Goal: Task Accomplishment & Management: Manage account settings

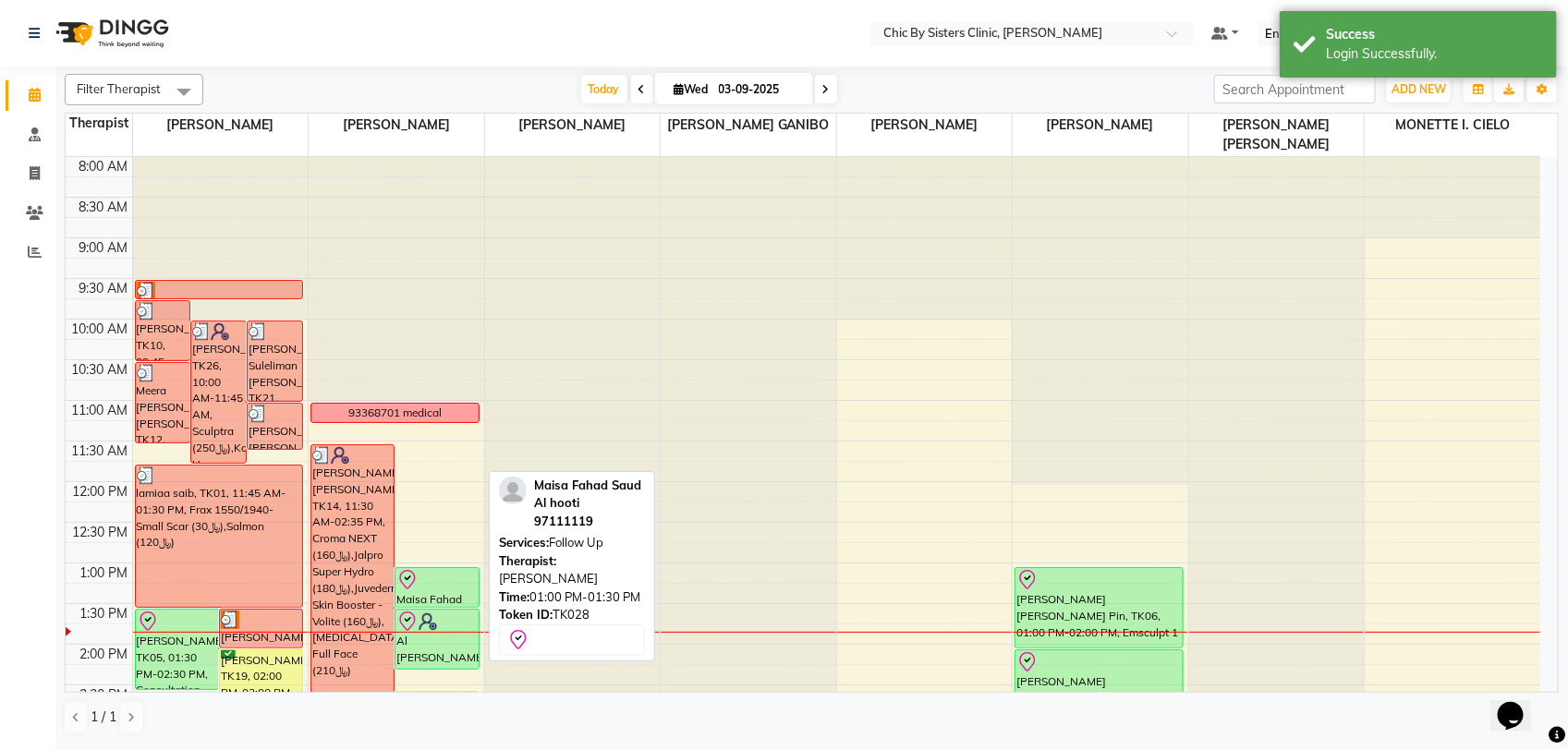
click at [429, 584] on div at bounding box center [436, 580] width 80 height 22
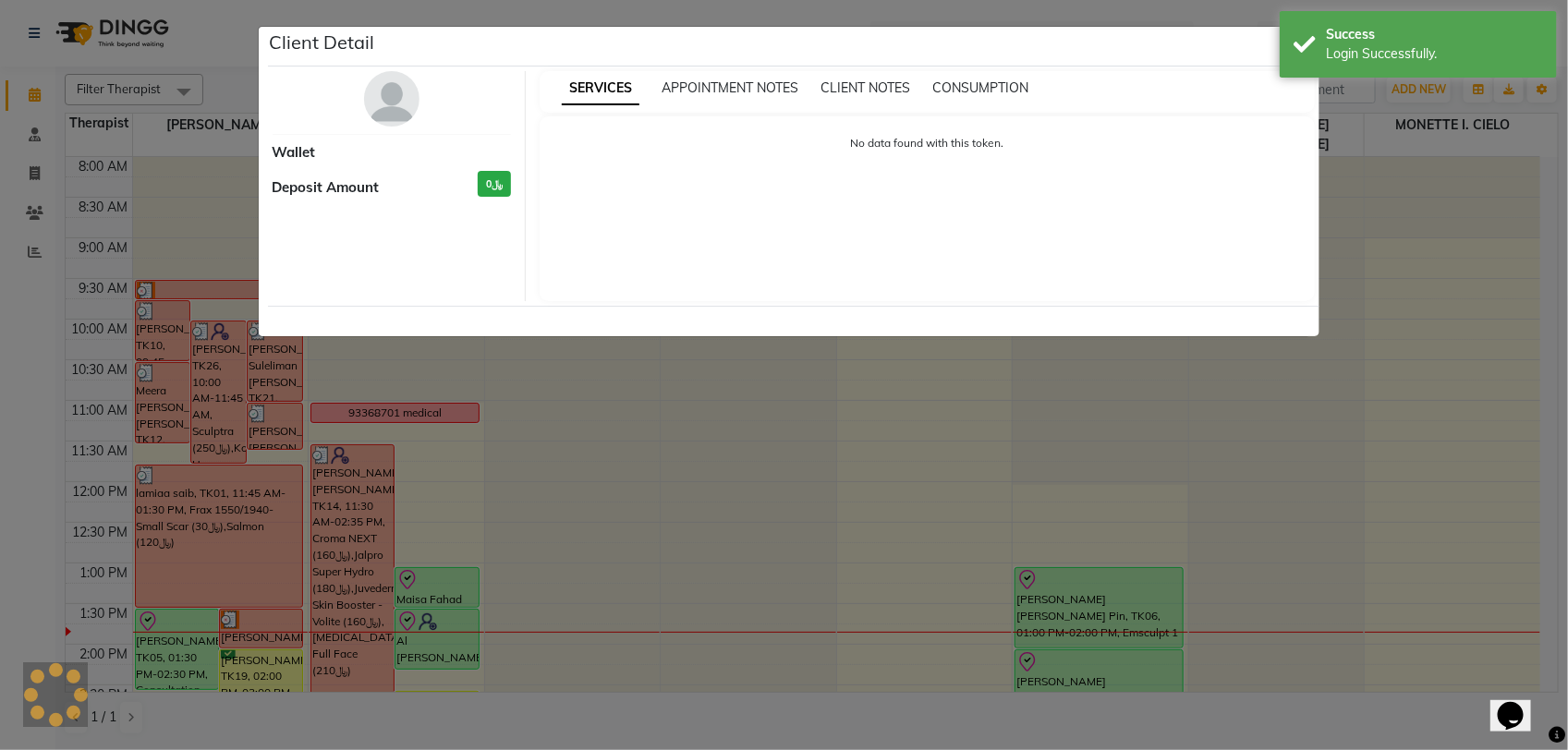
select select "8"
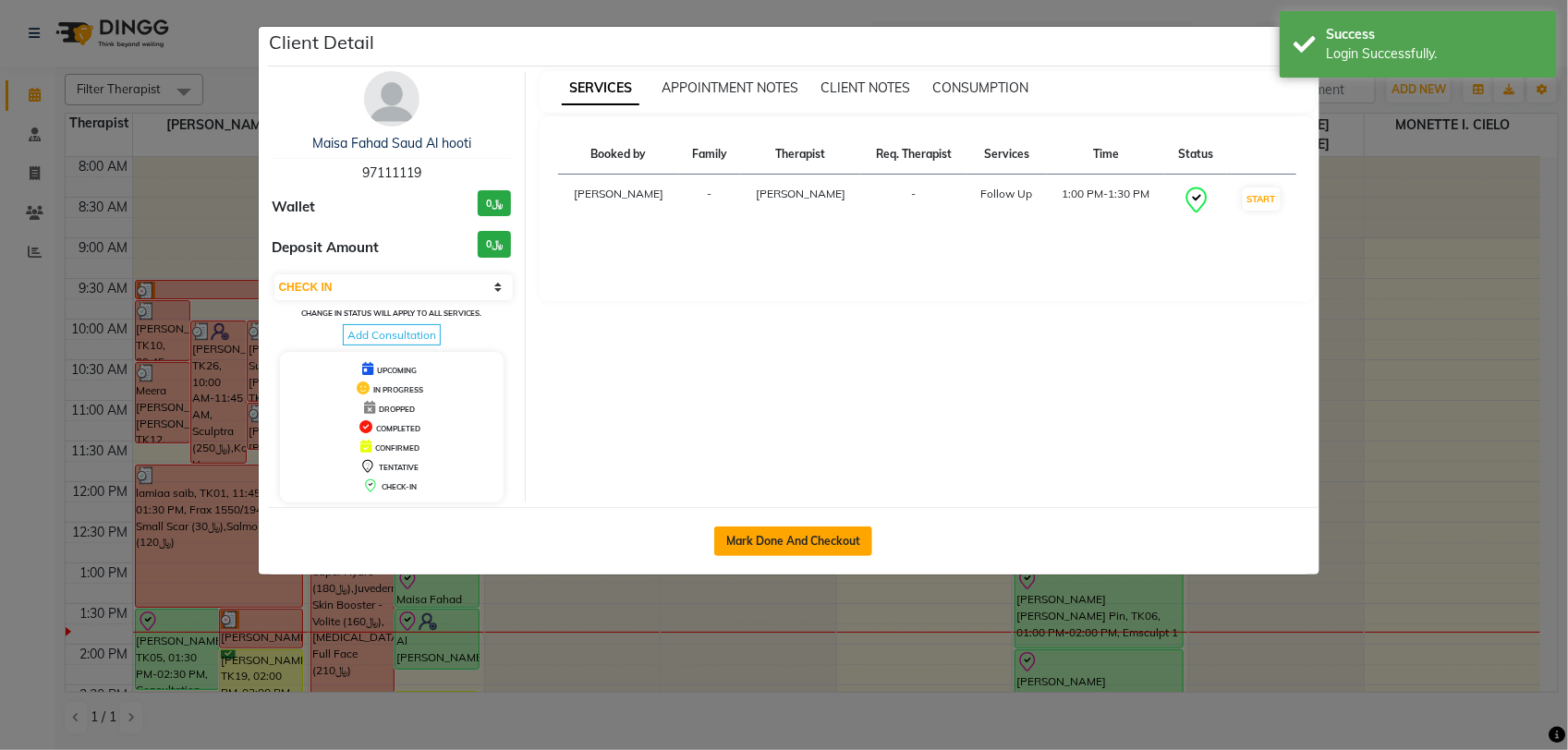
click at [739, 540] on button "Mark Done And Checkout" at bounding box center [793, 541] width 158 height 29
select select "service"
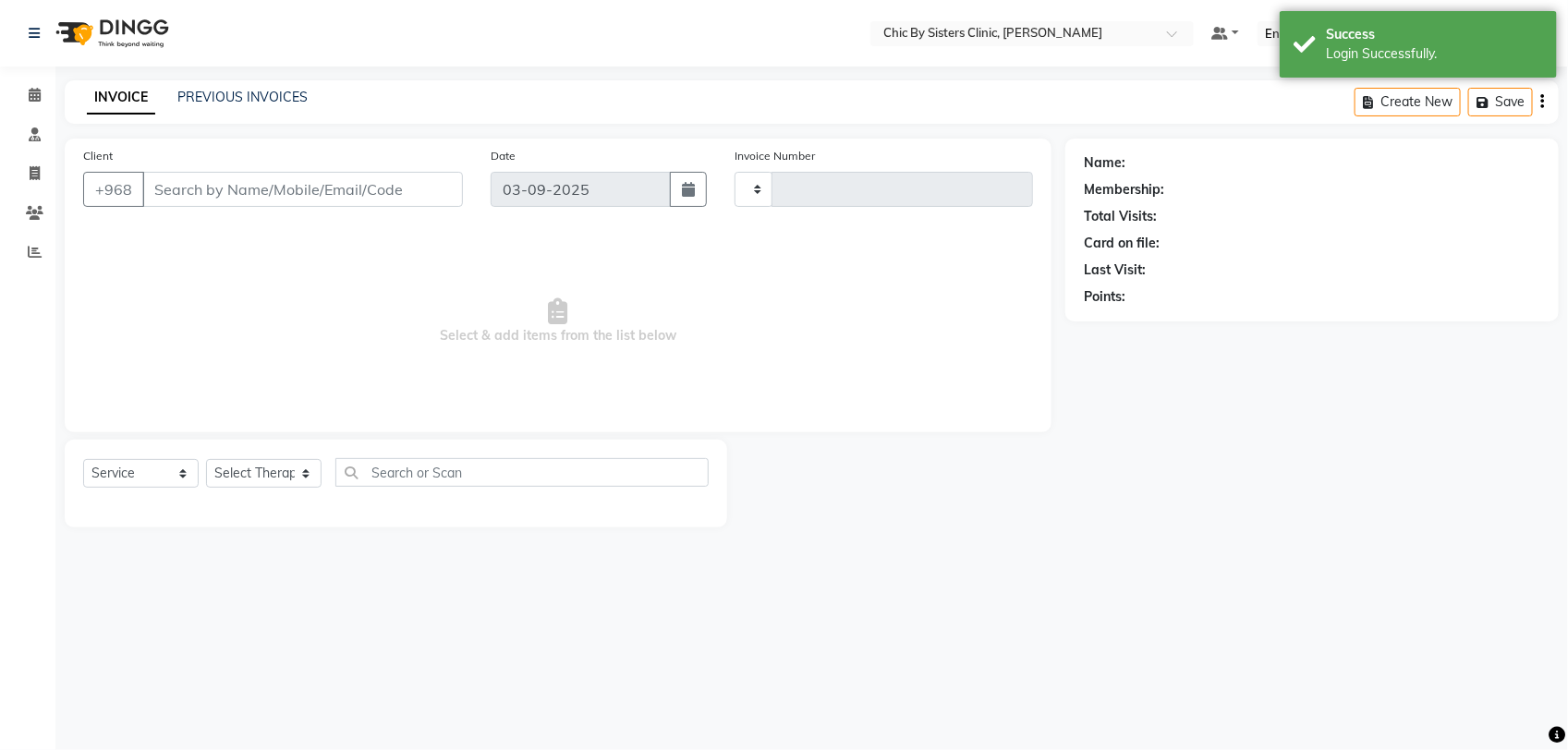
type input "2052"
select select "6348"
type input "97111119"
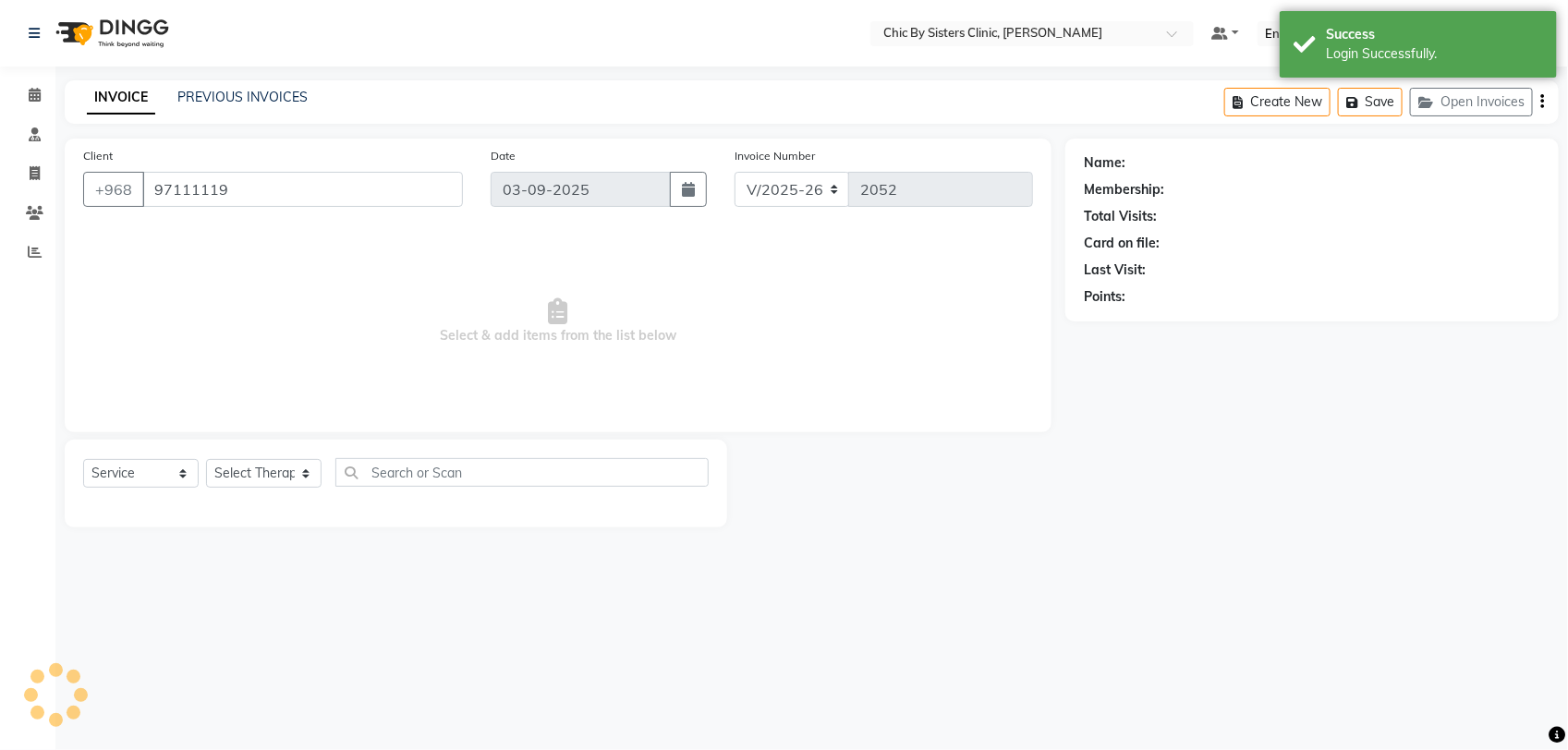
select select "49178"
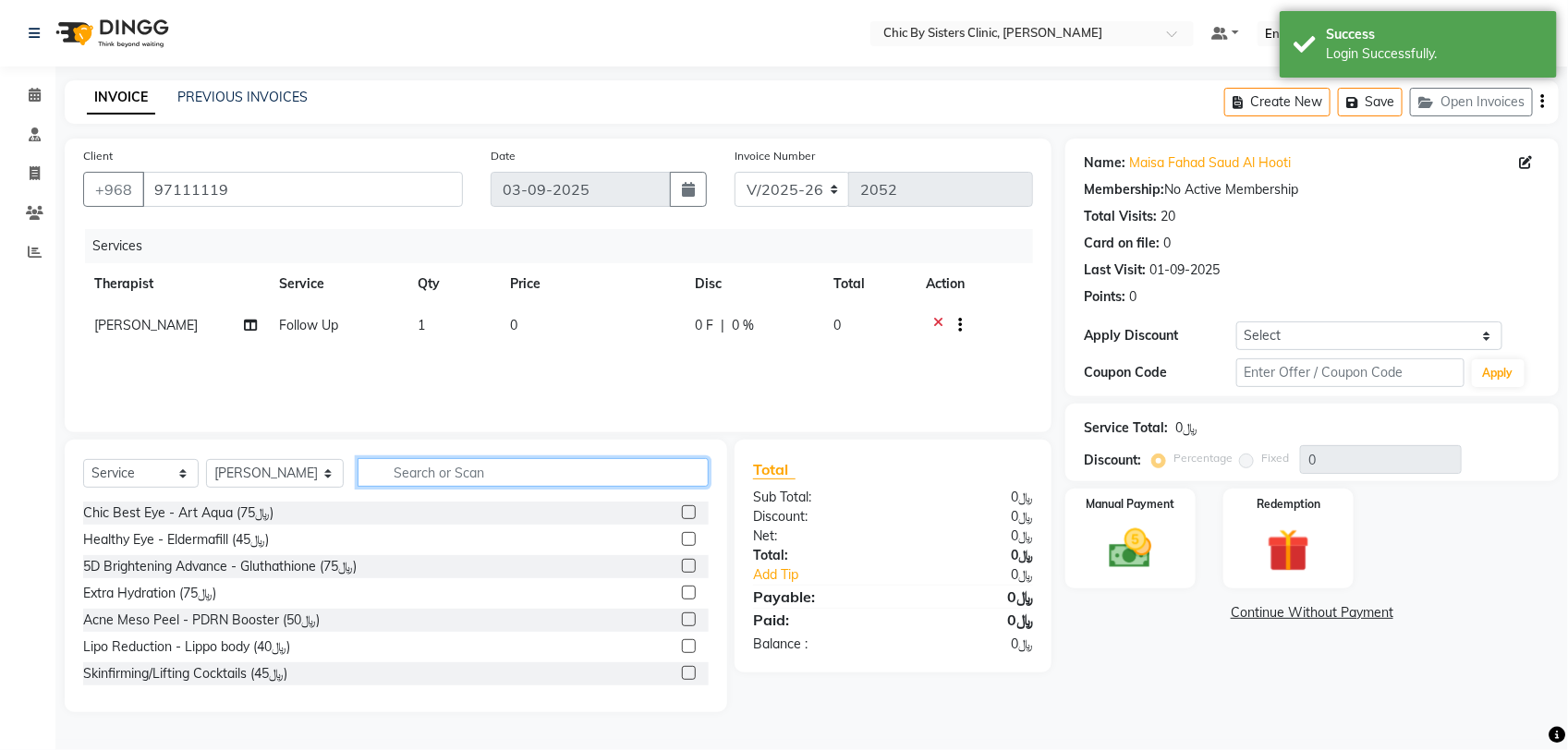
click at [522, 469] on input "text" at bounding box center [532, 472] width 351 height 28
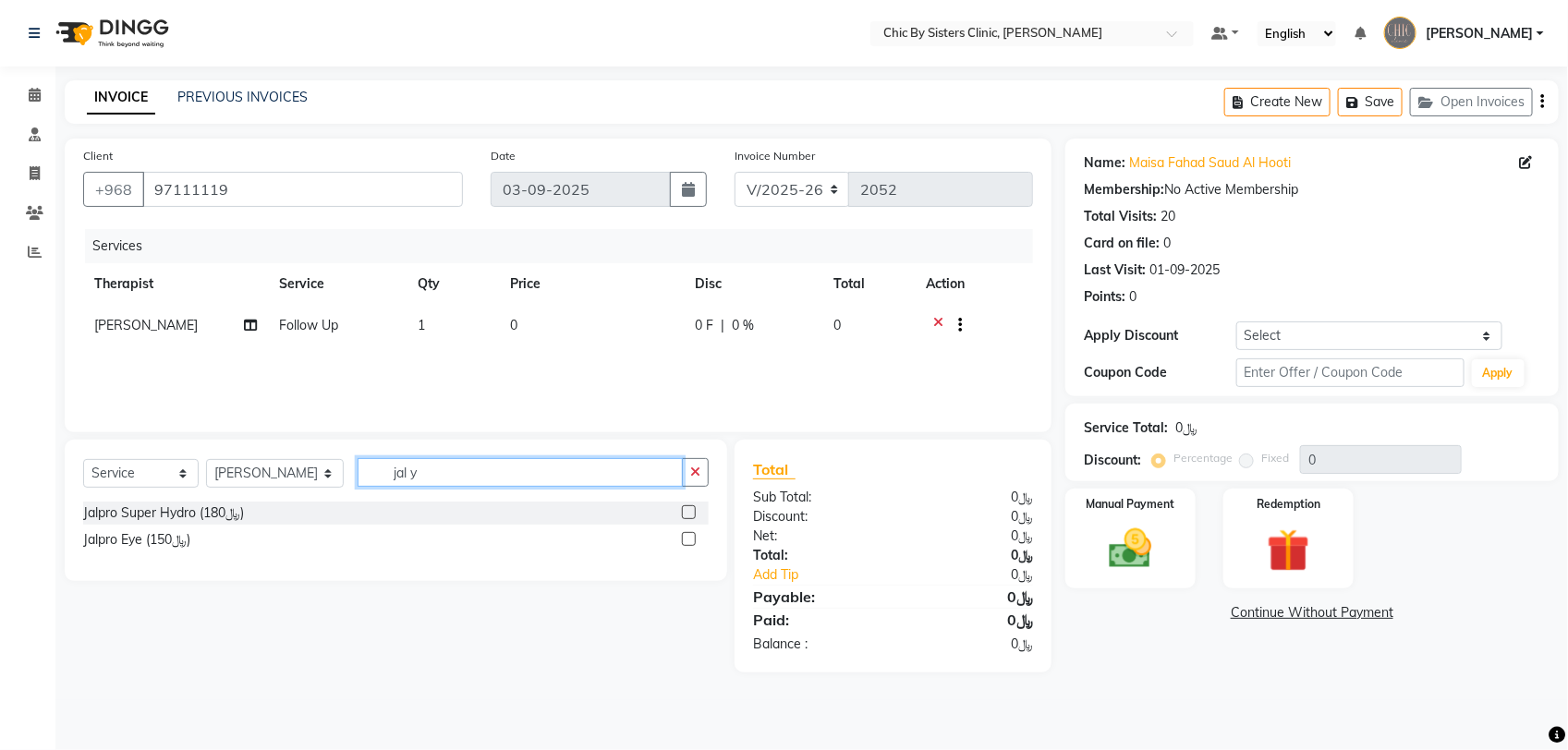
type input "jal y"
click at [690, 537] on label at bounding box center [688, 539] width 14 height 14
click at [690, 537] on input "checkbox" at bounding box center [688, 540] width 12 height 12
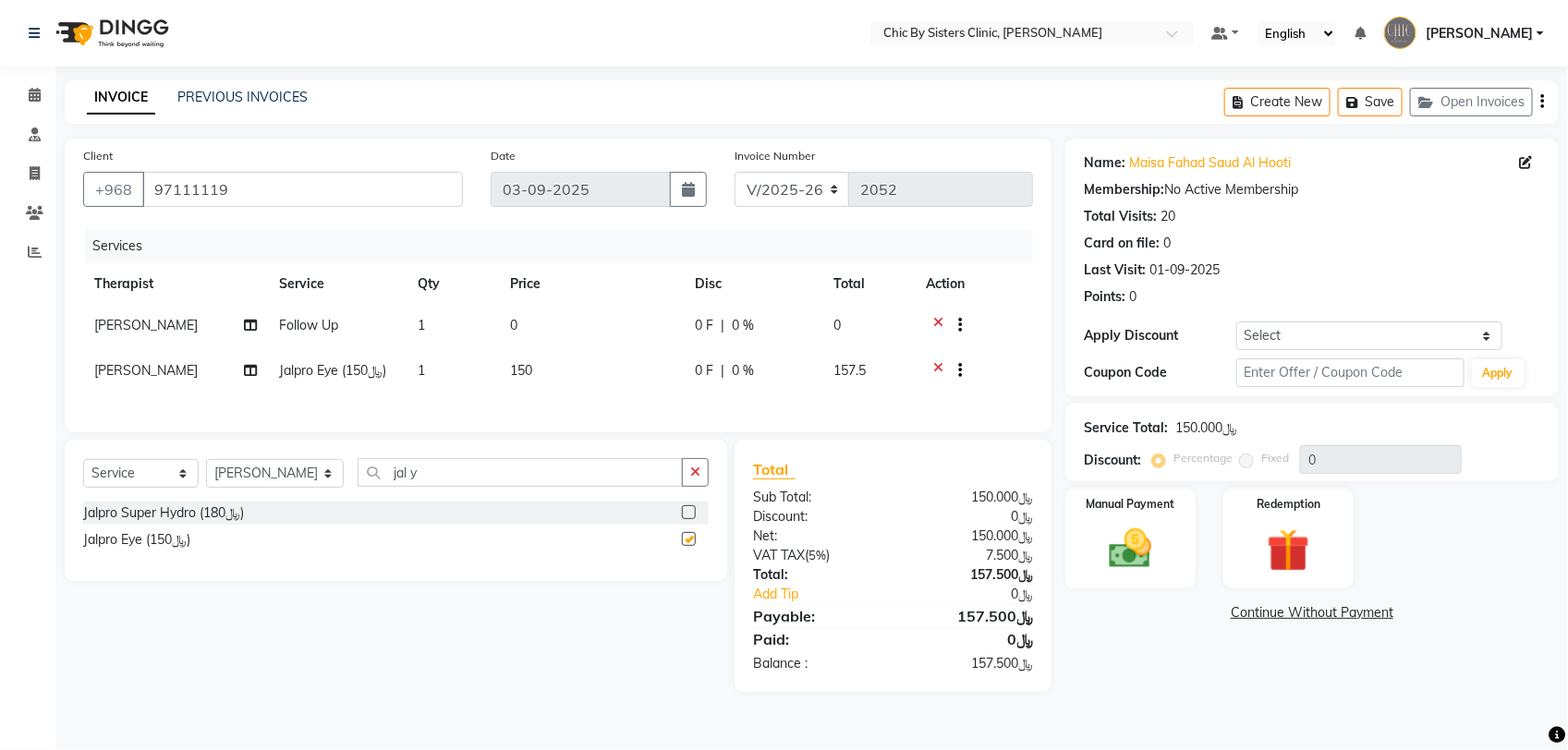
checkbox input "false"
click at [940, 320] on icon at bounding box center [938, 327] width 10 height 23
click at [1156, 551] on img at bounding box center [1130, 549] width 73 height 52
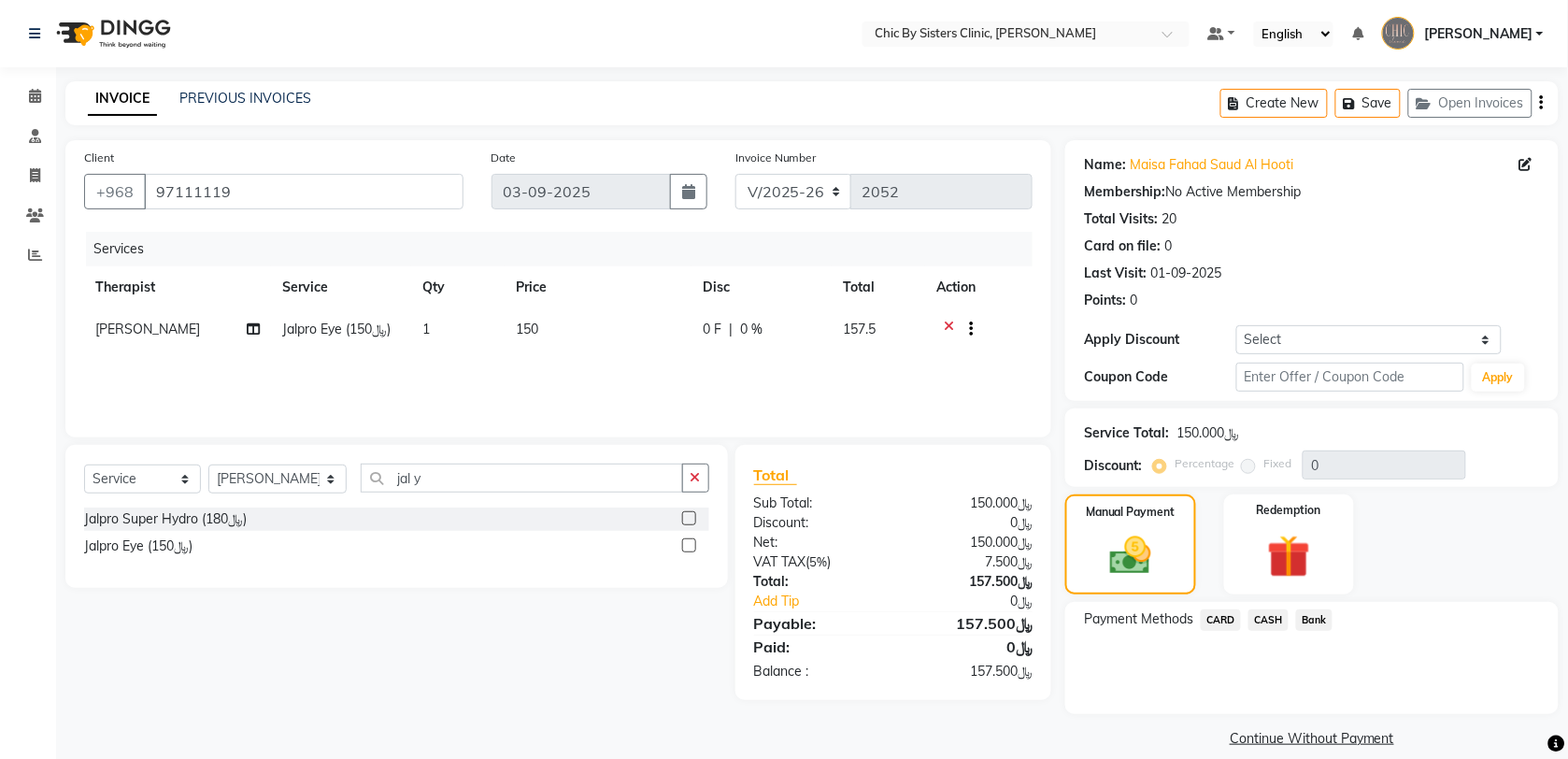
click at [1221, 626] on span "CARD" at bounding box center [1221, 620] width 40 height 21
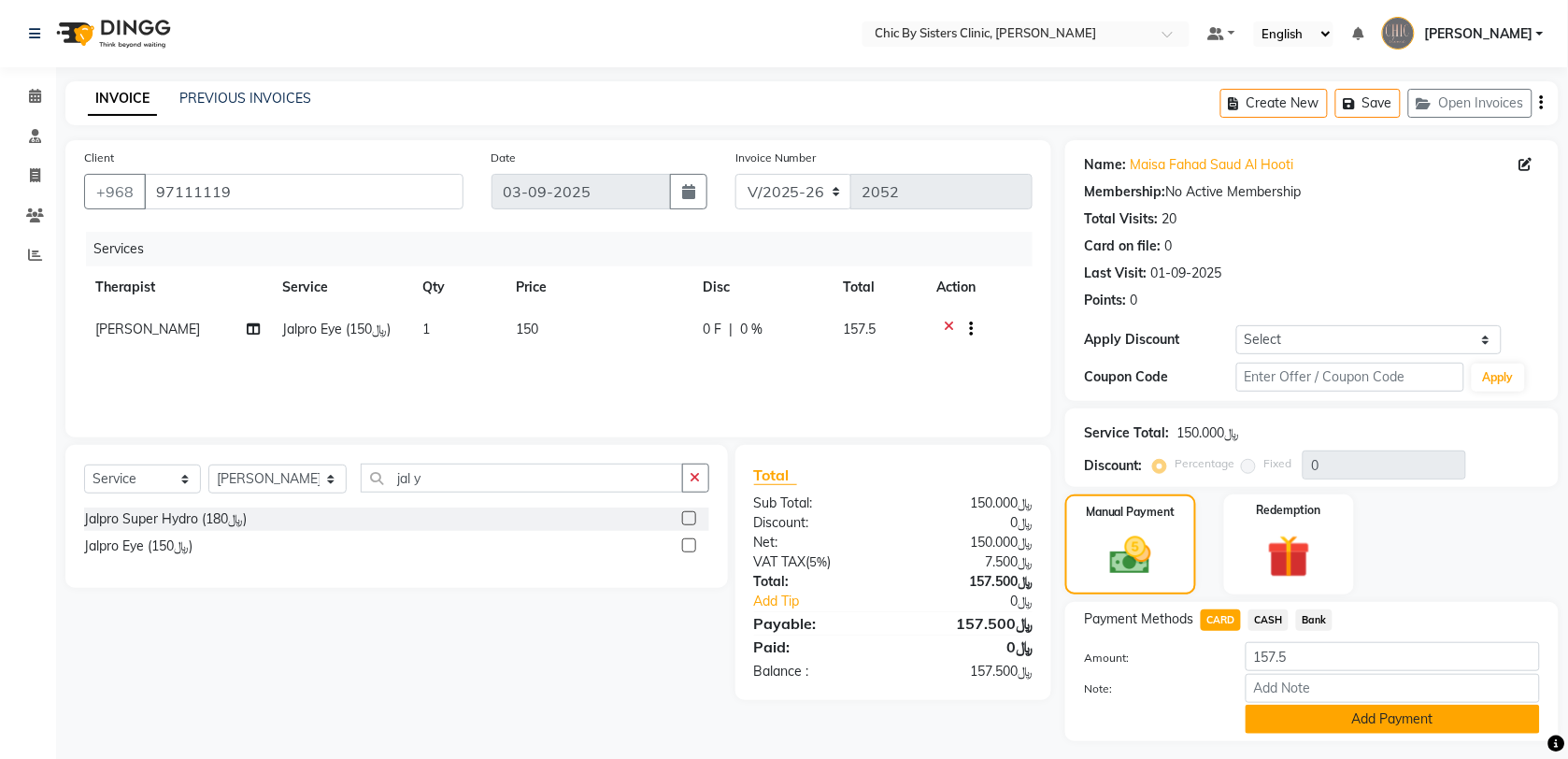
click at [1408, 725] on button "Add Payment" at bounding box center [1393, 720] width 295 height 29
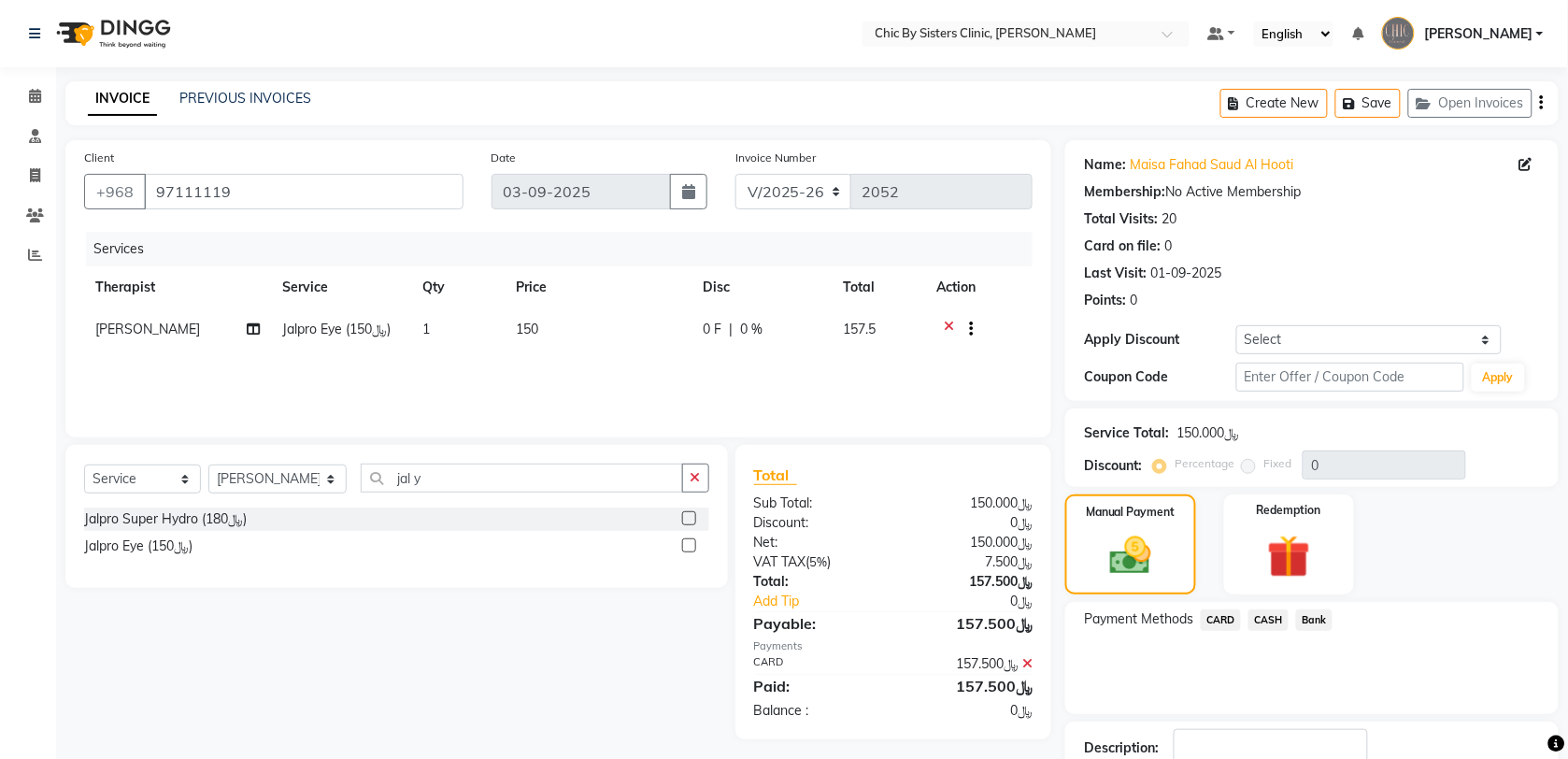
scroll to position [100, 0]
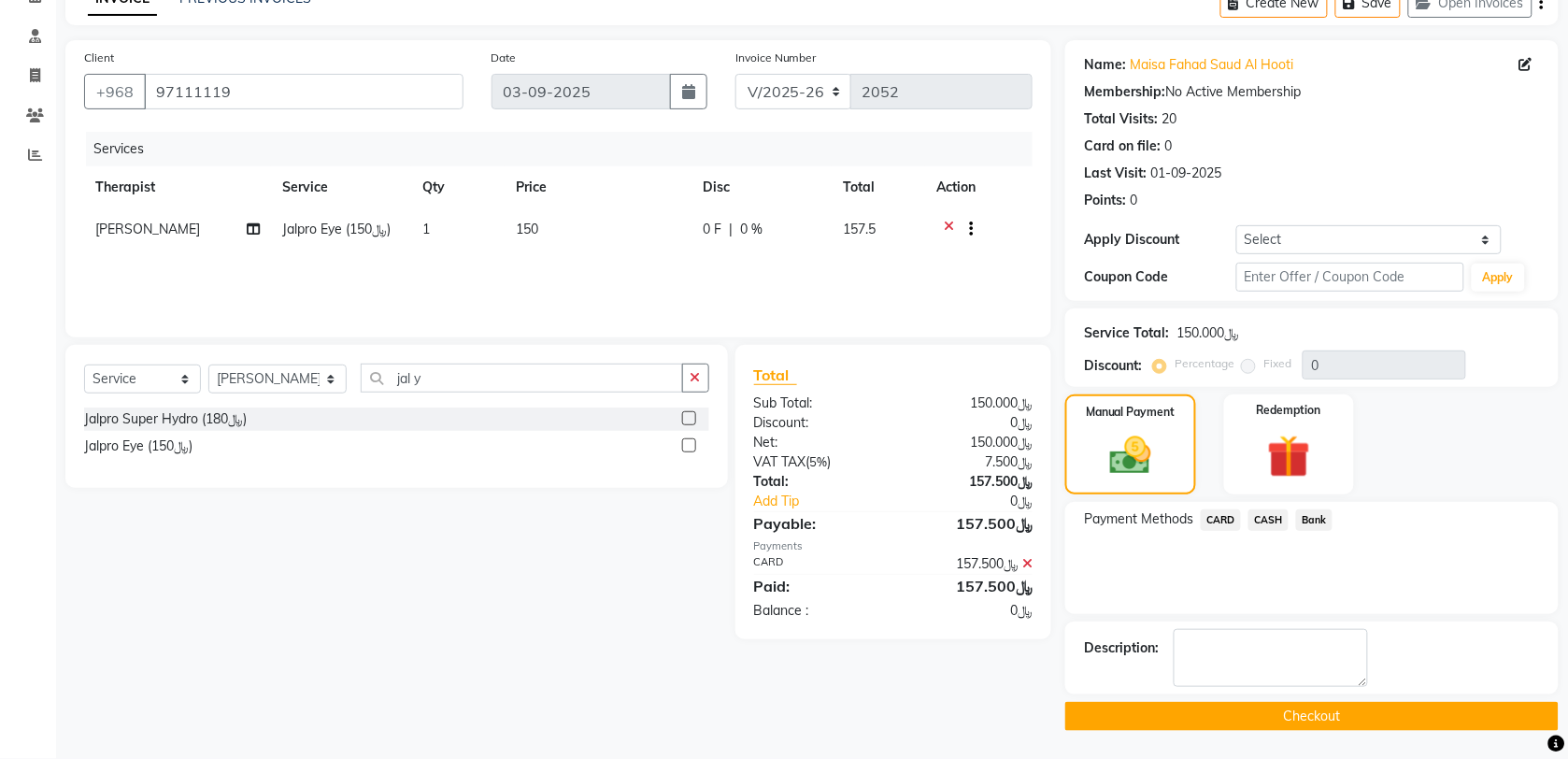
click at [1342, 716] on button "Checkout" at bounding box center [1313, 717] width 494 height 29
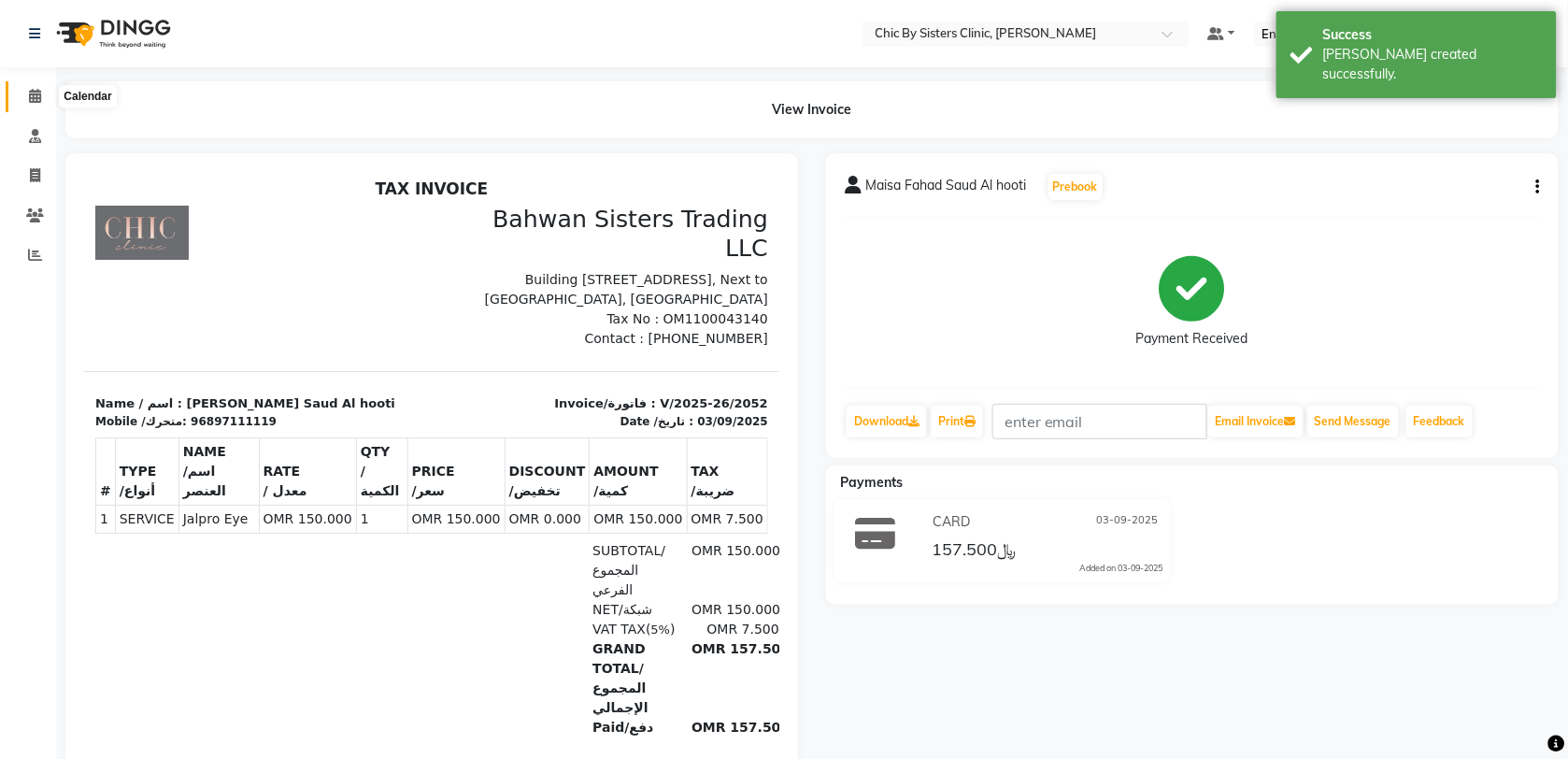
click at [37, 90] on icon at bounding box center [34, 96] width 12 height 14
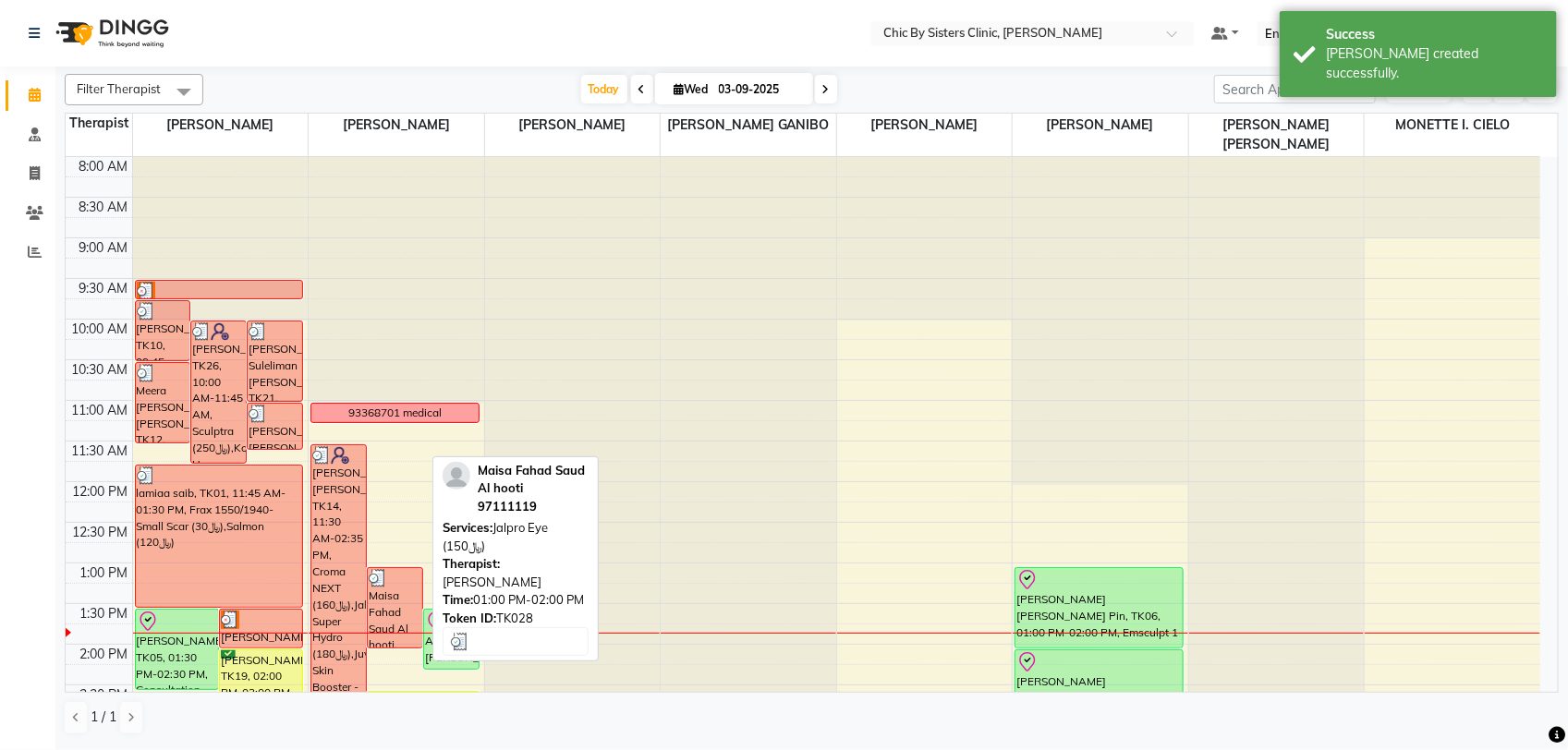
click at [400, 605] on div "Maisa Fahad Saud Al hooti, TK28, 01:00 PM-02:00 PM, Jalpro Eye (﷼150)" at bounding box center [395, 608] width 55 height 79
select select "3"
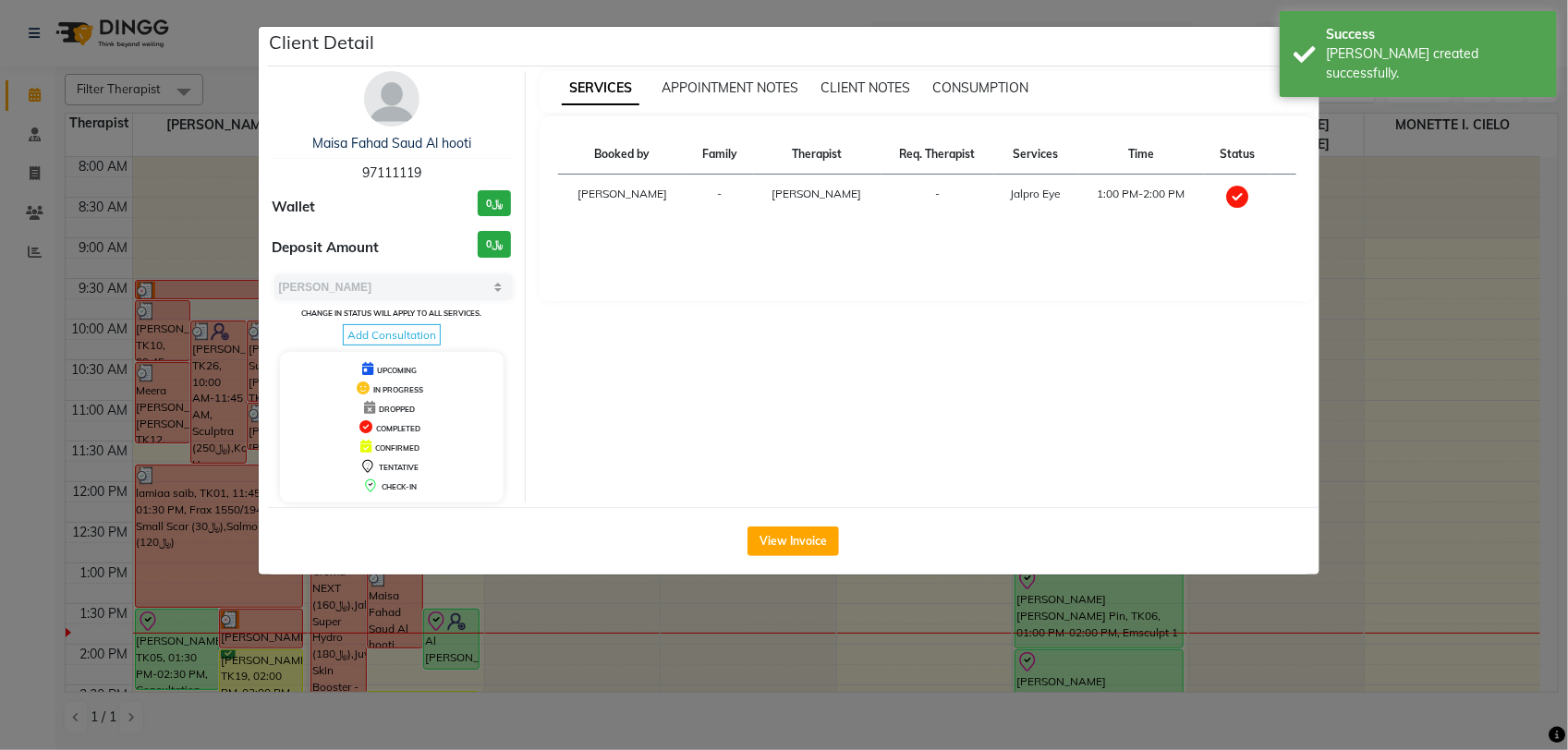
click at [394, 166] on span "97111119" at bounding box center [392, 173] width 60 height 17
copy span "97111119"
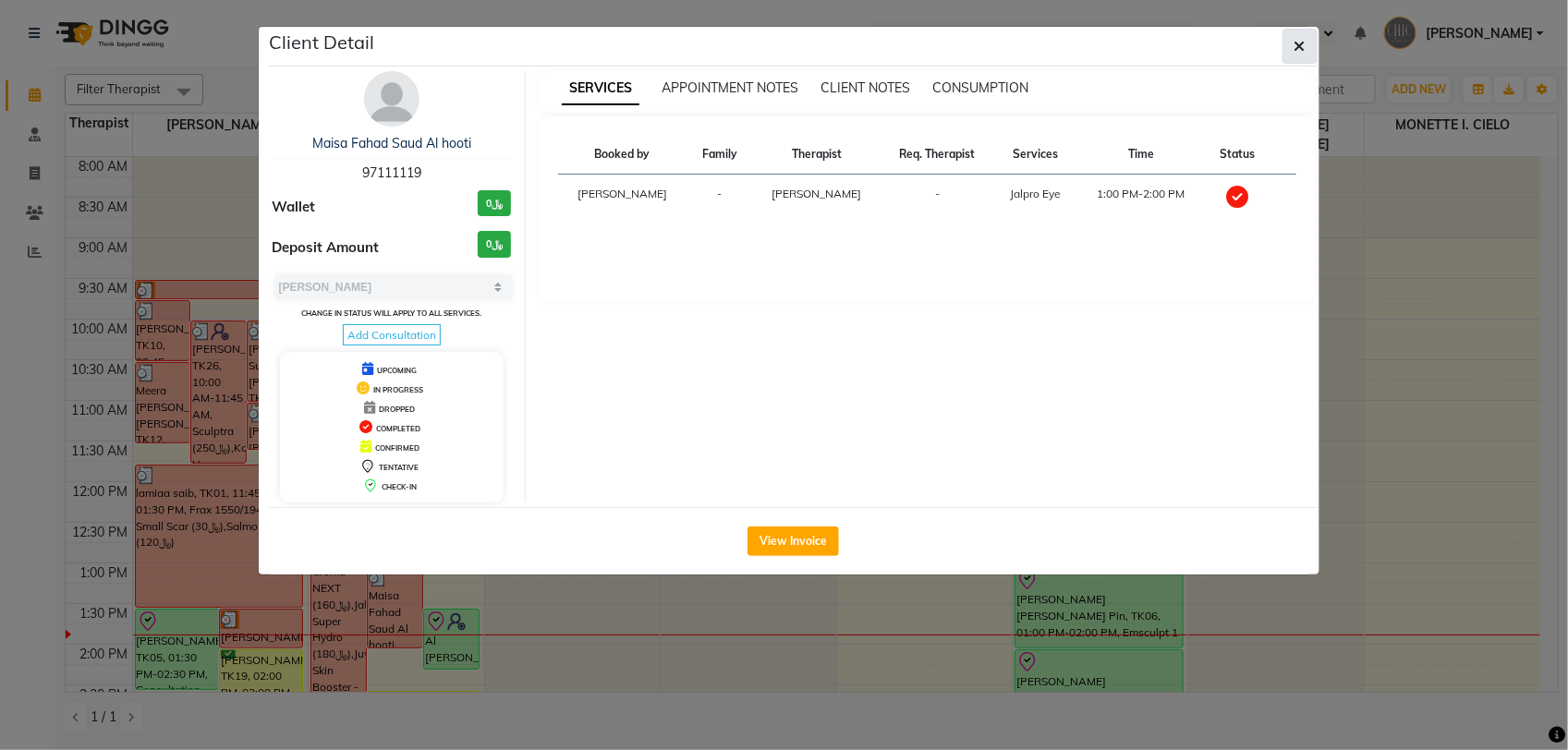
click at [1286, 47] on button "button" at bounding box center [1299, 45] width 35 height 35
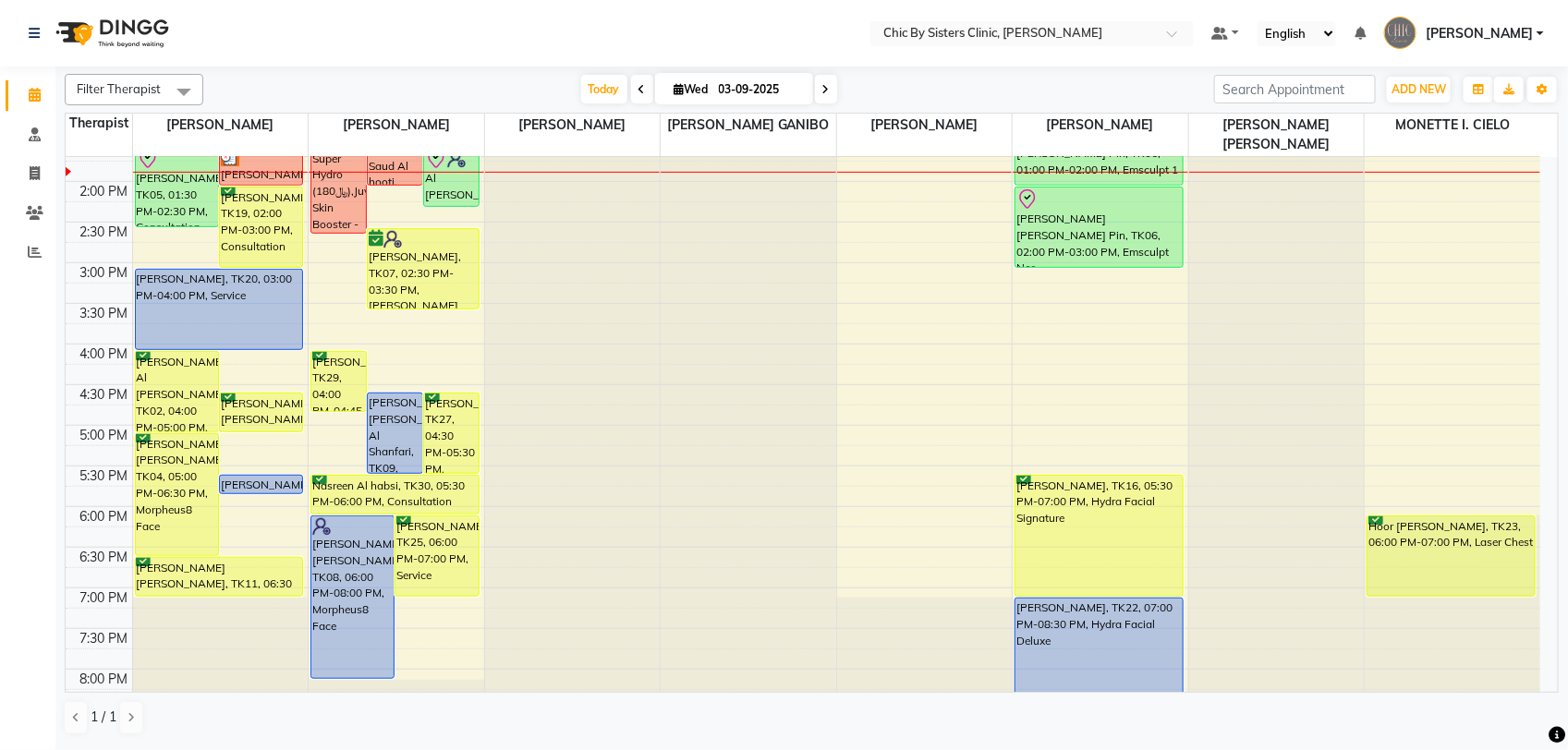
scroll to position [517, 0]
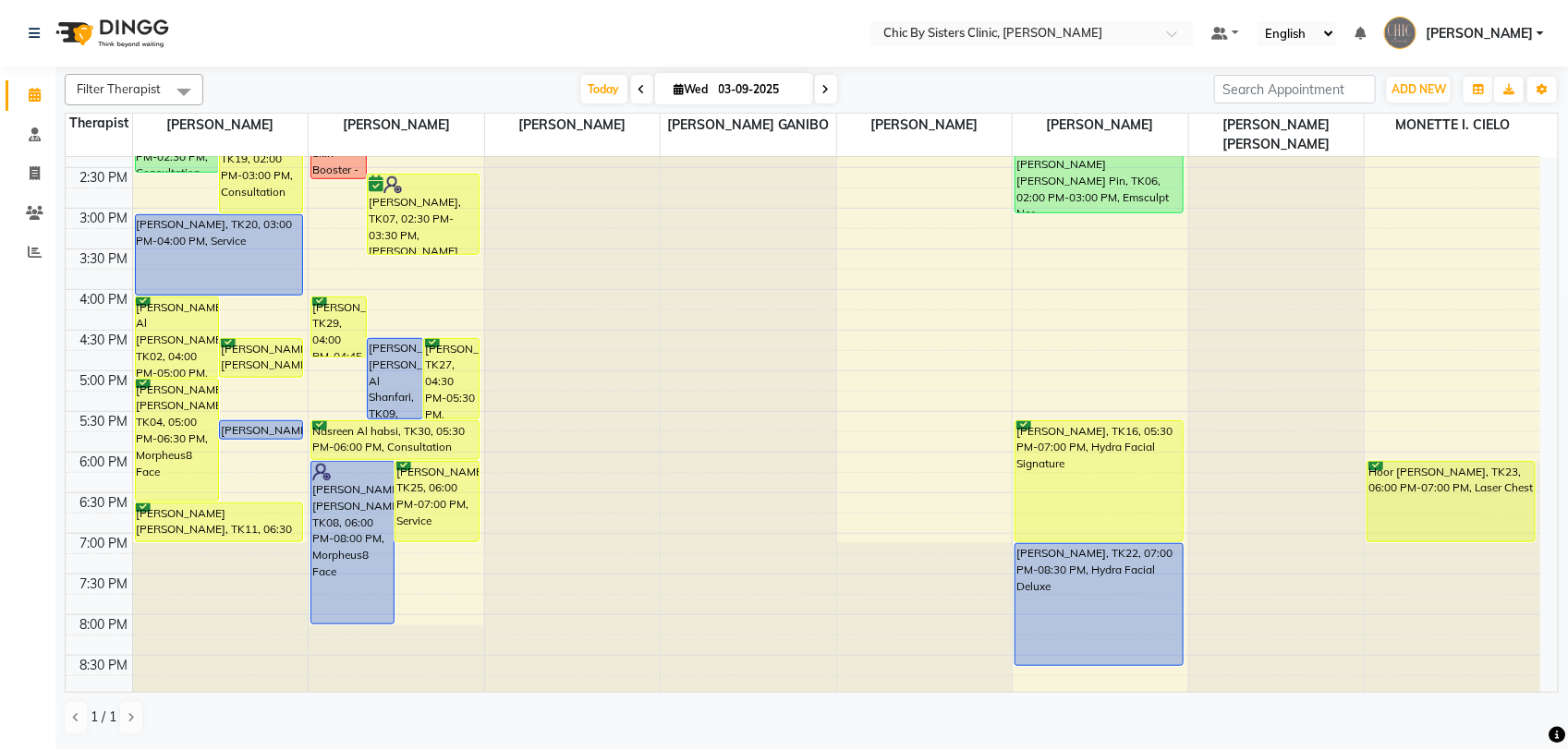
click at [823, 96] on icon at bounding box center [826, 90] width 8 height 11
type input "[DATE]"
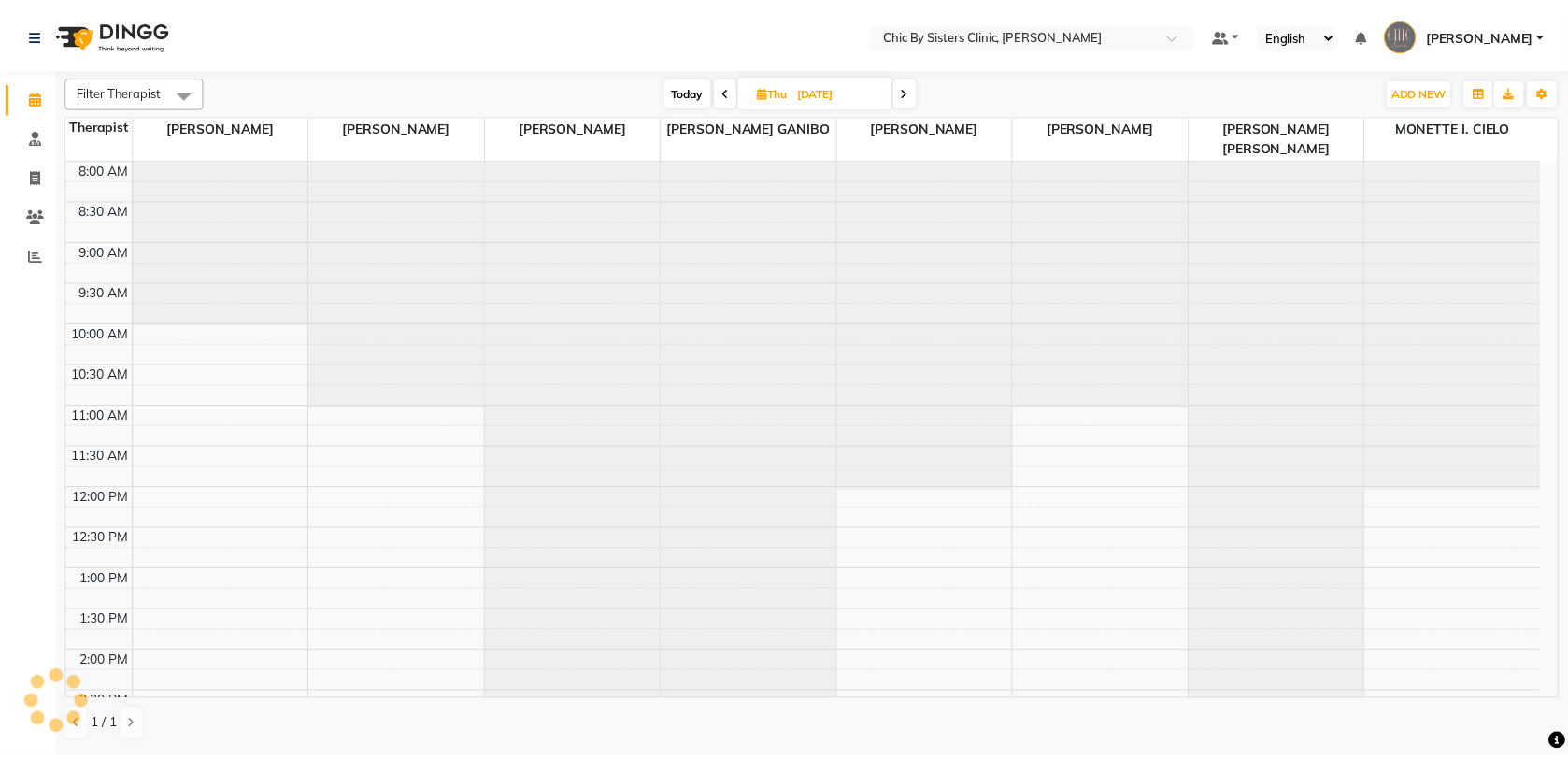
scroll to position [417, 0]
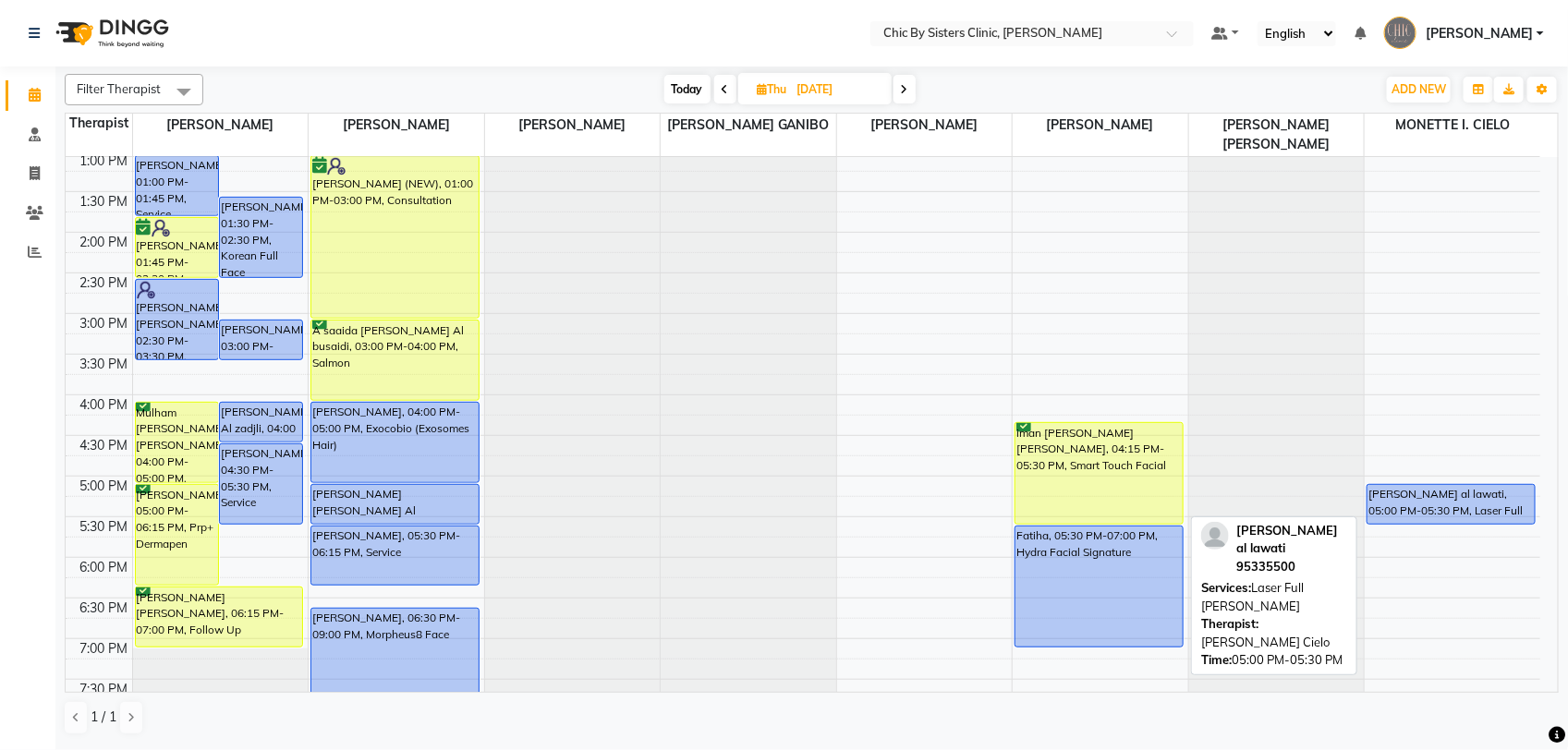
click at [1428, 511] on div "[PERSON_NAME] al lawati, 05:00 PM-05:30 PM, Laser Full [PERSON_NAME]" at bounding box center [1451, 504] width 167 height 39
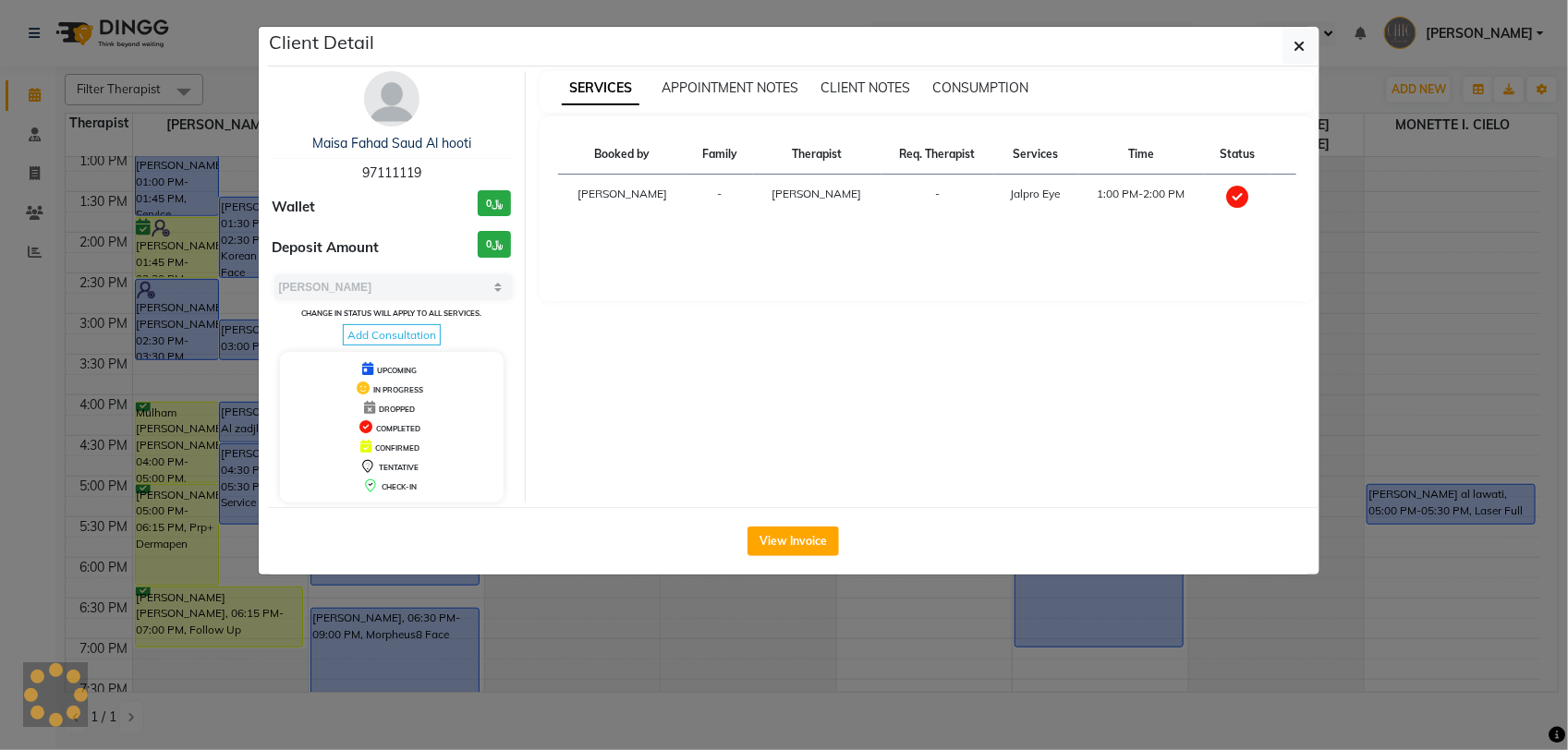
select select "select"
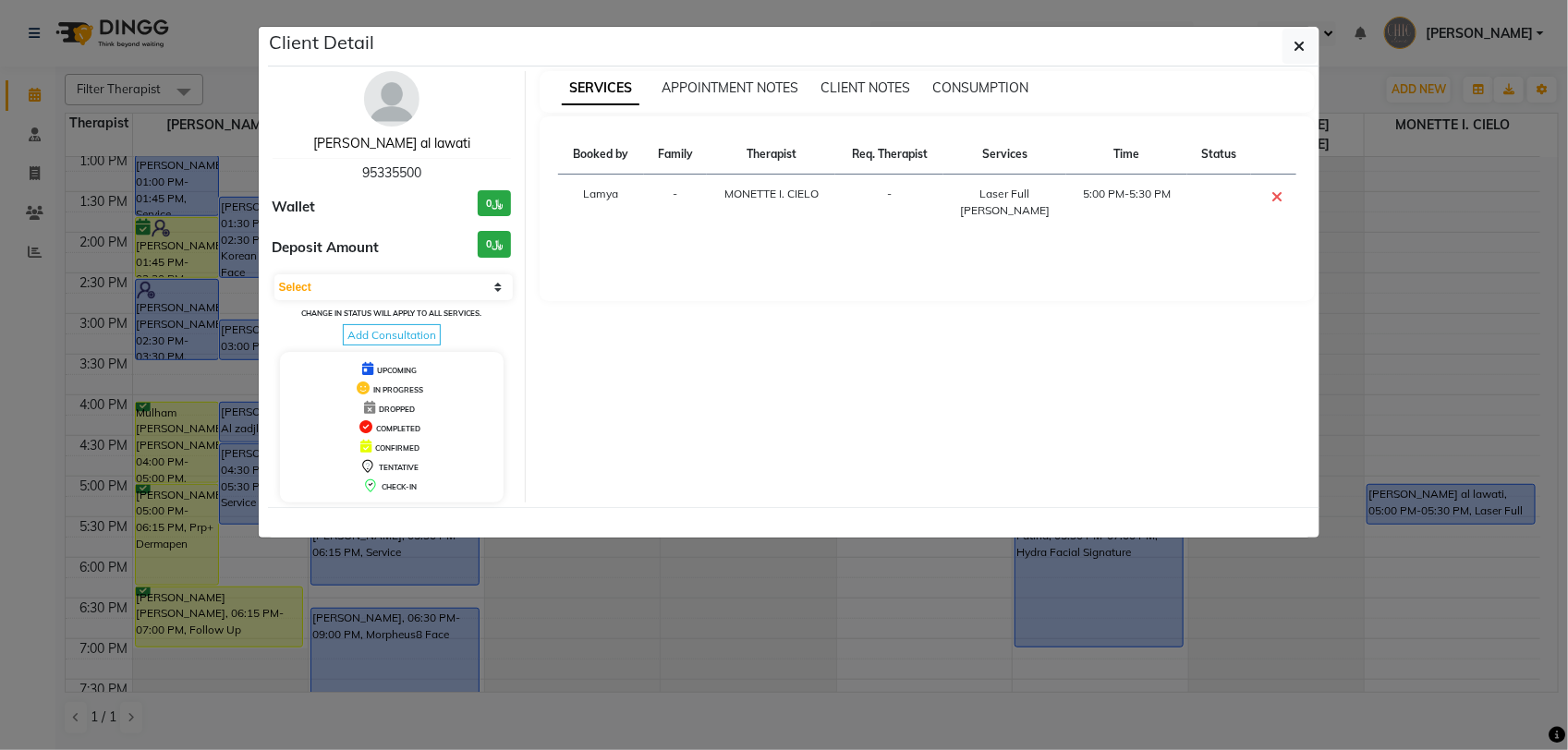
click at [400, 140] on link "Ibrahim haidar al lawati" at bounding box center [392, 144] width 157 height 17
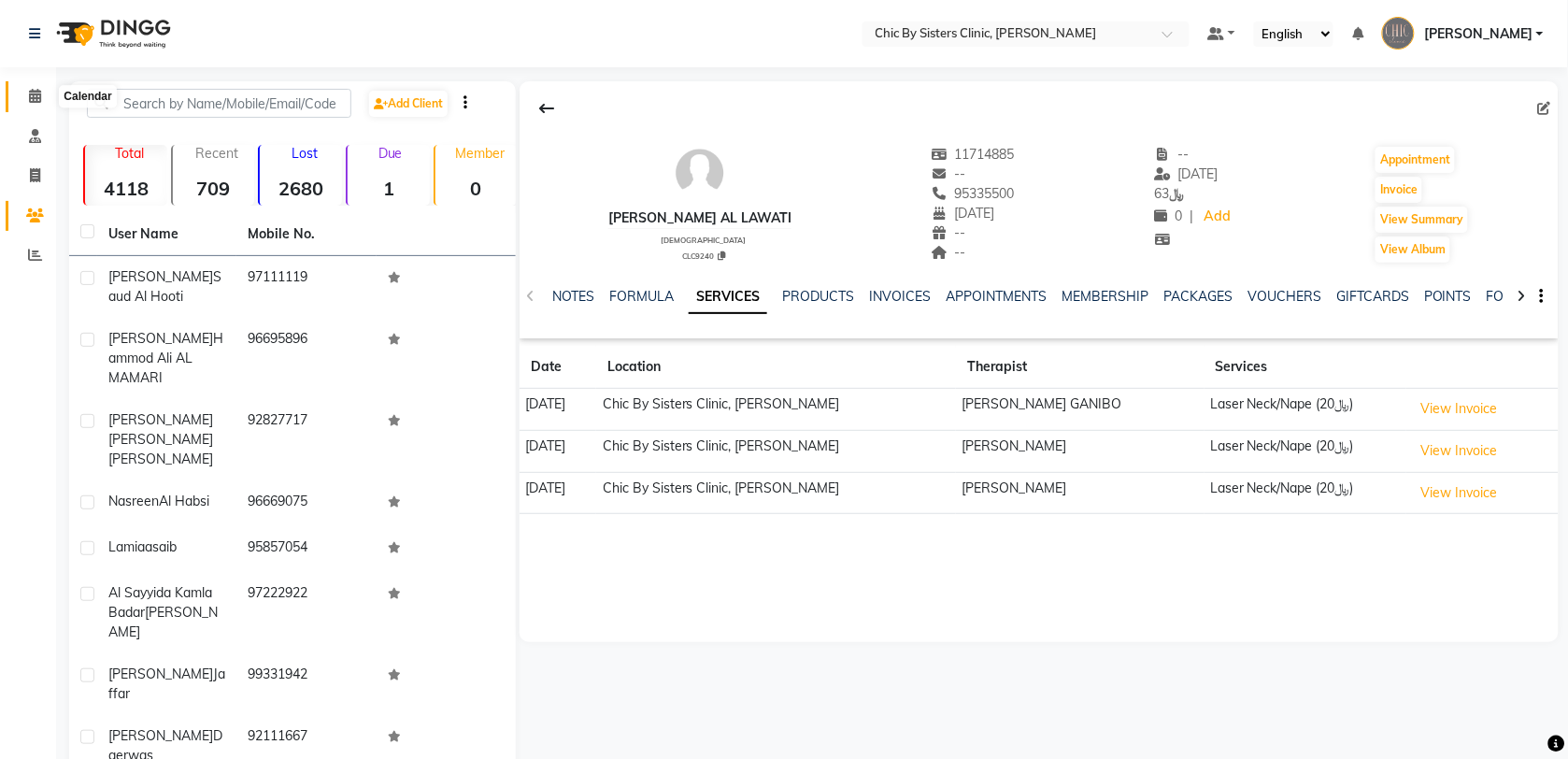
click at [33, 94] on icon at bounding box center [34, 96] width 12 height 14
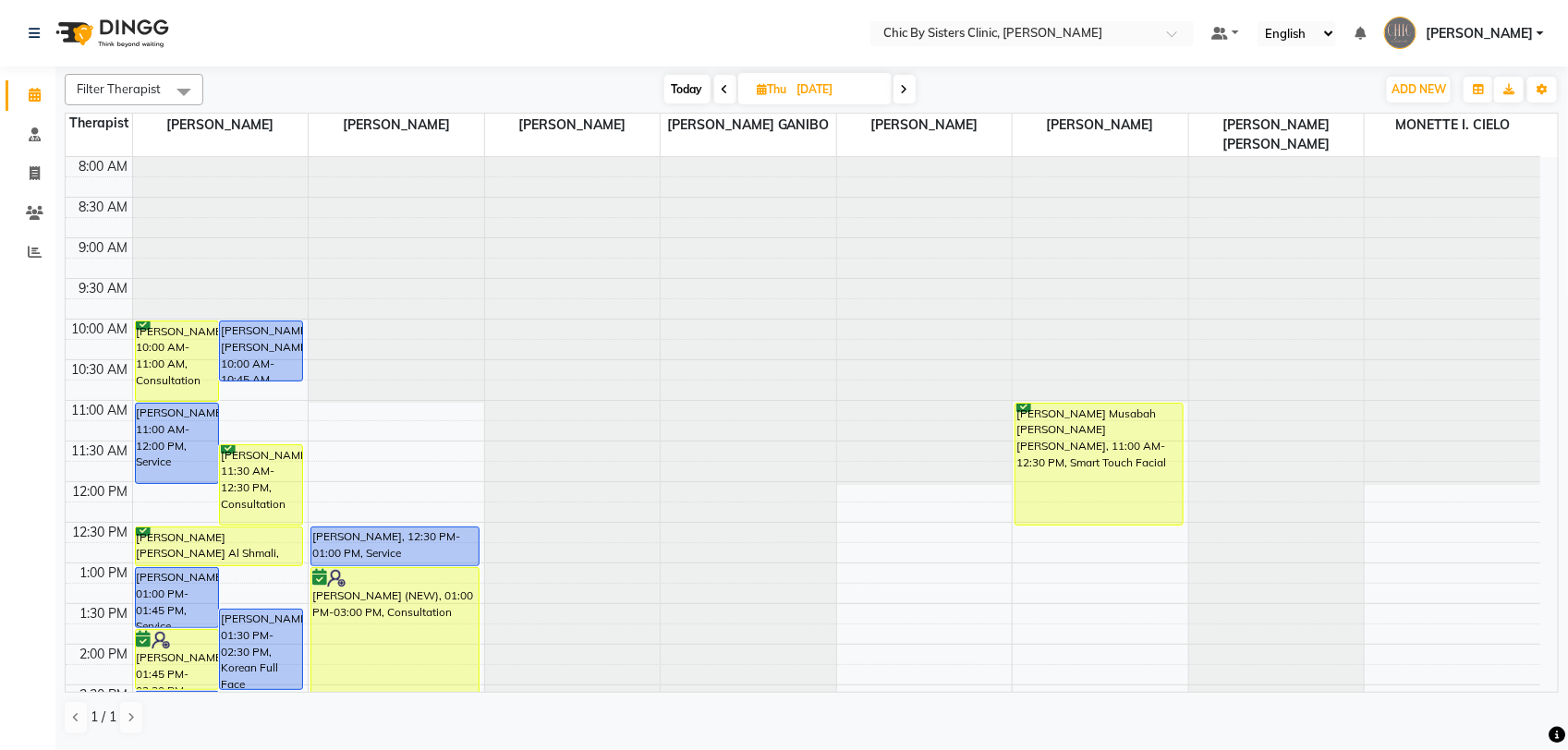
click at [677, 95] on span "Today" at bounding box center [687, 89] width 46 height 28
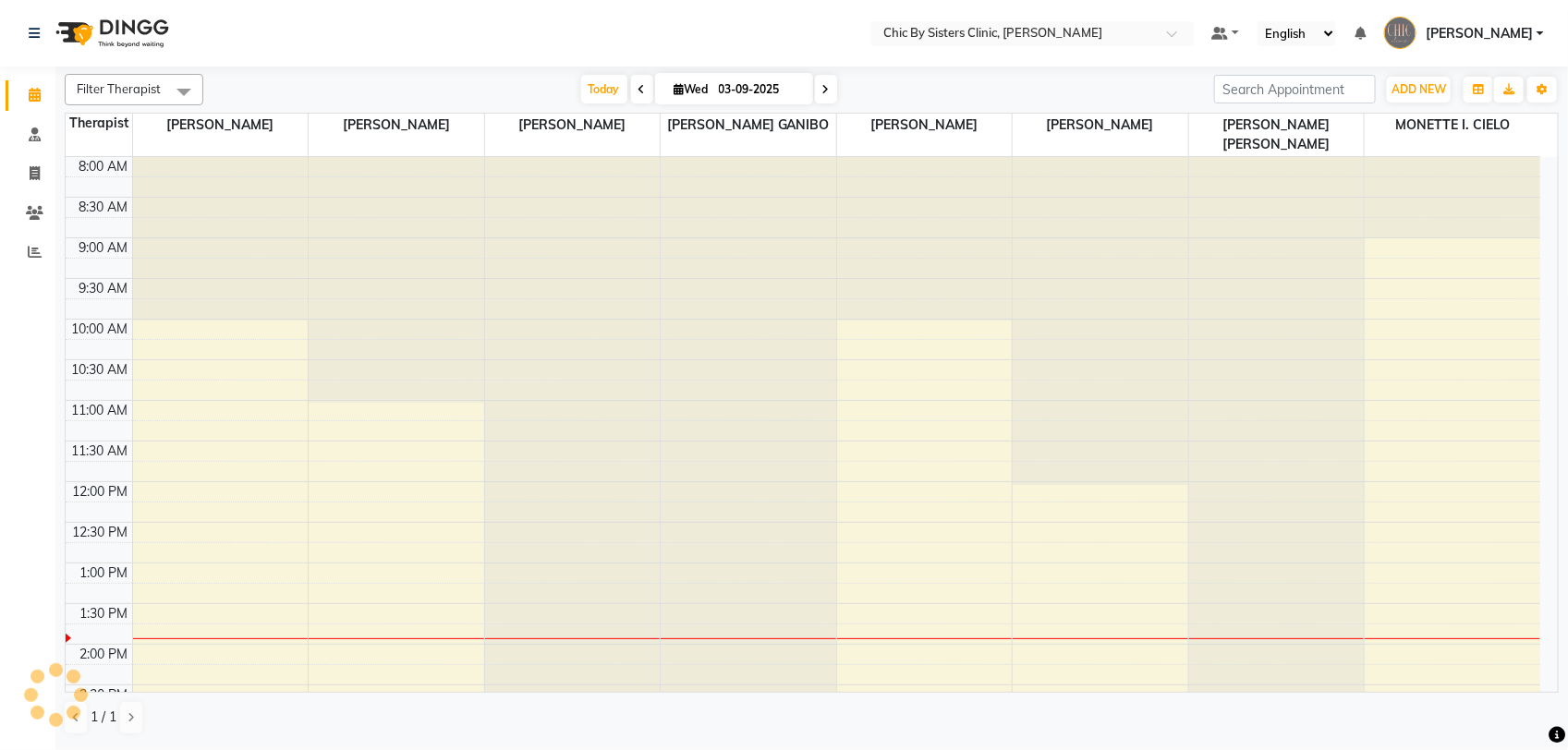
scroll to position [412, 0]
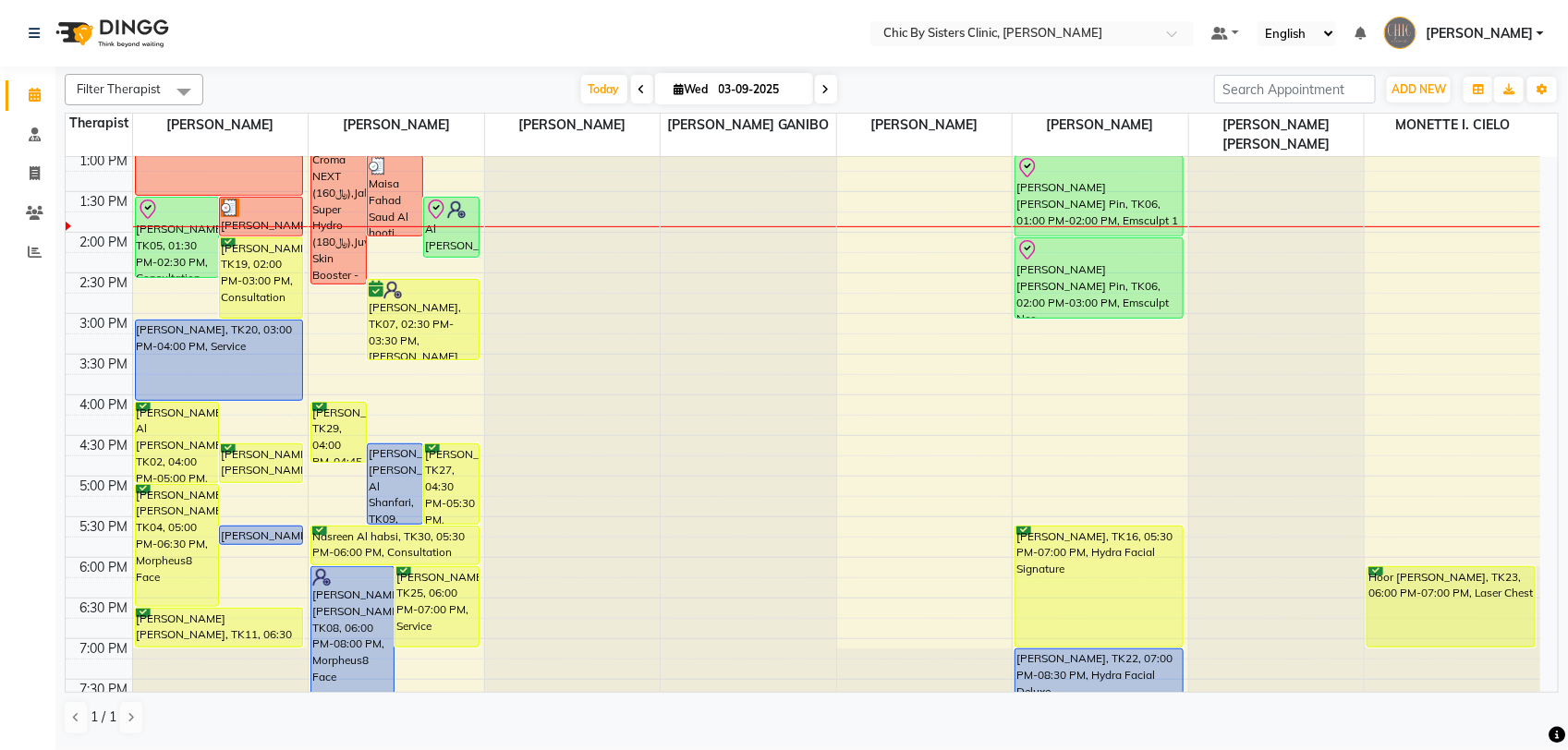
click at [638, 94] on icon at bounding box center [642, 90] width 8 height 11
type input "02-09-2025"
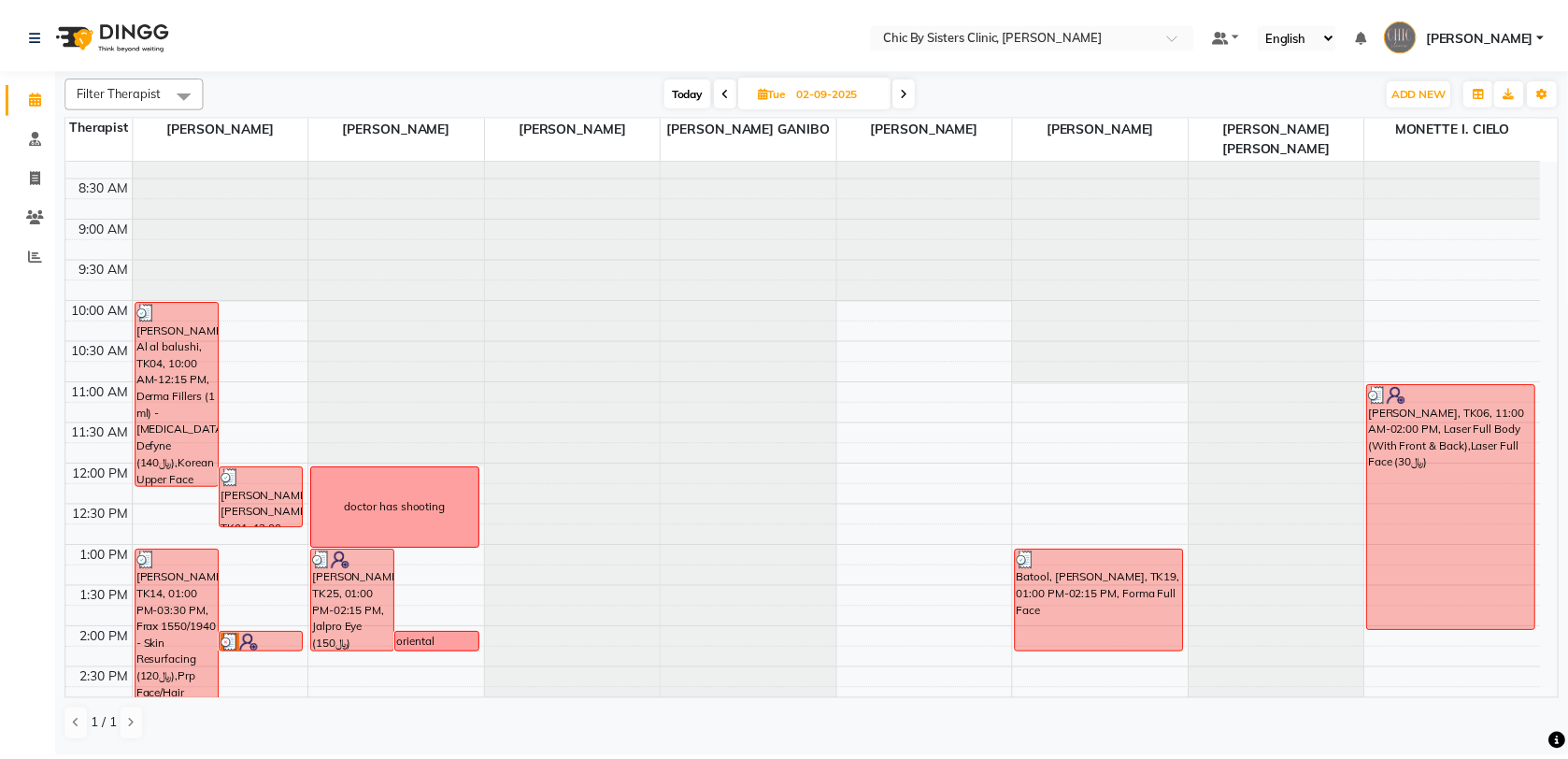
scroll to position [0, 0]
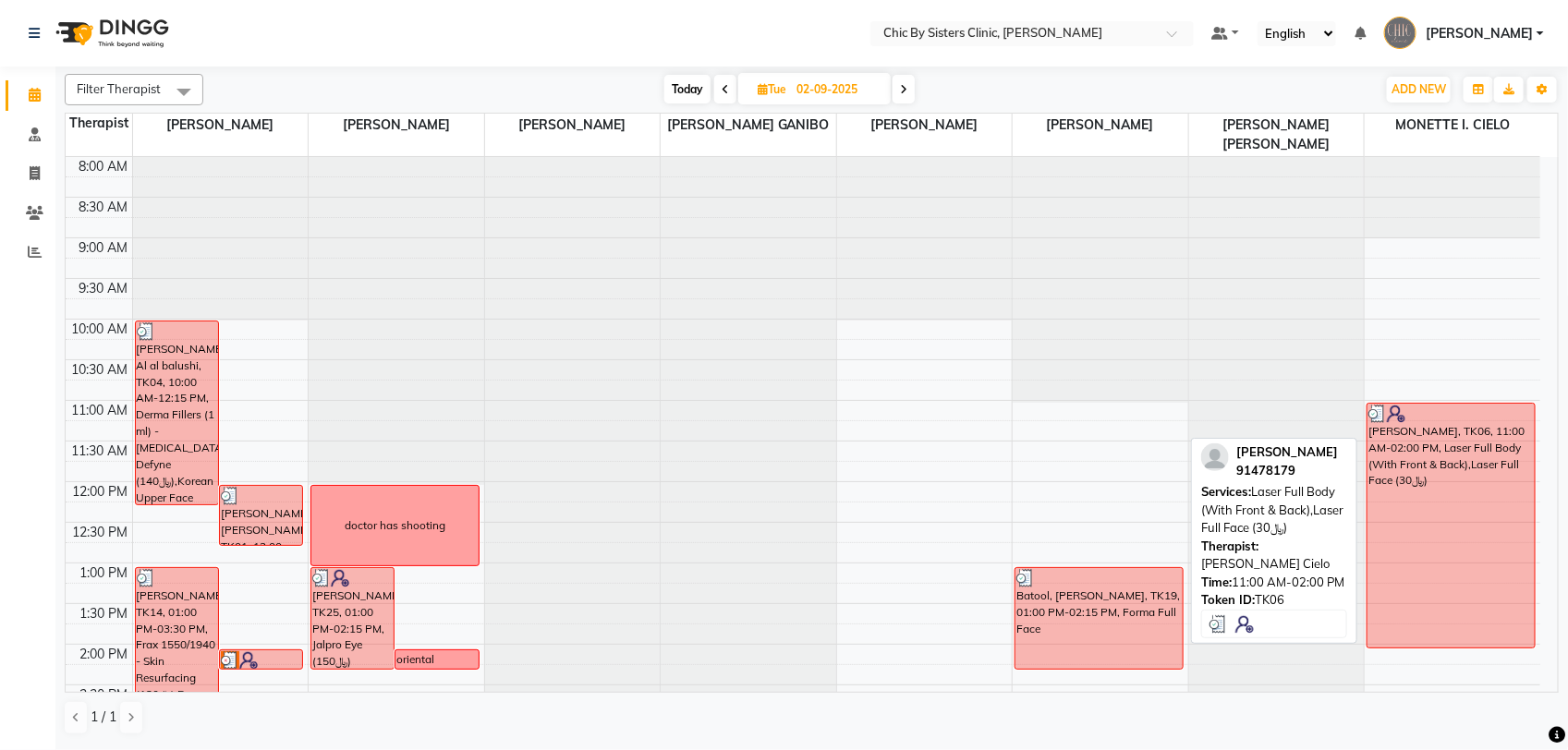
click at [1437, 488] on div "Amna Al Balushi, TK06, 11:00 AM-02:00 PM, Laser Full Body (With Front & Back),L…" at bounding box center [1451, 526] width 167 height 244
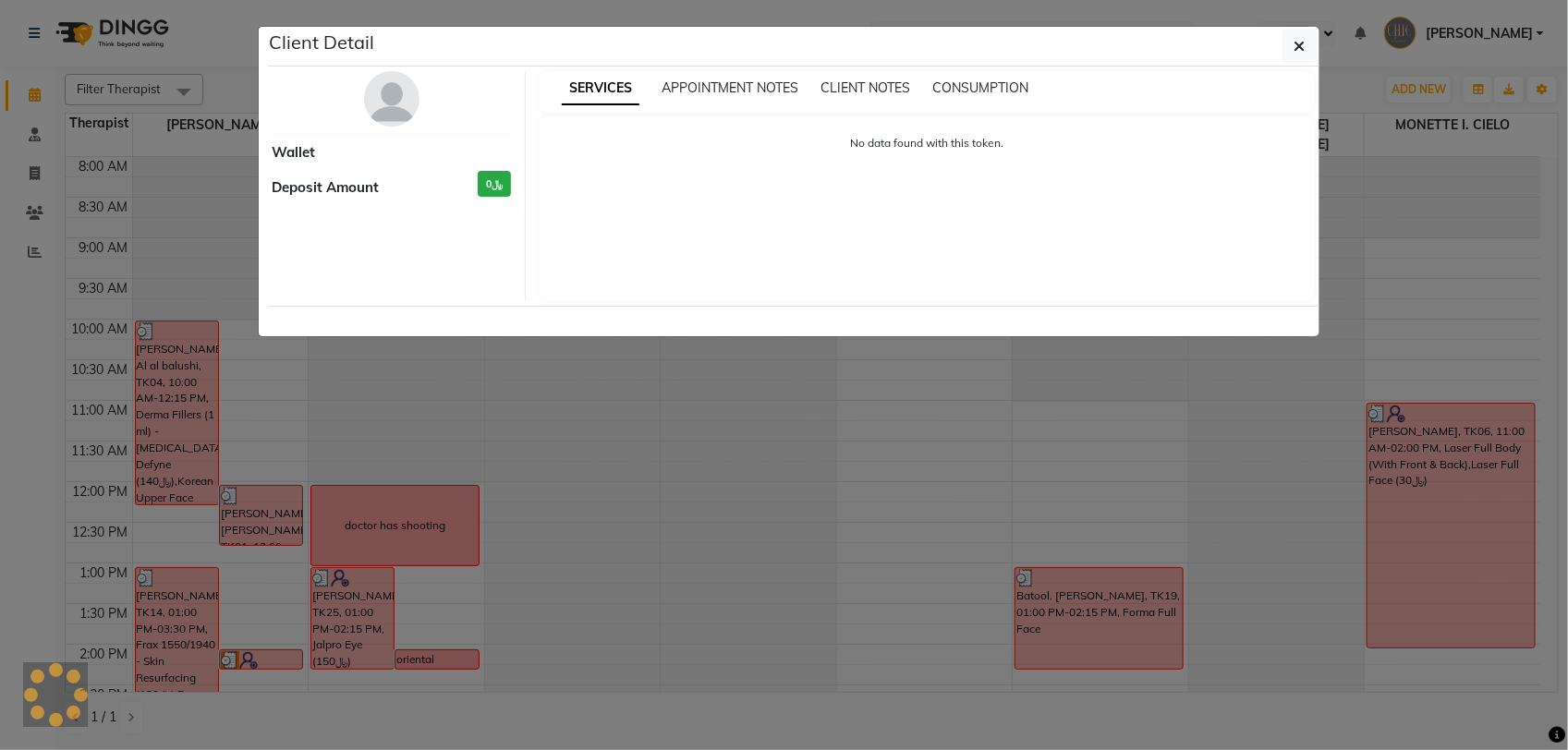
select select "3"
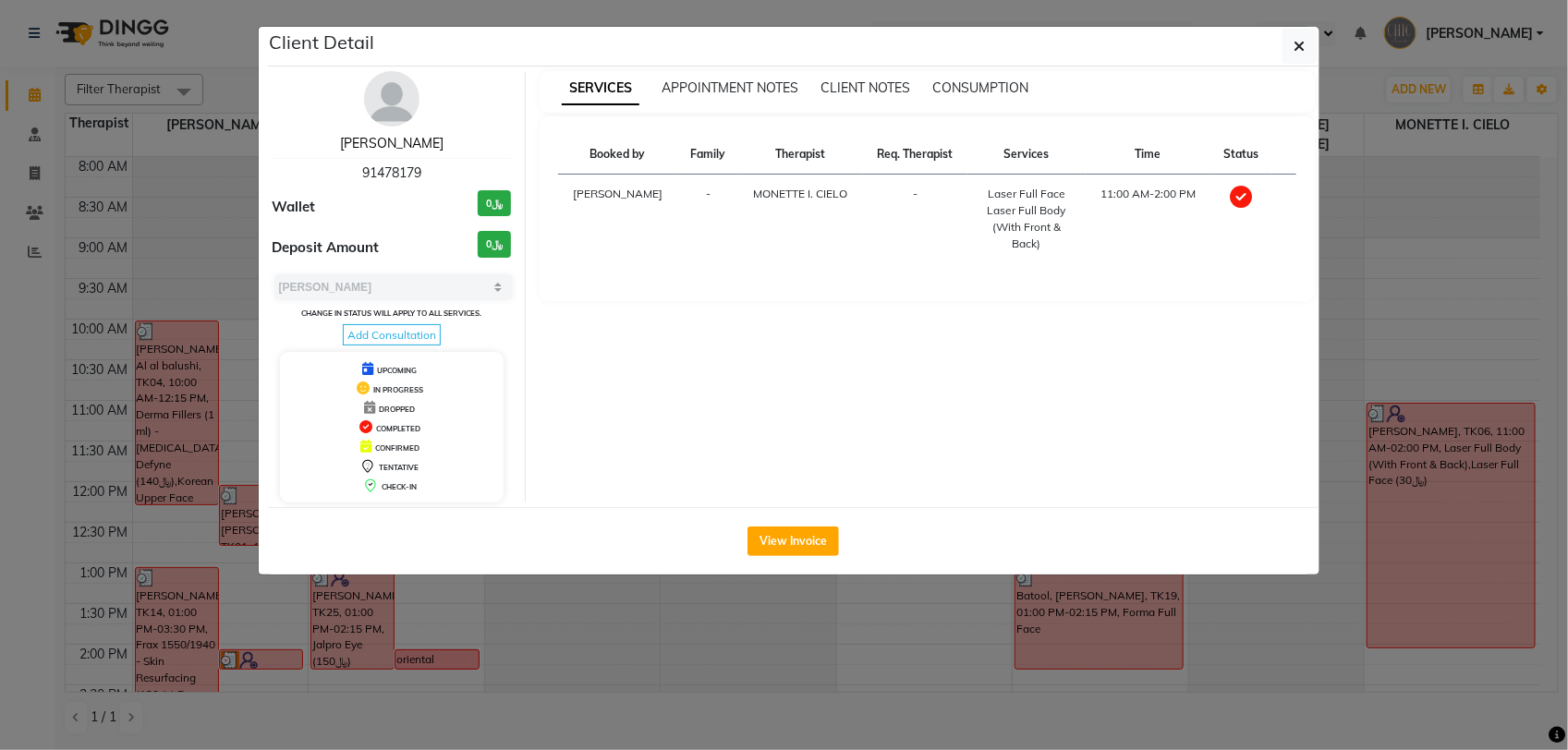
click at [418, 145] on link "Amna Al Balushi" at bounding box center [391, 144] width 103 height 17
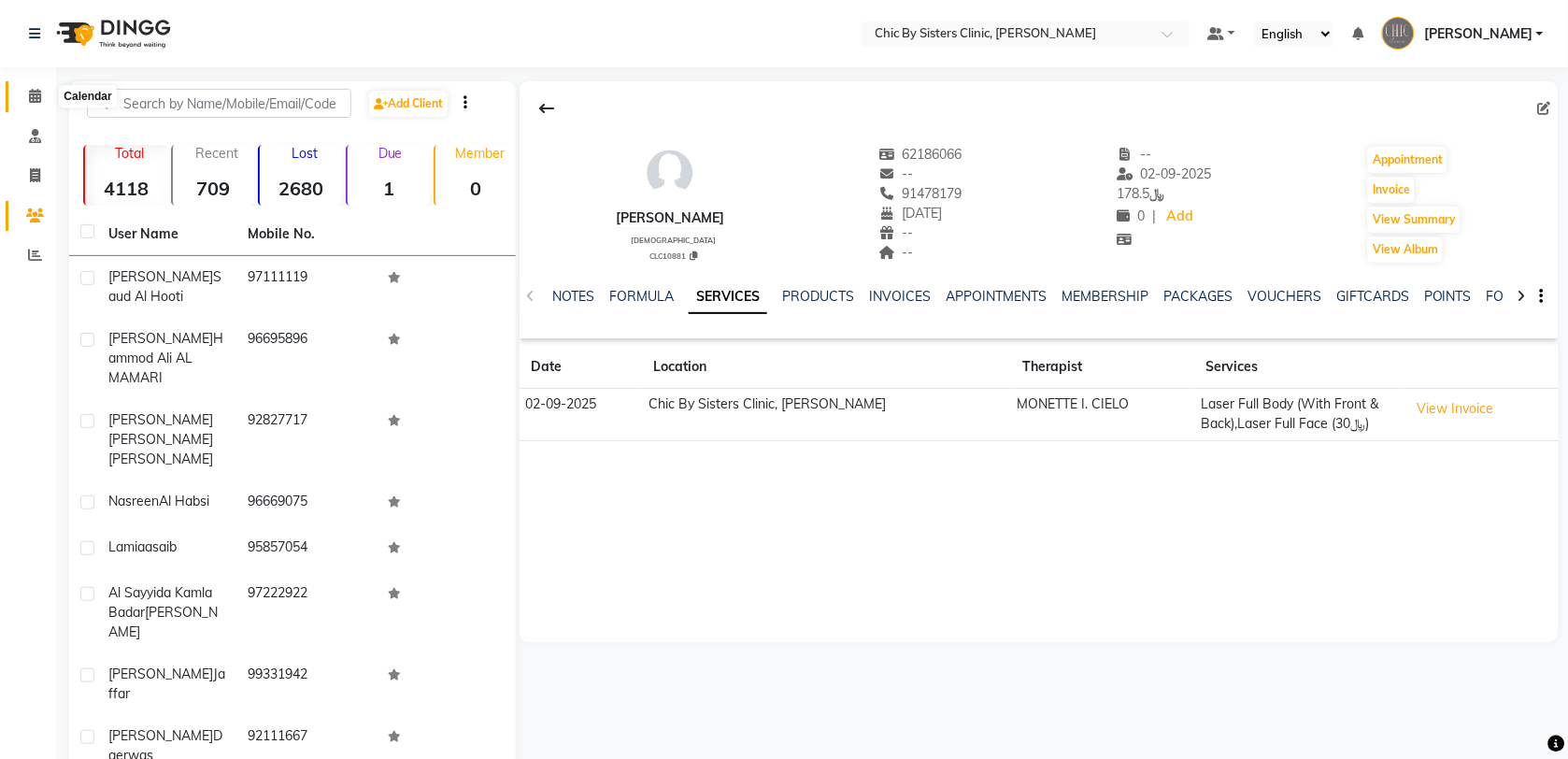
click at [34, 95] on icon at bounding box center [34, 96] width 12 height 14
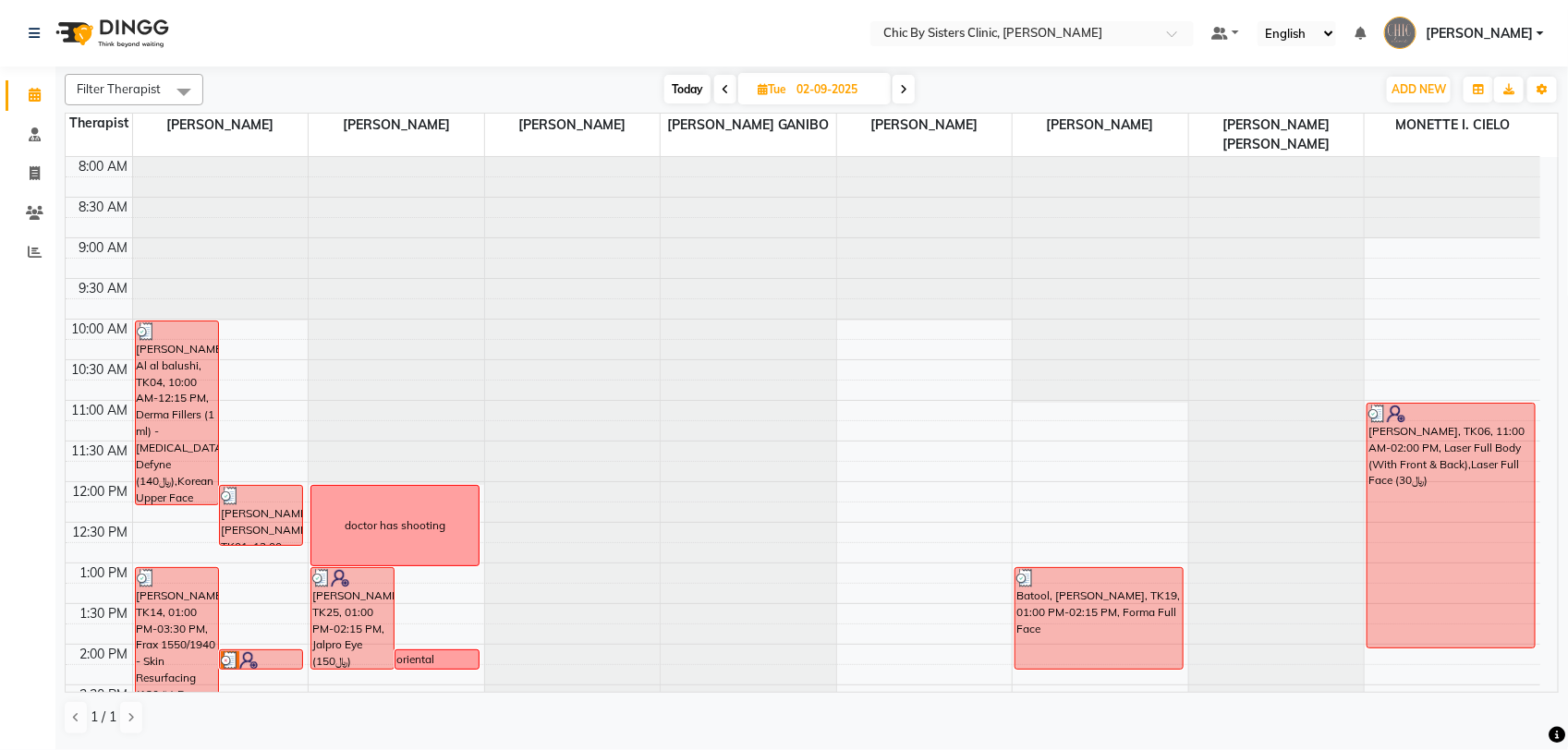
click at [694, 89] on span "Today" at bounding box center [687, 89] width 46 height 28
type input "03-09-2025"
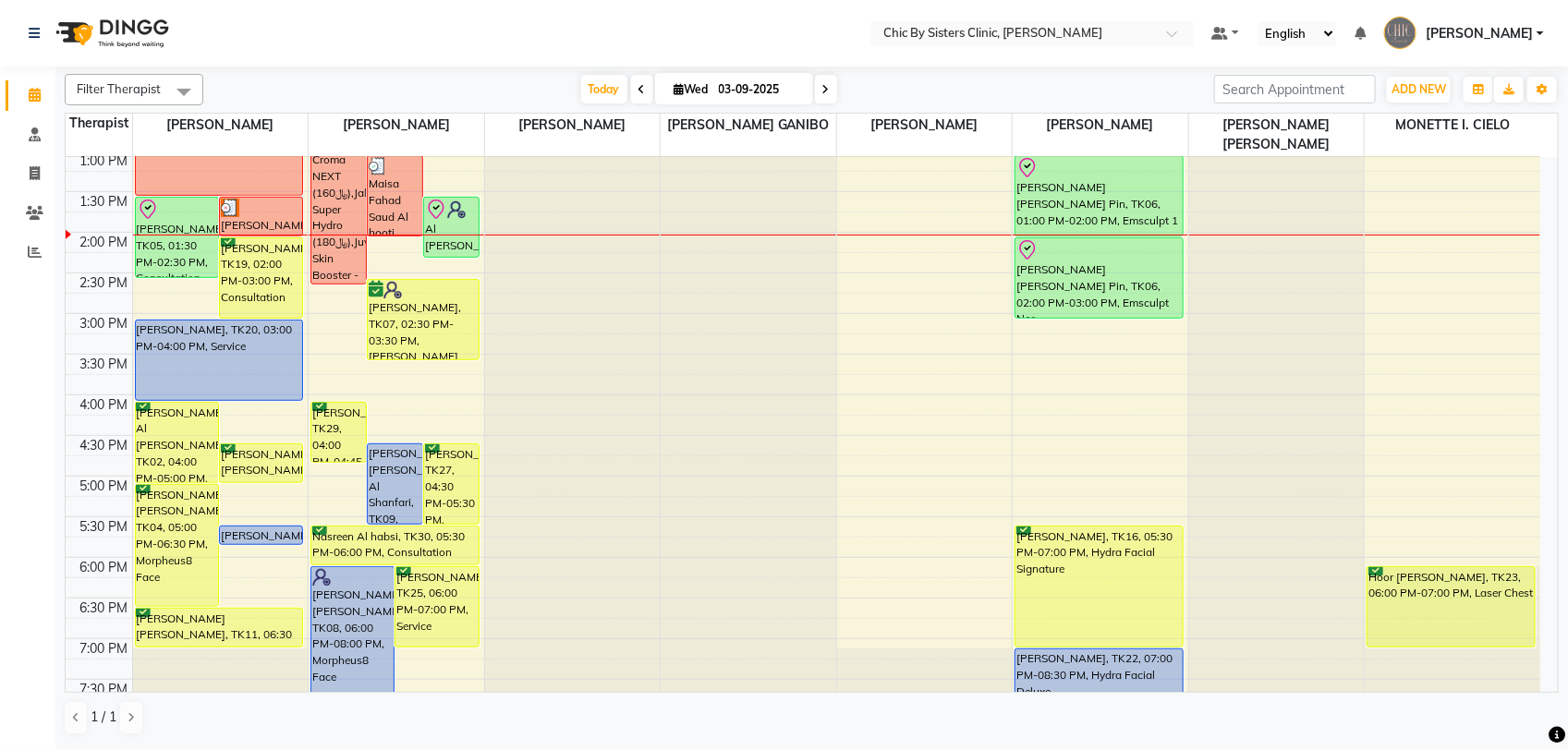
scroll to position [297, 0]
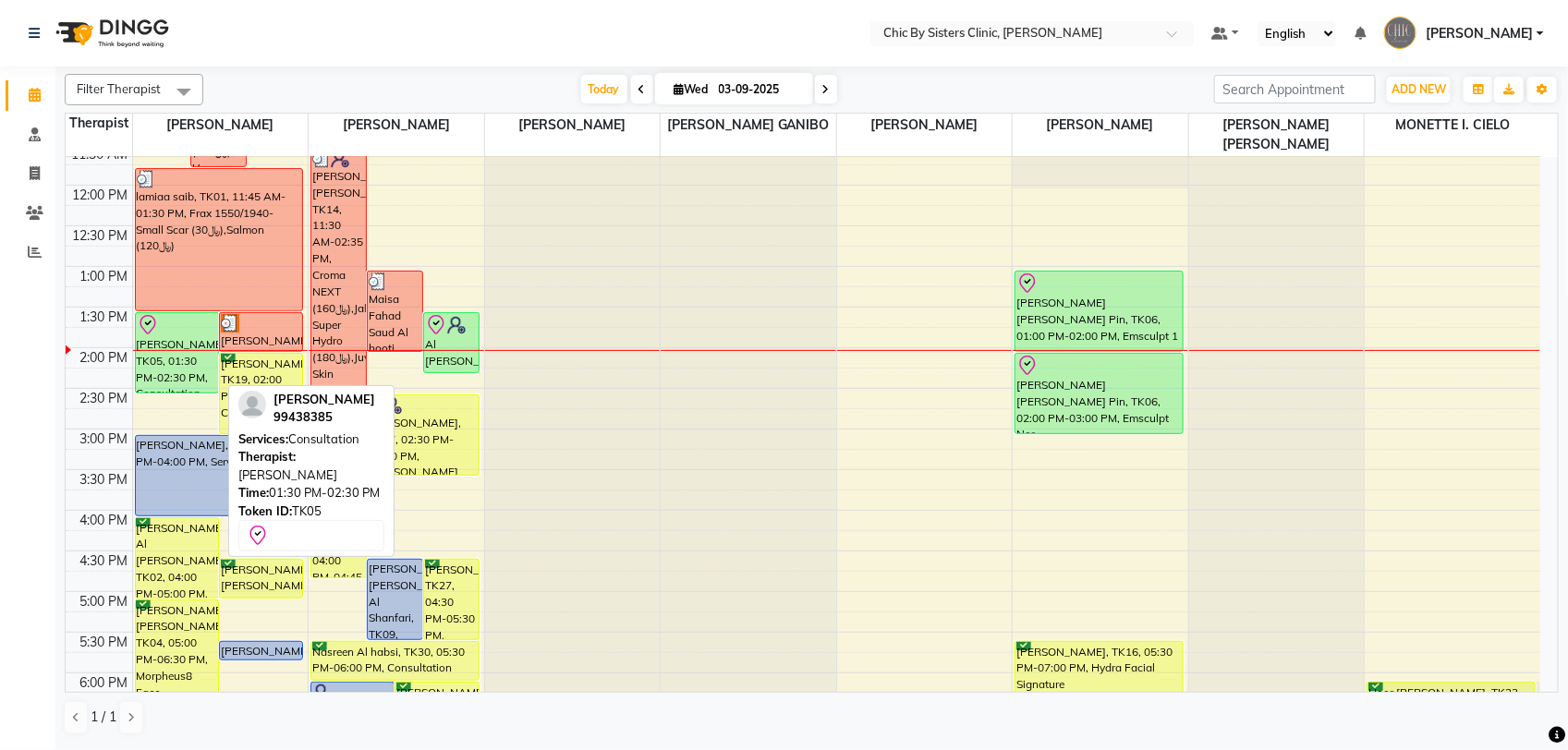
click at [165, 353] on div "Majan Al Abdullatif, TK05, 01:30 PM-02:30 PM, Consultation" at bounding box center [177, 353] width 82 height 79
select select "8"
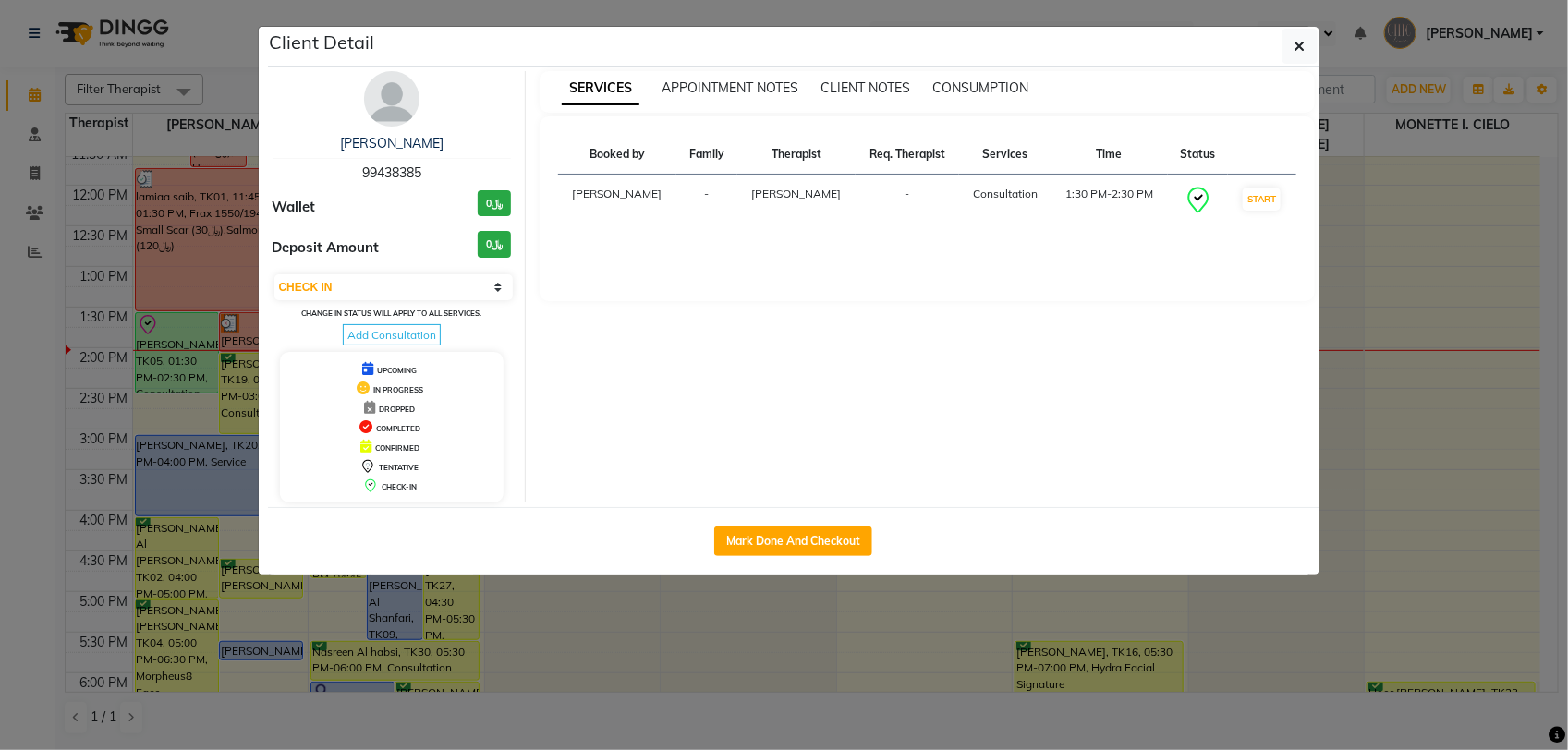
click at [398, 163] on div "Majan Al Abdullatif 99438385" at bounding box center [392, 159] width 239 height 49
copy span "99438385"
click at [1299, 39] on icon "button" at bounding box center [1300, 46] width 11 height 15
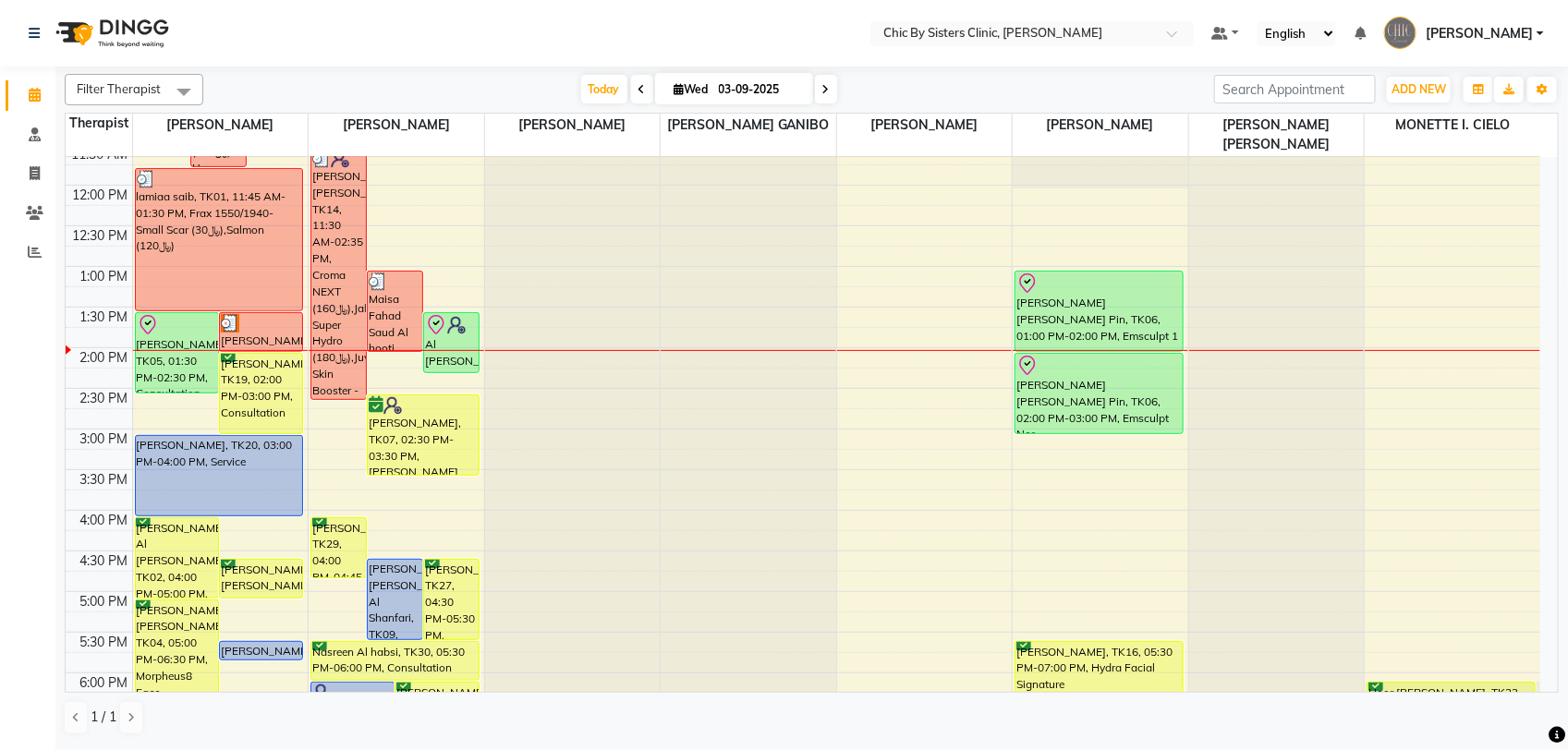
click at [737, 86] on input "03-09-2025" at bounding box center [759, 89] width 93 height 27
select select "9"
select select "2025"
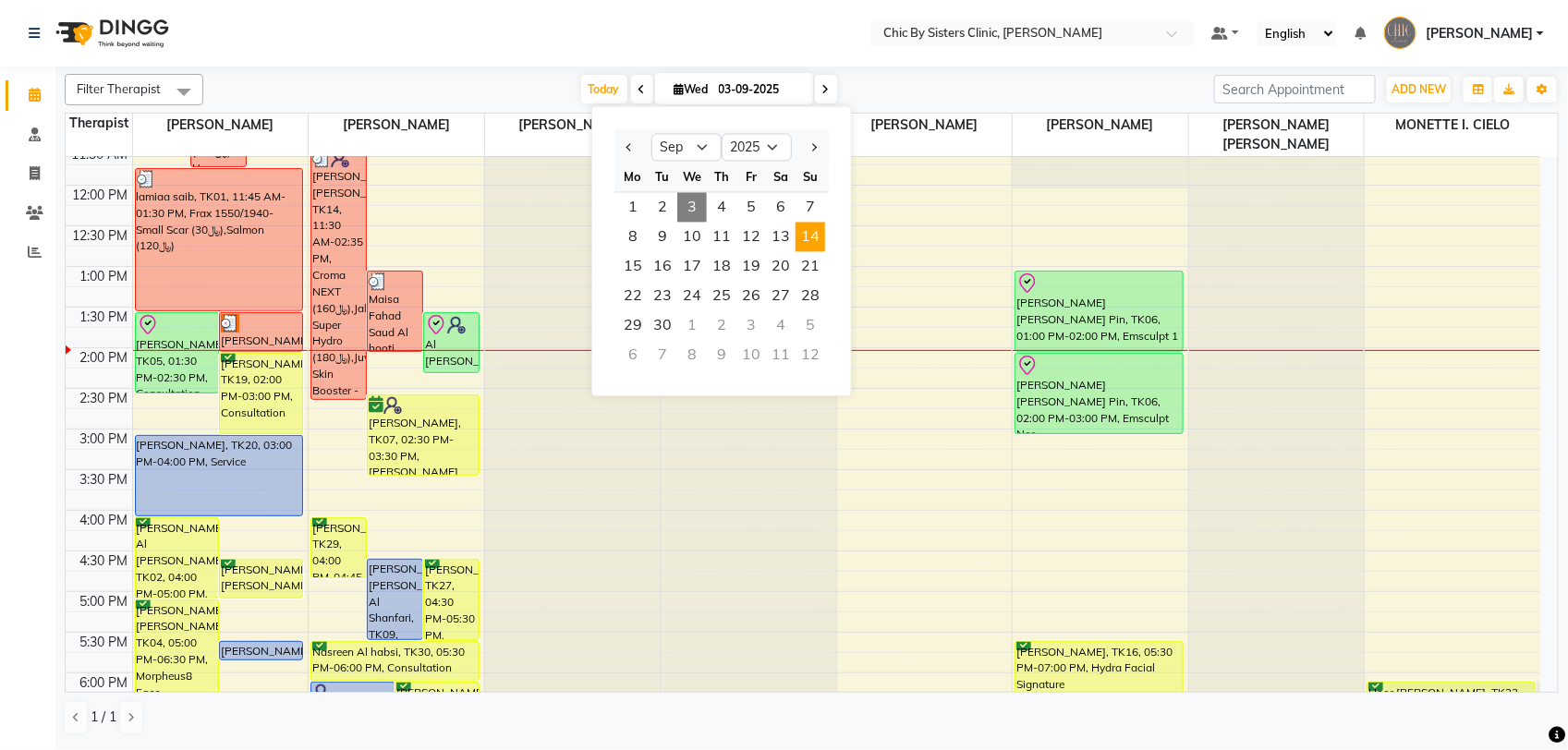
click at [807, 240] on span "14" at bounding box center [810, 236] width 29 height 29
type input "14-09-2025"
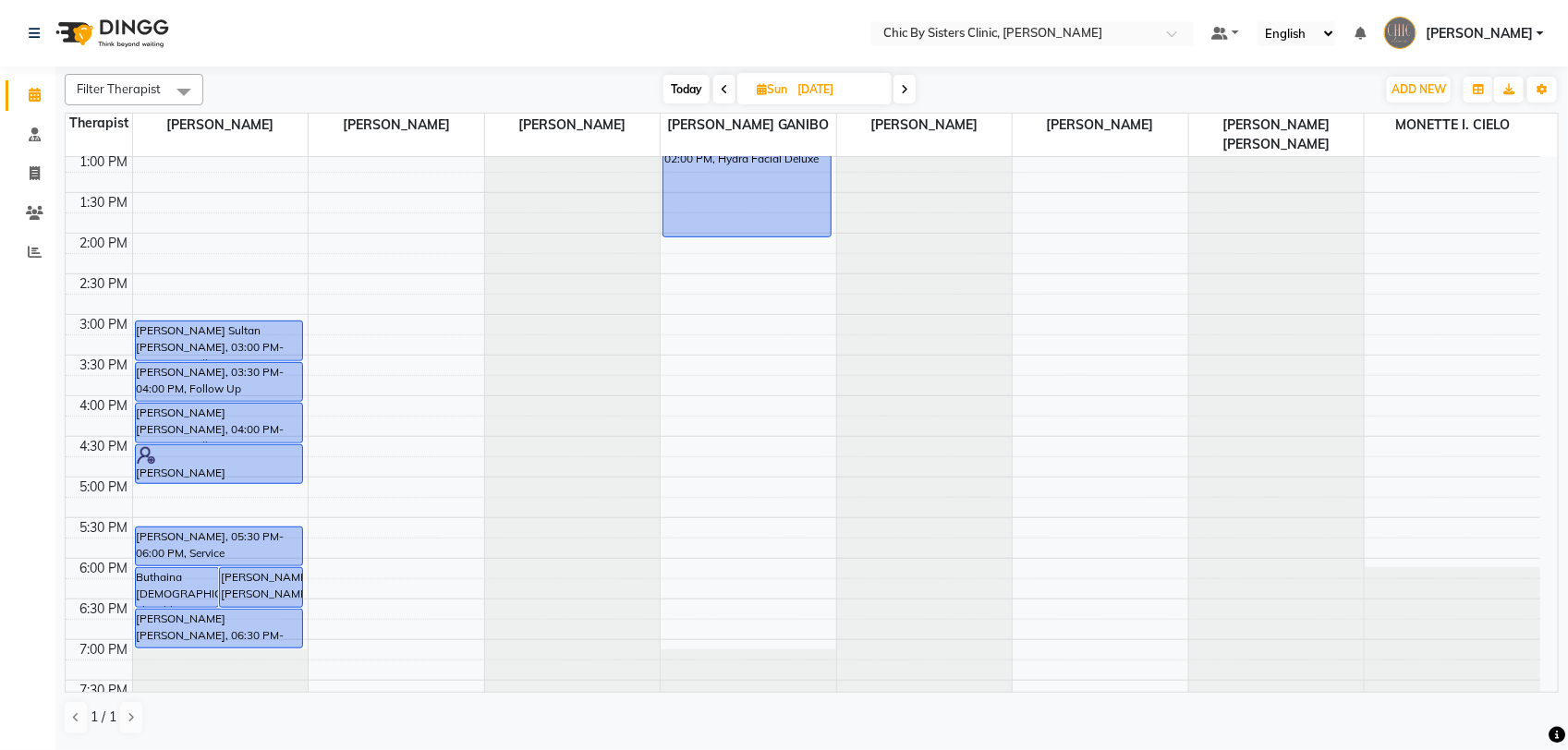
scroll to position [412, 0]
click at [273, 496] on div "8:00 AM 8:30 AM 9:00 AM 9:30 AM 10:00 AM 10:30 AM 11:00 AM 11:30 AM 12:00 PM 12…" at bounding box center [802, 394] width 1474 height 1299
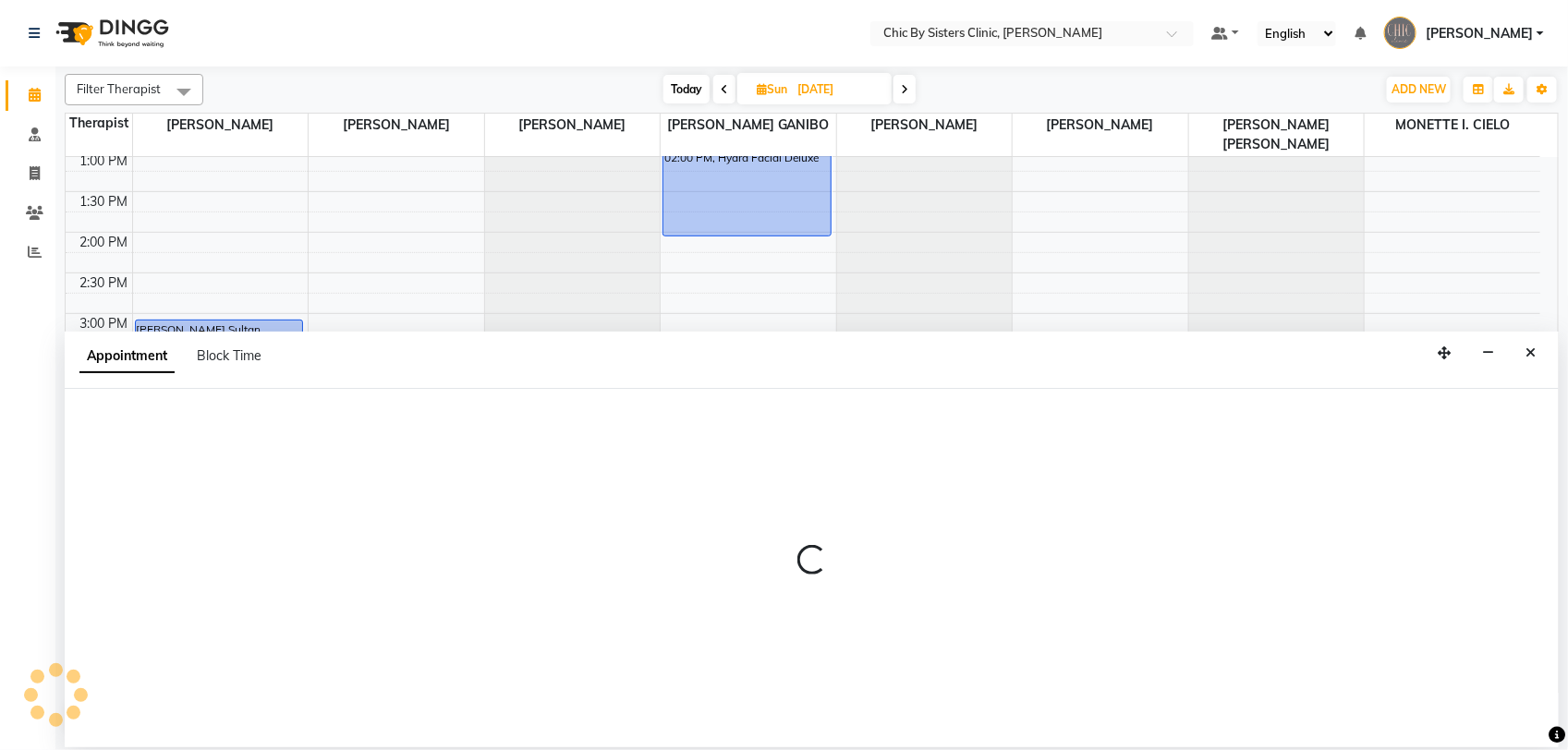
select select "49177"
select select "1020"
select select "tentative"
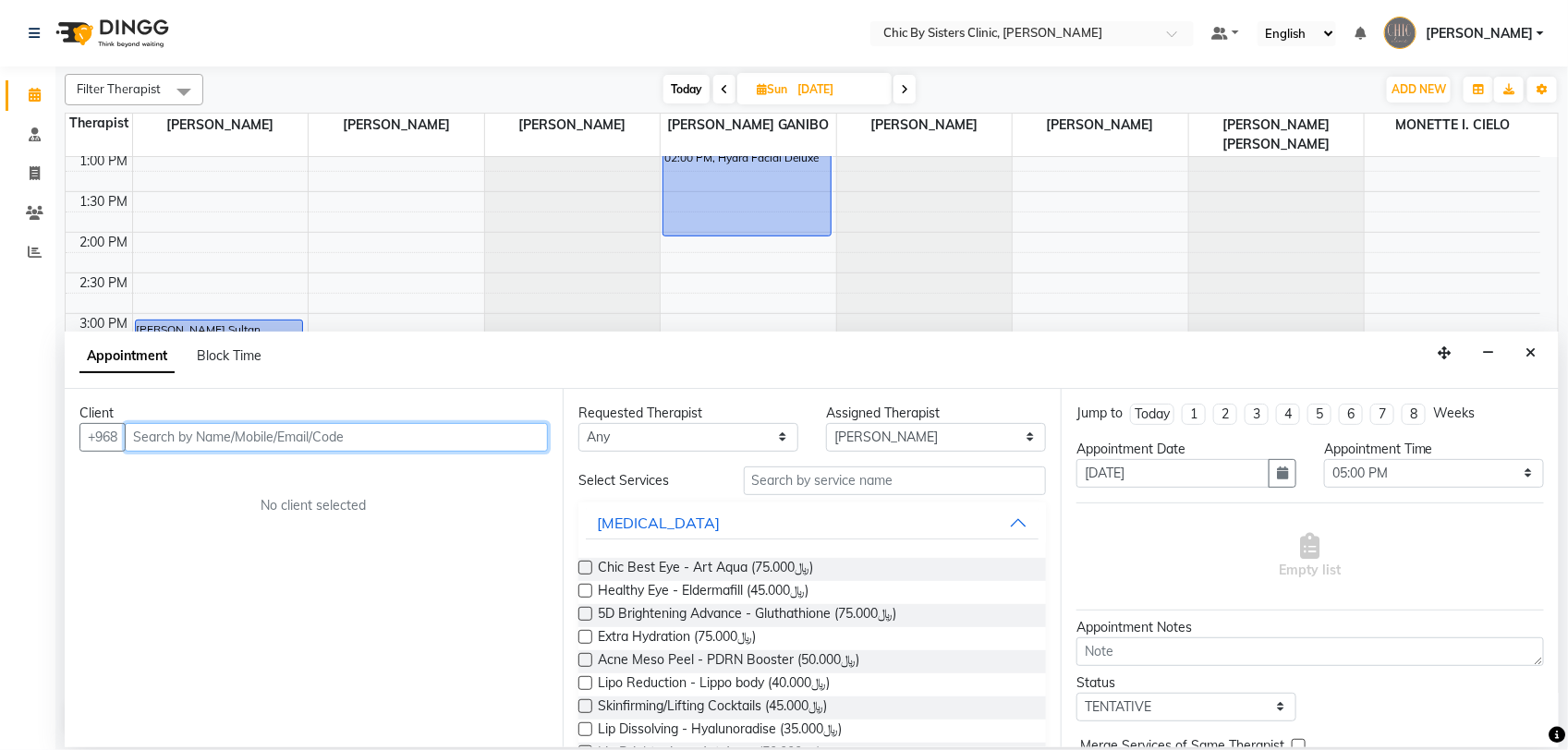
click at [354, 436] on input "text" at bounding box center [336, 437] width 423 height 28
paste input "99438385"
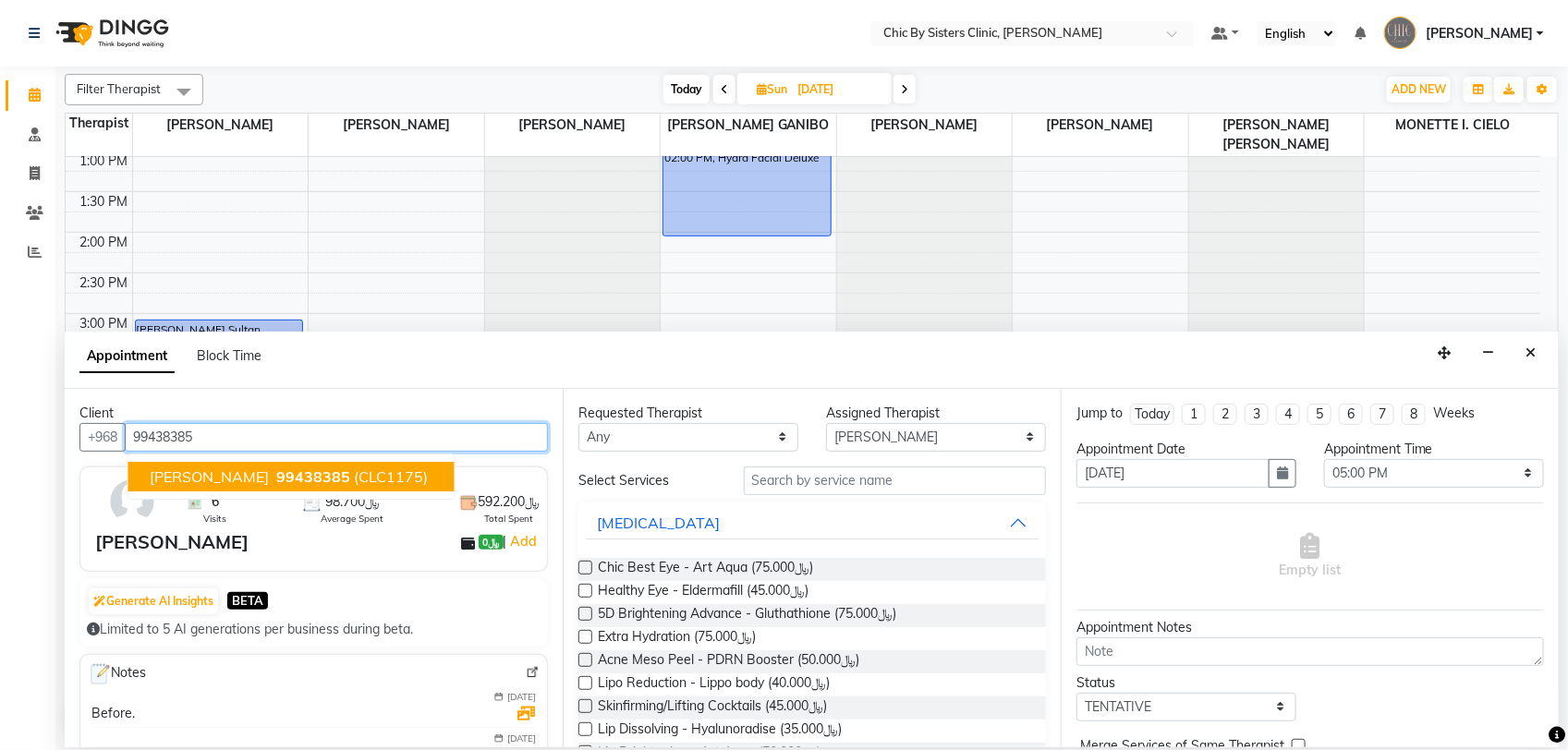
click at [251, 476] on span "[PERSON_NAME]" at bounding box center [210, 477] width 119 height 19
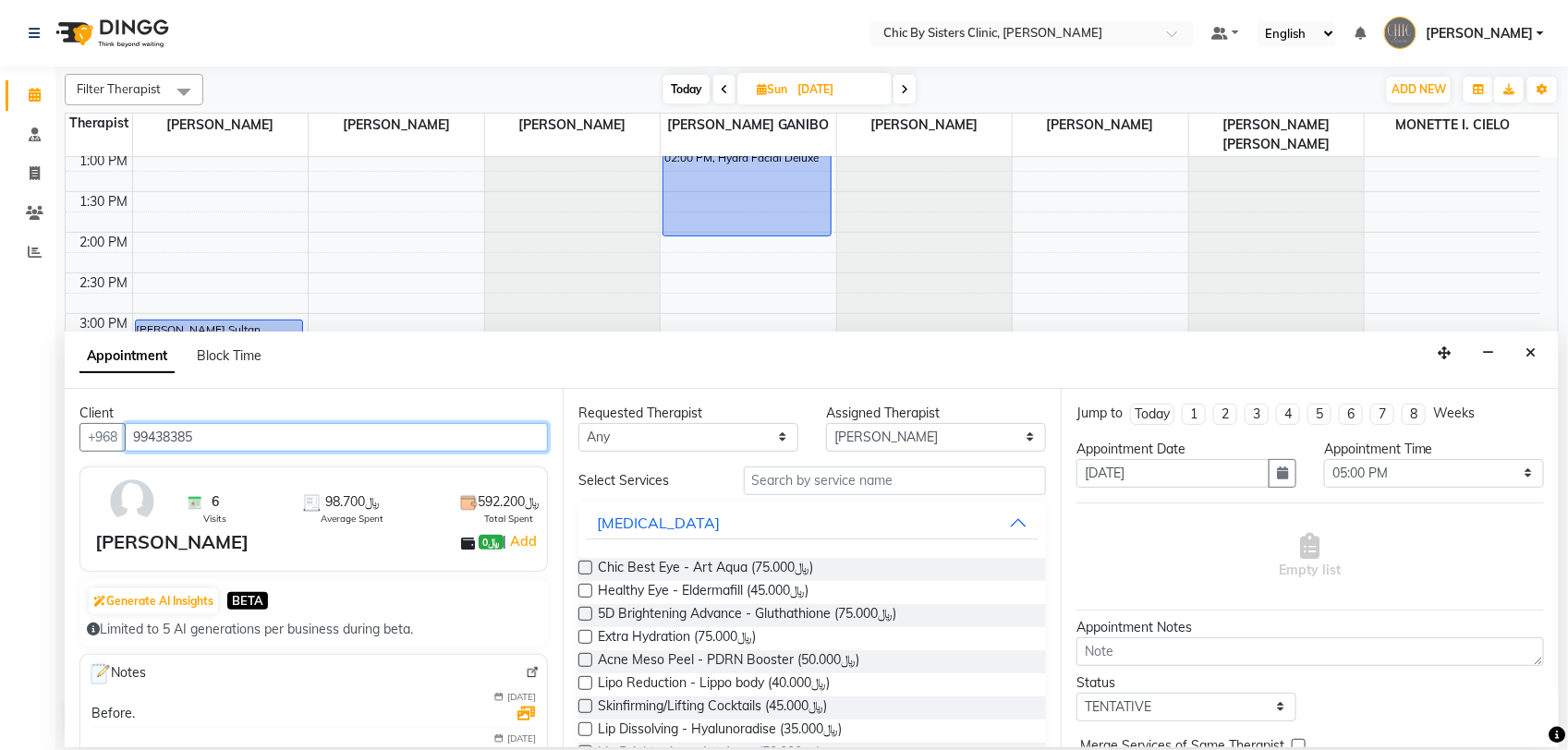
type input "99438385"
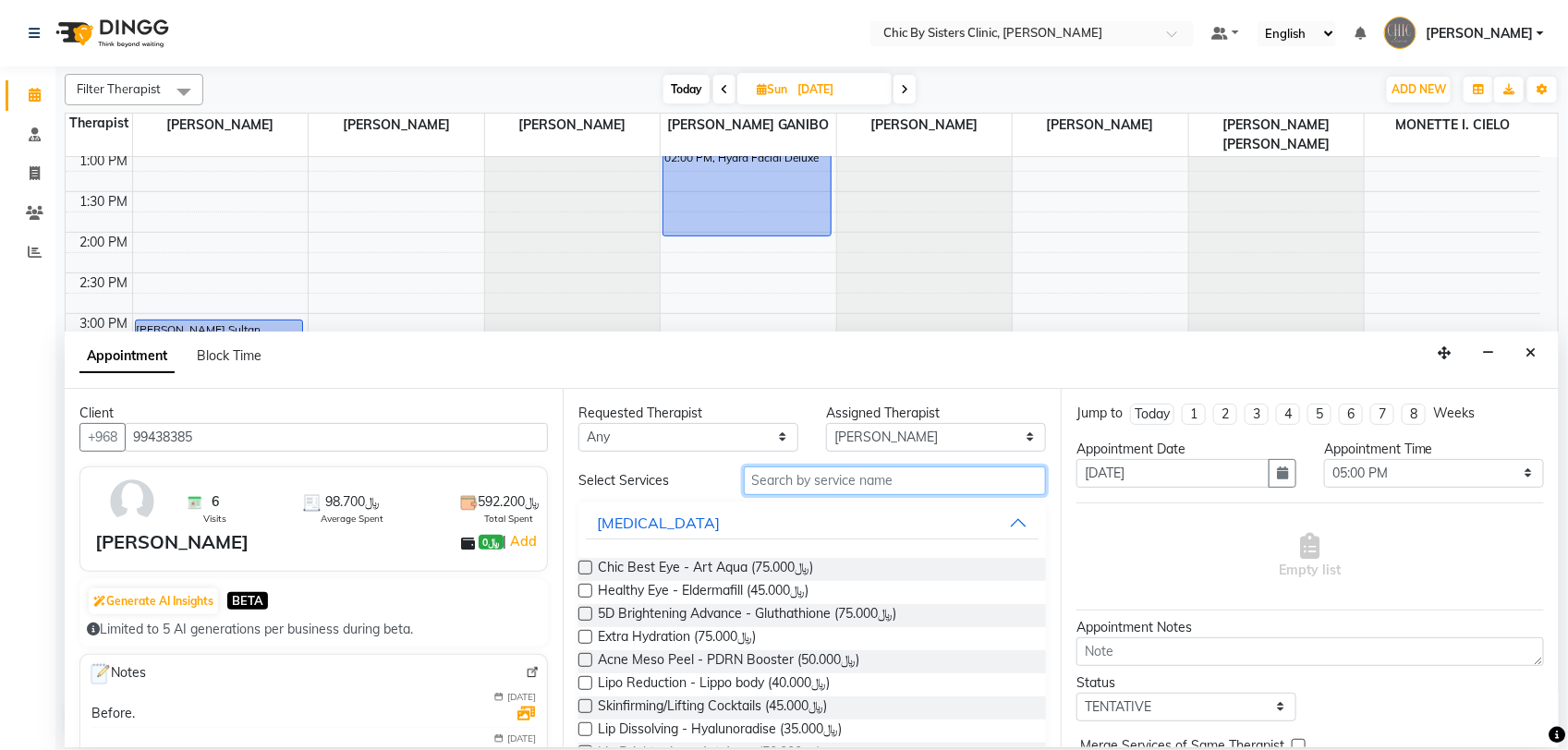
click at [836, 478] on input "text" at bounding box center [894, 480] width 302 height 28
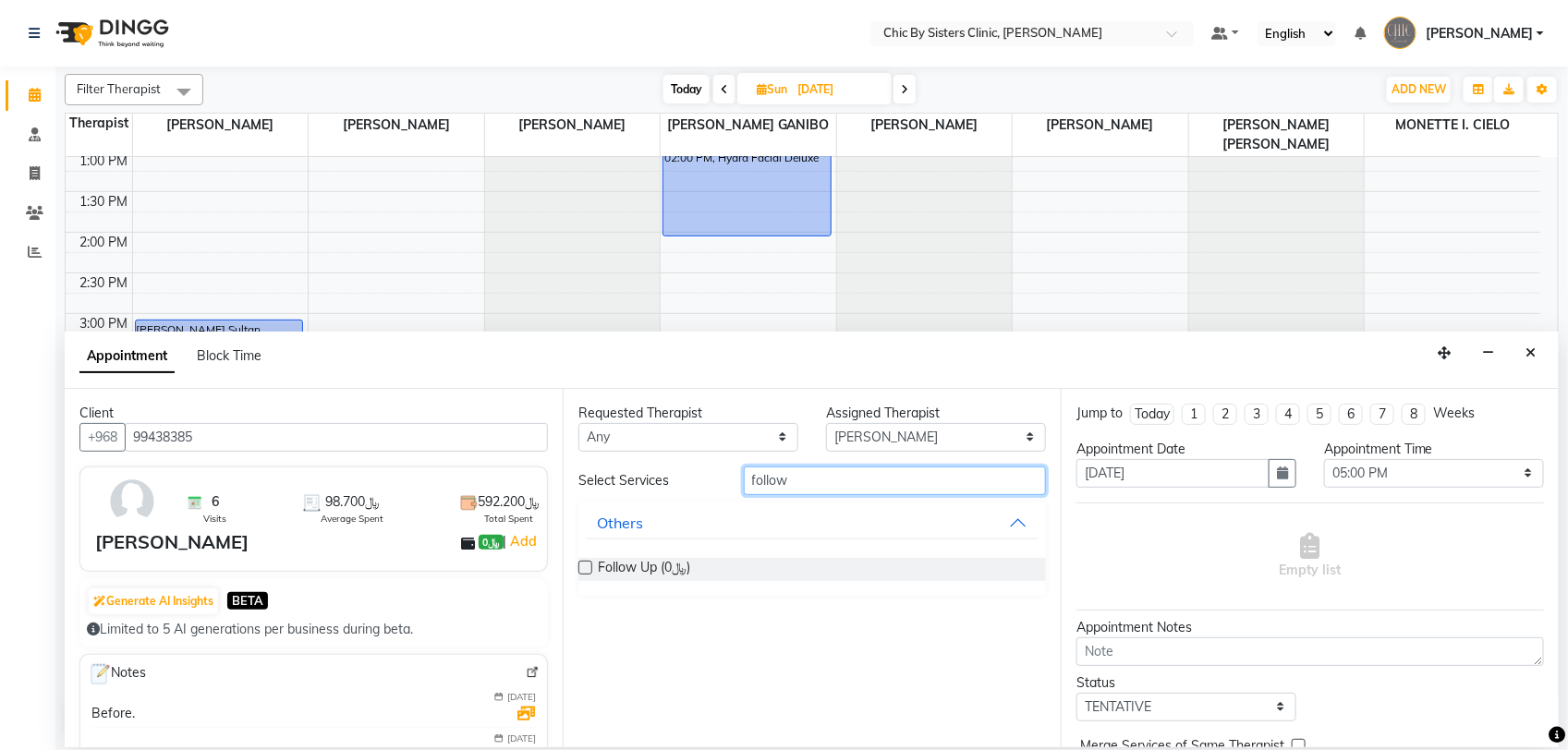
type input "follow"
click at [588, 565] on label at bounding box center [584, 567] width 14 height 14
click at [588, 565] on input "checkbox" at bounding box center [584, 569] width 12 height 12
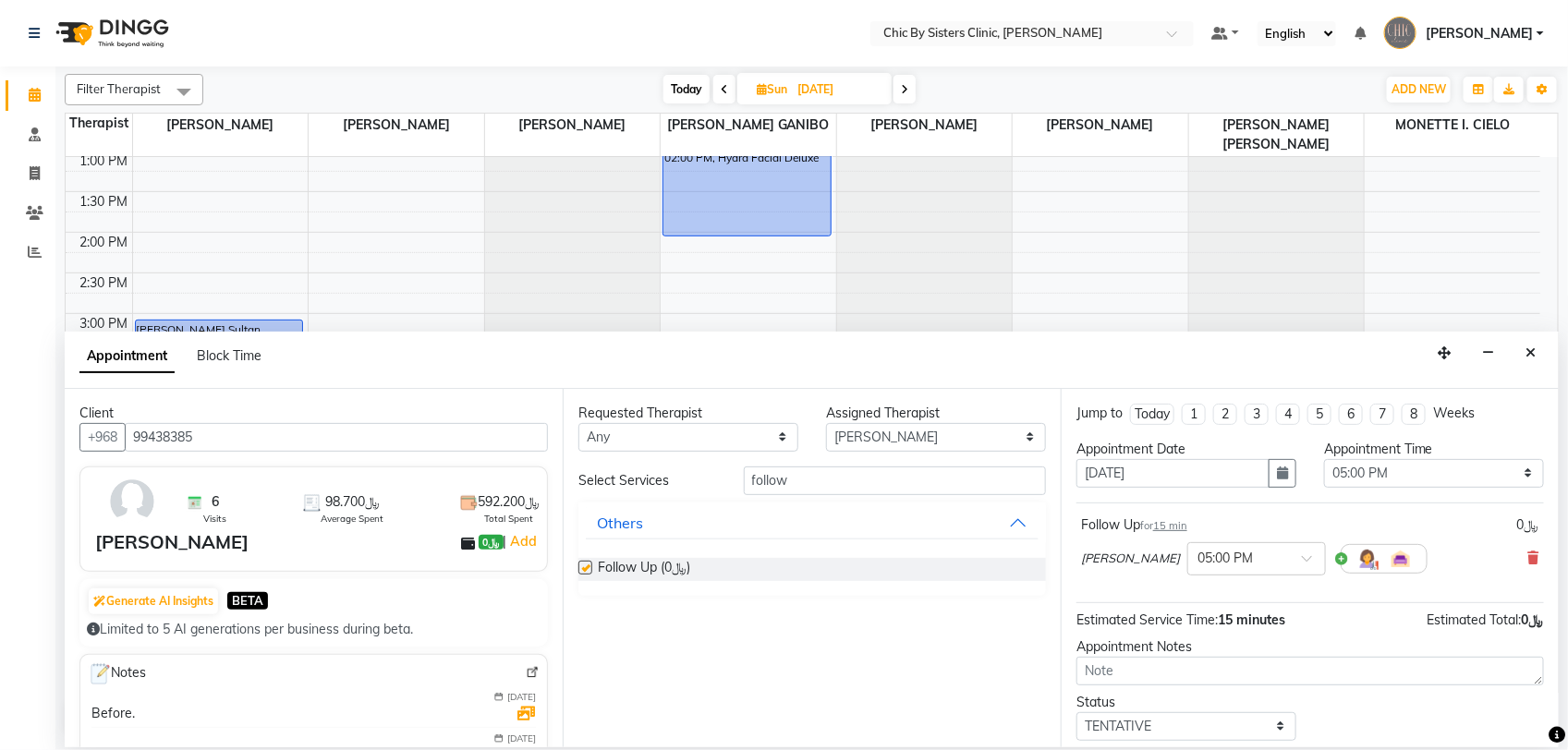
checkbox input "false"
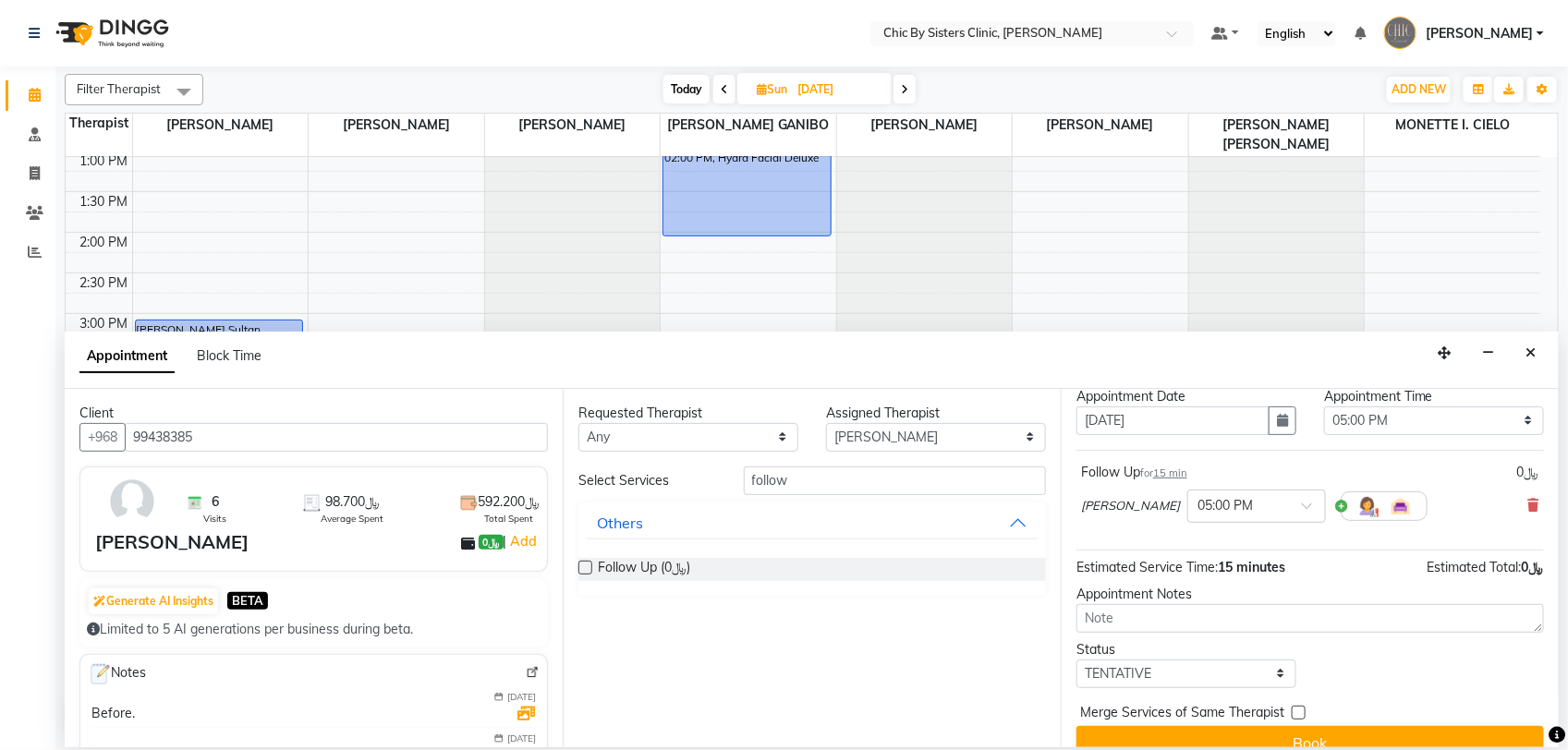
scroll to position [81, 0]
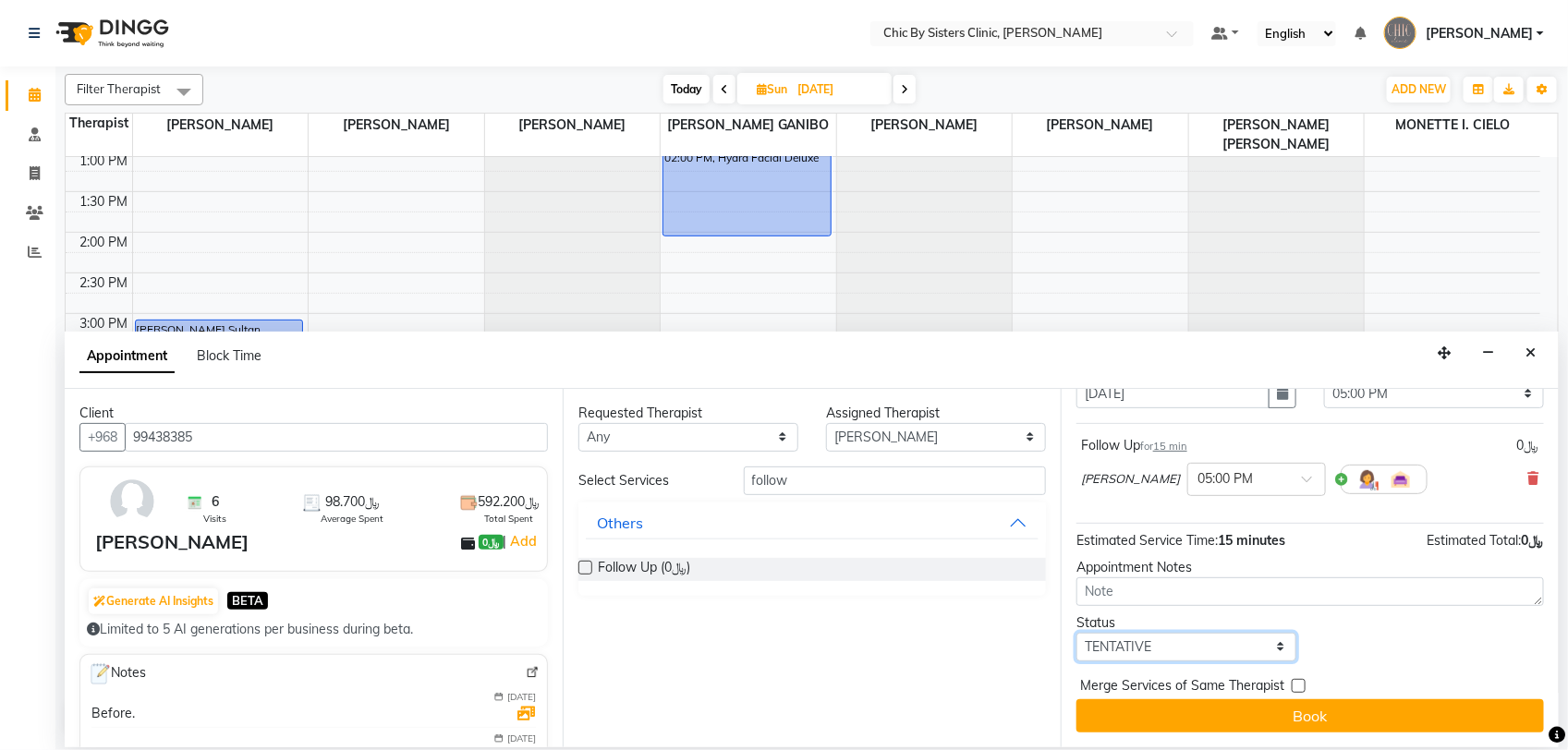
click at [1222, 654] on select "Select TENTATIVE CONFIRM UPCOMING" at bounding box center [1186, 647] width 219 height 28
select select "upcoming"
click at [1076, 633] on select "Select TENTATIVE CONFIRM UPCOMING" at bounding box center [1186, 647] width 219 height 28
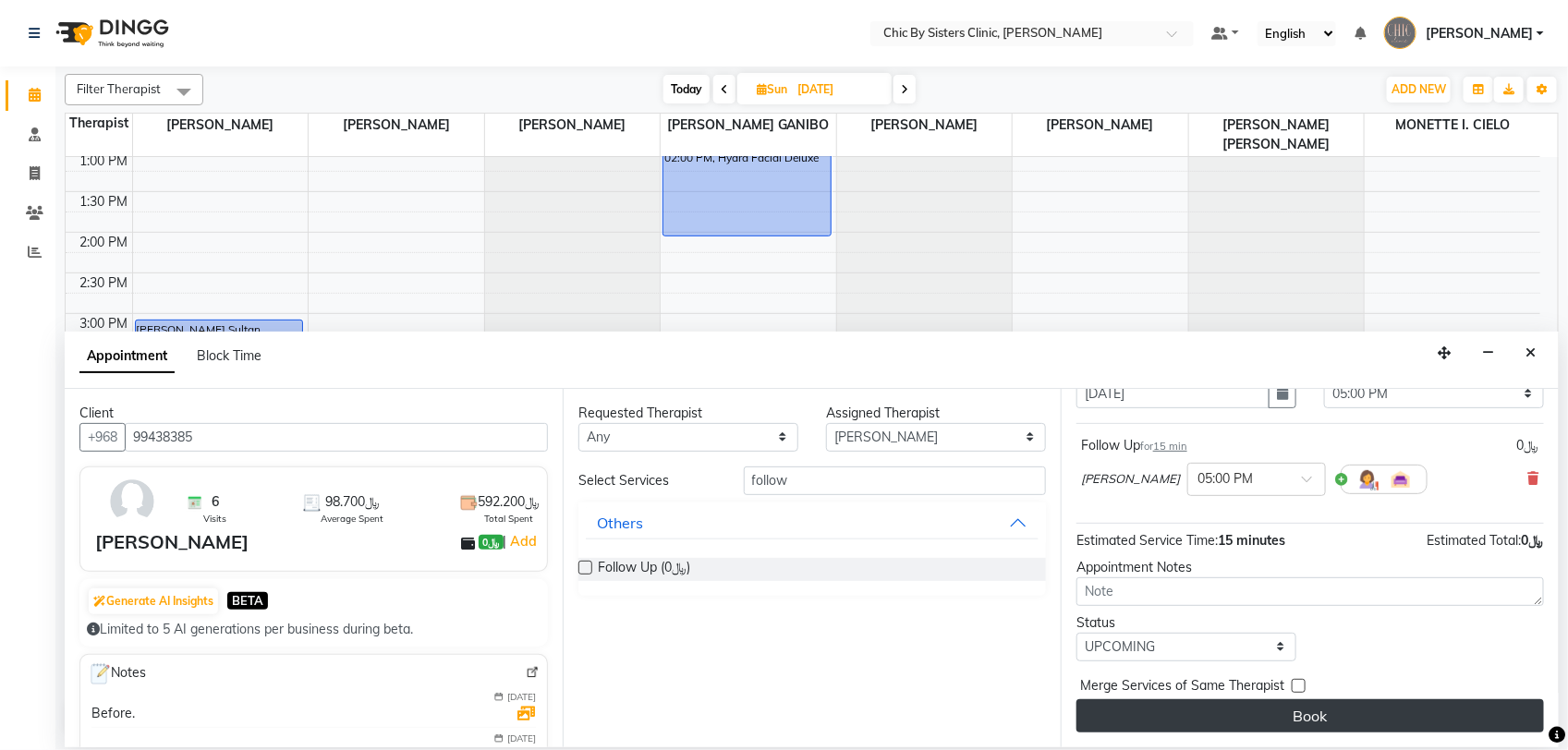
click at [1309, 712] on button "Book" at bounding box center [1310, 715] width 467 height 33
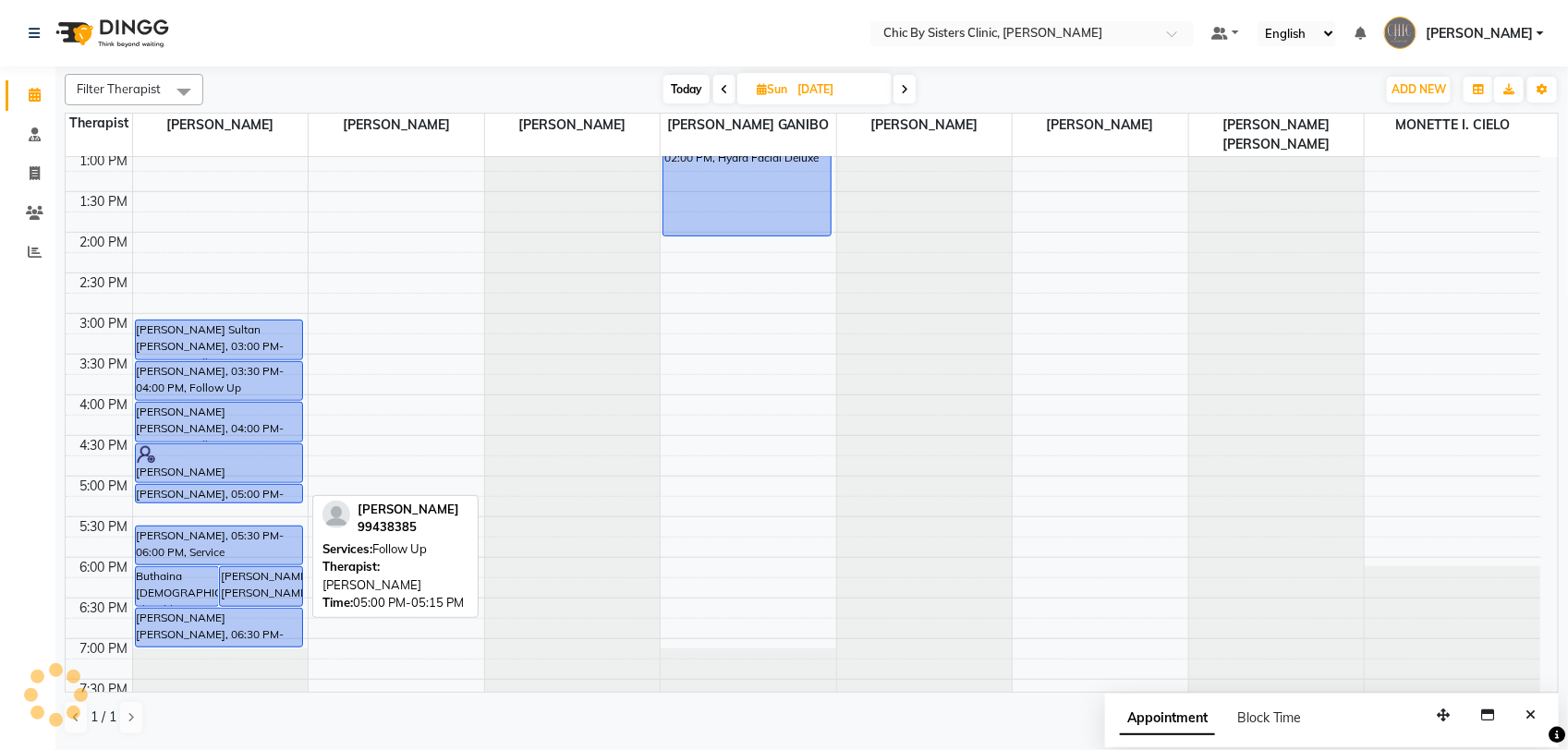
click at [284, 496] on div "Majan Al Abdullatif, 05:00 PM-05:15 PM, Follow Up" at bounding box center [219, 494] width 167 height 18
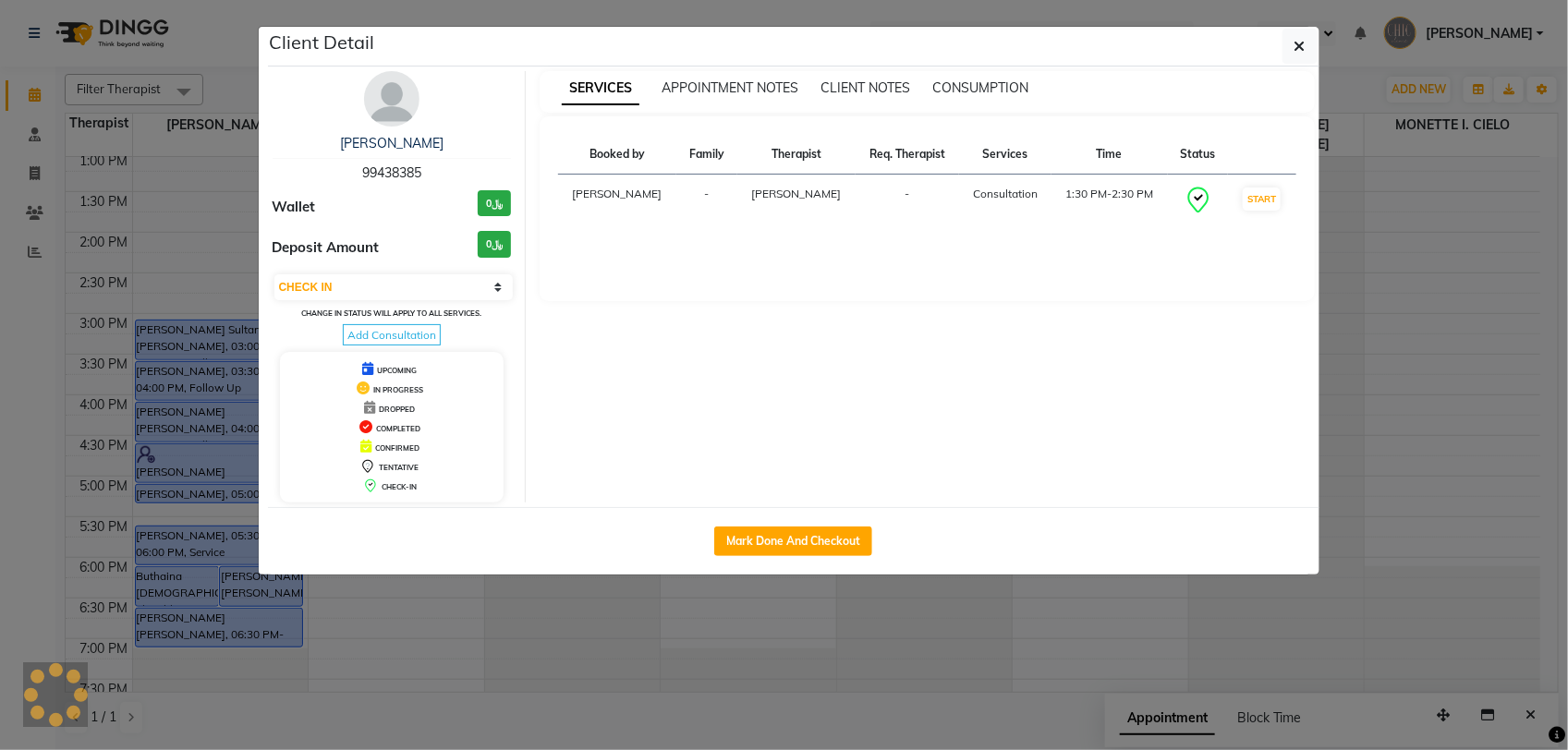
select select "select"
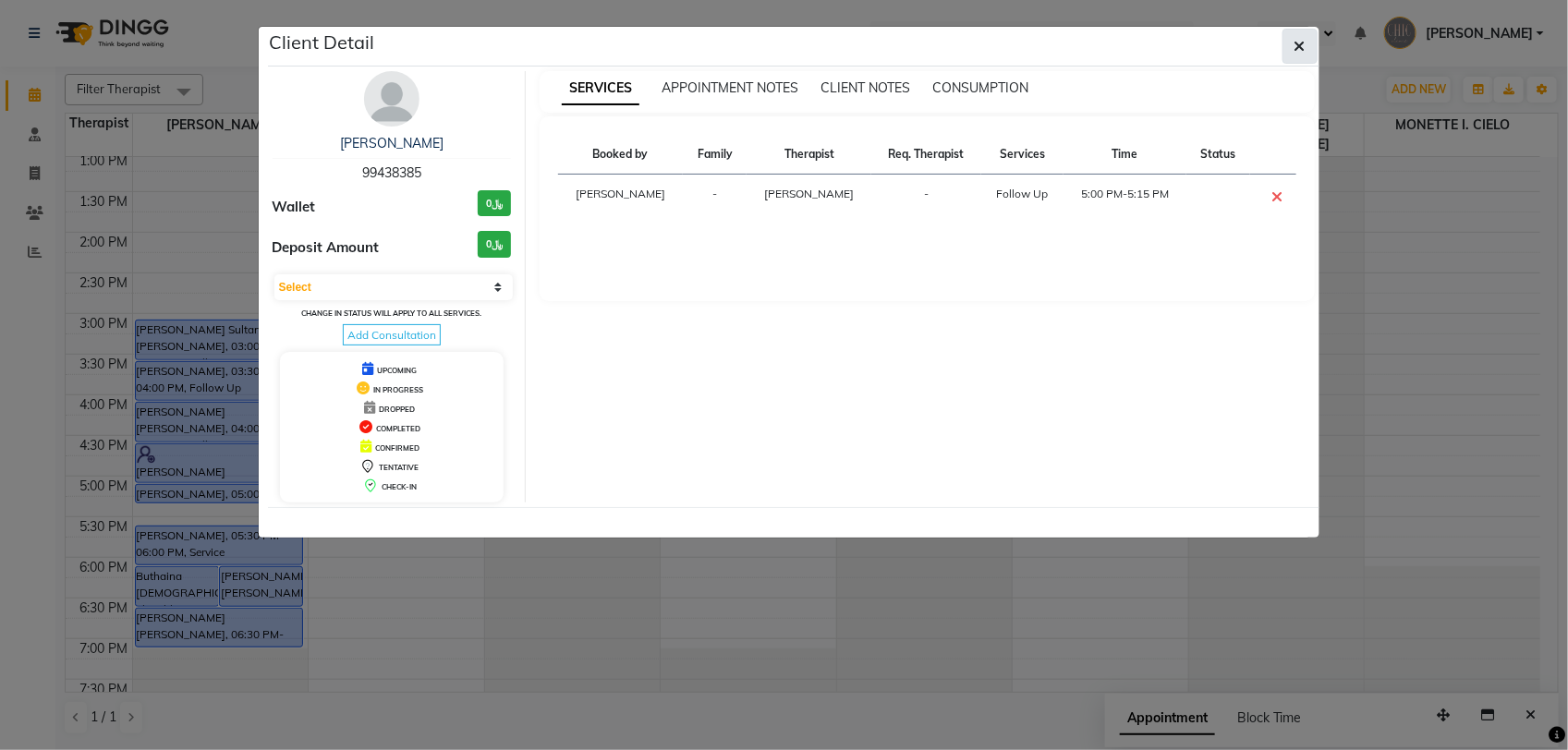
click at [1299, 40] on icon "button" at bounding box center [1300, 46] width 11 height 15
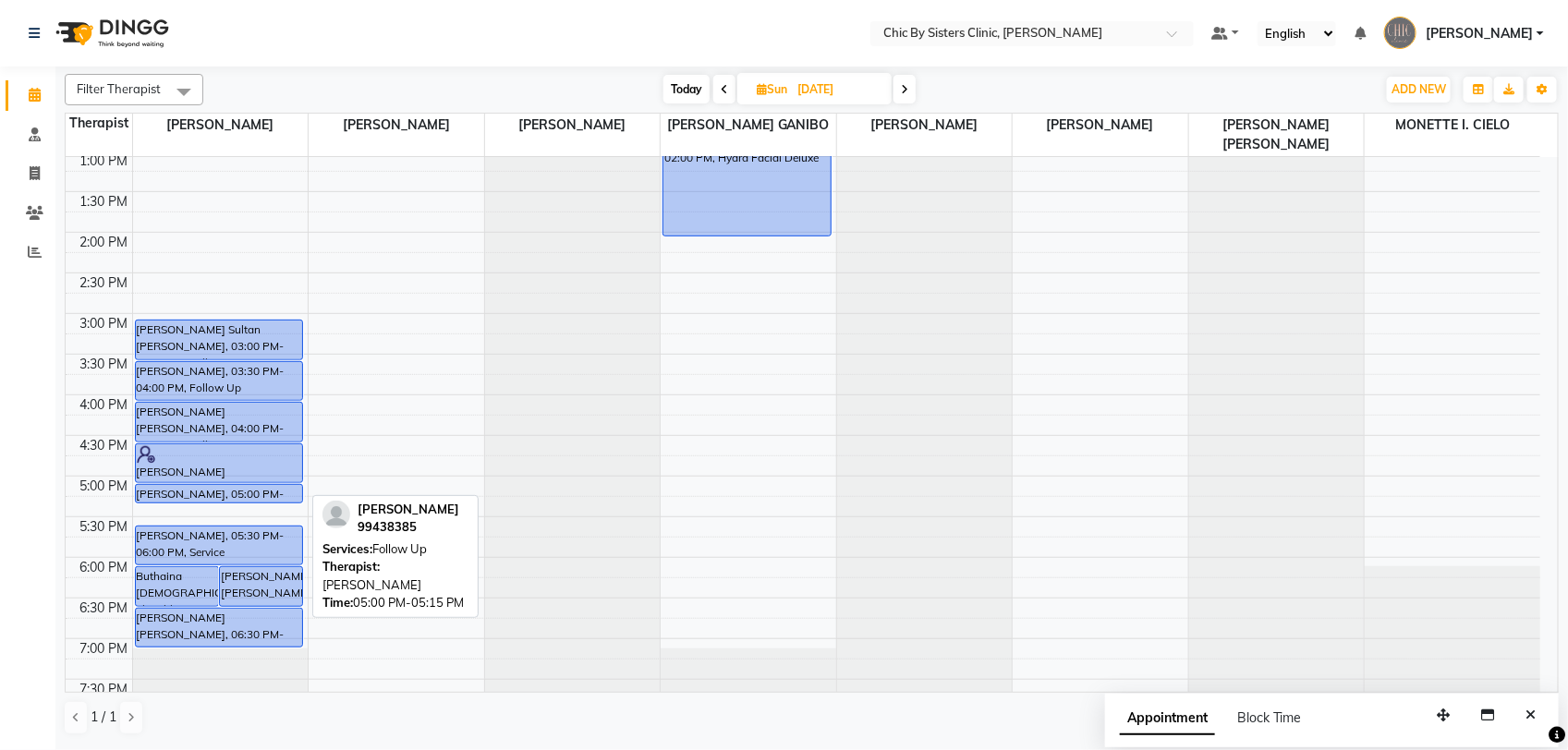
click at [278, 493] on div "Majan Al Abdullatif, 05:00 PM-05:15 PM, Follow Up" at bounding box center [219, 494] width 167 height 18
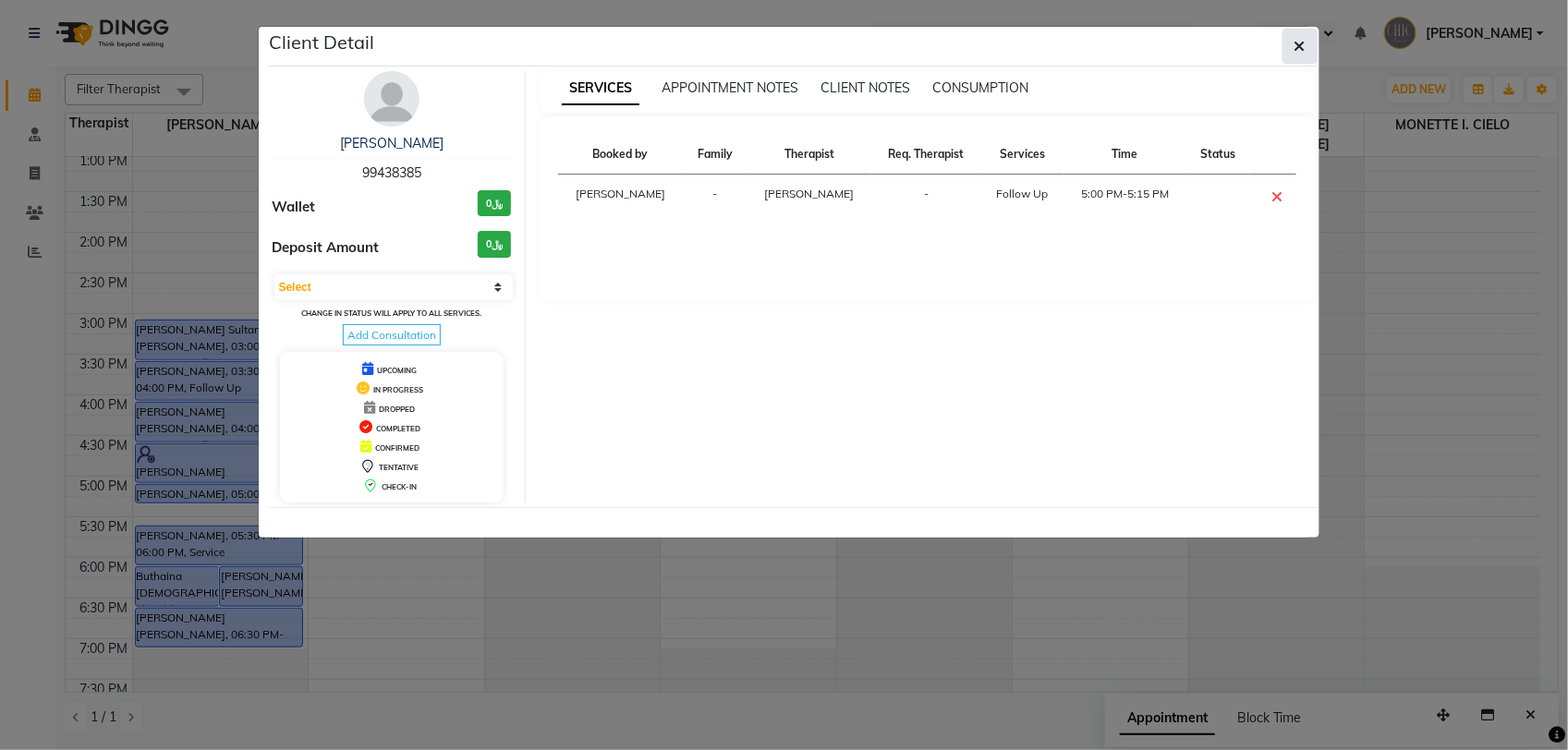
click at [1305, 48] on button "button" at bounding box center [1299, 45] width 35 height 35
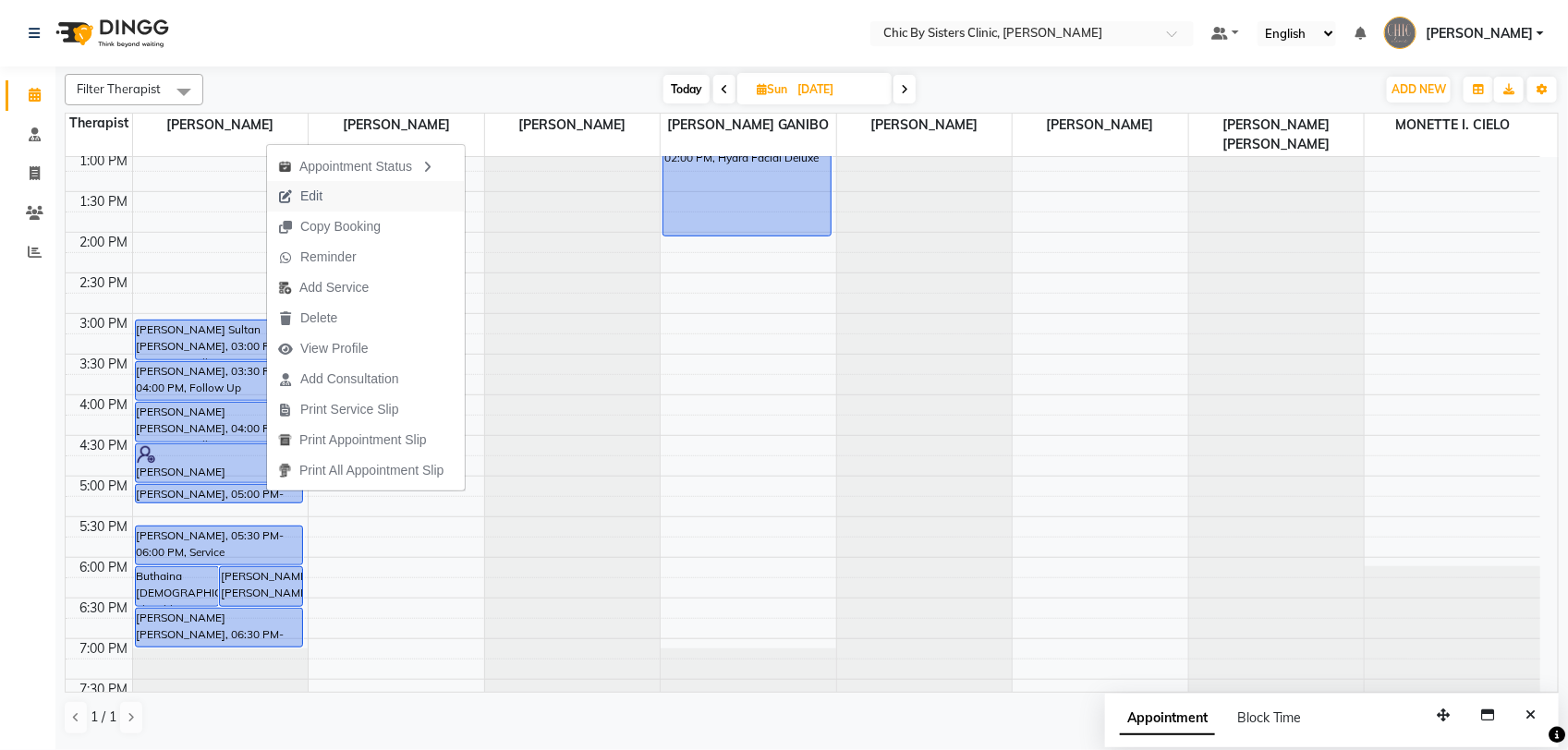
click at [333, 199] on span "Edit" at bounding box center [300, 196] width 66 height 30
select select "tentative"
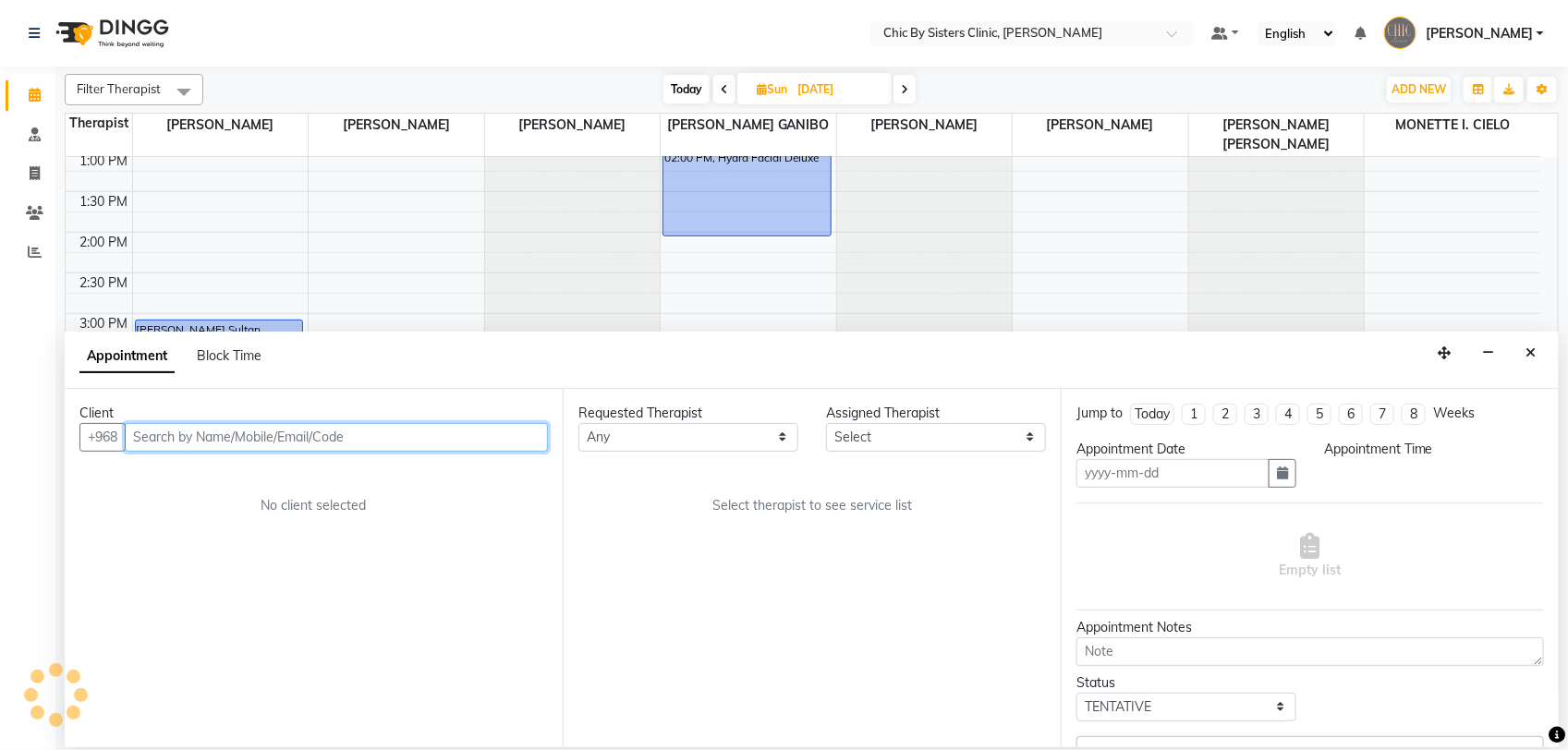
type input "14-09-2025"
select select "upcoming"
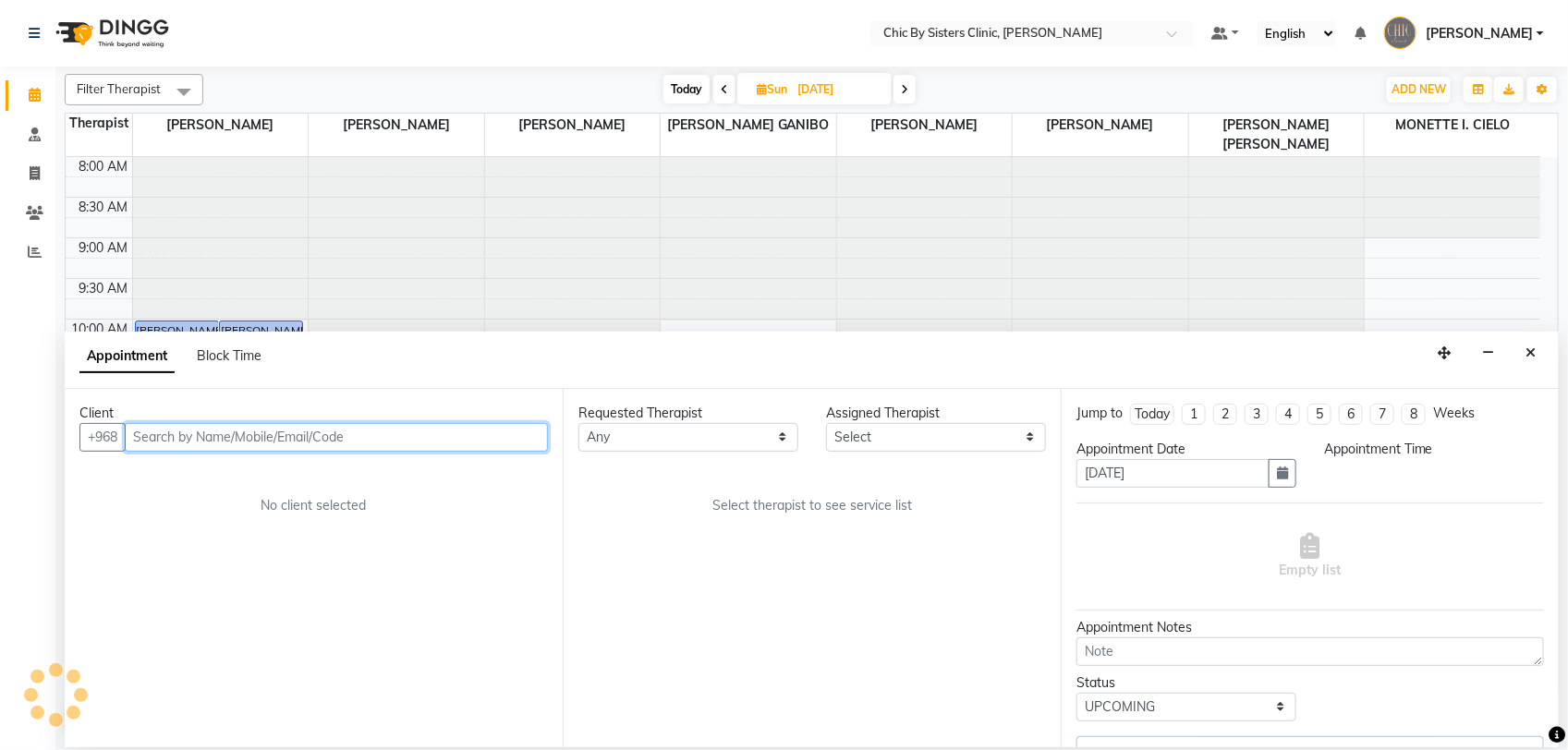
select select "49177"
select select "1020"
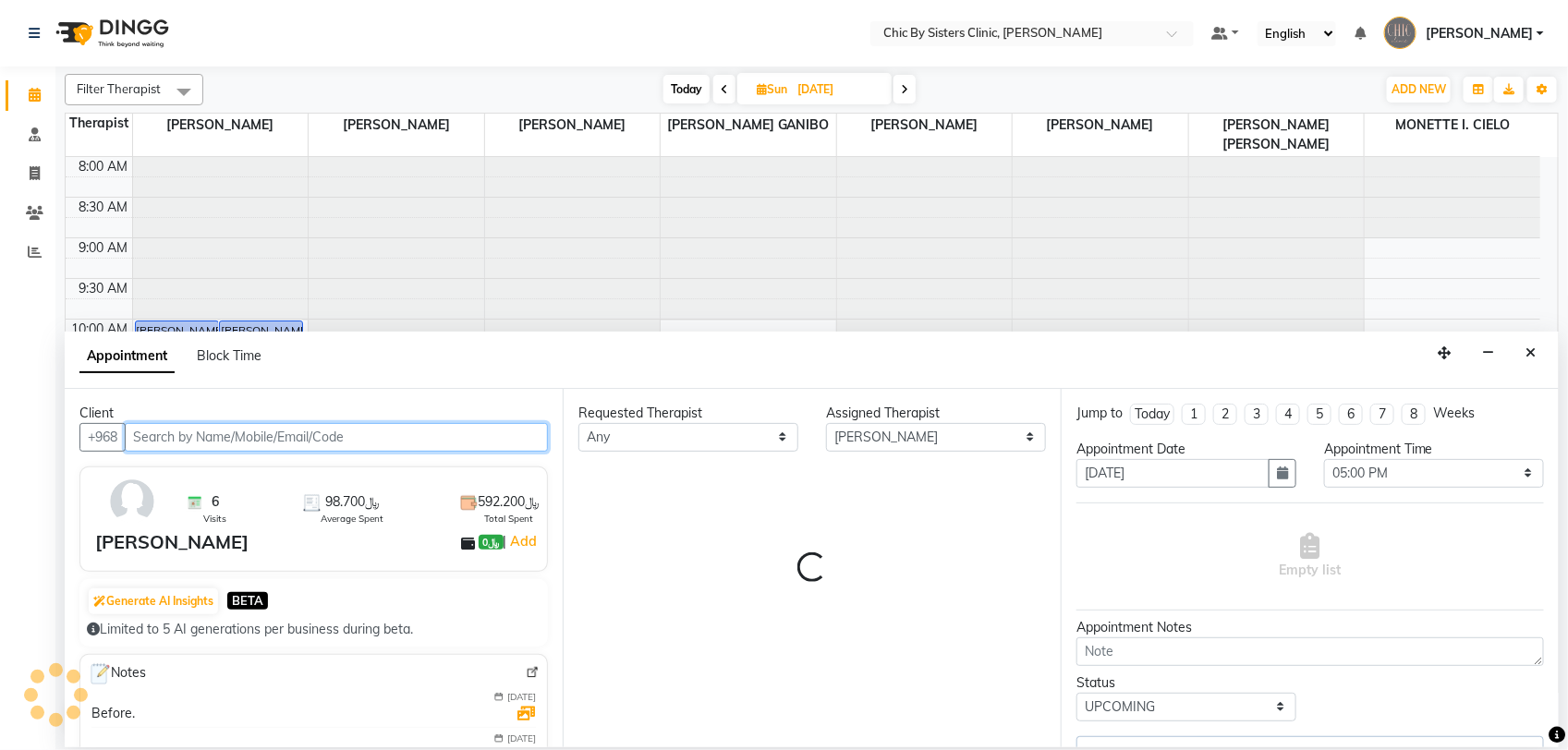
scroll to position [412, 0]
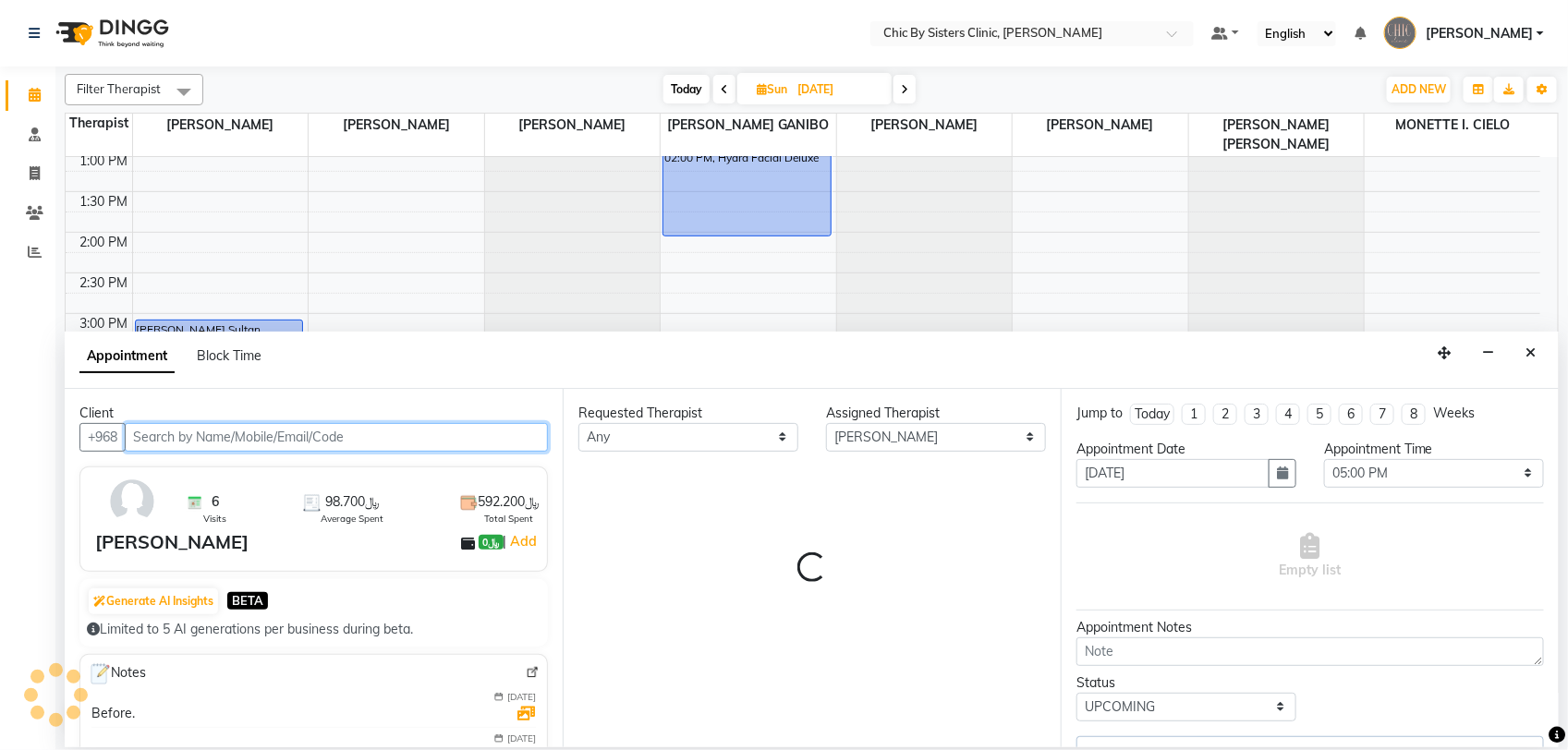
select select "3125"
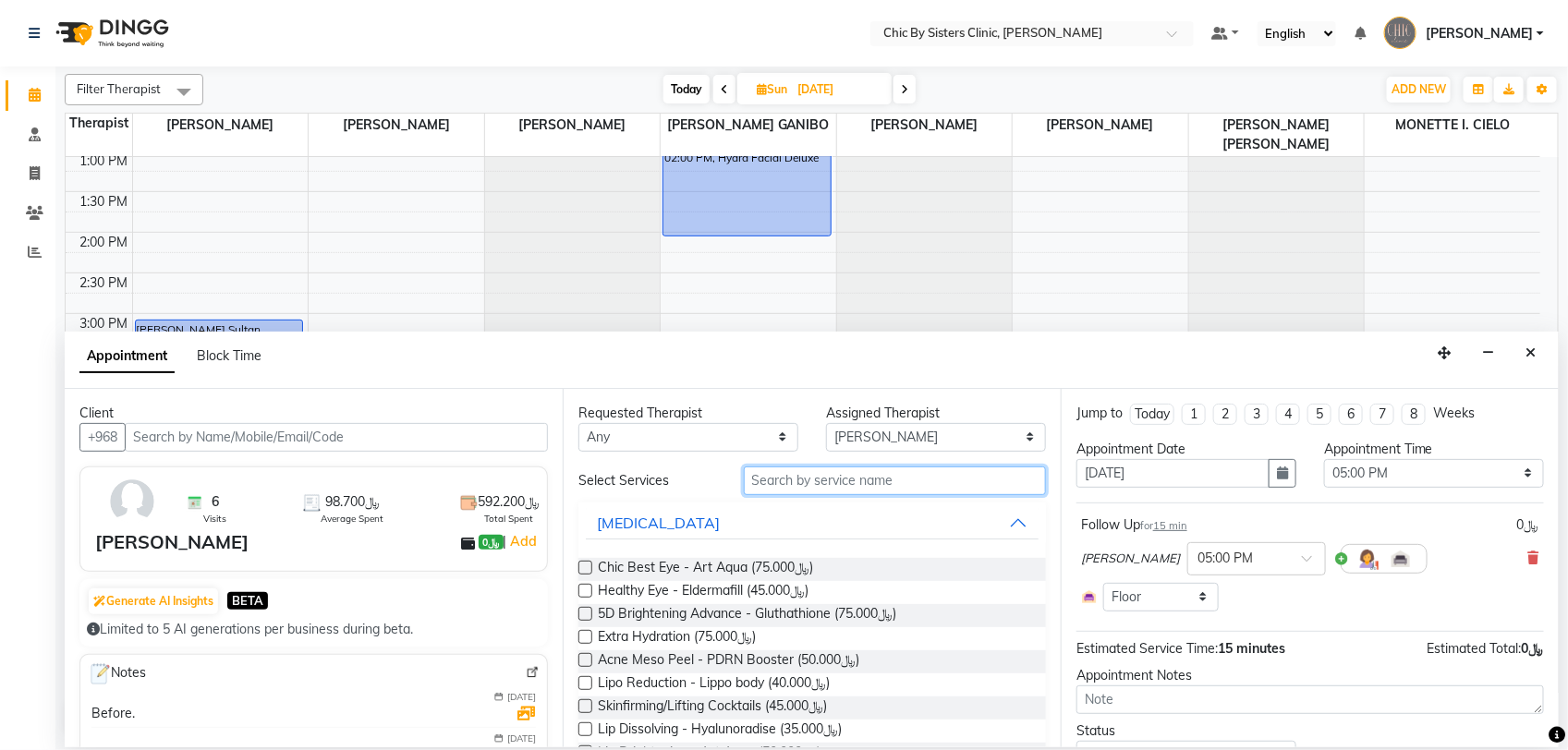
click at [782, 486] on input "text" at bounding box center [894, 480] width 302 height 28
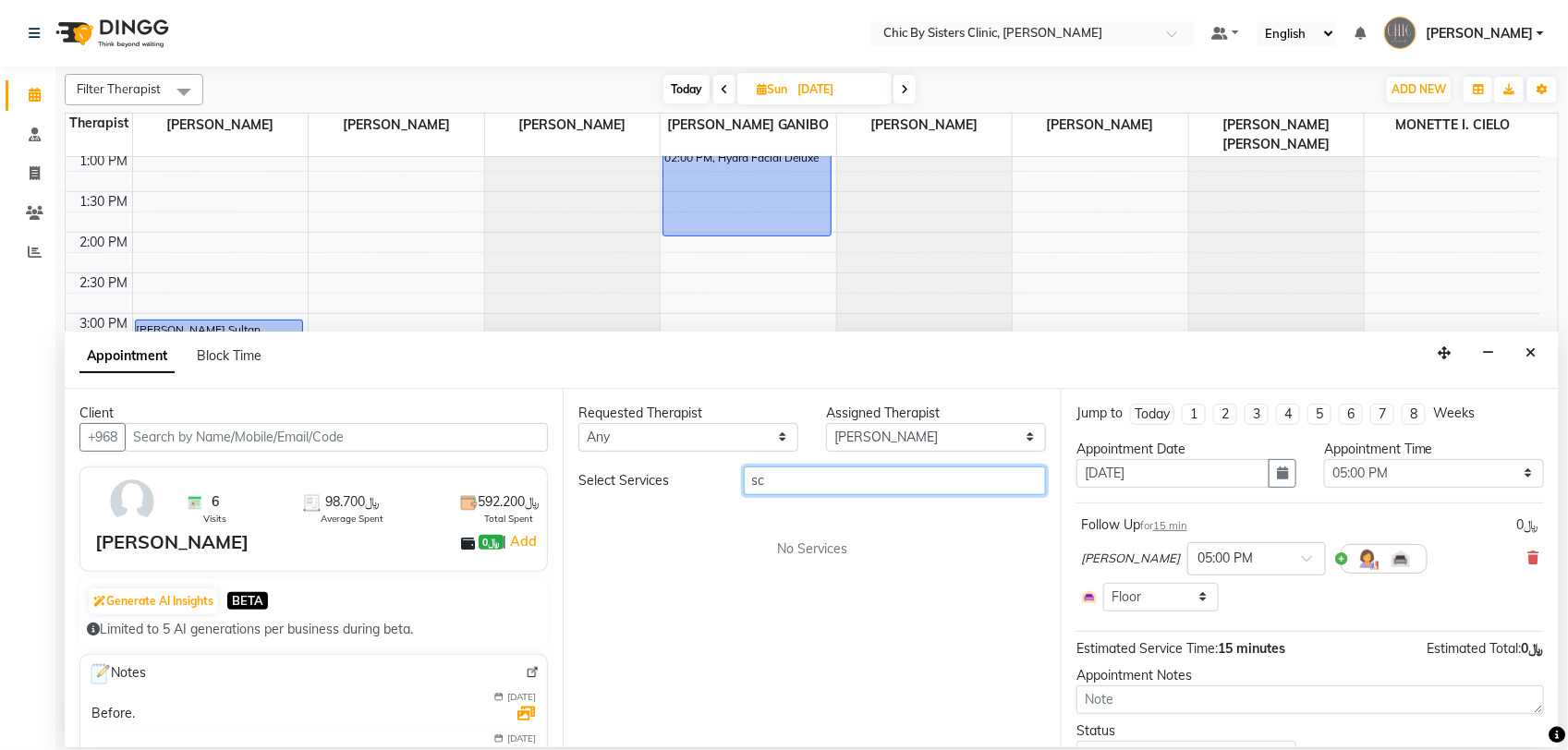
type input "s"
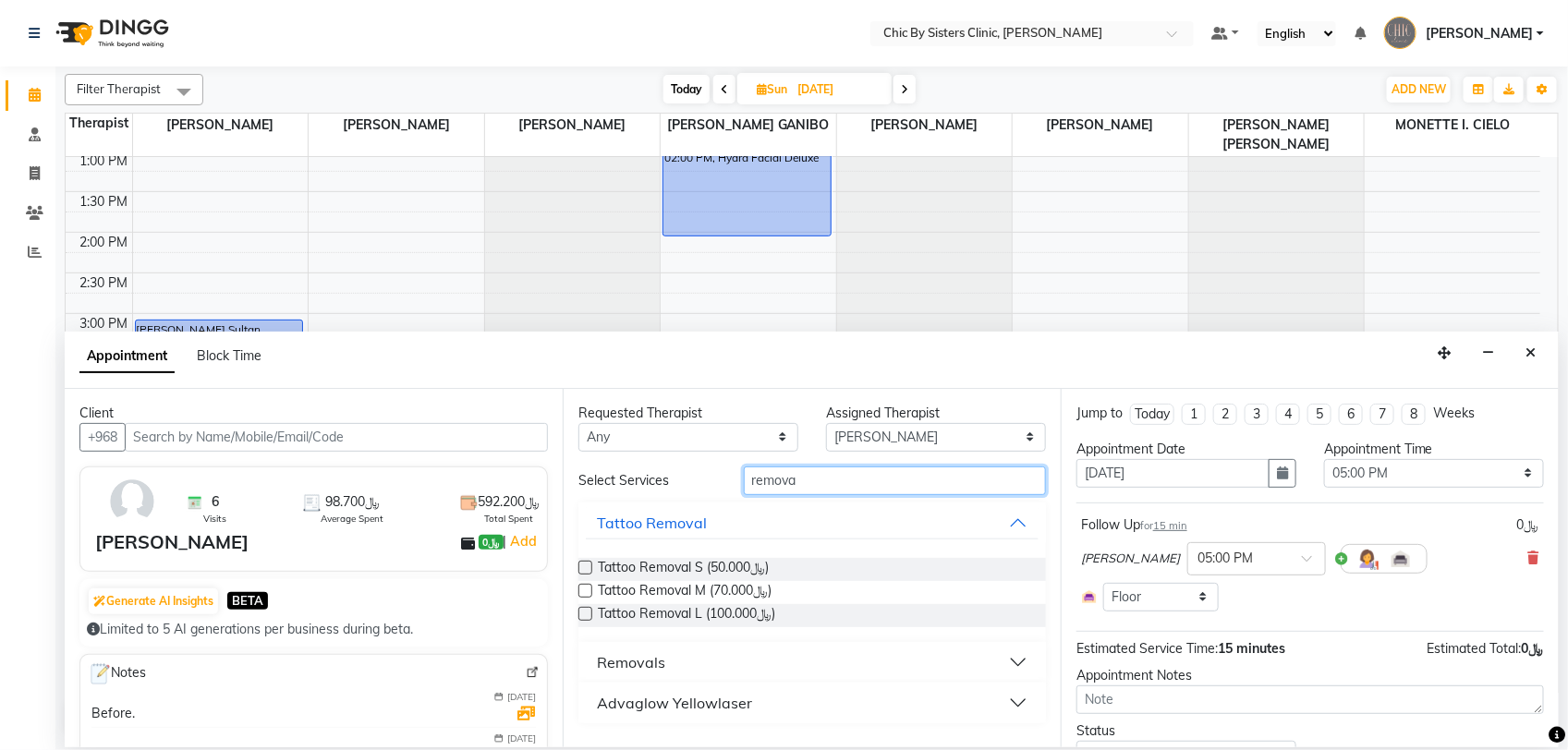
type input "remova"
click at [586, 567] on label at bounding box center [584, 567] width 14 height 14
click at [586, 567] on input "checkbox" at bounding box center [584, 569] width 12 height 12
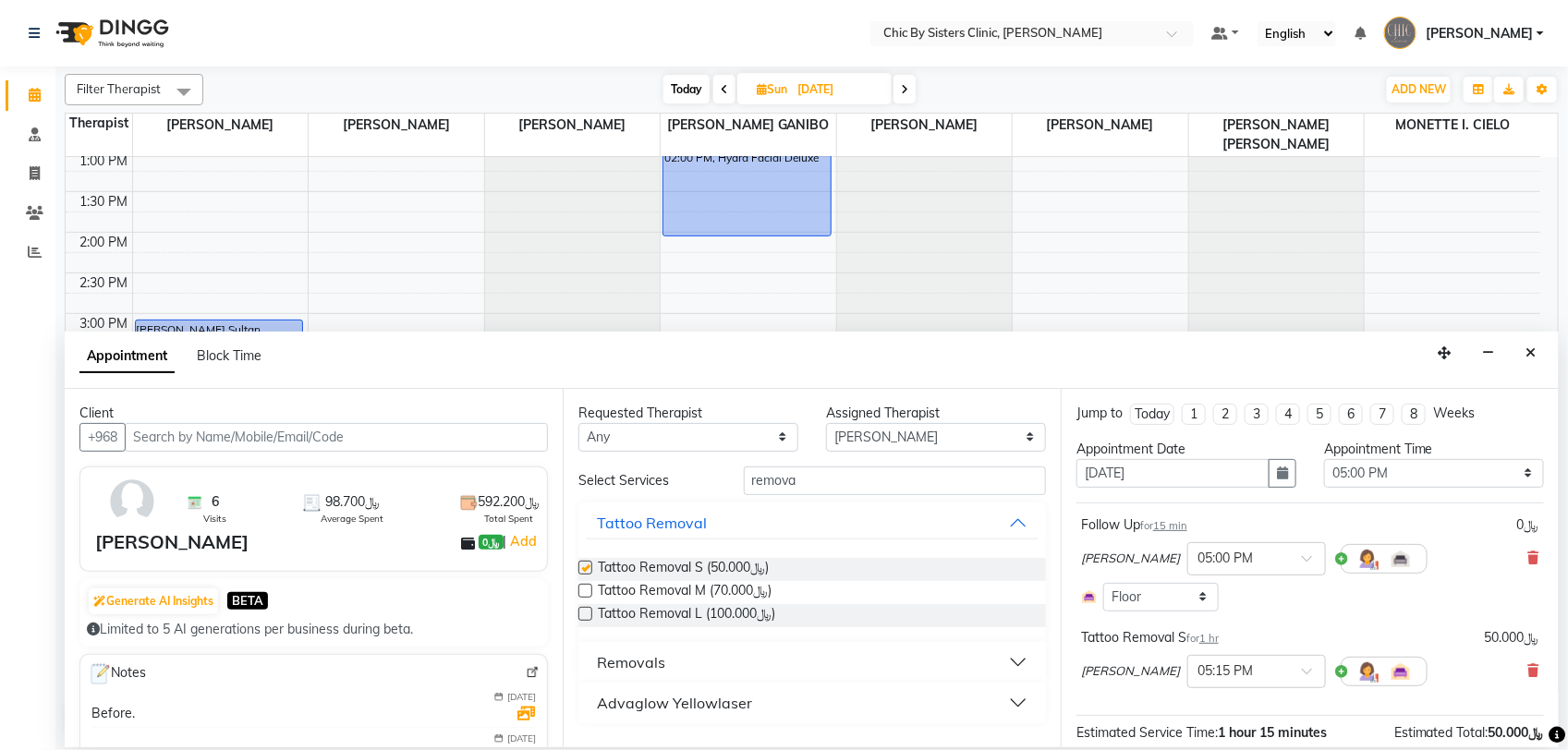
checkbox input "false"
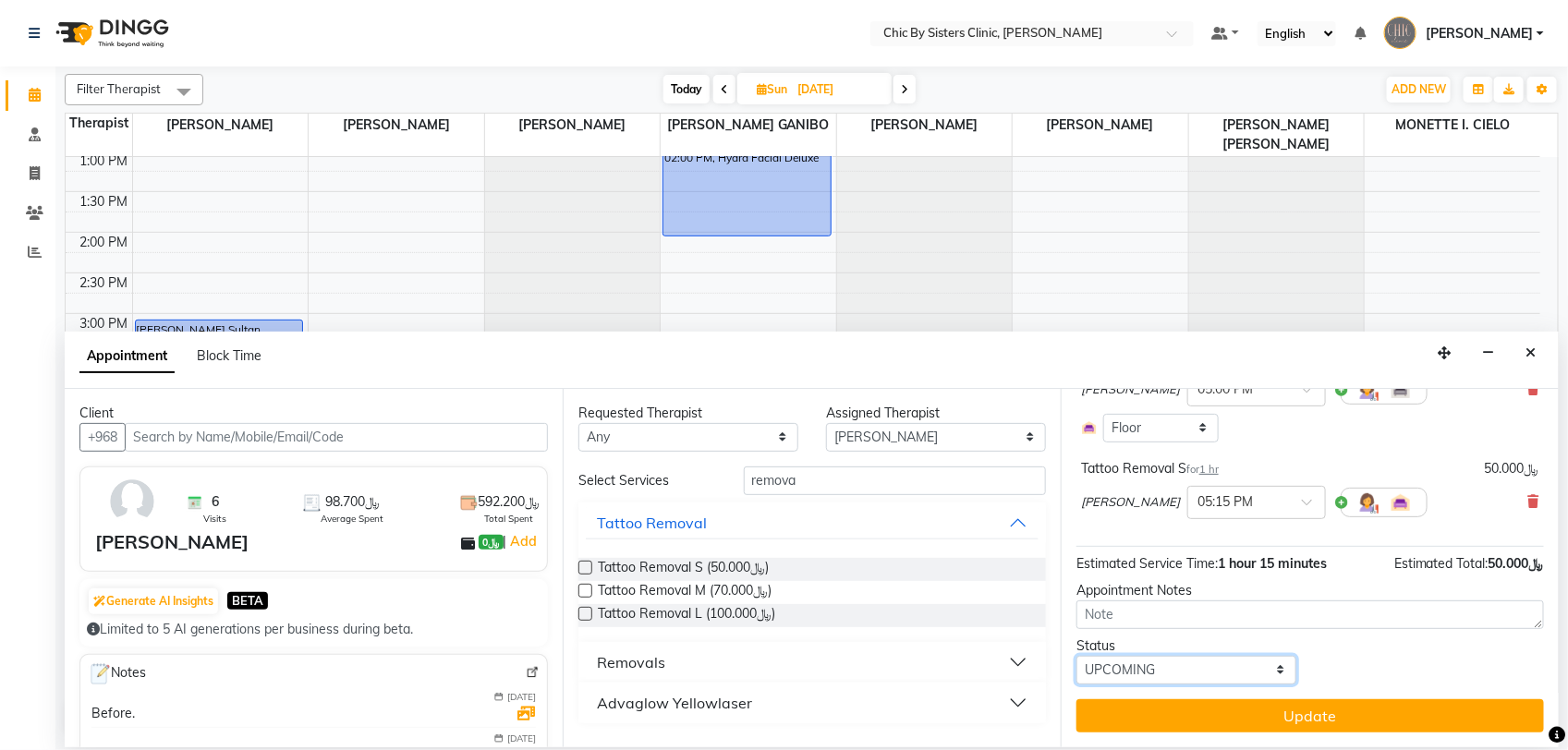
click at [1212, 675] on select "Select TENTATIVE CONFIRM UPCOMING" at bounding box center [1186, 671] width 219 height 28
click at [1076, 656] on select "Select TENTATIVE CONFIRM UPCOMING" at bounding box center [1186, 671] width 219 height 28
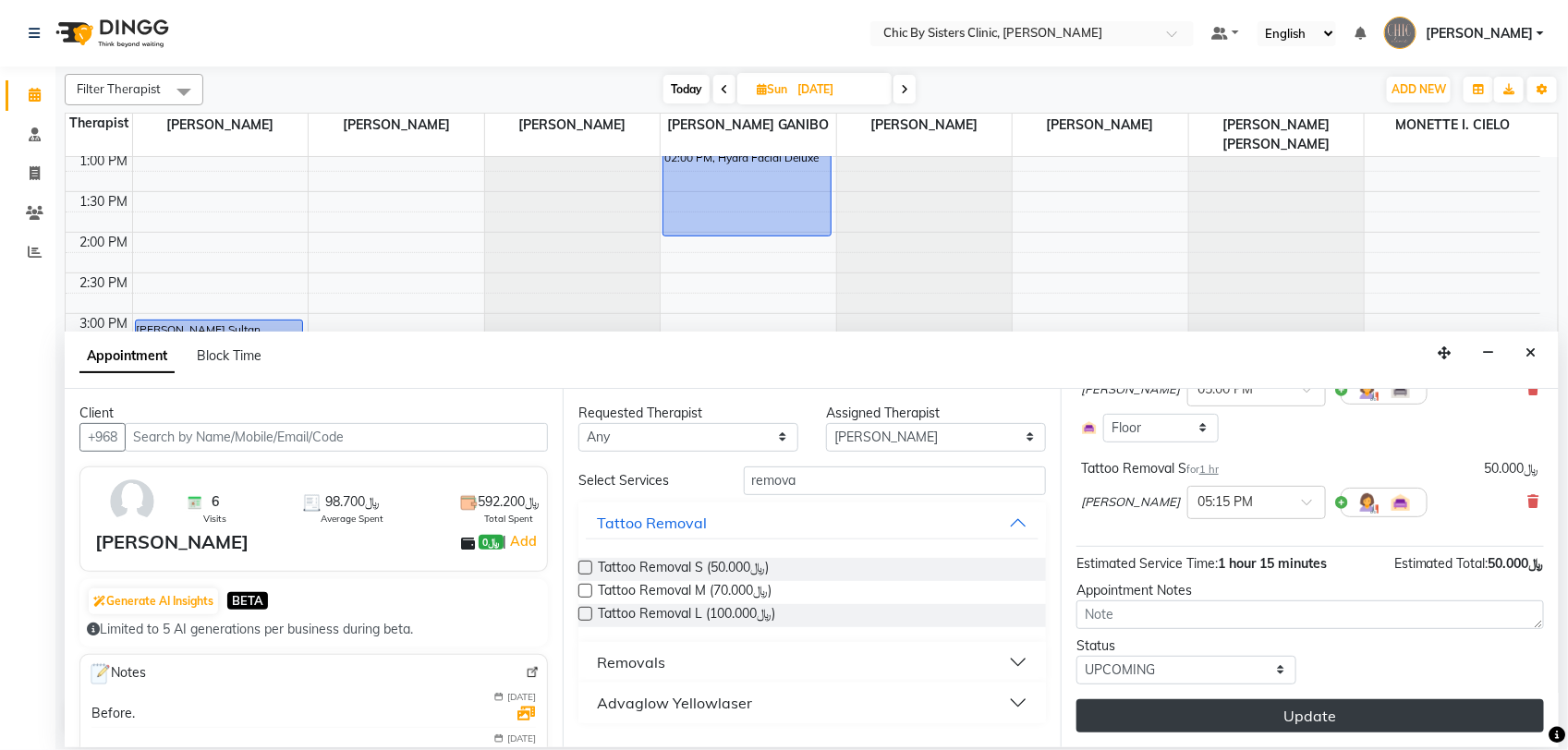
click at [1240, 718] on button "Update" at bounding box center [1310, 715] width 467 height 33
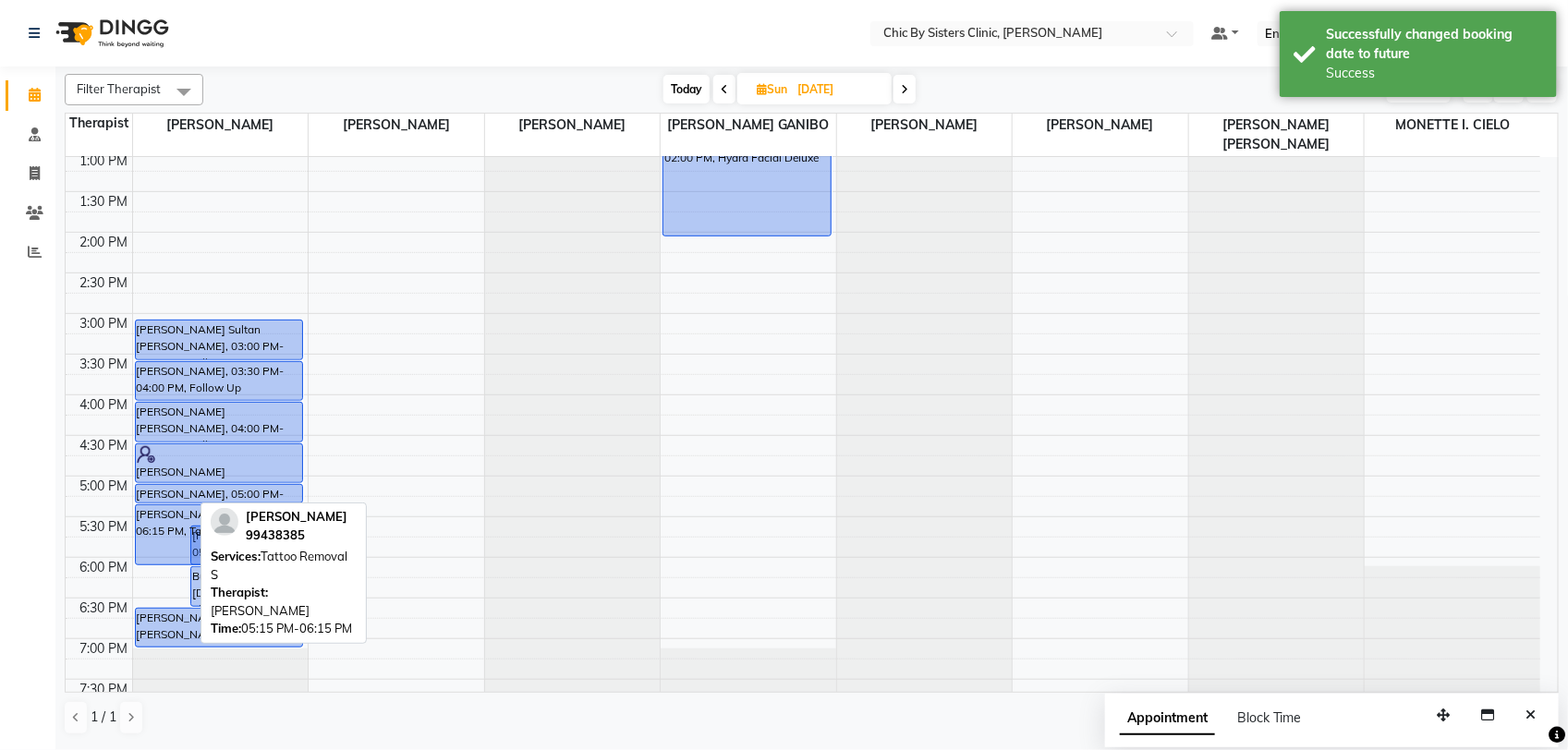
drag, startPoint x: 173, startPoint y: 578, endPoint x: 172, endPoint y: 560, distance: 18.0
click at [172, 560] on div "Majan Al Abdullatif, 05:15 PM-06:15 PM, Tattoo Removal S Buthaina Muslim al mah…" at bounding box center [221, 394] width 176 height 1299
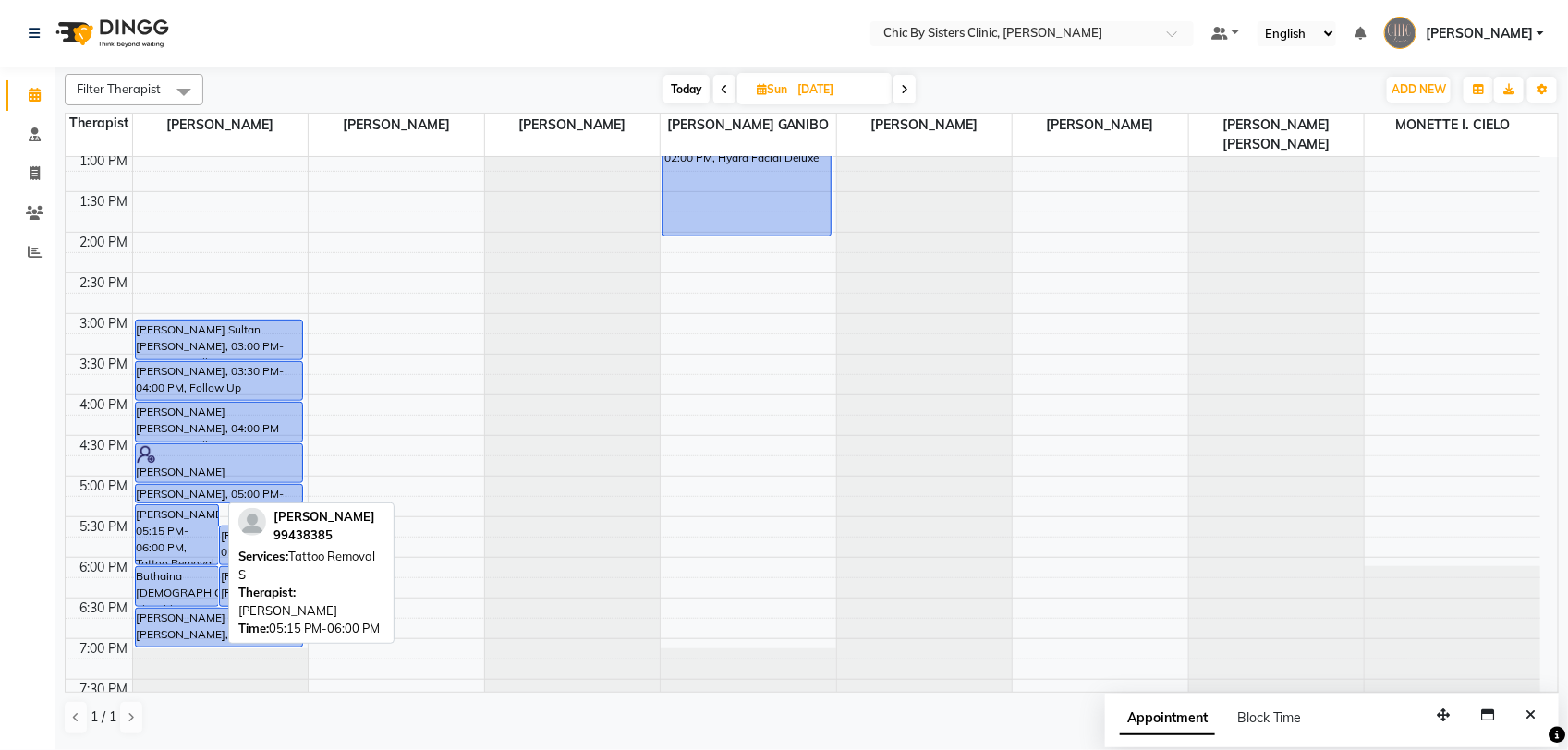
click at [187, 528] on div "Majan Al Abdullatif, 05:15 PM-06:00 PM, Tattoo Removal S" at bounding box center [177, 534] width 82 height 60
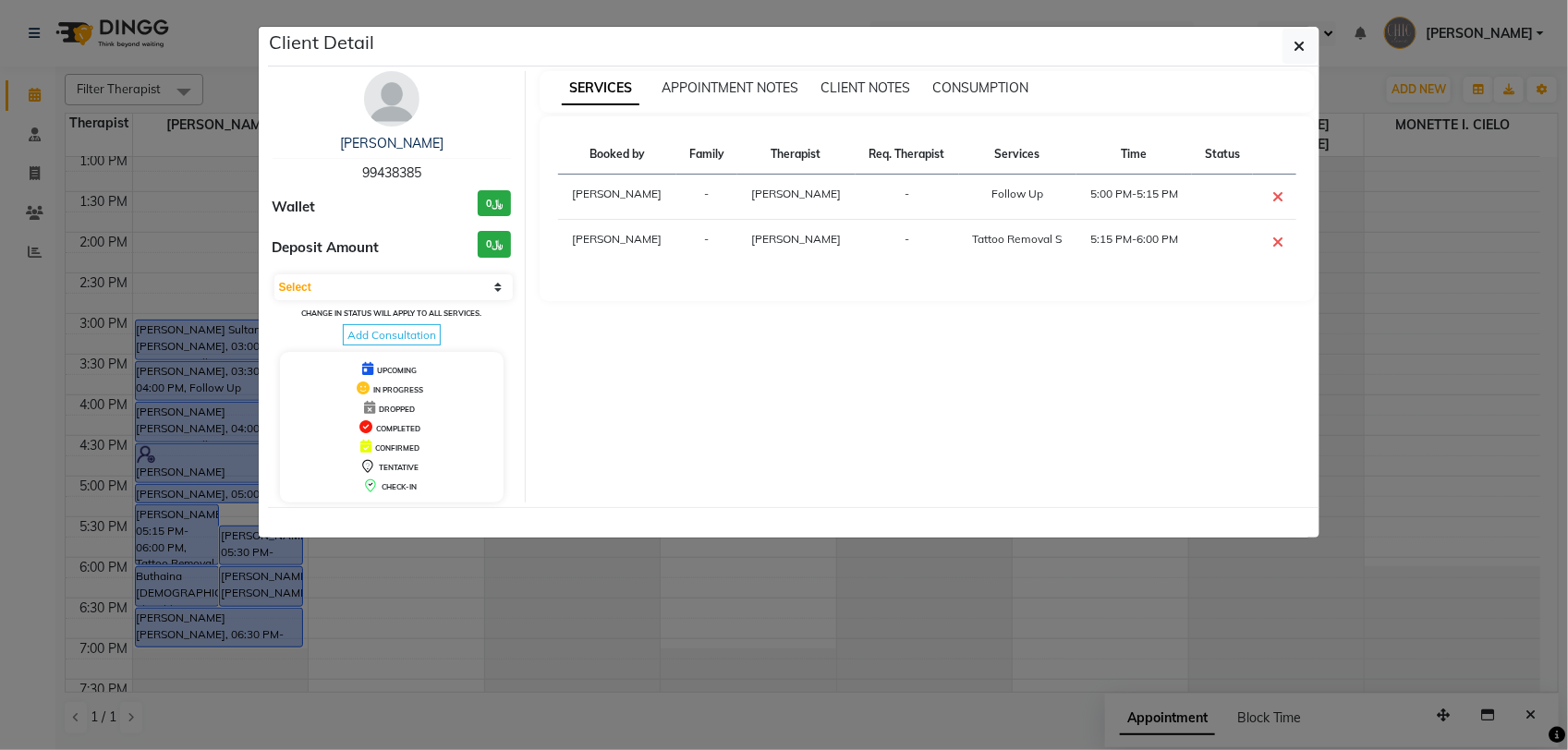
click at [388, 168] on span "99438385" at bounding box center [392, 173] width 60 height 17
copy span "99438385"
click at [1295, 53] on icon "button" at bounding box center [1300, 46] width 11 height 15
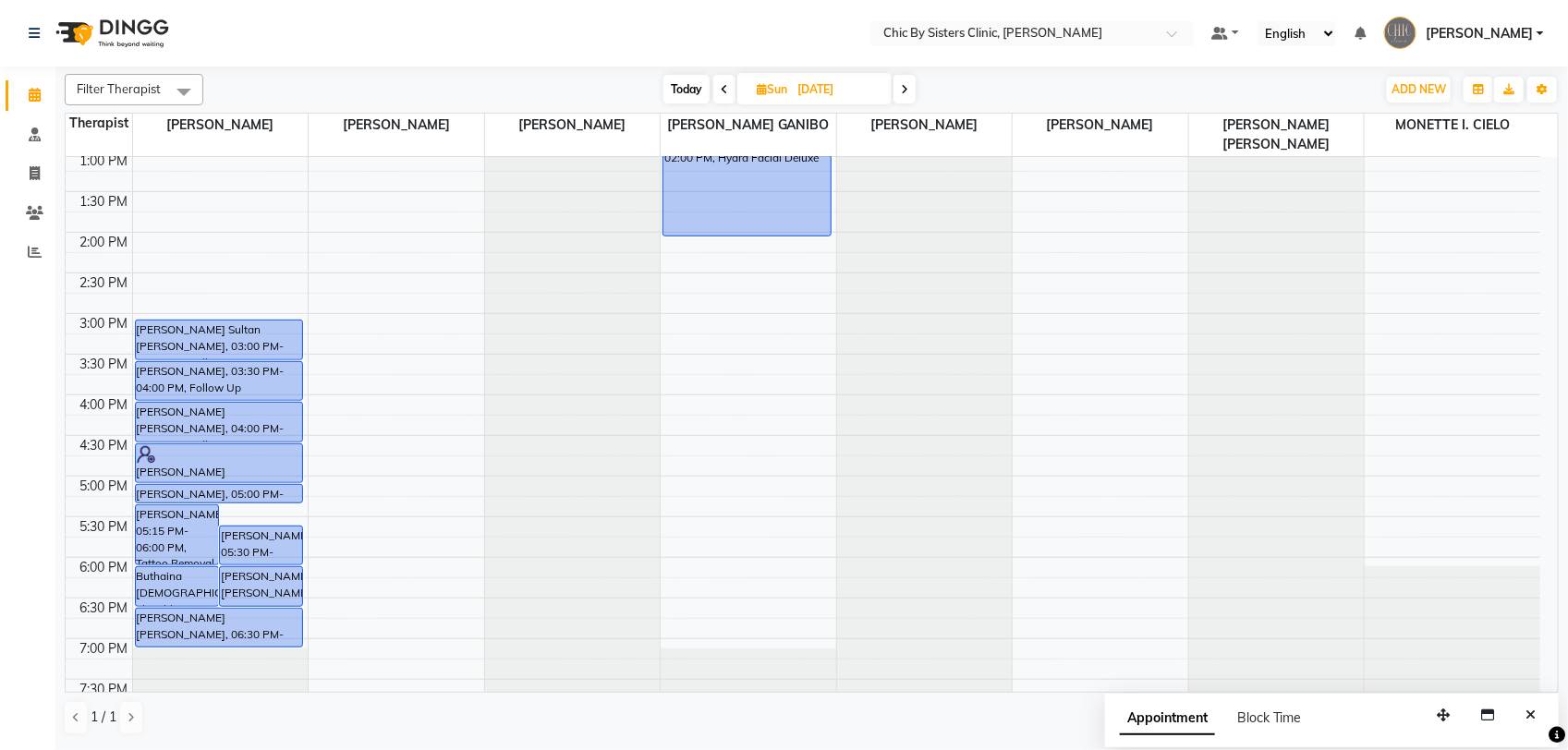
click at [690, 97] on span "Today" at bounding box center [686, 89] width 46 height 28
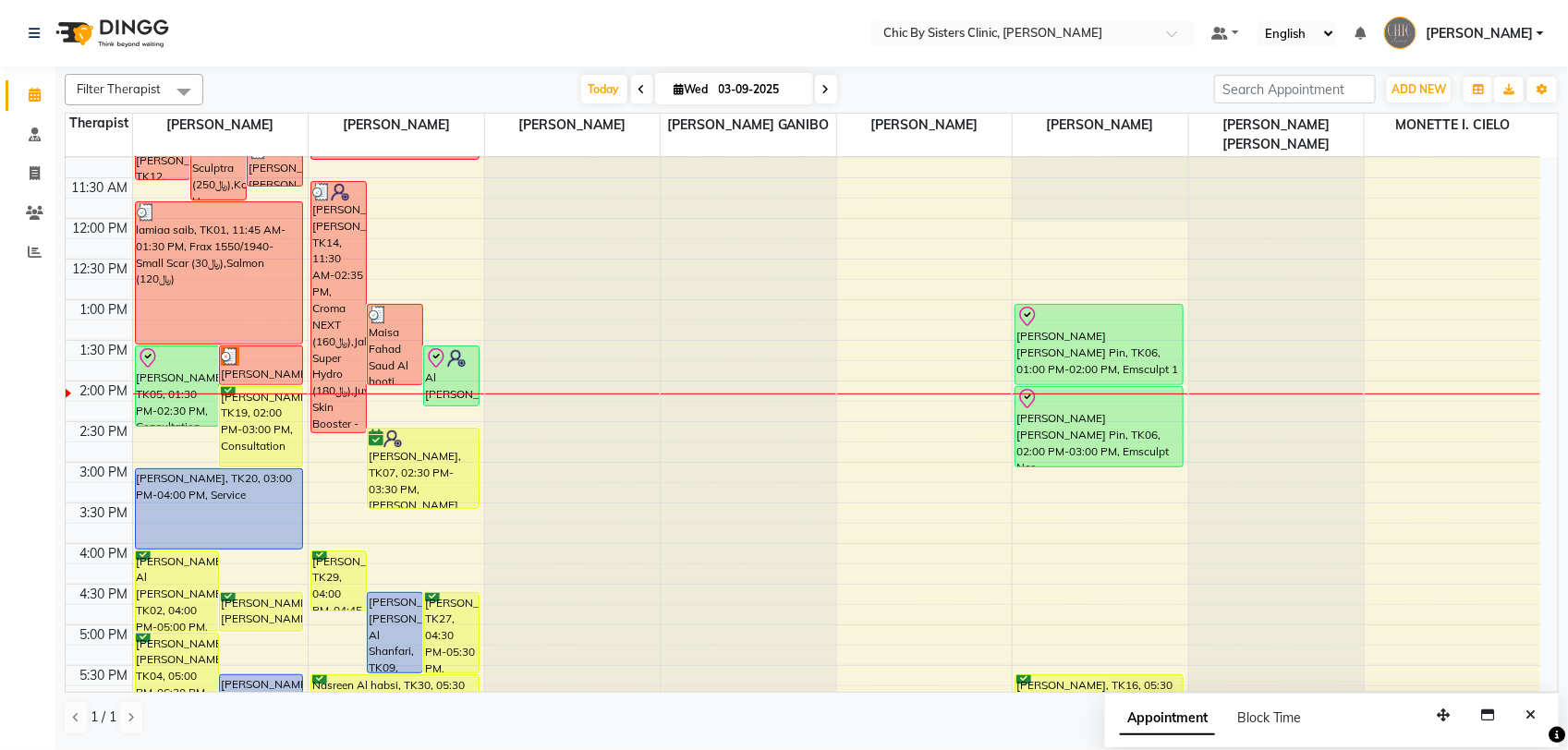
scroll to position [0, 0]
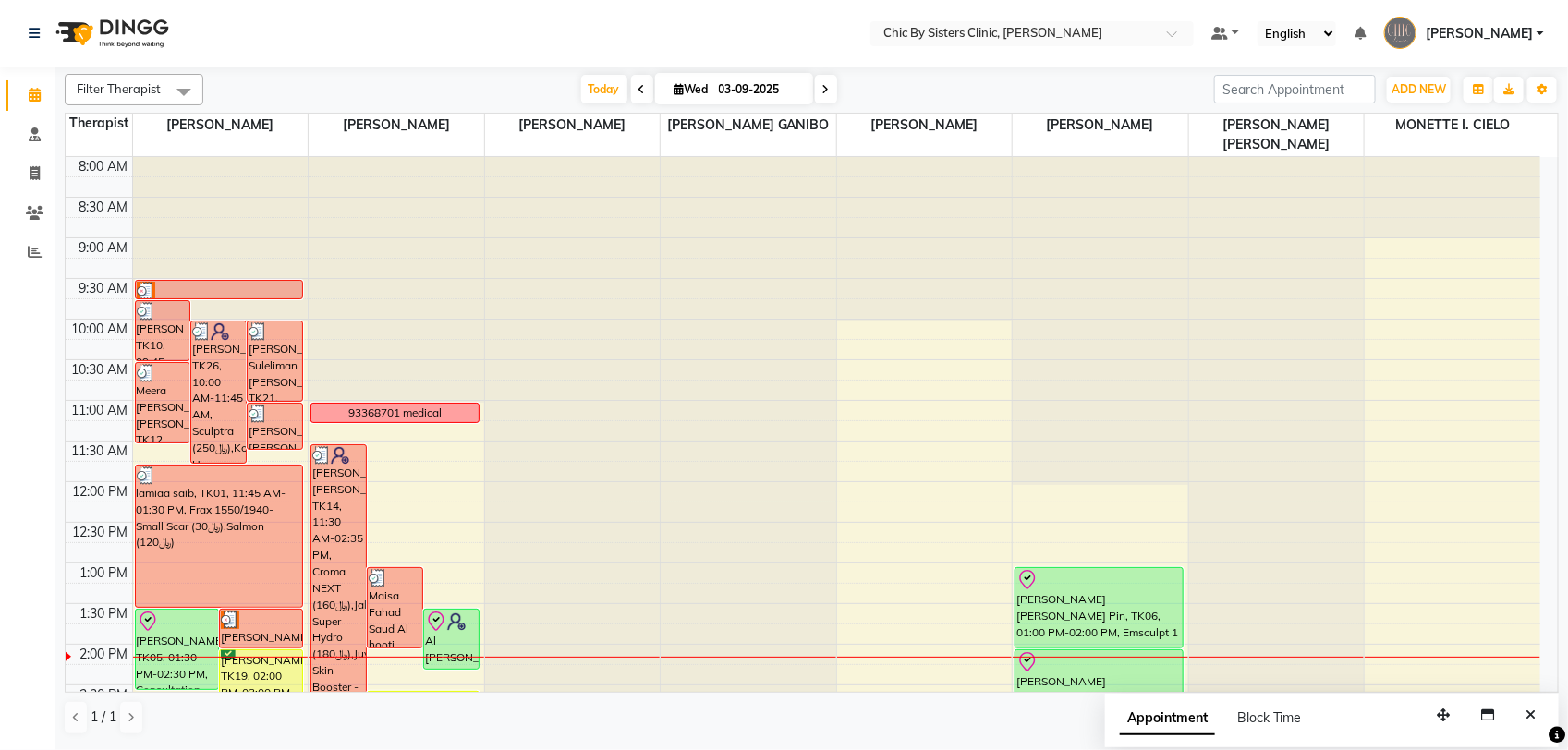
click at [829, 90] on span at bounding box center [826, 89] width 22 height 28
type input "[DATE]"
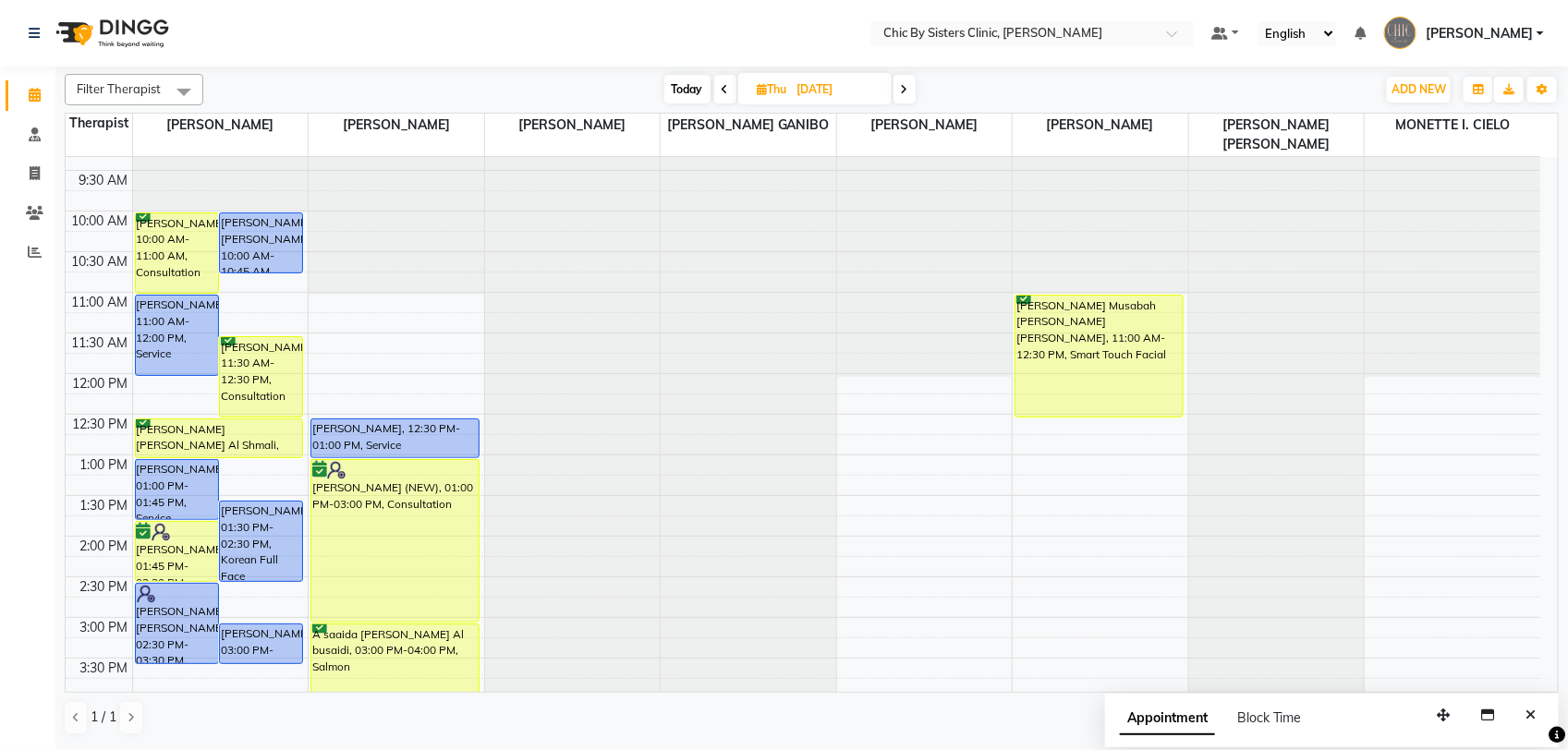
scroll to position [93, 0]
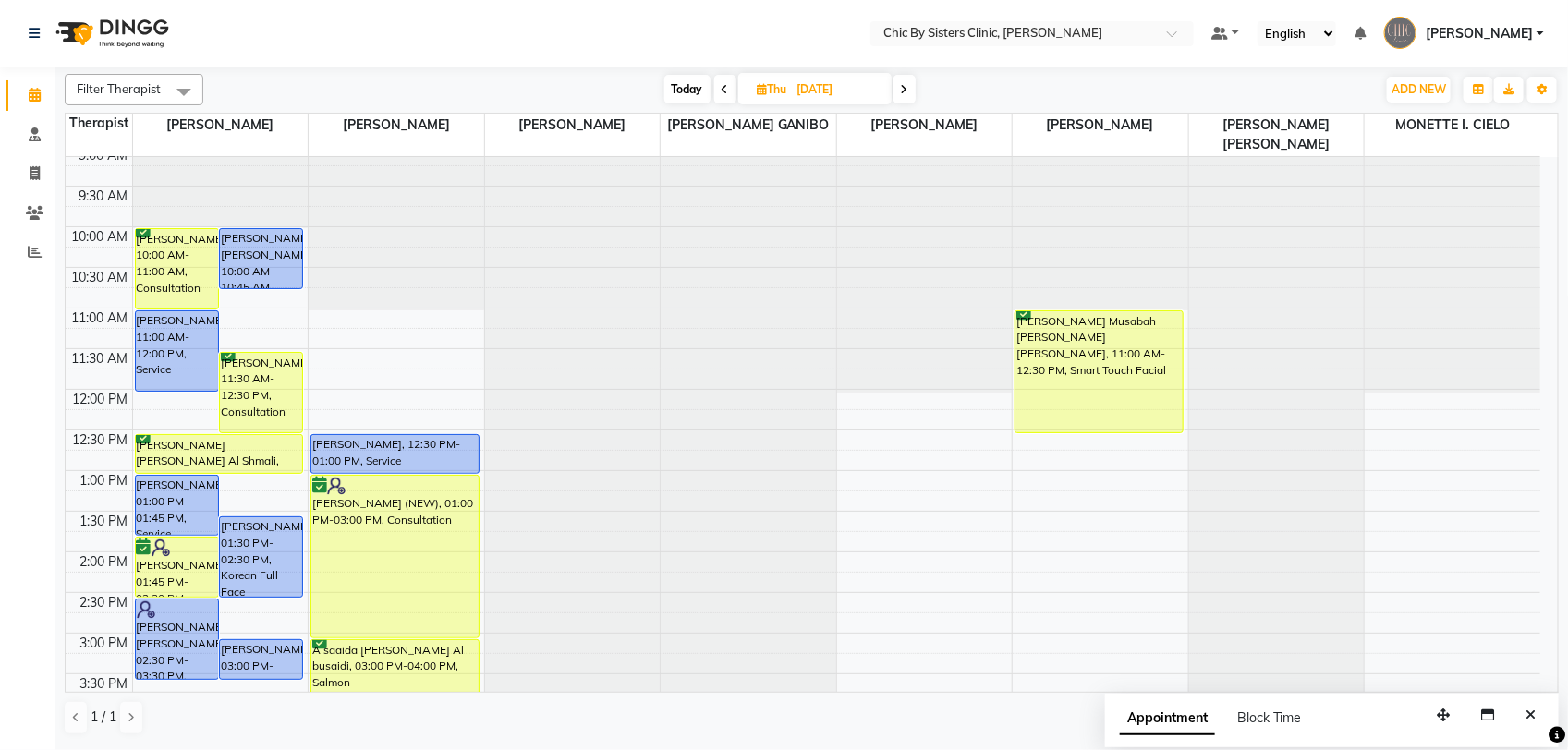
click at [799, 91] on input "[DATE]" at bounding box center [838, 89] width 93 height 27
select select "9"
select select "2025"
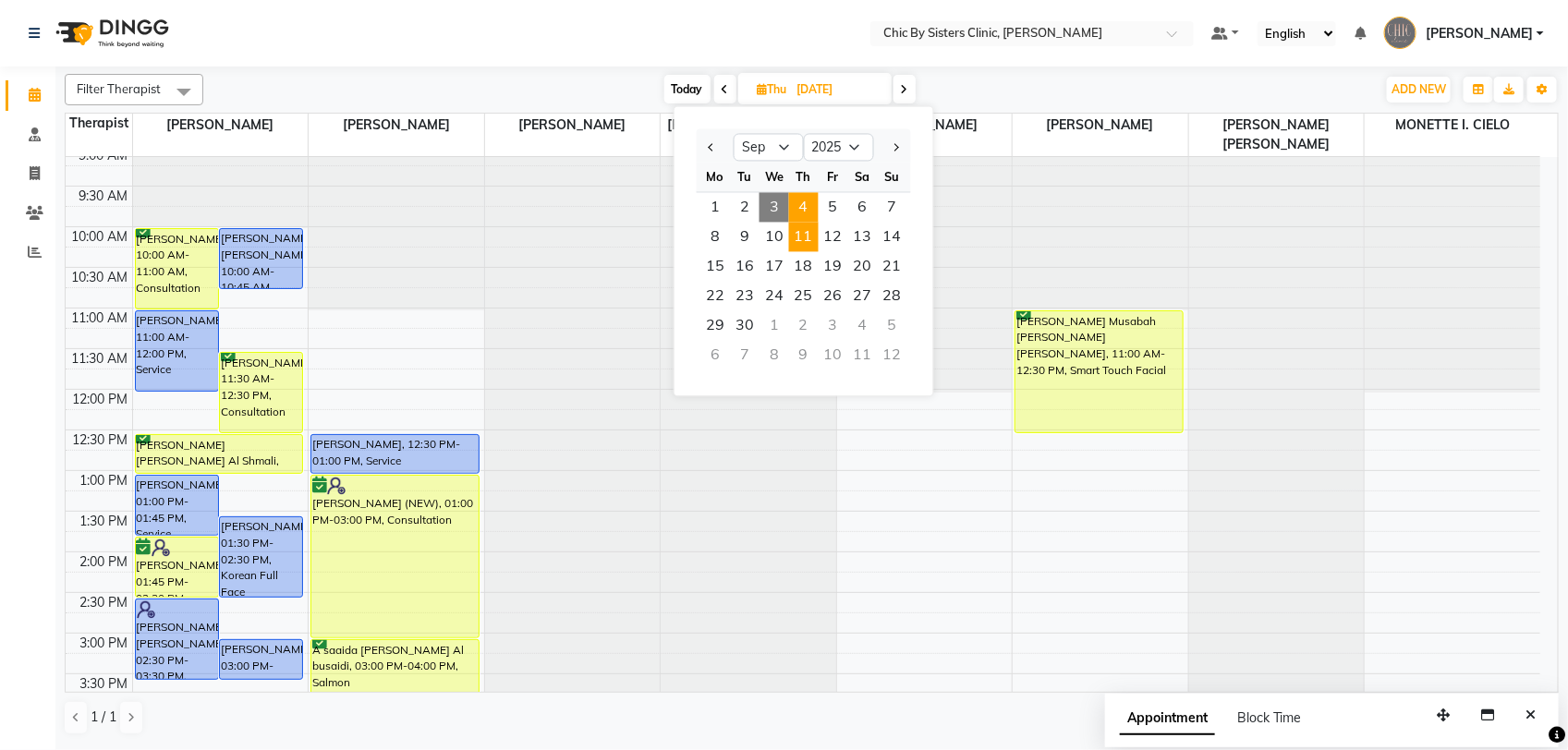
click at [807, 241] on span "11" at bounding box center [803, 236] width 29 height 29
type input "11-09-2025"
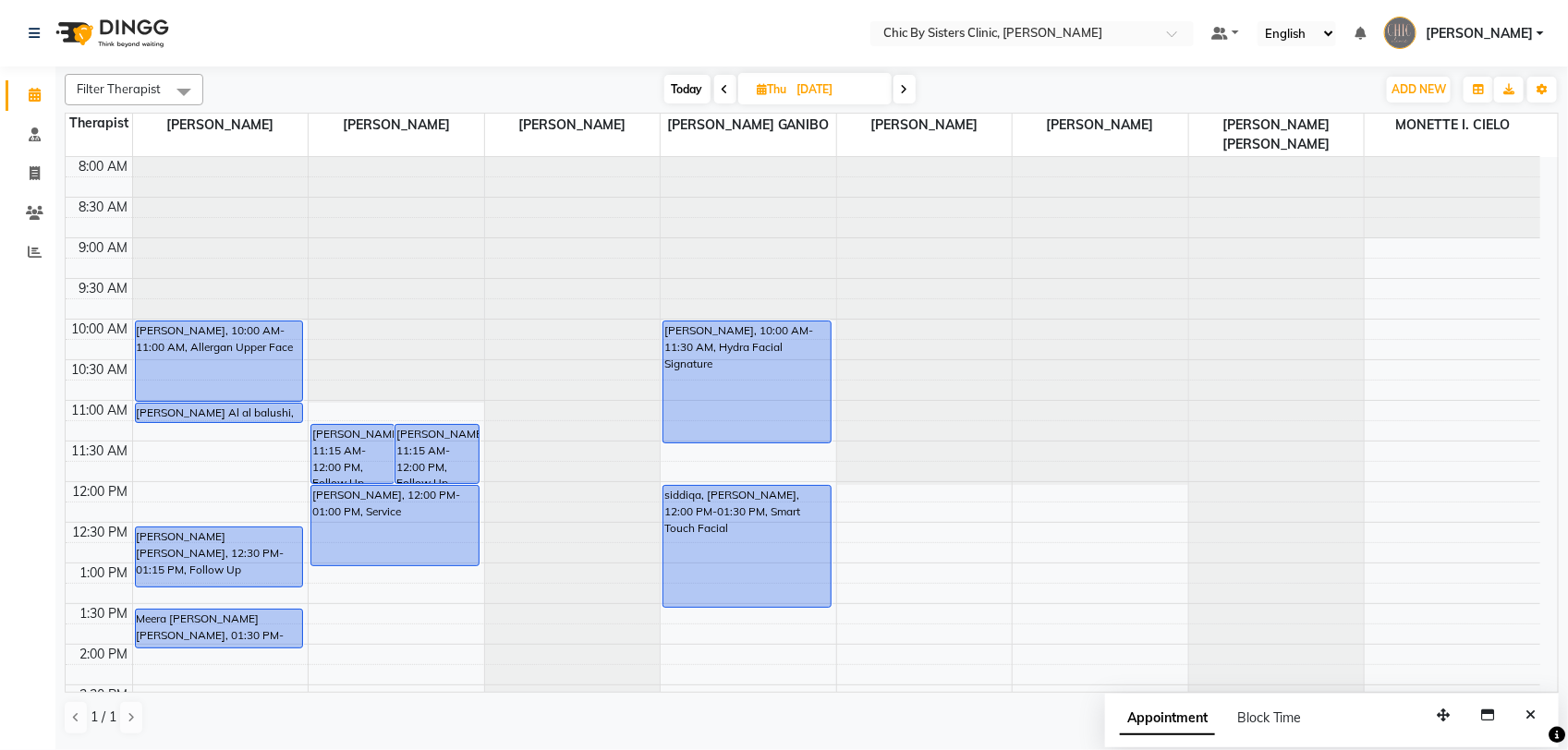
scroll to position [462, 0]
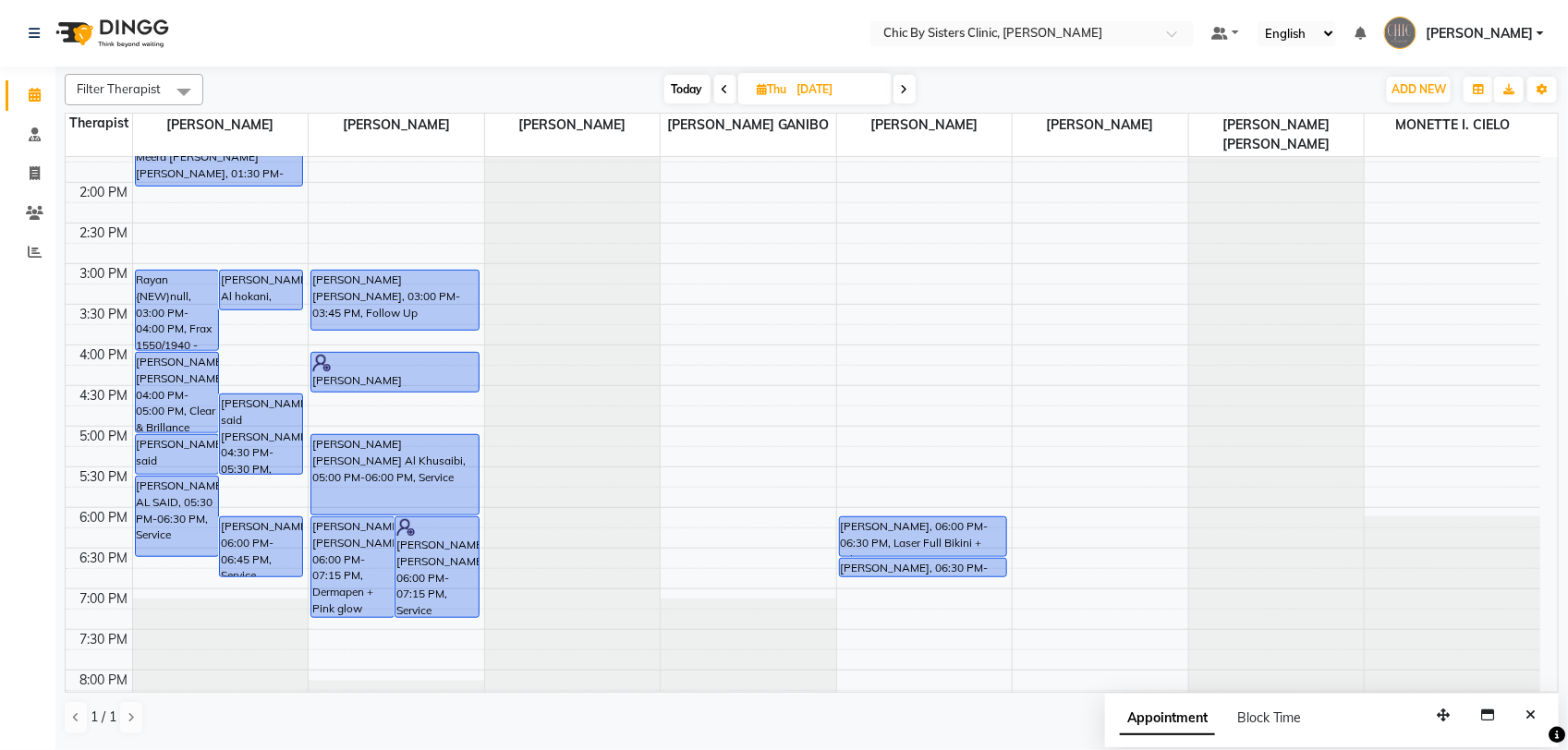
click at [365, 196] on div "8:00 AM 8:30 AM 9:00 AM 9:30 AM 10:00 AM 10:30 AM 11:00 AM 11:30 AM 12:00 PM 12…" at bounding box center [802, 345] width 1474 height 1299
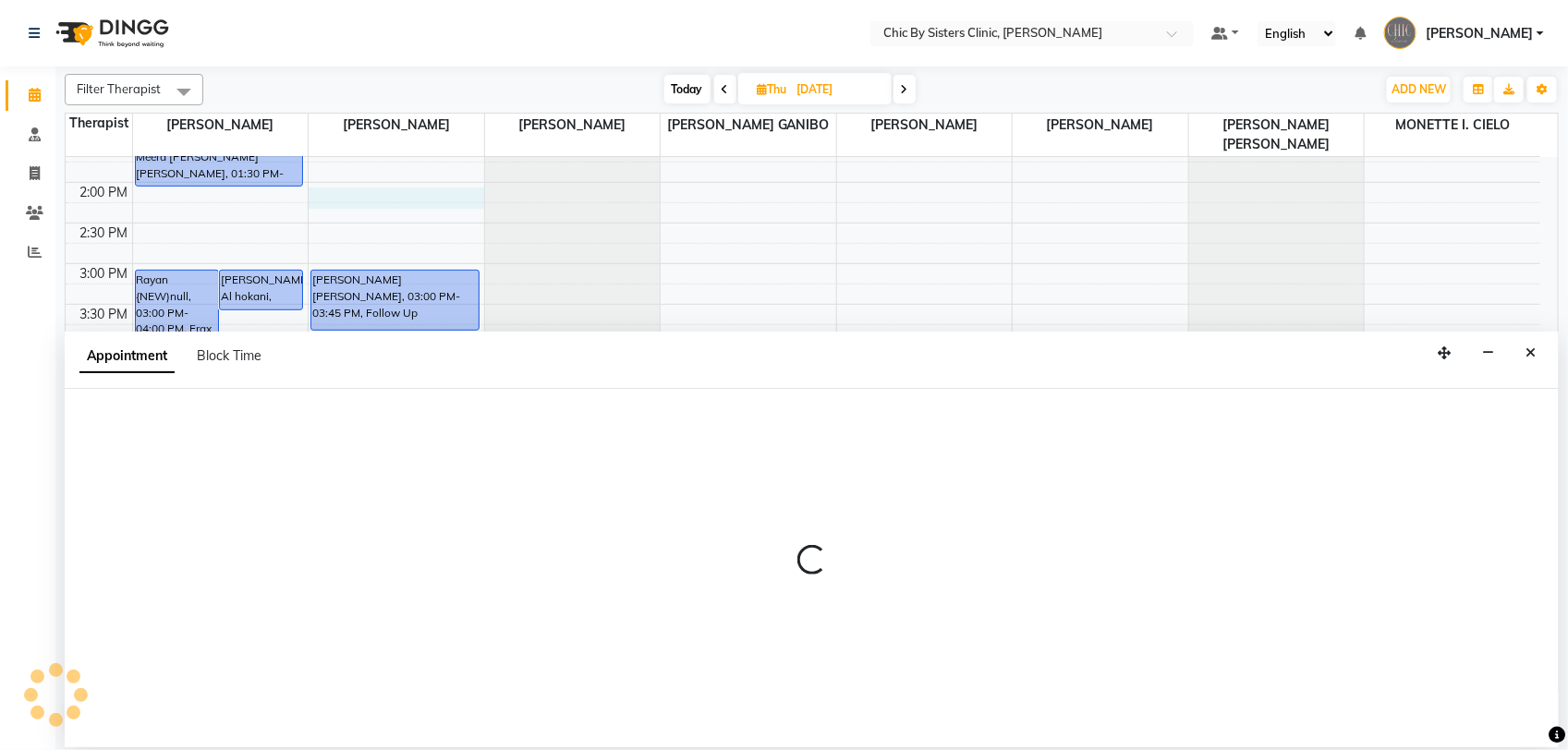
select select "49178"
select select "840"
select select "tentative"
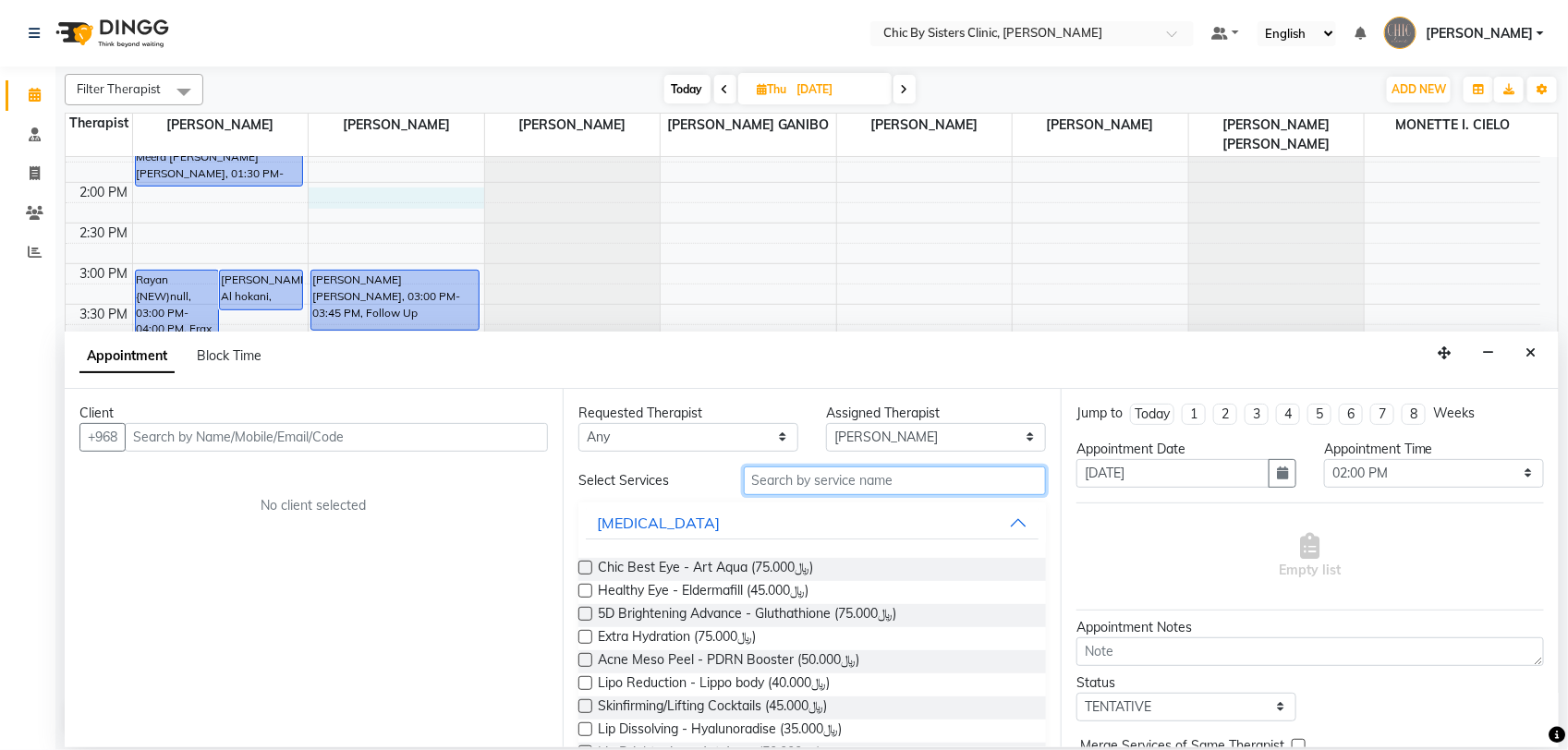
click at [844, 472] on input "text" at bounding box center [894, 480] width 302 height 28
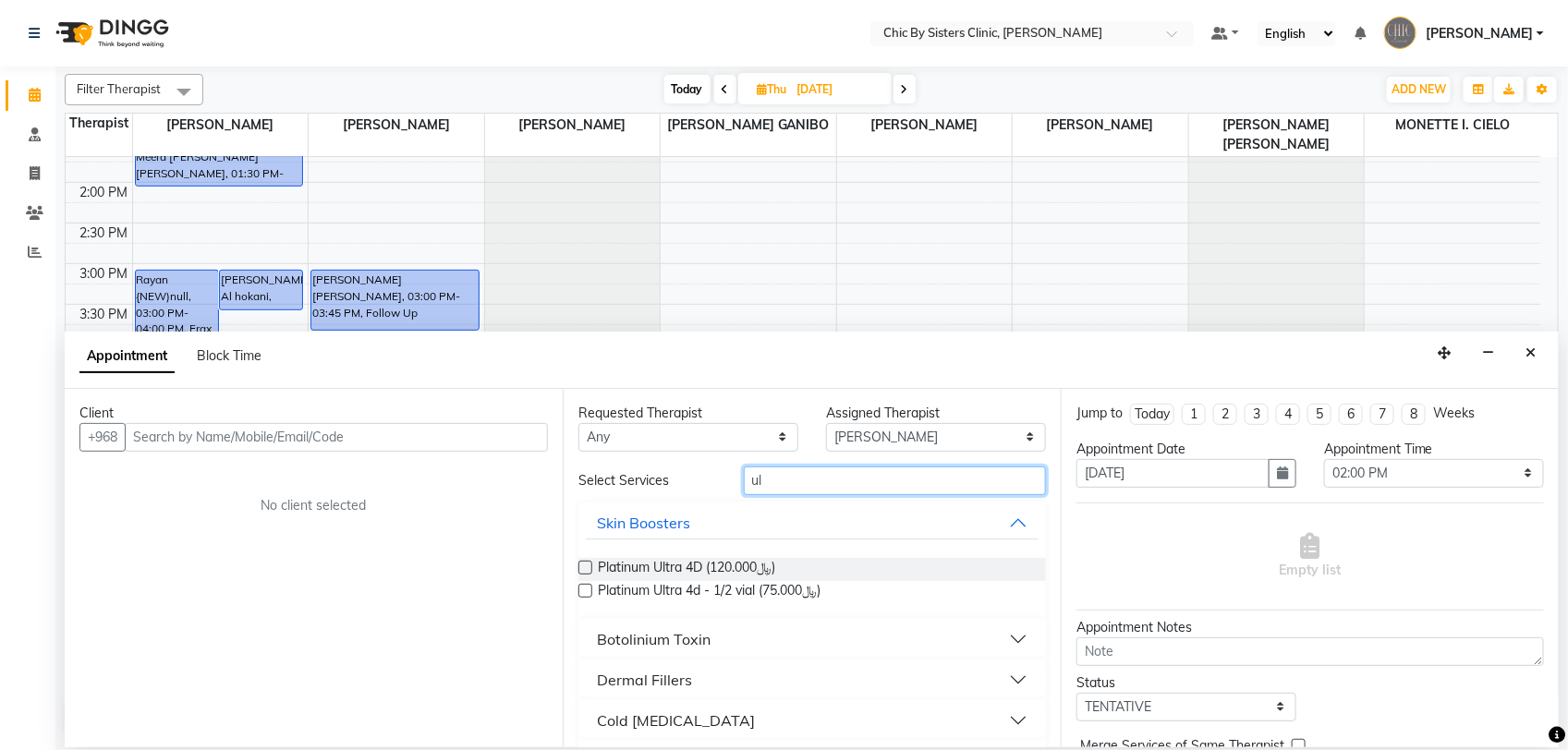
type input "u"
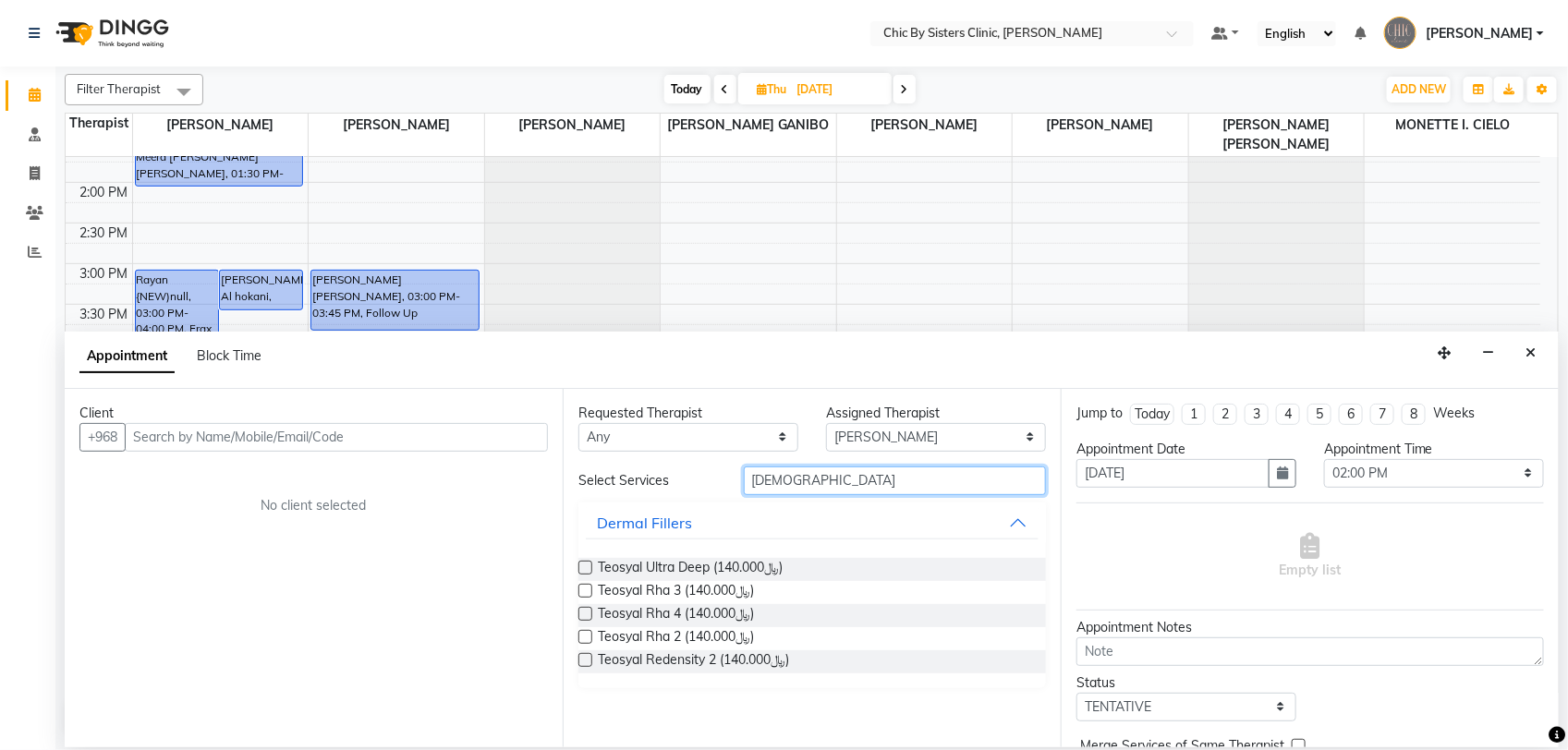
scroll to position [0, 0]
type input "teosya"
click at [1529, 357] on icon "Close" at bounding box center [1530, 353] width 10 height 13
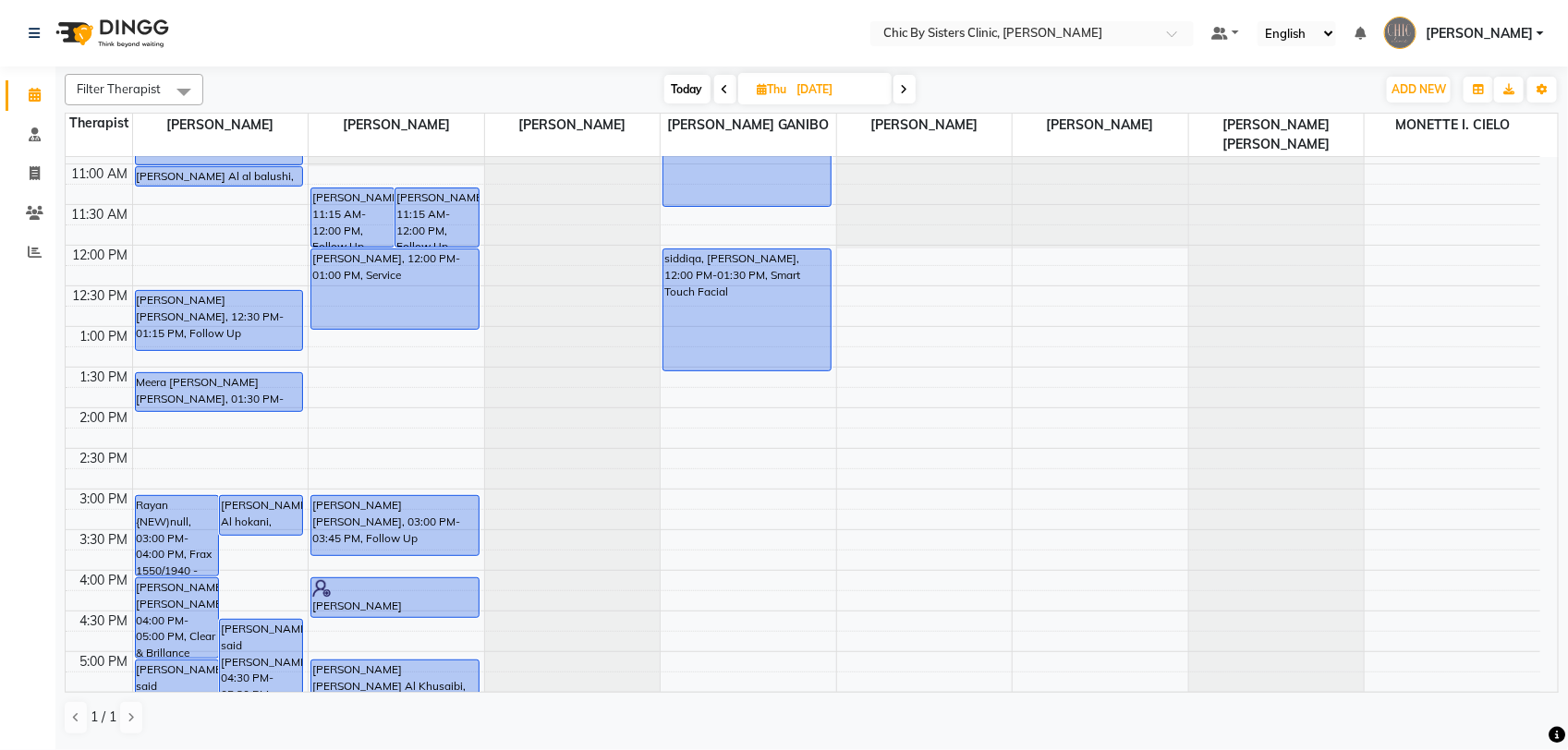
scroll to position [231, 0]
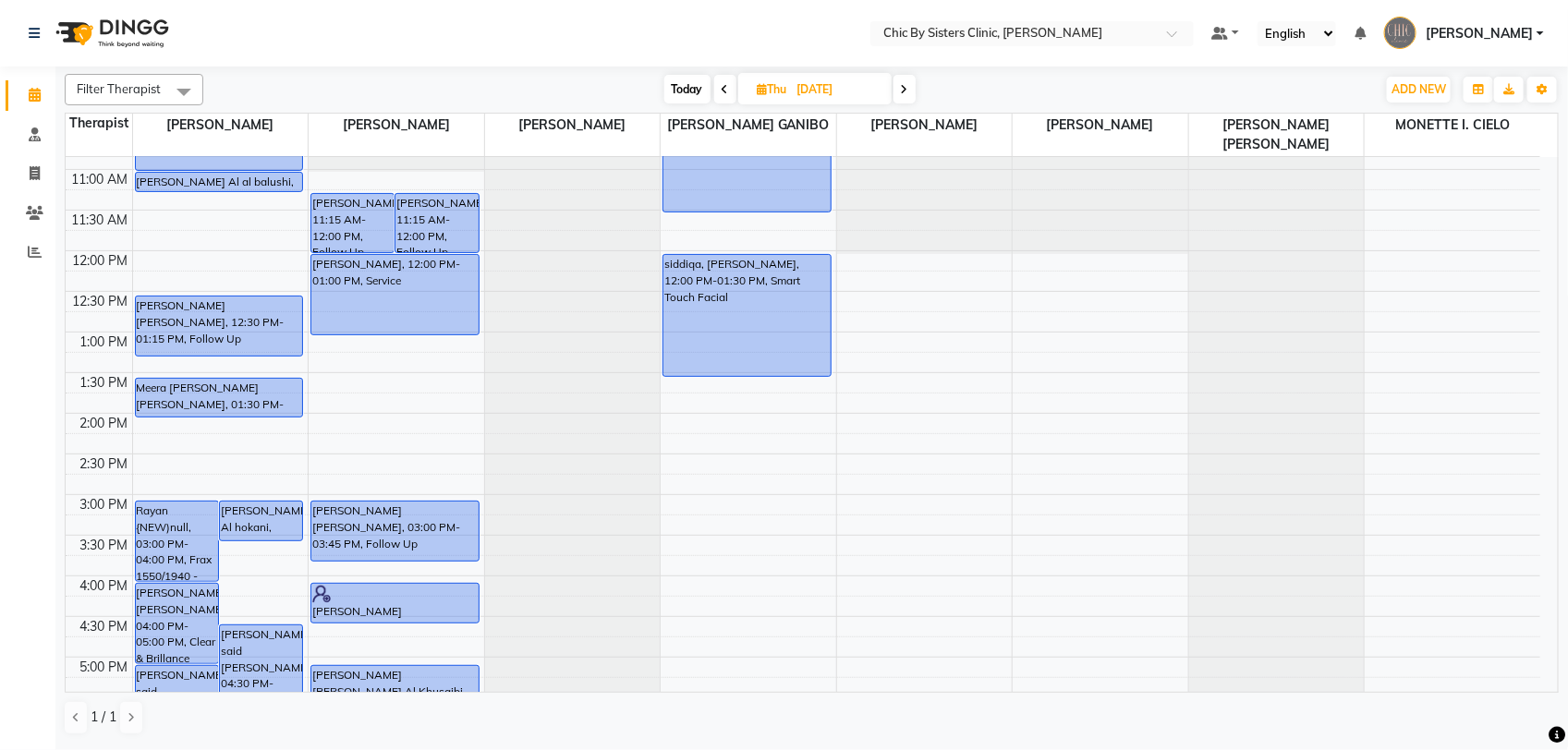
click at [831, 96] on input "11-09-2025" at bounding box center [838, 89] width 93 height 27
select select "9"
select select "2025"
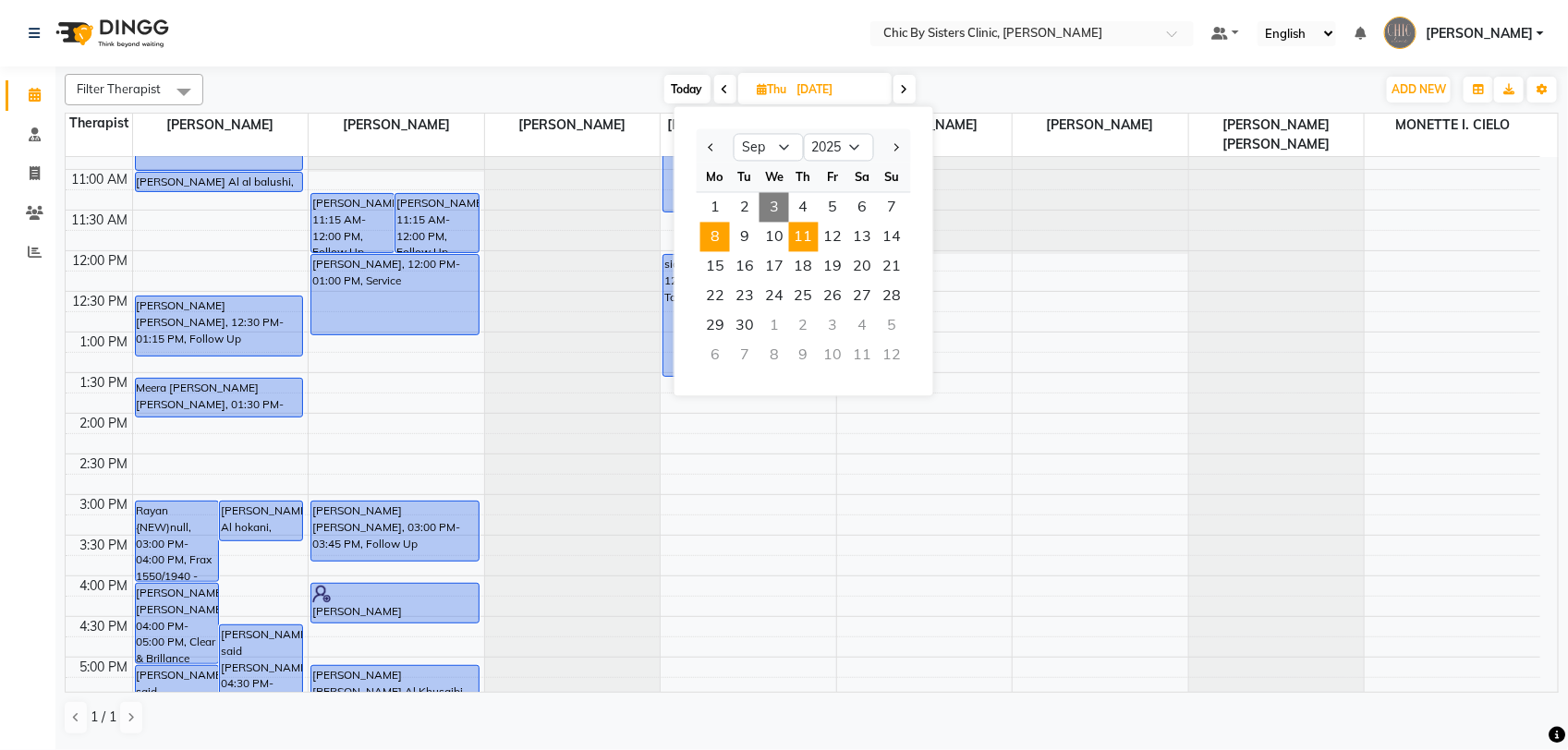
click at [718, 238] on span "8" at bounding box center [714, 236] width 29 height 29
type input "[DATE]"
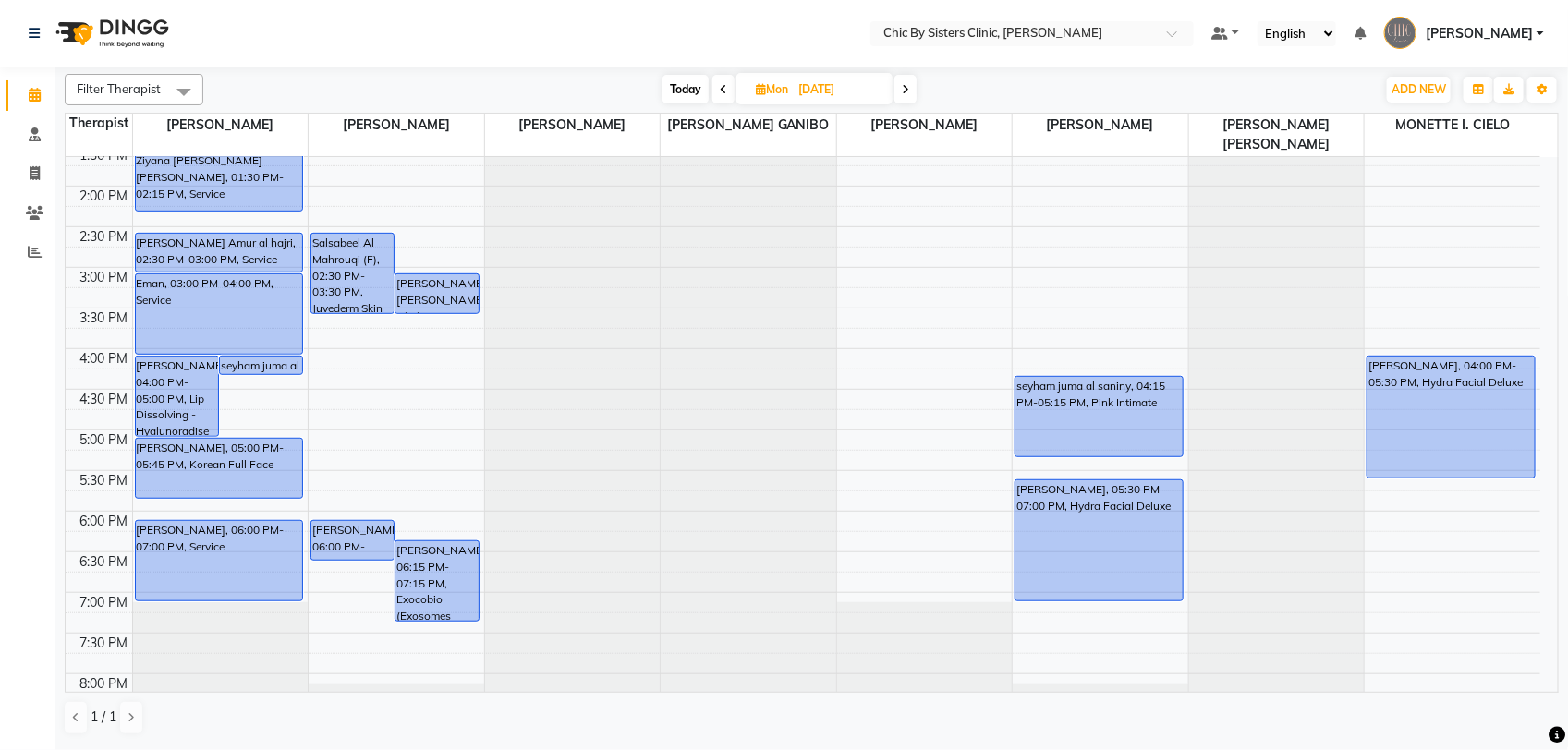
scroll to position [319, 0]
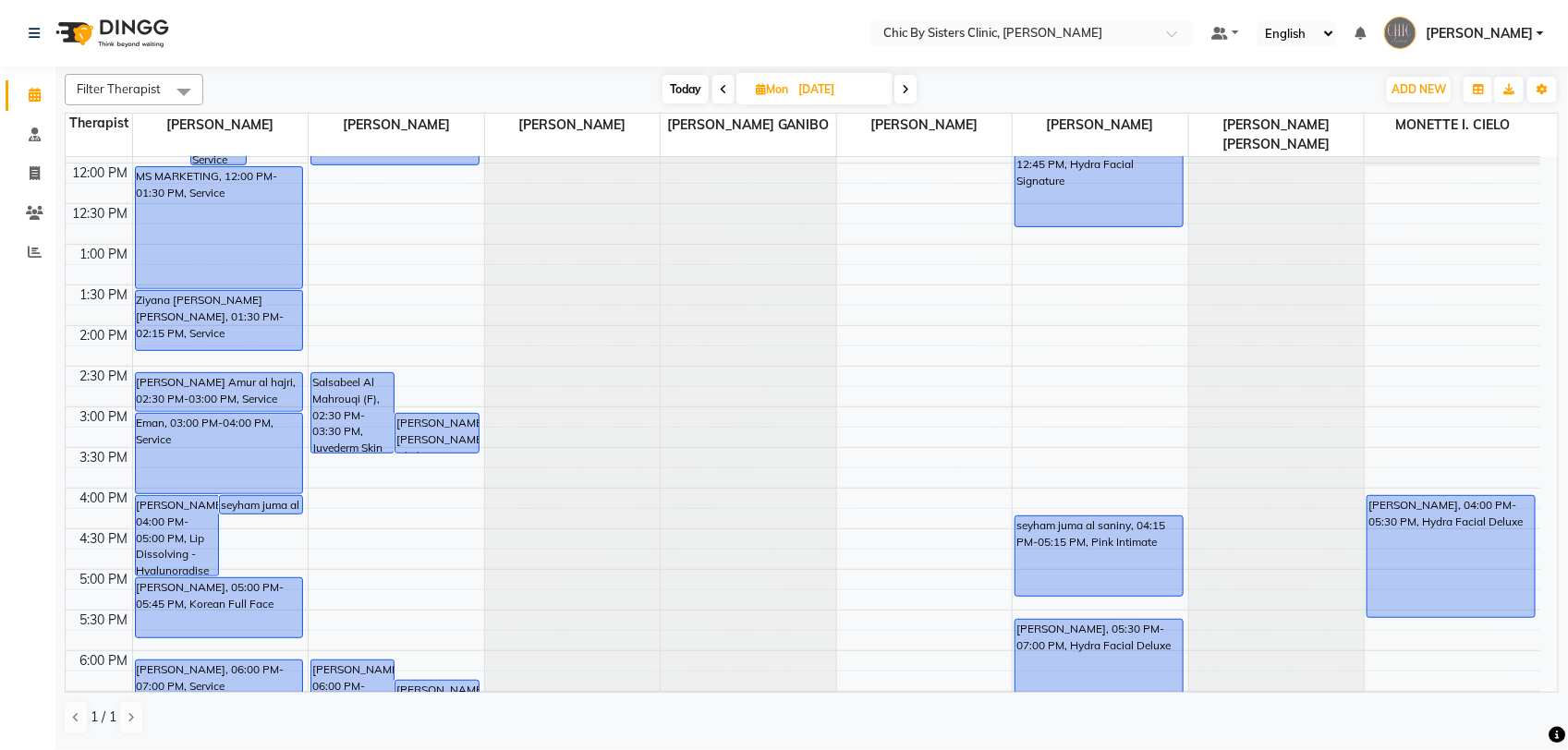
click at [818, 81] on input "[DATE]" at bounding box center [839, 89] width 93 height 27
select select "9"
select select "2025"
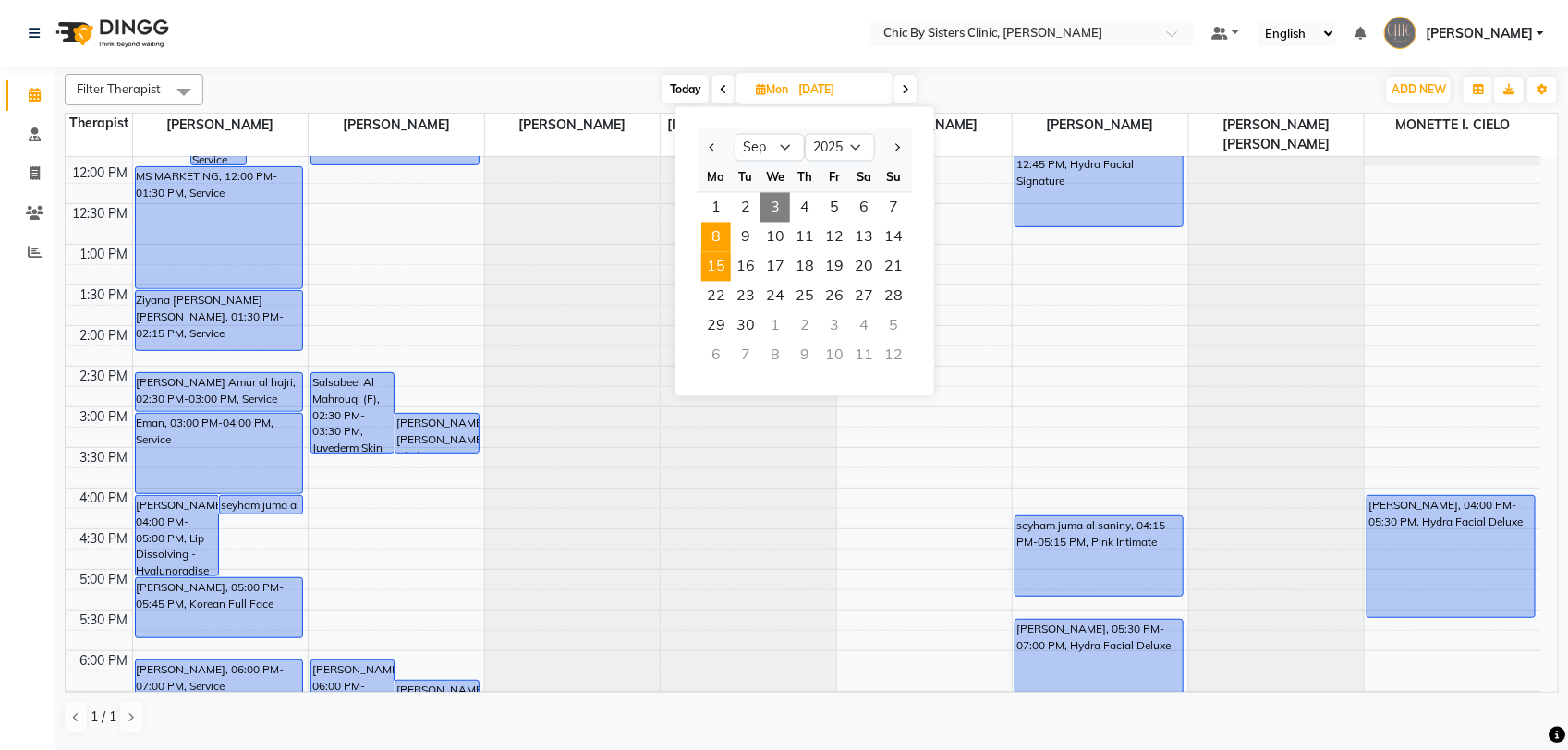
click at [714, 257] on span "15" at bounding box center [715, 267] width 29 height 29
type input "15-09-2025"
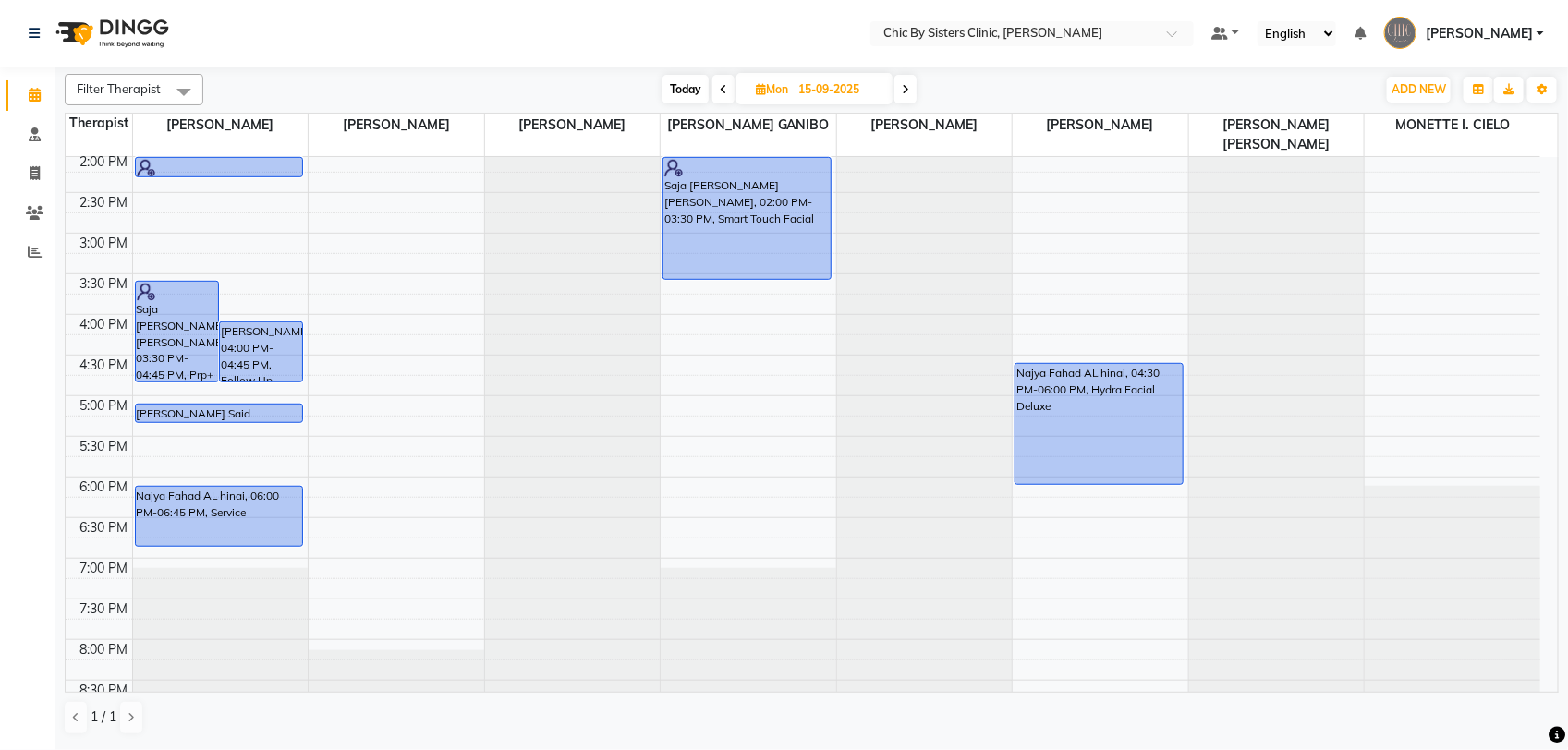
scroll to position [495, 0]
click at [824, 97] on input "15-09-2025" at bounding box center [839, 89] width 93 height 27
select select "9"
select select "2025"
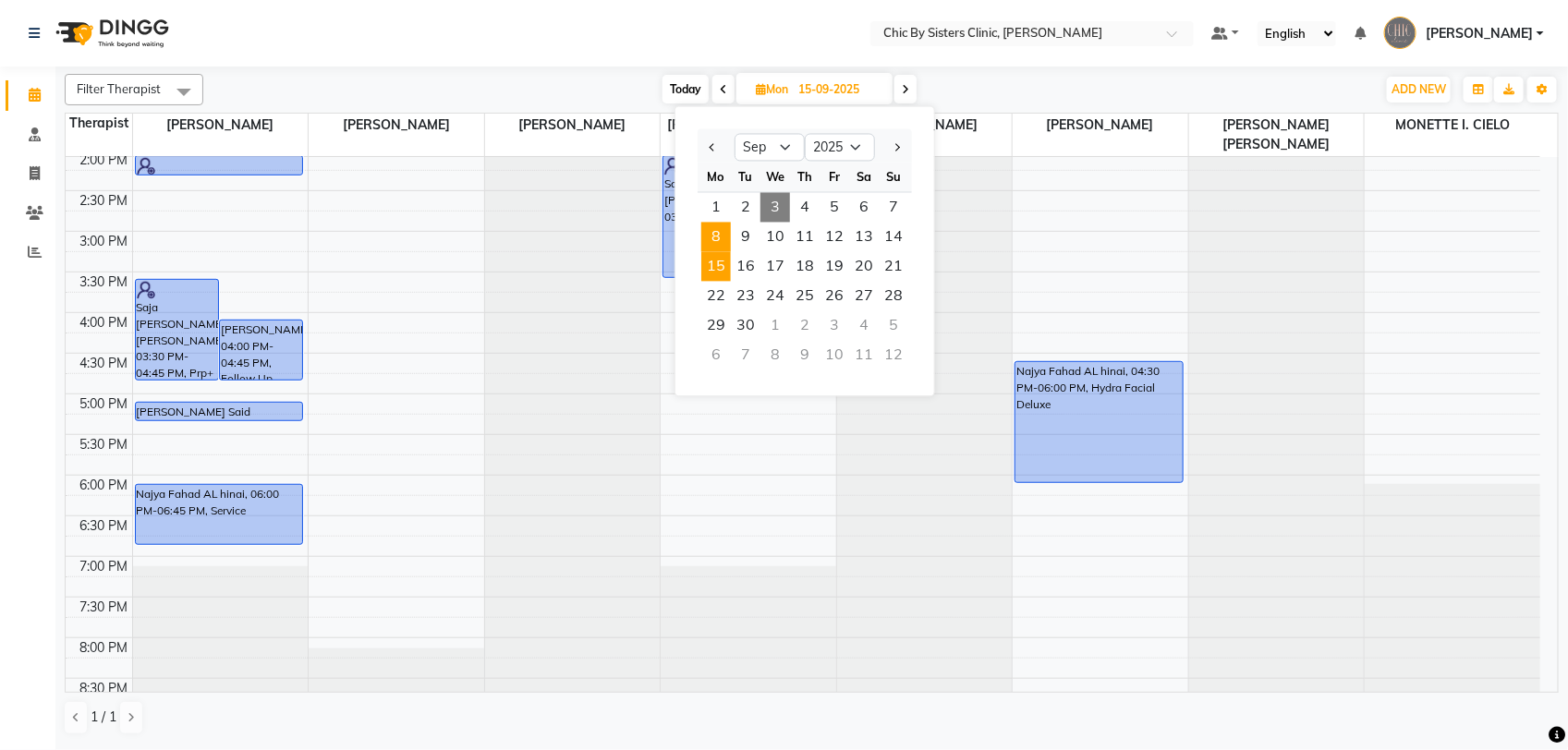
click at [721, 234] on span "8" at bounding box center [715, 236] width 29 height 29
type input "[DATE]"
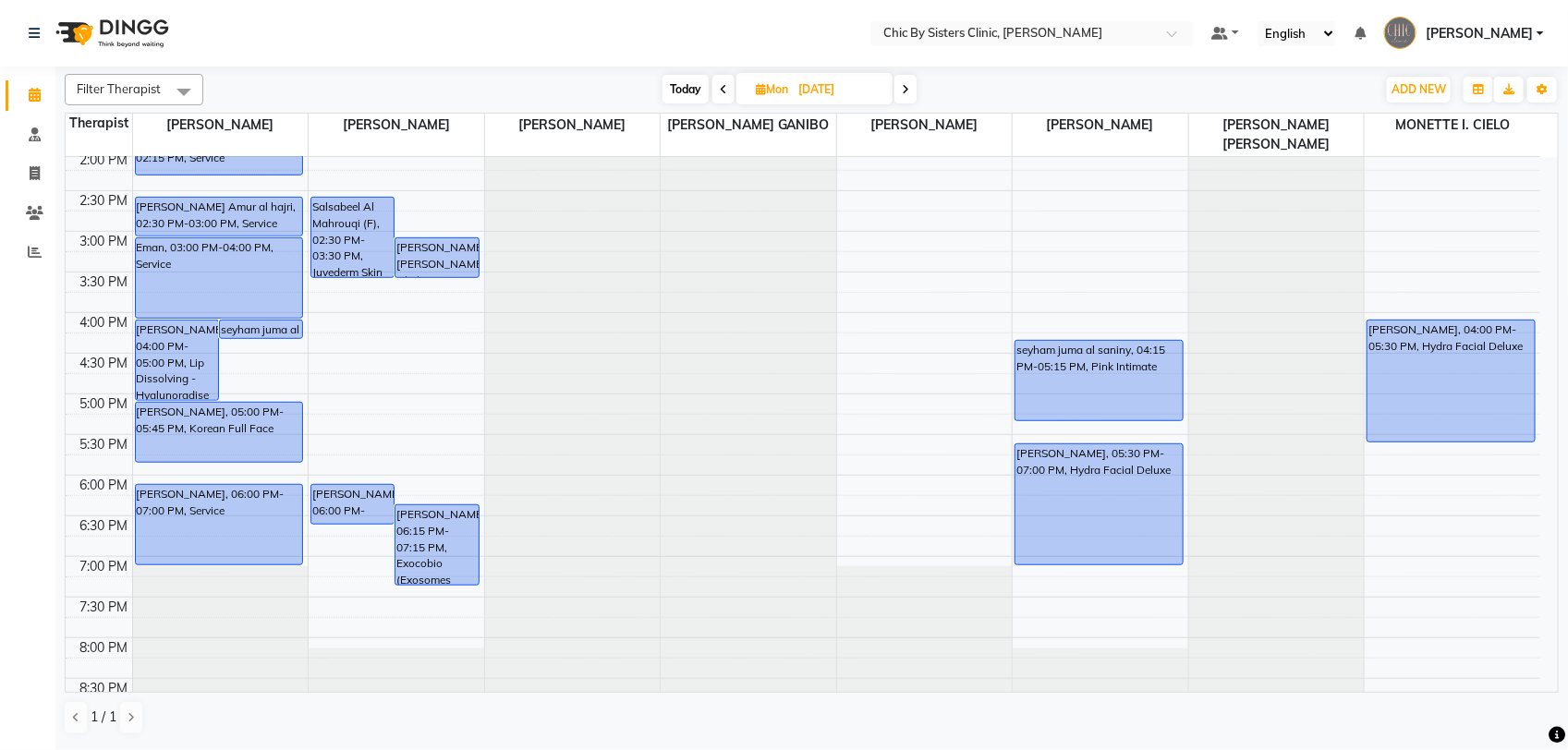
click at [834, 91] on input "[DATE]" at bounding box center [839, 89] width 93 height 27
select select "9"
select select "2025"
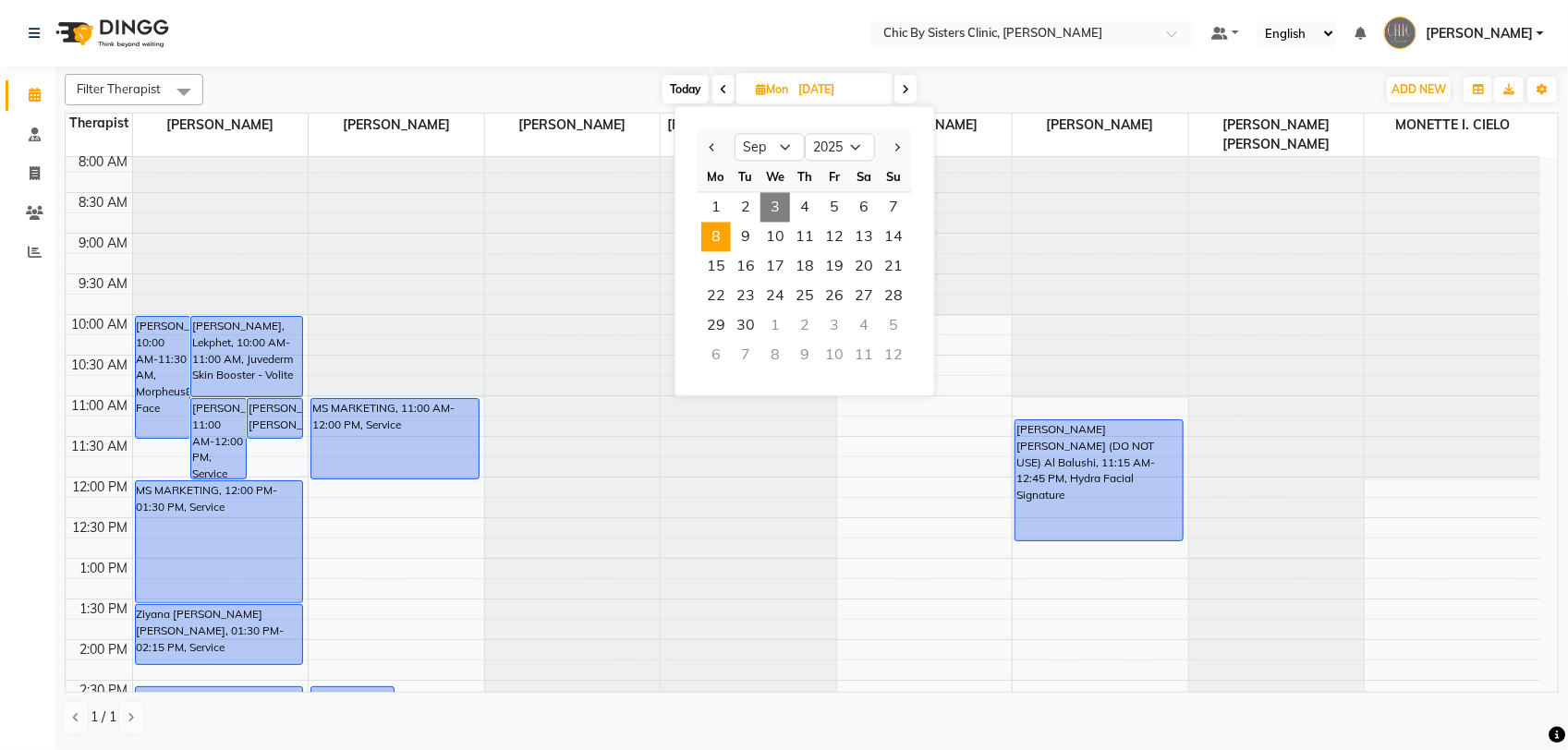
scroll to position [0, 0]
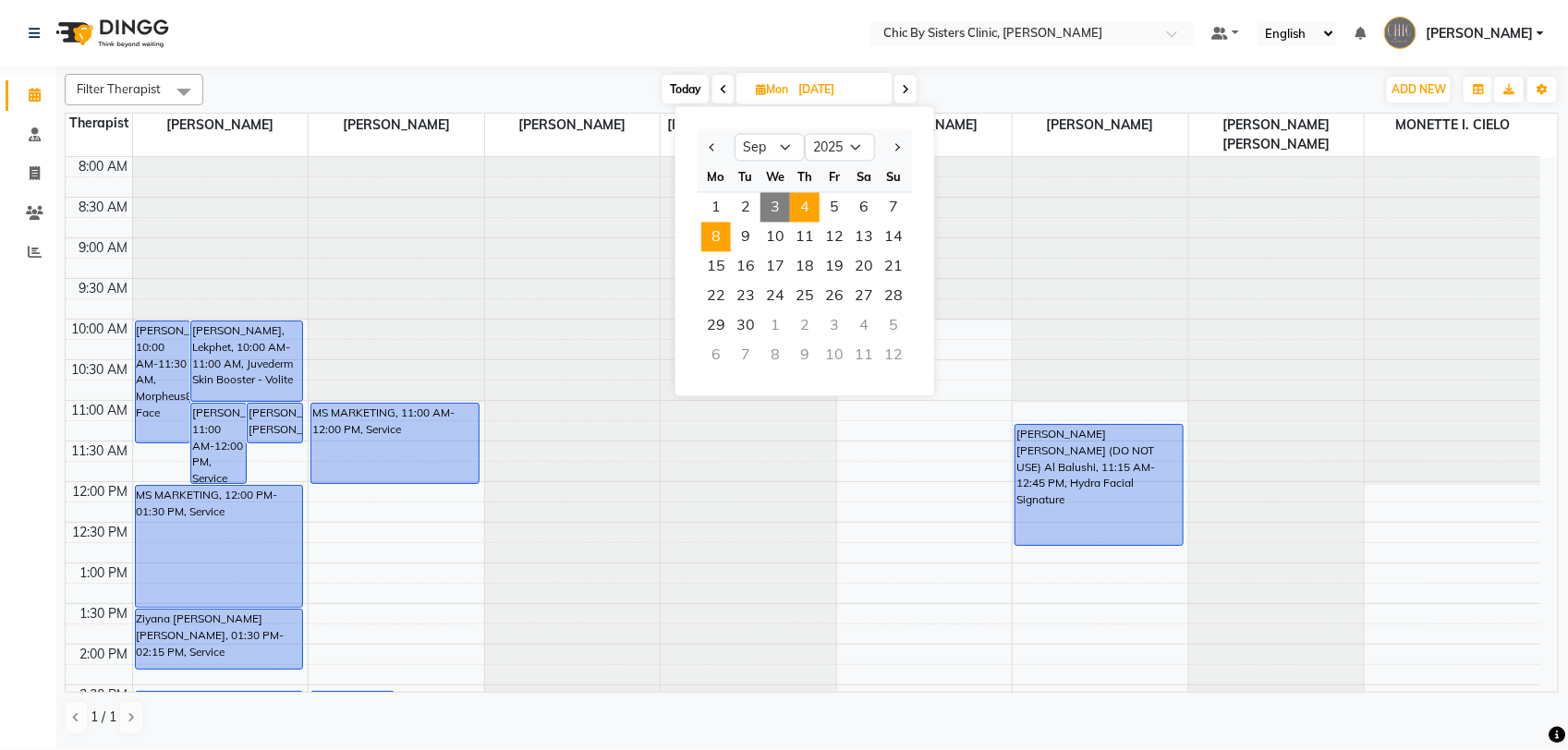
click at [807, 216] on span "4" at bounding box center [804, 207] width 29 height 29
type input "[DATE]"
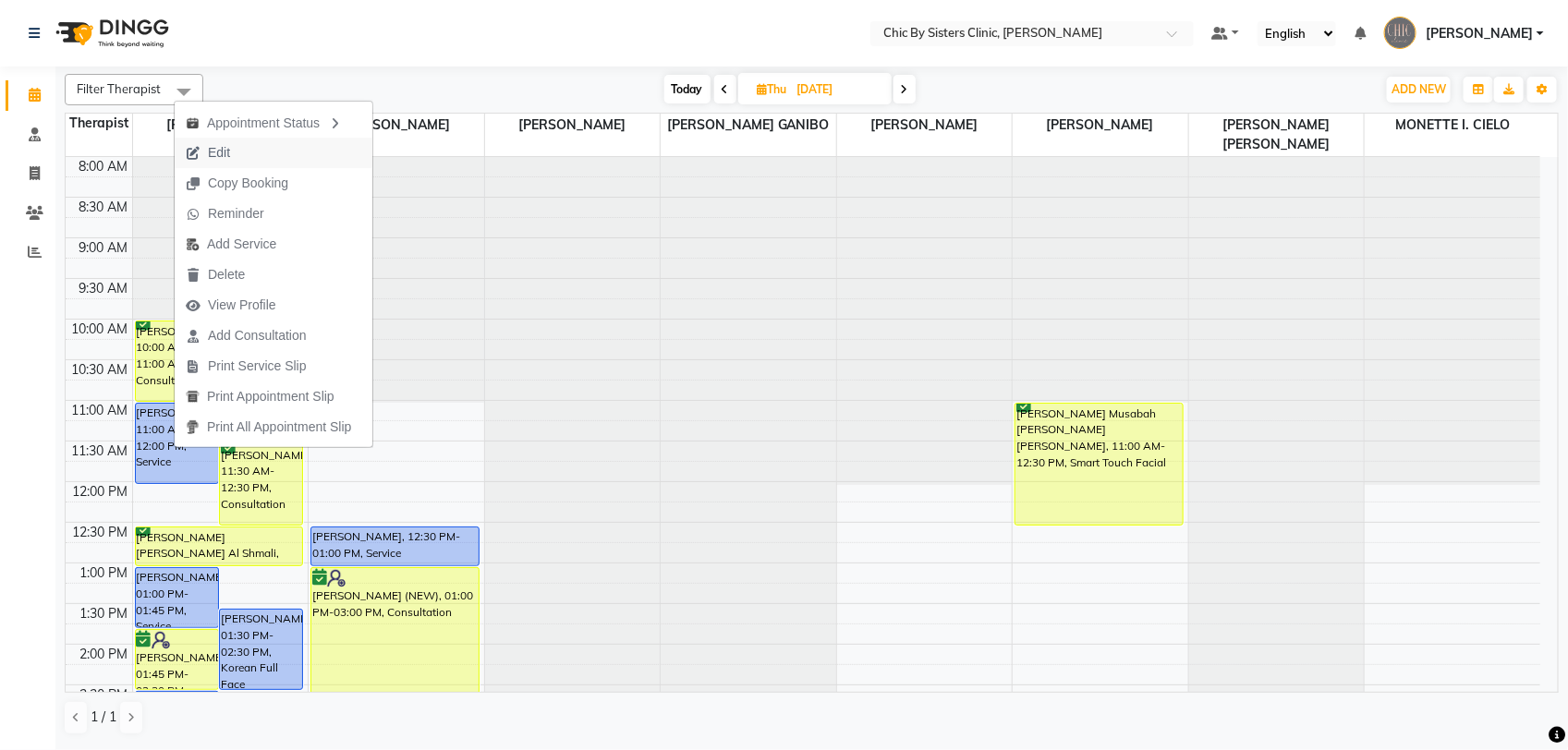
click at [259, 152] on button "Edit" at bounding box center [273, 153] width 198 height 30
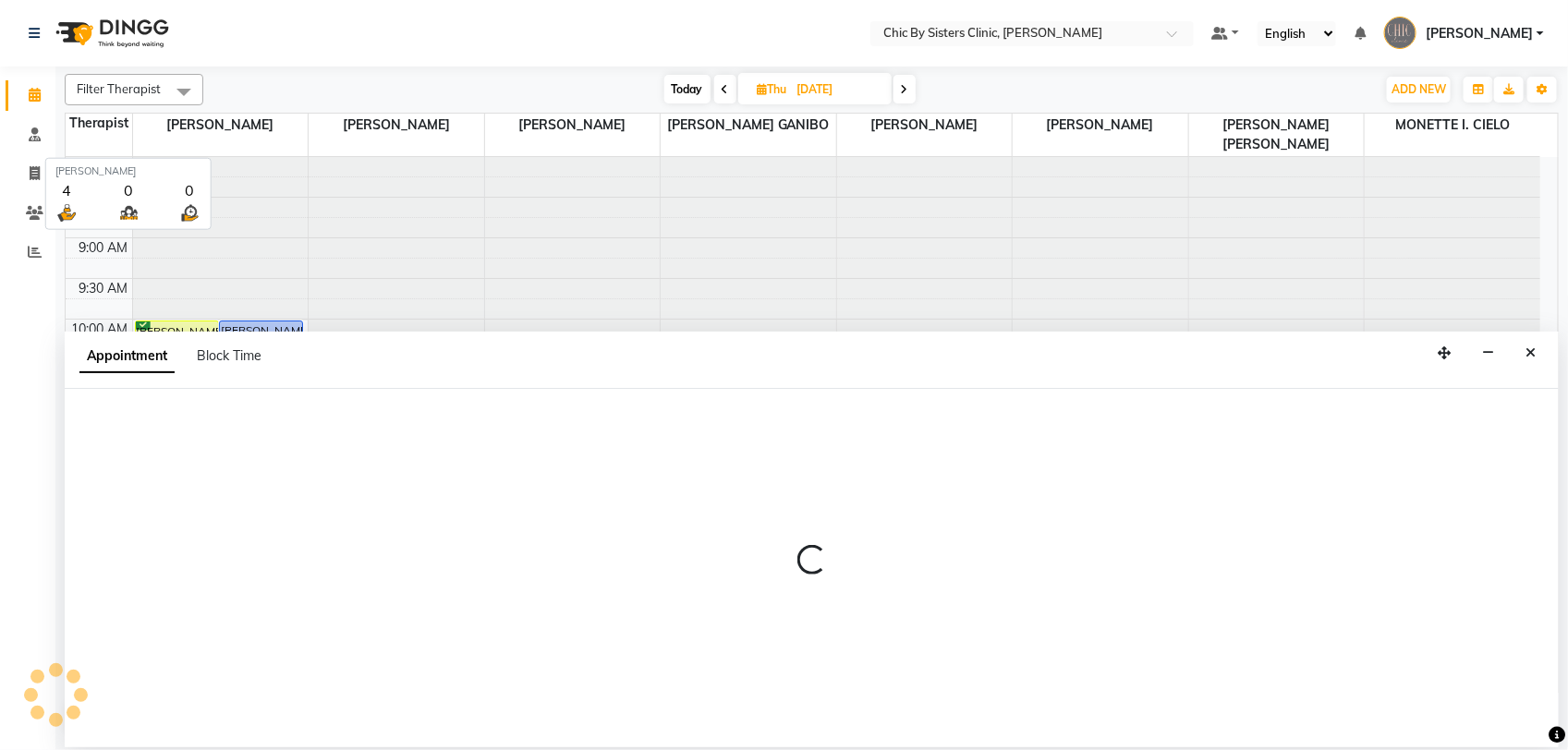
select select "tentative"
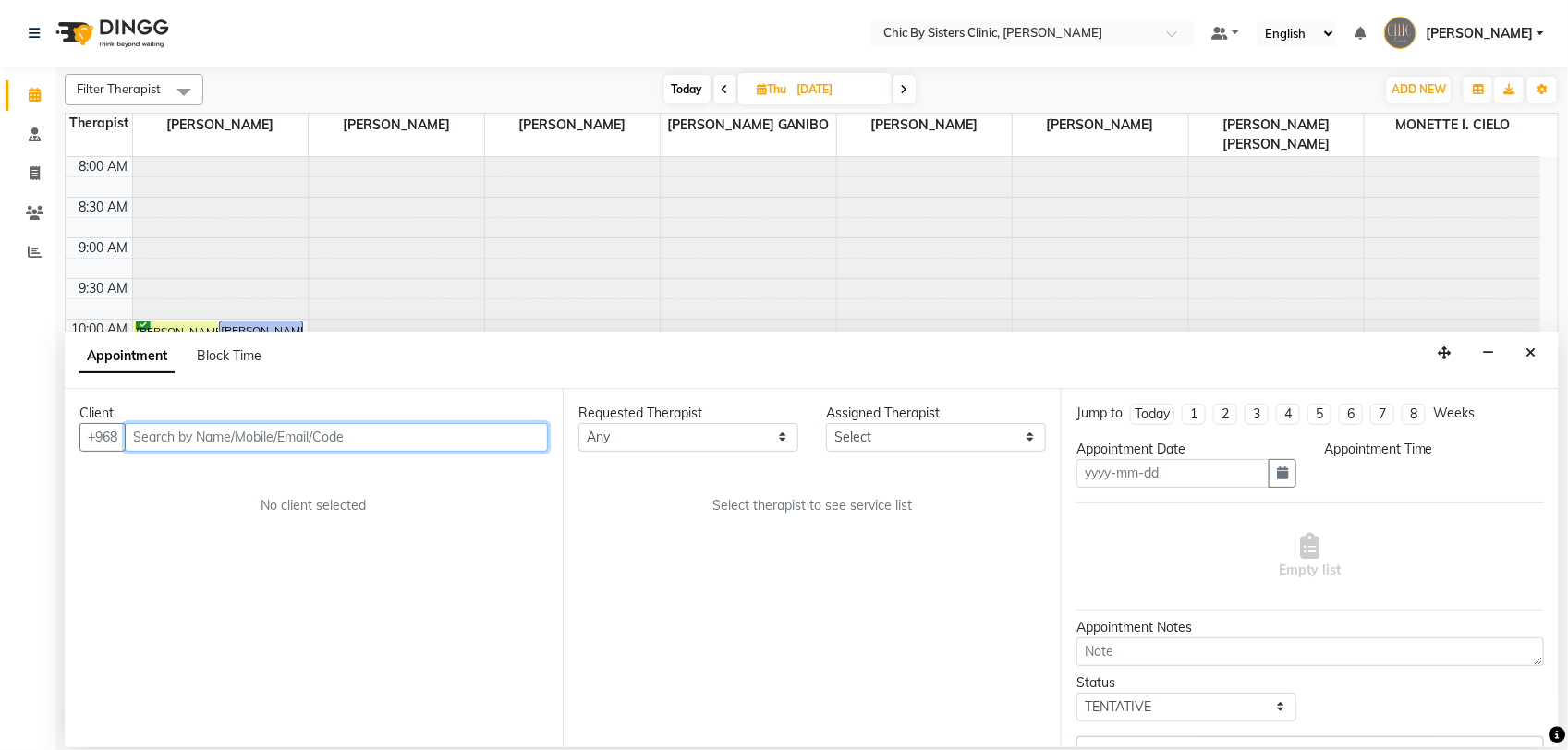
type input "[DATE]"
select select "upcoming"
select select "660"
select select "49177"
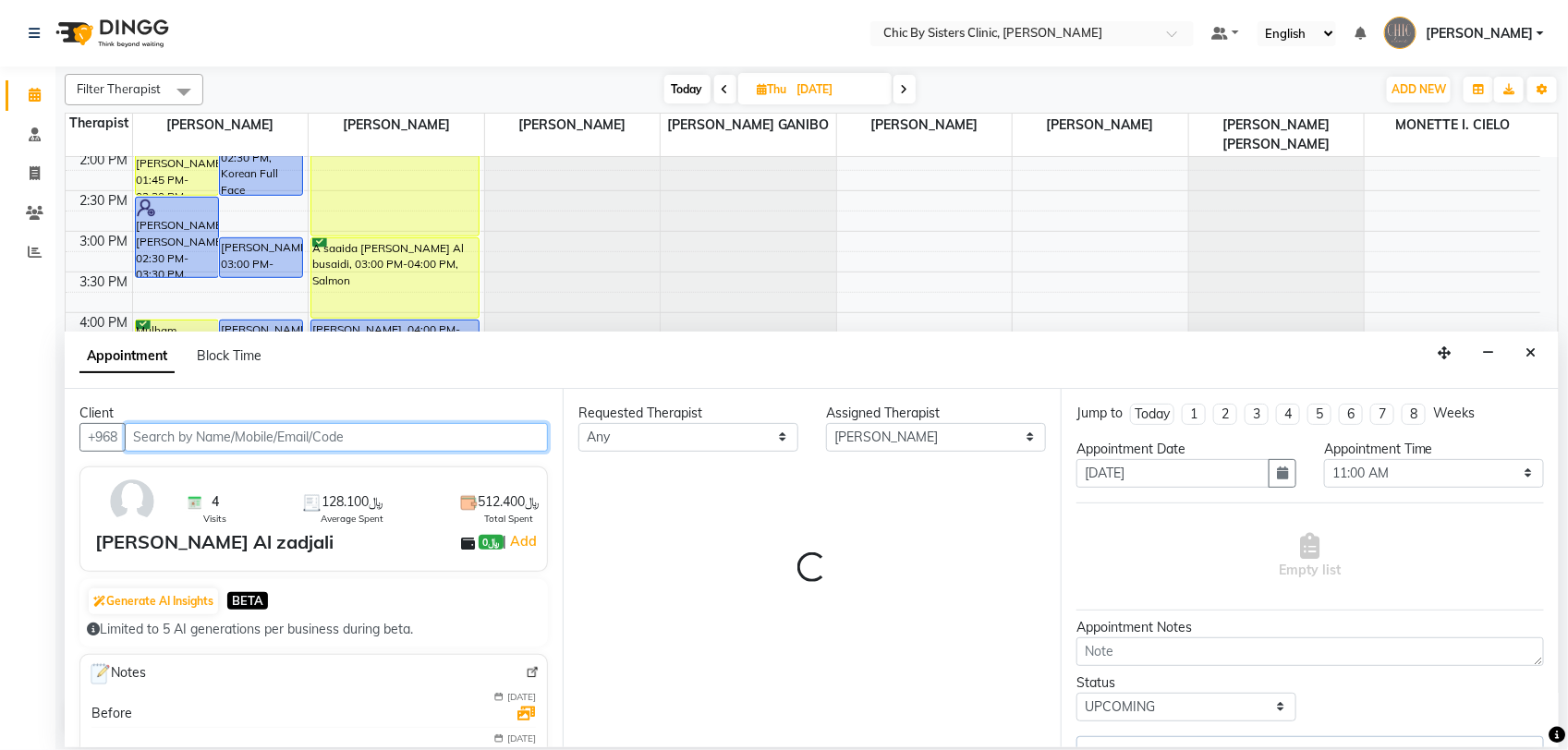
select select "3125"
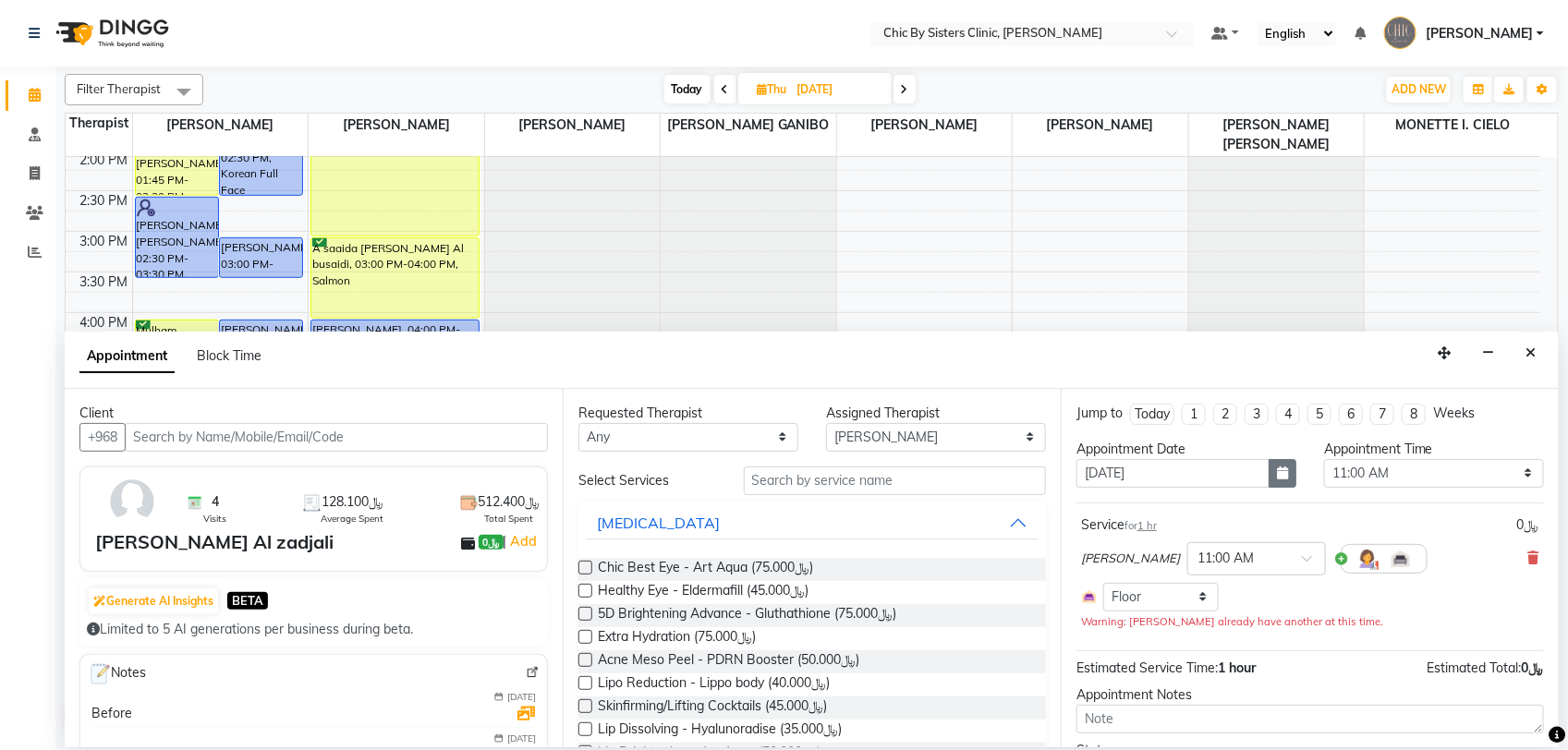
click at [1277, 478] on icon "button" at bounding box center [1282, 473] width 11 height 13
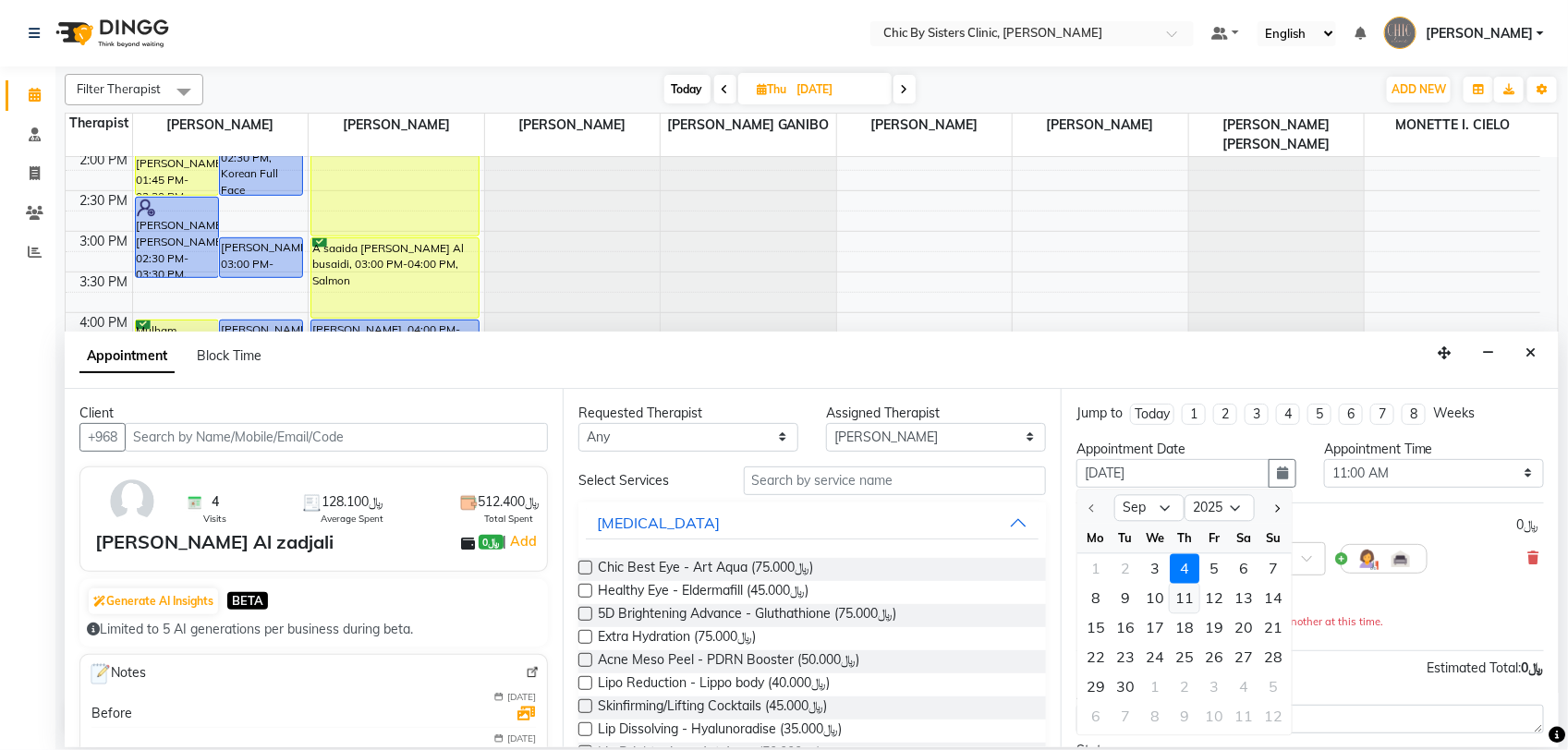
click at [1179, 599] on div "11" at bounding box center [1184, 597] width 29 height 29
type input "11-09-2025"
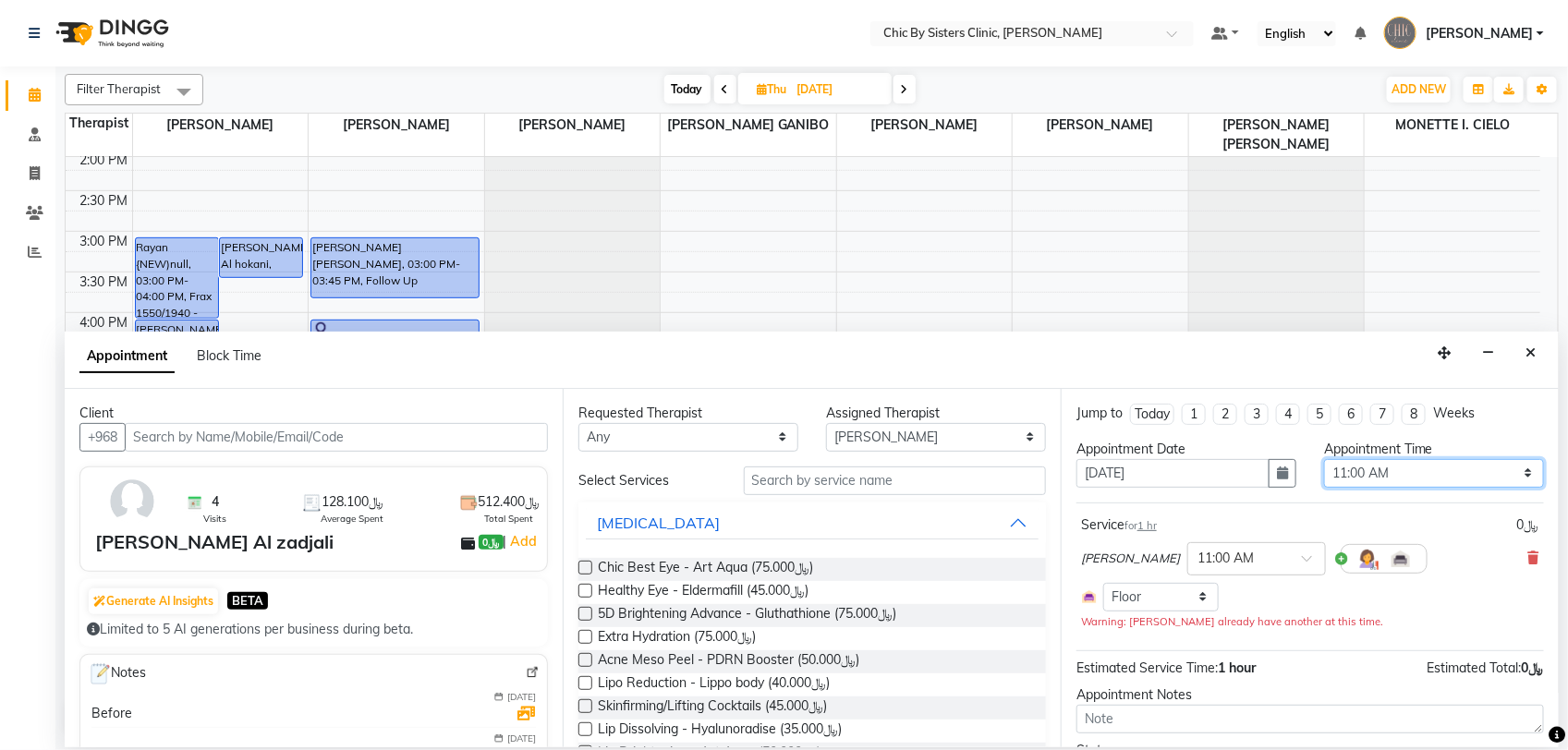
click at [1424, 481] on select "Select 09:00 AM 09:15 AM 09:30 AM 09:45 AM 10:00 AM 10:15 AM 10:30 AM 10:45 AM …" at bounding box center [1434, 473] width 219 height 28
select select "840"
click at [1324, 459] on select "Select 09:00 AM 09:15 AM 09:30 AM 09:45 AM 10:00 AM 10:15 AM 10:30 AM 10:45 AM …" at bounding box center [1434, 473] width 219 height 28
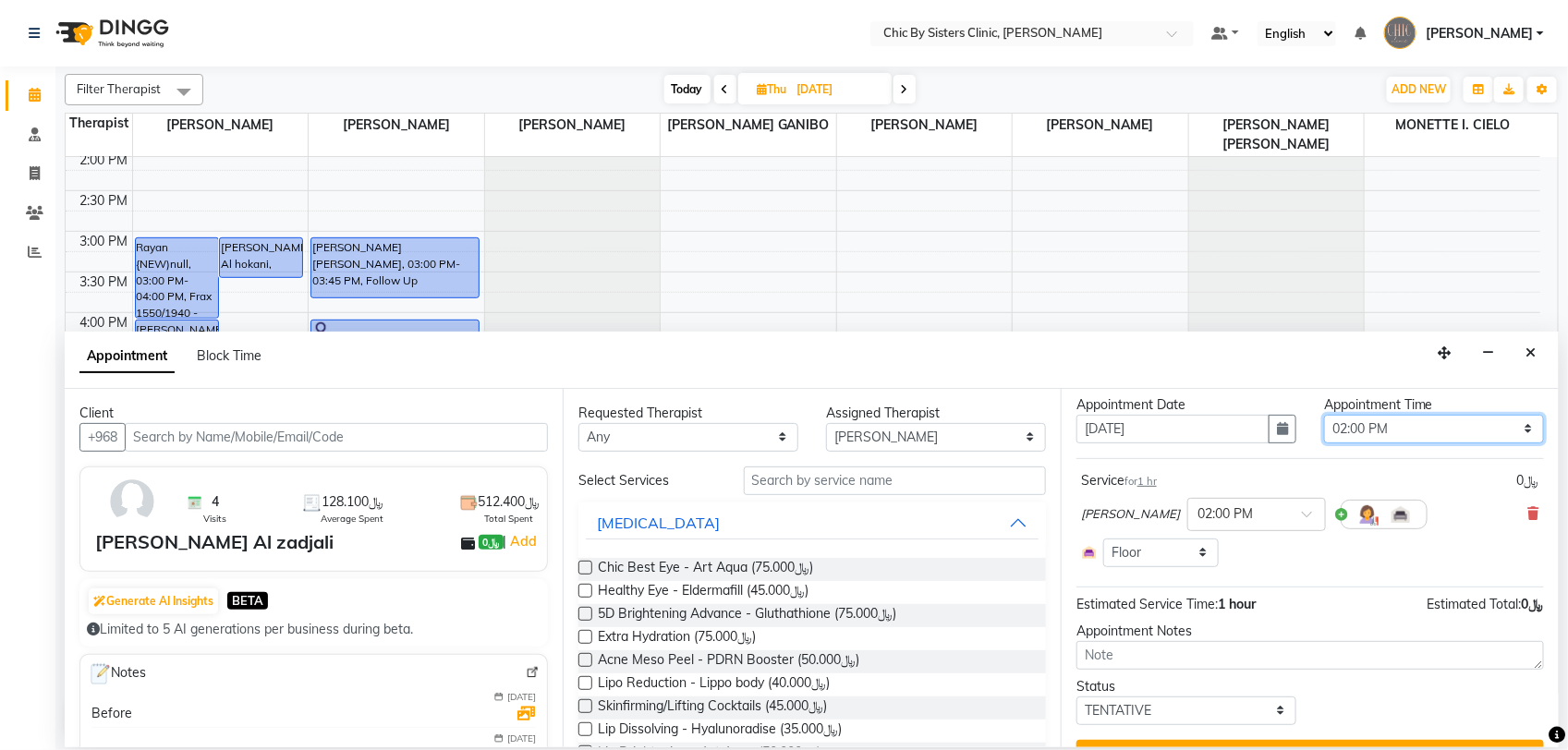
scroll to position [86, 0]
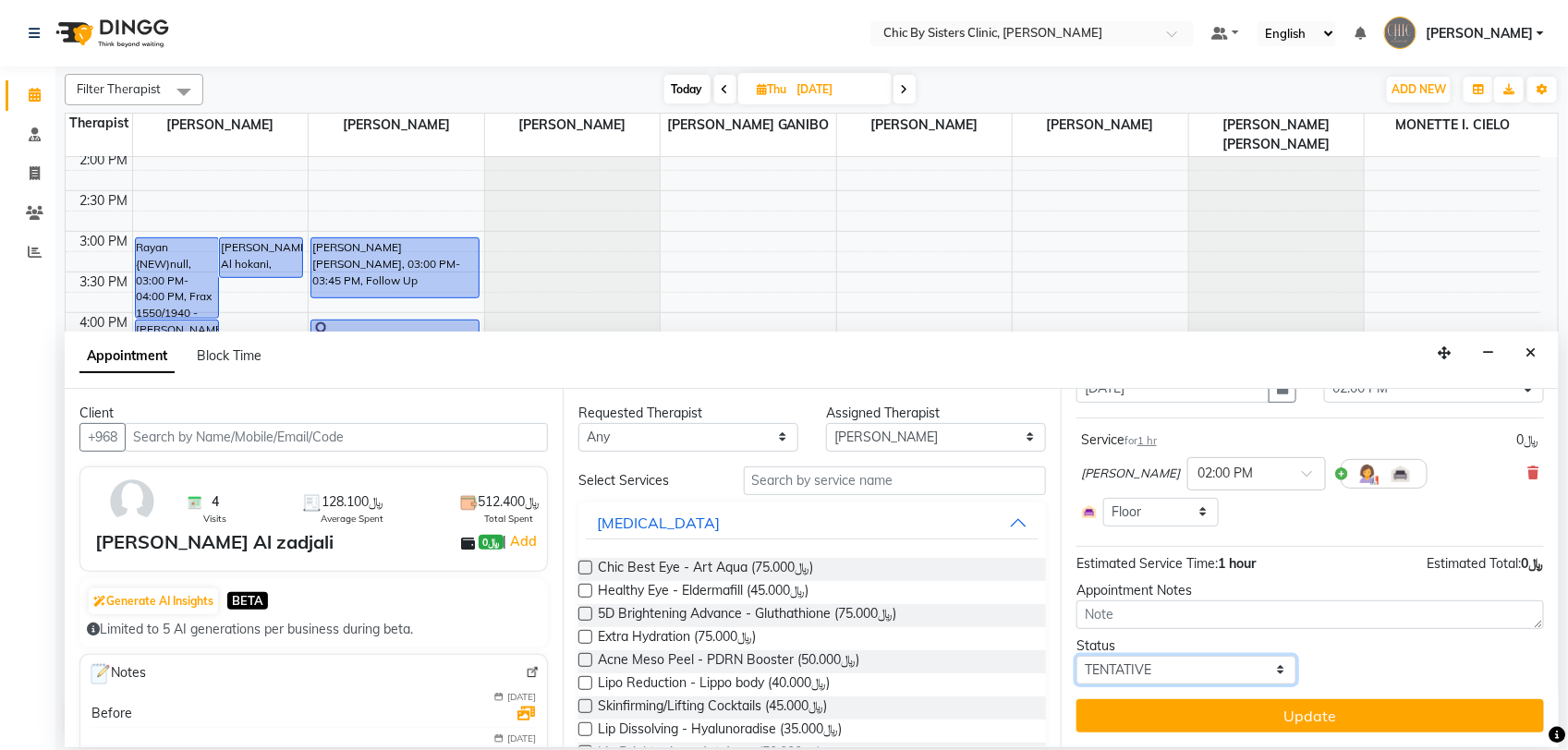
click at [1193, 680] on select "Select TENTATIVE CONFIRM UPCOMING" at bounding box center [1186, 671] width 219 height 28
select select "upcoming"
click at [1076, 656] on select "Select TENTATIVE CONFIRM UPCOMING" at bounding box center [1186, 671] width 219 height 28
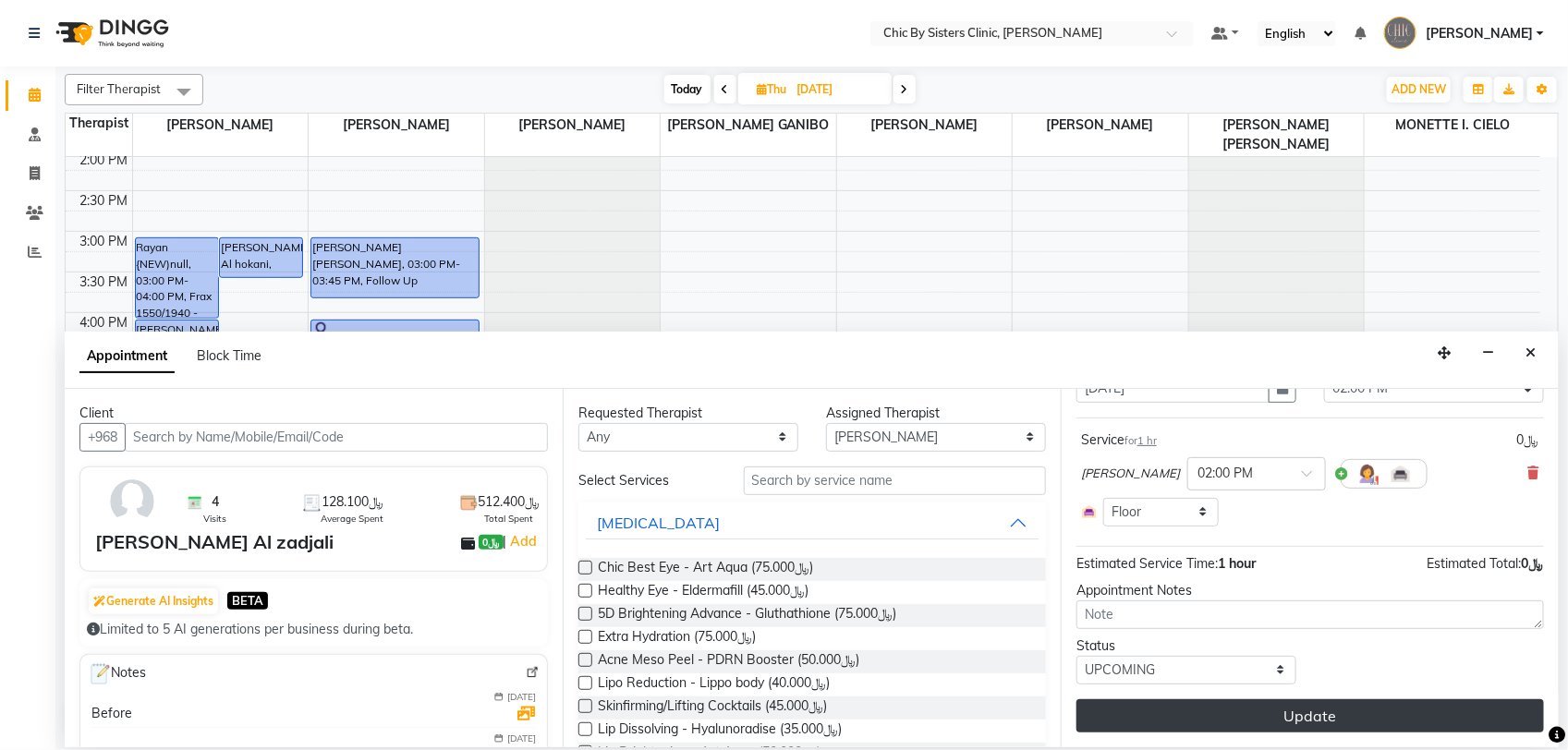
click at [1224, 712] on button "Update" at bounding box center [1310, 715] width 467 height 33
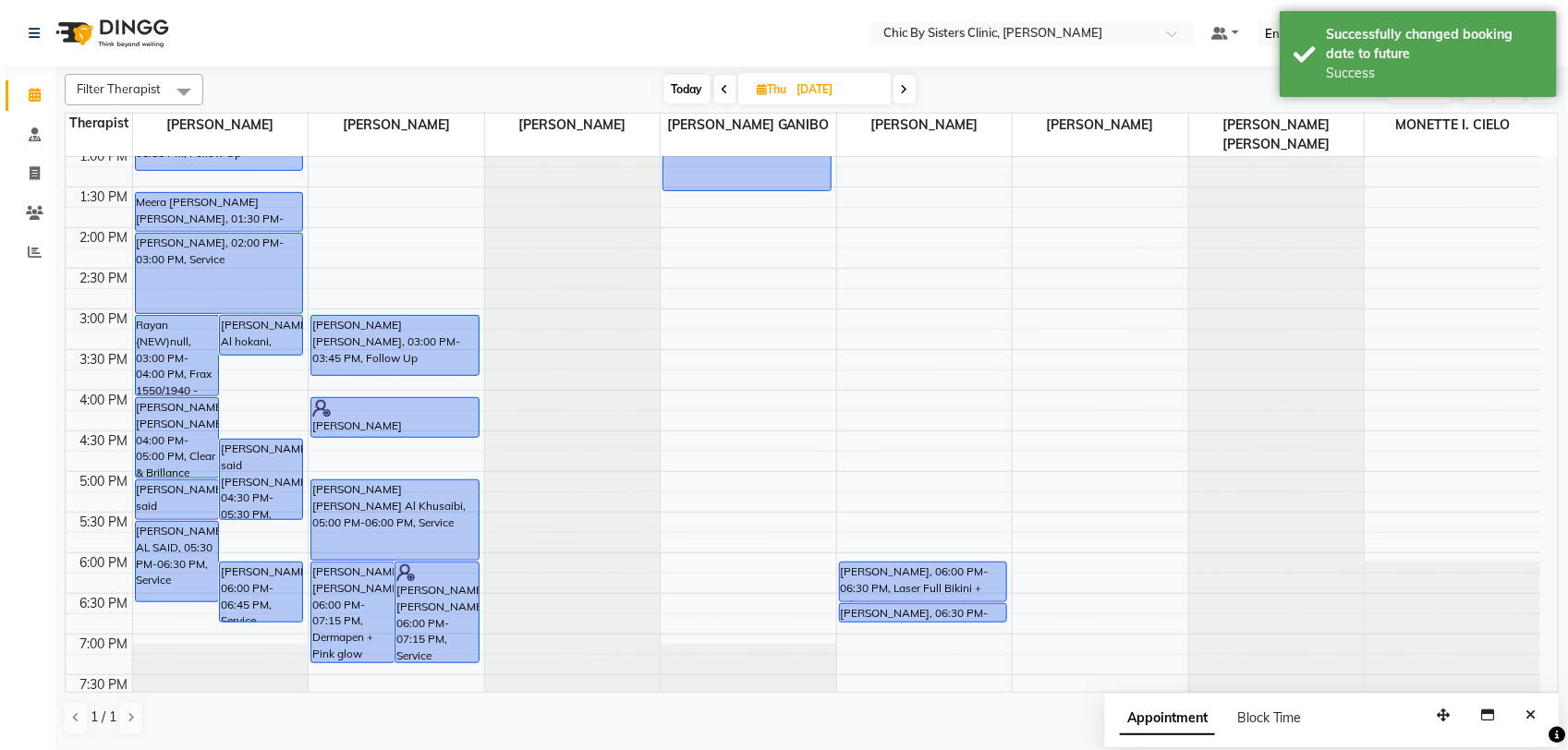
scroll to position [378, 0]
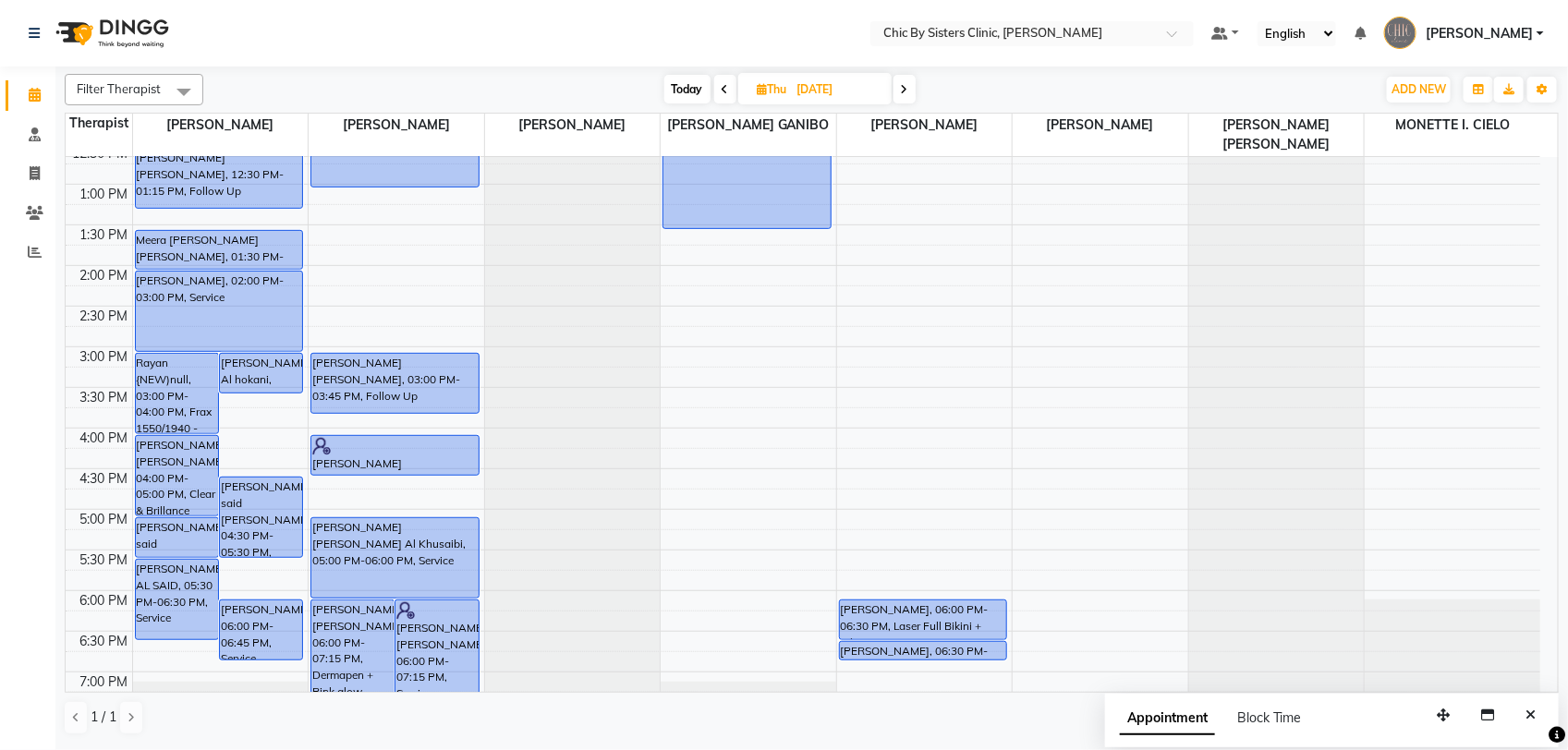
click at [831, 83] on input "11-09-2025" at bounding box center [838, 89] width 93 height 27
select select "9"
select select "2025"
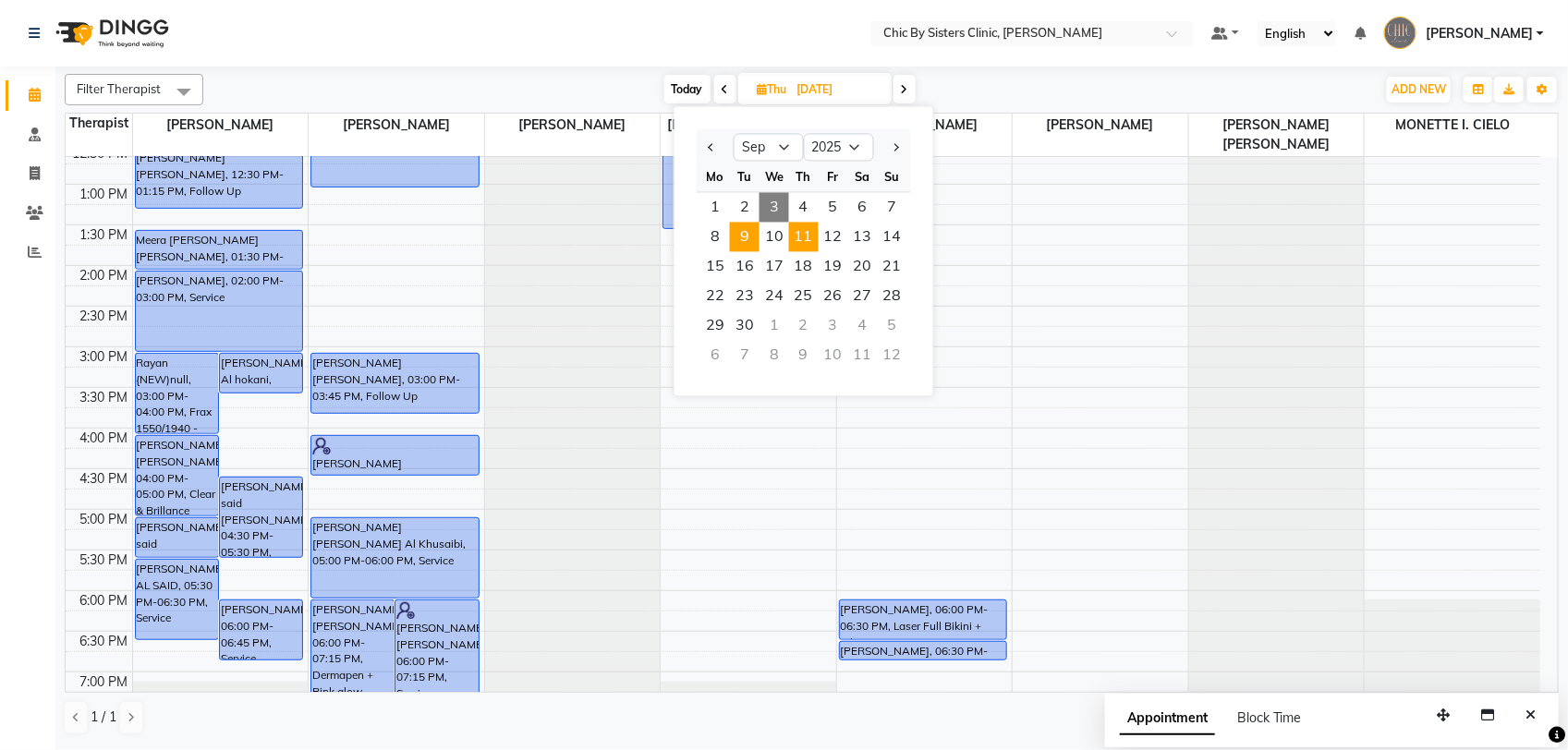
click at [739, 240] on span "9" at bounding box center [744, 236] width 29 height 29
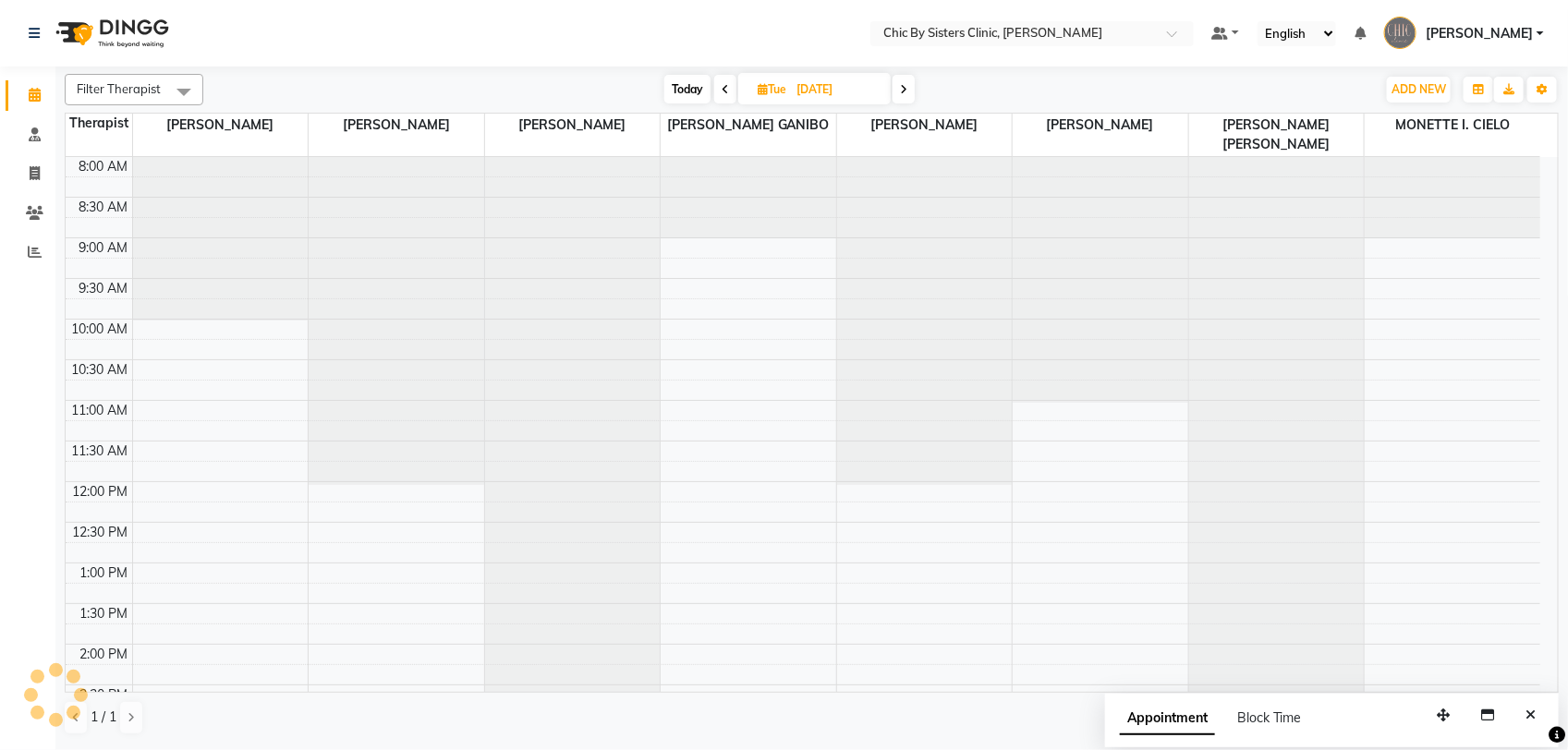
scroll to position [495, 0]
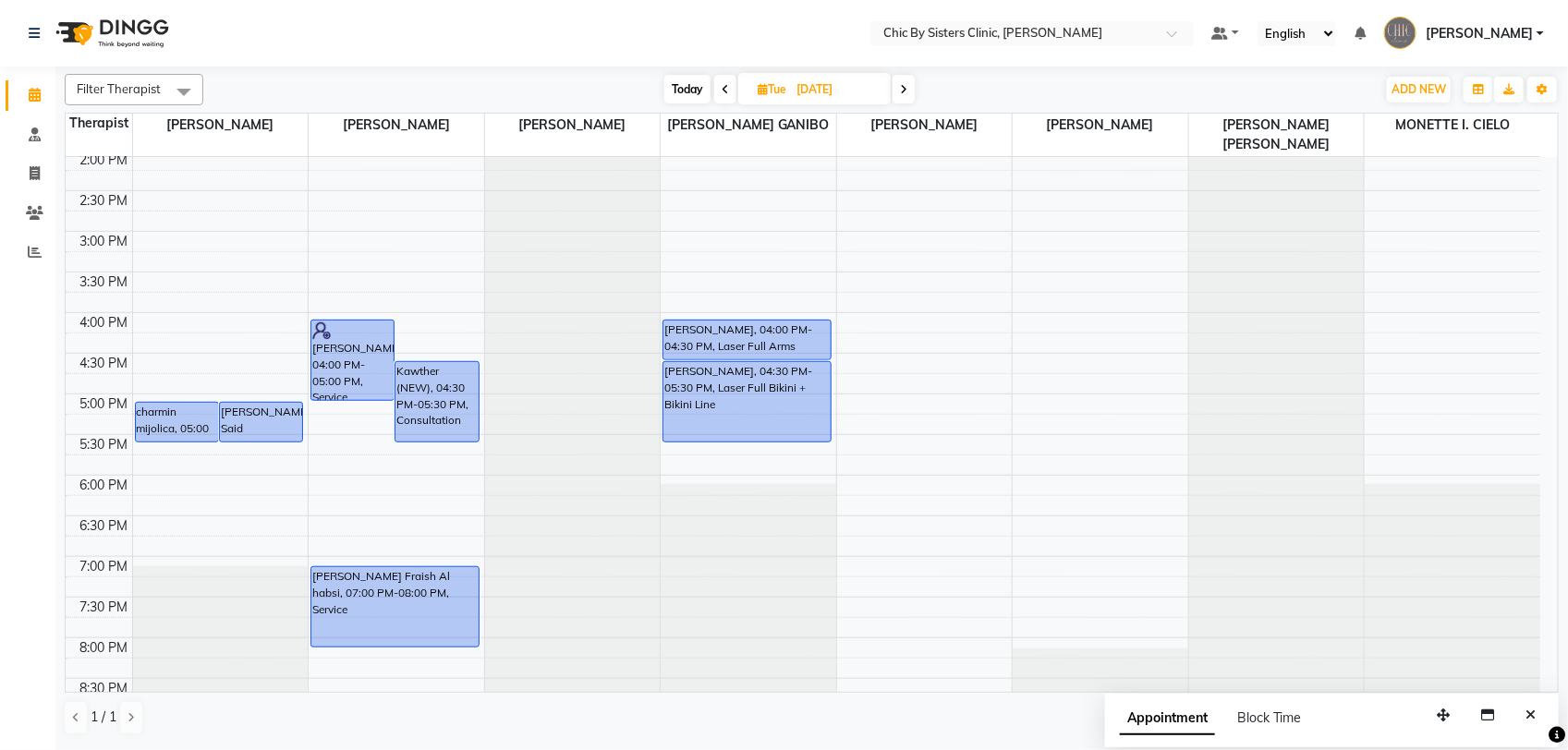
click at [691, 94] on span "Today" at bounding box center [687, 89] width 46 height 28
type input "03-09-2025"
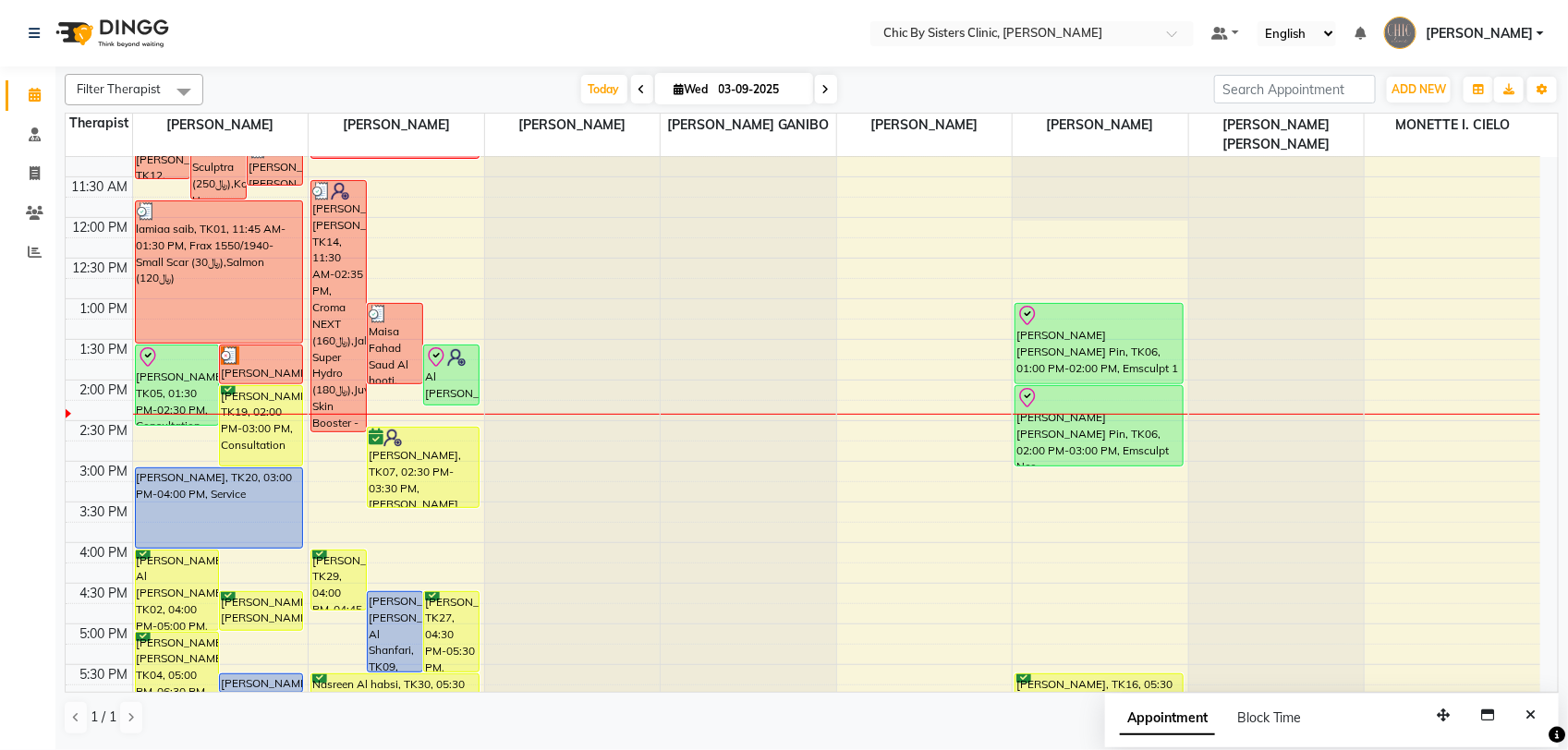
scroll to position [263, 0]
click at [774, 79] on input "03-09-2025" at bounding box center [759, 89] width 93 height 27
select select "9"
select select "2025"
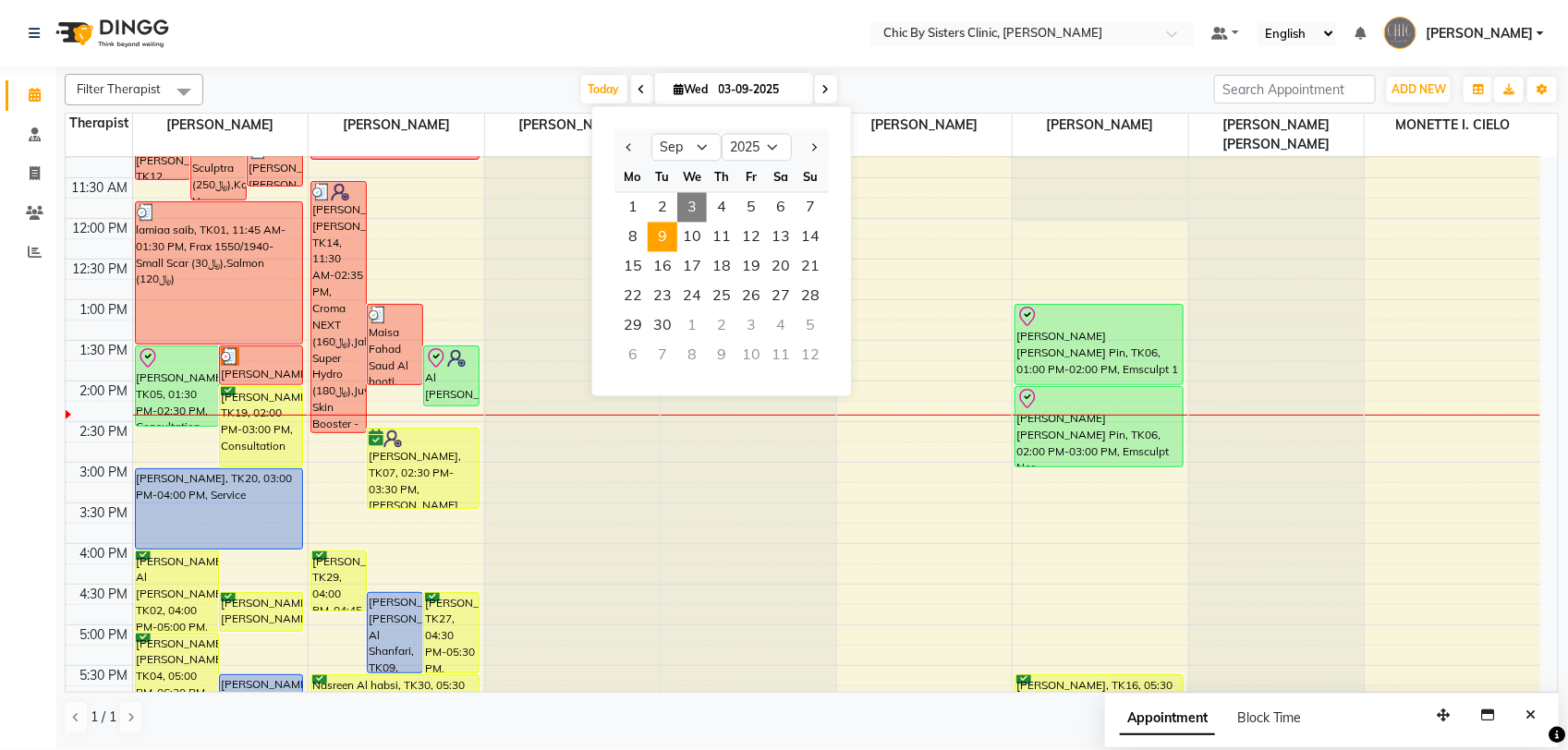
click at [661, 238] on span "9" at bounding box center [662, 236] width 29 height 29
type input "09-09-2025"
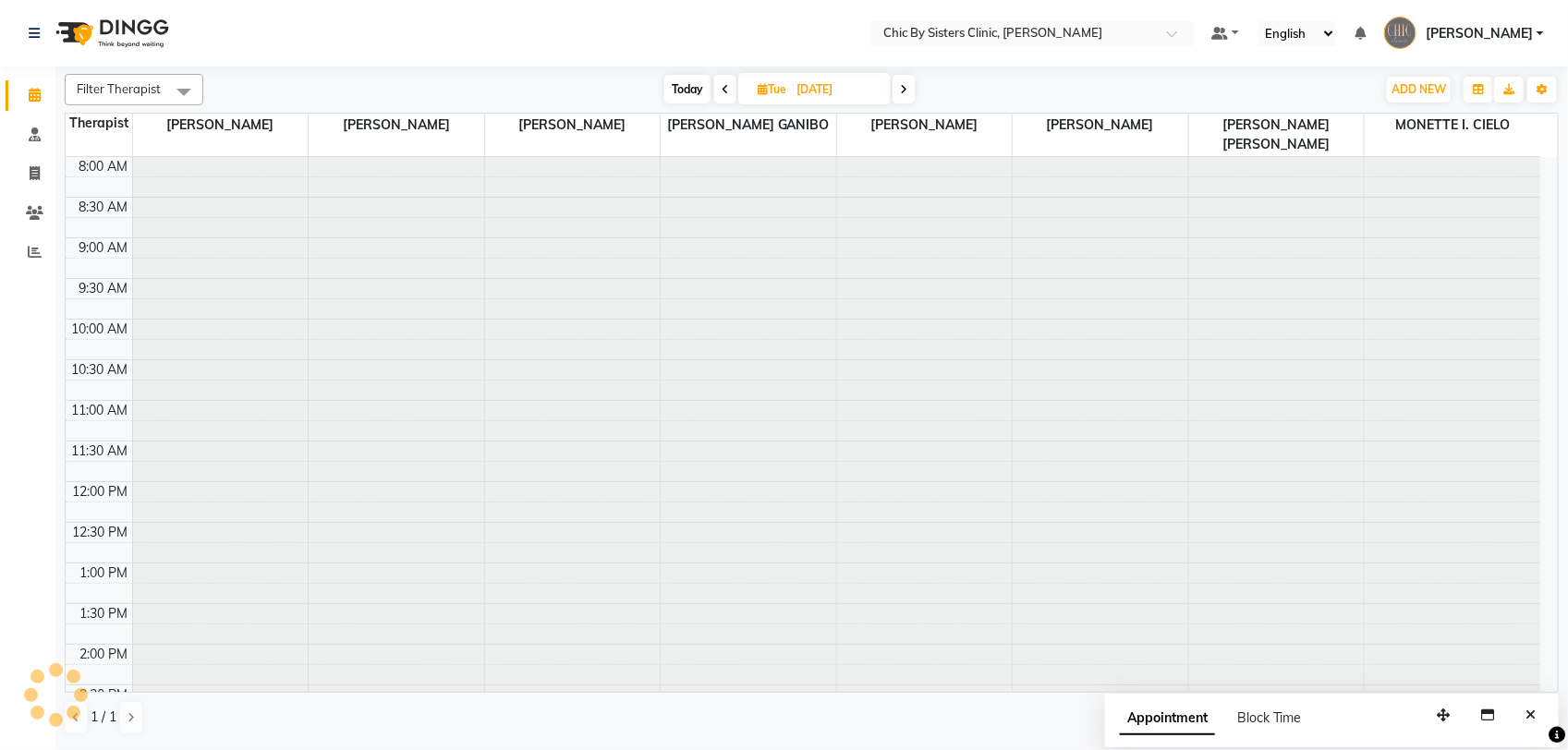
scroll to position [495, 0]
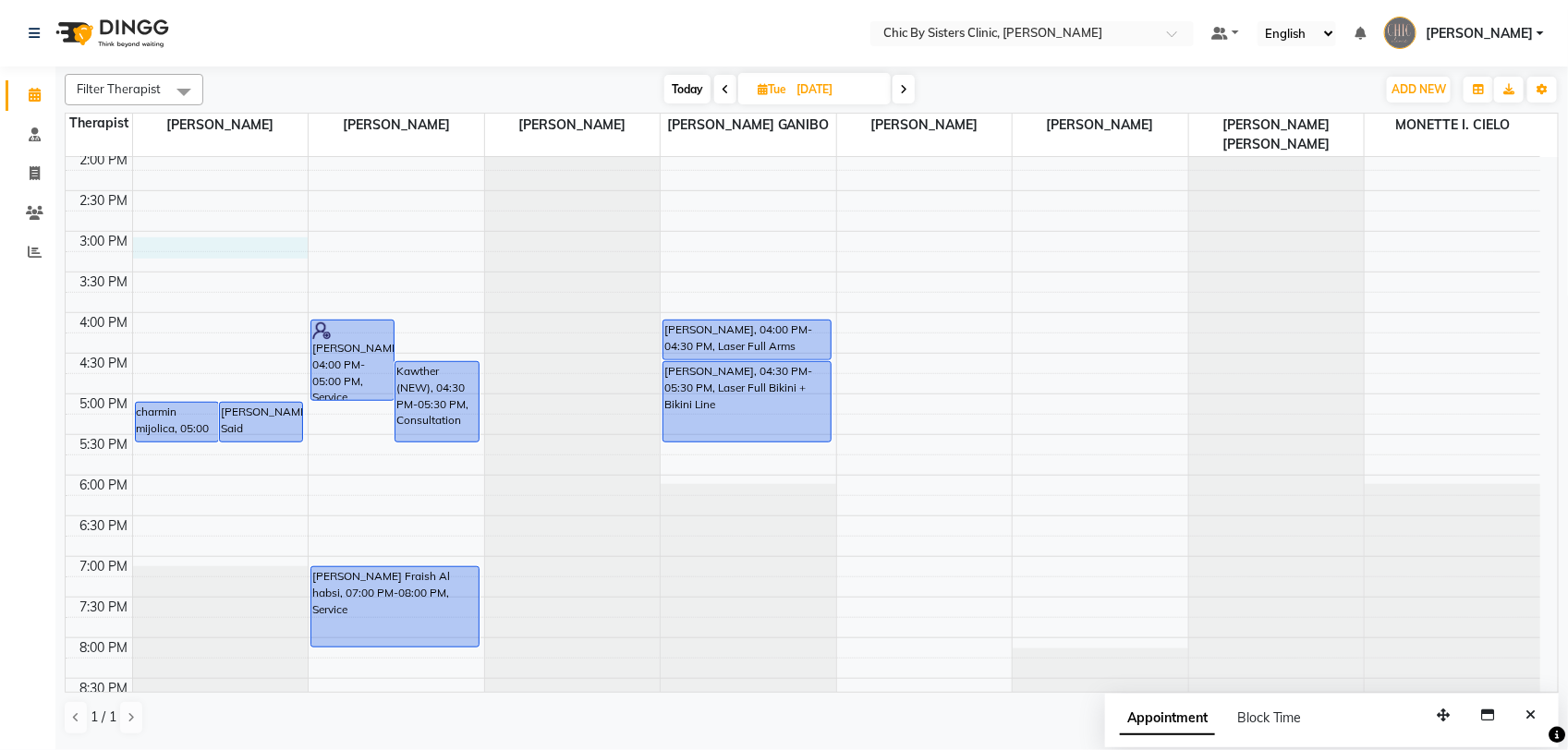
click at [165, 251] on div "8:00 AM 8:30 AM 9:00 AM 9:30 AM 10:00 AM 10:30 AM 11:00 AM 11:30 AM 12:00 PM 12…" at bounding box center [802, 312] width 1474 height 1299
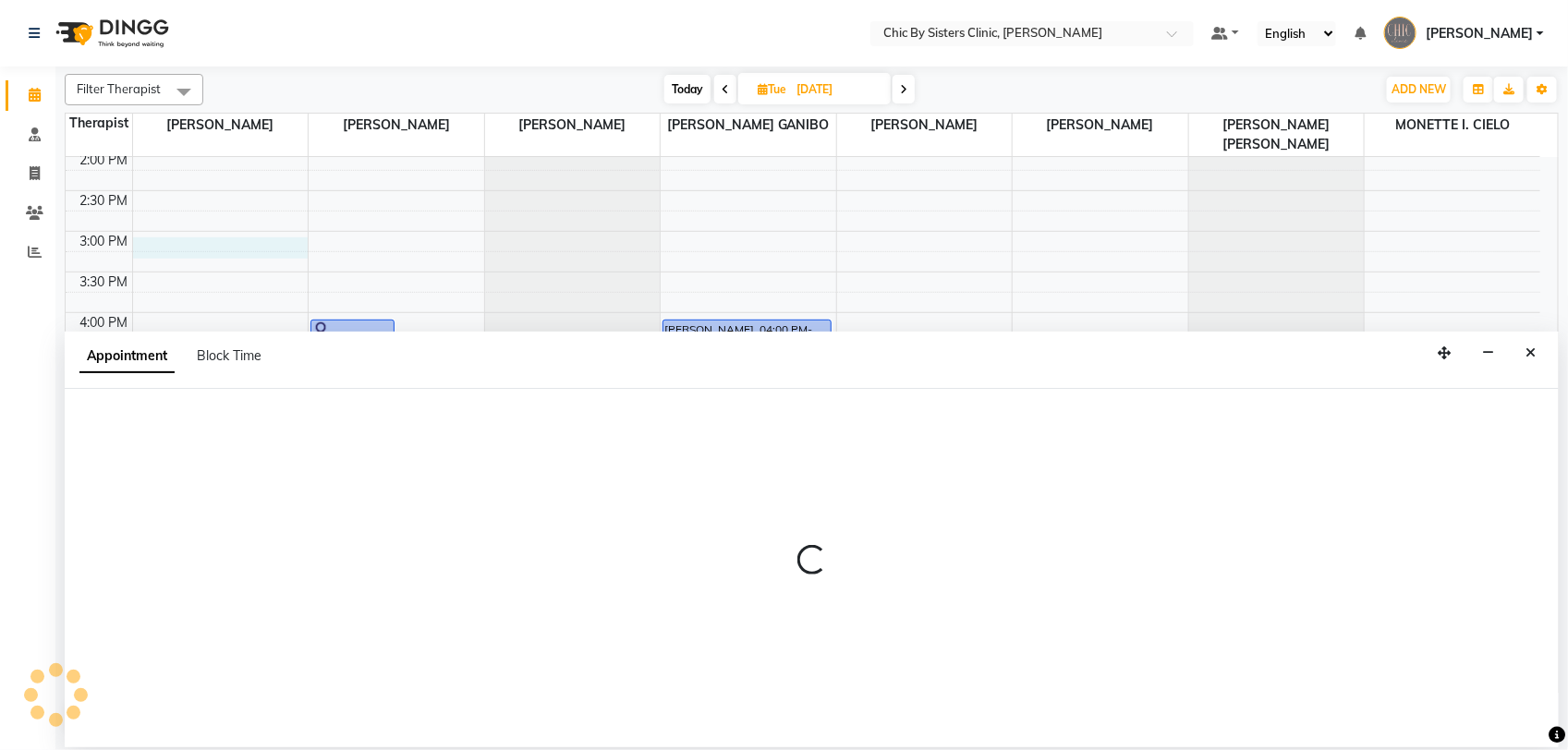
select select "49177"
select select "tentative"
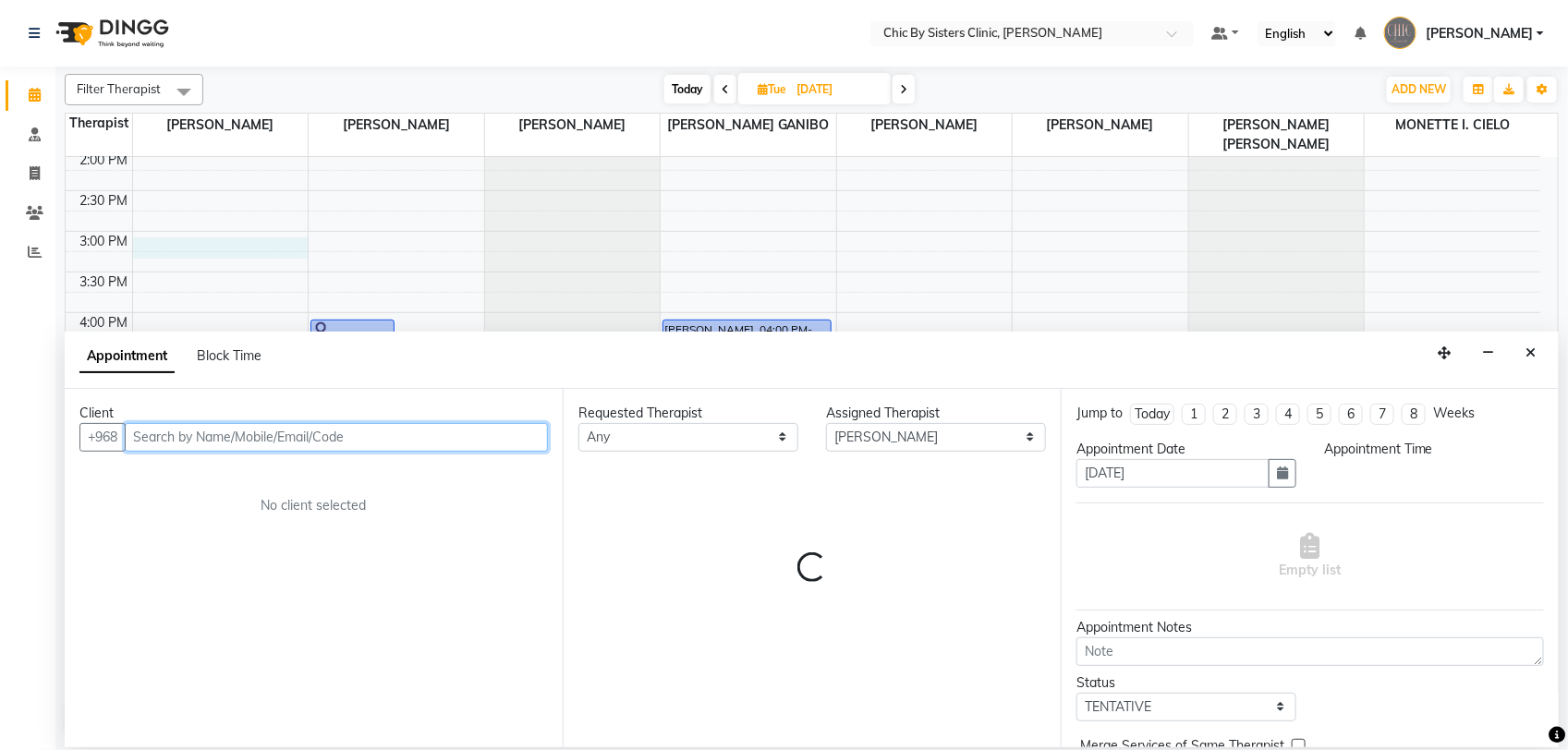
select select "900"
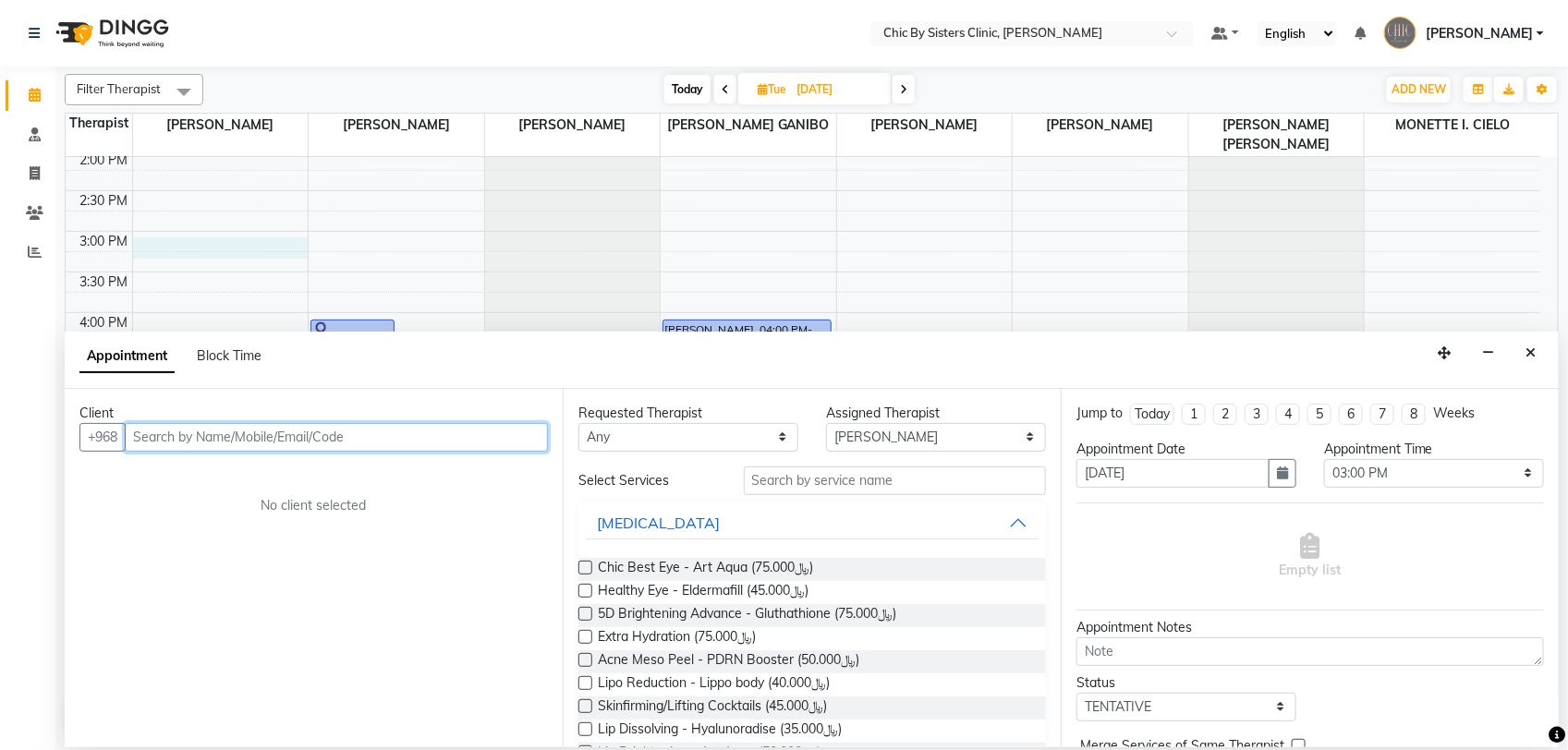
click at [245, 431] on input "text" at bounding box center [336, 437] width 423 height 28
paste input "96894164644"
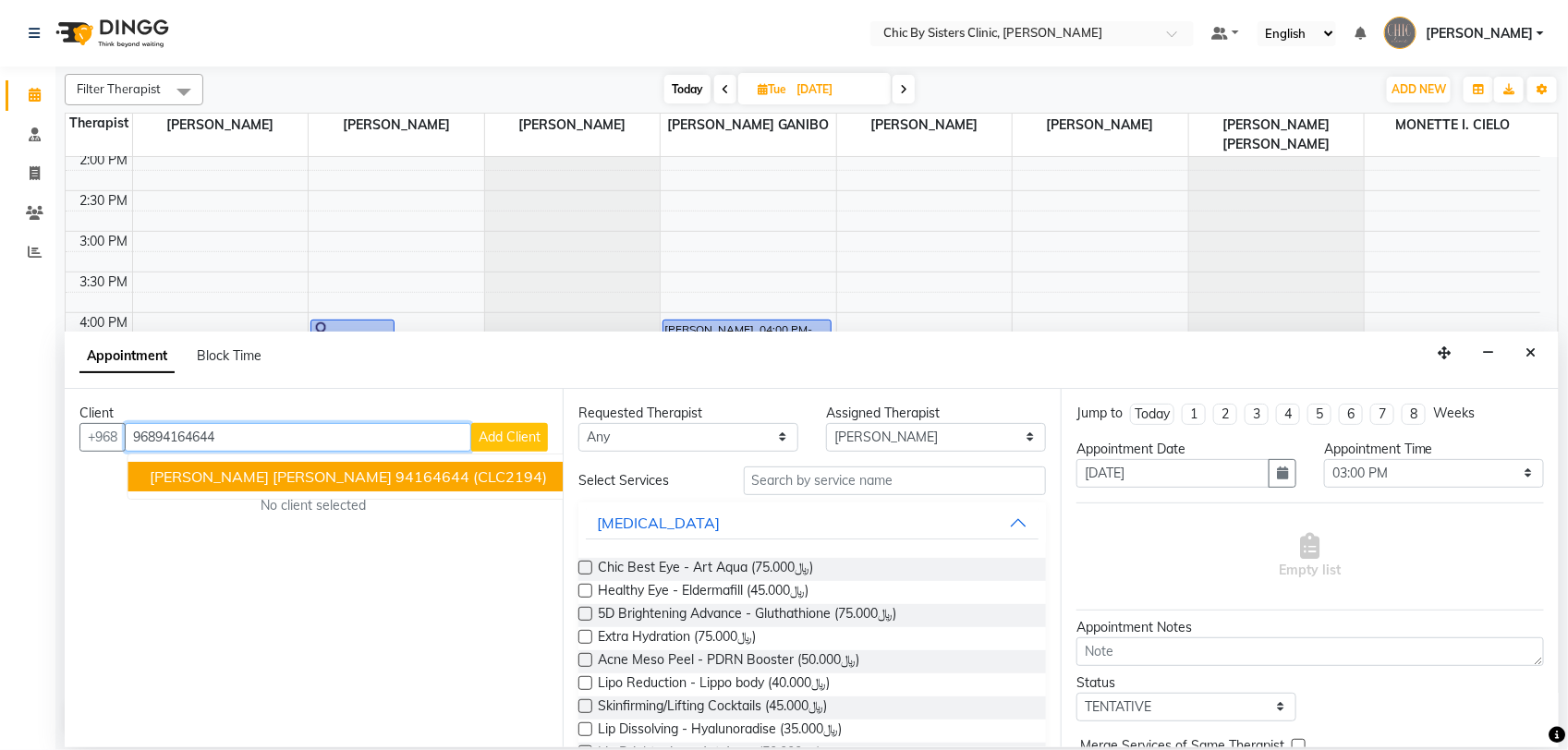
click at [227, 482] on span "nariman mohamed Al mazrui" at bounding box center [271, 477] width 242 height 19
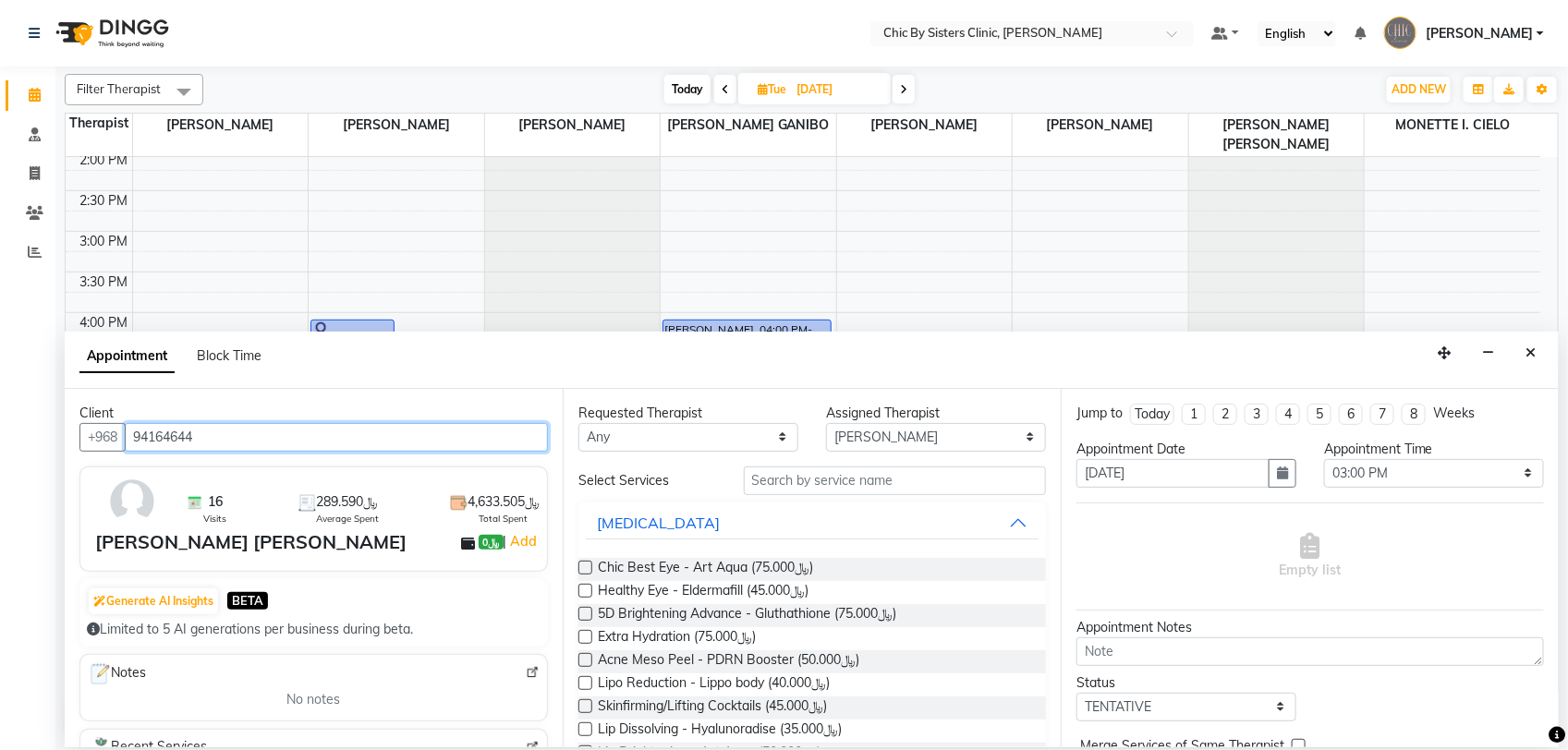
type input "94164644"
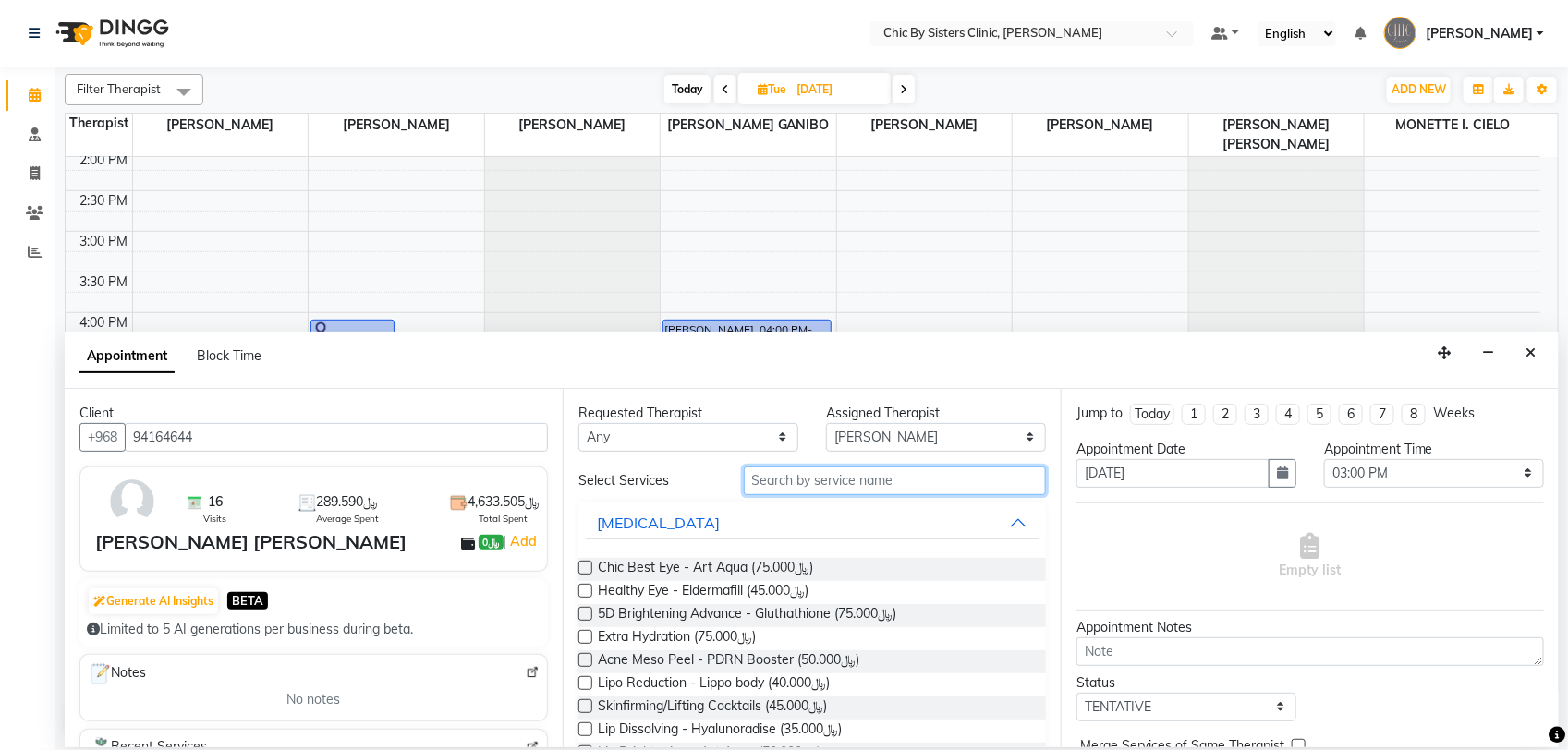
click at [773, 479] on input "text" at bounding box center [894, 480] width 302 height 28
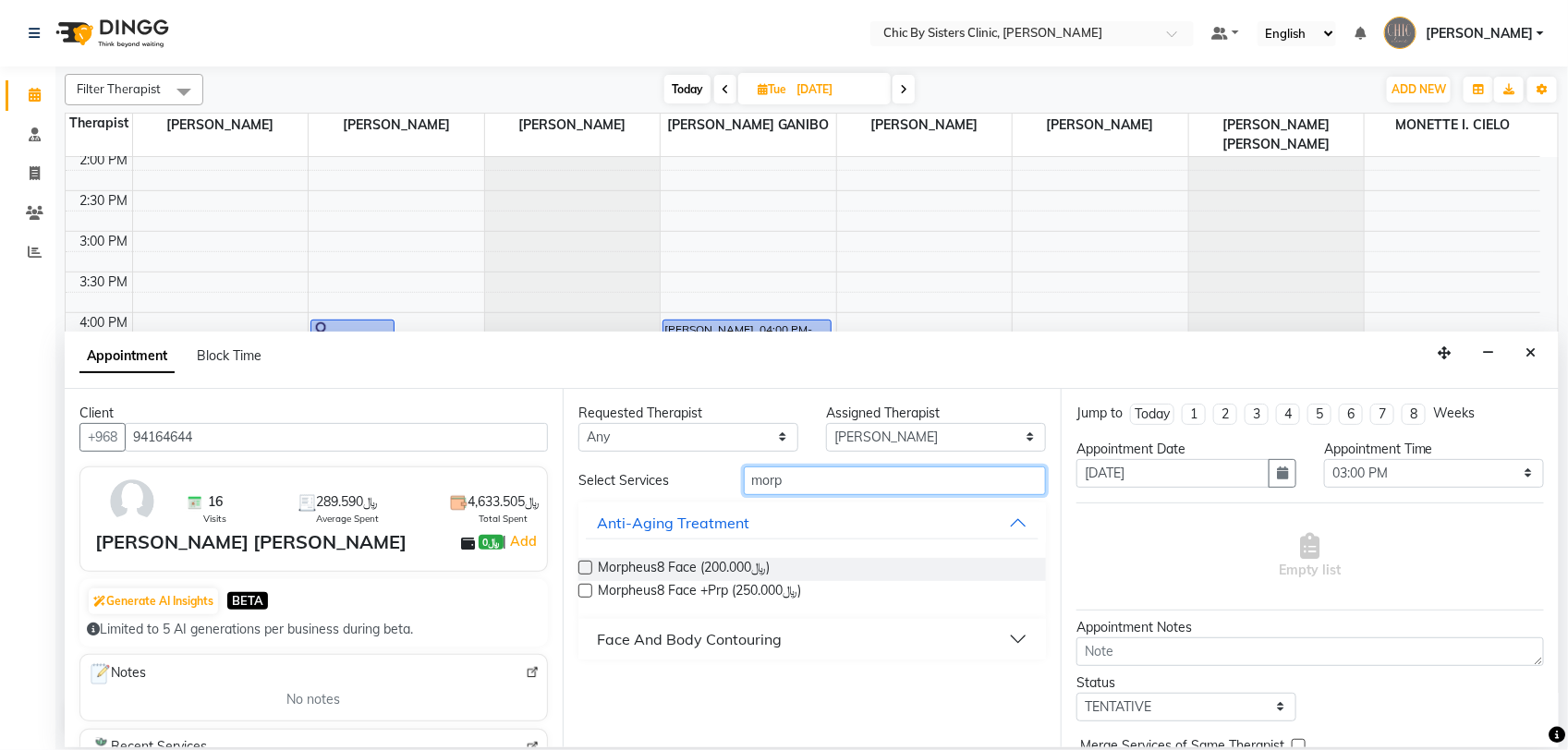
type input "morp"
click at [1020, 640] on button "Face And Body Contouring" at bounding box center [811, 638] width 453 height 33
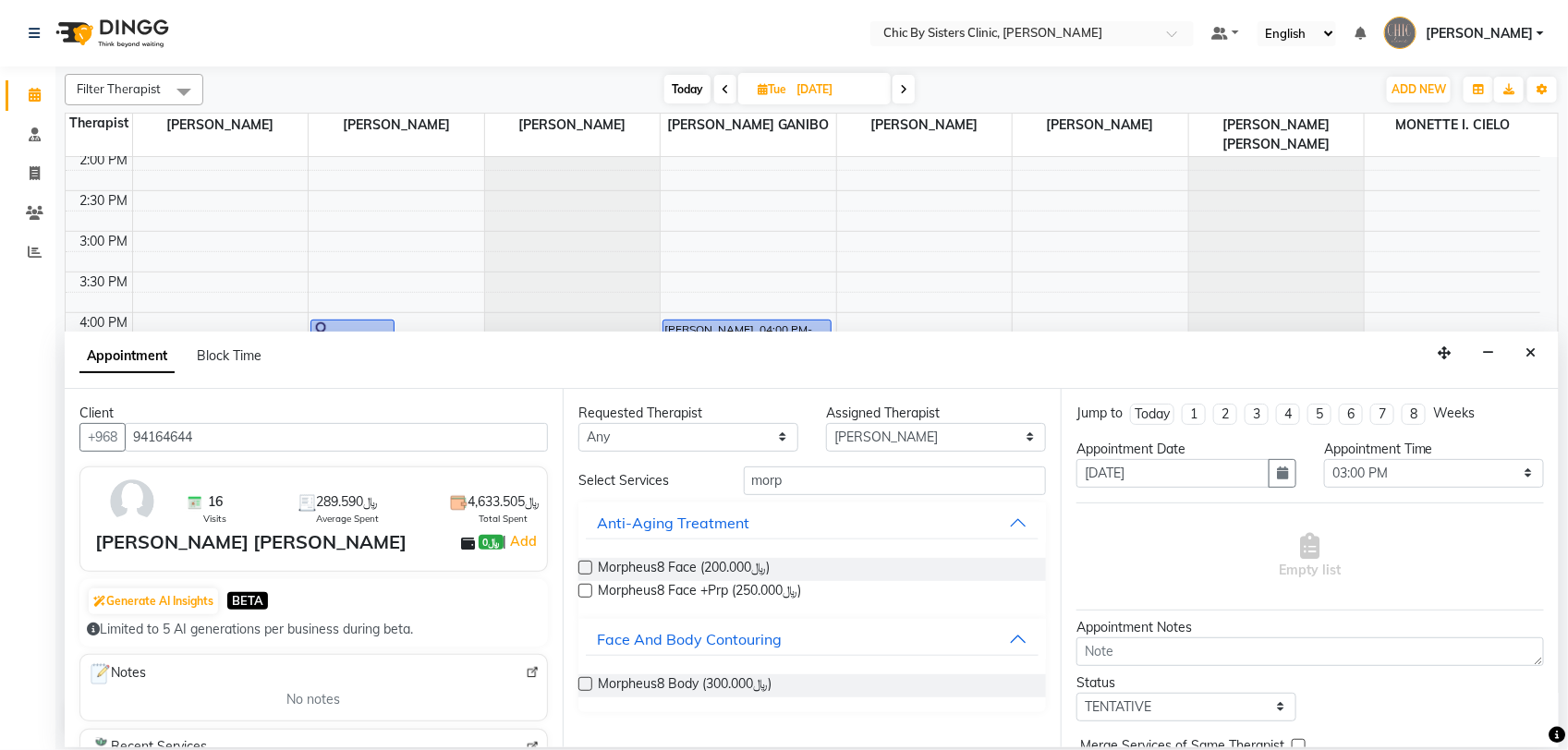
click at [587, 682] on label at bounding box center [584, 684] width 14 height 14
click at [587, 682] on input "checkbox" at bounding box center [584, 686] width 12 height 12
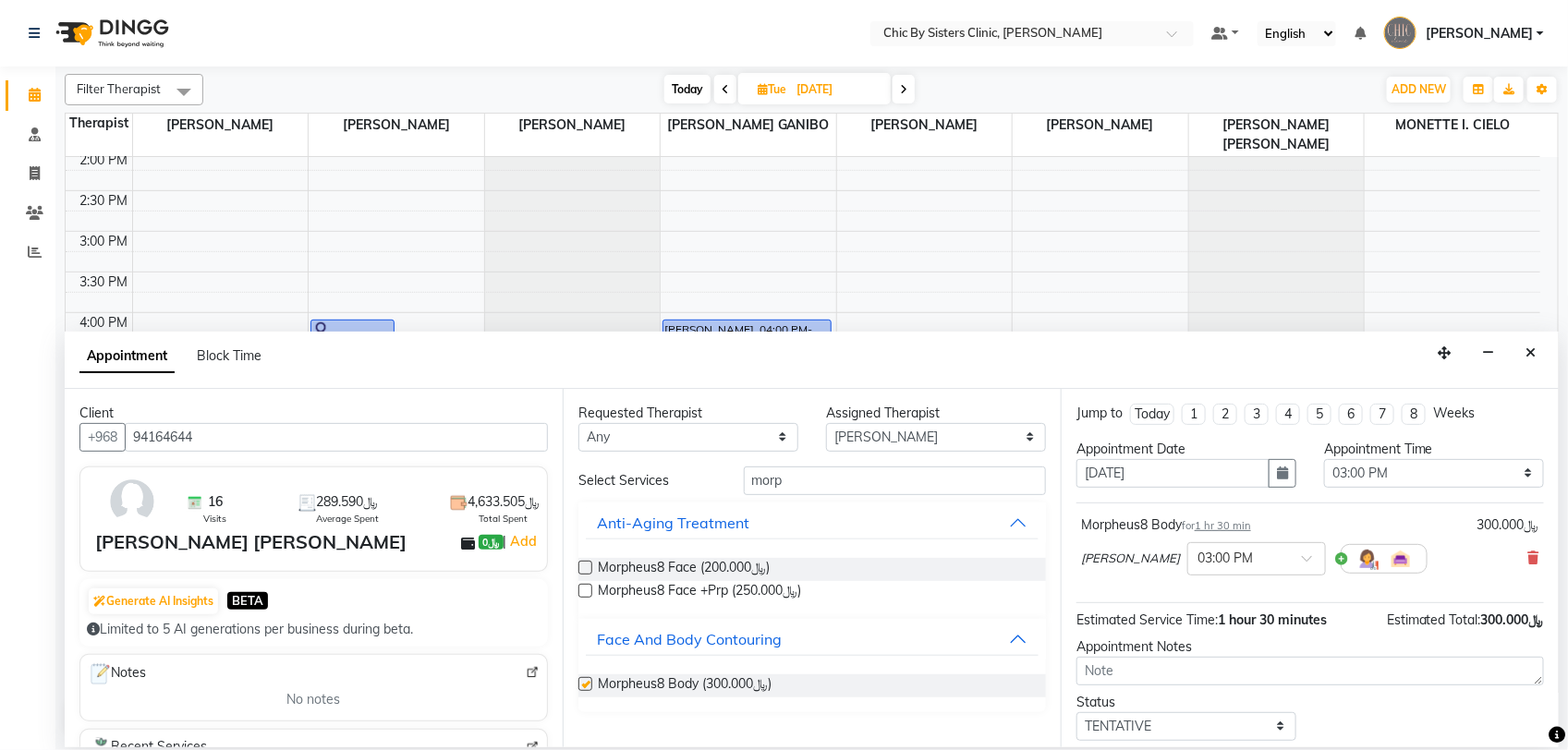
checkbox input "false"
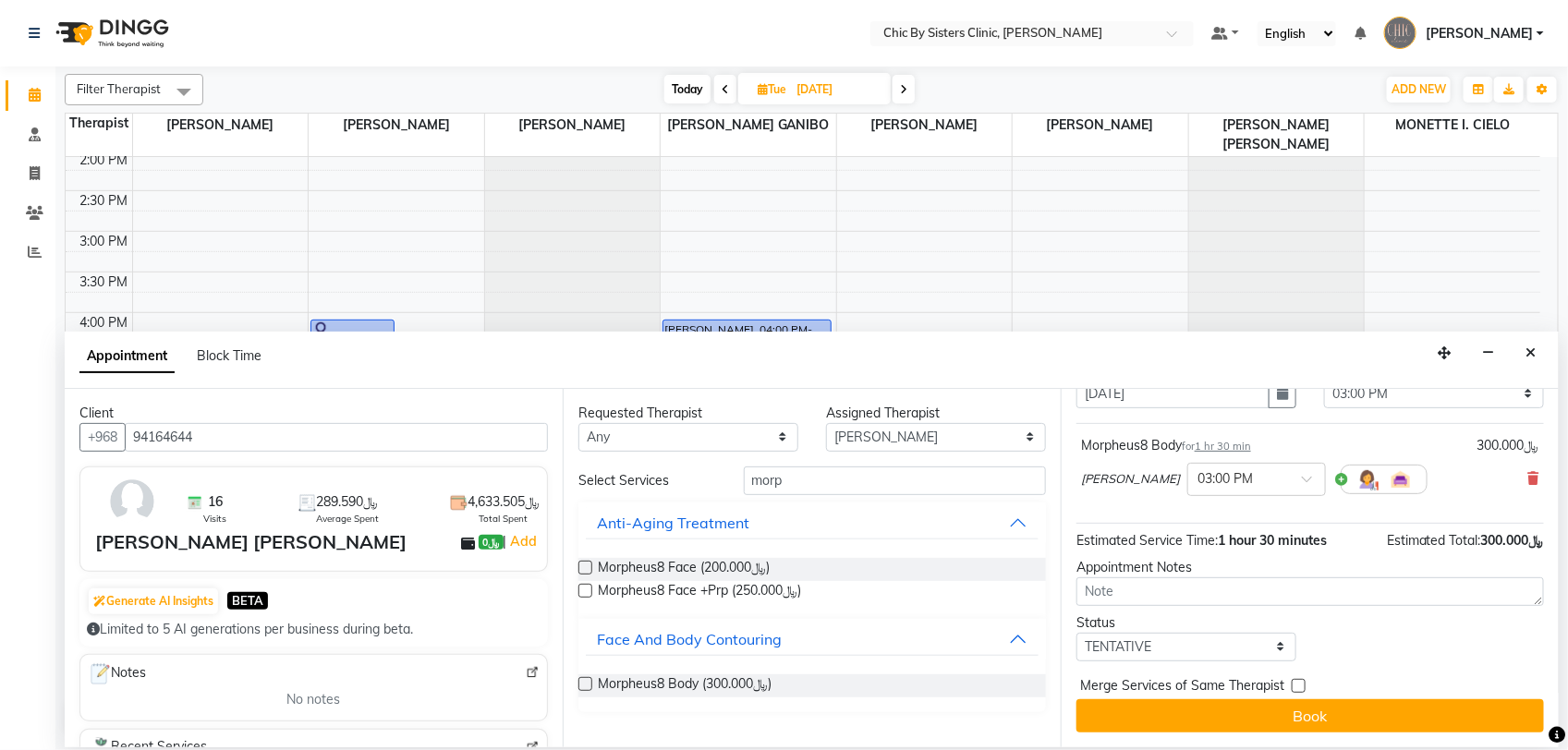
scroll to position [81, 0]
click at [1248, 653] on select "Select TENTATIVE CONFIRM UPCOMING" at bounding box center [1186, 647] width 219 height 28
select select "upcoming"
click at [1076, 633] on select "Select TENTATIVE CONFIRM UPCOMING" at bounding box center [1186, 647] width 219 height 28
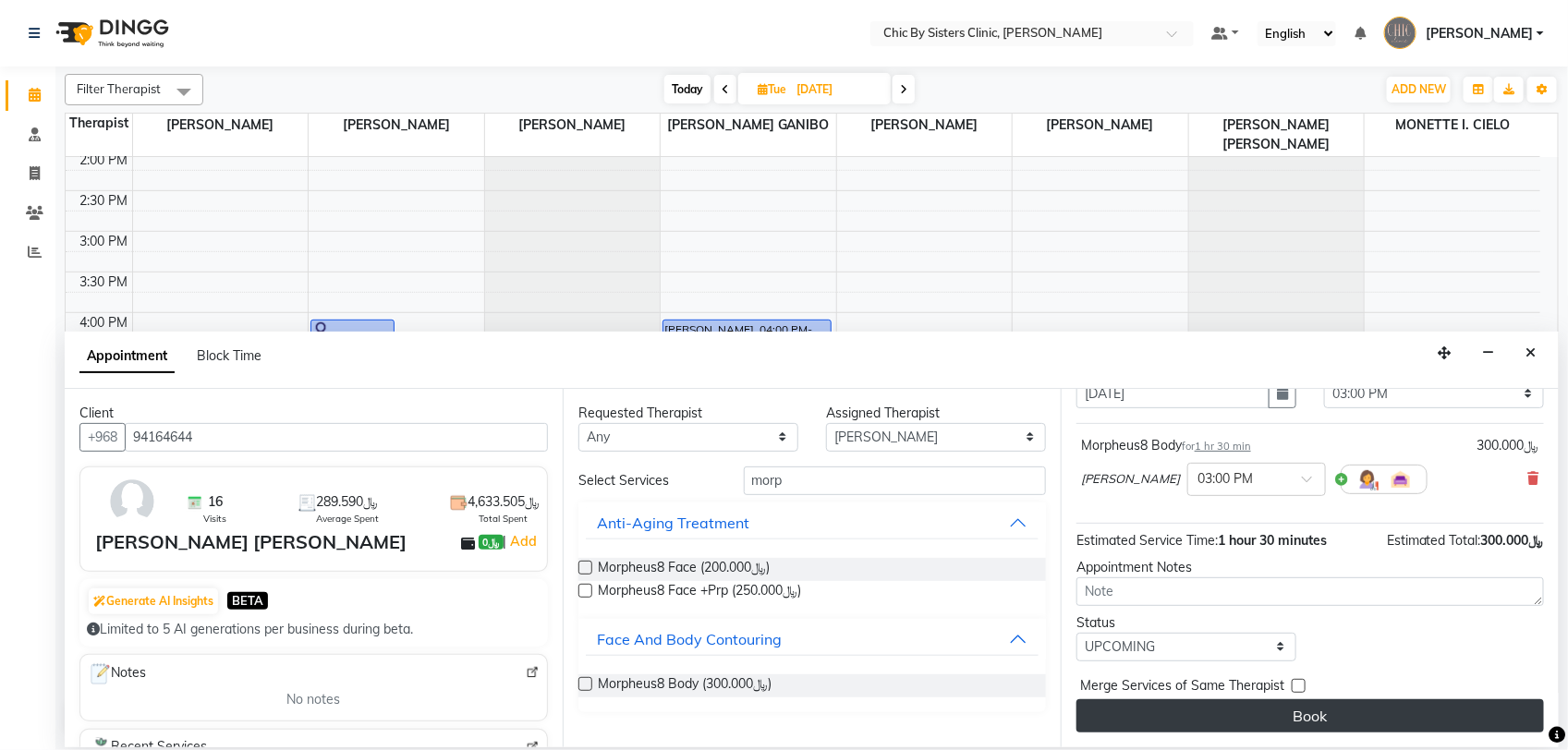
click at [1259, 712] on button "Book" at bounding box center [1310, 715] width 467 height 33
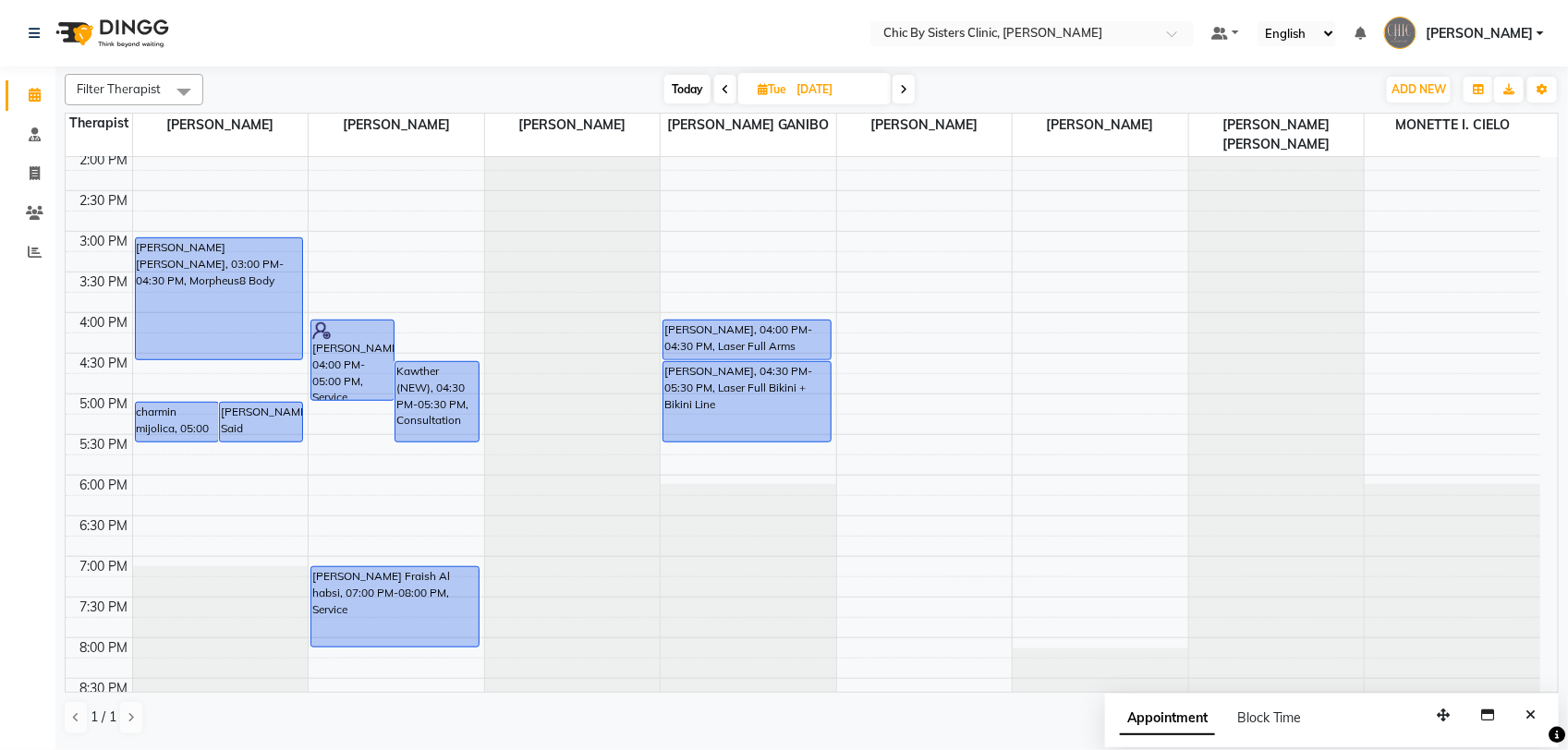
click at [828, 89] on input "09-09-2025" at bounding box center [837, 89] width 93 height 27
select select "9"
select select "2025"
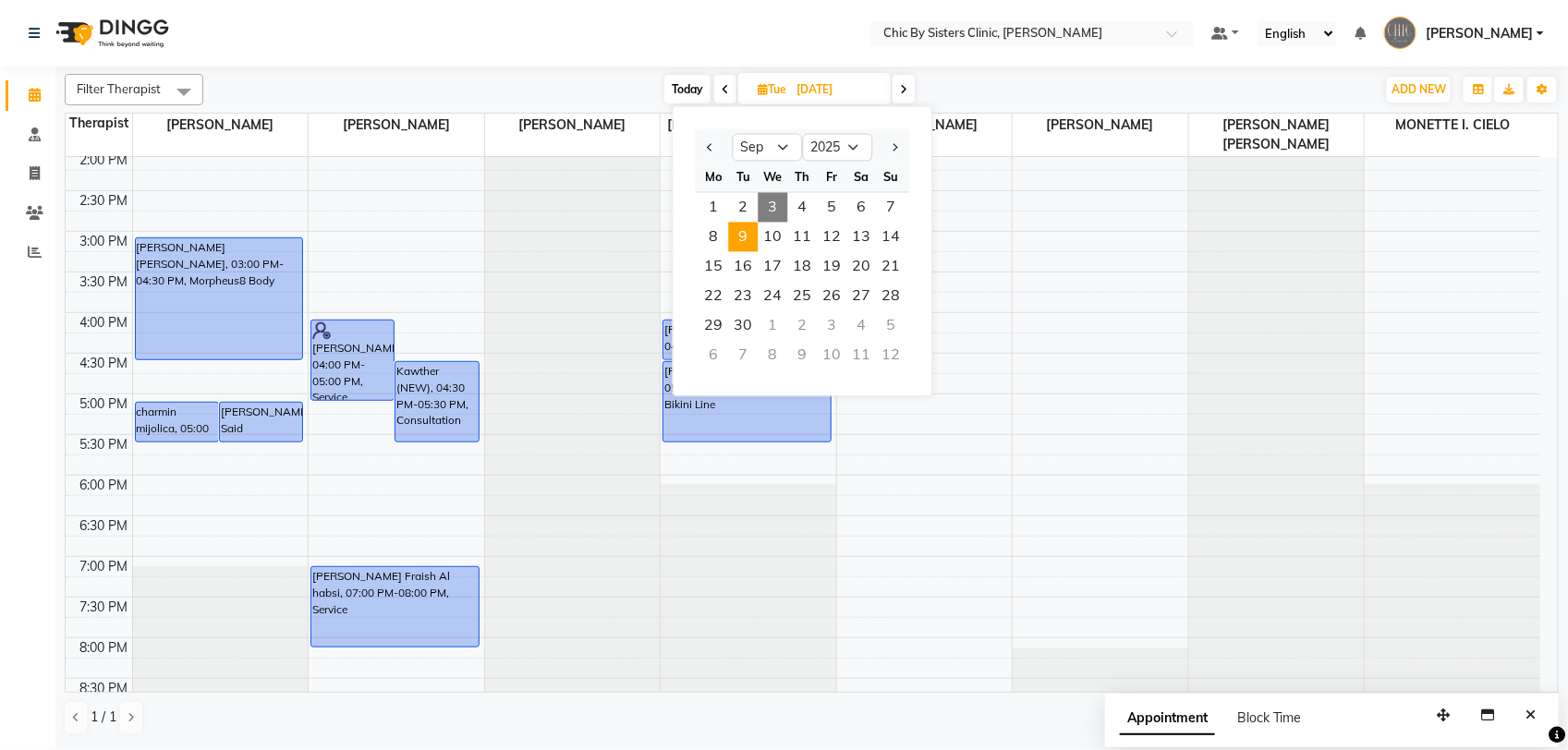
click at [684, 94] on span "Today" at bounding box center [687, 89] width 46 height 28
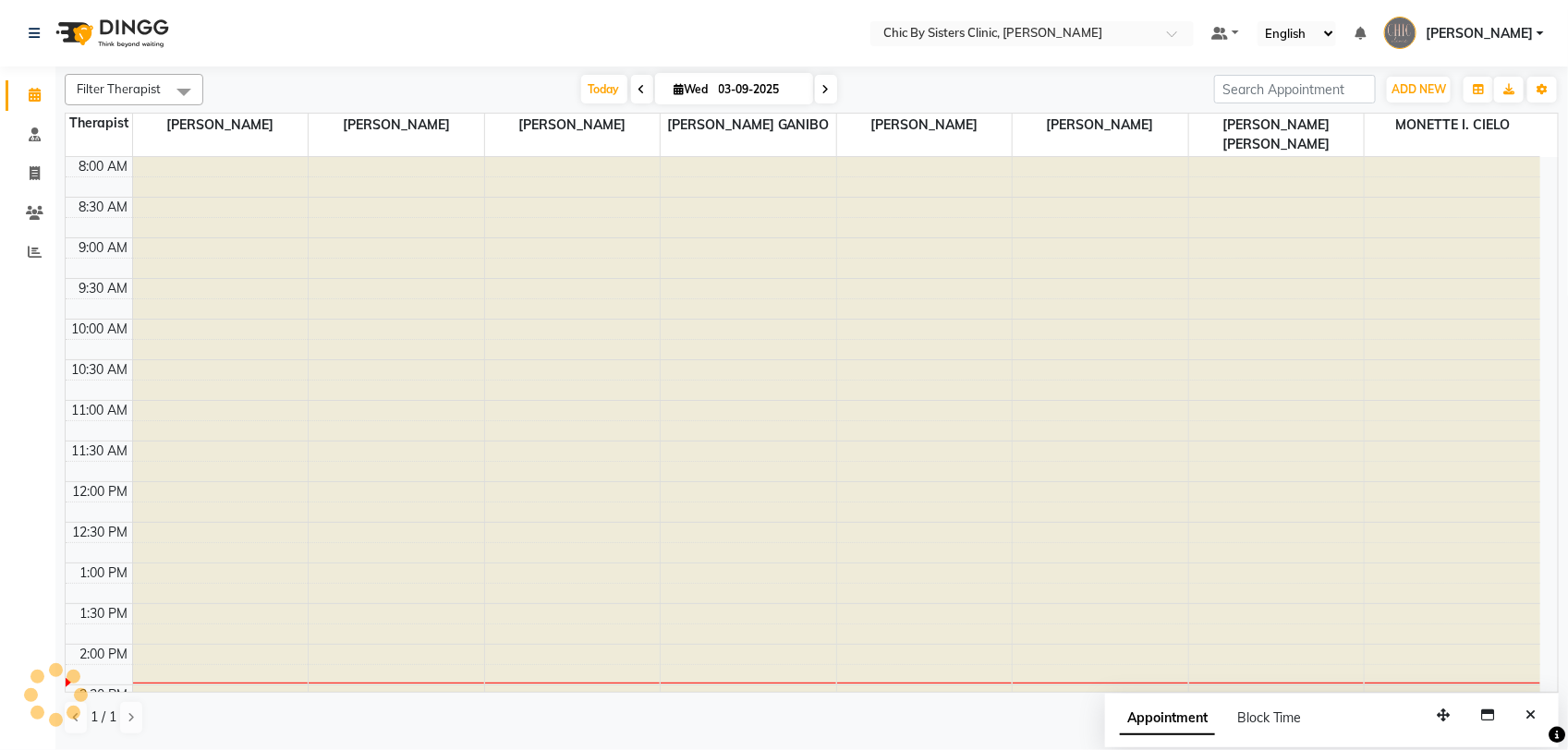
scroll to position [495, 0]
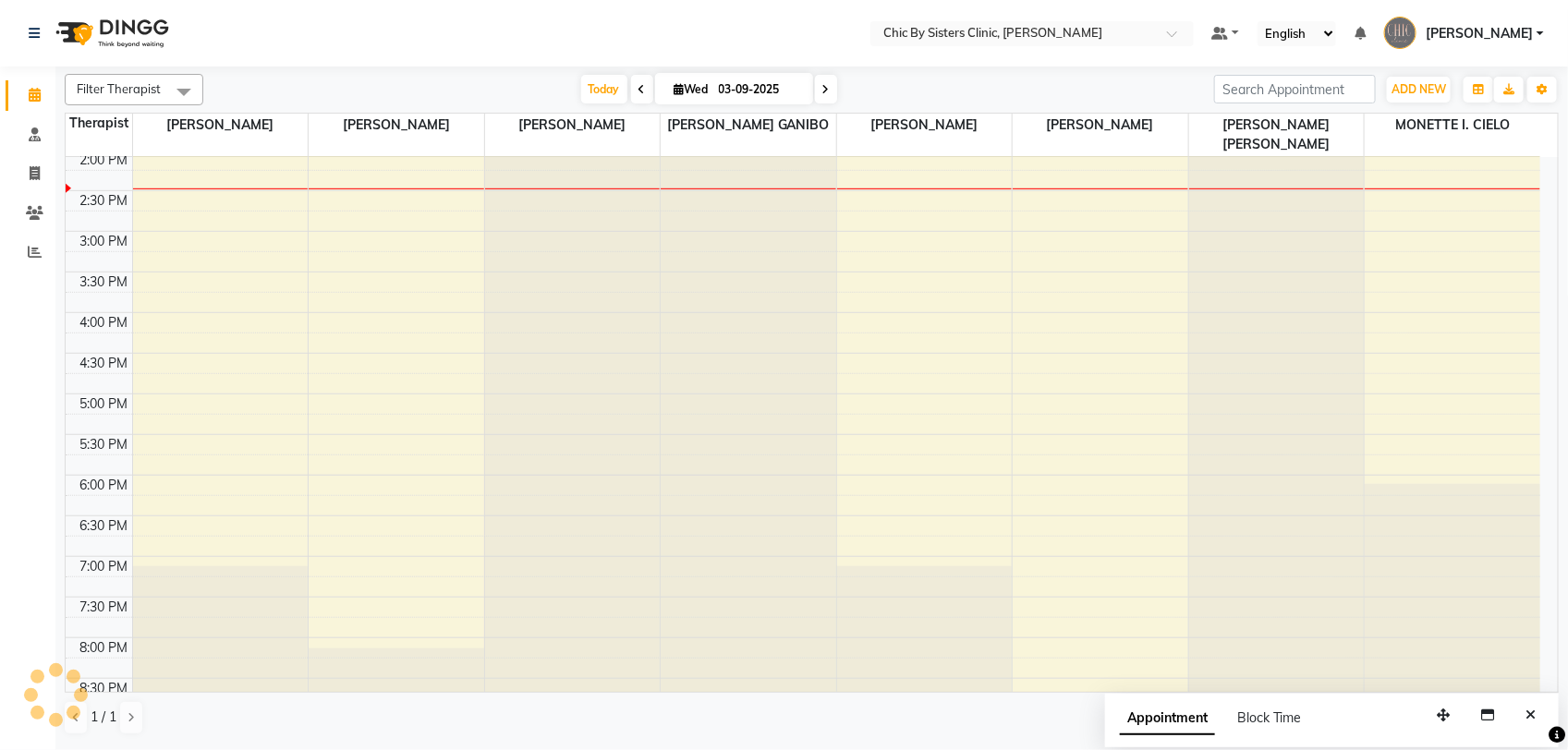
click at [827, 93] on icon at bounding box center [826, 90] width 8 height 11
type input "[DATE]"
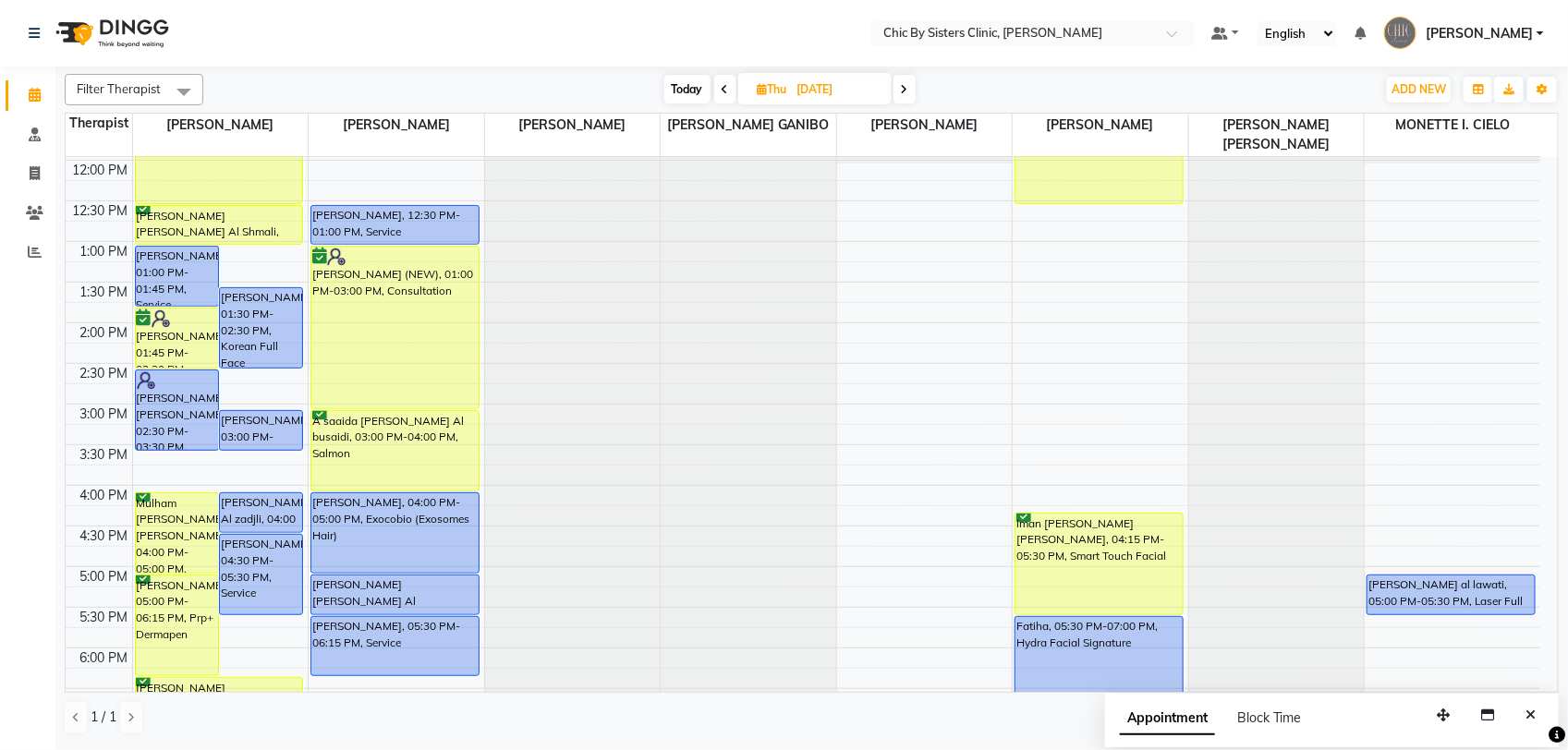
scroll to position [148, 0]
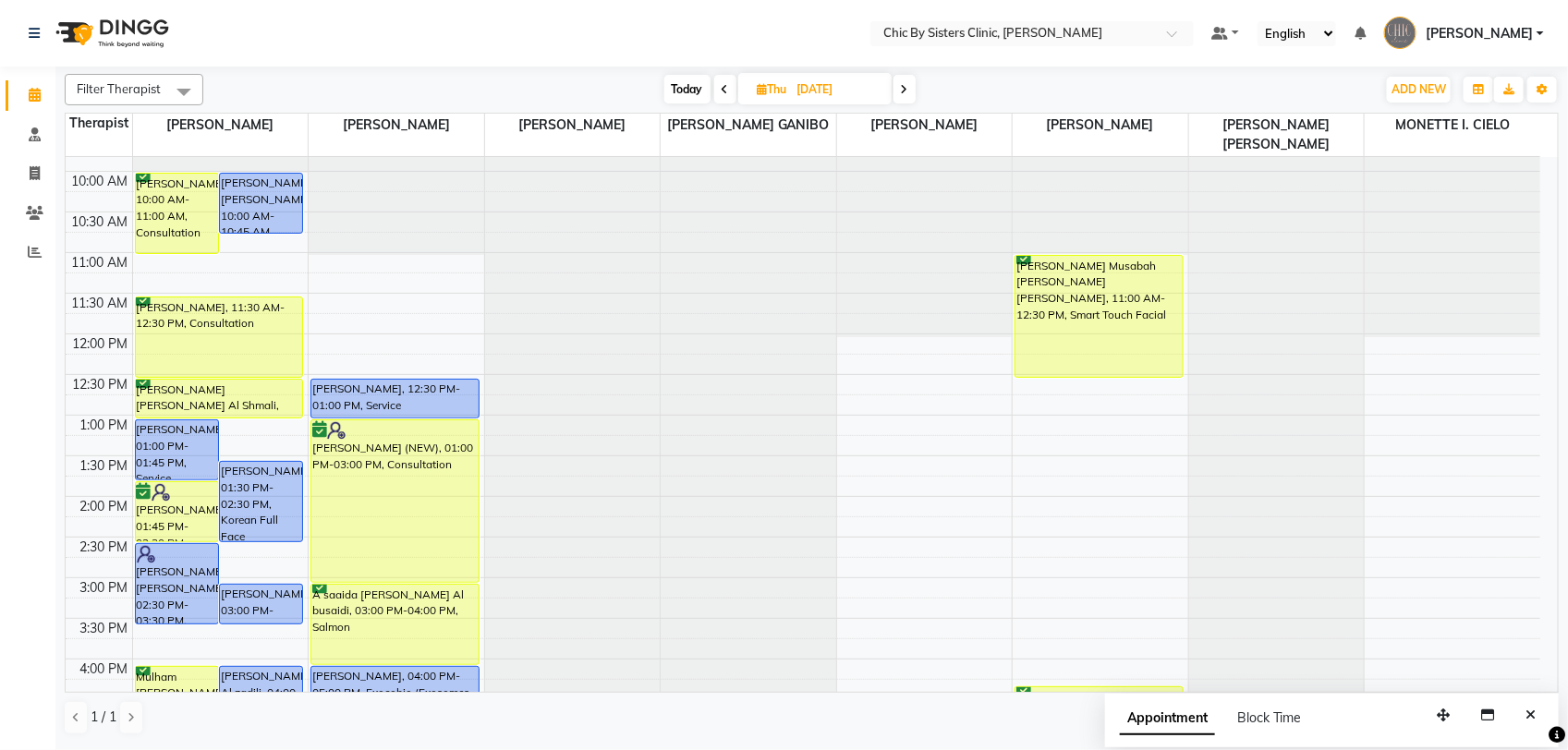
click at [376, 288] on div "8:00 AM 8:30 AM 9:00 AM 9:30 AM 10:00 AM 10:30 AM 11:00 AM 11:30 AM 12:00 PM 12…" at bounding box center [802, 659] width 1474 height 1299
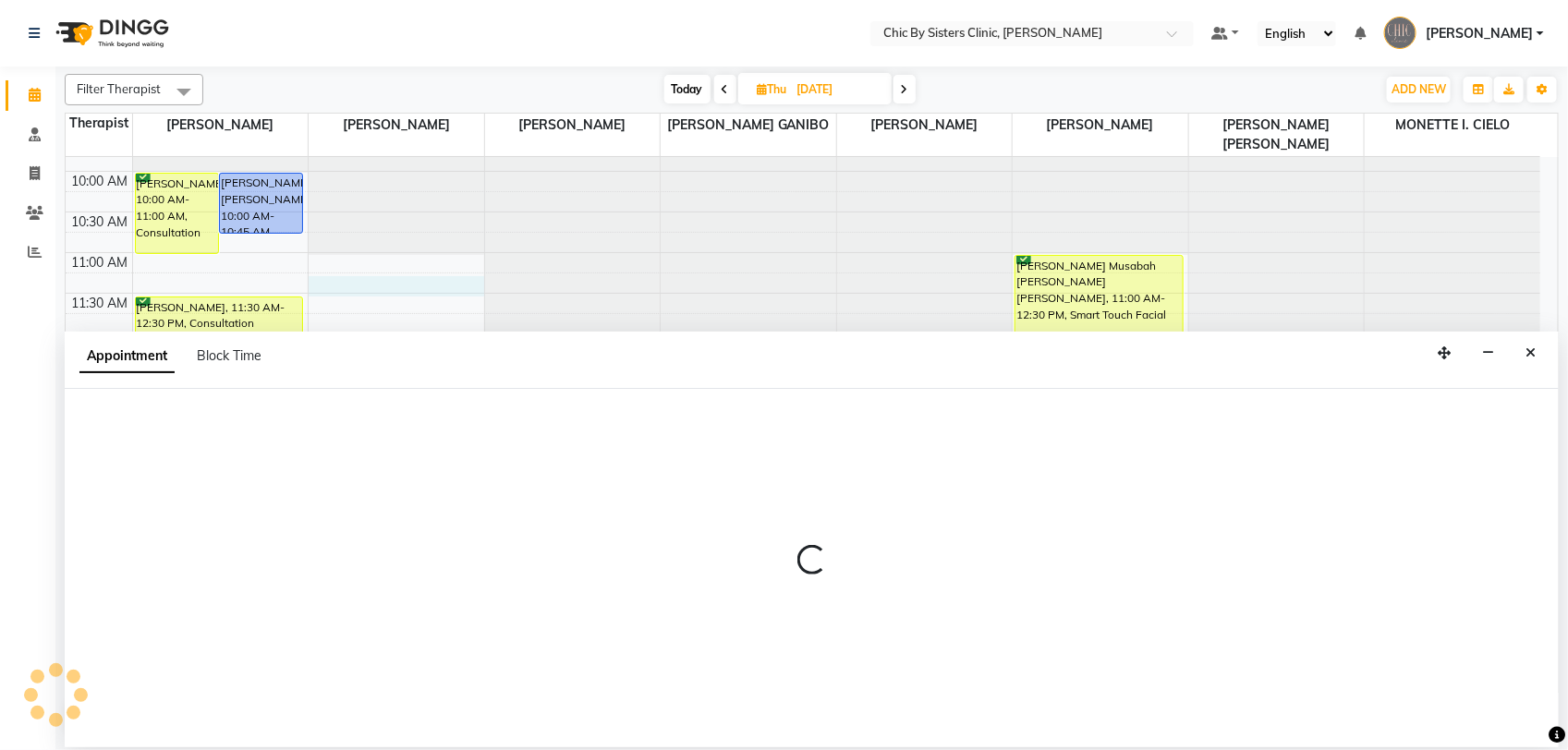
select select "49178"
select select "tentative"
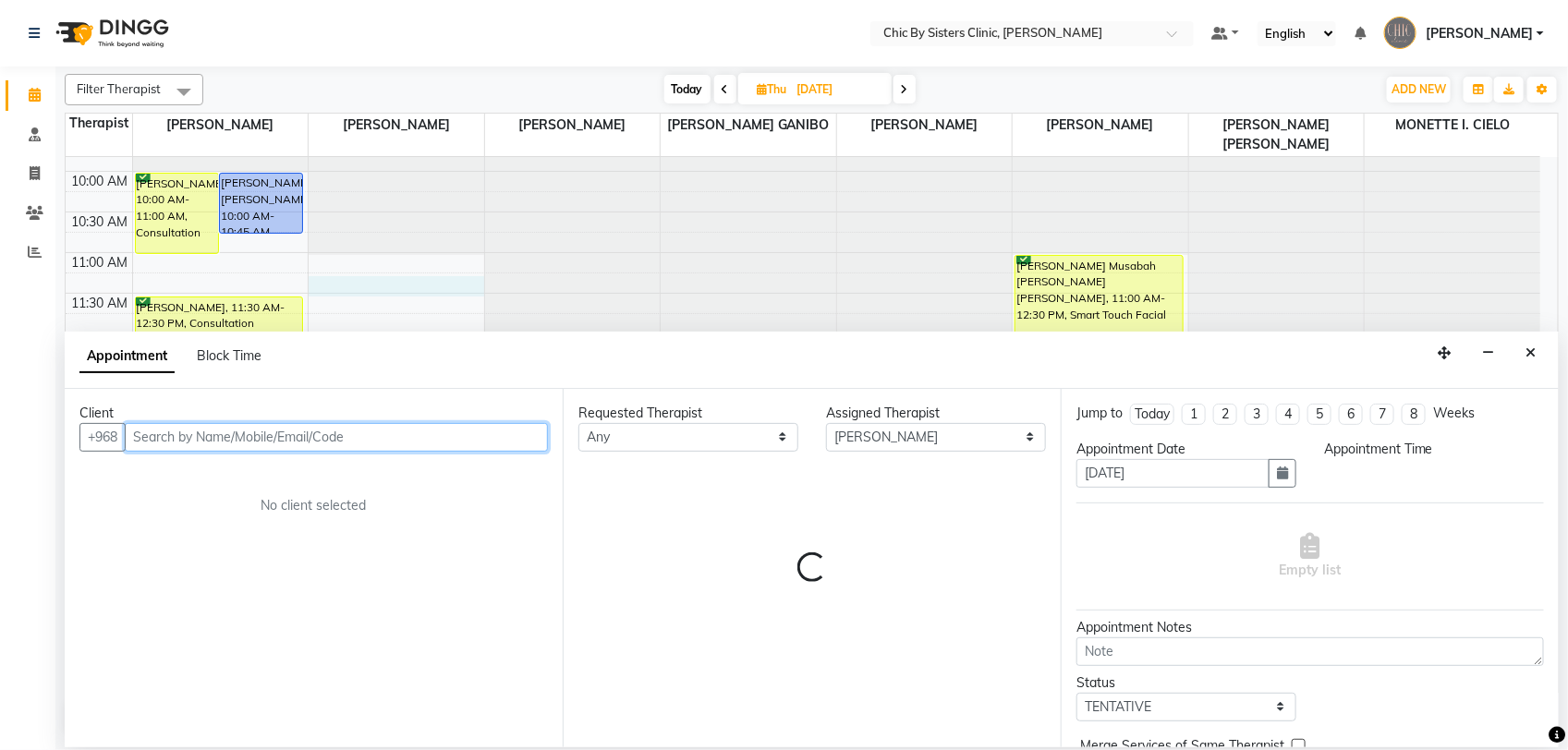
select select "675"
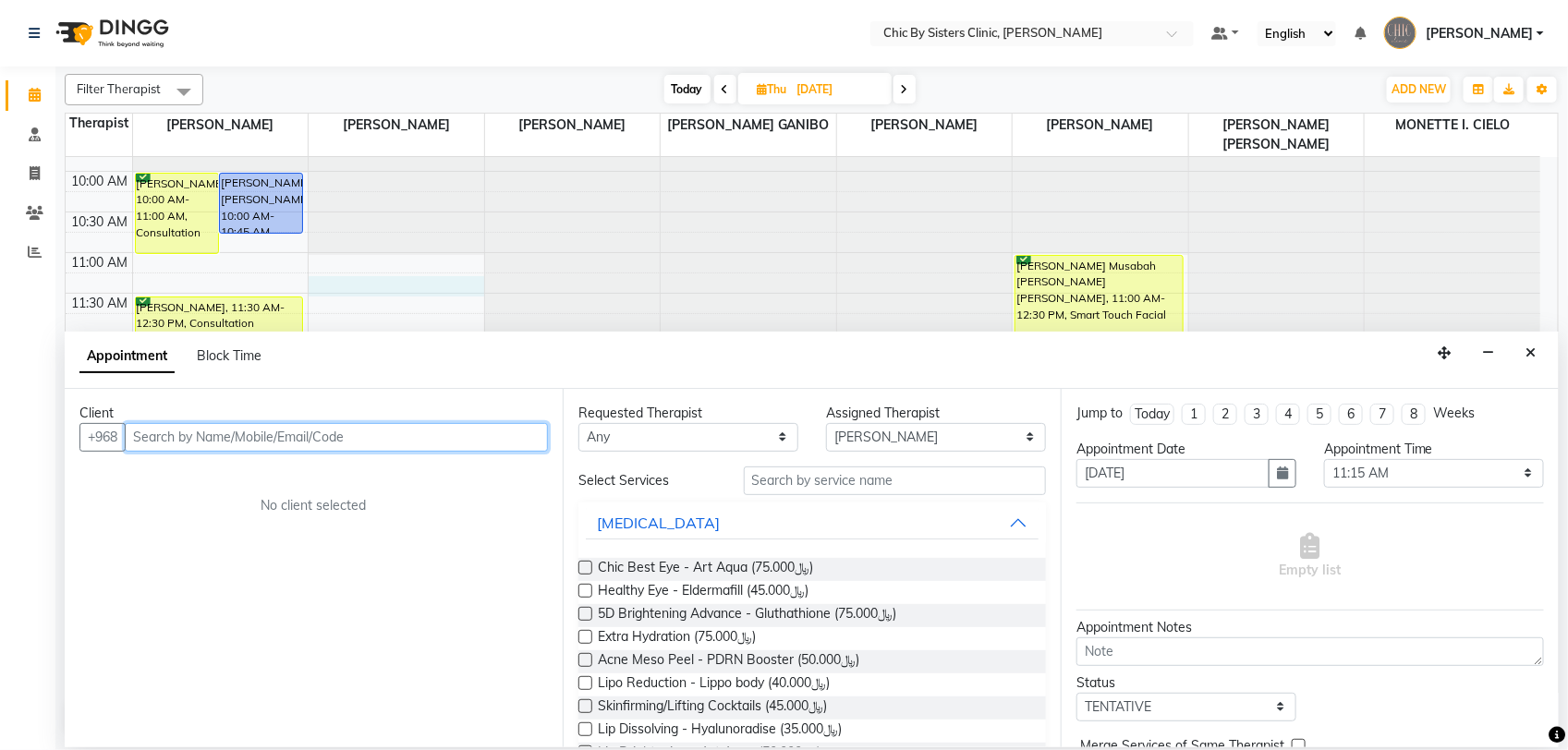
click at [283, 427] on input "text" at bounding box center [336, 437] width 423 height 28
paste input "96893531114"
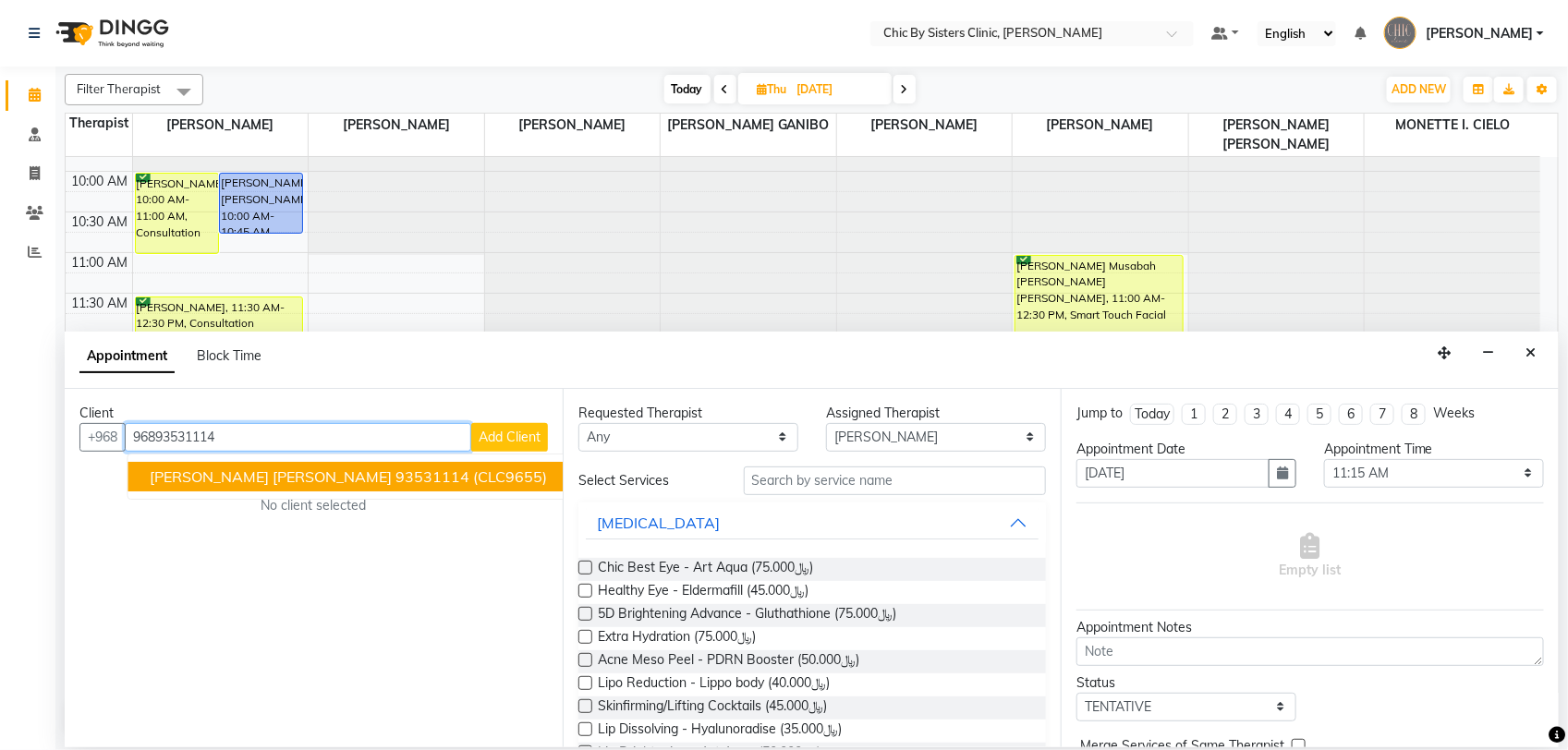
click at [259, 479] on span "Shahira ahmed al zadjali" at bounding box center [271, 477] width 242 height 19
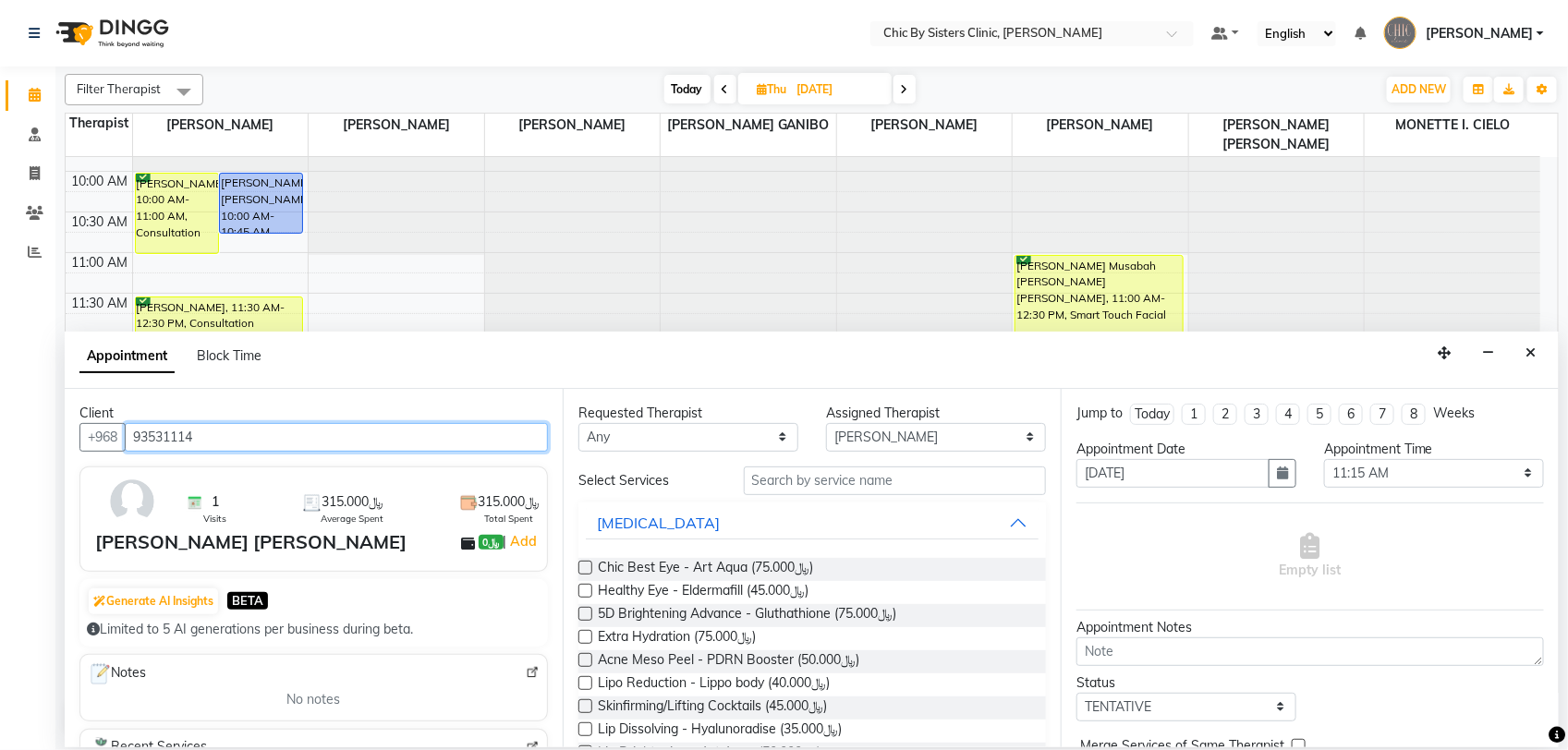
type input "93531114"
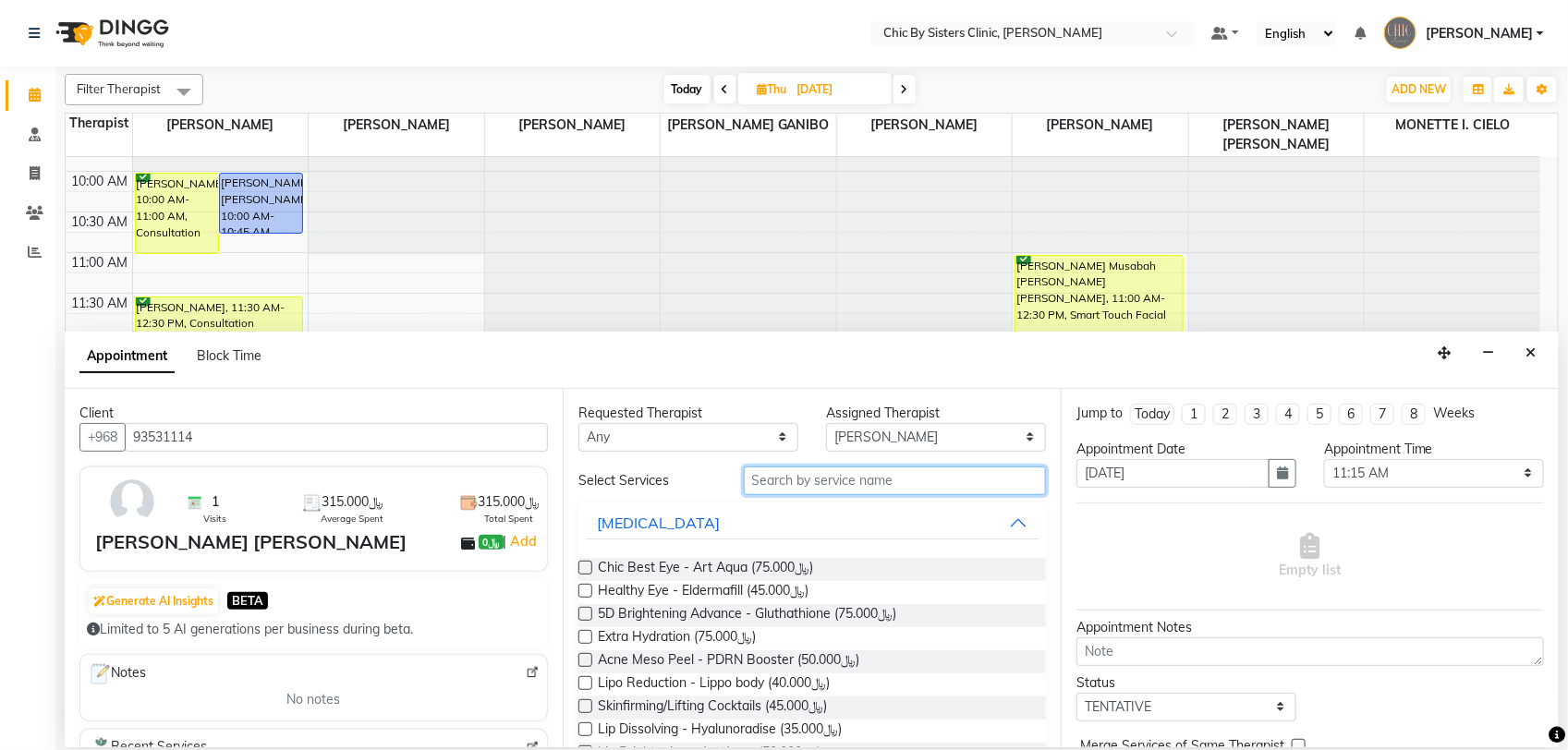
click at [814, 486] on input "text" at bounding box center [894, 480] width 302 height 28
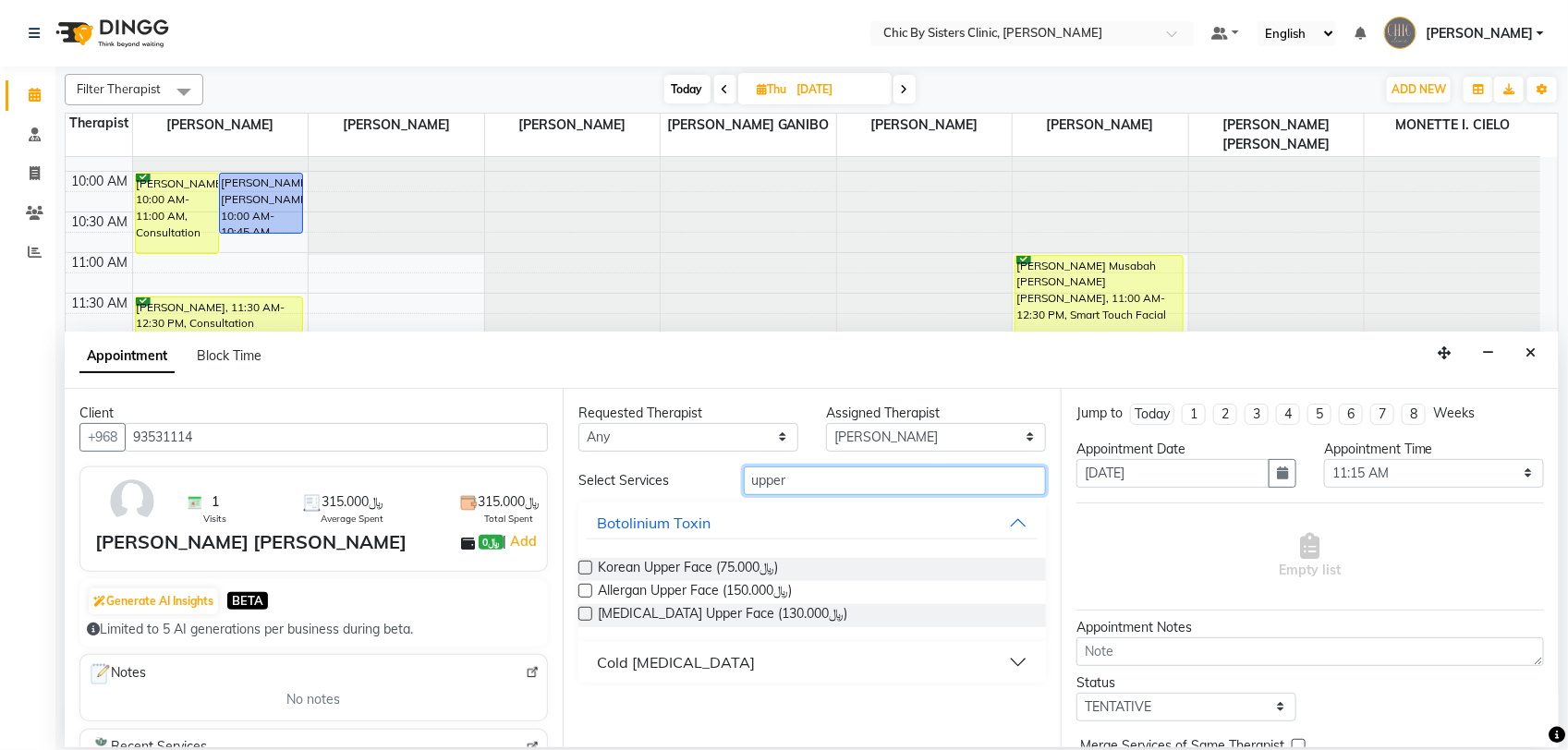
type input "upper"
click at [583, 567] on label at bounding box center [584, 567] width 14 height 14
click at [583, 567] on input "checkbox" at bounding box center [584, 569] width 12 height 12
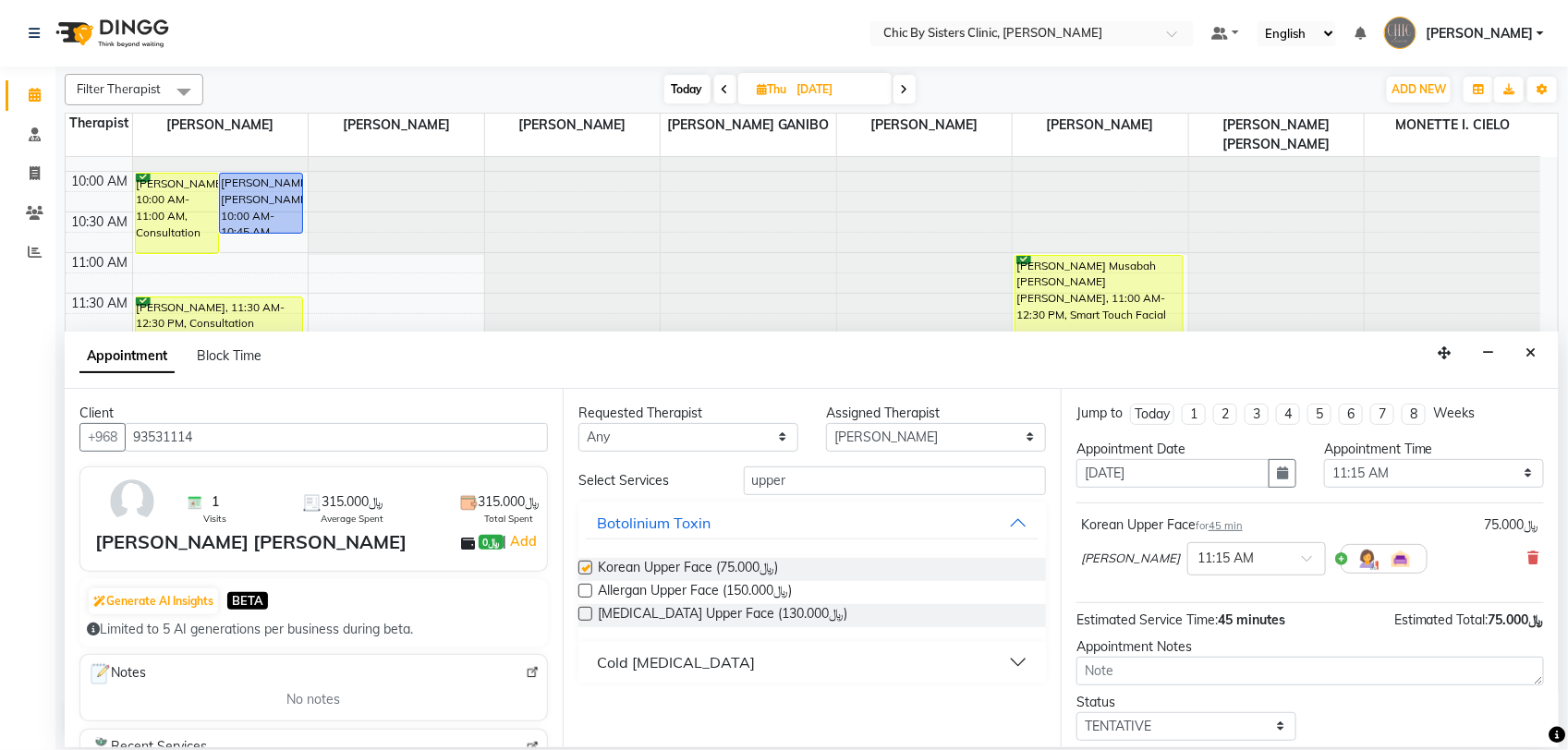
checkbox input "false"
click at [1246, 717] on select "Select TENTATIVE CONFIRM UPCOMING" at bounding box center [1186, 726] width 219 height 28
select select "confirm booking"
click at [1076, 713] on select "Select TENTATIVE CONFIRM UPCOMING" at bounding box center [1186, 726] width 219 height 28
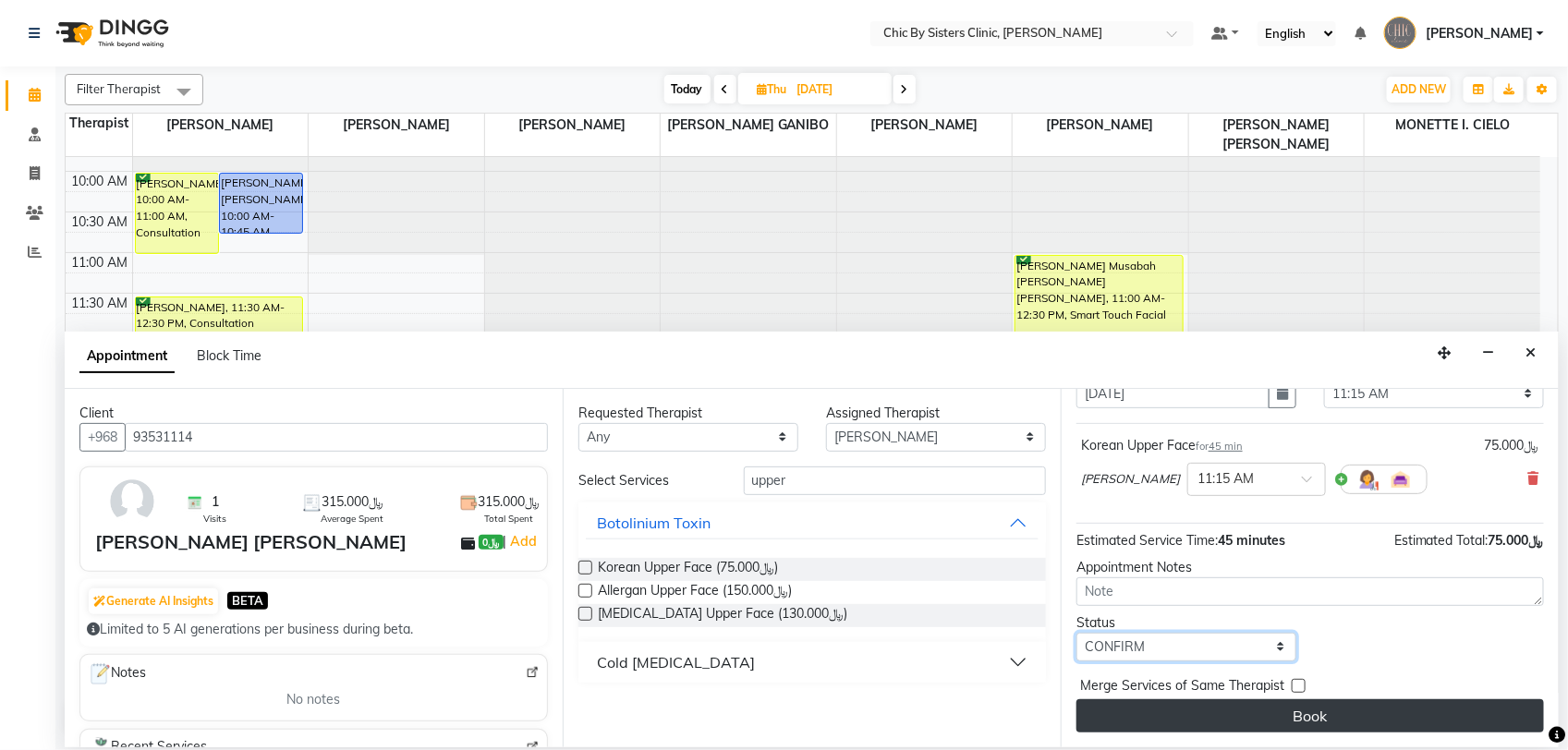
scroll to position [81, 0]
click at [1359, 721] on button "Book" at bounding box center [1310, 715] width 467 height 33
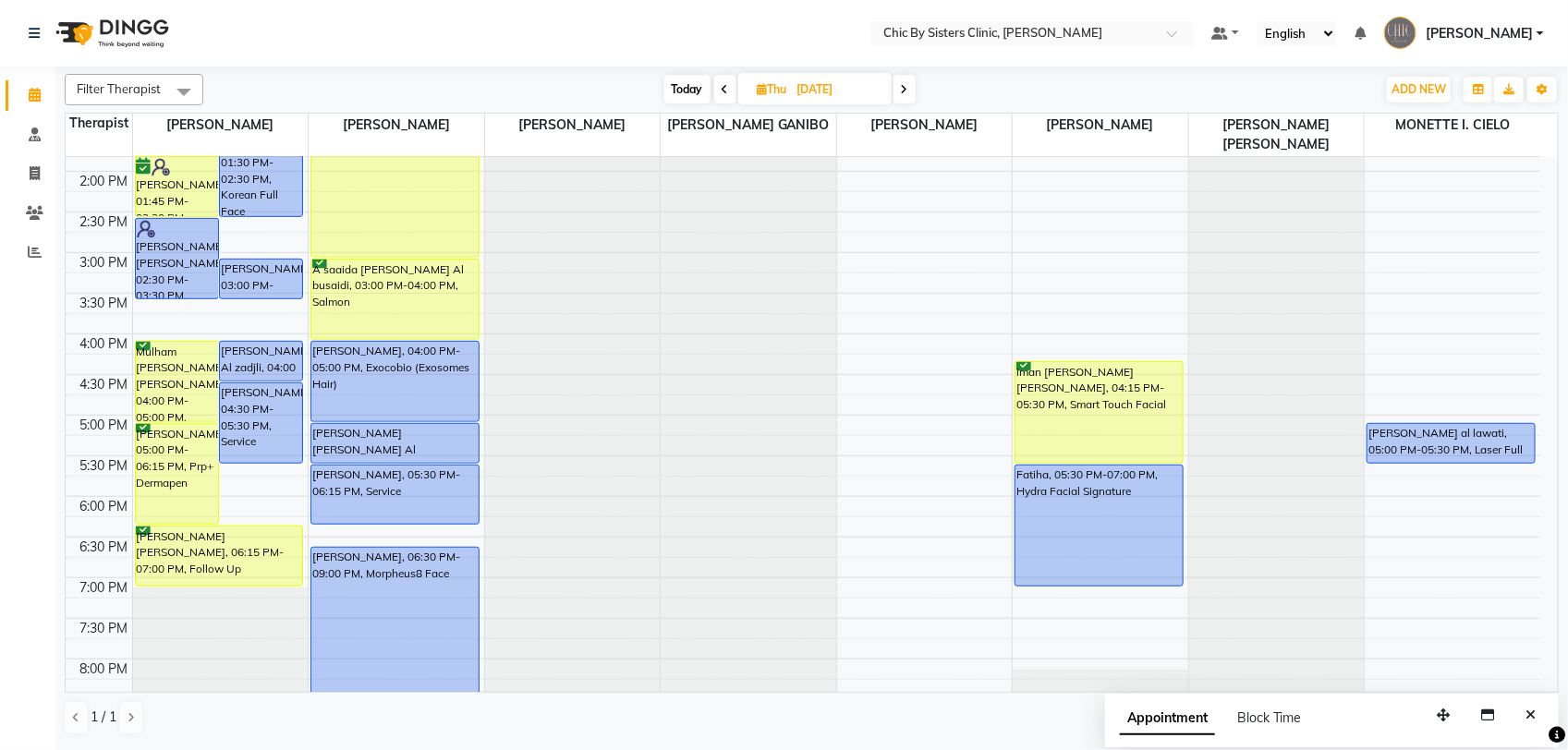
scroll to position [672, 0]
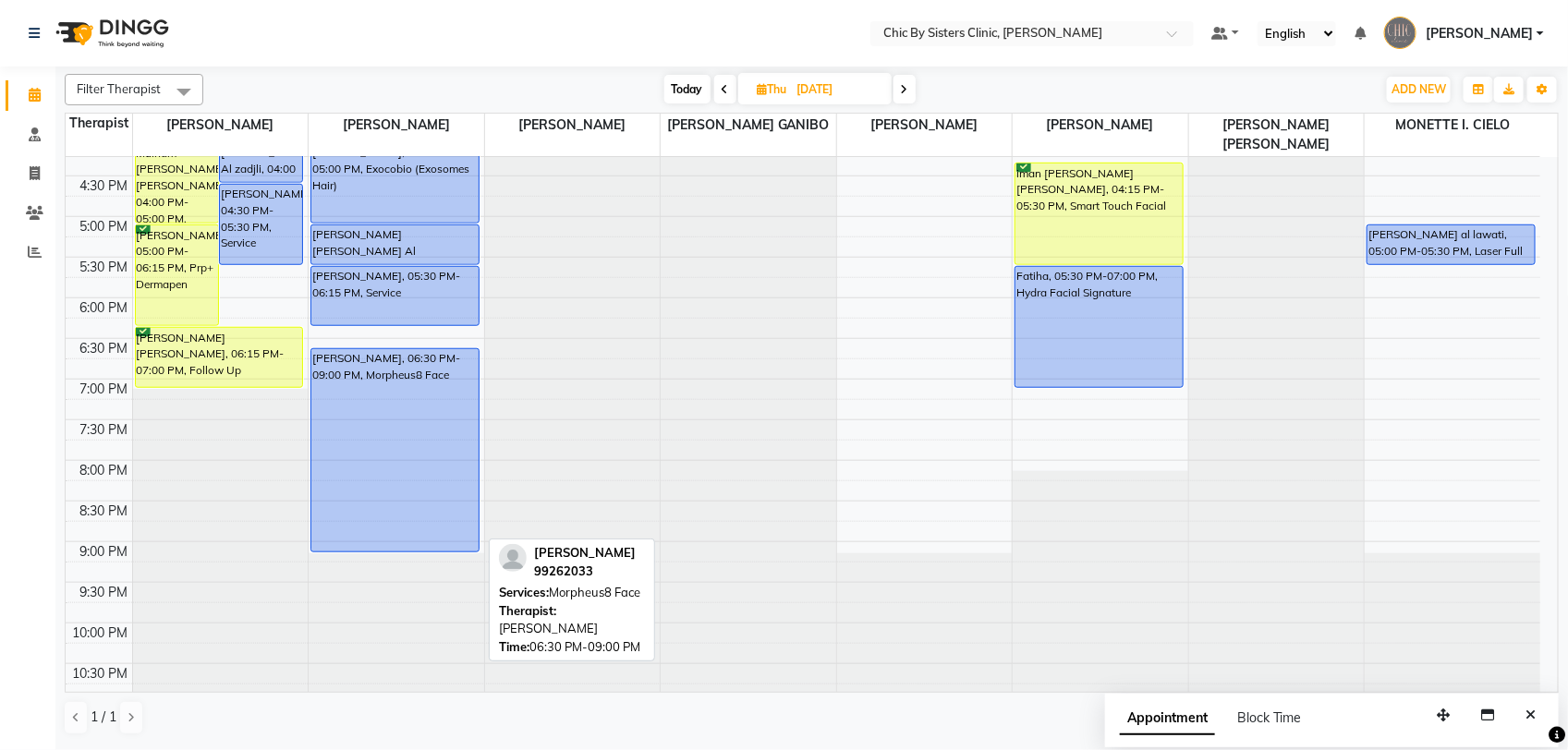
click at [361, 488] on div "[PERSON_NAME], 06:30 PM-09:00 PM, Morpheus8 Face" at bounding box center [394, 450] width 167 height 202
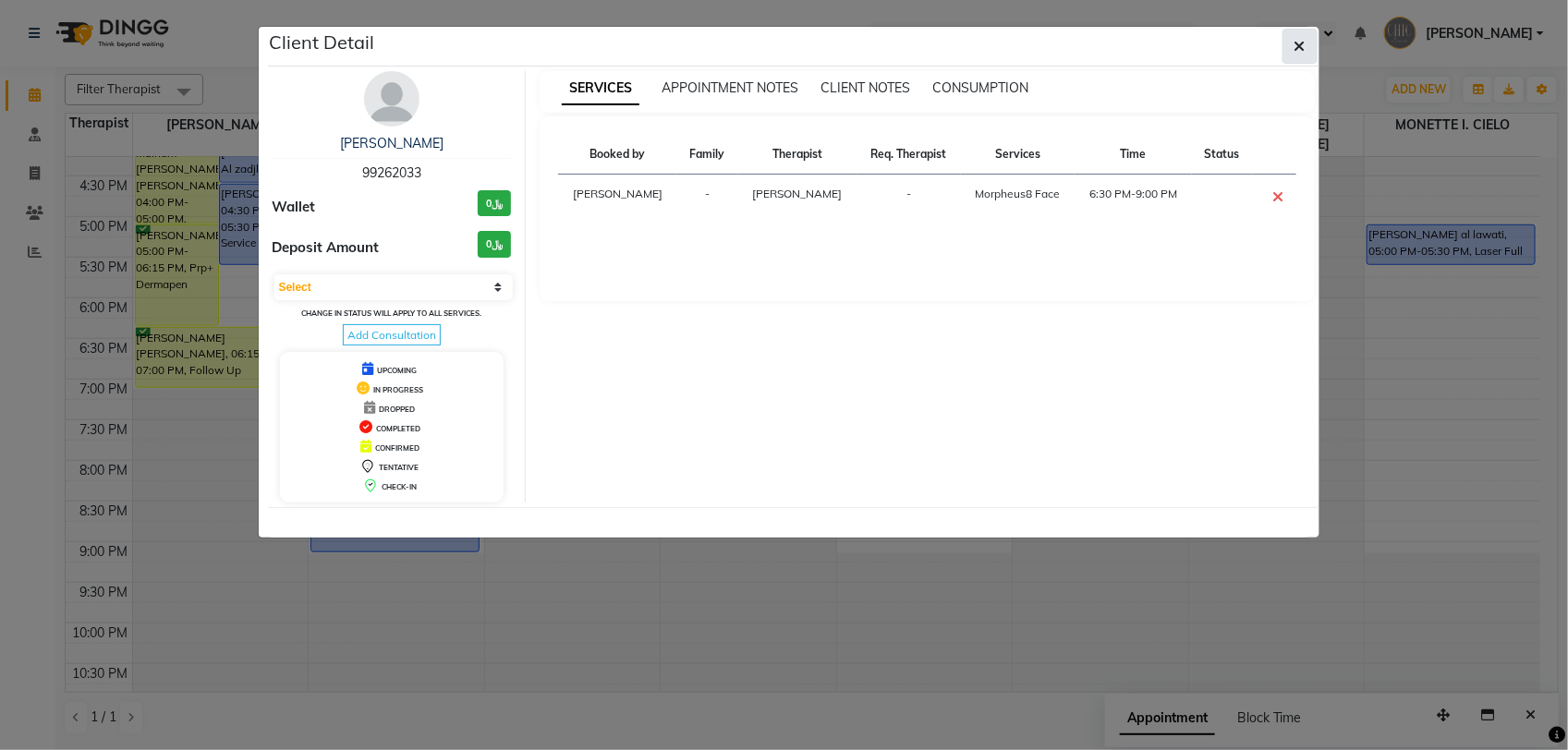
click at [1298, 43] on icon "button" at bounding box center [1300, 46] width 11 height 15
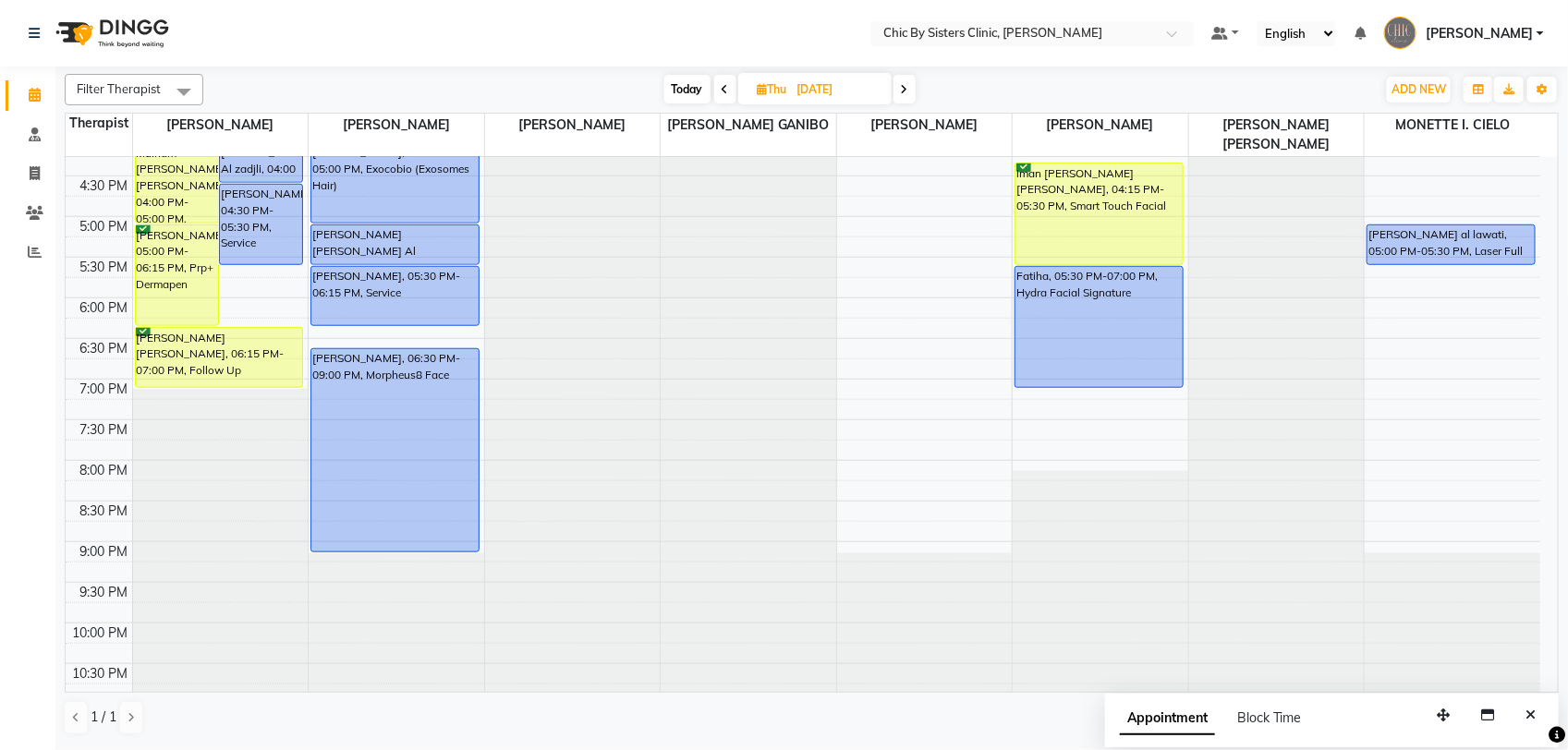
click at [717, 85] on span at bounding box center [724, 89] width 22 height 28
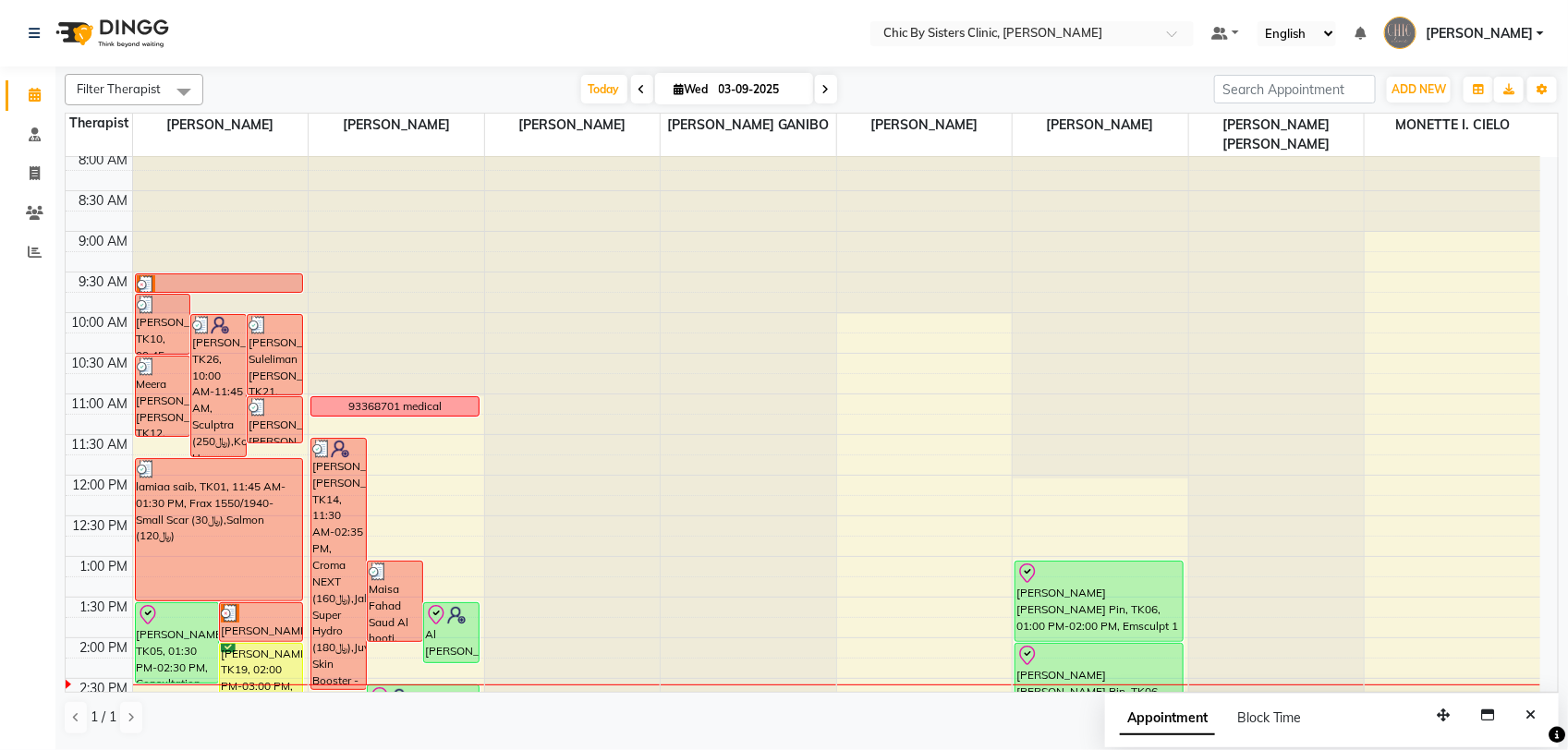
scroll to position [0, 0]
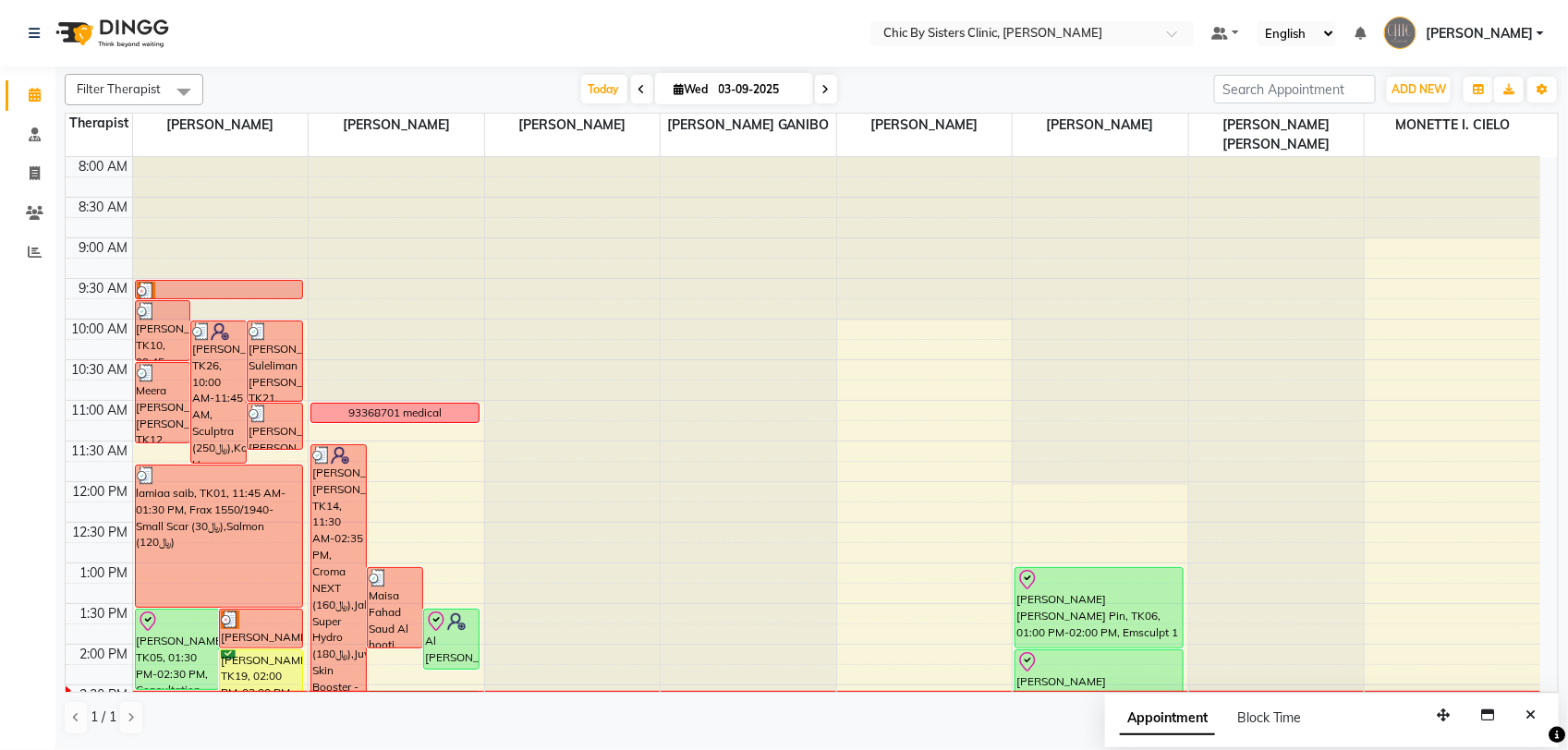
click at [829, 88] on span at bounding box center [826, 89] width 22 height 28
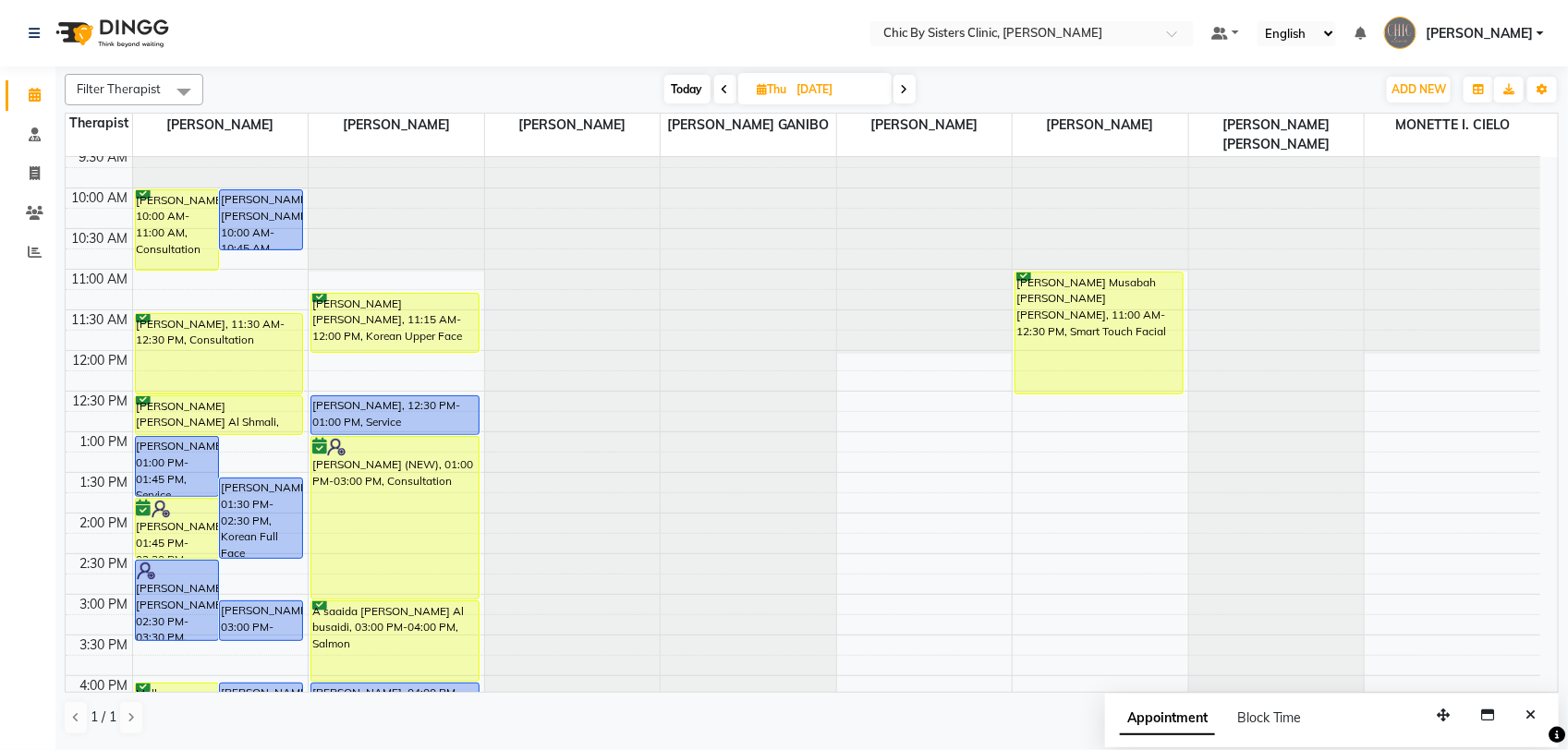
scroll to position [32, 0]
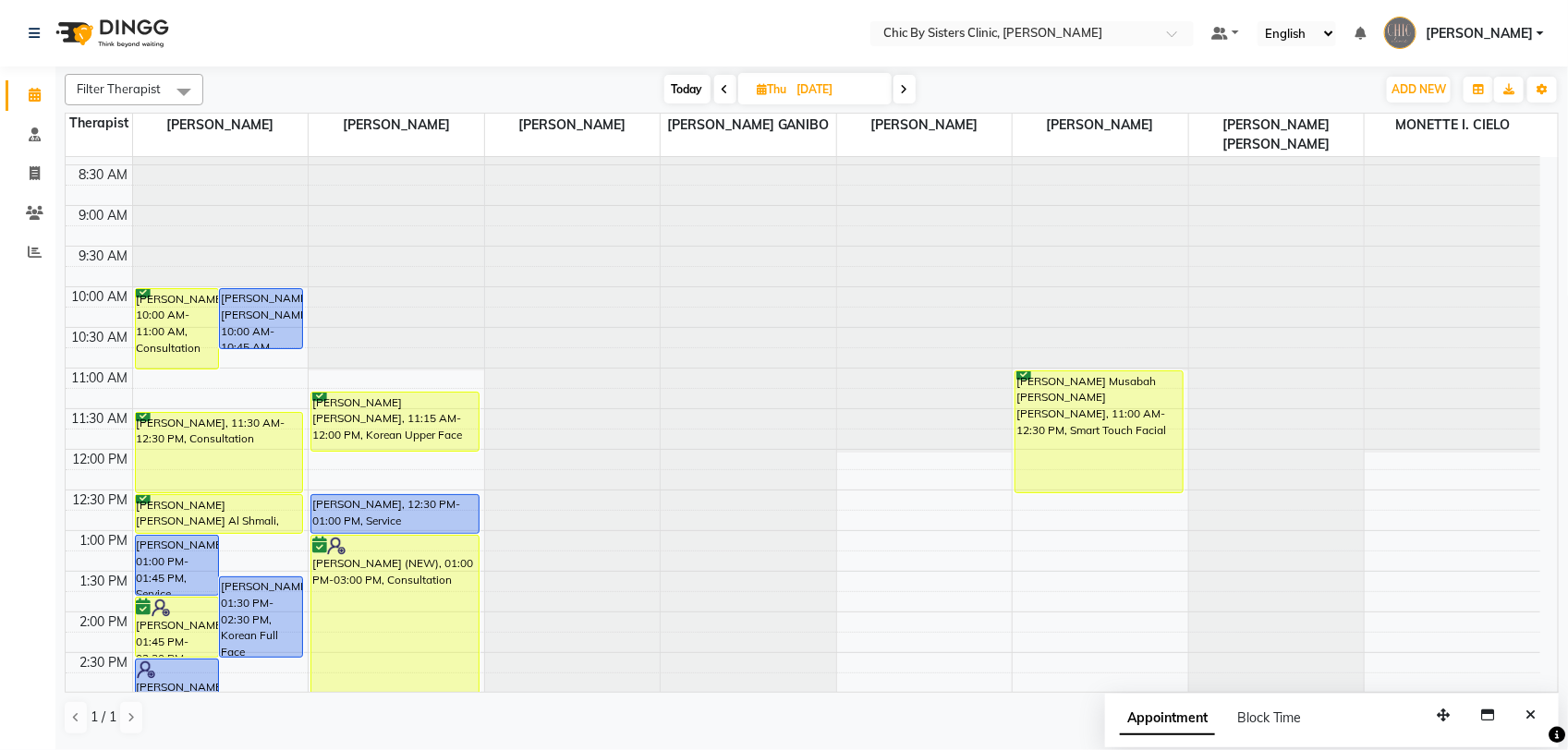
click at [691, 89] on span "Today" at bounding box center [687, 89] width 46 height 28
type input "03-09-2025"
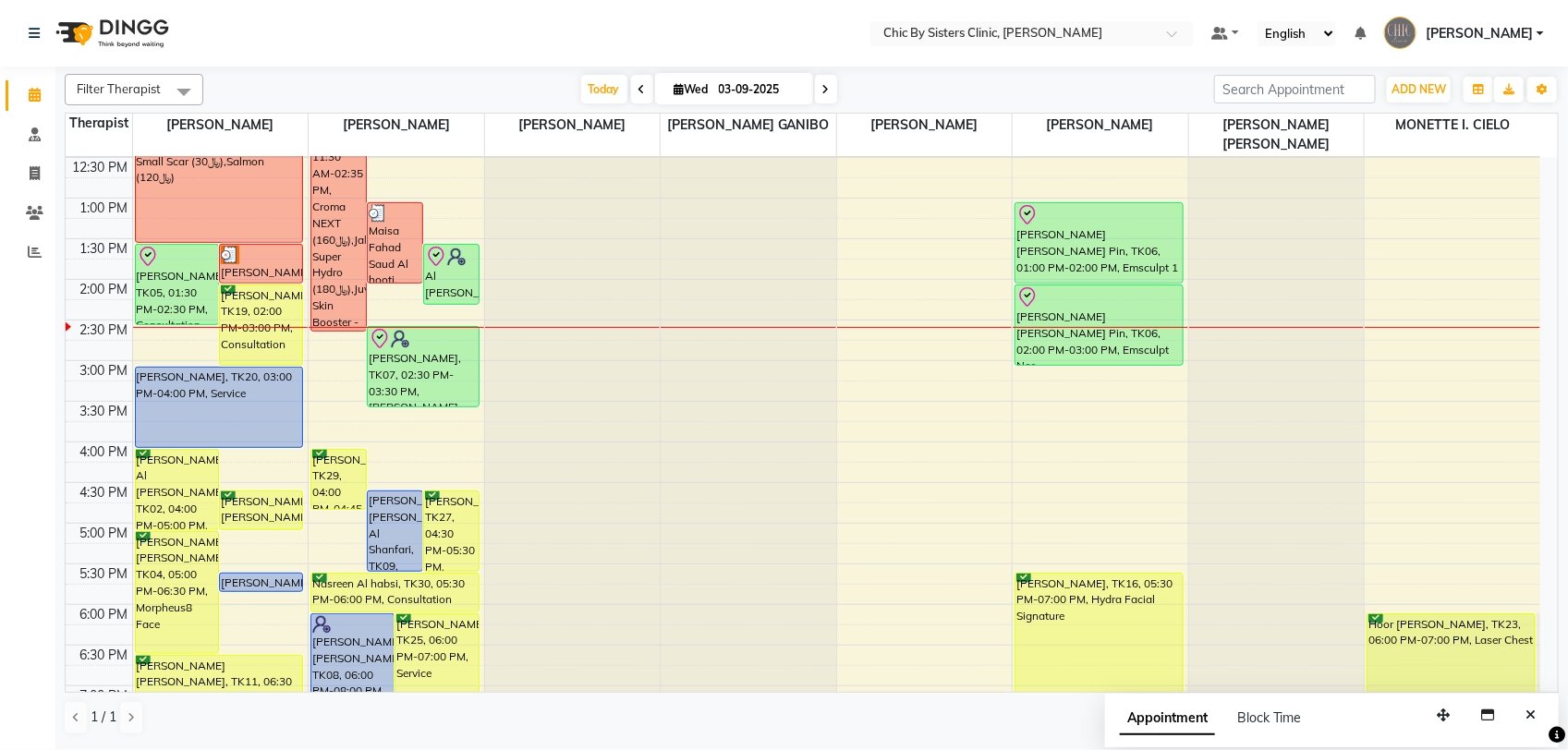
scroll to position [263, 0]
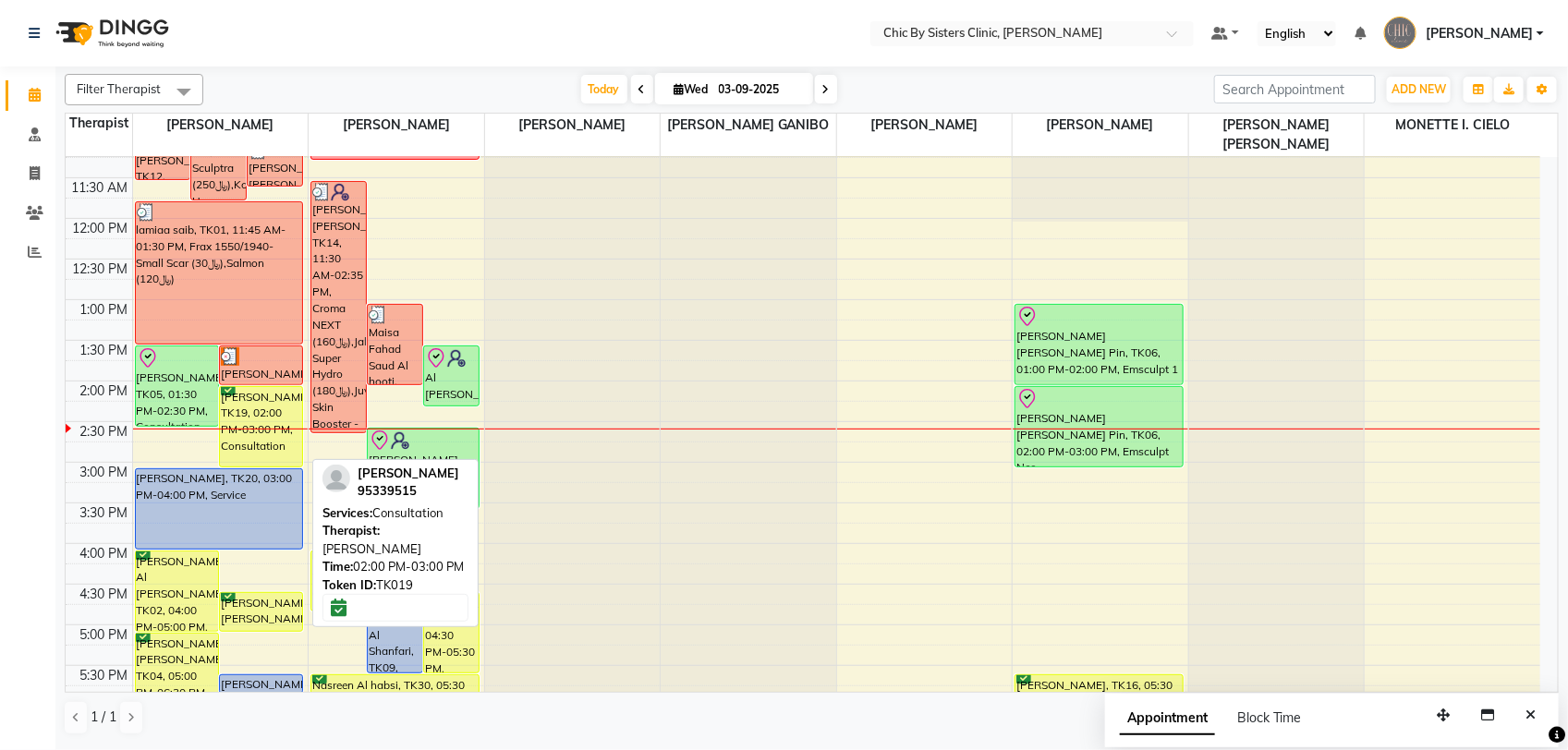
click at [269, 435] on div "Rahma Al Busaidi, TK19, 02:00 PM-03:00 PM, Consultation" at bounding box center [260, 427] width 82 height 79
select select "6"
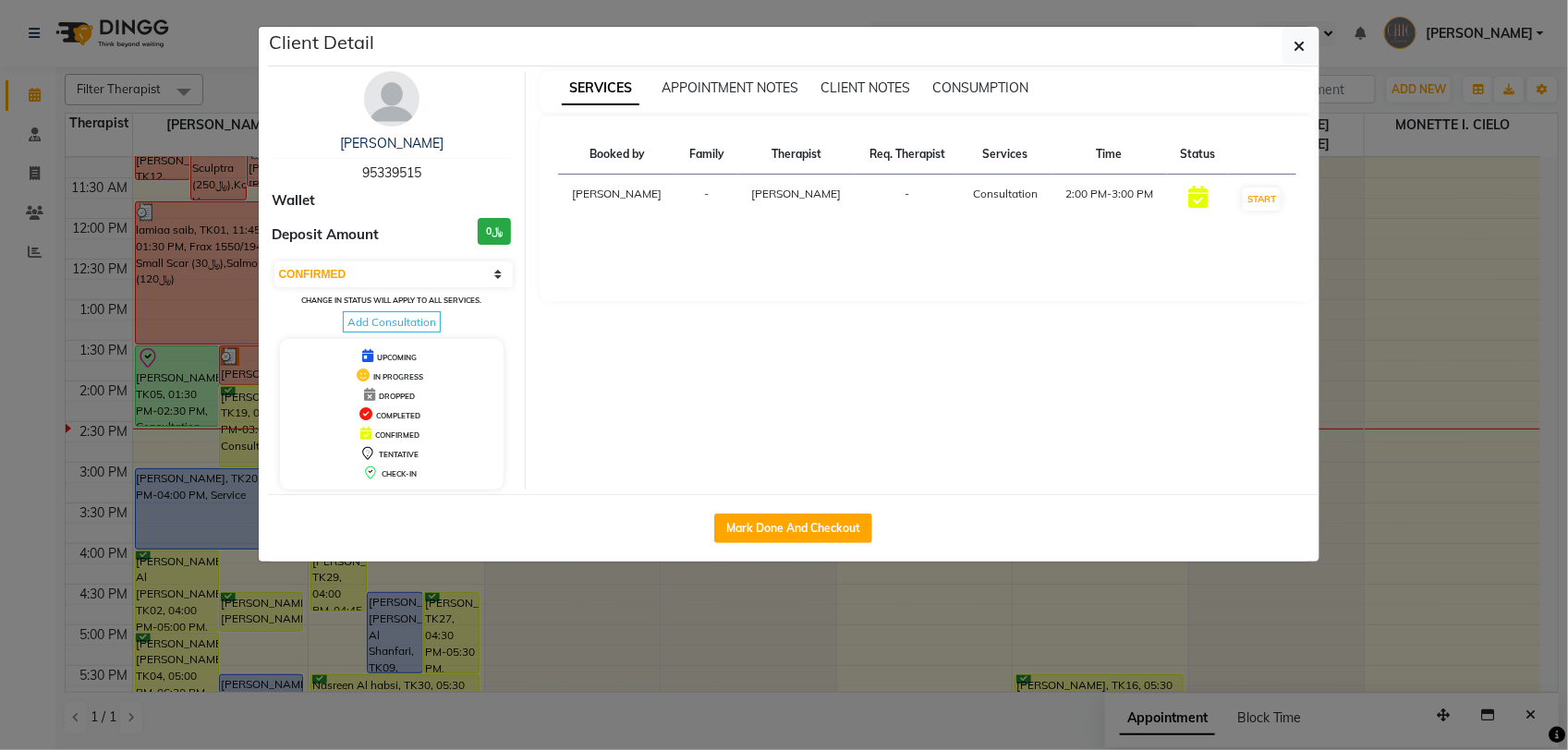
click at [392, 107] on img at bounding box center [392, 98] width 56 height 56
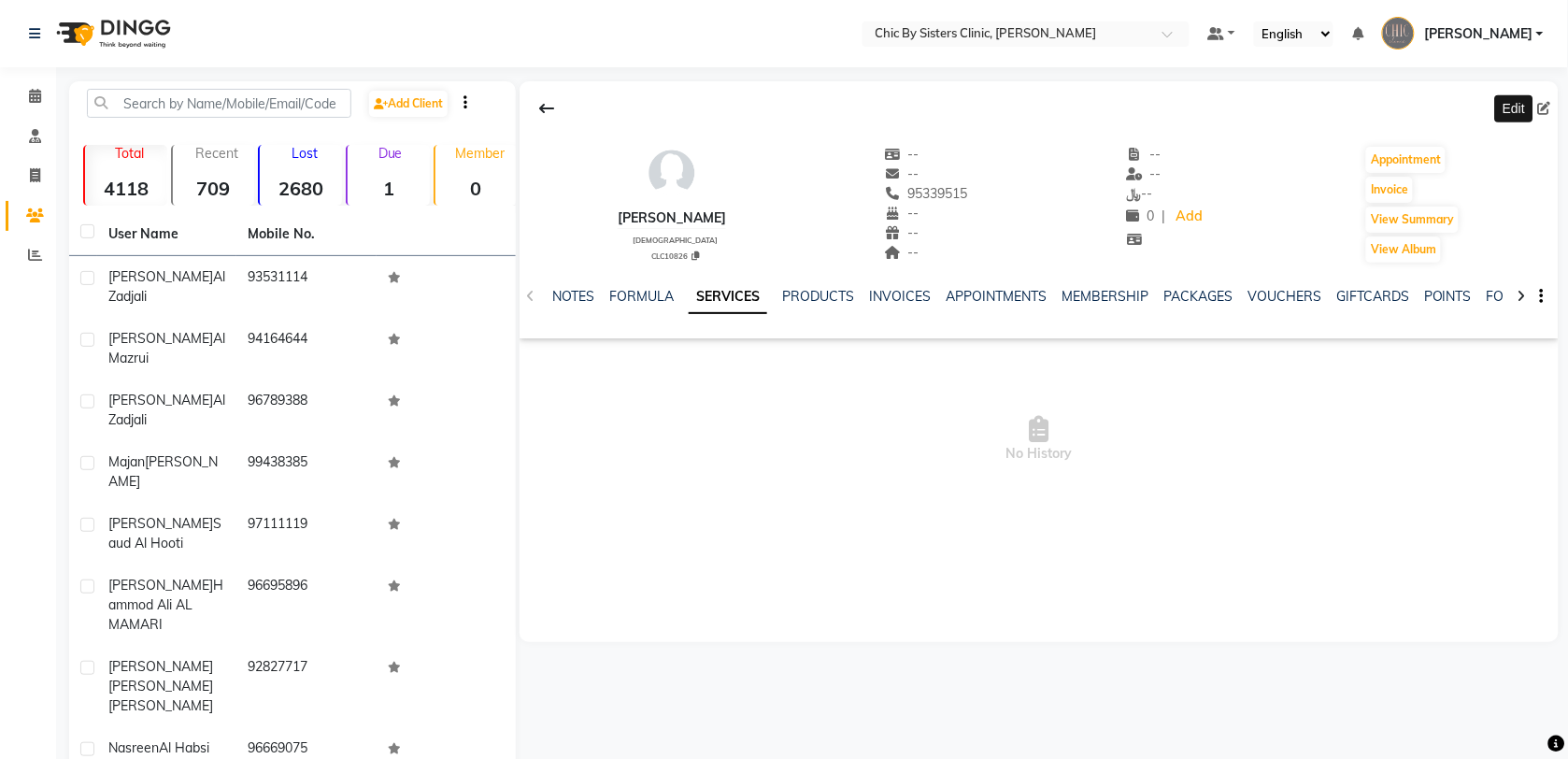
click at [1549, 102] on icon at bounding box center [1545, 108] width 13 height 13
select select "[DEMOGRAPHIC_DATA]"
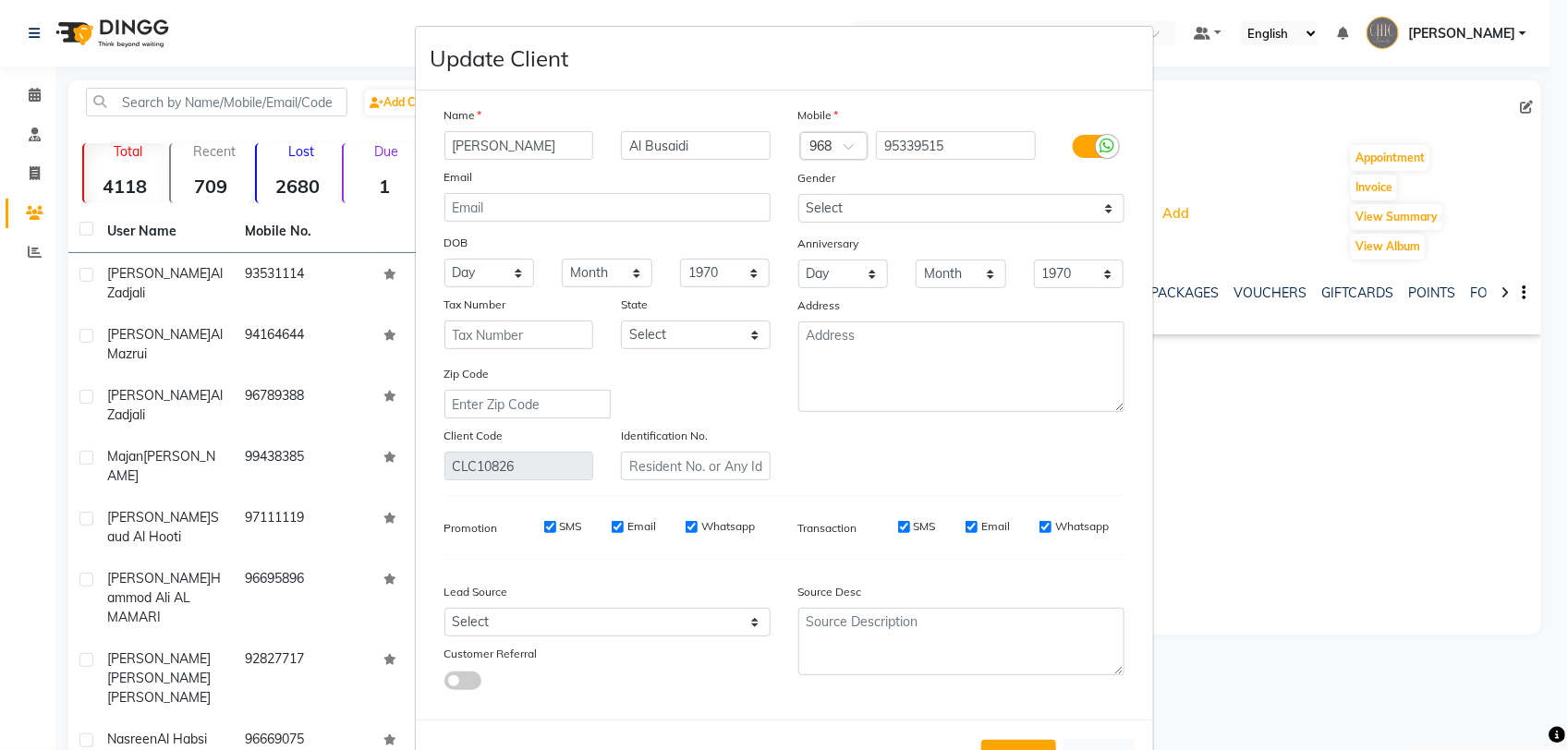
scroll to position [0, 39]
drag, startPoint x: 522, startPoint y: 148, endPoint x: 578, endPoint y: 153, distance: 56.2
click at [578, 153] on input "[PERSON_NAME] [PERSON_NAME]" at bounding box center [519, 146] width 149 height 28
type input "[PERSON_NAME] [PERSON_NAME]"
drag, startPoint x: 578, startPoint y: 153, endPoint x: 579, endPoint y: 107, distance: 46.0
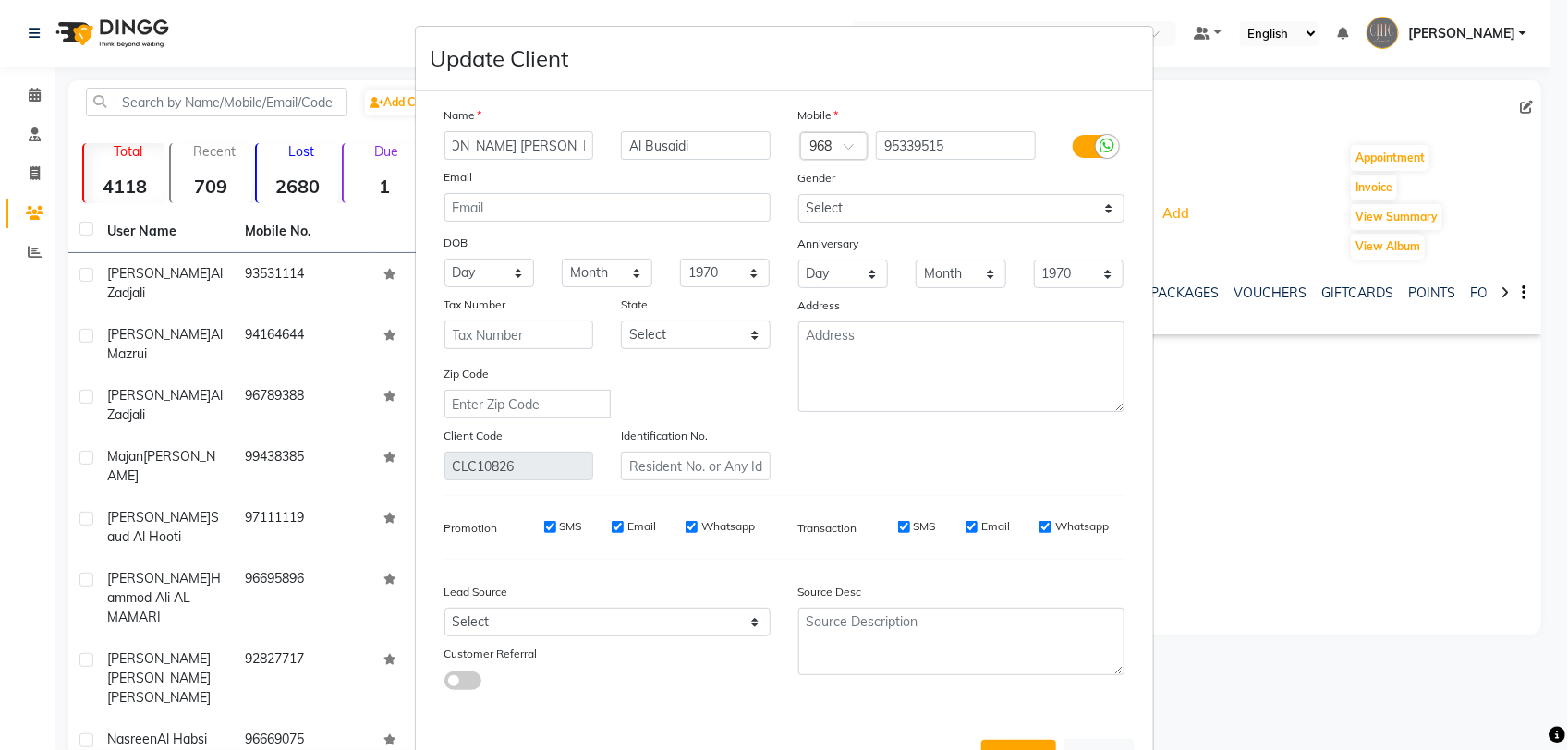
click at [579, 107] on div "Name" at bounding box center [607, 117] width 354 height 26
drag, startPoint x: 612, startPoint y: 143, endPoint x: 697, endPoint y: 145, distance: 85.0
click at [697, 145] on input "Al Busaidi" at bounding box center [695, 146] width 149 height 28
type input "[PERSON_NAME]"
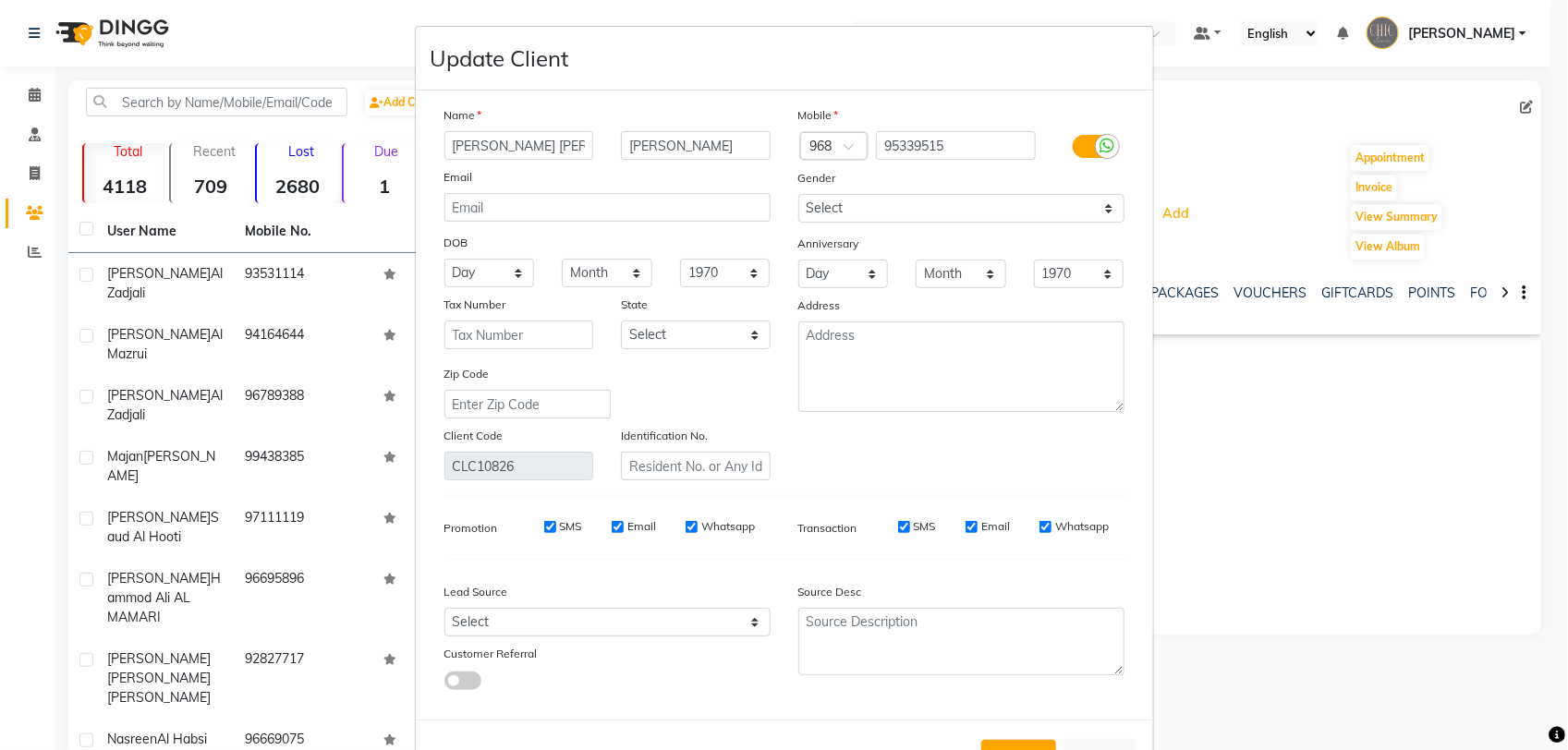
click at [674, 446] on div "Identification No." at bounding box center [696, 453] width 178 height 55
click at [685, 472] on input "text" at bounding box center [695, 466] width 149 height 28
type input "62480306"
click at [486, 270] on select "Day 01 02 03 04 05 06 07 08 09 10 11 12 13 14 15 16 17 18 19 20 21 22 23 24 25 …" at bounding box center [490, 273] width 91 height 28
select select "01"
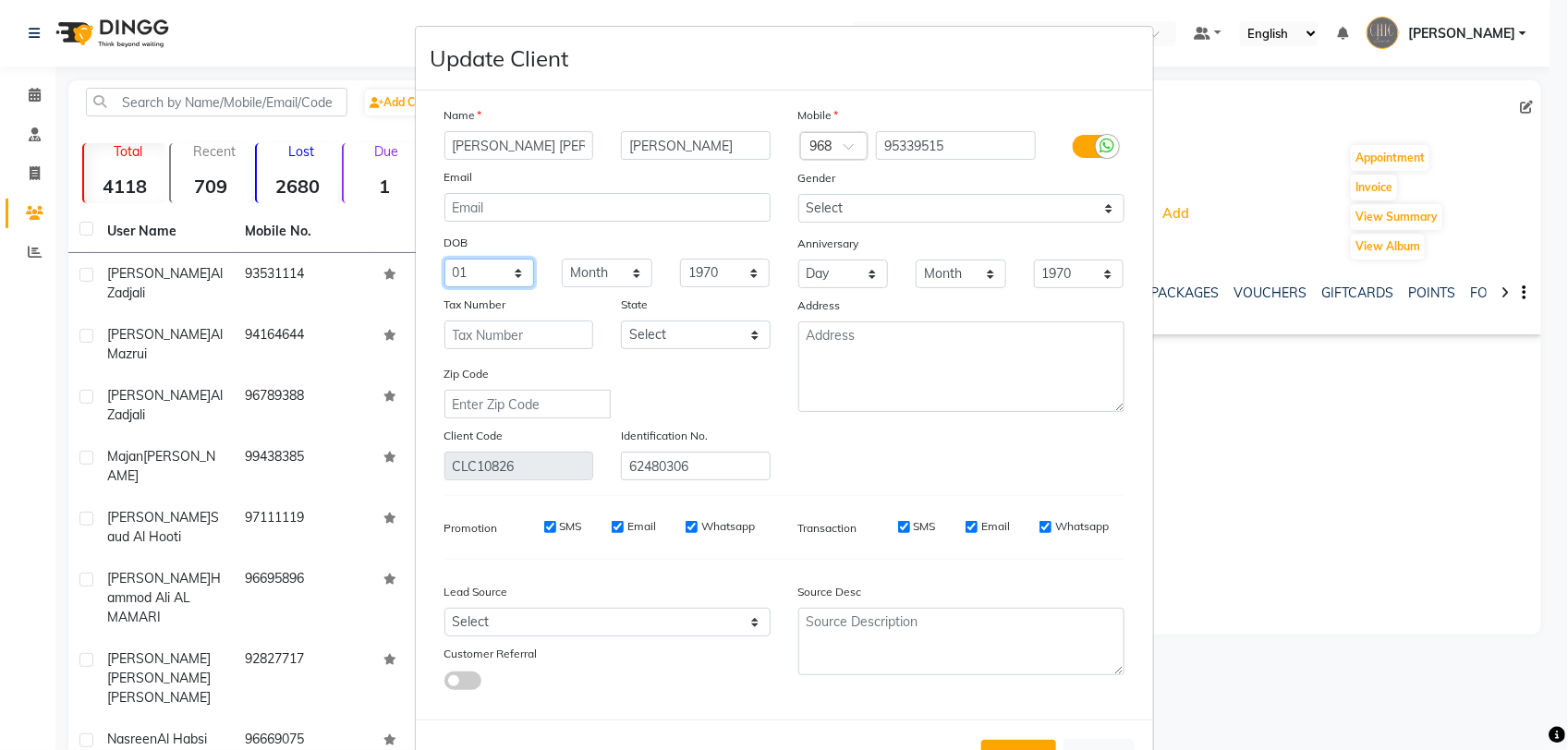
click at [444, 259] on select "Day 01 02 03 04 05 06 07 08 09 10 11 12 13 14 15 16 17 18 19 20 21 22 23 24 25 …" at bounding box center [490, 273] width 91 height 28
click at [593, 270] on select "Month January February March April May June July August September October Novem…" at bounding box center [607, 273] width 91 height 28
select select "06"
click at [562, 259] on select "Month January February March April May June July August September October Novem…" at bounding box center [607, 273] width 91 height 28
click at [704, 273] on select "1940 1941 1942 1943 1944 1945 1946 1947 1948 1949 1950 1951 1952 1953 1954 1955…" at bounding box center [725, 273] width 91 height 28
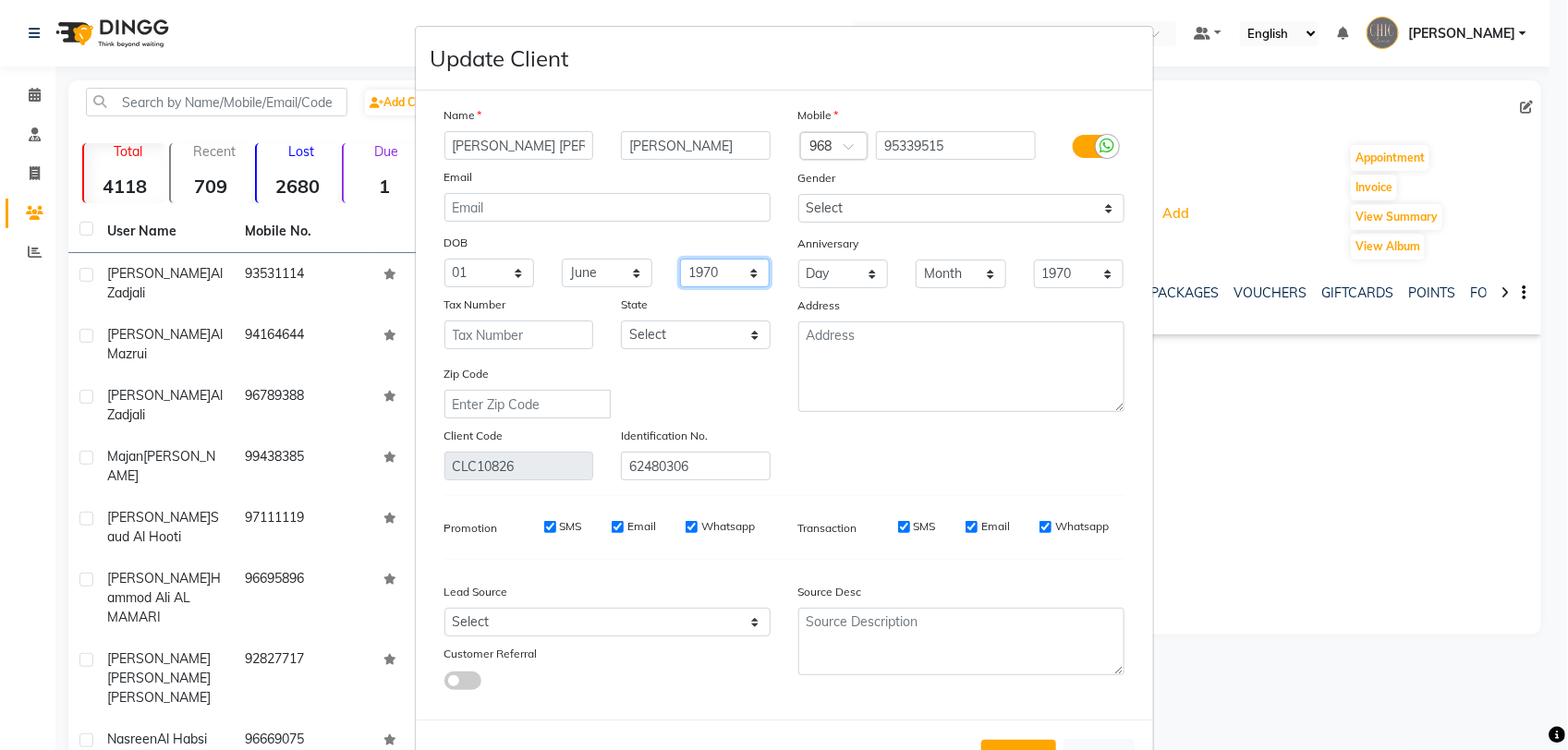
select select "1963"
click at [717, 274] on select "1940 1941 1942 1943 1944 1945 1946 1947 1948 1949 1950 1951 1952 1953 1954 1955…" at bounding box center [725, 273] width 91 height 28
click at [994, 740] on button "Update" at bounding box center [1018, 756] width 75 height 33
select select
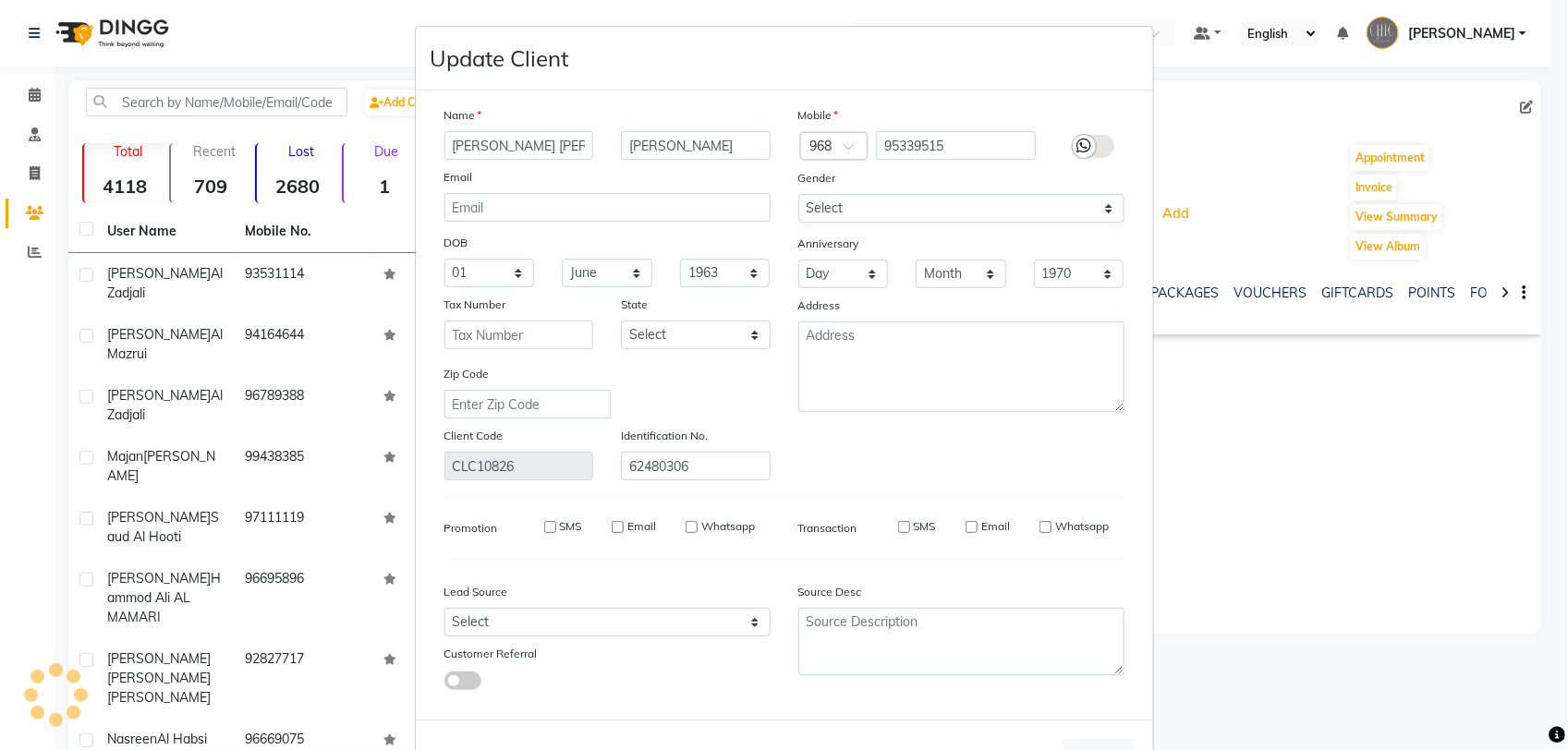
select select
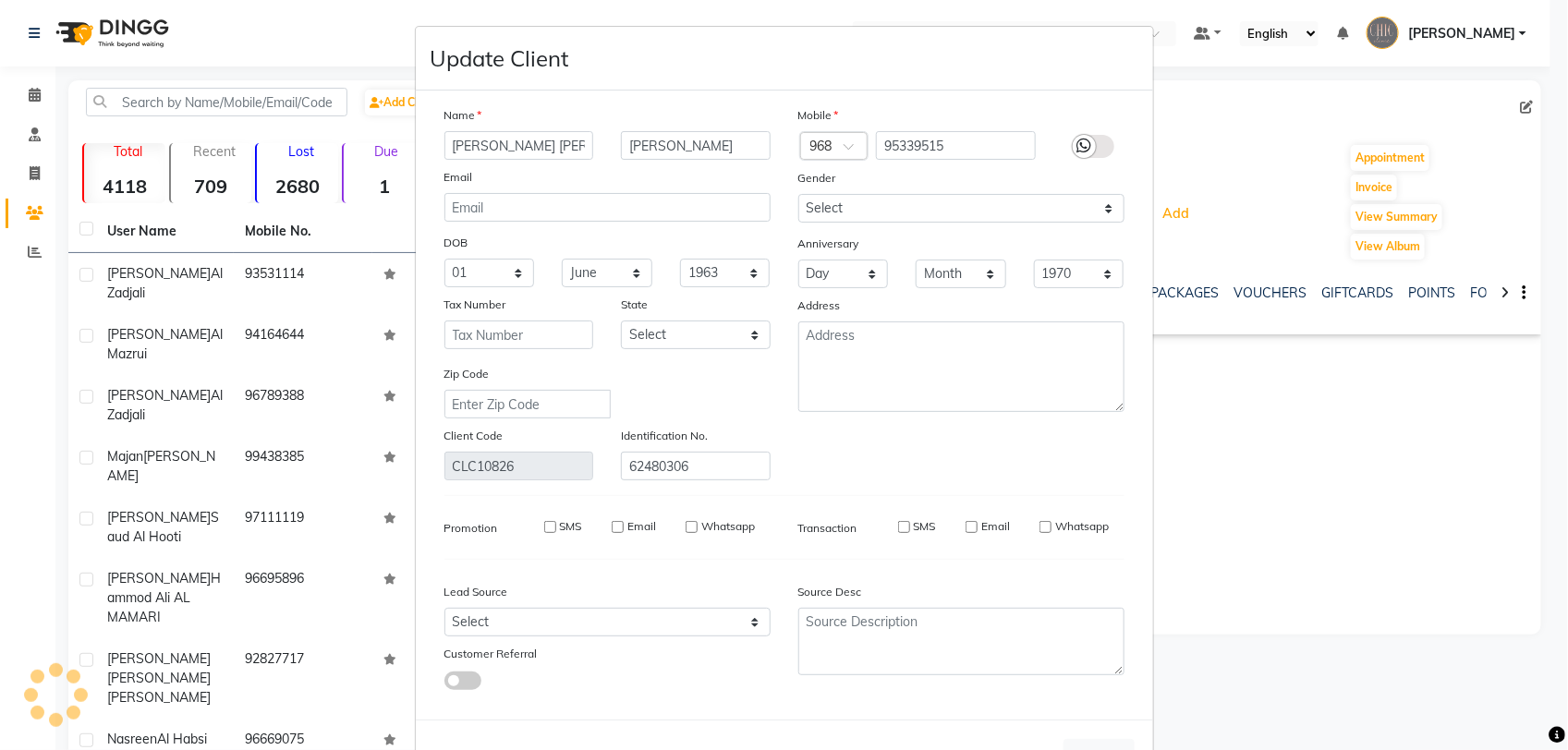
checkbox input "false"
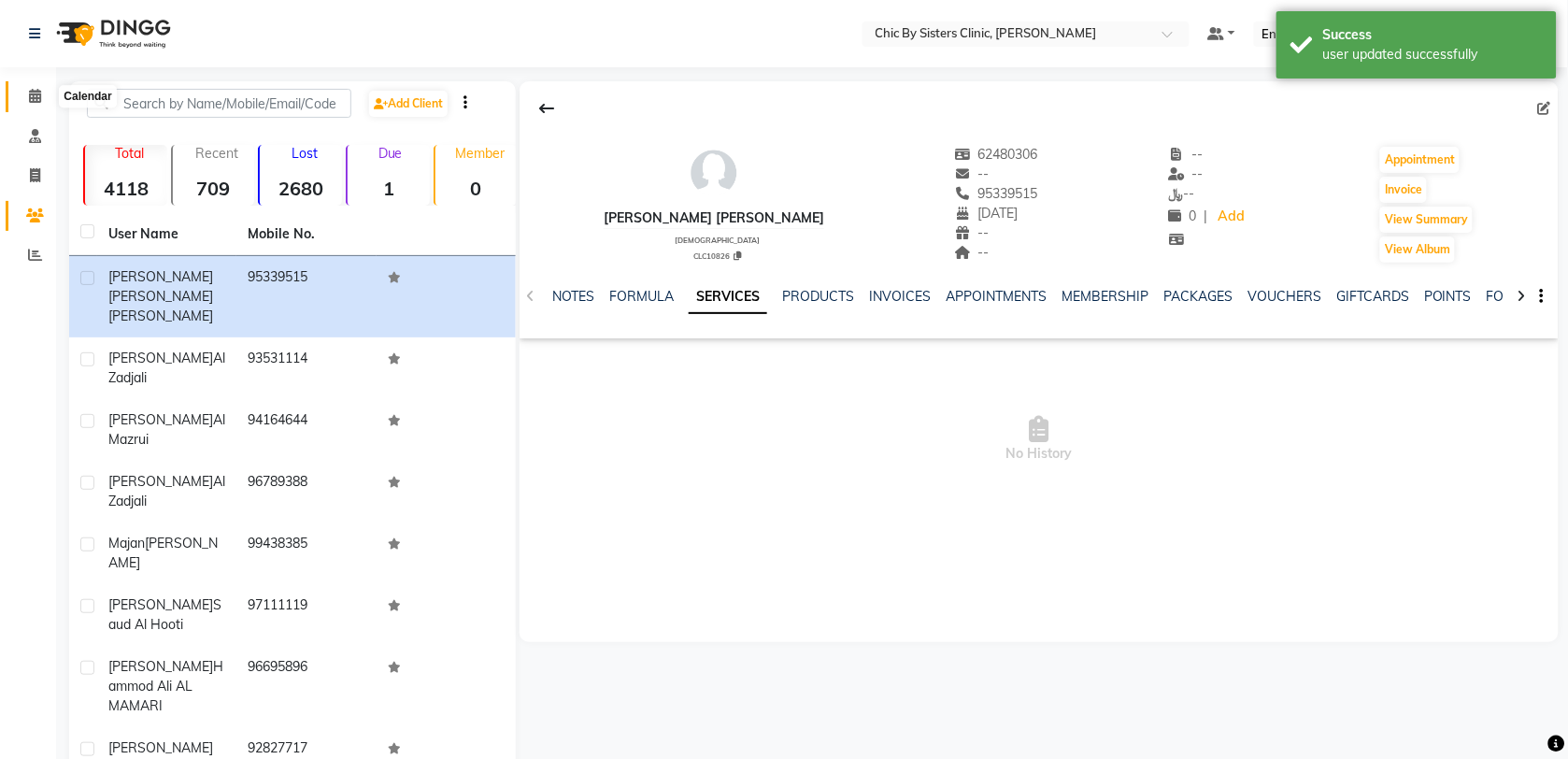
click at [29, 94] on icon at bounding box center [34, 96] width 12 height 14
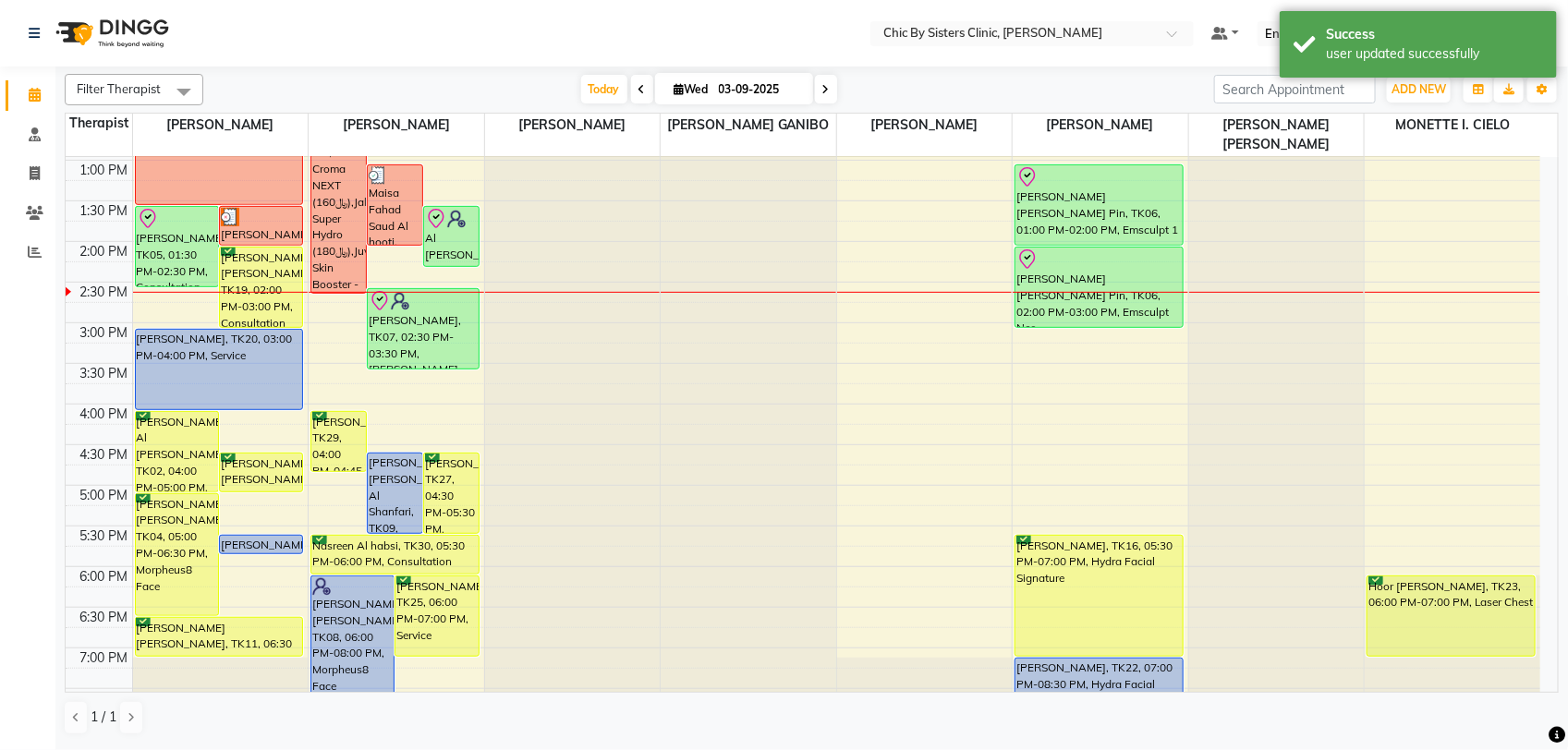
scroll to position [263, 0]
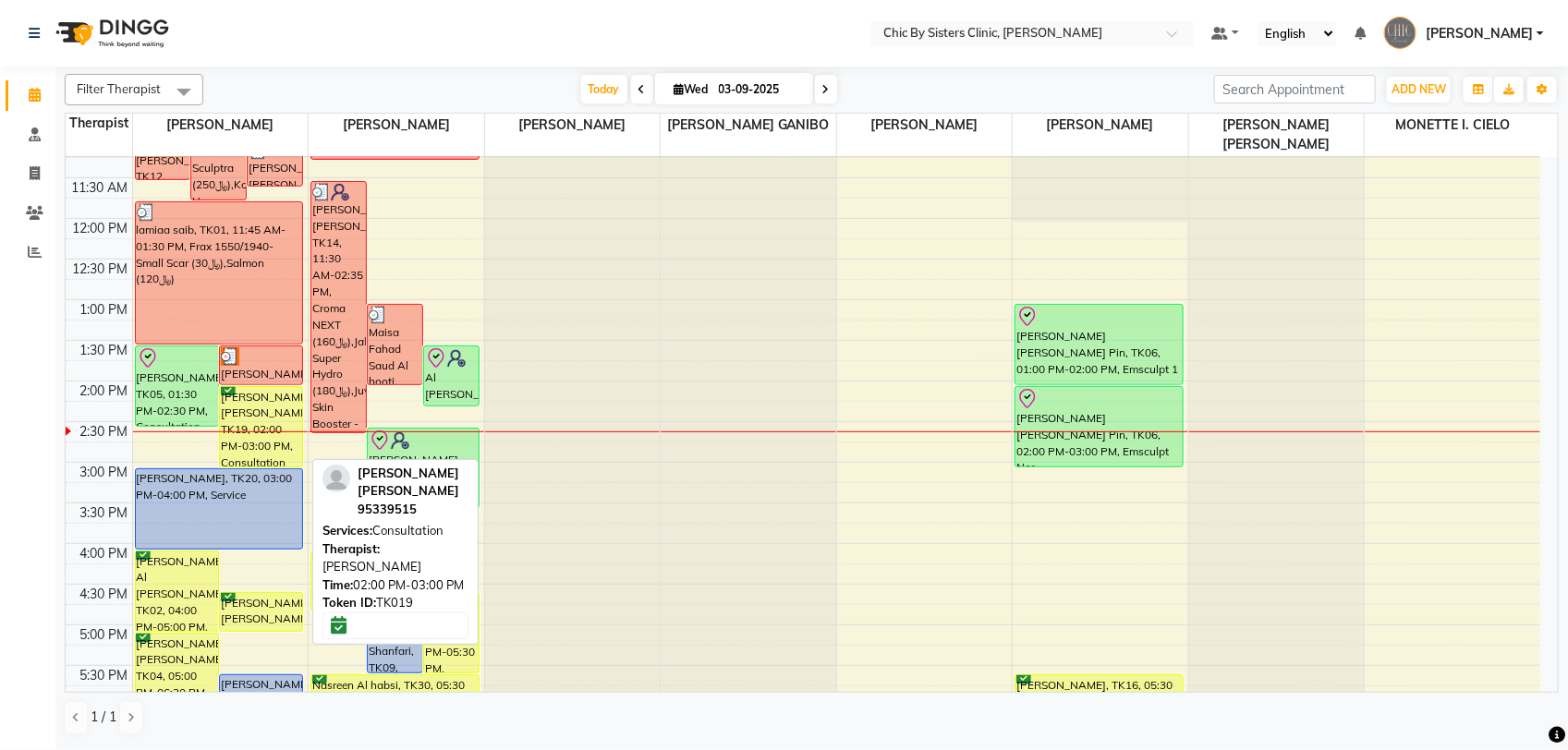
click at [255, 407] on div "[PERSON_NAME] [PERSON_NAME], TK19, 02:00 PM-03:00 PM, Consultation" at bounding box center [260, 427] width 82 height 79
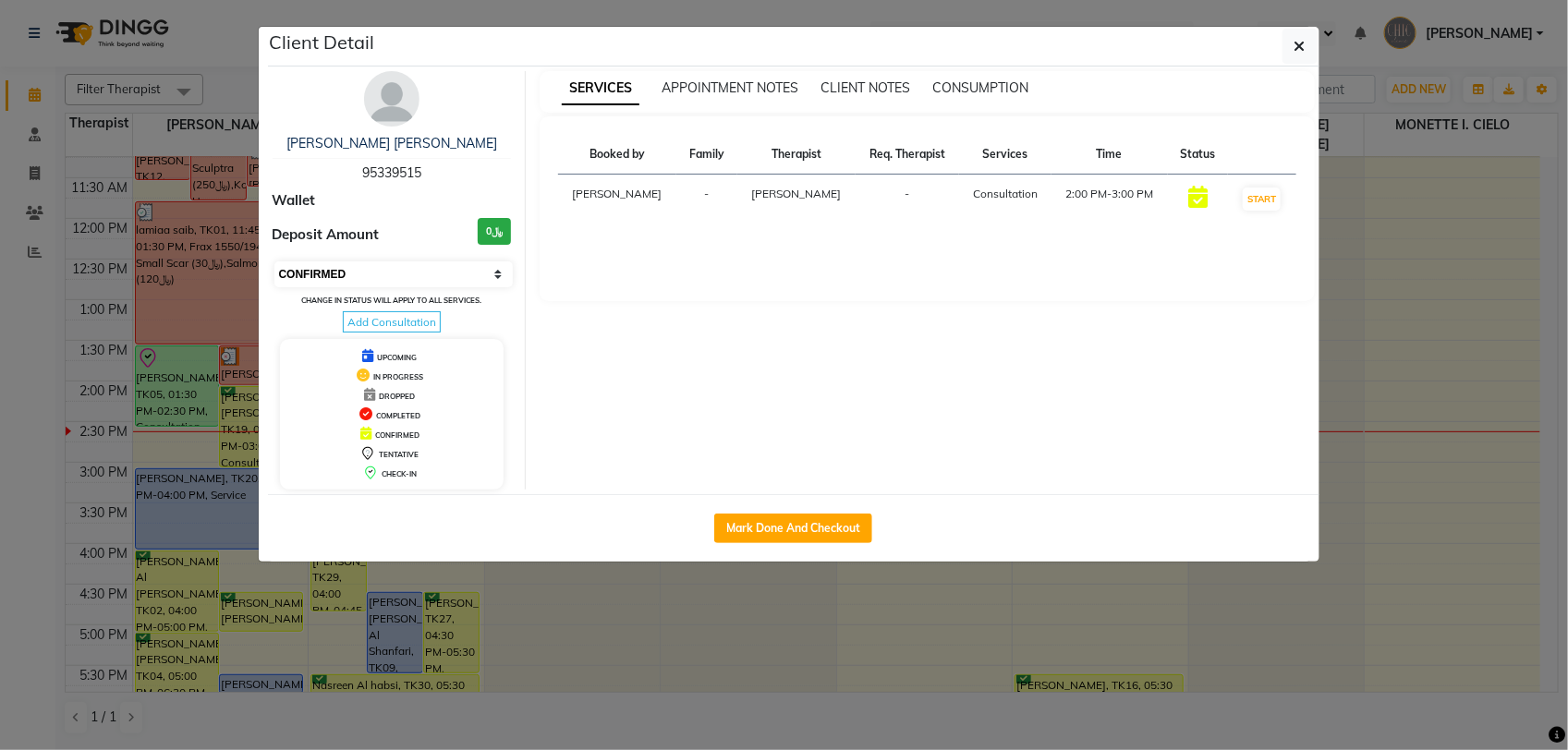
click at [427, 288] on select "Select IN SERVICE CONFIRMED TENTATIVE CHECK IN MARK DONE DROPPED UPCOMING" at bounding box center [393, 273] width 239 height 26
select select "8"
click at [274, 281] on select "Select IN SERVICE CONFIRMED TENTATIVE CHECK IN MARK DONE DROPPED UPCOMING" at bounding box center [393, 273] width 239 height 26
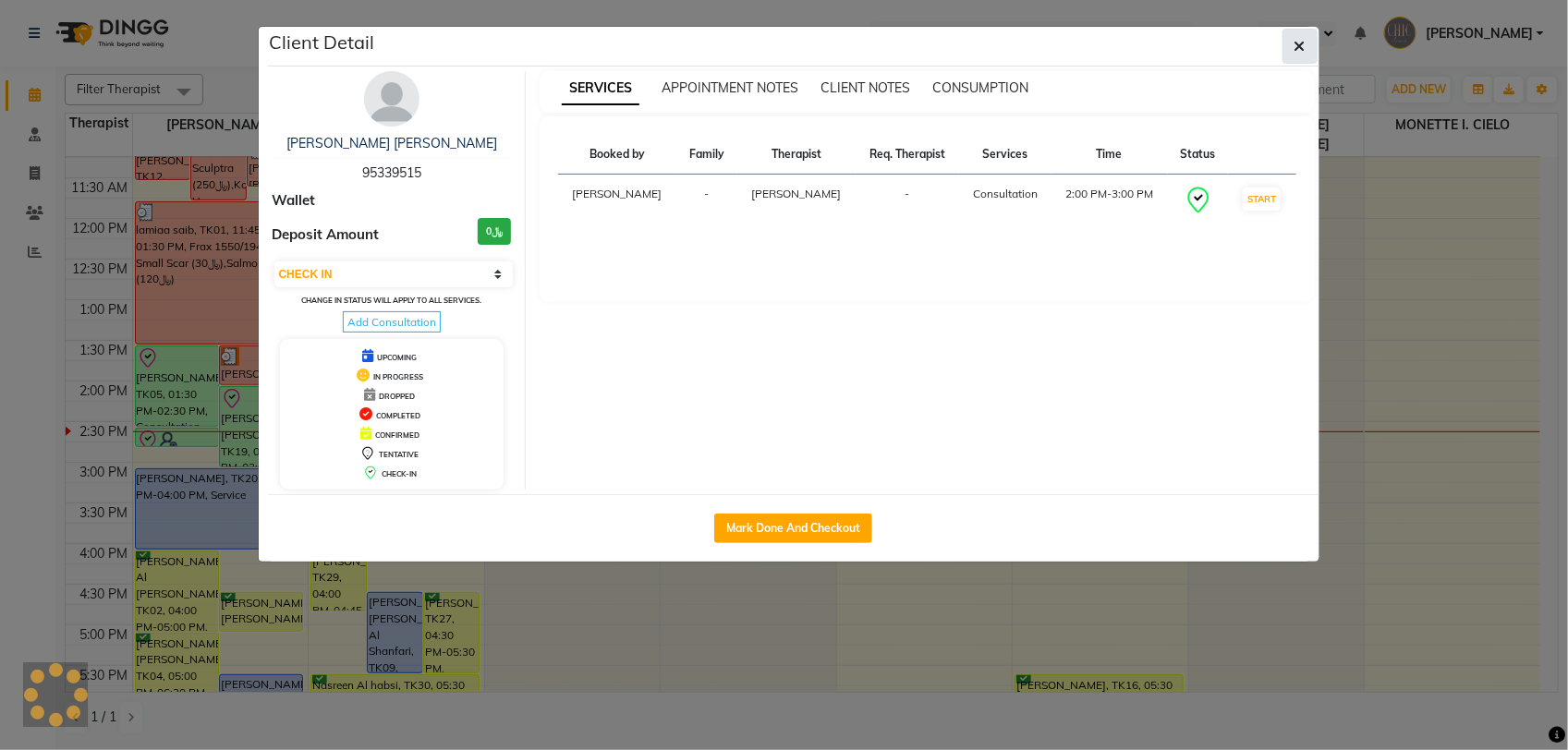
click at [1303, 52] on icon "button" at bounding box center [1300, 46] width 11 height 15
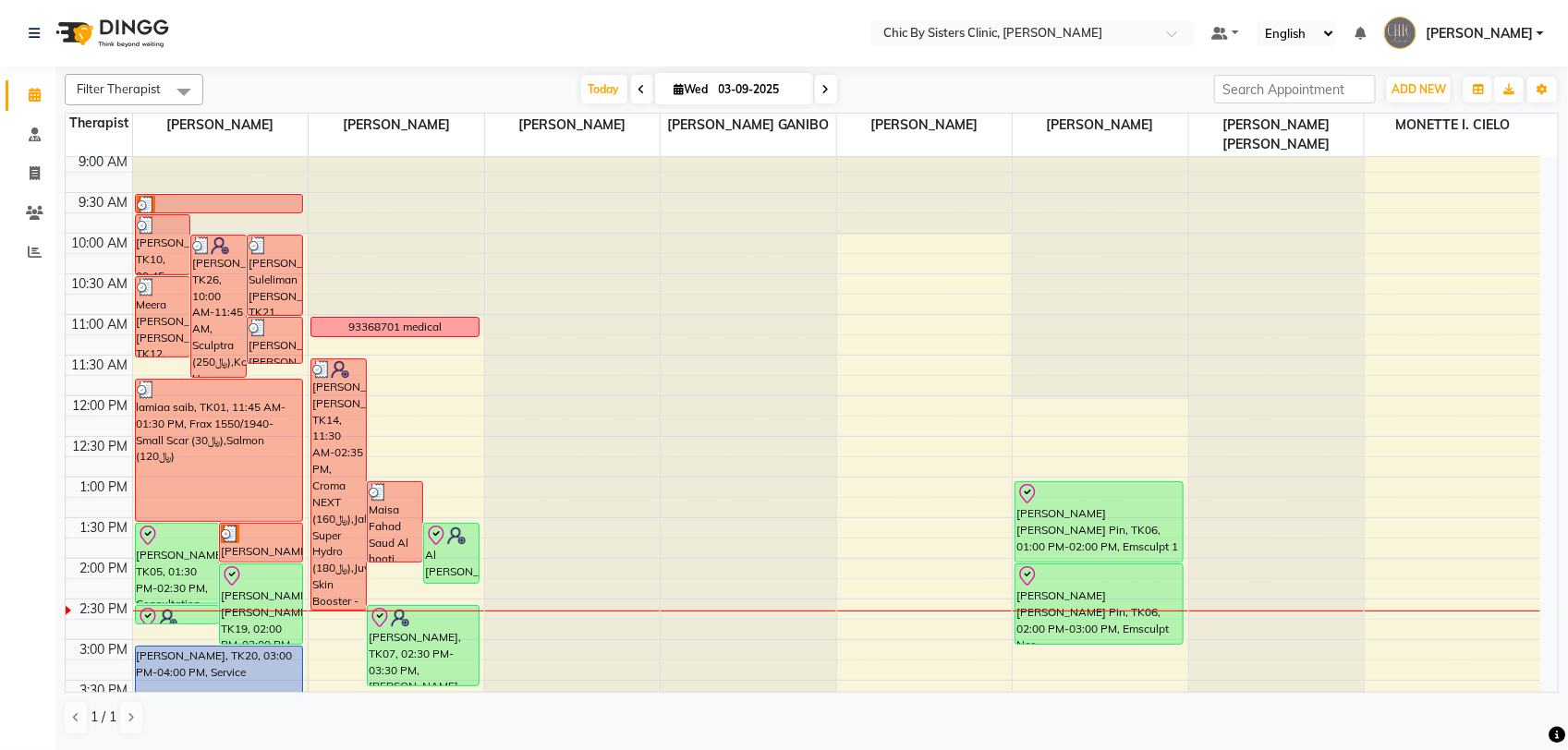
scroll to position [231, 0]
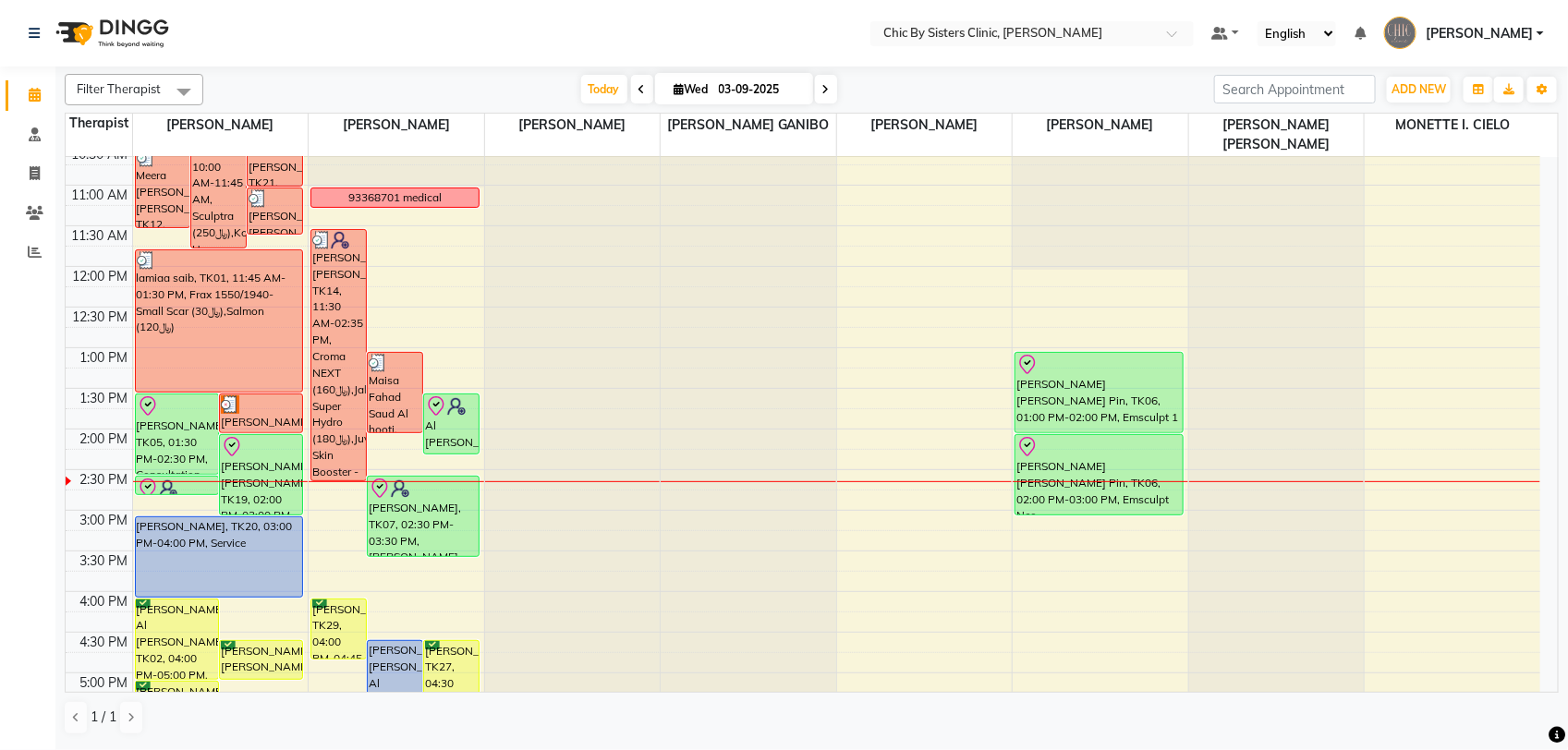
scroll to position [115, 0]
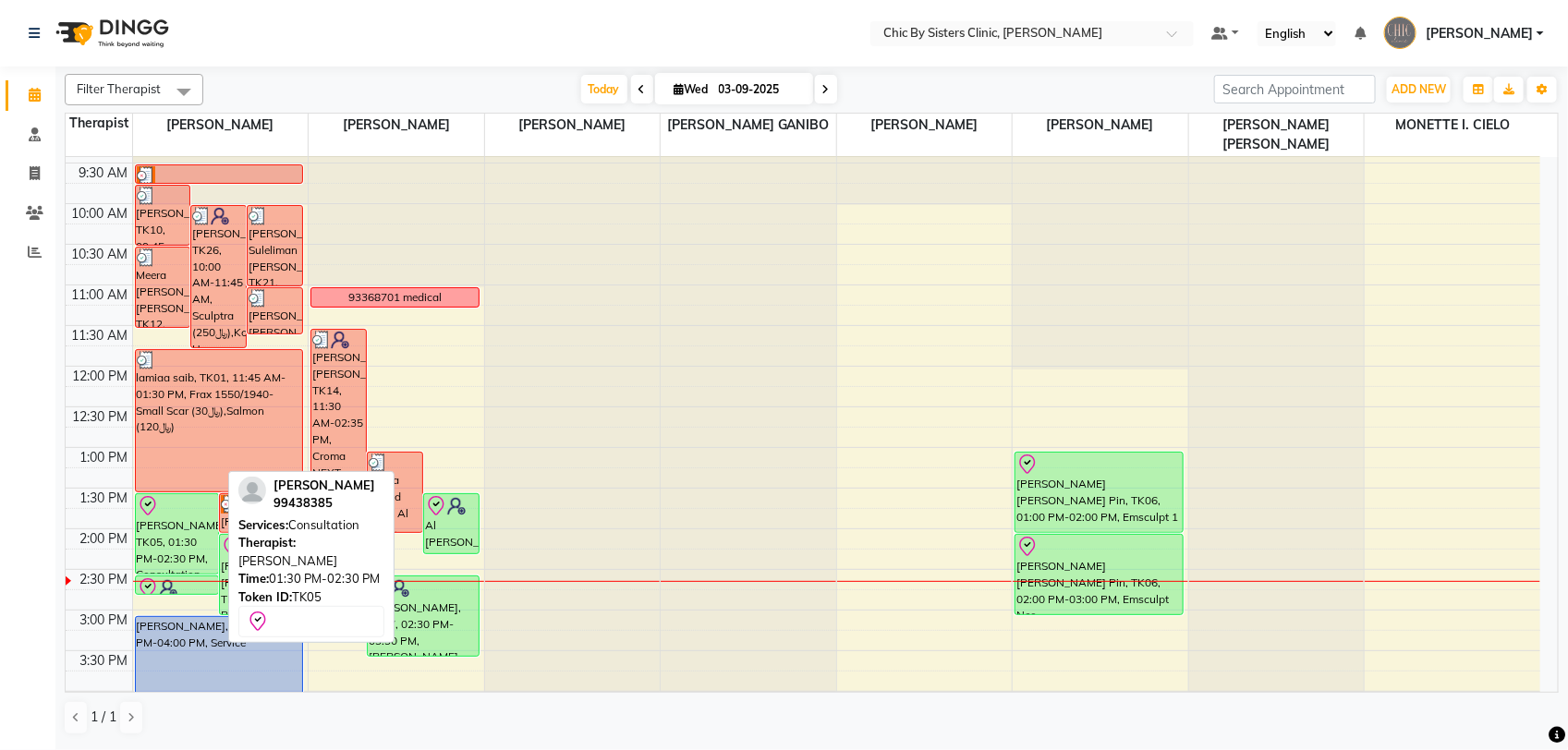
click at [149, 542] on div "Majan Al Abdullatif, TK05, 01:30 PM-02:30 PM, Consultation" at bounding box center [177, 534] width 82 height 79
select select "8"
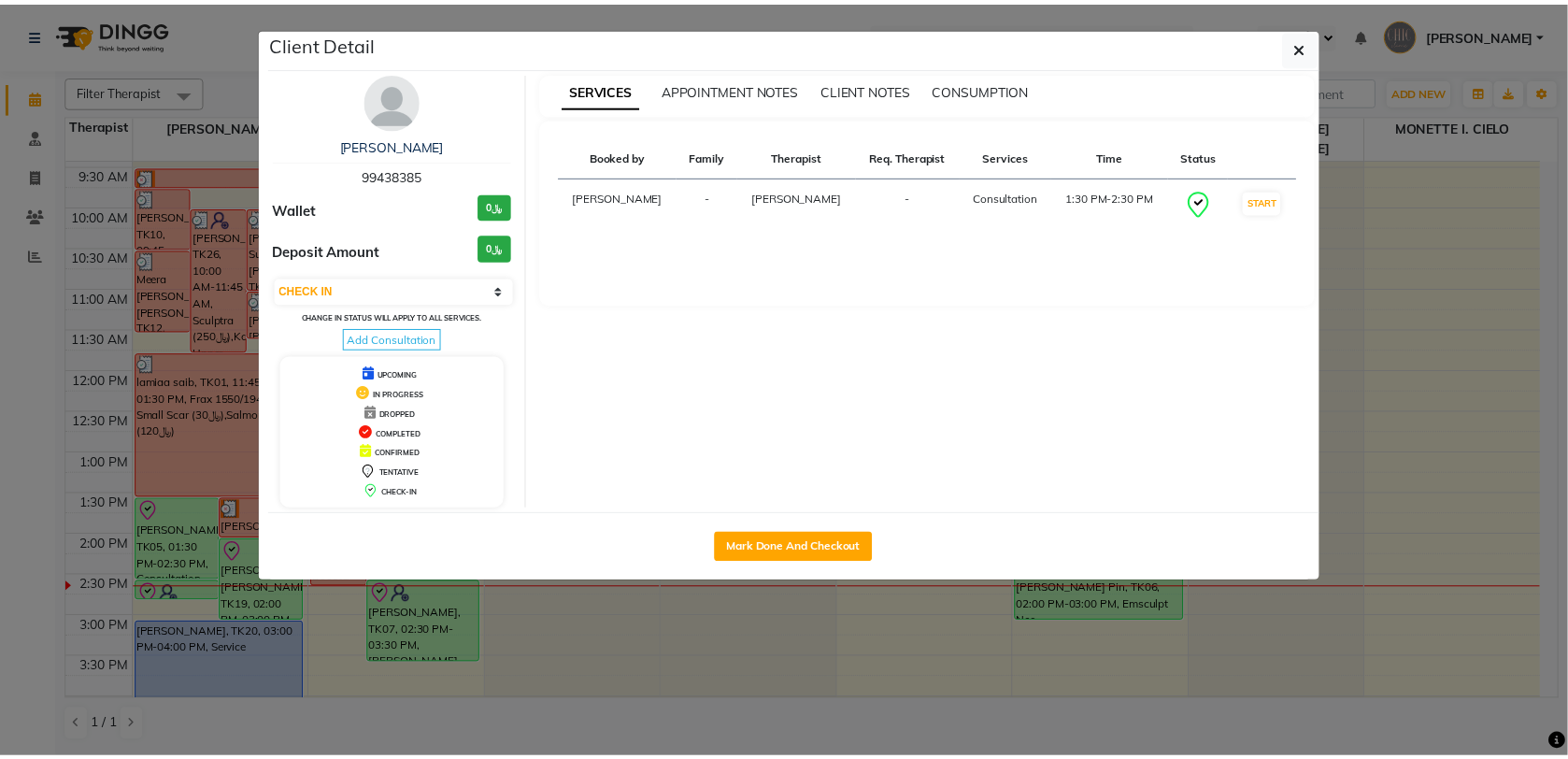
scroll to position [0, 0]
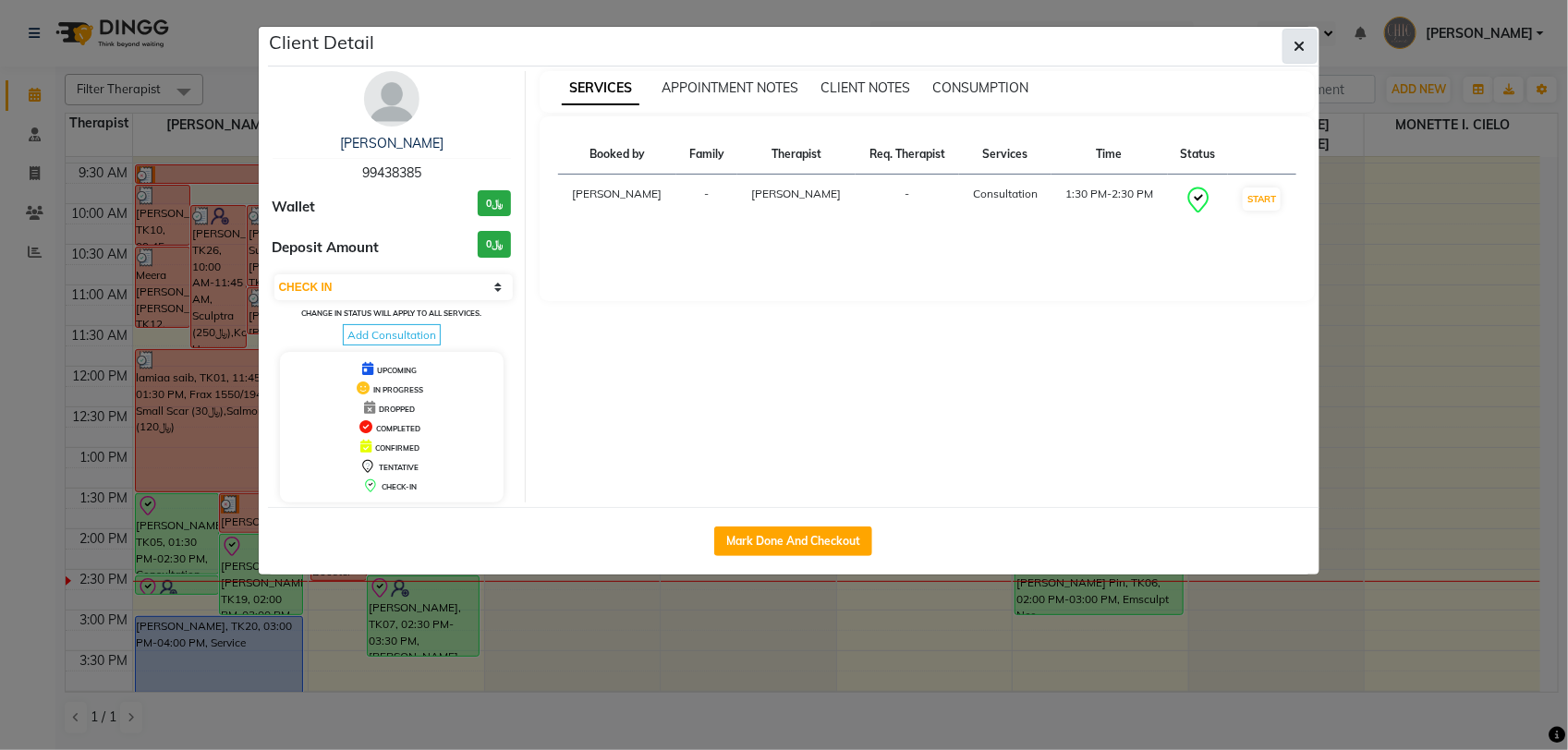
click at [1298, 57] on button "button" at bounding box center [1299, 45] width 35 height 35
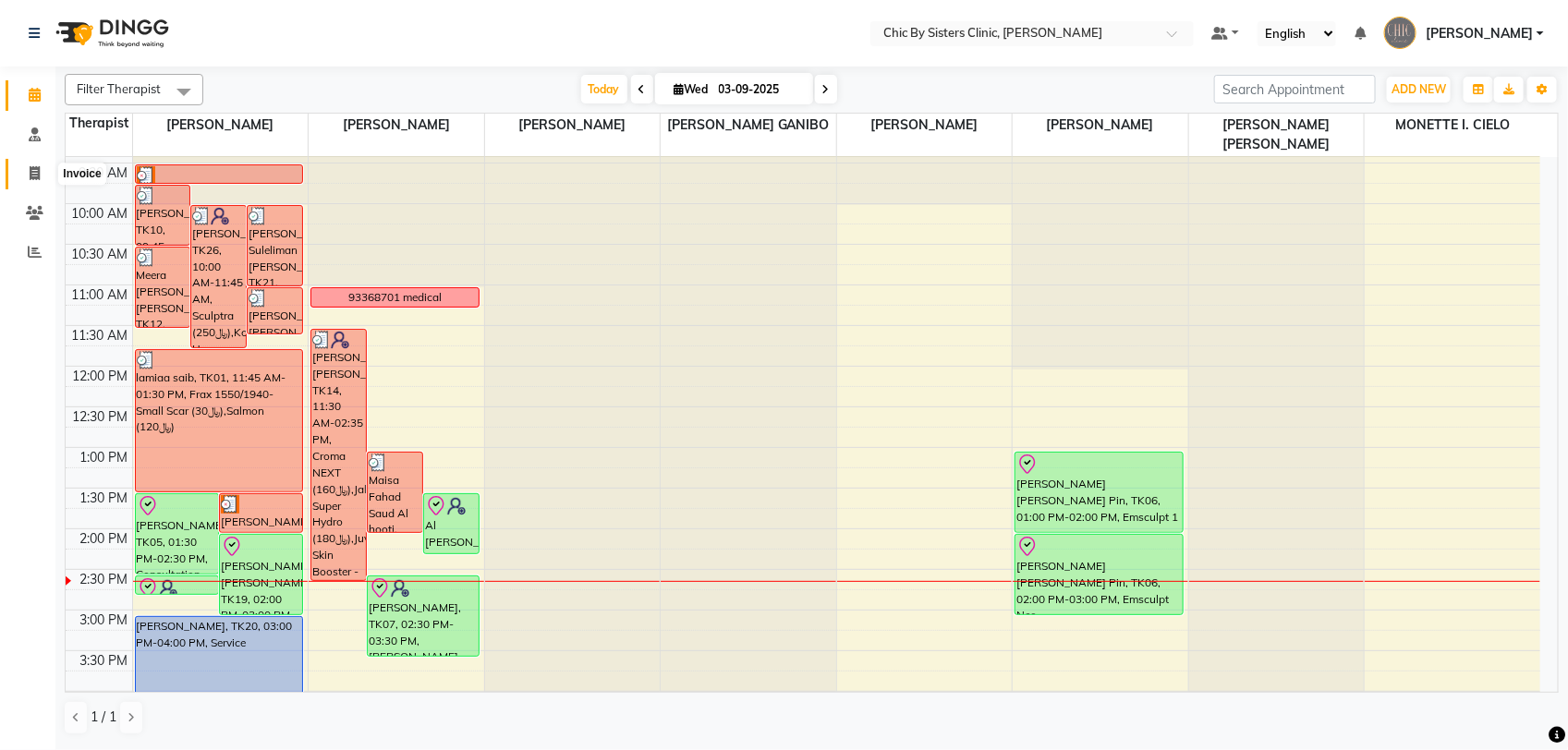
click at [33, 177] on icon at bounding box center [34, 173] width 10 height 14
select select "service"
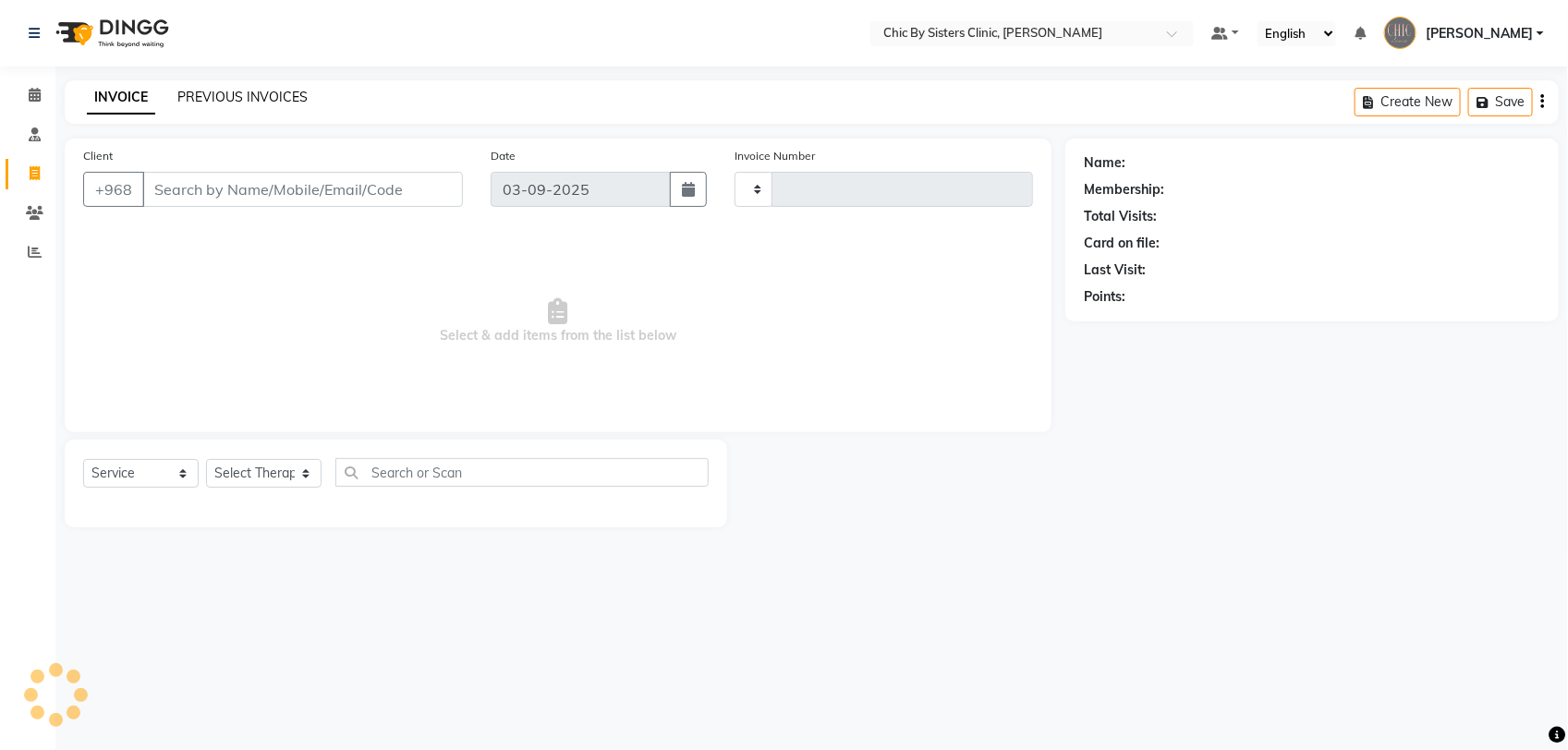
type input "2053"
select select "6348"
click at [305, 89] on div "INVOICE PREVIOUS INVOICES" at bounding box center [197, 98] width 265 height 21
click at [280, 94] on link "PREVIOUS INVOICES" at bounding box center [243, 97] width 131 height 17
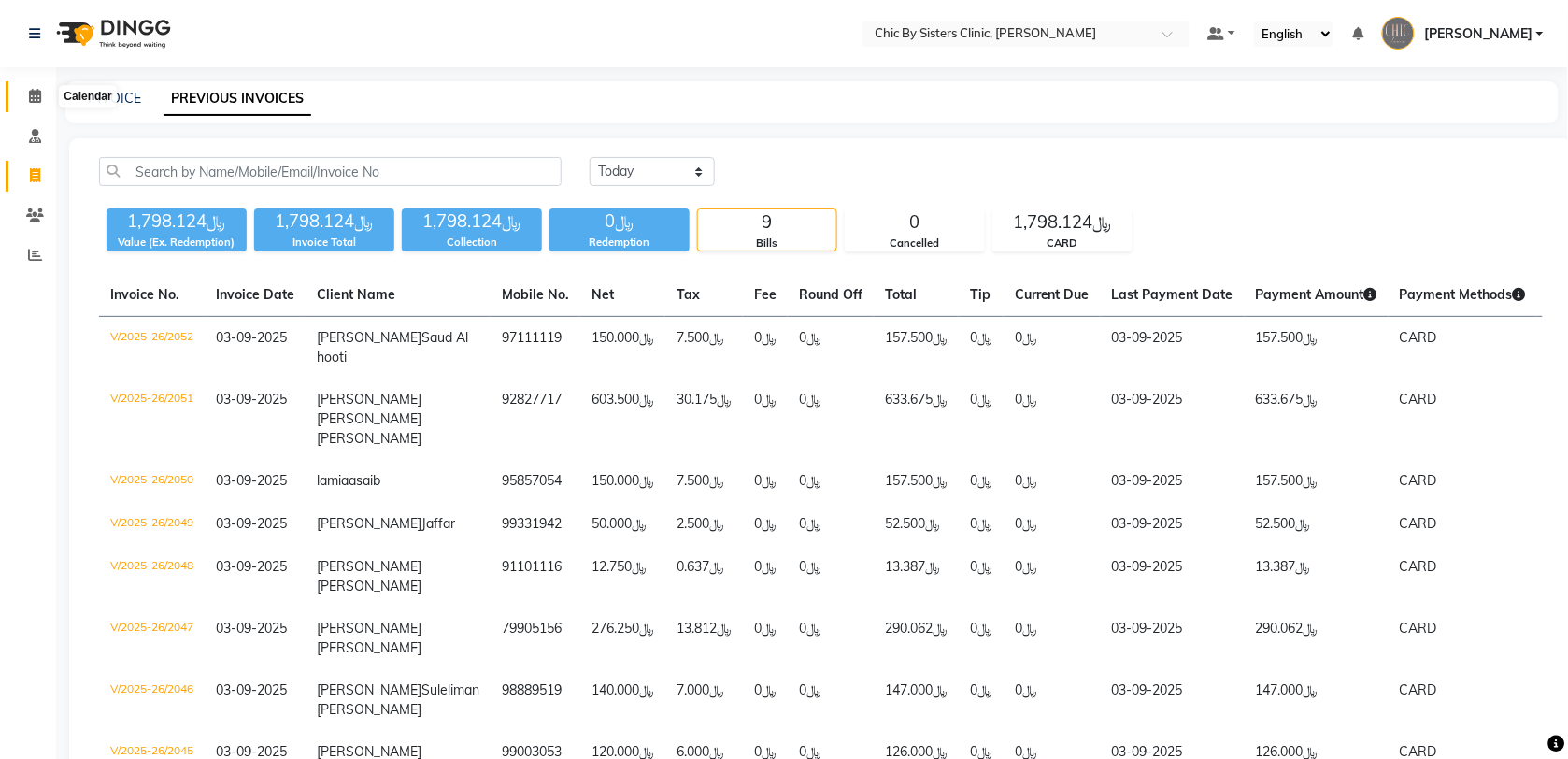
click at [35, 89] on icon at bounding box center [34, 96] width 12 height 14
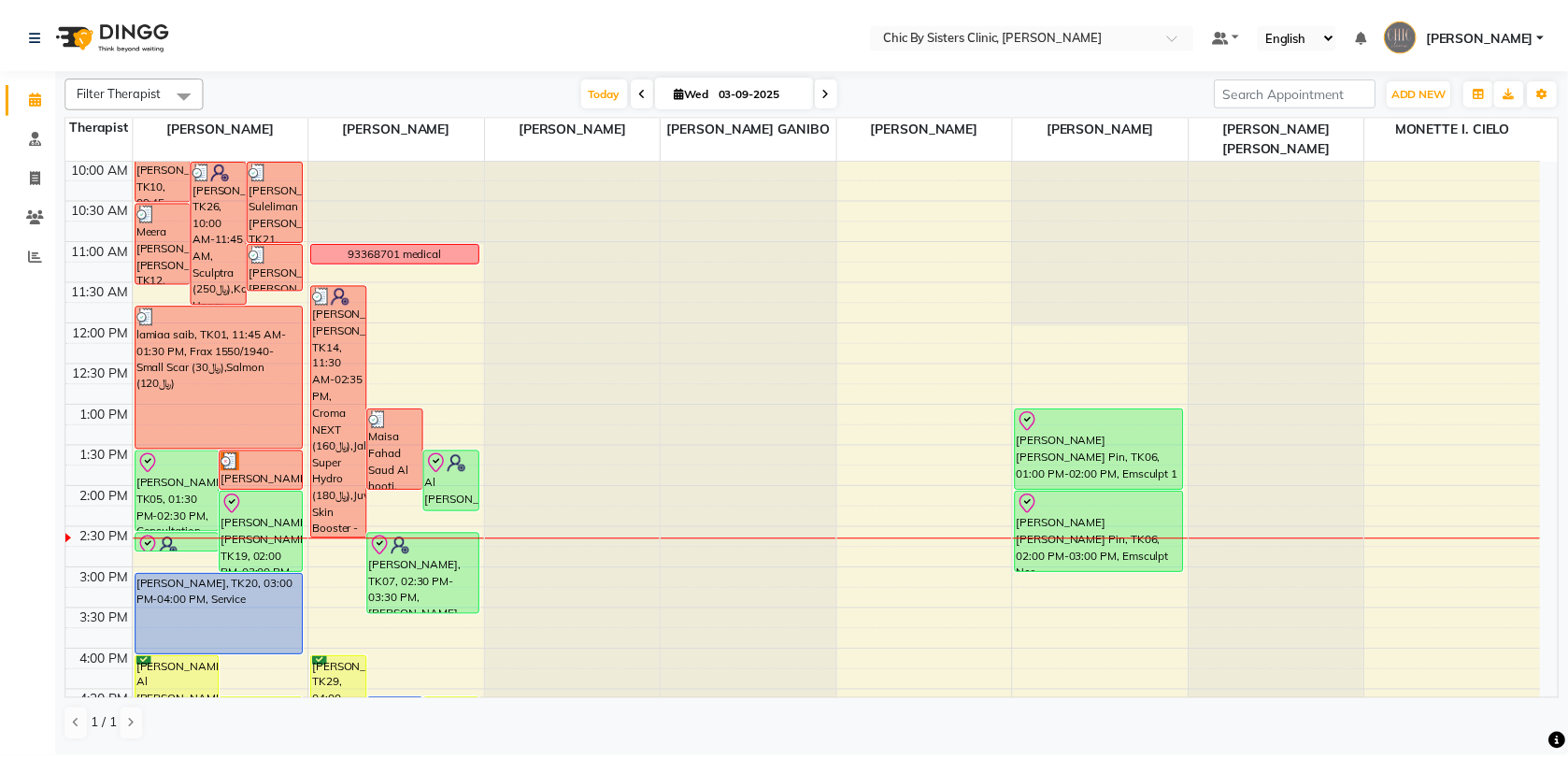
scroll to position [169, 0]
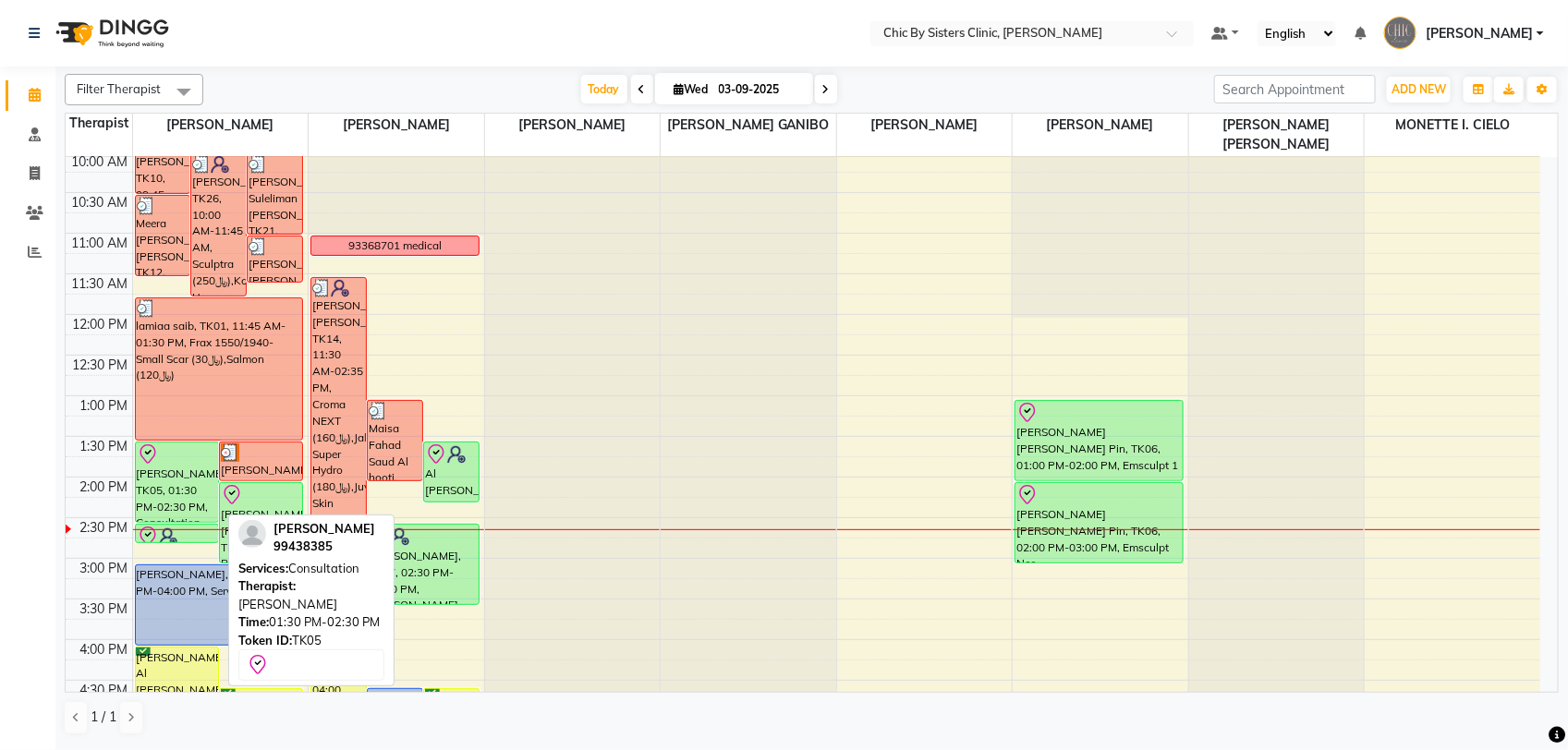
click at [172, 490] on div "Majan Al Abdullatif, TK05, 01:30 PM-02:30 PM, Consultation" at bounding box center [177, 482] width 82 height 79
select select "8"
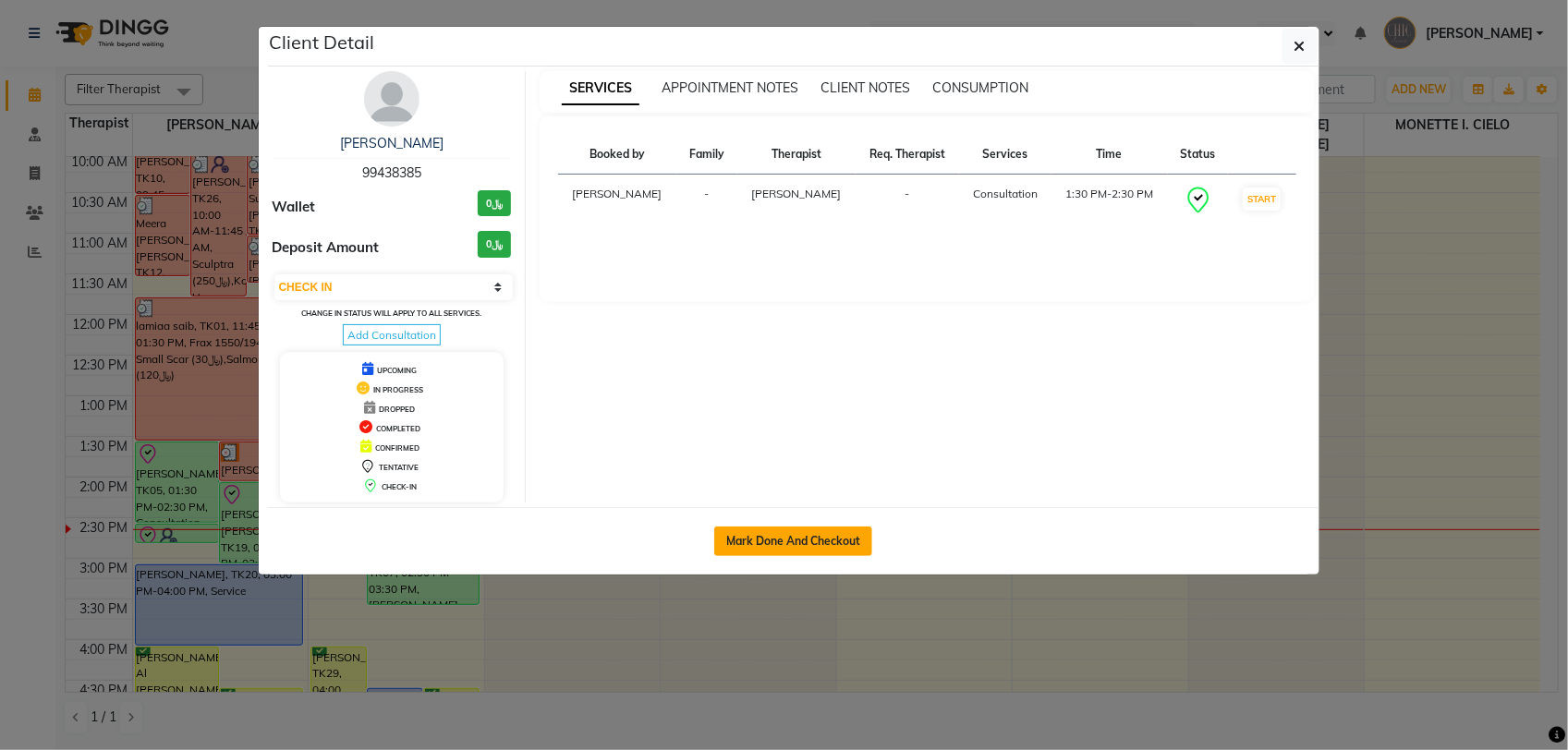
click at [768, 546] on button "Mark Done And Checkout" at bounding box center [793, 541] width 158 height 29
select select "service"
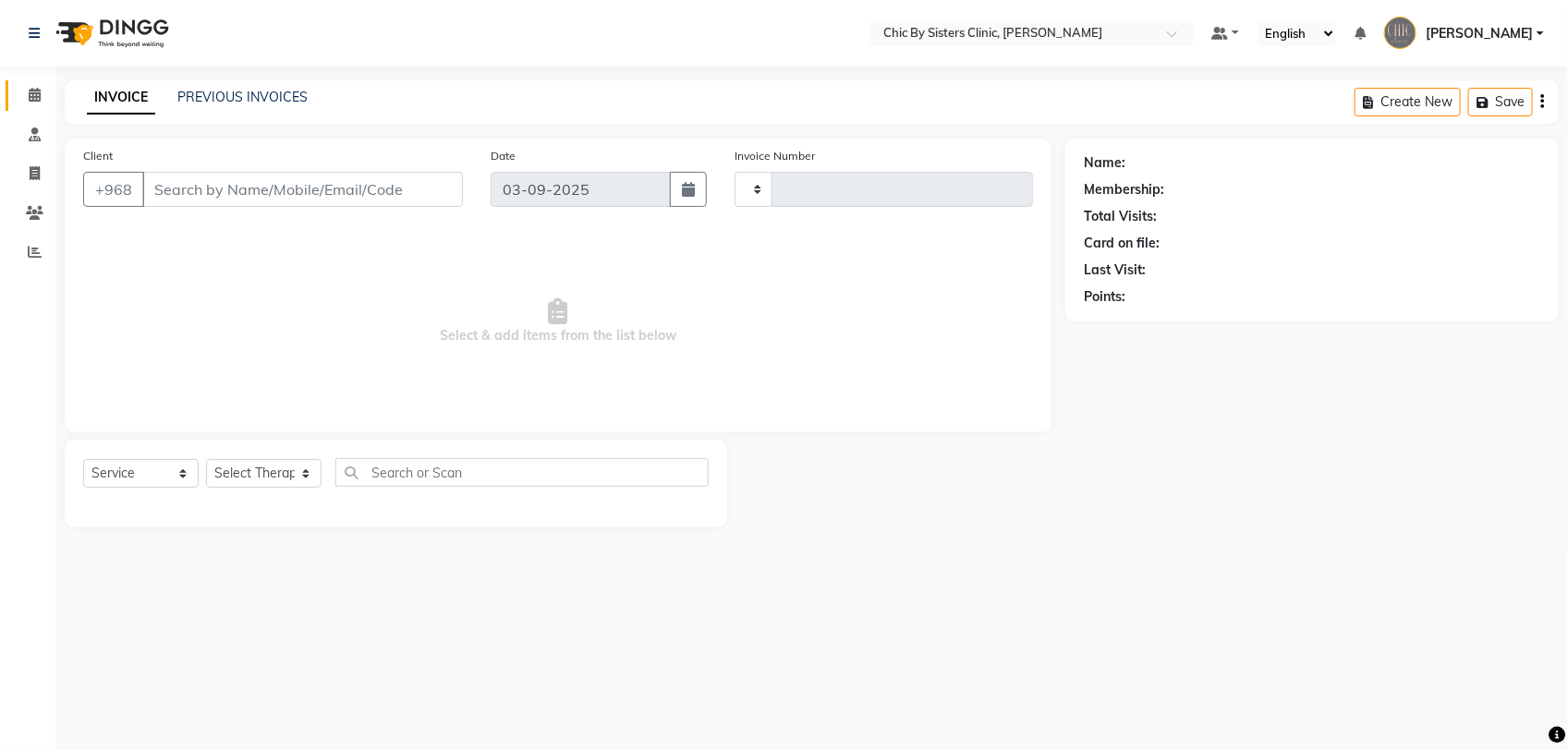
type input "2053"
select select "6348"
type input "99438385"
select select "49177"
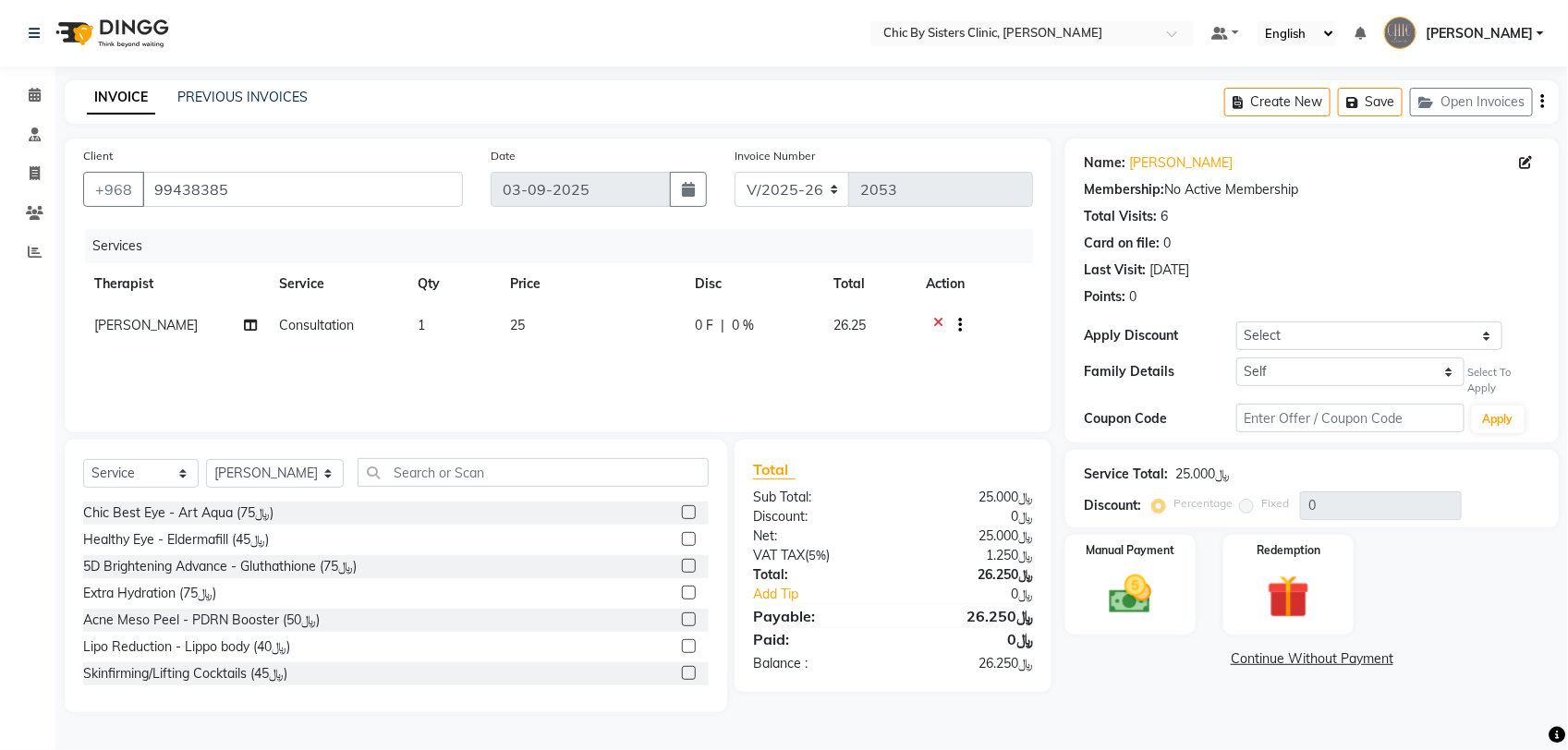
click at [936, 319] on icon at bounding box center [938, 327] width 10 height 23
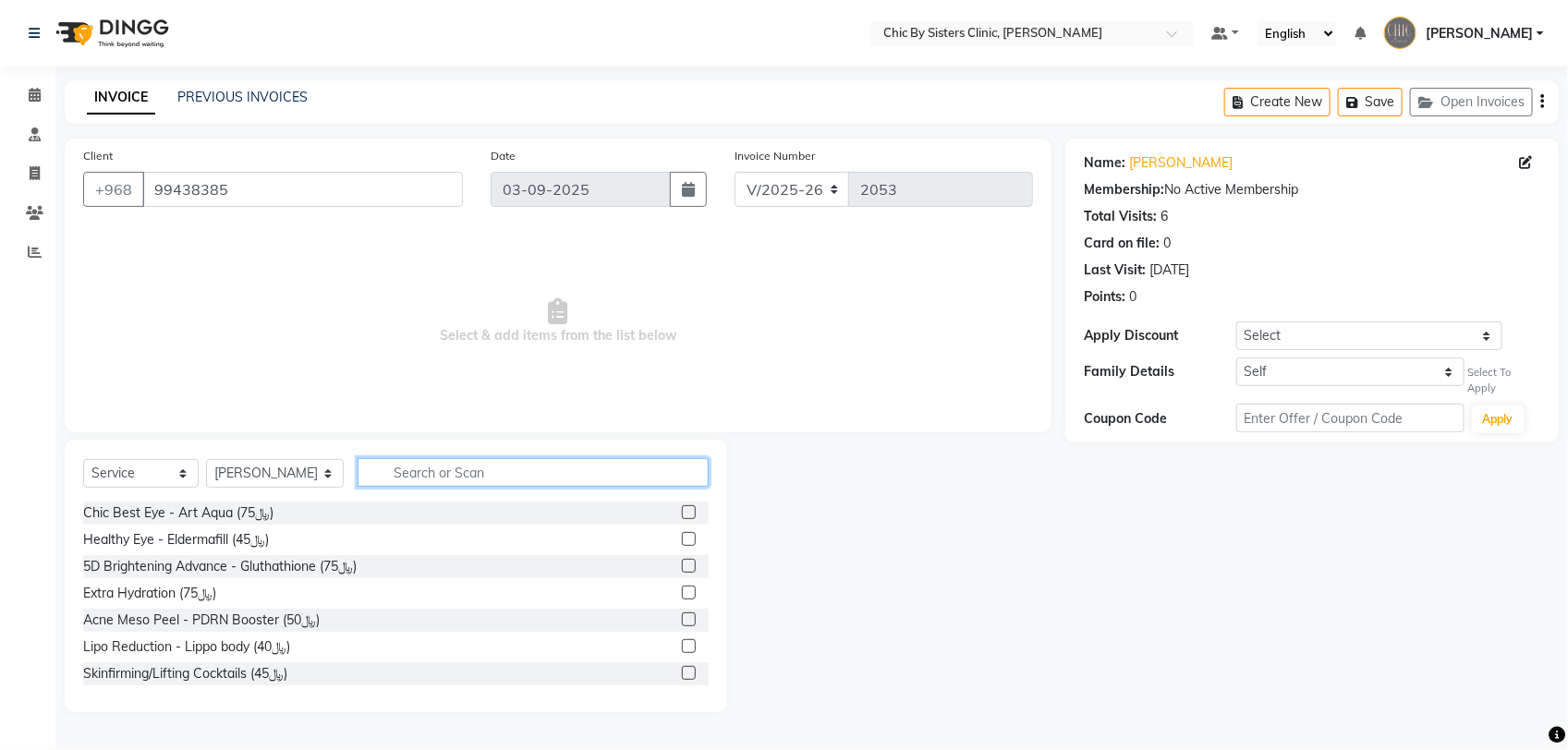
click at [496, 472] on input "text" at bounding box center [532, 472] width 351 height 28
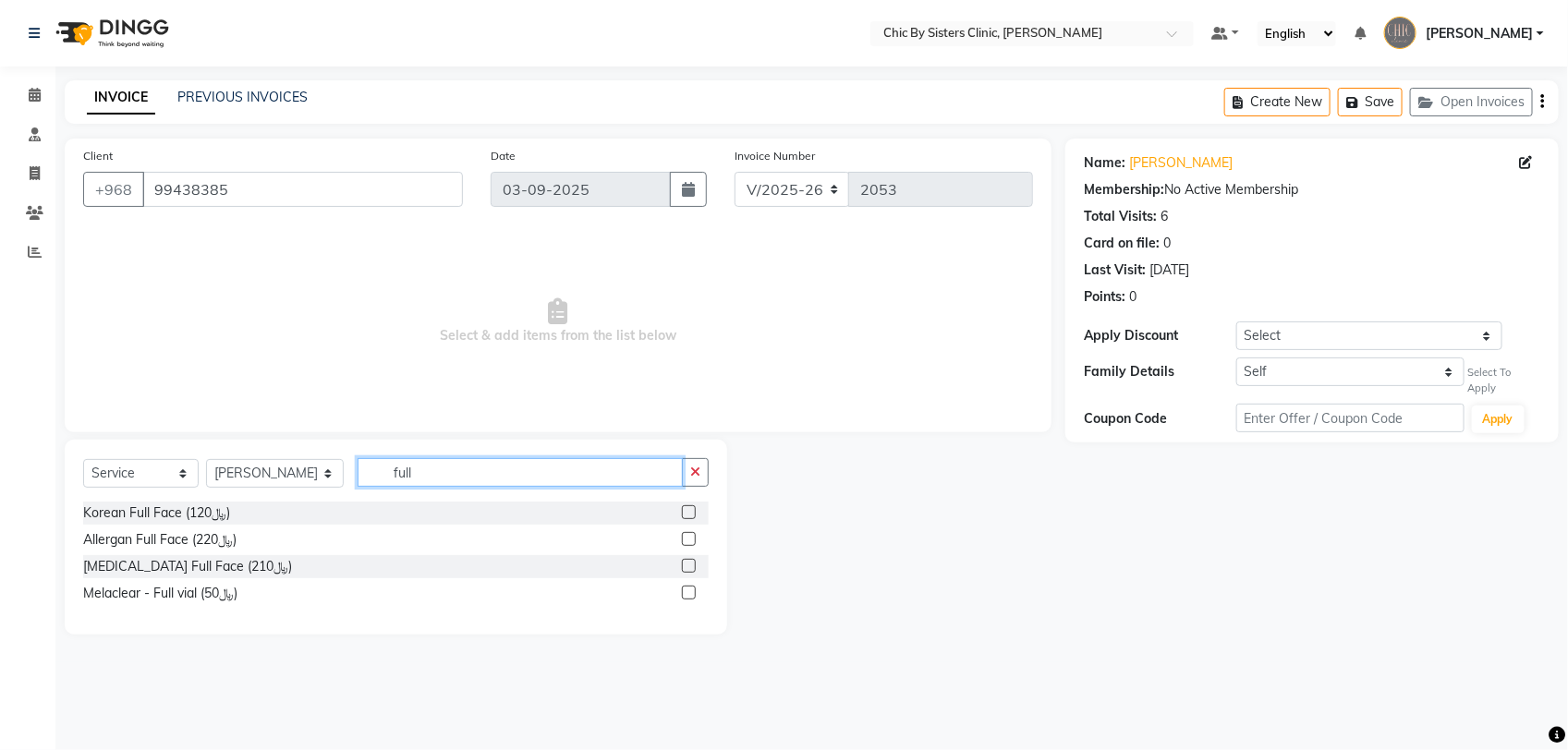
type input "full"
click at [687, 510] on label at bounding box center [688, 512] width 14 height 14
click at [687, 510] on input "checkbox" at bounding box center [688, 513] width 12 height 12
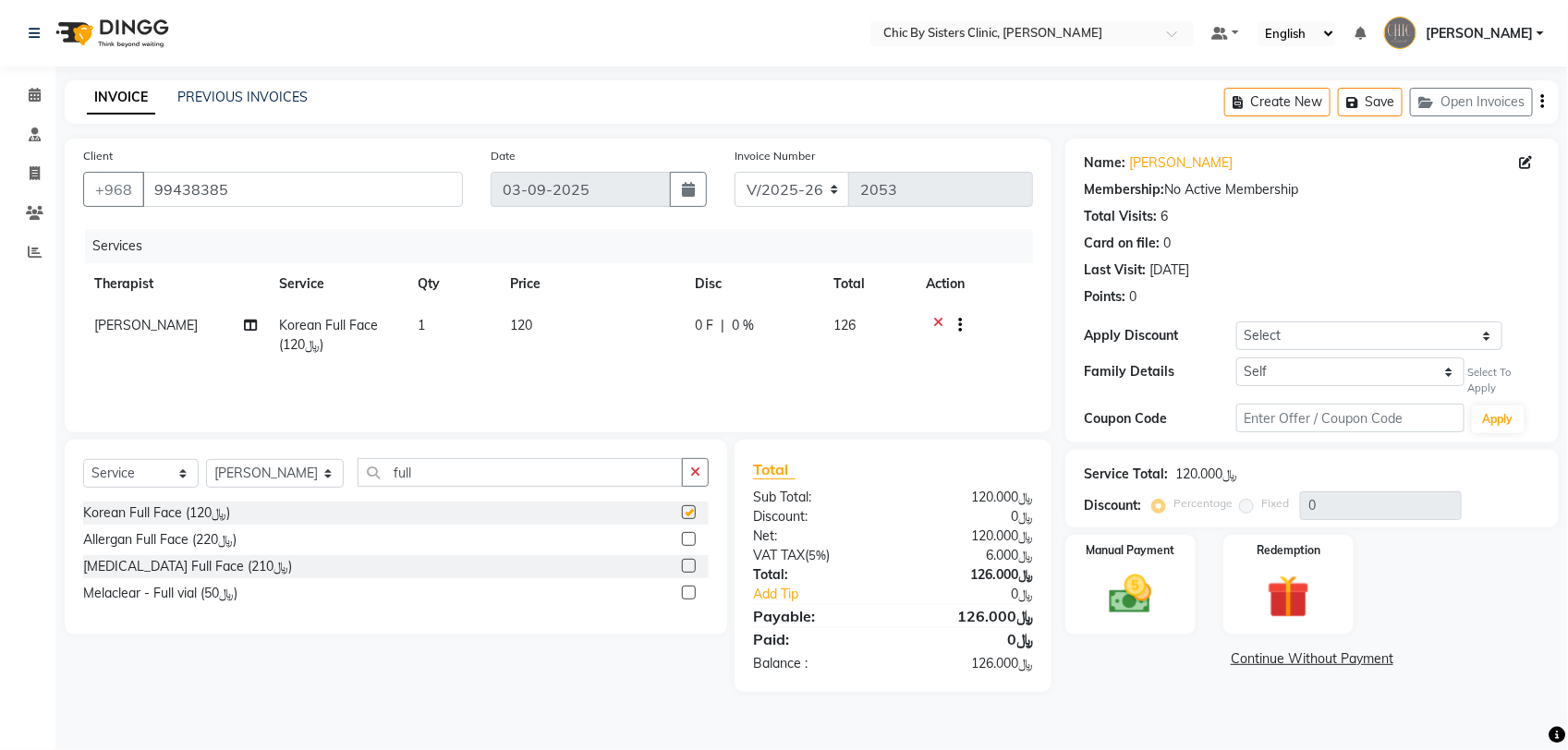
checkbox input "false"
click at [1164, 591] on img at bounding box center [1130, 595] width 73 height 52
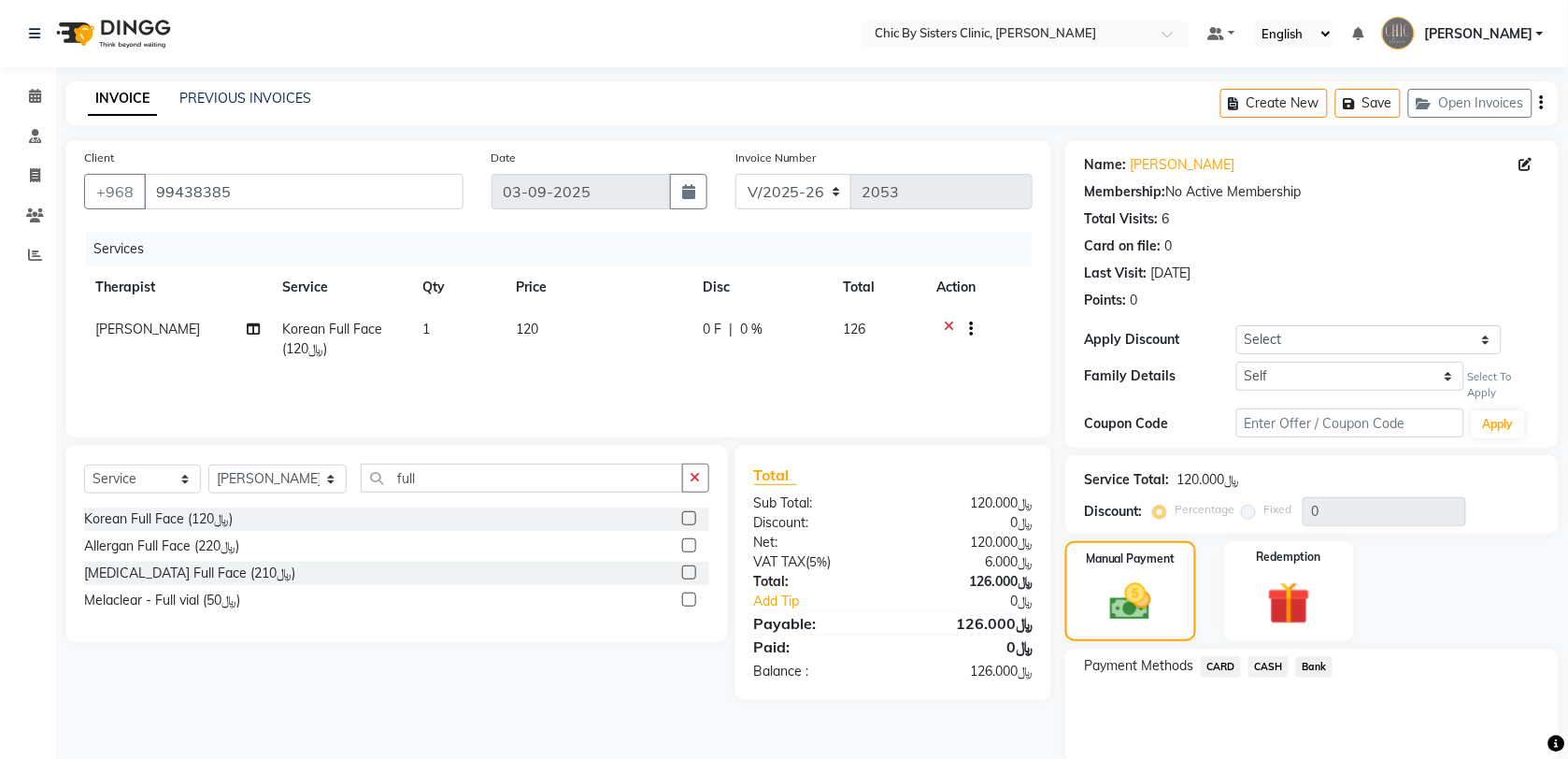
click at [1223, 668] on span "CARD" at bounding box center [1221, 667] width 40 height 21
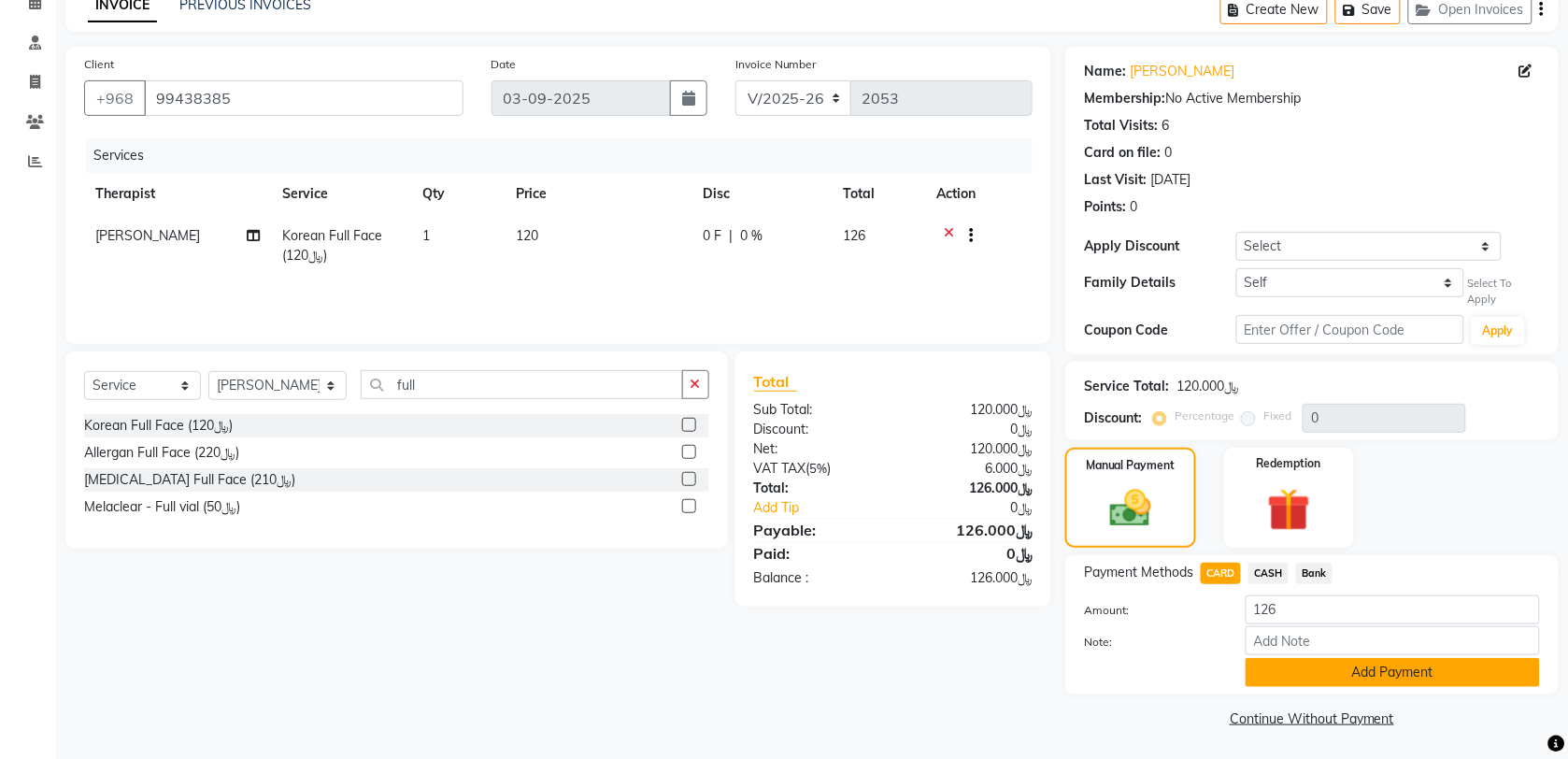
click at [1338, 659] on button "Add Payment" at bounding box center [1393, 673] width 295 height 29
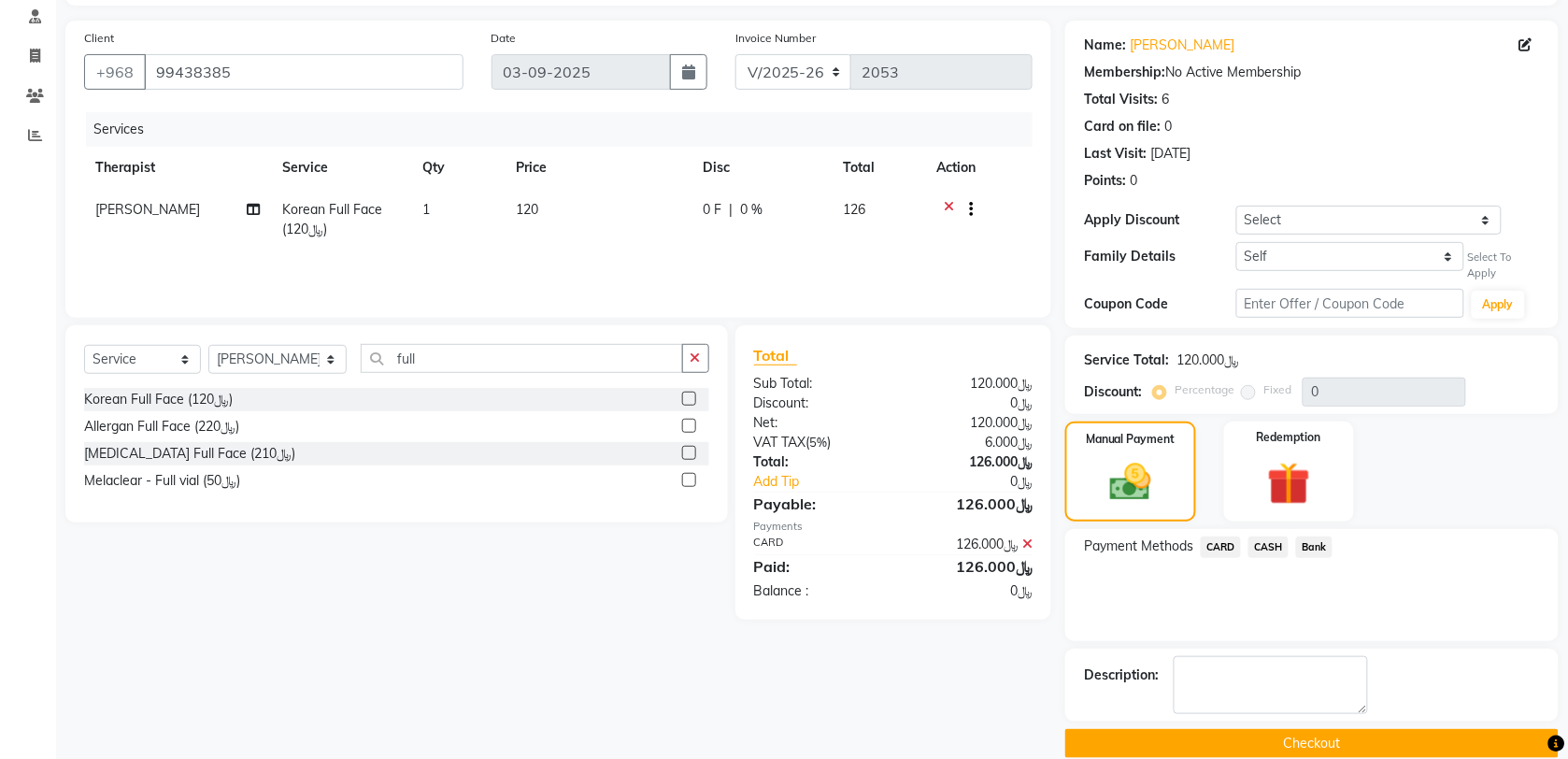
scroll to position [145, 0]
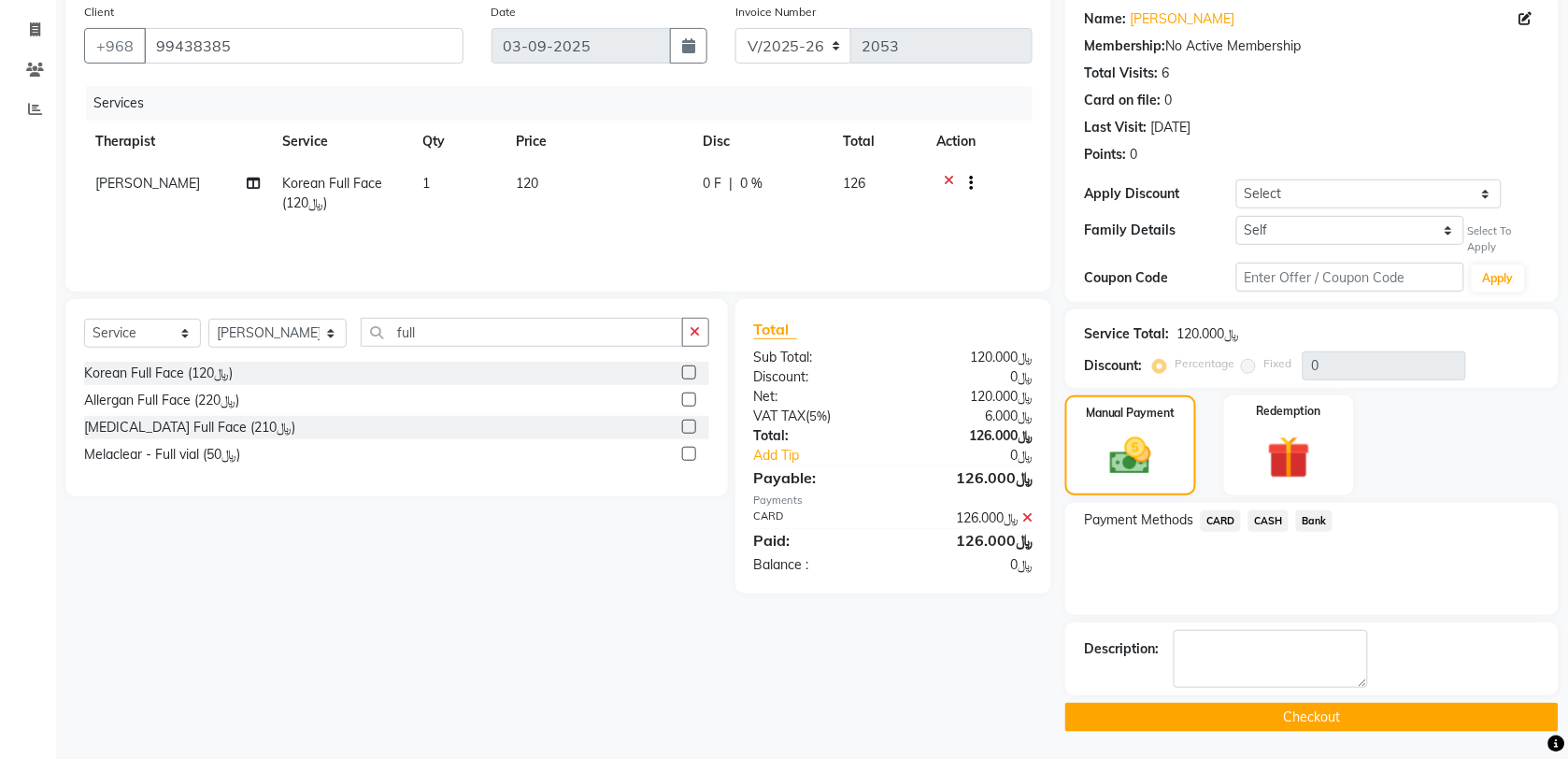
click at [1460, 716] on button "Checkout" at bounding box center [1313, 718] width 494 height 29
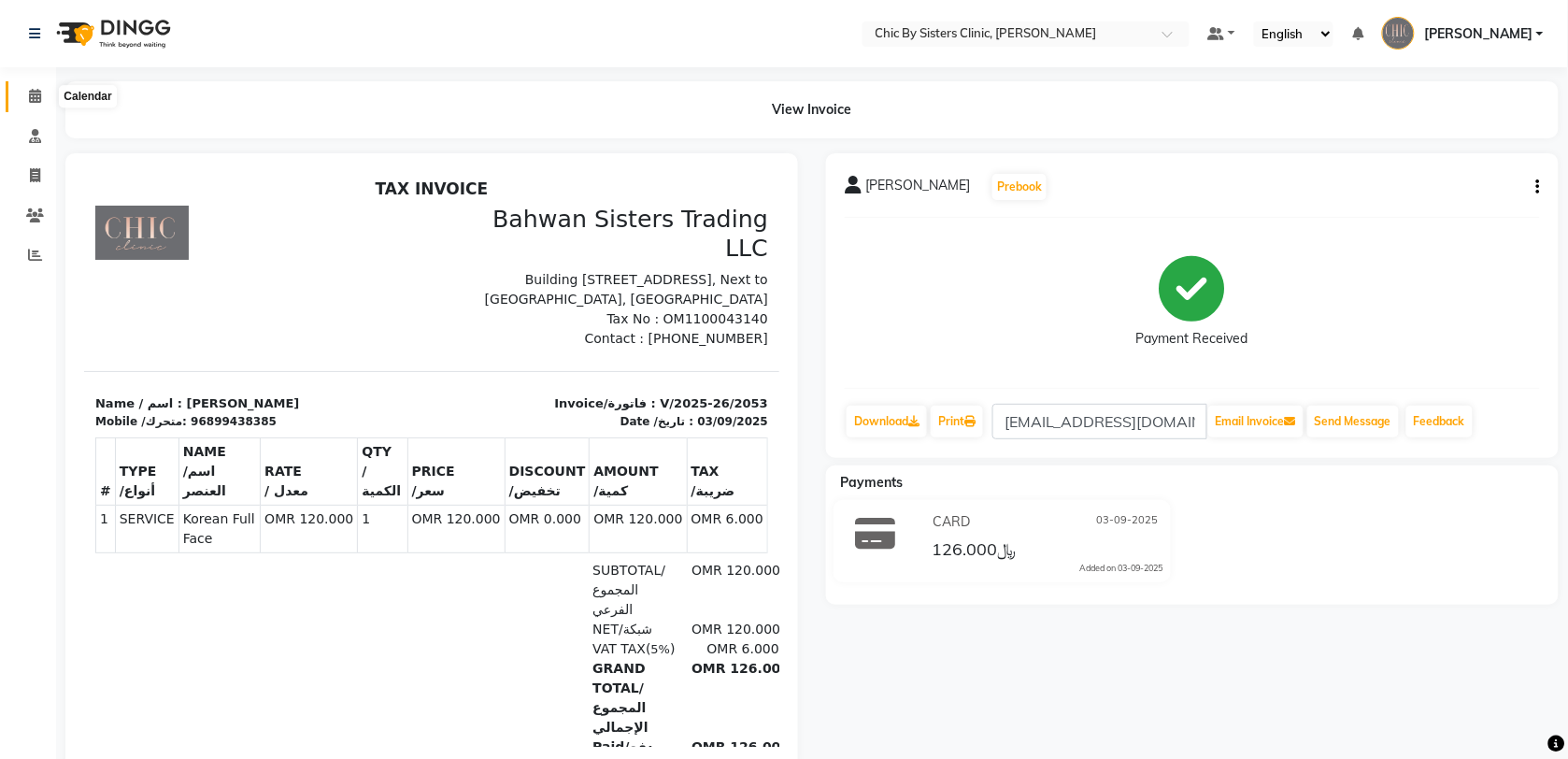
click at [31, 92] on icon at bounding box center [34, 96] width 12 height 14
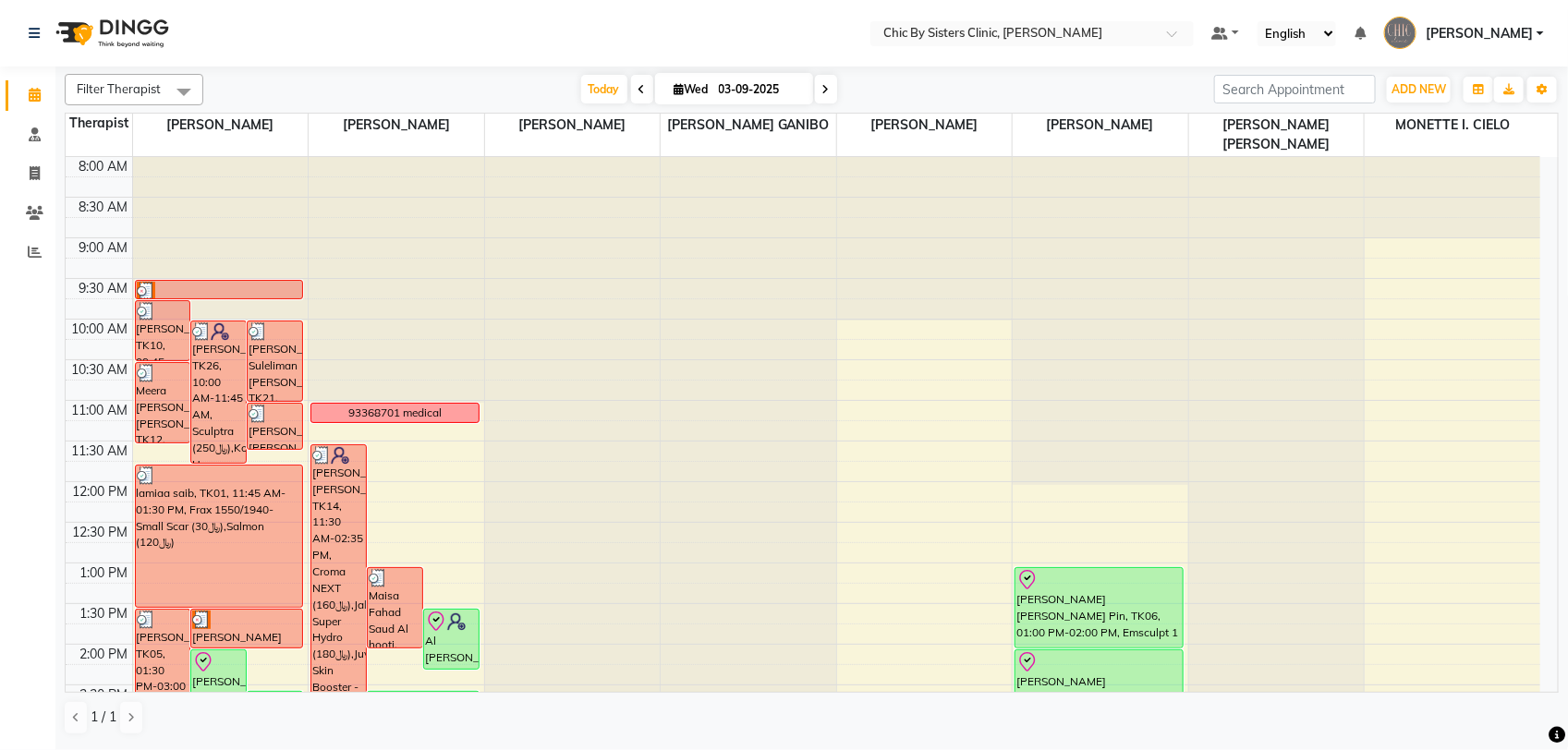
scroll to position [231, 0]
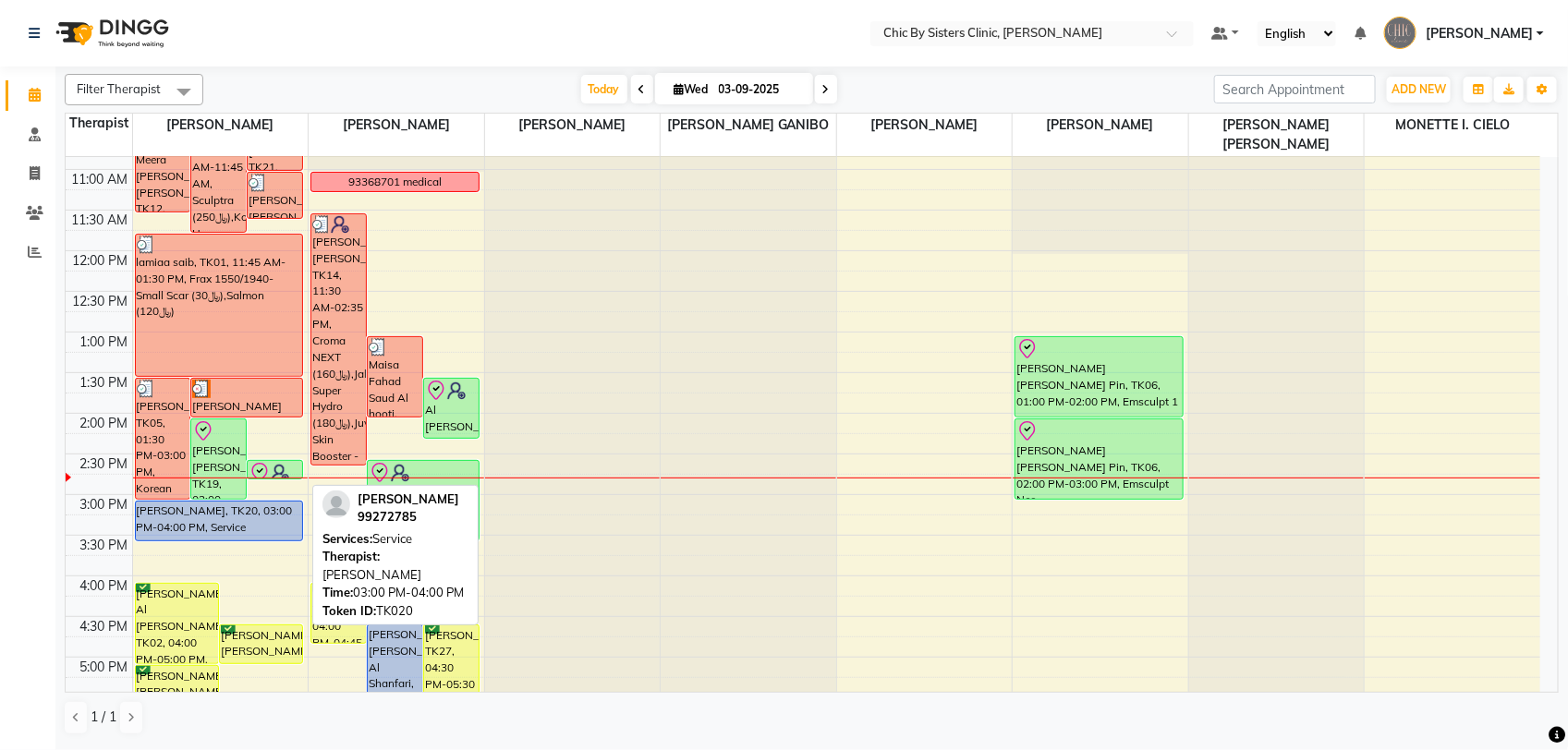
drag, startPoint x: 256, startPoint y: 578, endPoint x: 269, endPoint y: 533, distance: 46.8
click at [269, 533] on div "[PERSON_NAME], TK10, 09:45 AM-10:30 AM, [MEDICAL_DATA] Full Face [PERSON_NAME],…" at bounding box center [221, 576] width 176 height 1299
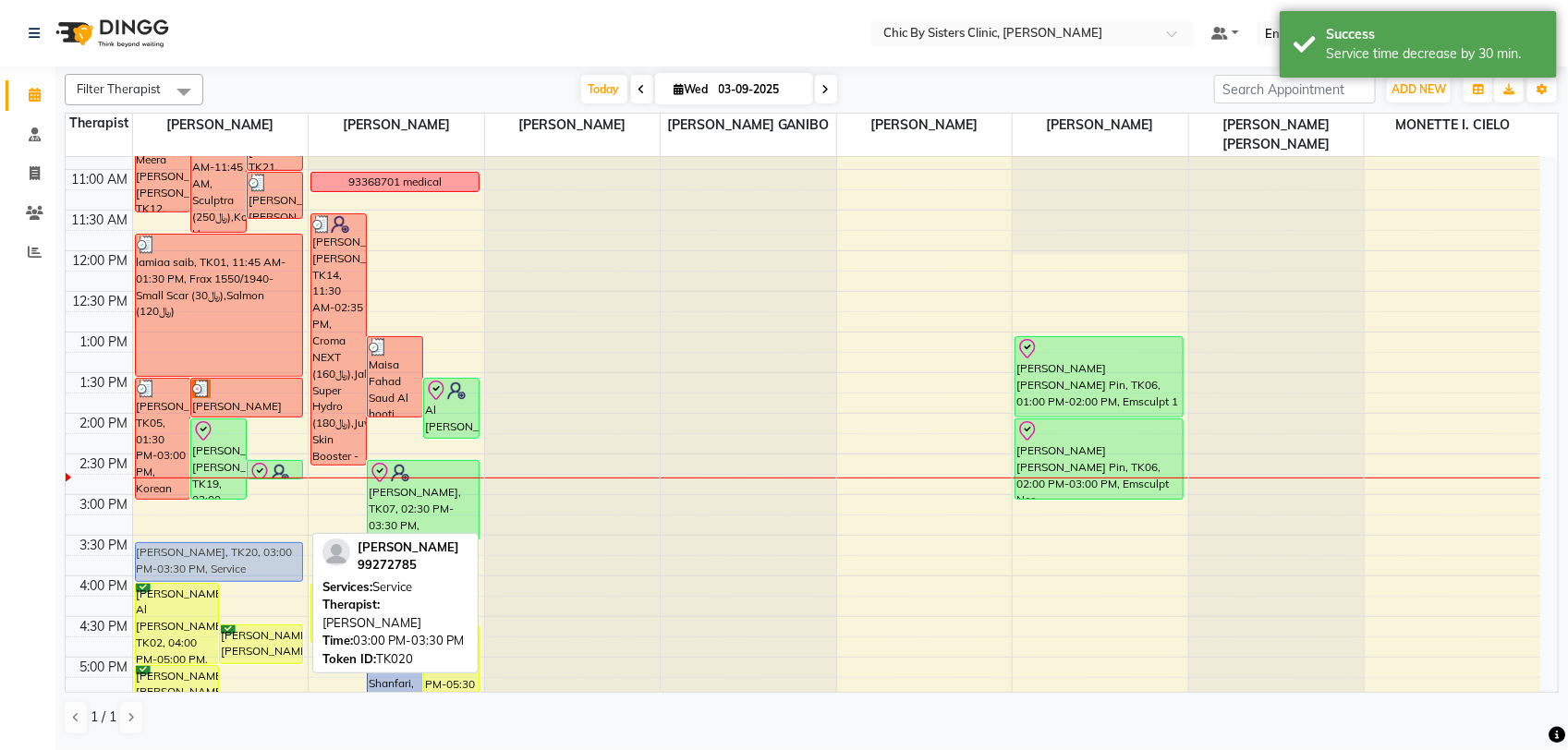
drag, startPoint x: 250, startPoint y: 514, endPoint x: 250, endPoint y: 557, distance: 43.0
click at [250, 557] on div "[PERSON_NAME], TK10, 09:45 AM-10:30 AM, [MEDICAL_DATA] Full Face [PERSON_NAME],…" at bounding box center [221, 576] width 176 height 1299
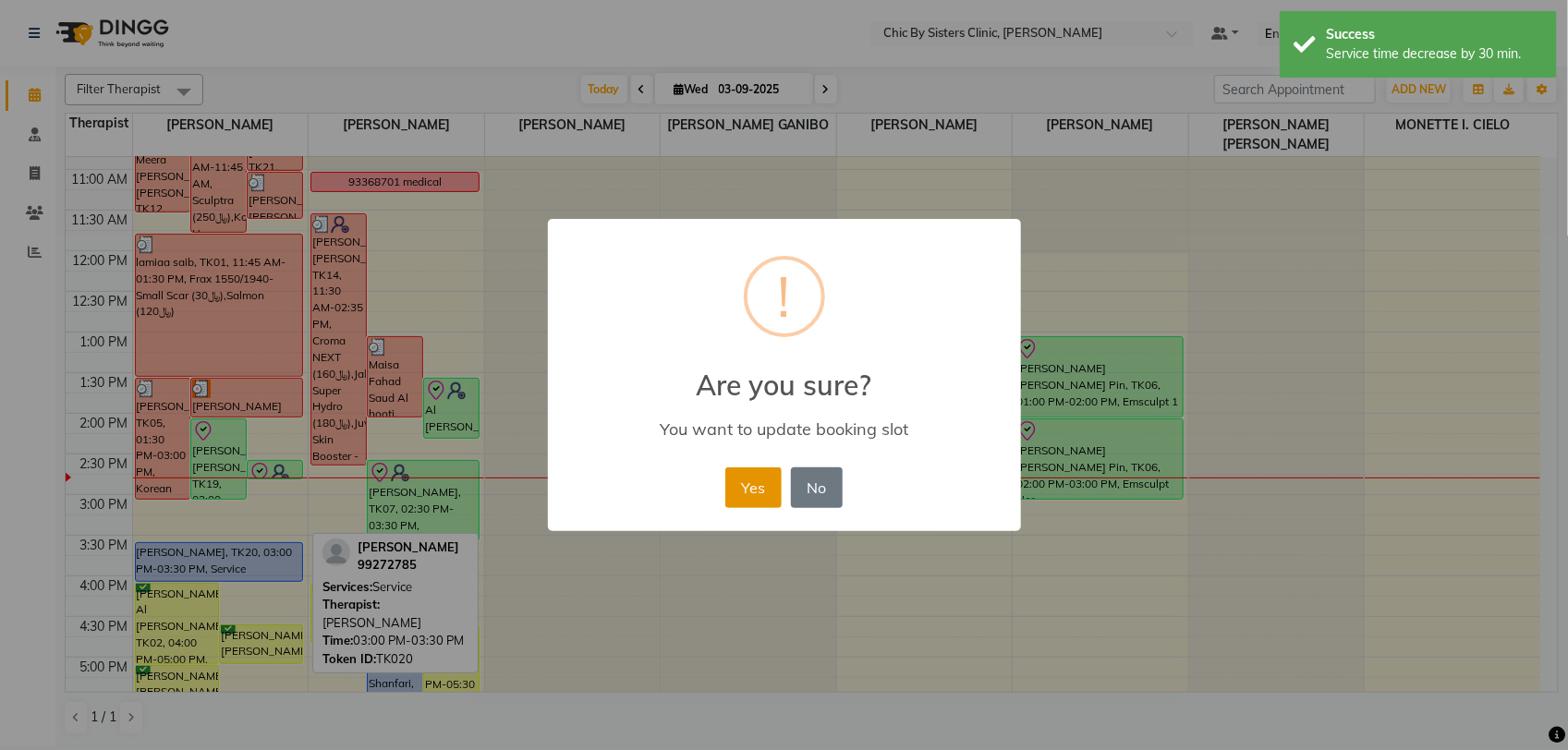
click at [776, 490] on button "Yes" at bounding box center [754, 487] width 57 height 41
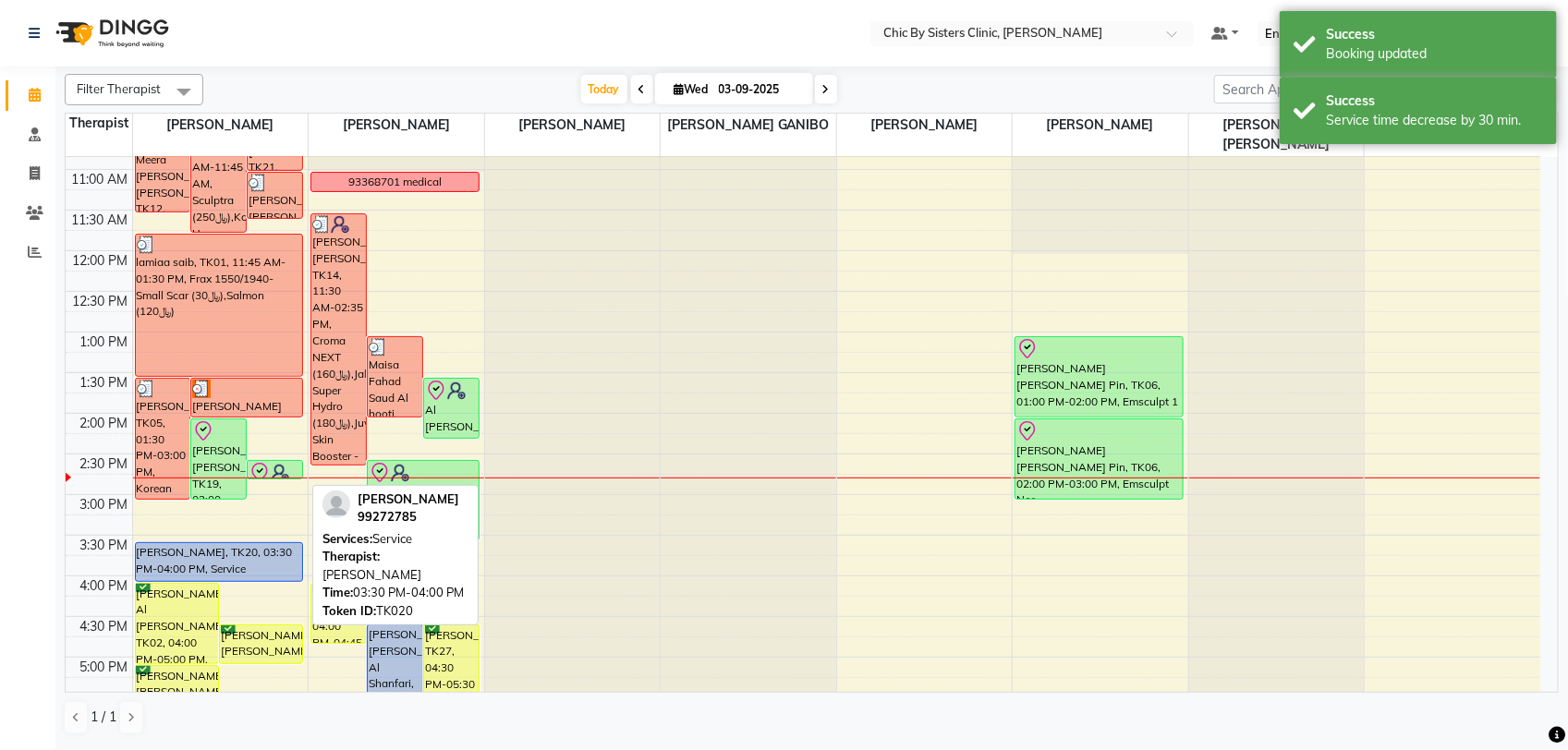
click at [200, 556] on div "[PERSON_NAME], TK20, 03:30 PM-04:00 PM, Service" at bounding box center [219, 562] width 167 height 38
click at [282, 566] on div "[PERSON_NAME], TK20, 03:30 PM-04:00 PM, Service" at bounding box center [219, 562] width 167 height 38
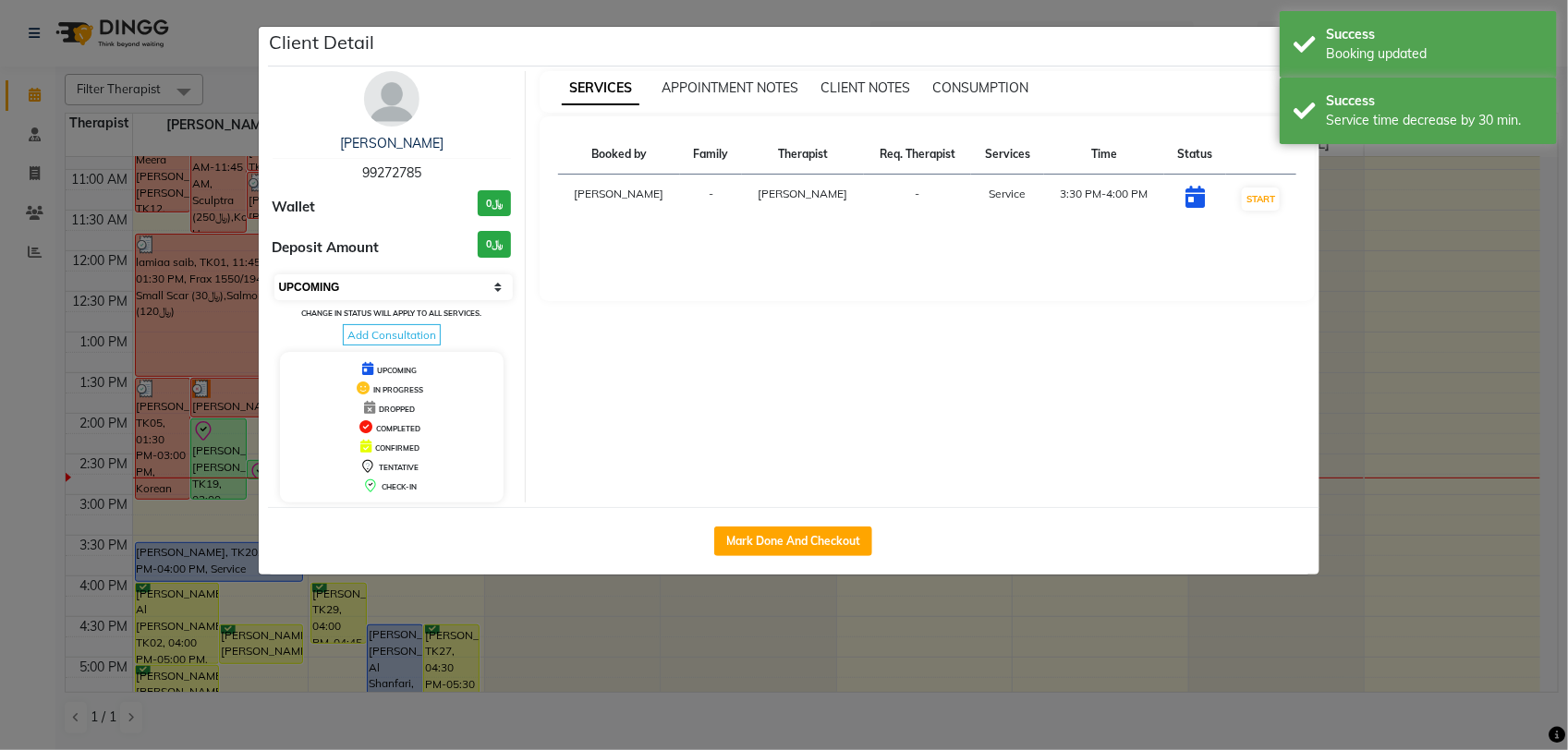
click at [437, 284] on select "Select IN SERVICE CONFIRMED TENTATIVE CHECK IN MARK DONE DROPPED UPCOMING" at bounding box center [393, 287] width 239 height 26
select select "6"
click at [274, 274] on select "Select IN SERVICE CONFIRMED TENTATIVE CHECK IN MARK DONE DROPPED UPCOMING" at bounding box center [393, 287] width 239 height 26
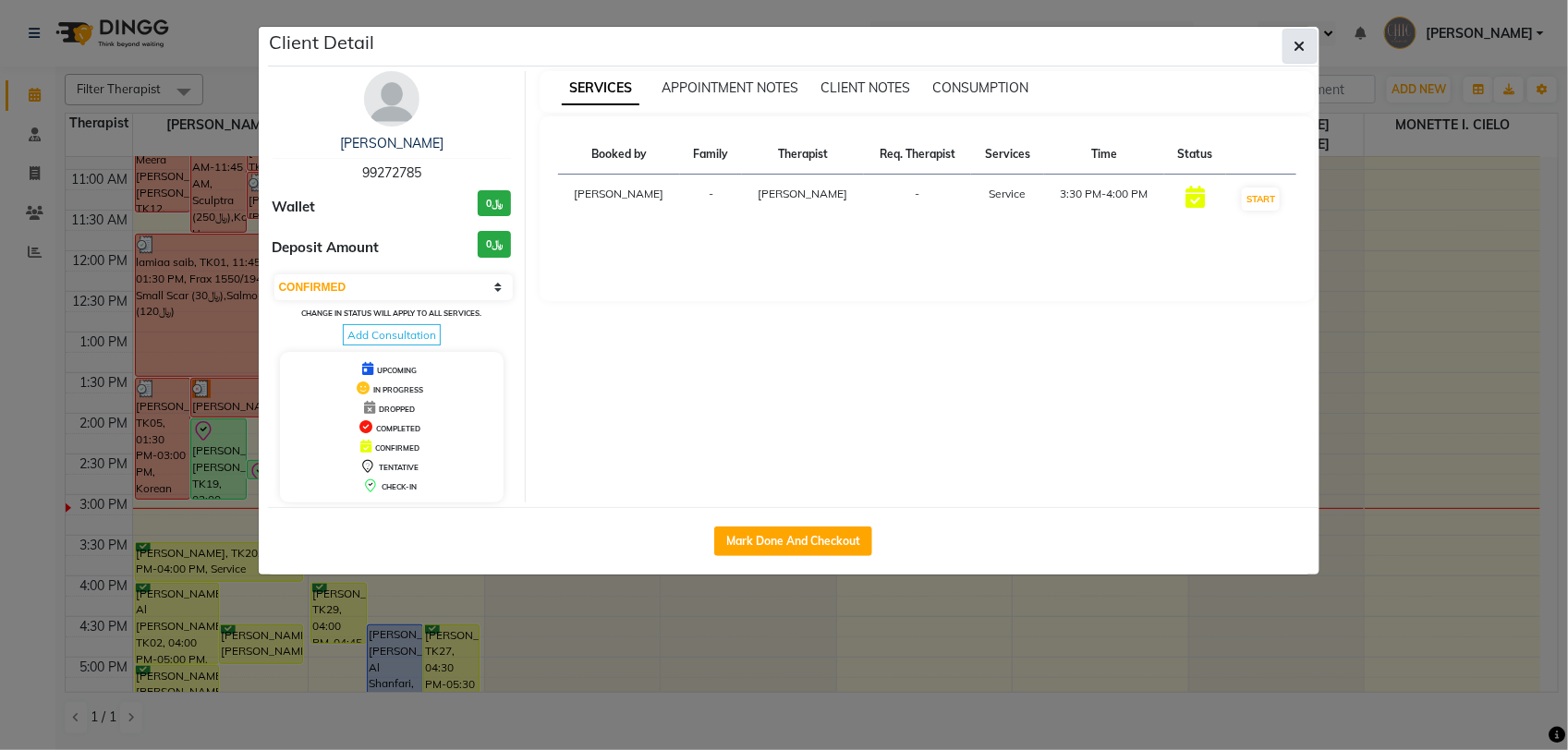
click at [1295, 49] on icon "button" at bounding box center [1300, 46] width 11 height 15
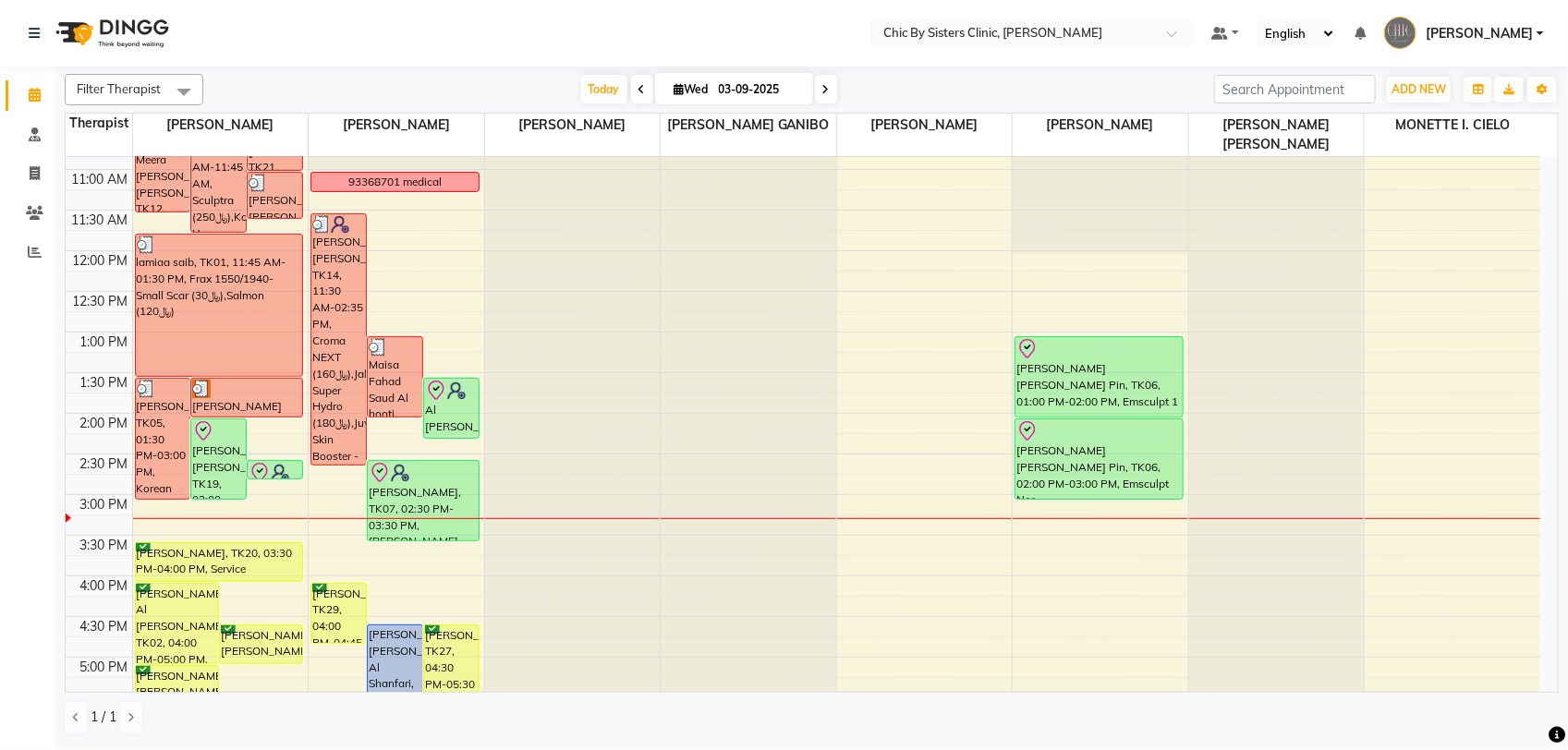
scroll to position [462, 0]
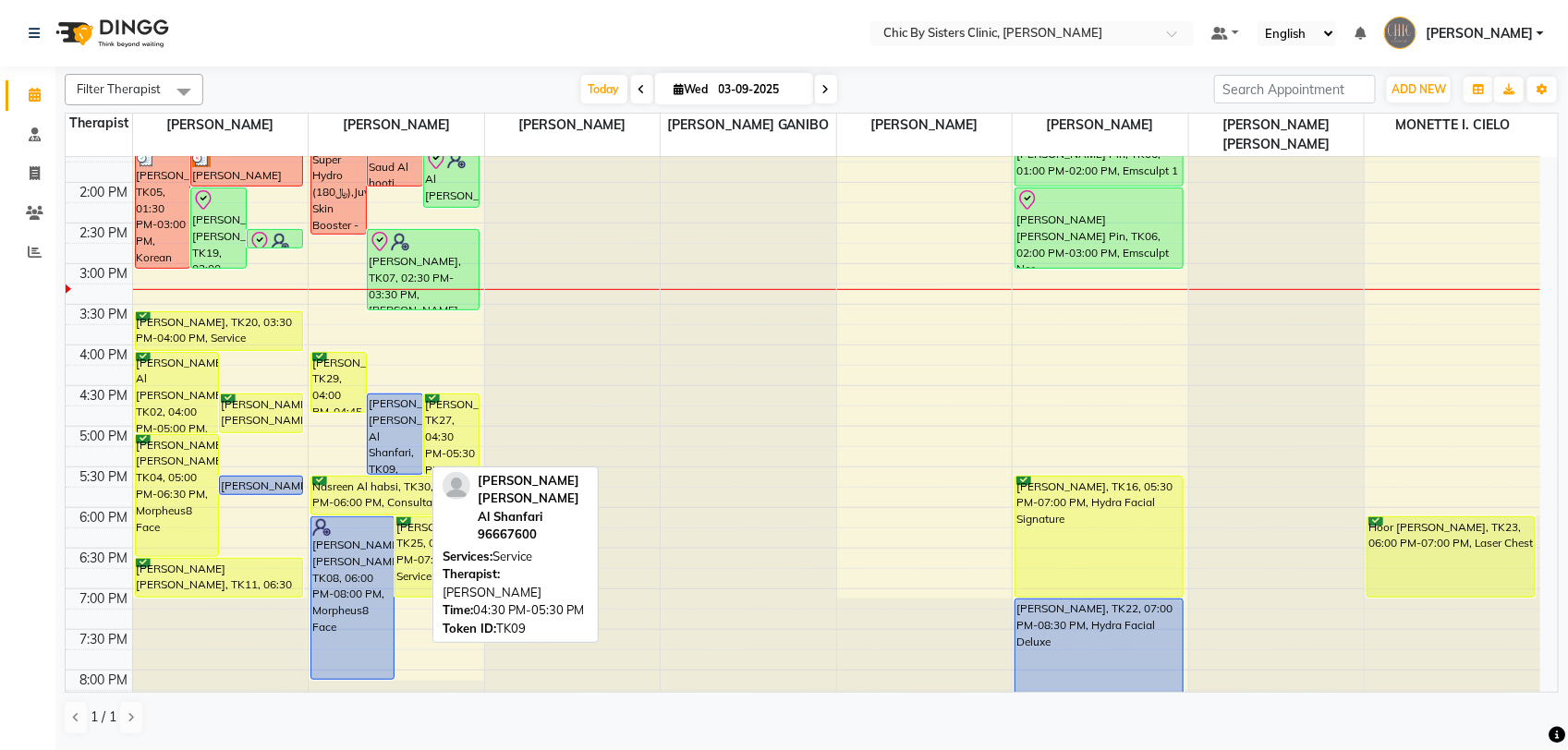
click at [403, 411] on div "[PERSON_NAME] [PERSON_NAME] Al Shanfari, TK09, 04:30 PM-05:30 PM, Service" at bounding box center [395, 434] width 55 height 79
select select "6"
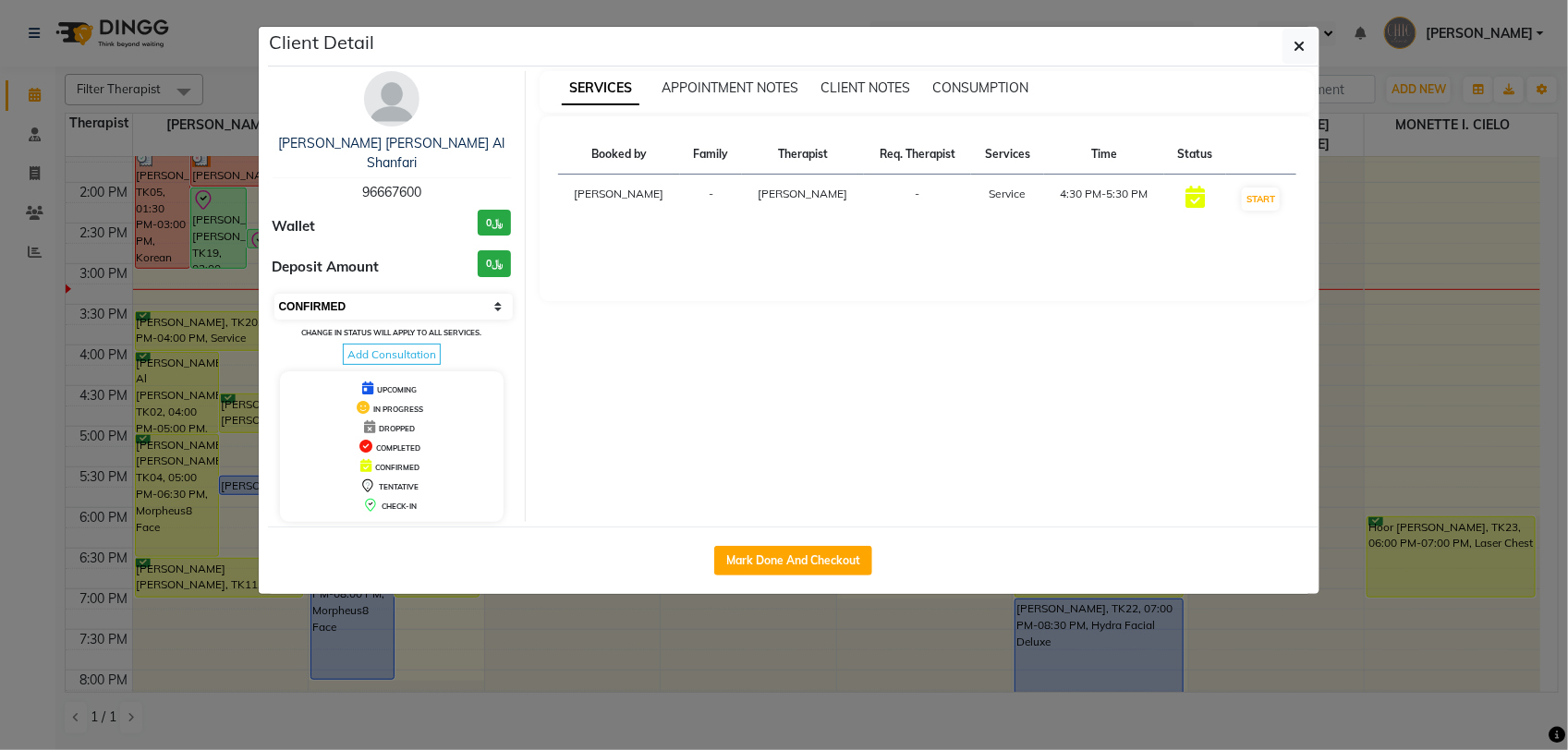
click at [404, 294] on select "Select IN SERVICE CONFIRMED TENTATIVE CHECK IN MARK DONE DROPPED UPCOMING" at bounding box center [393, 306] width 239 height 26
click at [1291, 53] on button "button" at bounding box center [1299, 45] width 35 height 35
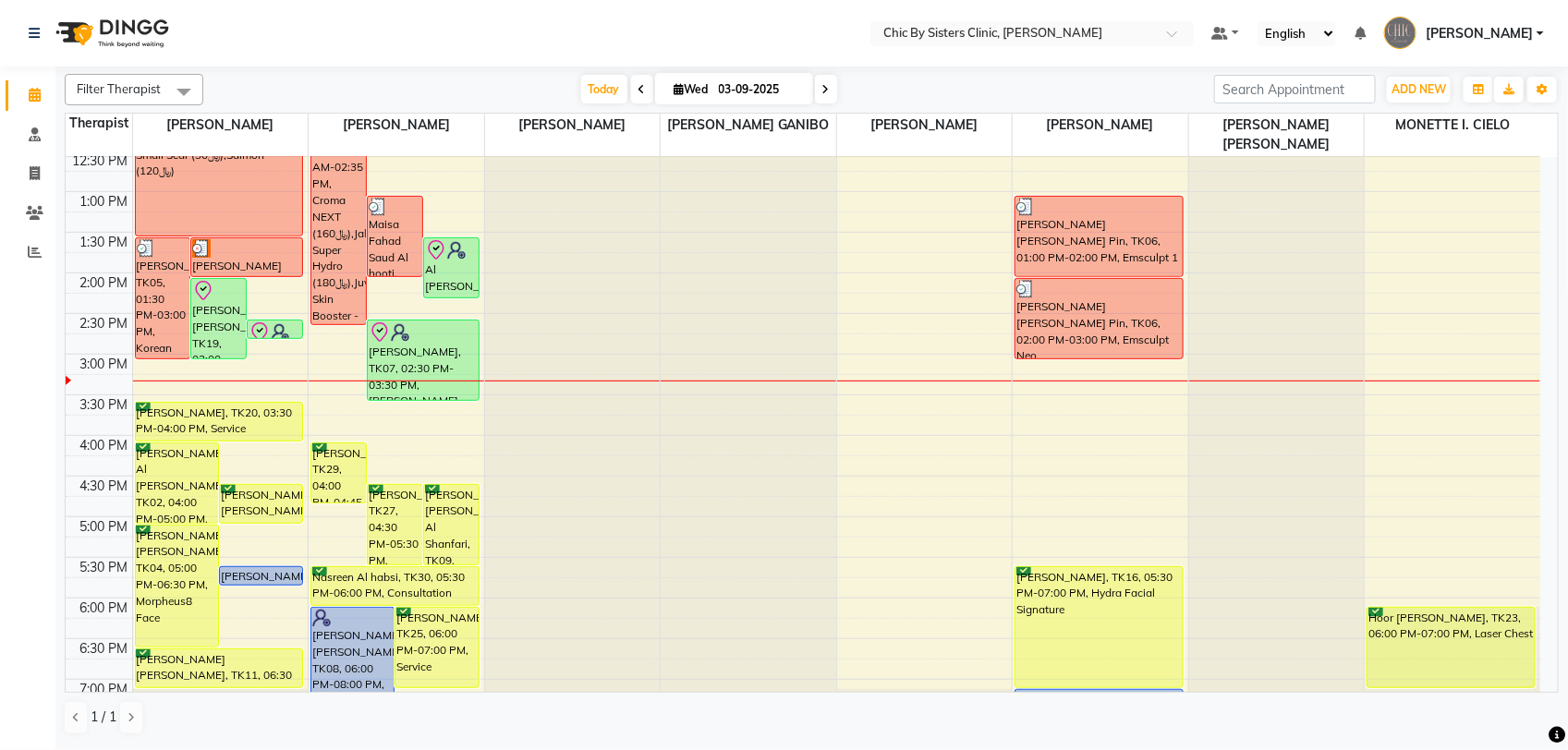
scroll to position [346, 0]
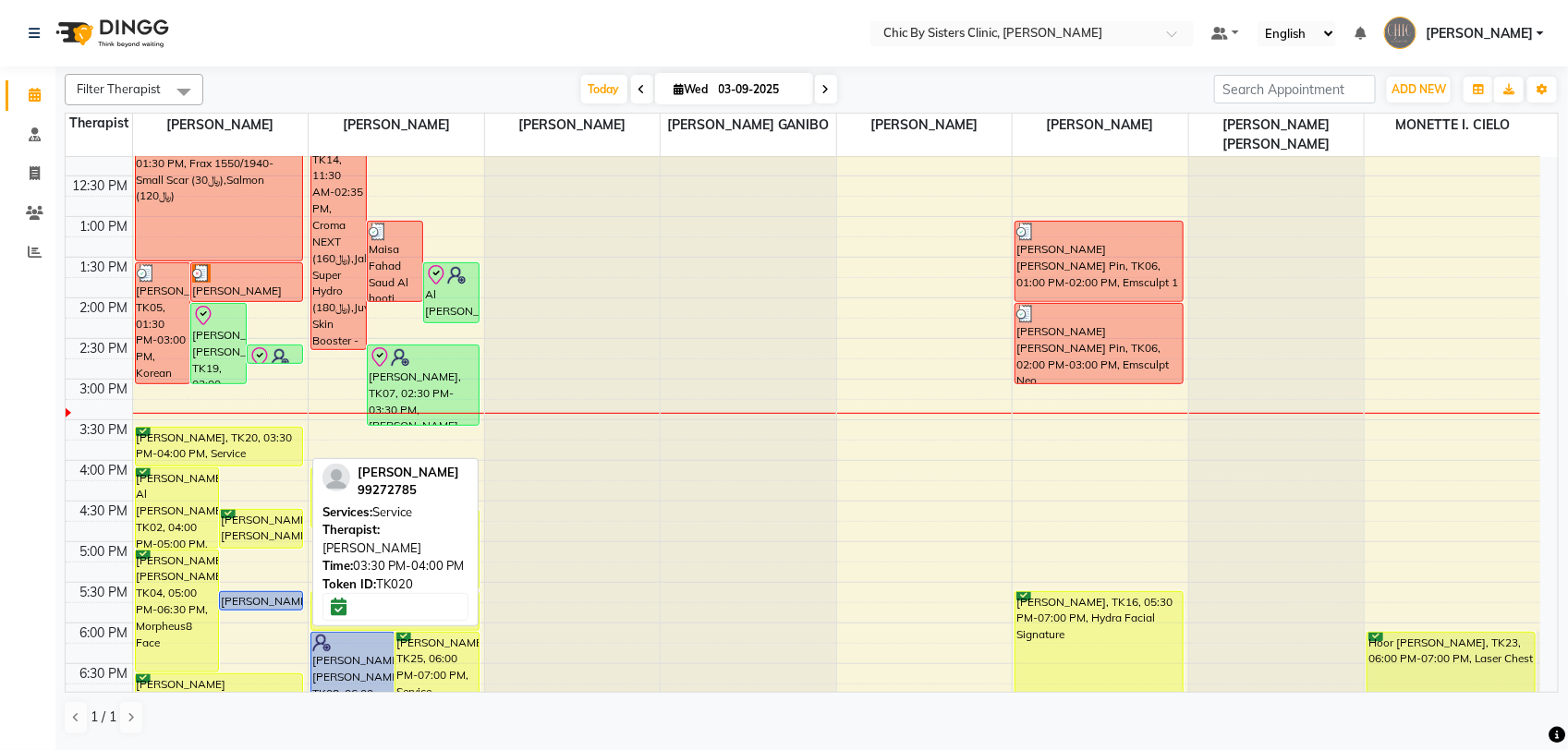
click at [190, 446] on div "[PERSON_NAME], TK20, 03:30 PM-04:00 PM, Service" at bounding box center [219, 446] width 167 height 38
select select "6"
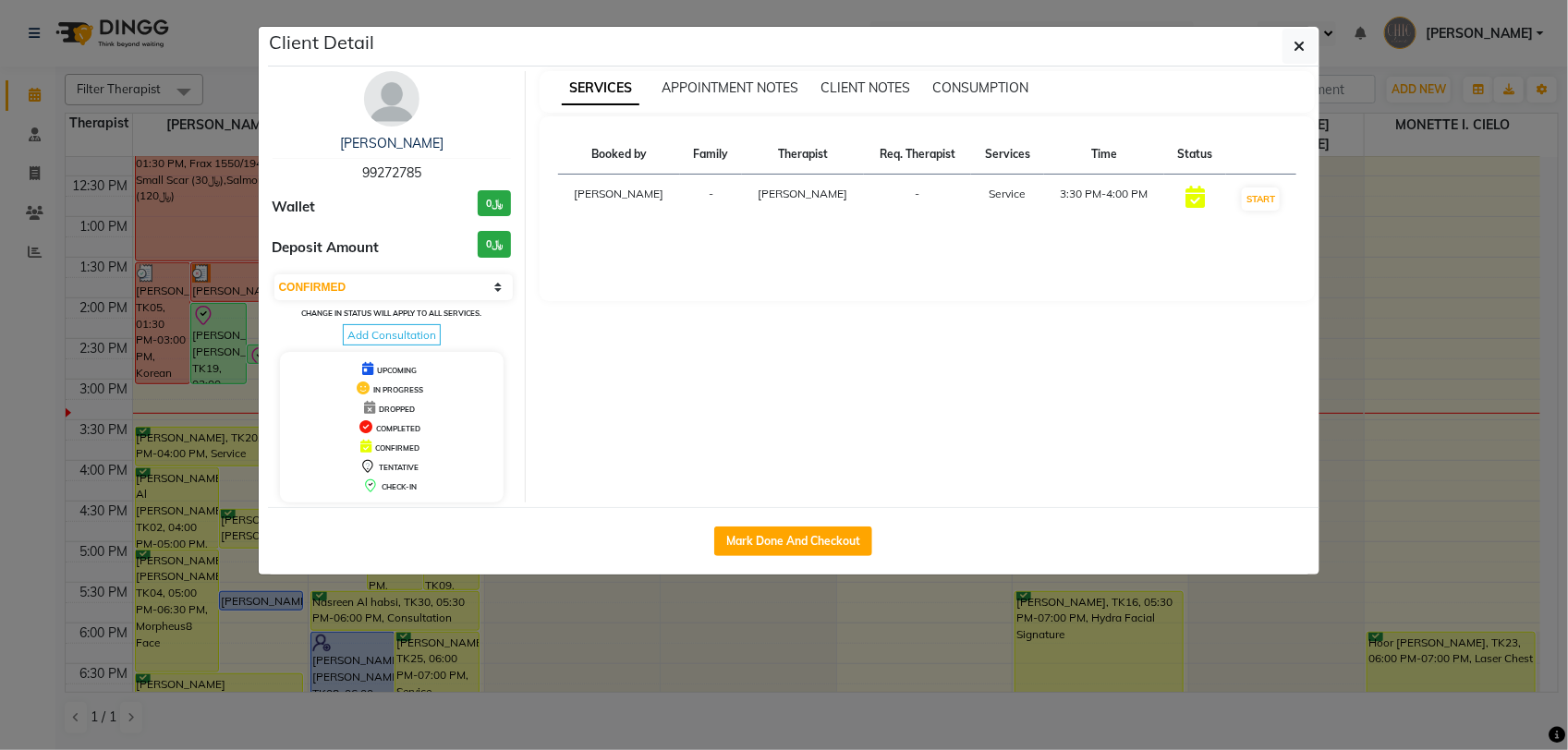
click at [390, 106] on img at bounding box center [392, 98] width 56 height 56
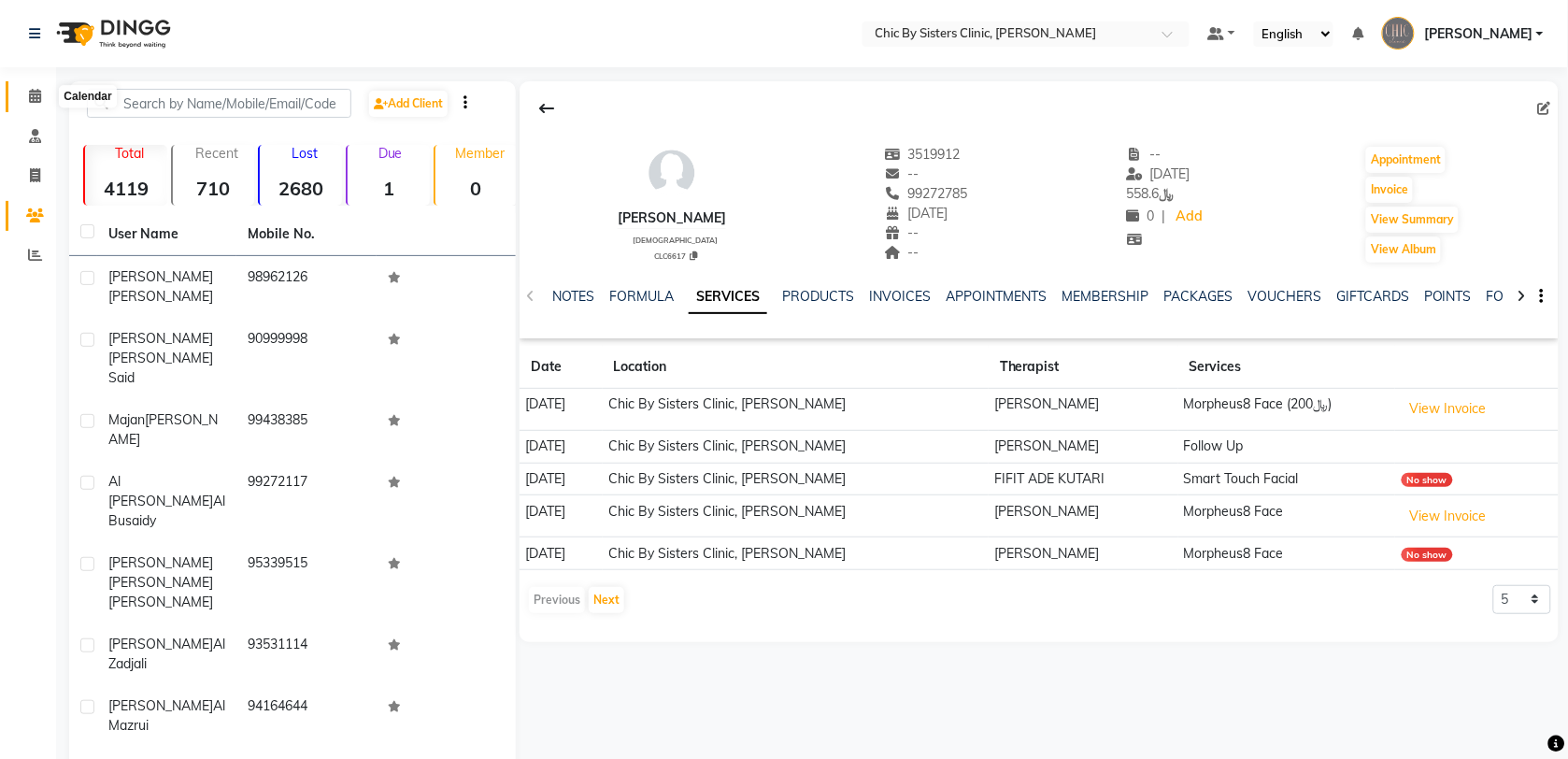
click at [40, 96] on span at bounding box center [35, 97] width 33 height 21
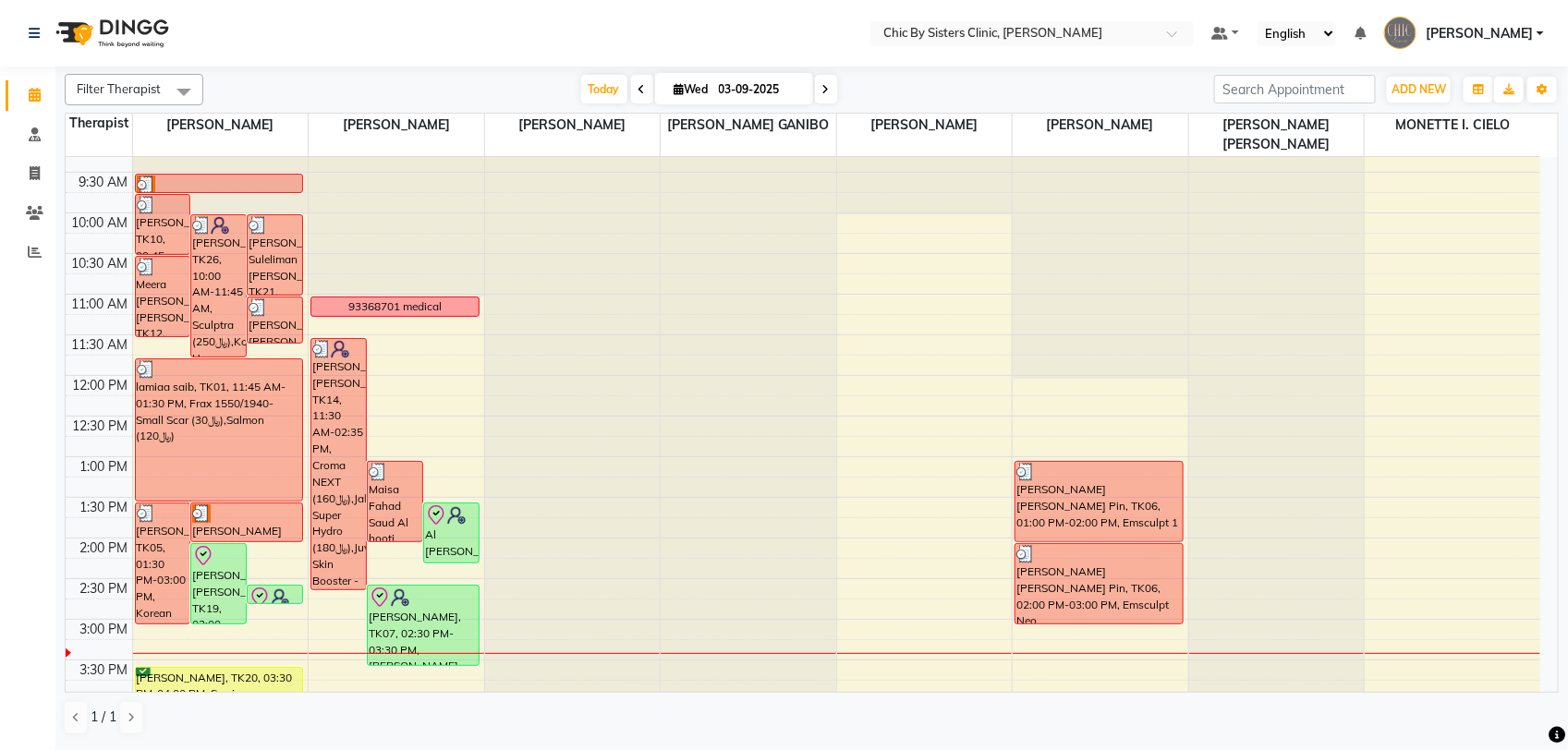
scroll to position [231, 0]
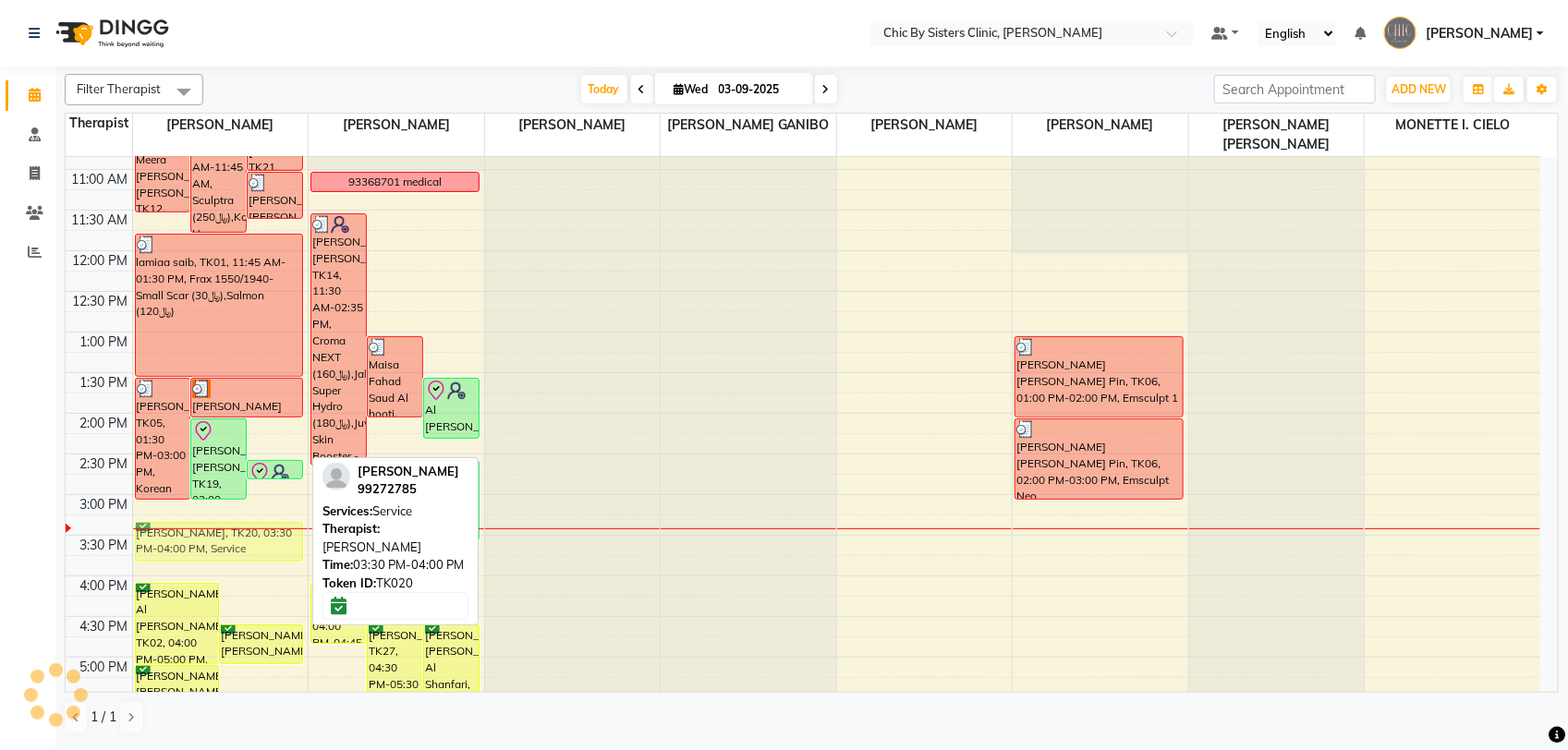
drag, startPoint x: 253, startPoint y: 559, endPoint x: 254, endPoint y: 548, distance: 11.0
click at [254, 548] on div "[PERSON_NAME], TK10, 09:45 AM-10:30 AM, [MEDICAL_DATA] Full Face [PERSON_NAME],…" at bounding box center [221, 576] width 176 height 1299
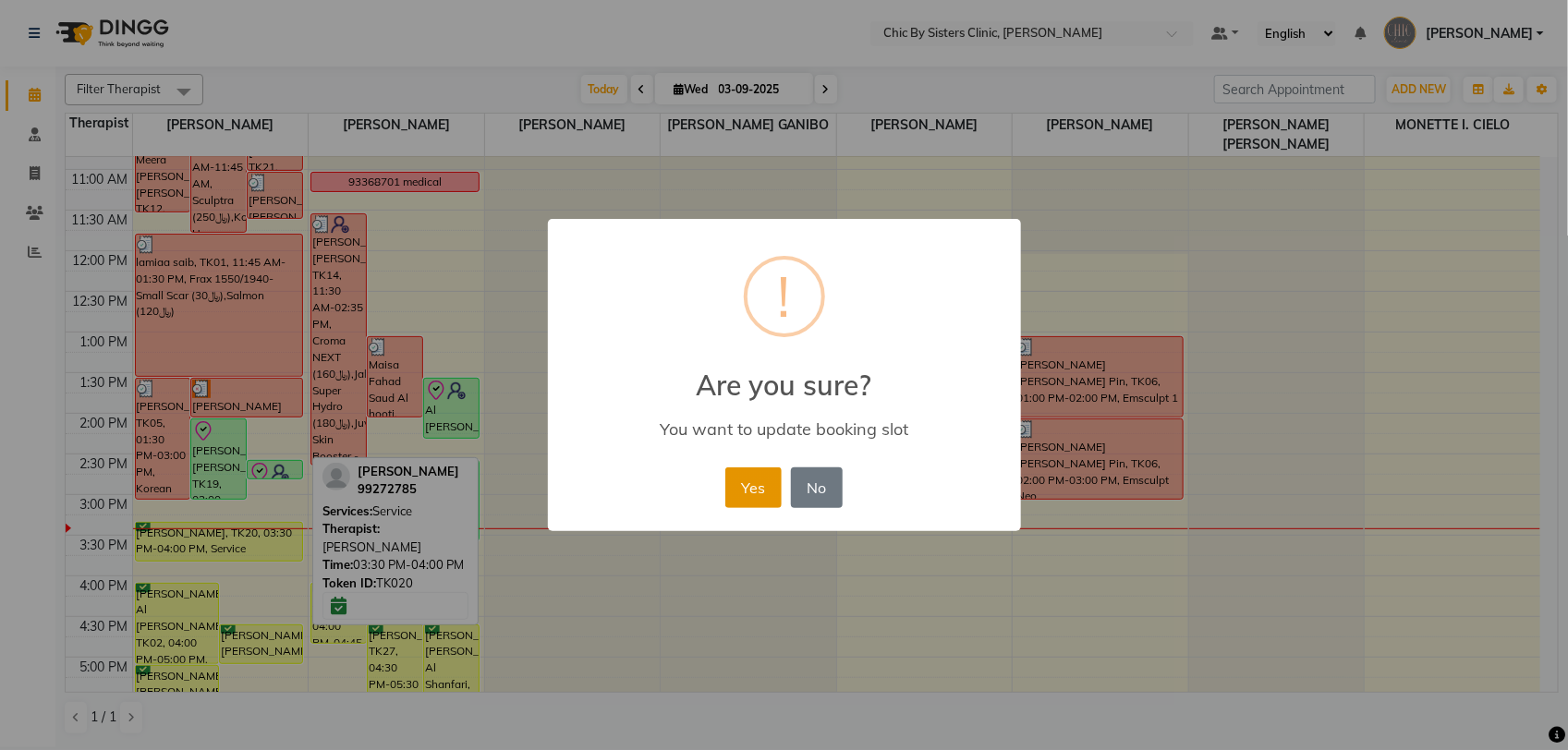
click at [748, 481] on button "Yes" at bounding box center [754, 487] width 57 height 41
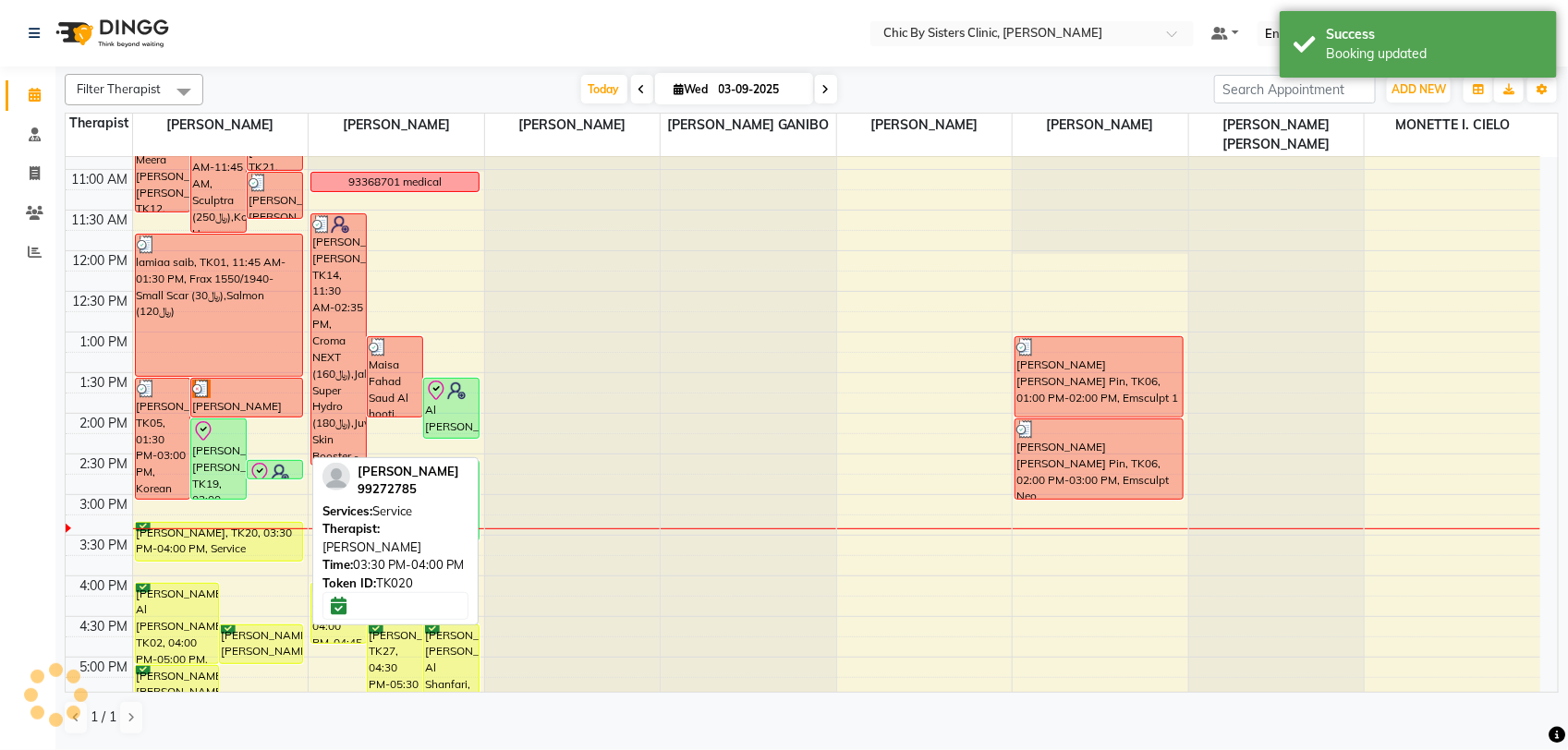
click at [253, 545] on div "[PERSON_NAME], TK20, 03:30 PM-04:00 PM, Service" at bounding box center [219, 542] width 167 height 38
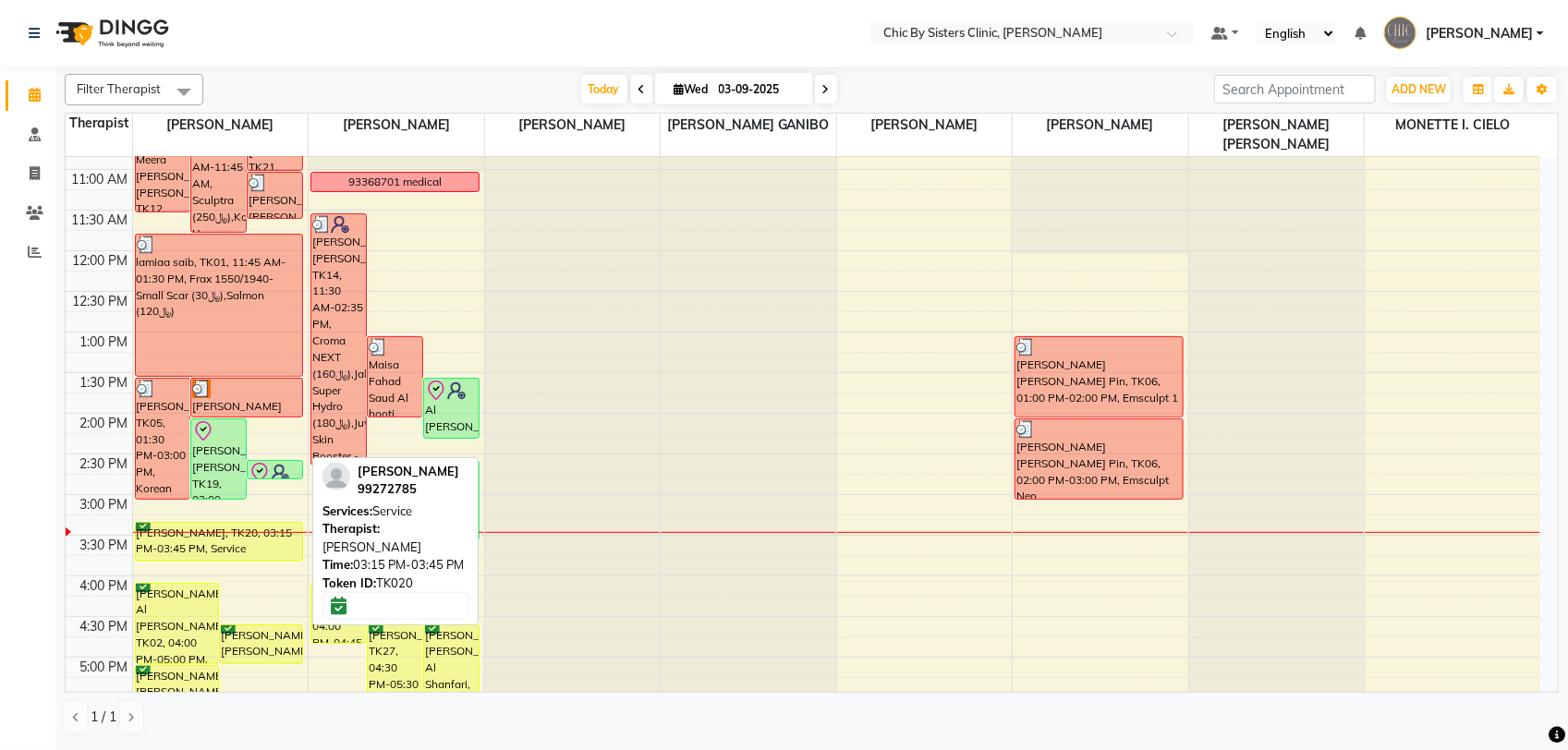
click at [218, 545] on div "[PERSON_NAME], TK20, 03:15 PM-03:45 PM, Service" at bounding box center [219, 542] width 167 height 38
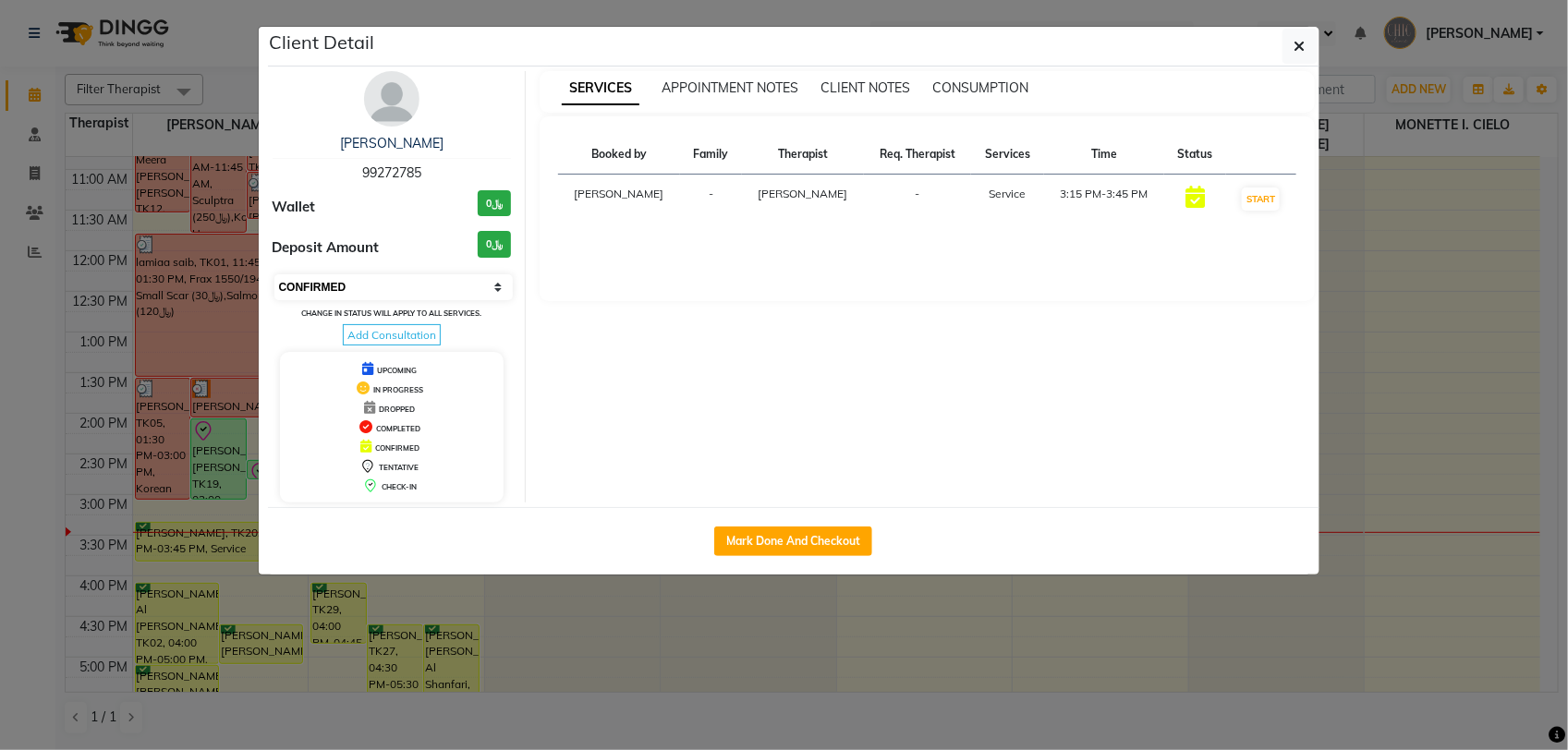
click at [421, 293] on select "Select IN SERVICE CONFIRMED TENTATIVE CHECK IN MARK DONE DROPPED UPCOMING" at bounding box center [393, 287] width 239 height 26
select select "8"
click at [274, 274] on select "Select IN SERVICE CONFIRMED TENTATIVE CHECK IN MARK DONE DROPPED UPCOMING" at bounding box center [393, 287] width 239 height 26
click at [1292, 46] on button "button" at bounding box center [1299, 45] width 35 height 35
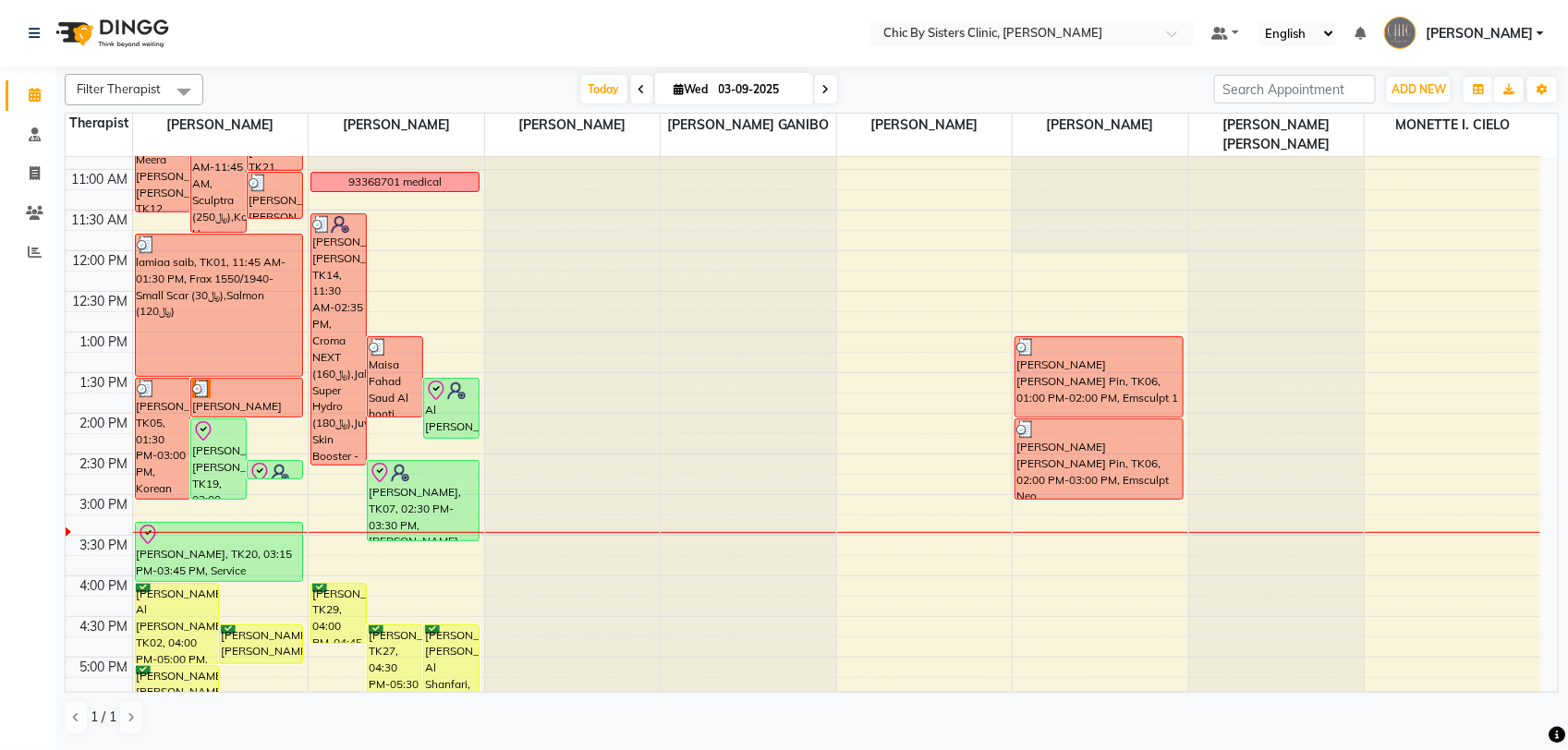
click at [279, 571] on div "[PERSON_NAME], TK10, 09:45 AM-10:30 AM, [MEDICAL_DATA] Full Face [PERSON_NAME],…" at bounding box center [221, 576] width 176 height 1299
click at [740, 84] on input "03-09-2025" at bounding box center [759, 89] width 93 height 27
select select "9"
select select "2025"
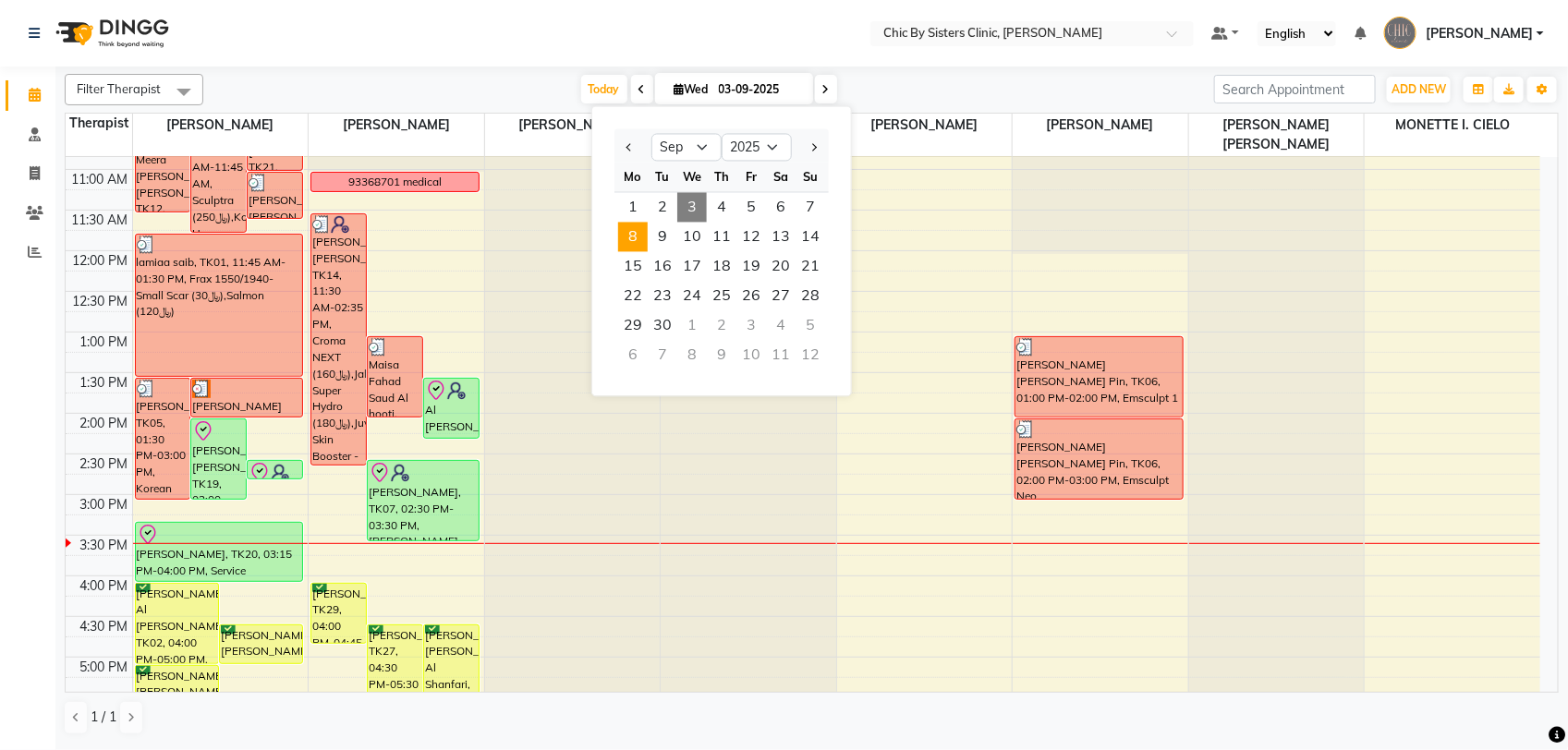
click at [633, 236] on span "8" at bounding box center [632, 236] width 29 height 29
type input "[DATE]"
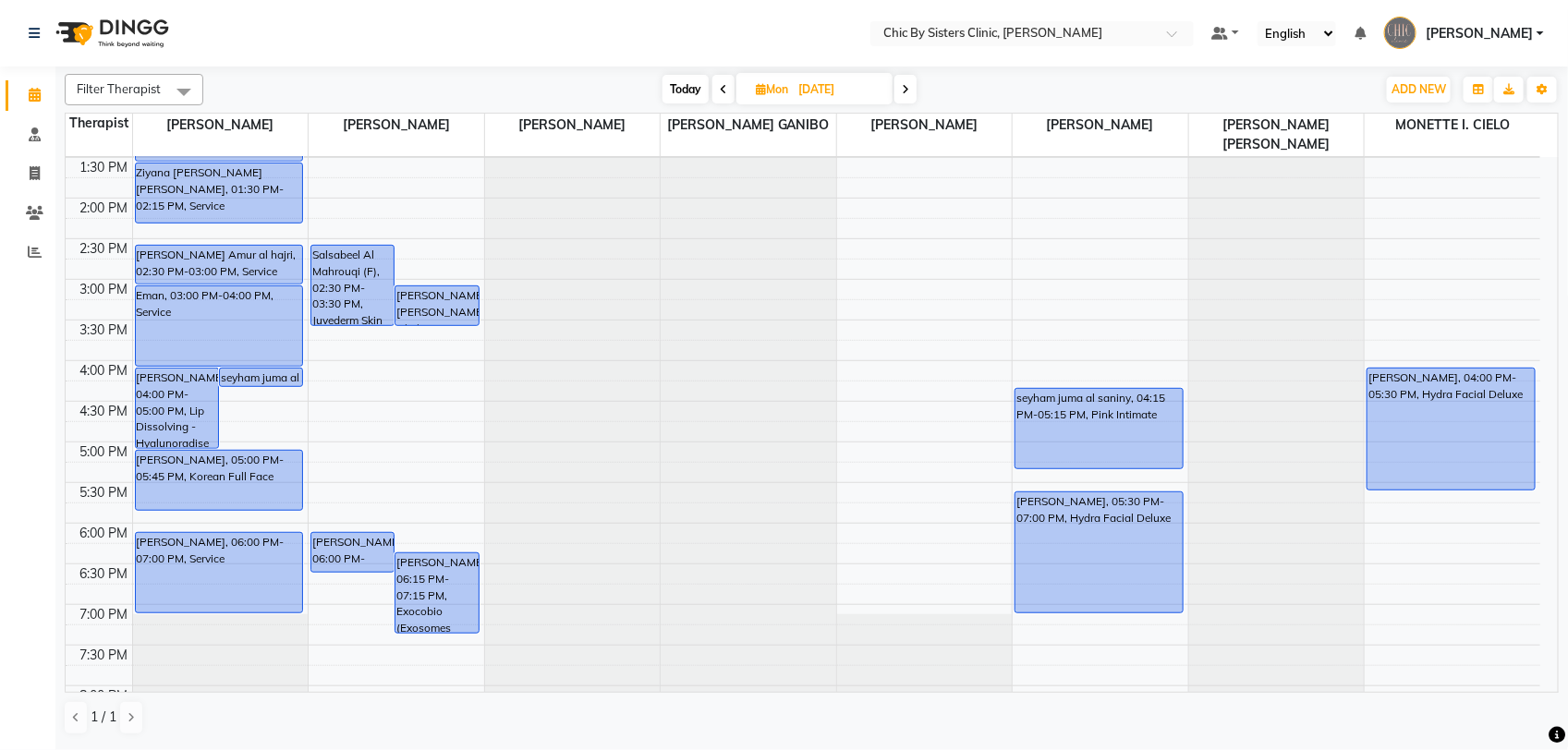
scroll to position [229, 0]
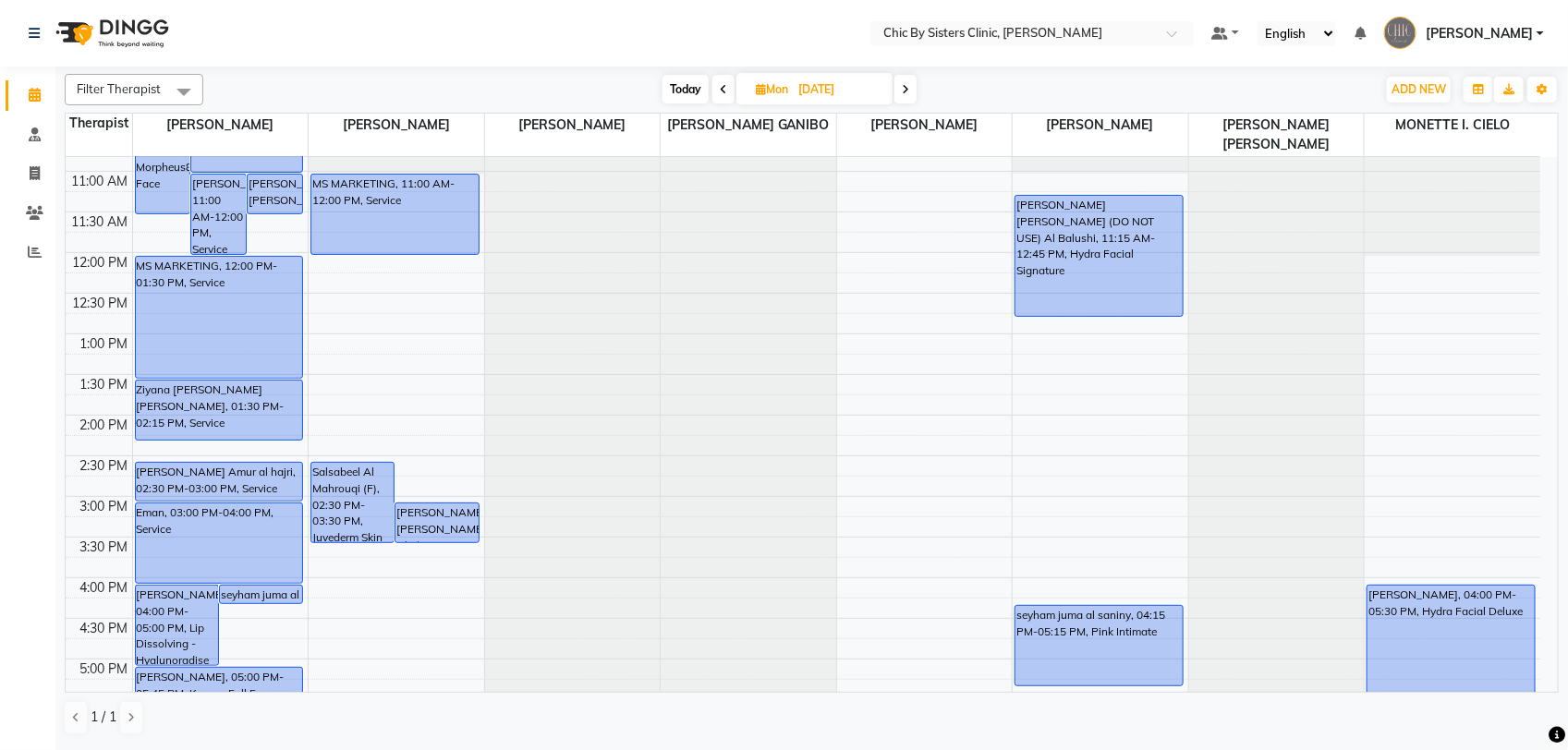
click at [305, 263] on div "8:00 AM 8:30 AM 9:00 AM 9:30 AM 10:00 AM 10:30 AM 11:00 AM 11:30 AM 12:00 PM 12…" at bounding box center [802, 578] width 1474 height 1299
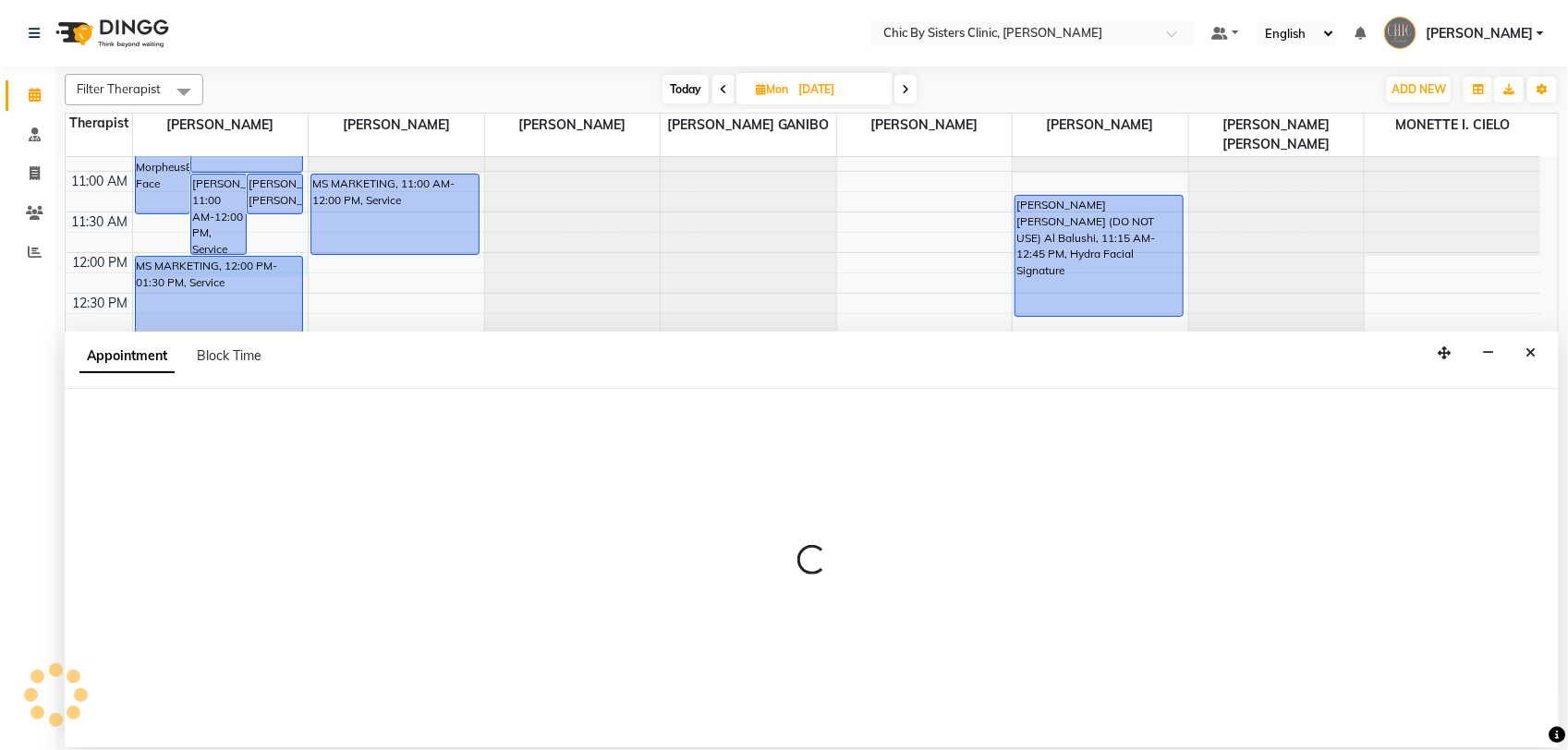
select select "49177"
select select "720"
select select "tentative"
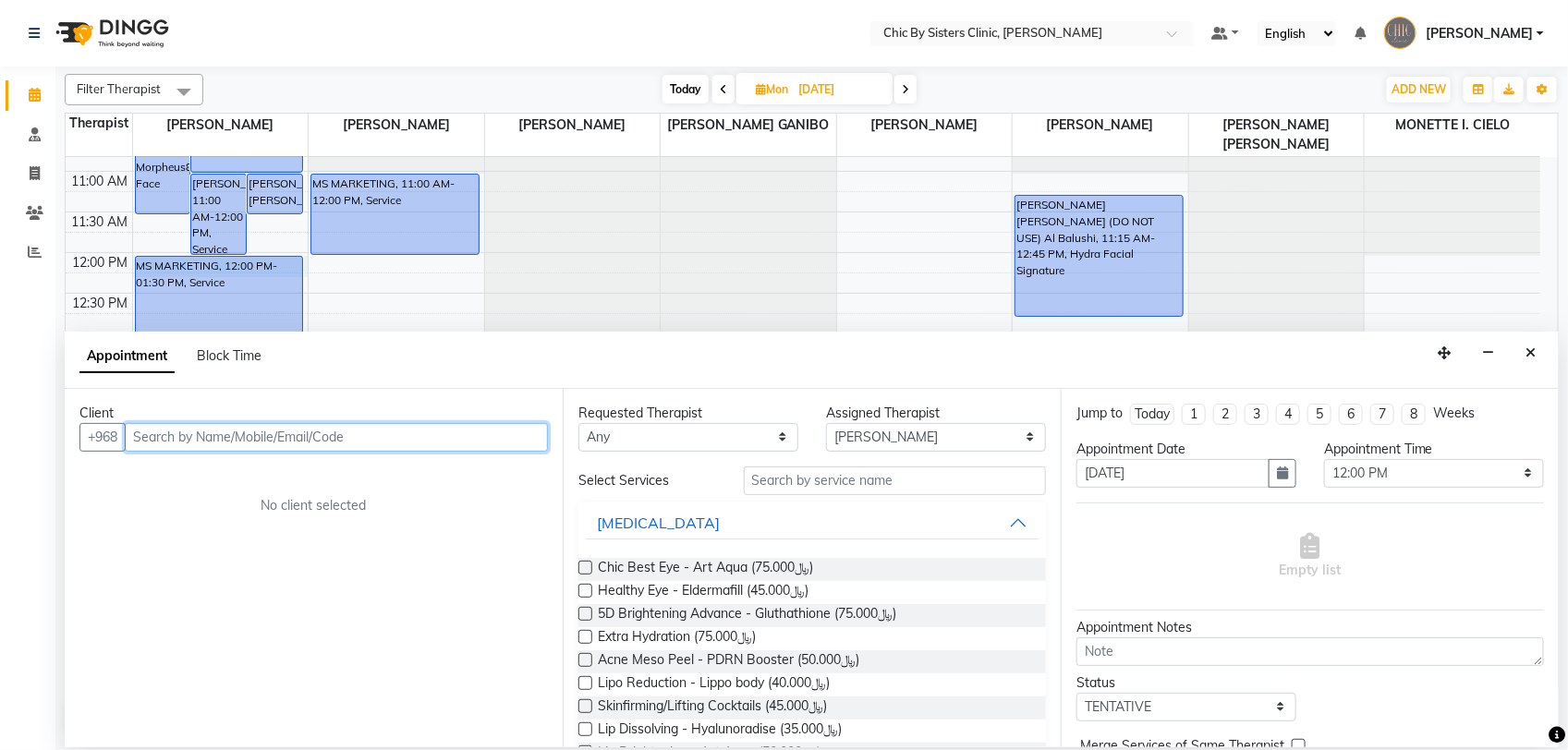
click at [257, 434] on input "text" at bounding box center [336, 437] width 423 height 28
paste input "96899331942"
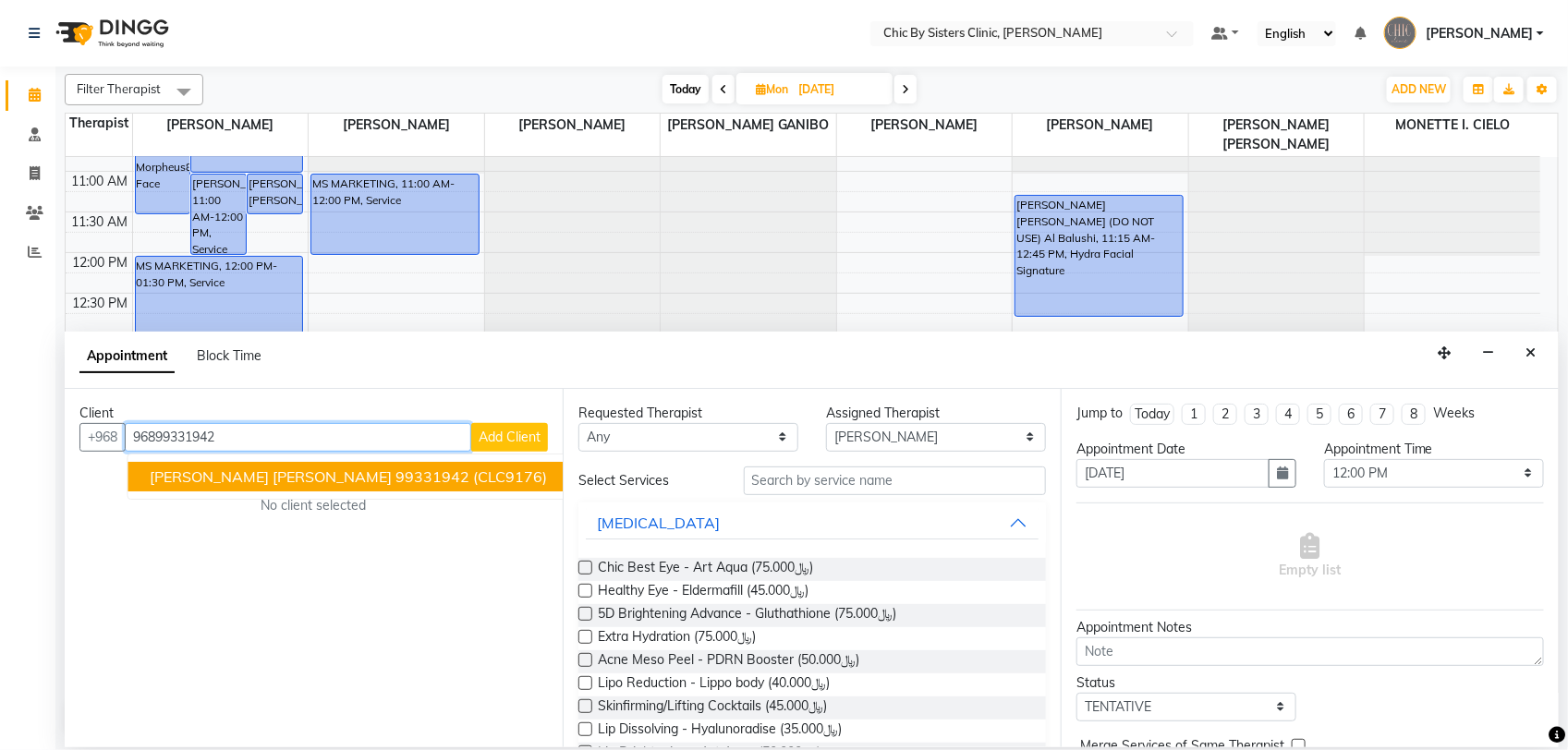
click at [200, 483] on span "[PERSON_NAME] [PERSON_NAME]" at bounding box center [271, 477] width 242 height 19
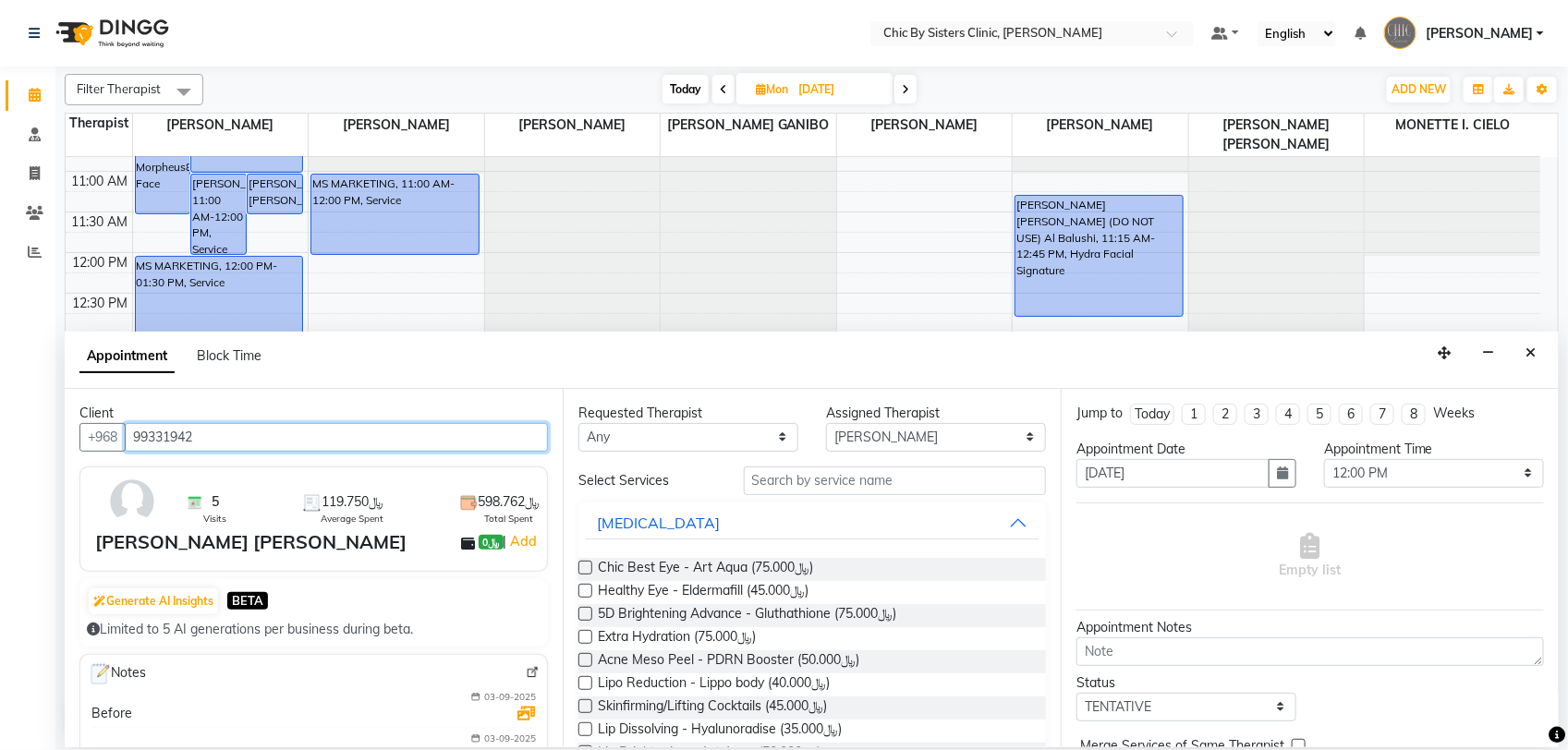
type input "99331942"
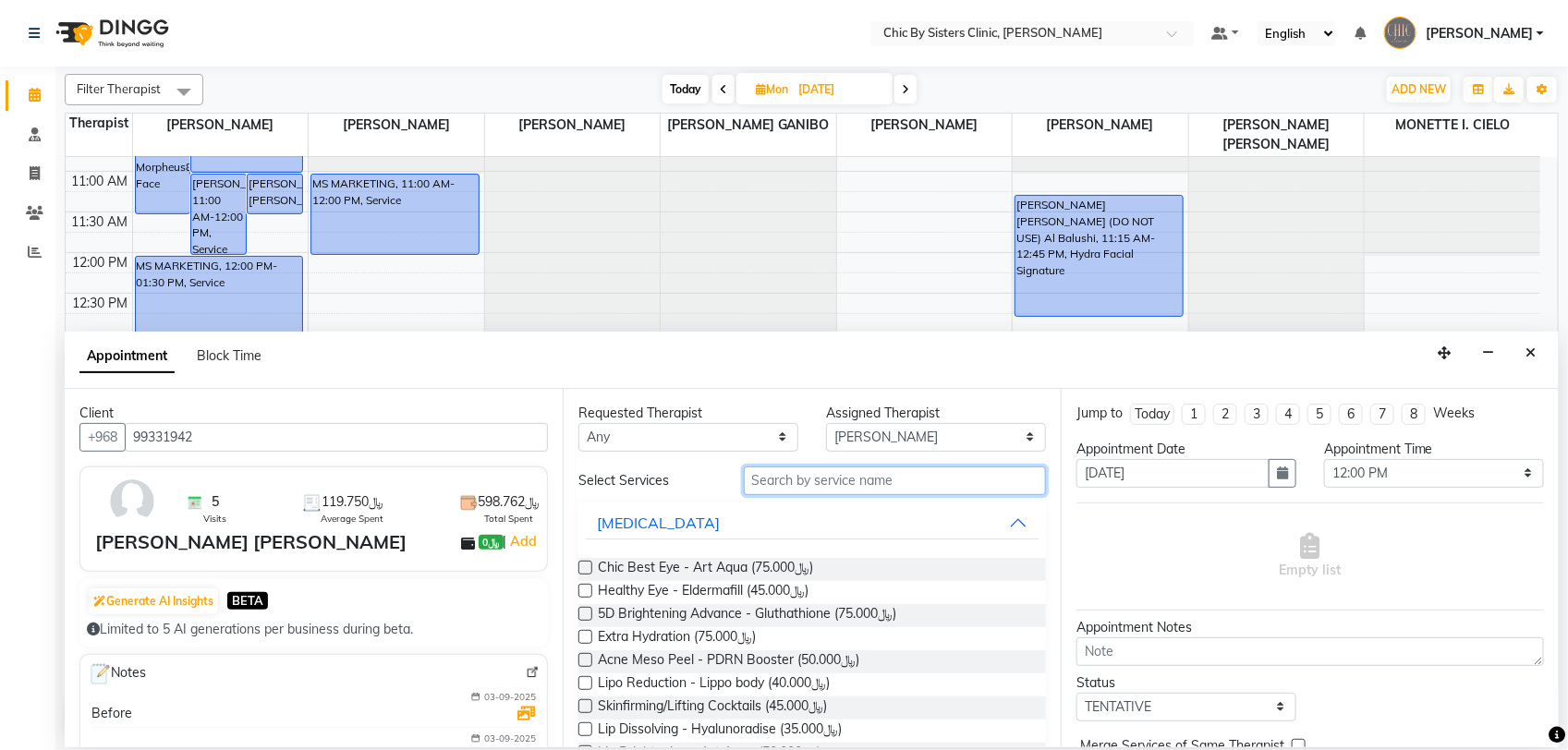
click at [838, 480] on input "text" at bounding box center [894, 480] width 302 height 28
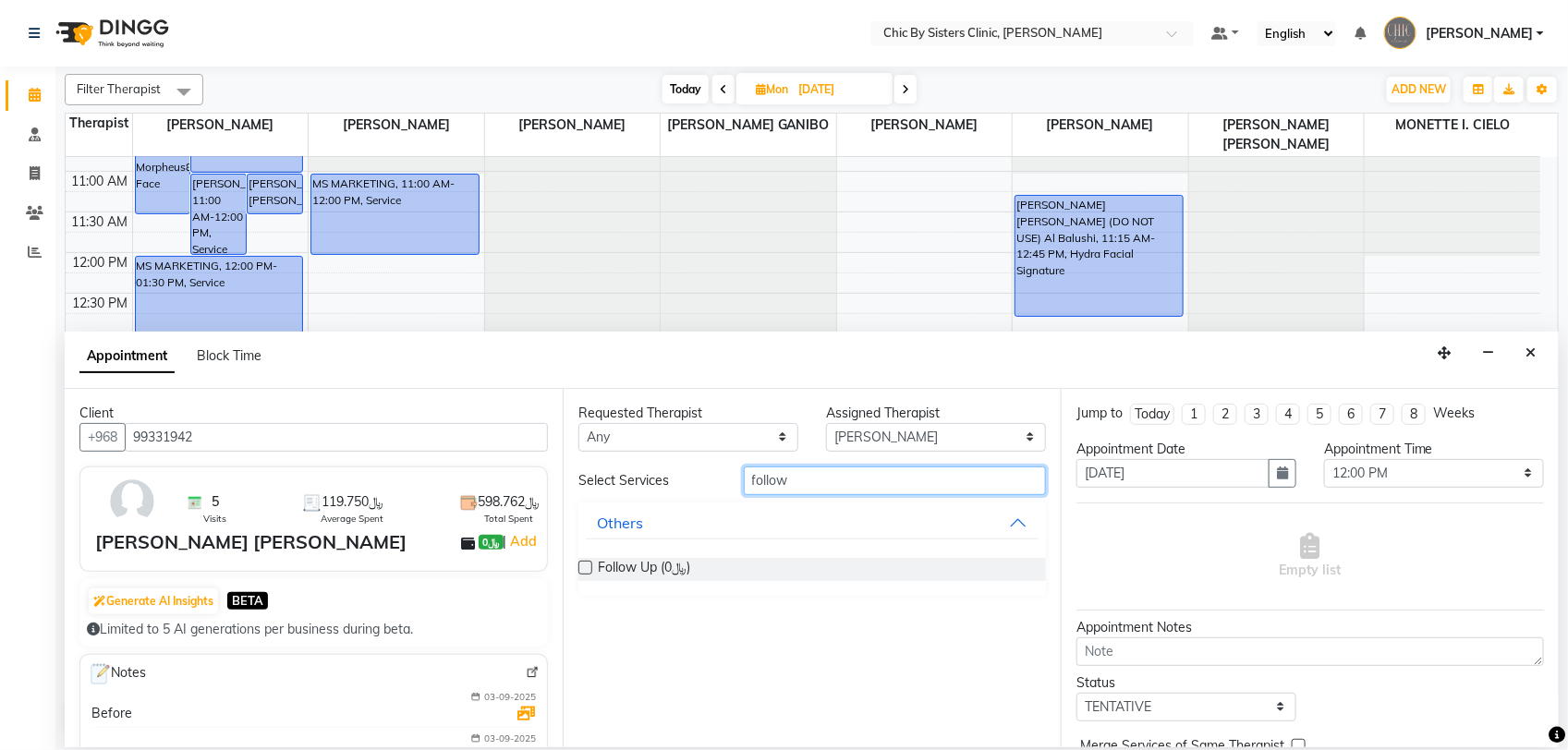
type input "follow"
click at [584, 566] on label at bounding box center [584, 567] width 14 height 14
click at [584, 566] on input "checkbox" at bounding box center [584, 569] width 12 height 12
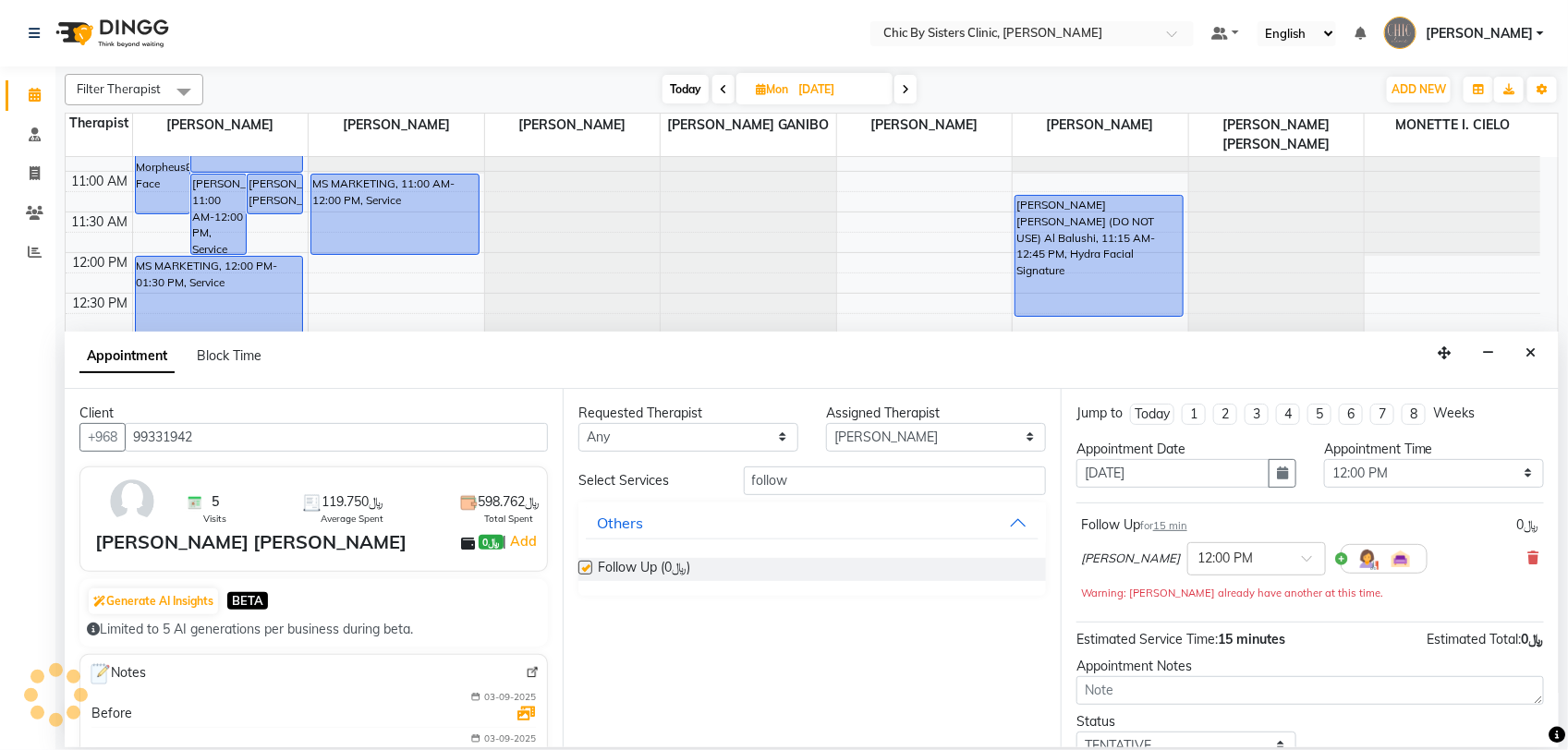
checkbox input "false"
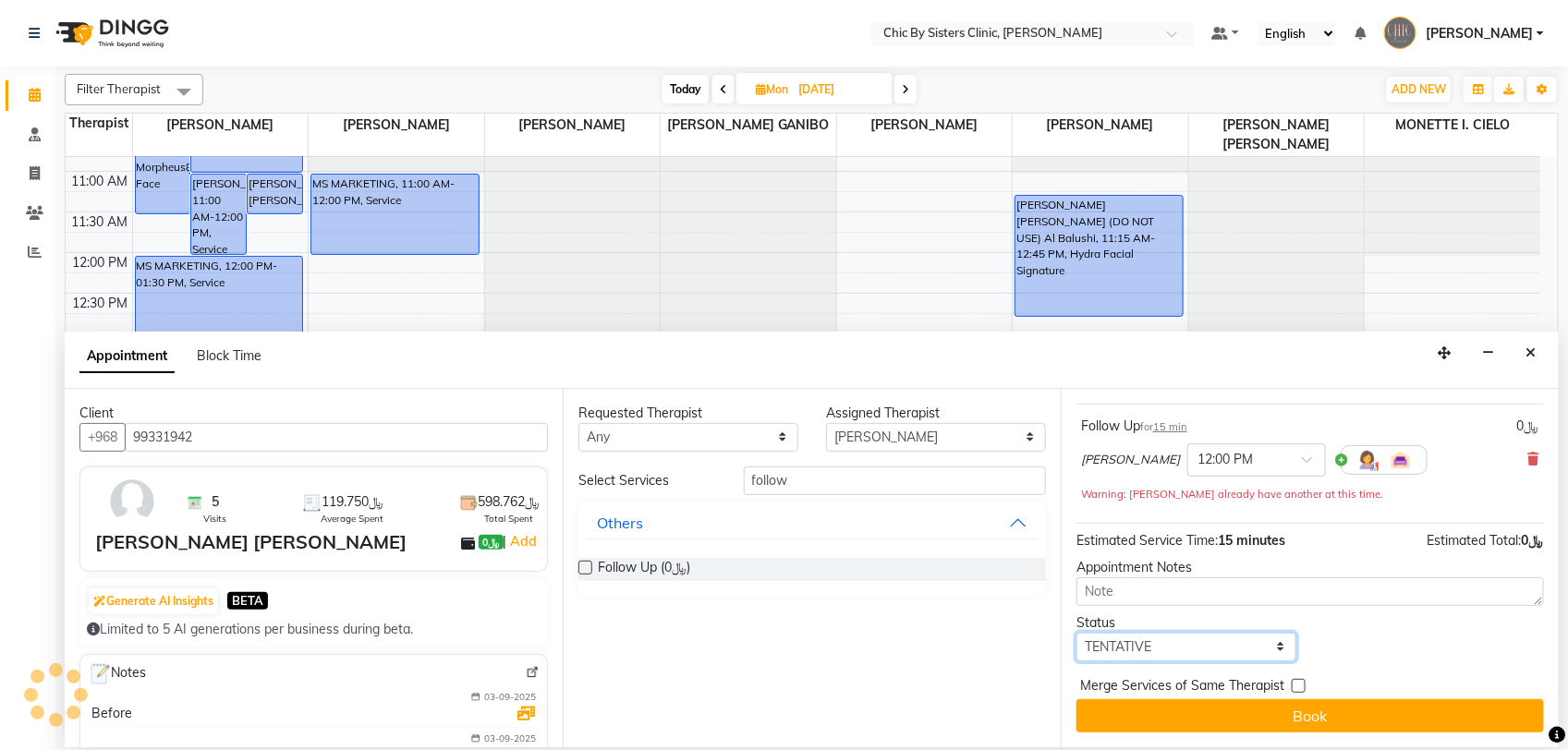
click at [1204, 654] on select "Select TENTATIVE CONFIRM UPCOMING" at bounding box center [1186, 647] width 219 height 28
select select "upcoming"
click at [1076, 633] on select "Select TENTATIVE CONFIRM UPCOMING" at bounding box center [1186, 647] width 219 height 28
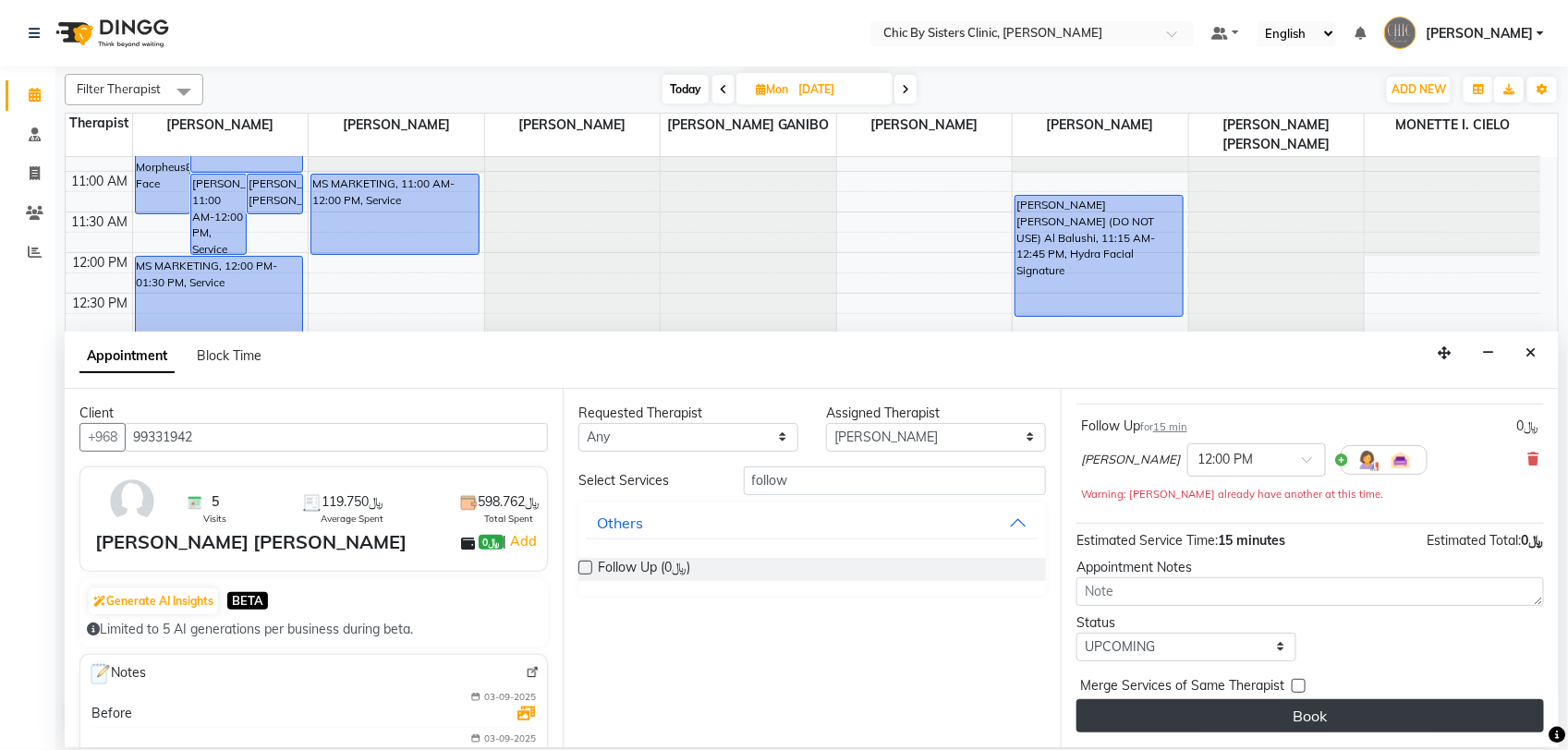
click at [1263, 713] on button "Book" at bounding box center [1310, 715] width 467 height 33
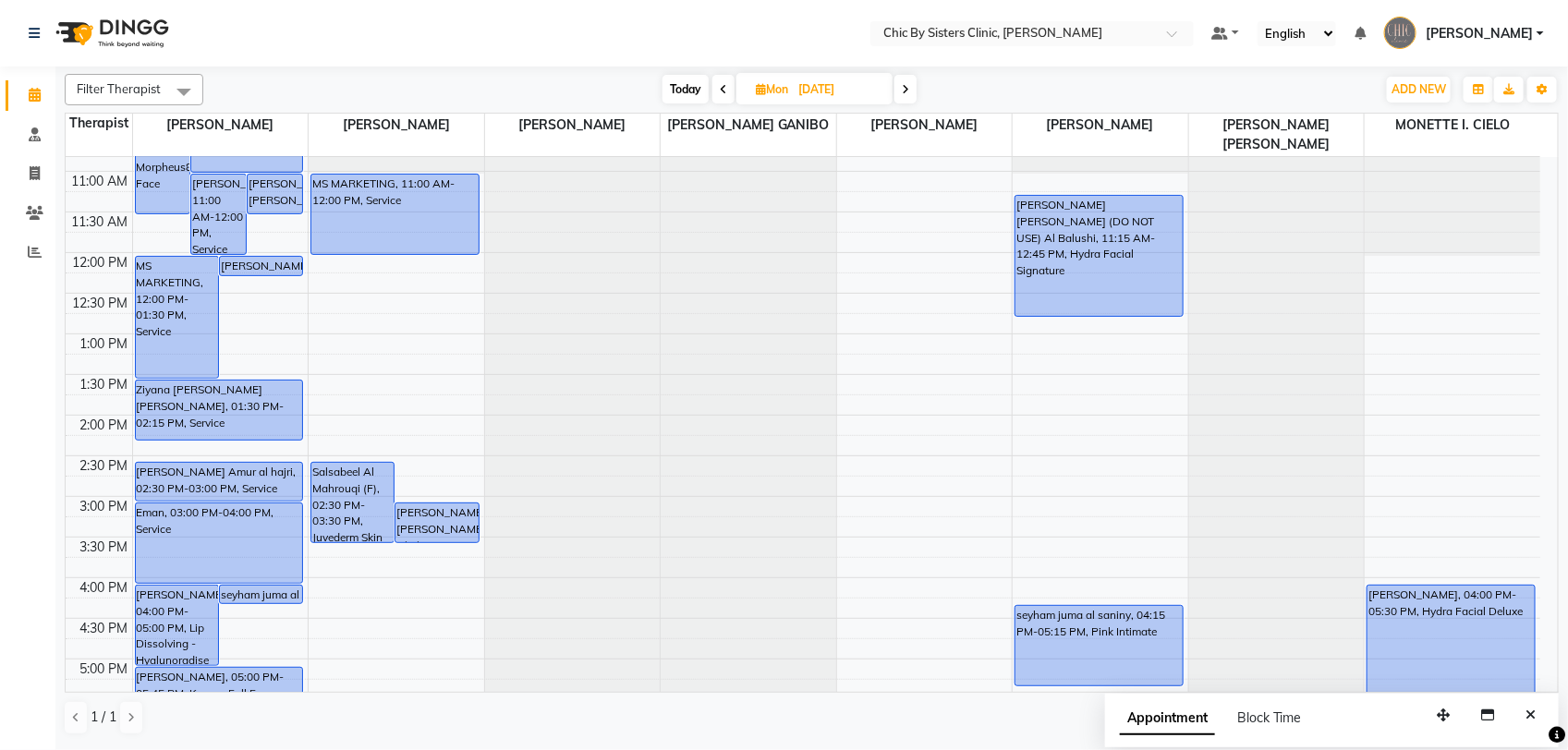
click at [681, 94] on span "Today" at bounding box center [685, 89] width 46 height 28
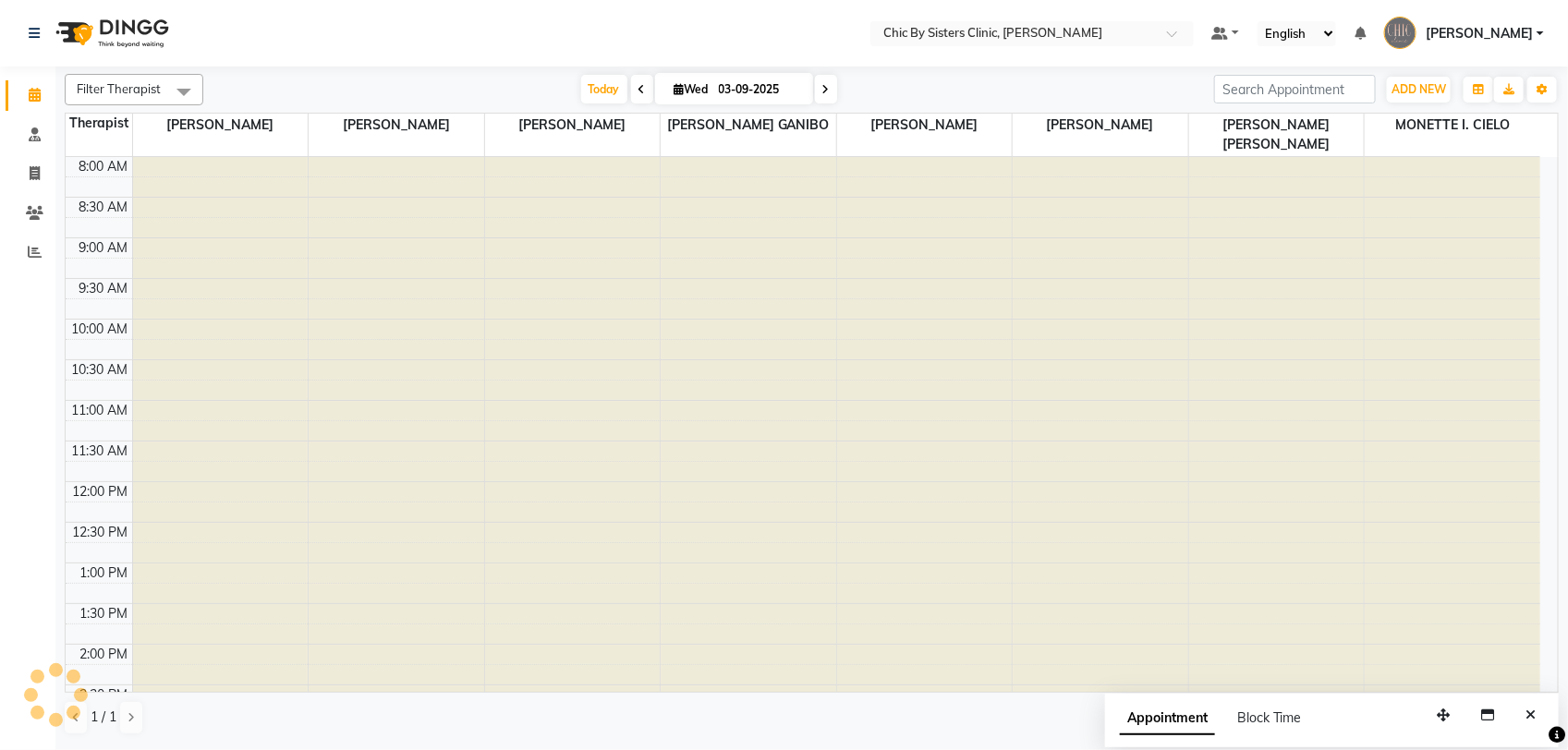
scroll to position [576, 0]
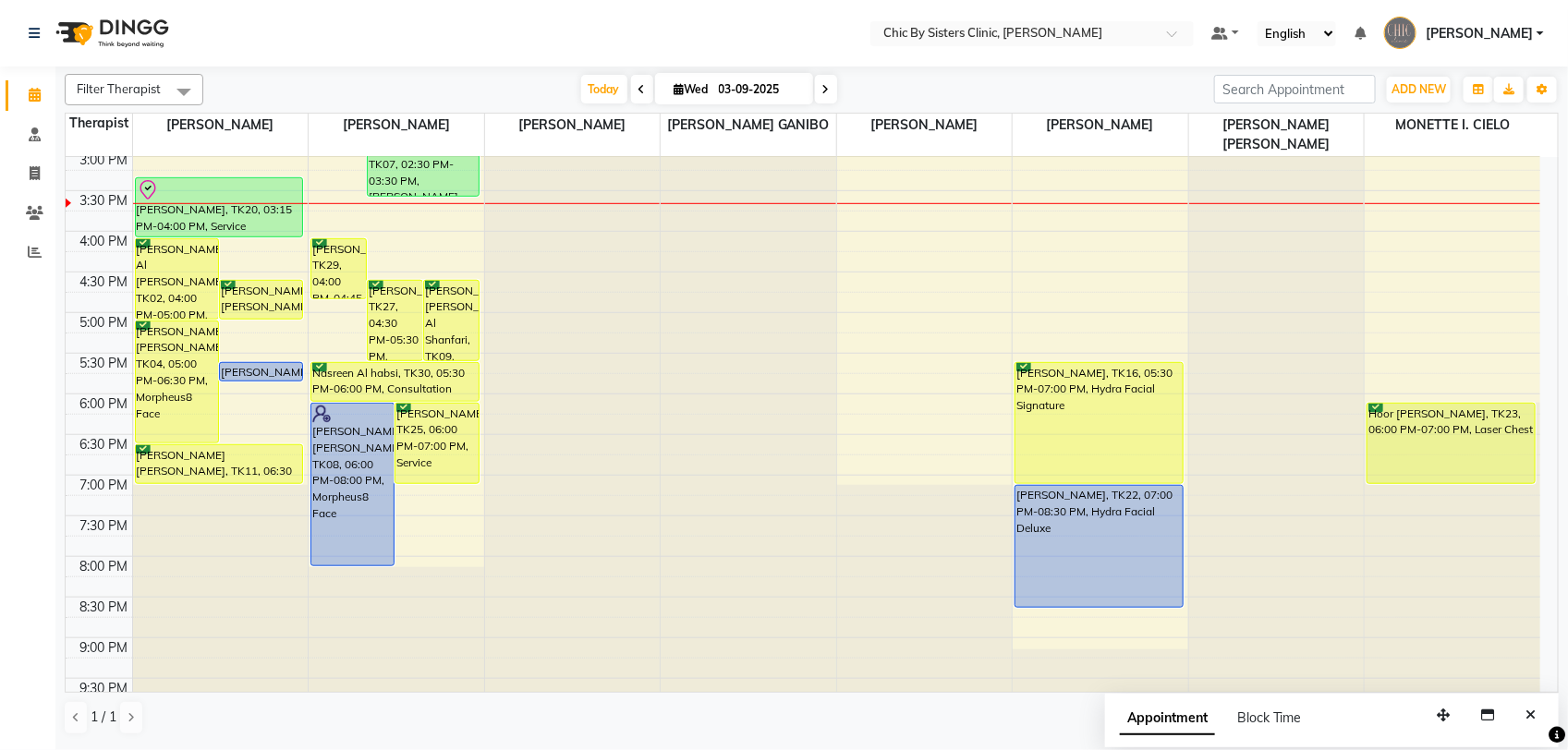
click at [819, 99] on span at bounding box center [826, 89] width 22 height 28
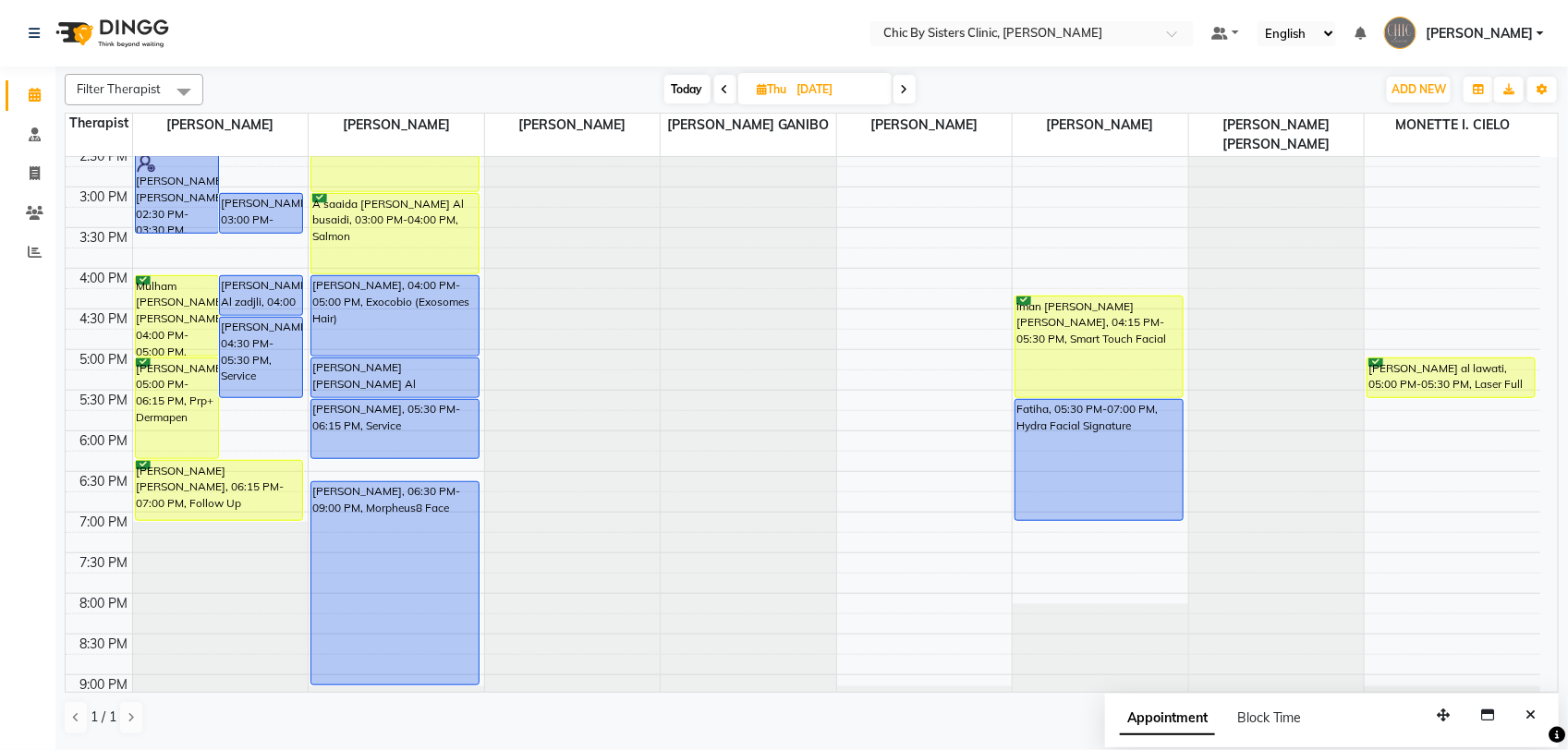
scroll to position [780, 0]
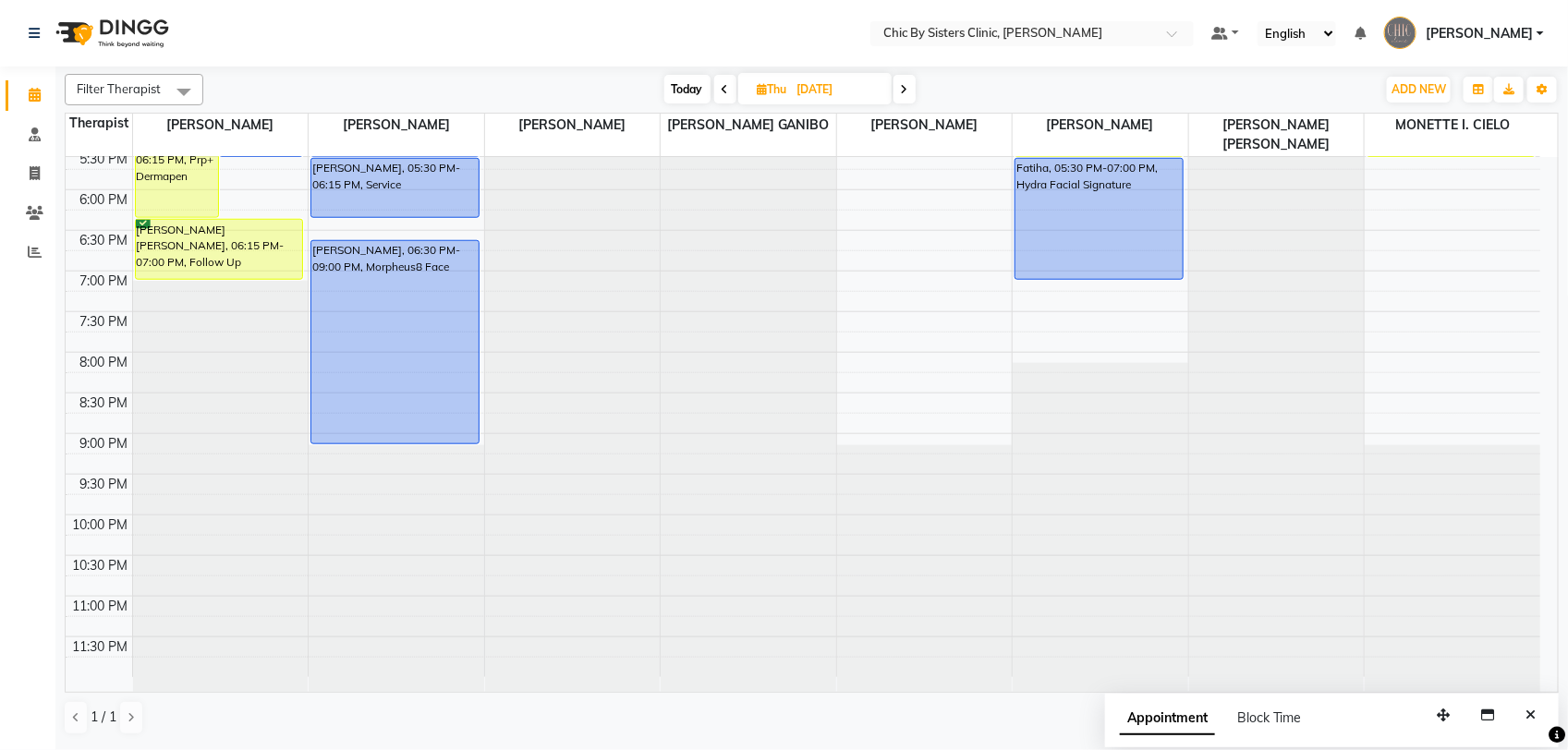
click at [690, 96] on span "Today" at bounding box center [687, 89] width 46 height 28
type input "03-09-2025"
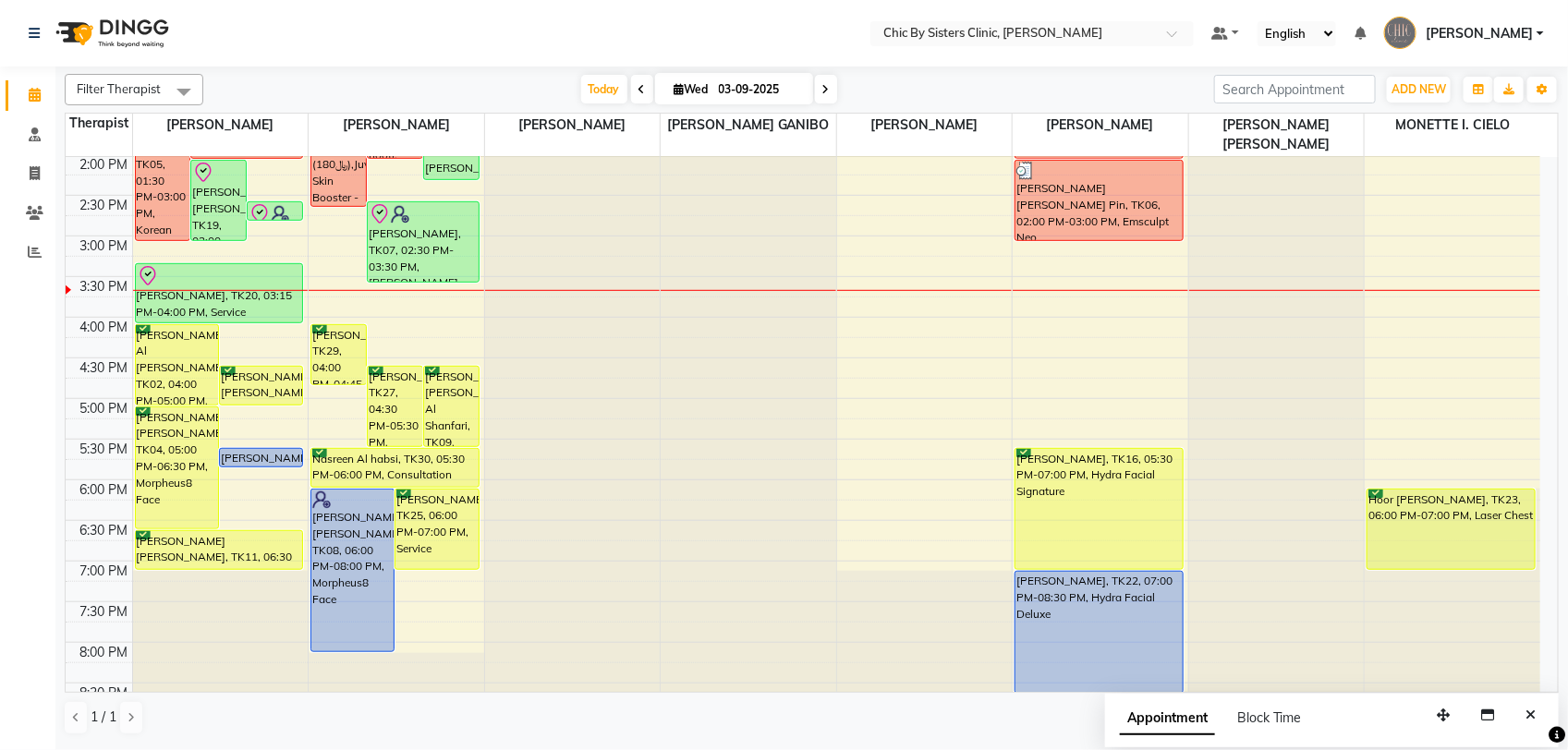
scroll to position [344, 0]
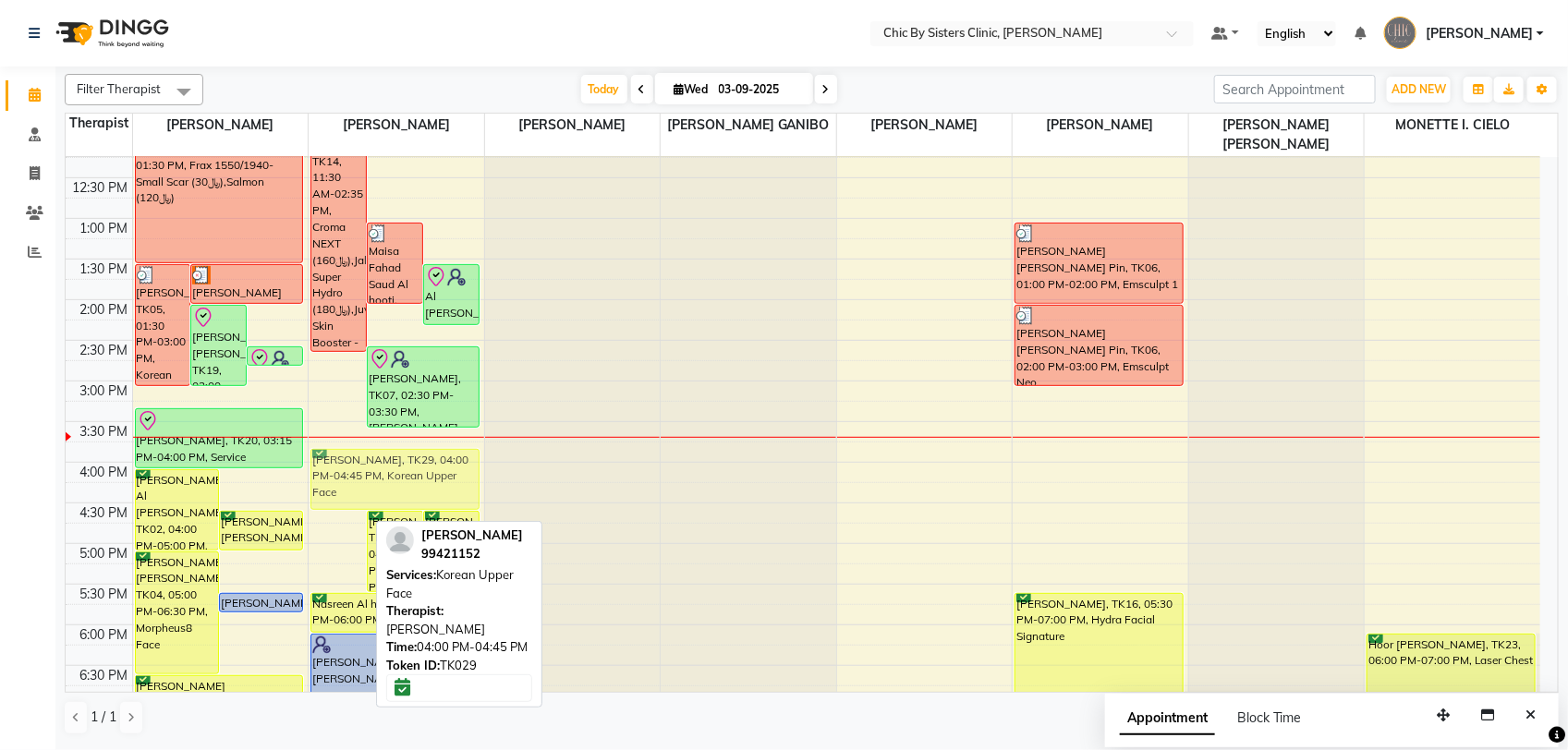
drag, startPoint x: 323, startPoint y: 500, endPoint x: 326, endPoint y: 472, distance: 28.2
click at [326, 472] on div "[PERSON_NAME] [PERSON_NAME], TK14, 11:30 AM-02:35 PM, Croma NEXT (﷼160),Jalpro …" at bounding box center [396, 462] width 176 height 1299
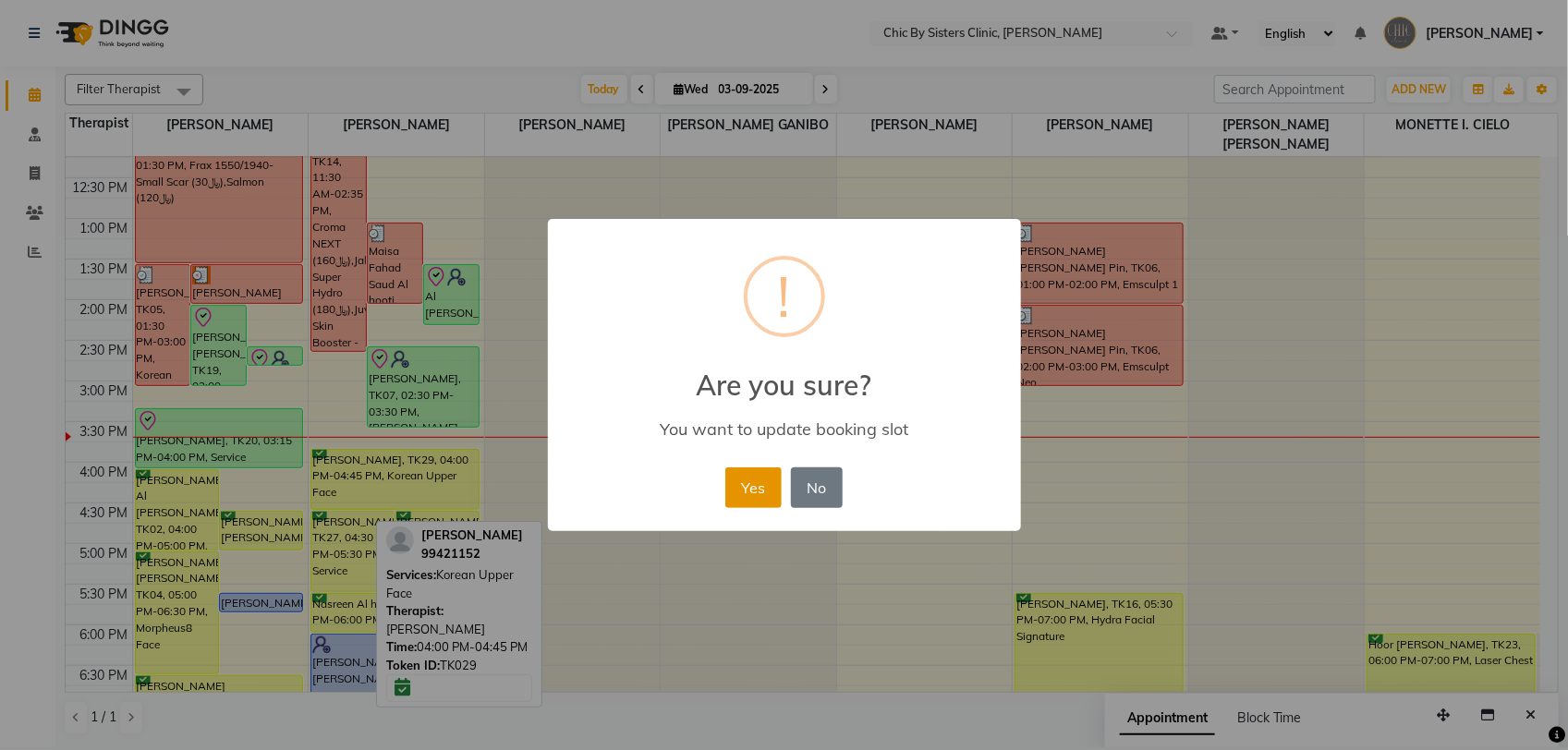
click at [740, 483] on button "Yes" at bounding box center [754, 487] width 57 height 41
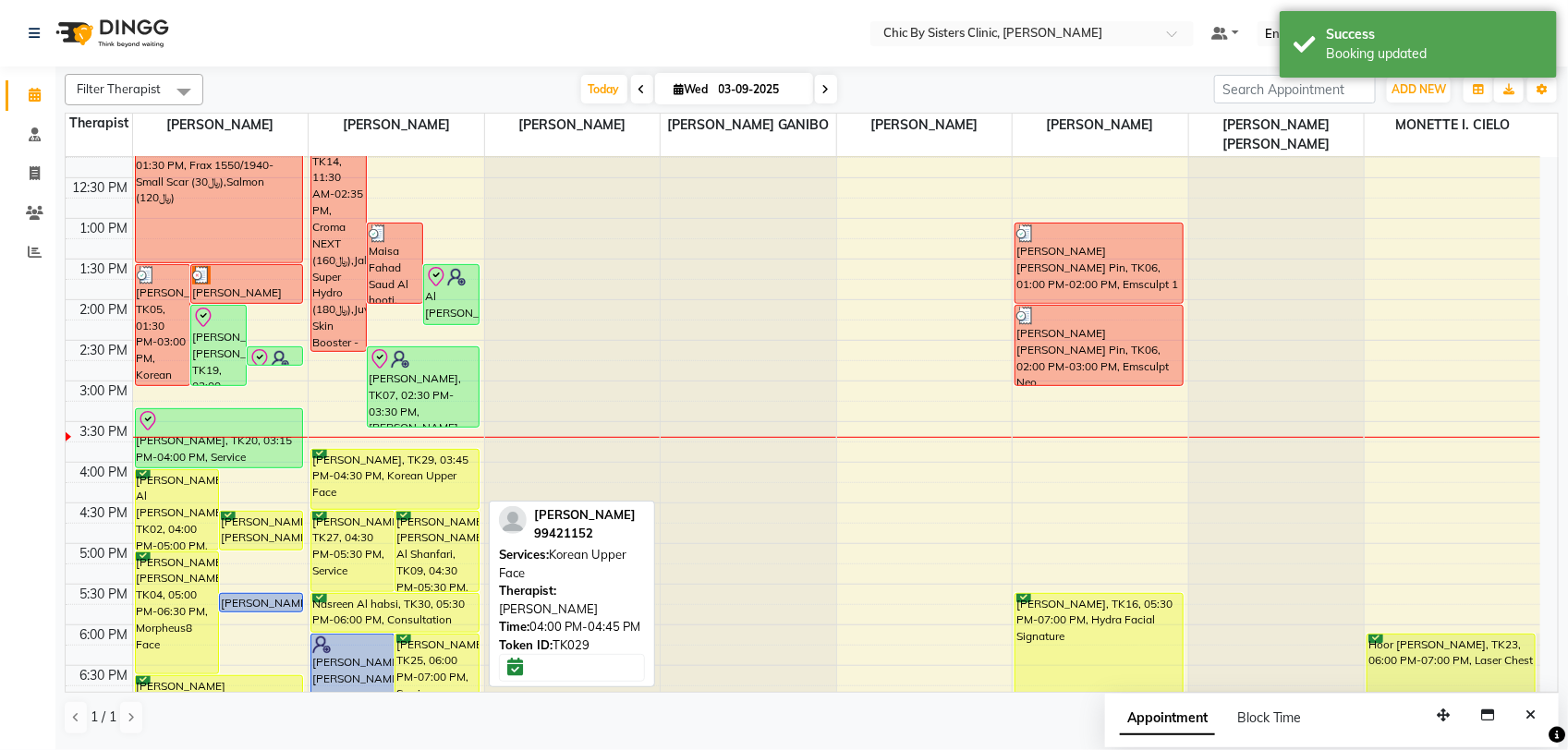
click at [442, 481] on div "[PERSON_NAME], TK29, 03:45 PM-04:30 PM, Korean Upper Face" at bounding box center [394, 480] width 167 height 60
click at [381, 481] on div "[PERSON_NAME], TK29, 03:45 PM-04:30 PM, Korean Upper Face" at bounding box center [394, 480] width 167 height 60
select select "6"
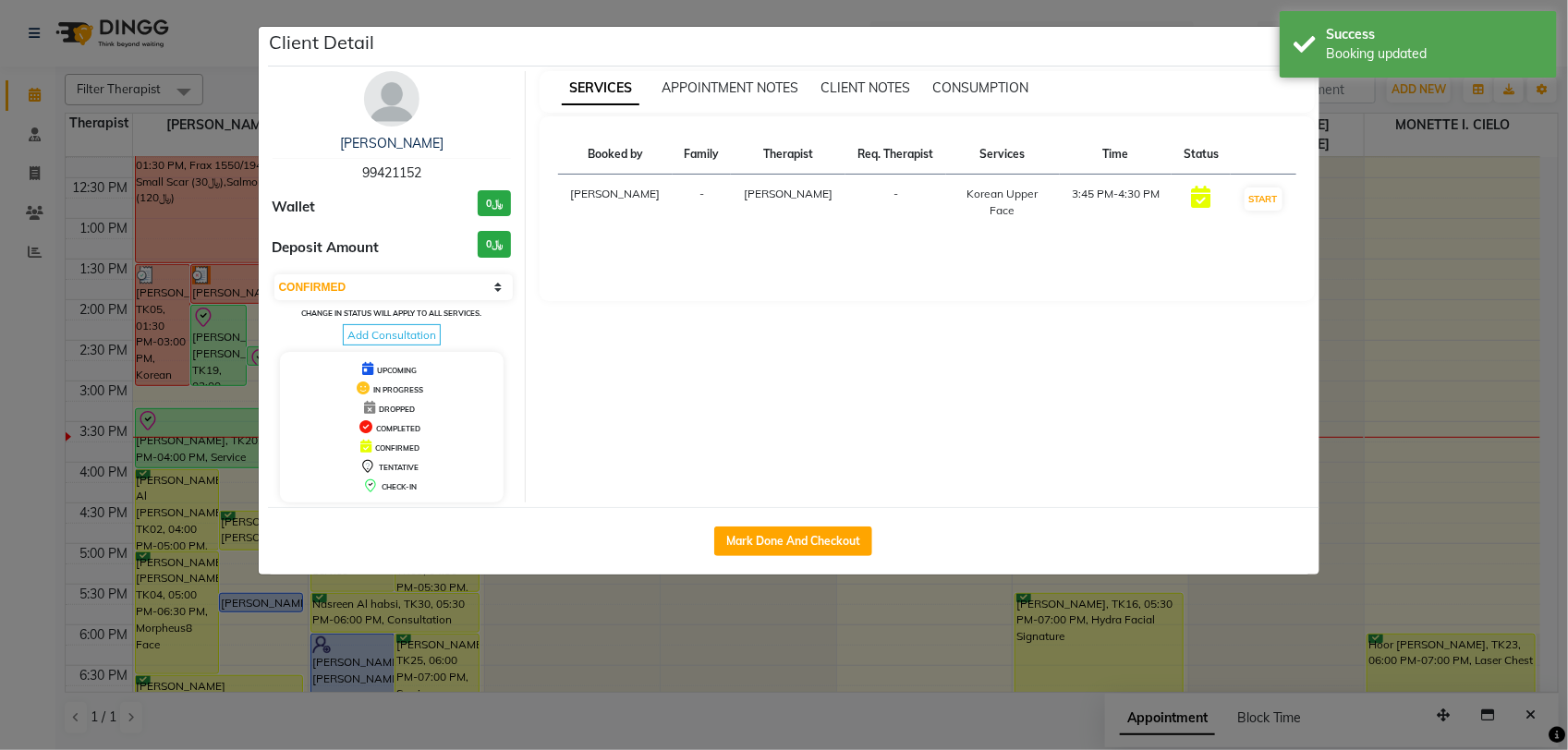
click at [394, 106] on img at bounding box center [392, 98] width 56 height 56
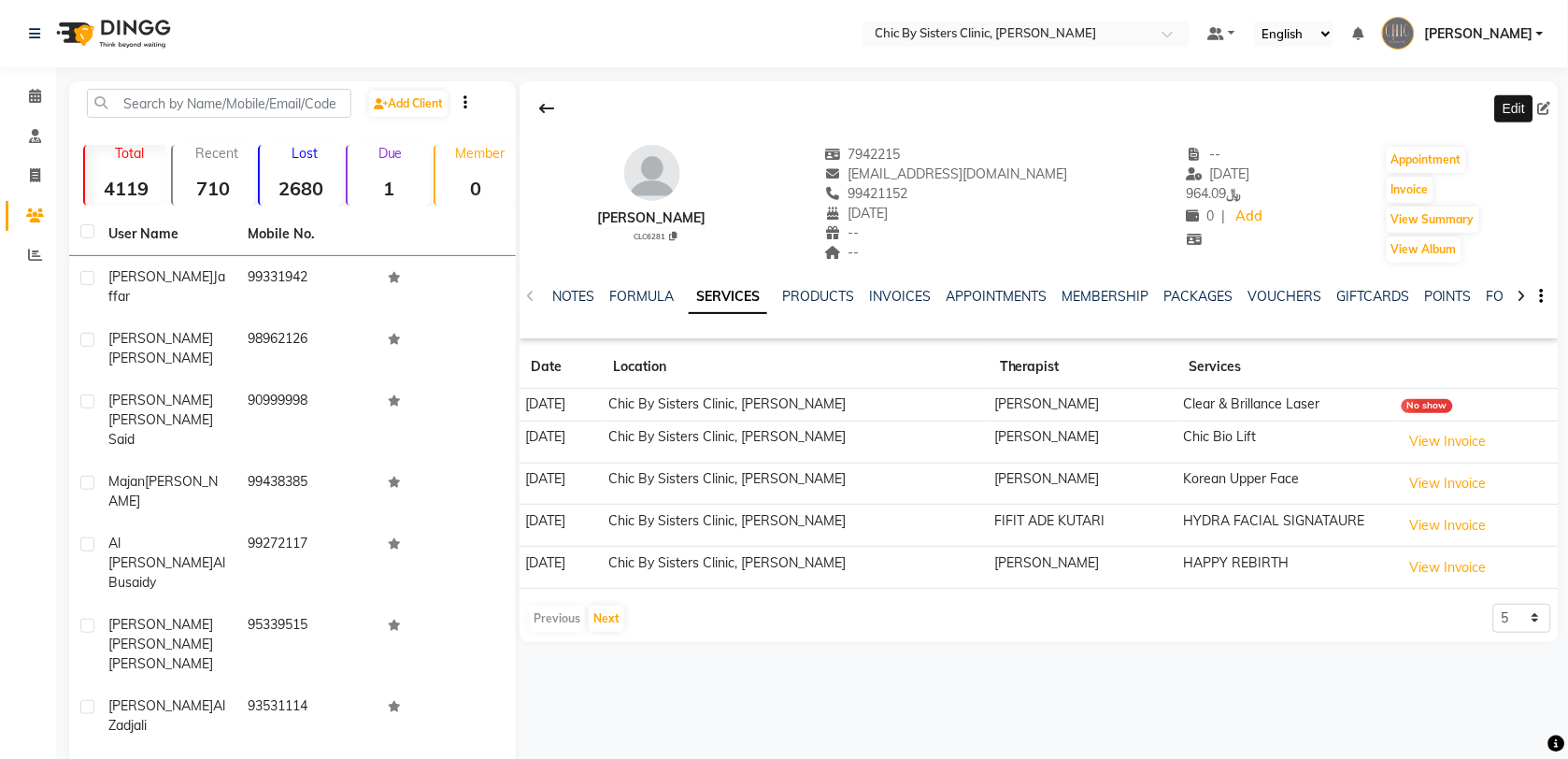
click at [1539, 114] on icon at bounding box center [1545, 108] width 13 height 13
select select "05"
select select "07"
select select "1972"
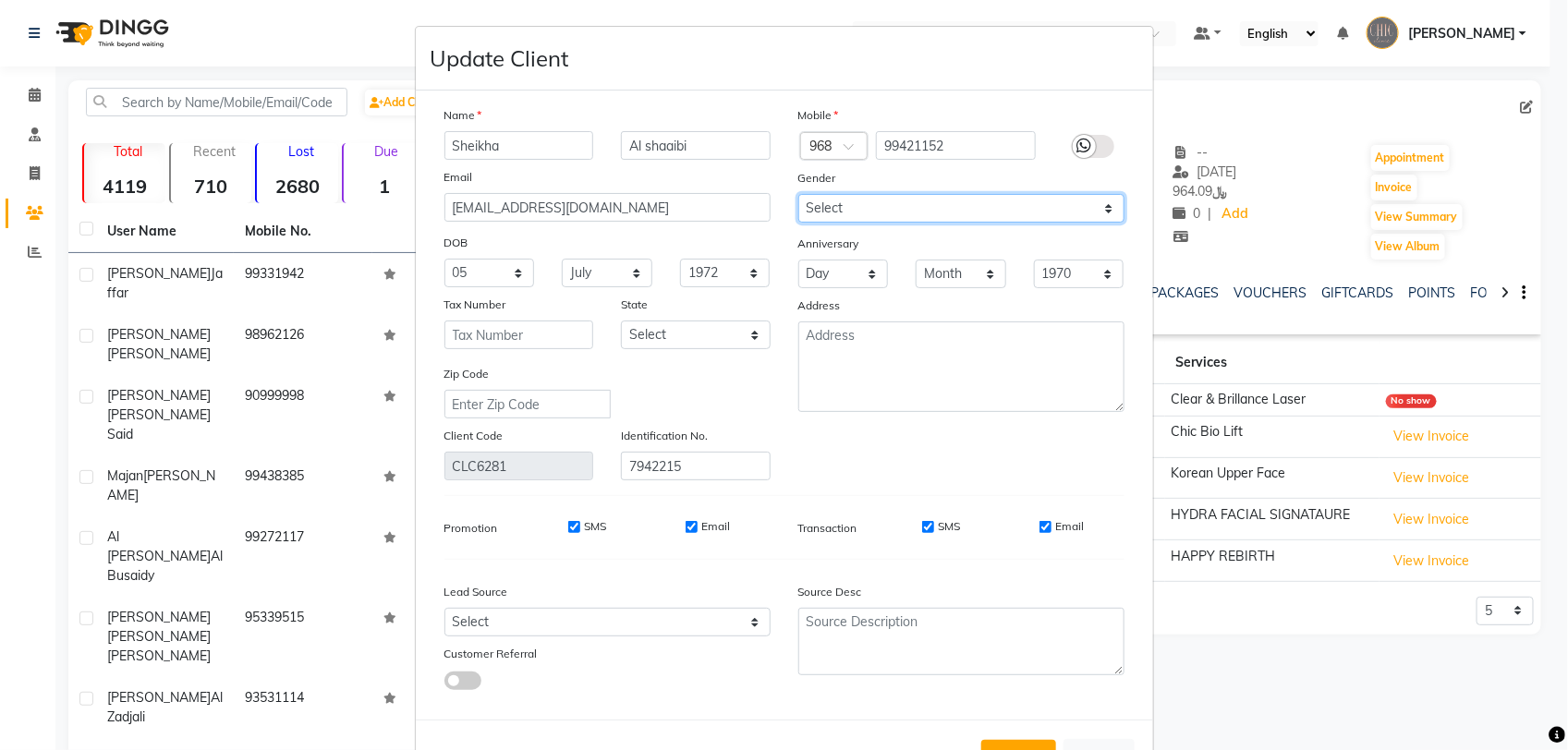
click at [1097, 206] on select "Select [DEMOGRAPHIC_DATA] [DEMOGRAPHIC_DATA] Other Prefer Not To Say" at bounding box center [961, 208] width 326 height 28
select select "[DEMOGRAPHIC_DATA]"
click at [798, 194] on select "Select [DEMOGRAPHIC_DATA] [DEMOGRAPHIC_DATA] Other Prefer Not To Say" at bounding box center [961, 208] width 326 height 28
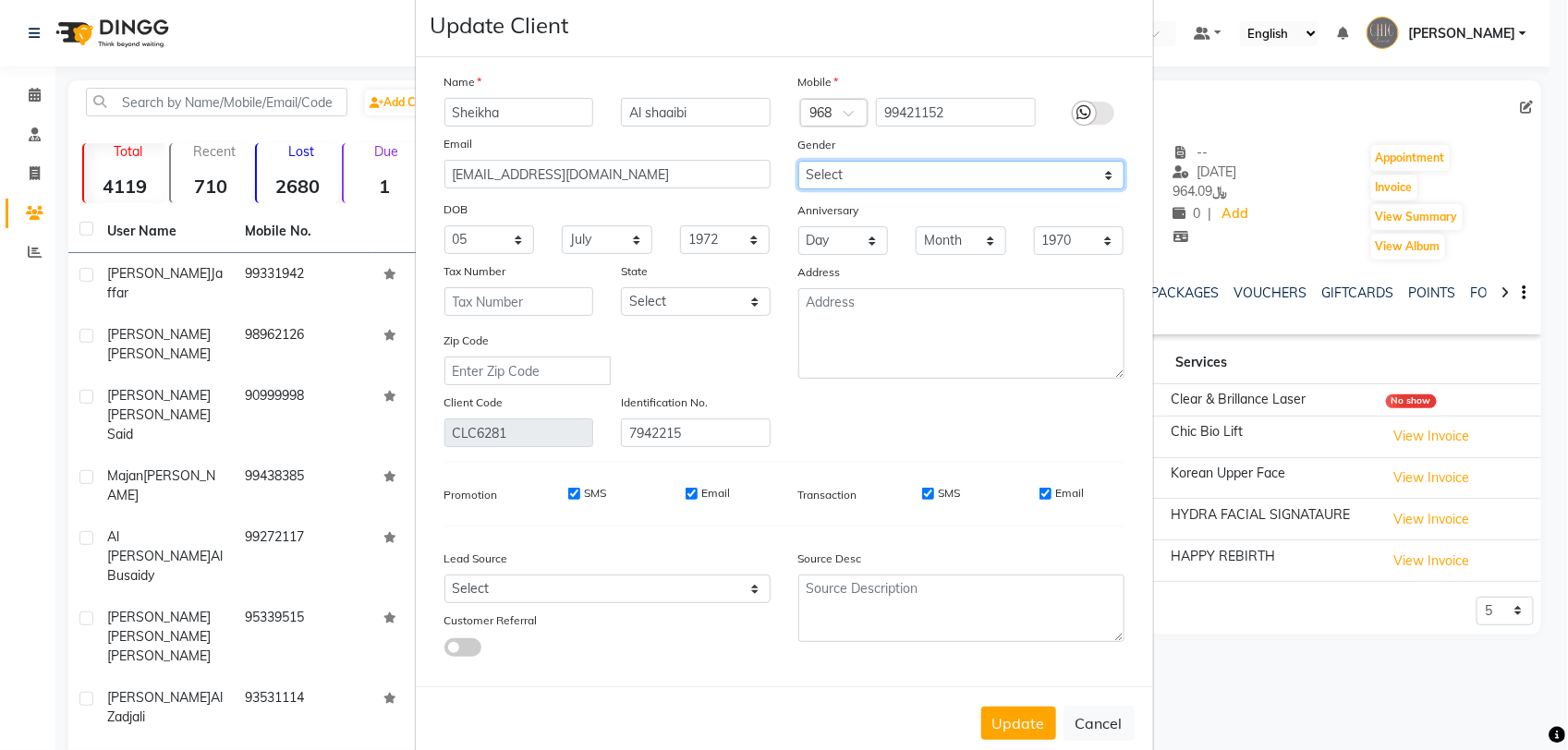
scroll to position [62, 0]
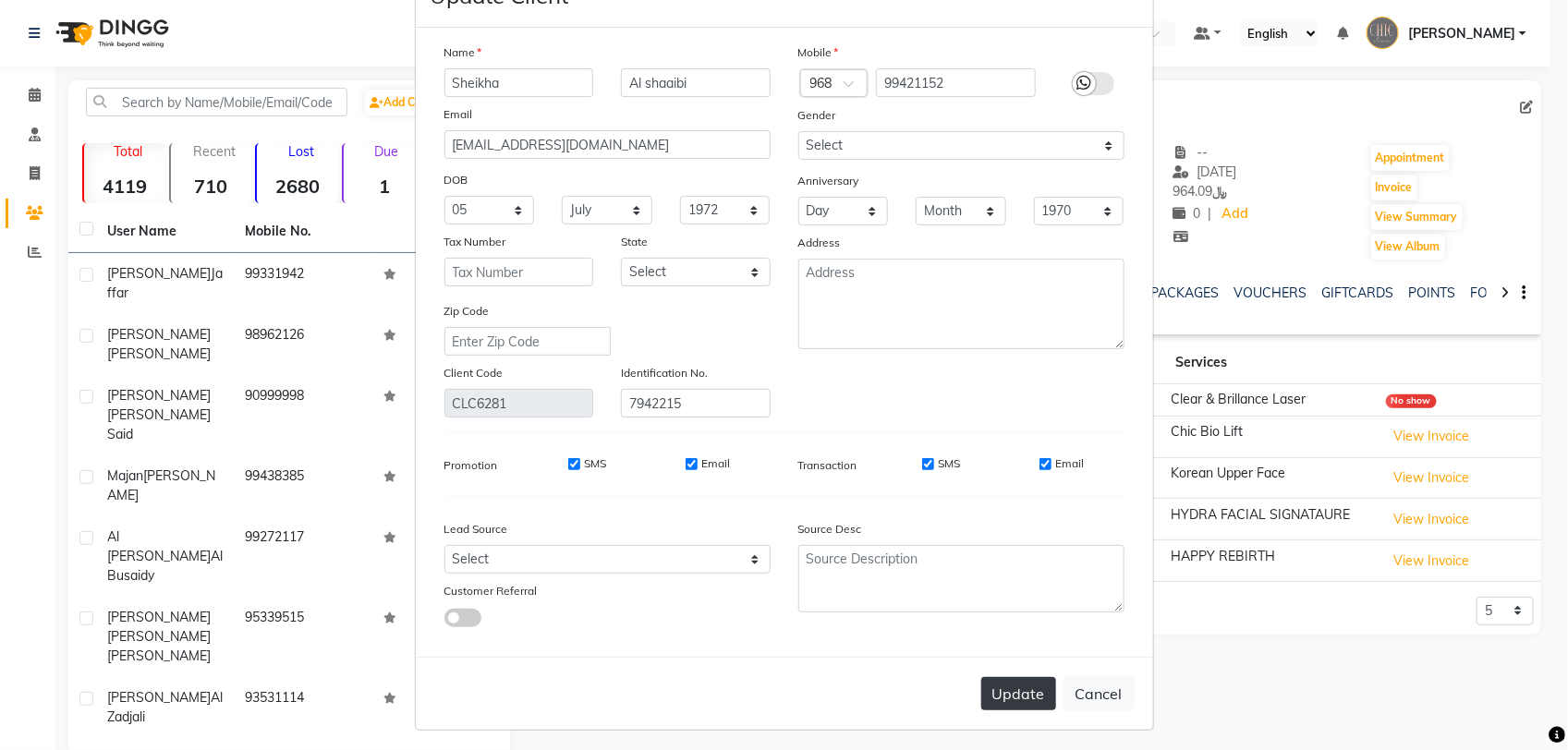
click at [1009, 687] on button "Update" at bounding box center [1018, 693] width 75 height 33
select select
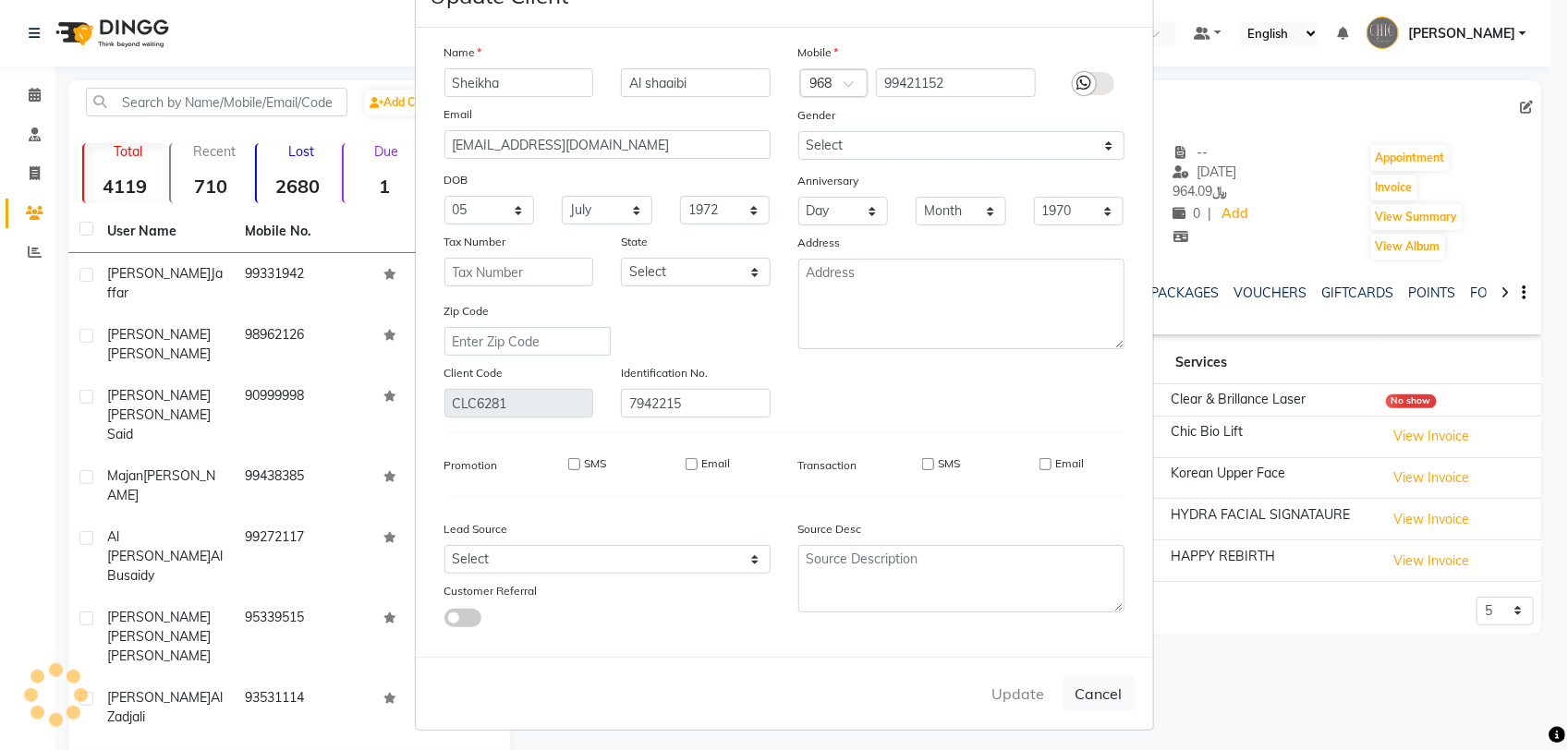
select select
checkbox input "false"
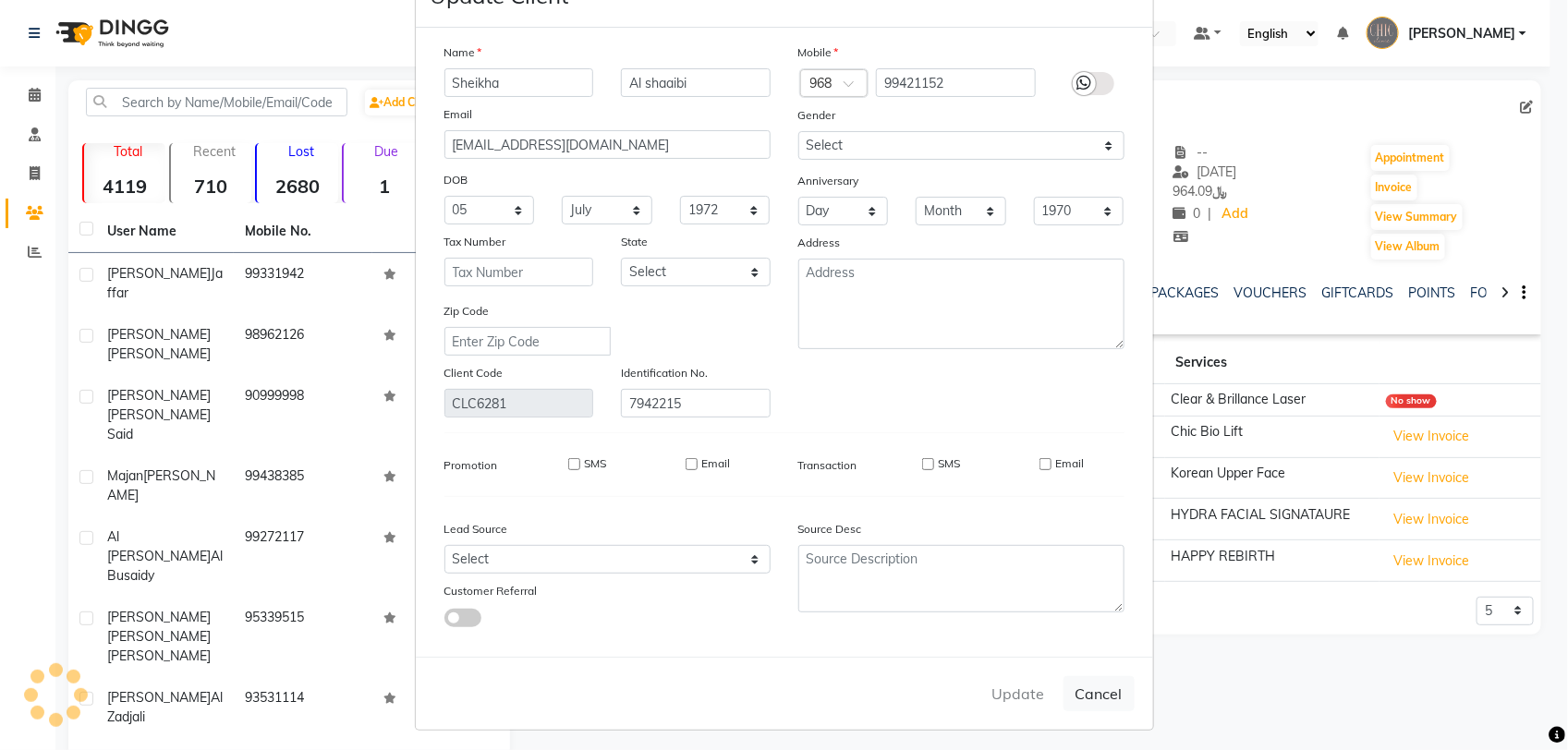
checkbox input "false"
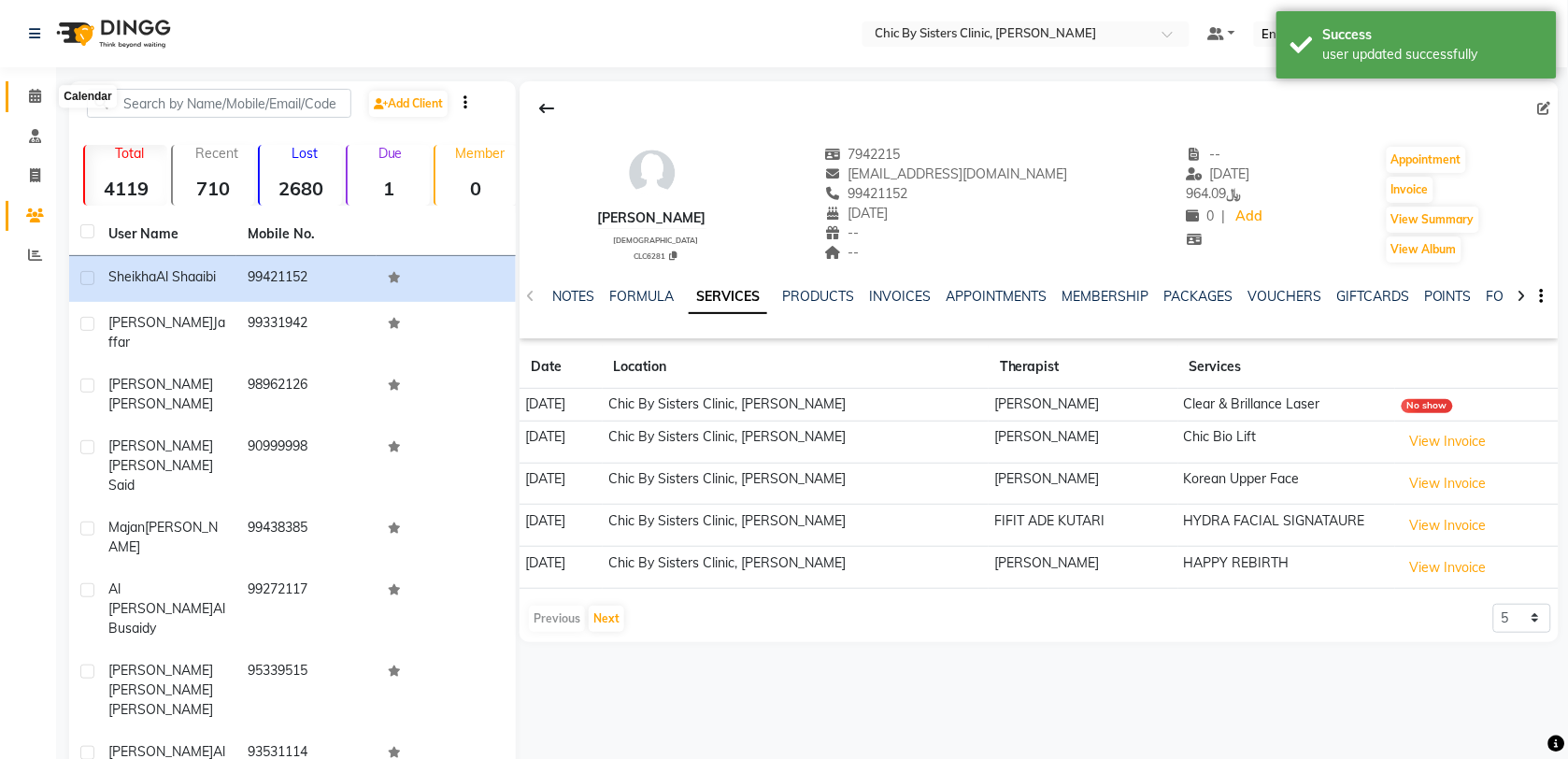
click at [34, 99] on icon at bounding box center [34, 96] width 12 height 14
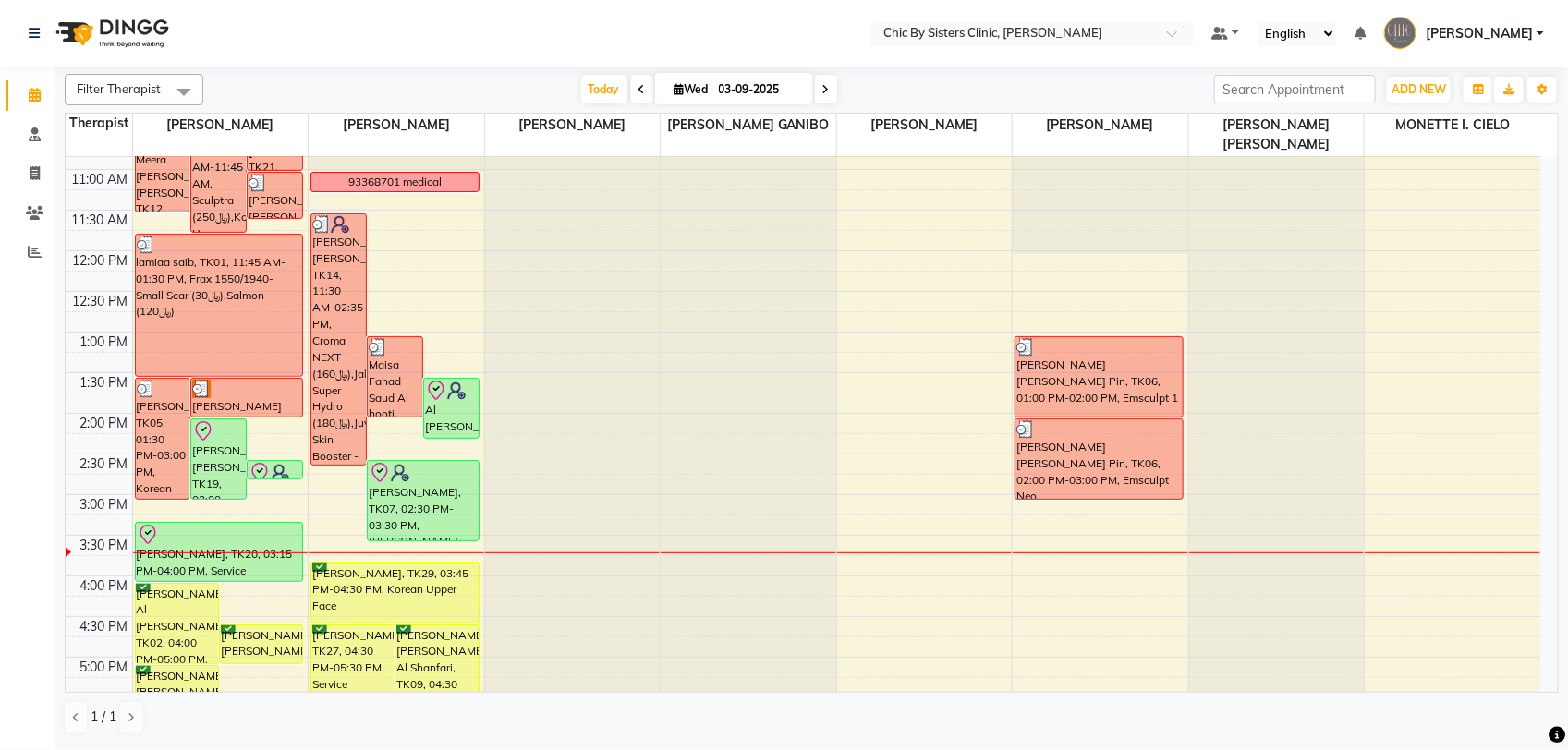
scroll to position [329, 0]
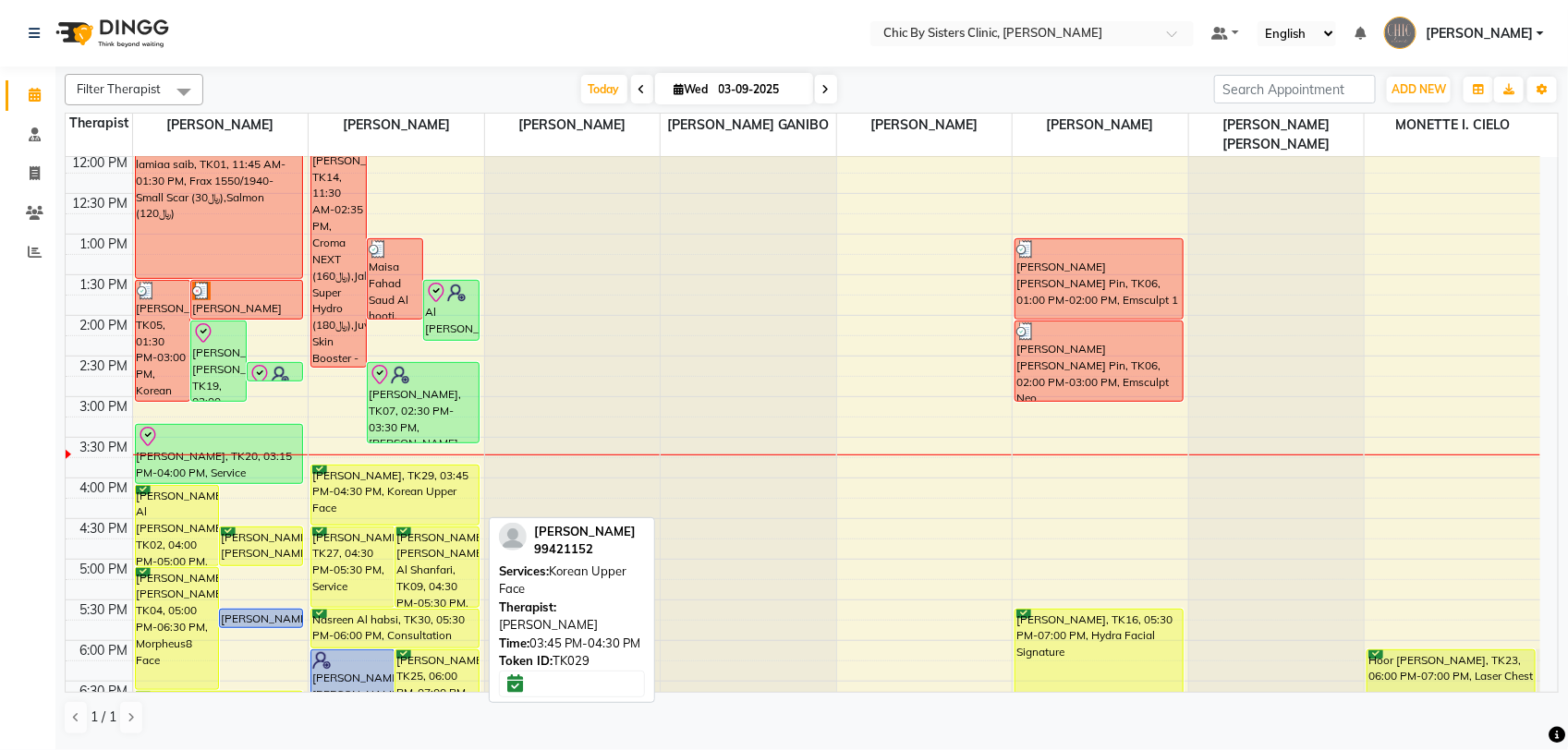
click at [414, 499] on div "[PERSON_NAME], TK29, 03:45 PM-04:30 PM, Korean Upper Face" at bounding box center [394, 495] width 167 height 60
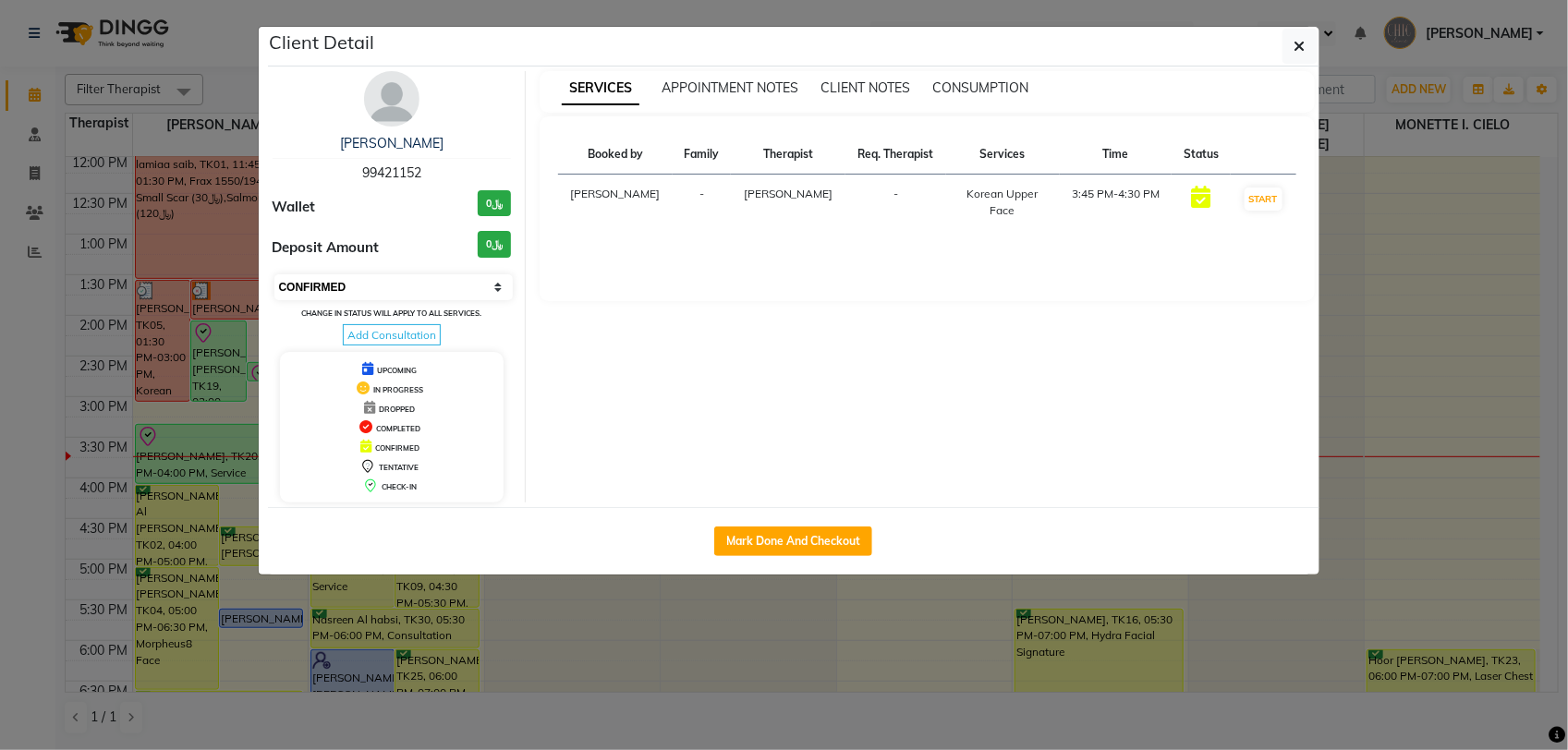
click at [413, 296] on select "Select IN SERVICE CONFIRMED TENTATIVE CHECK IN MARK DONE DROPPED UPCOMING" at bounding box center [393, 287] width 239 height 26
select select "8"
click at [274, 274] on select "Select IN SERVICE CONFIRMED TENTATIVE CHECK IN MARK DONE DROPPED UPCOMING" at bounding box center [393, 287] width 239 height 26
click at [1286, 44] on button "button" at bounding box center [1299, 45] width 35 height 35
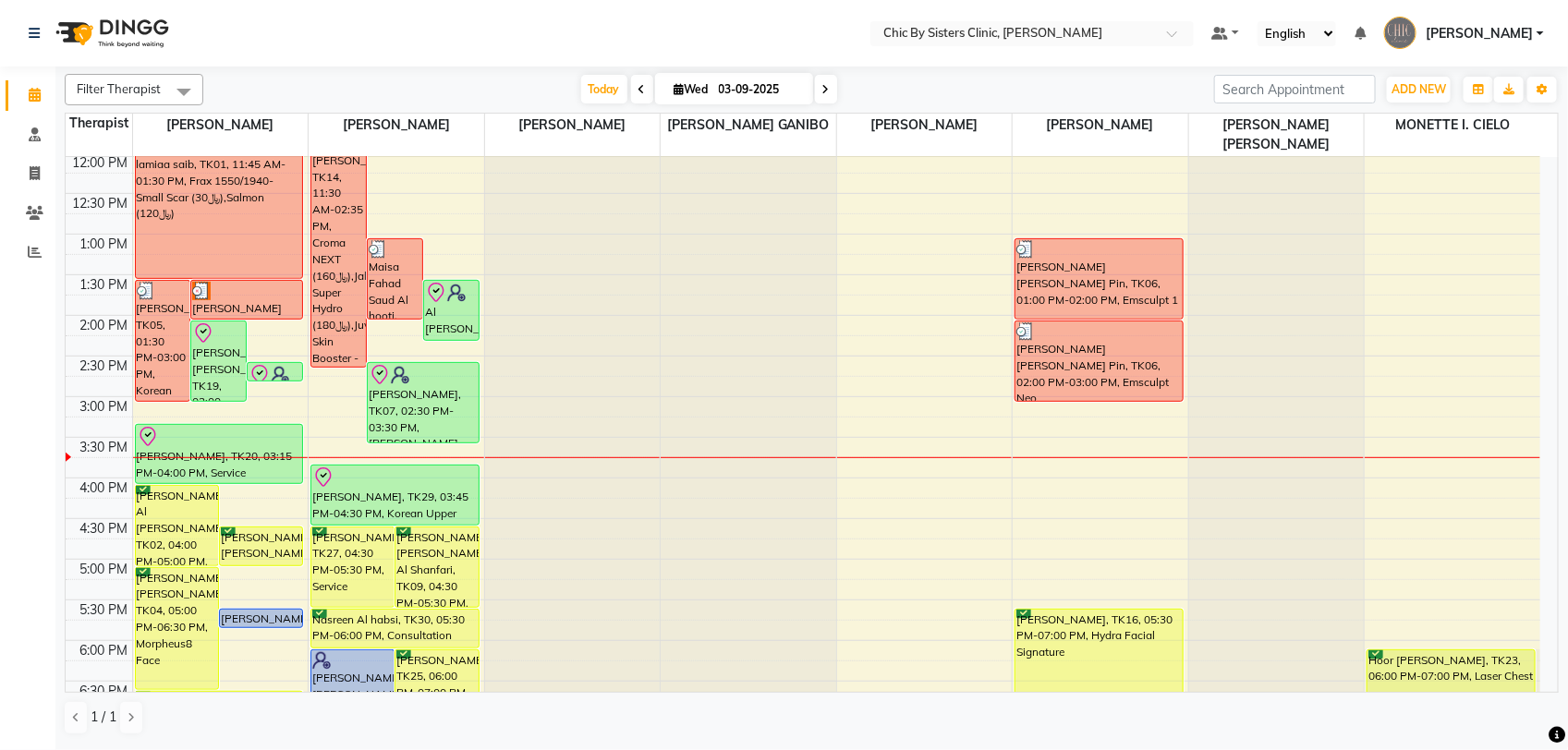
click at [459, 218] on div "8:00 AM 8:30 AM 9:00 AM 9:30 AM 10:00 AM 10:30 AM 11:00 AM 11:30 AM 12:00 PM 12…" at bounding box center [802, 478] width 1474 height 1299
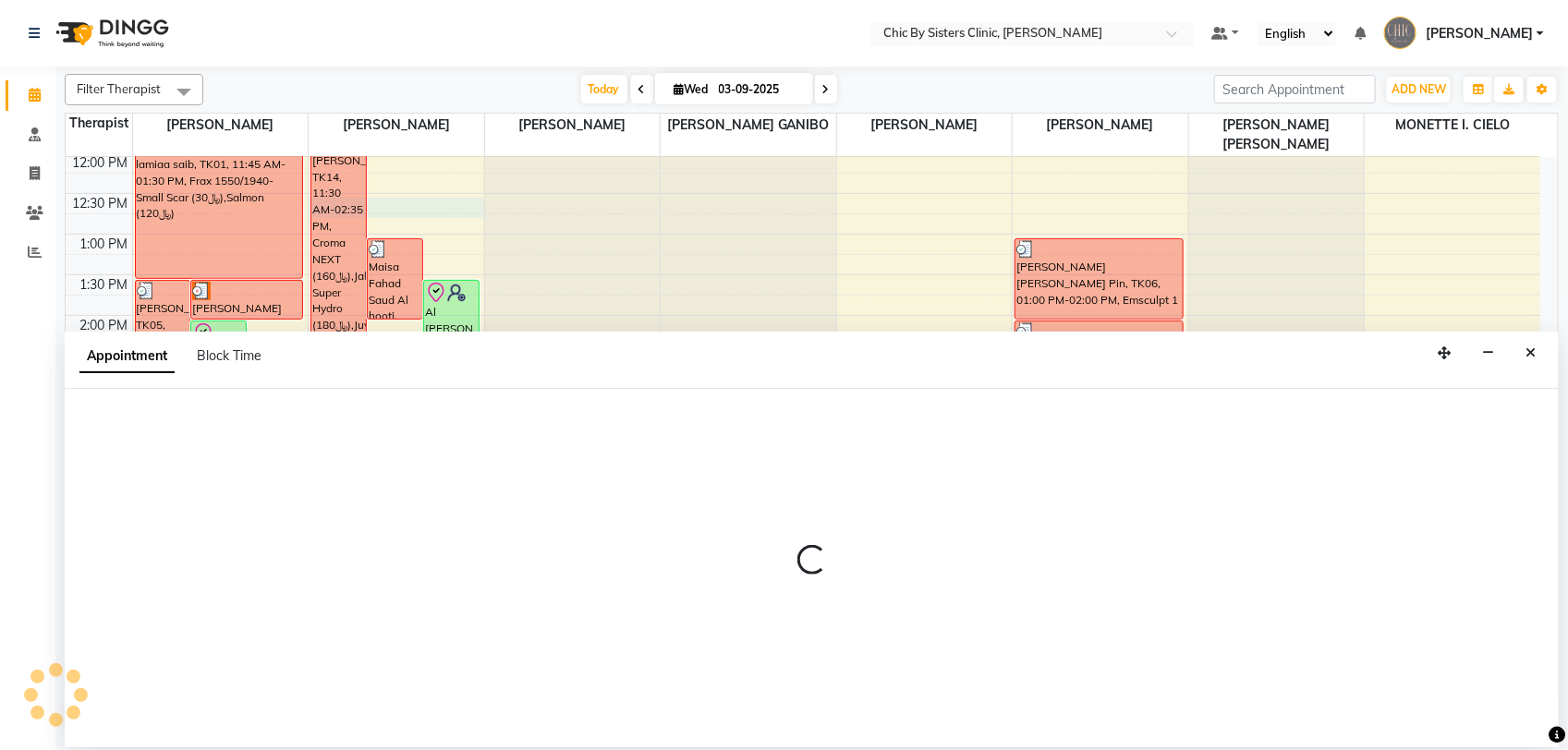
select select "49178"
select select "750"
select select "tentative"
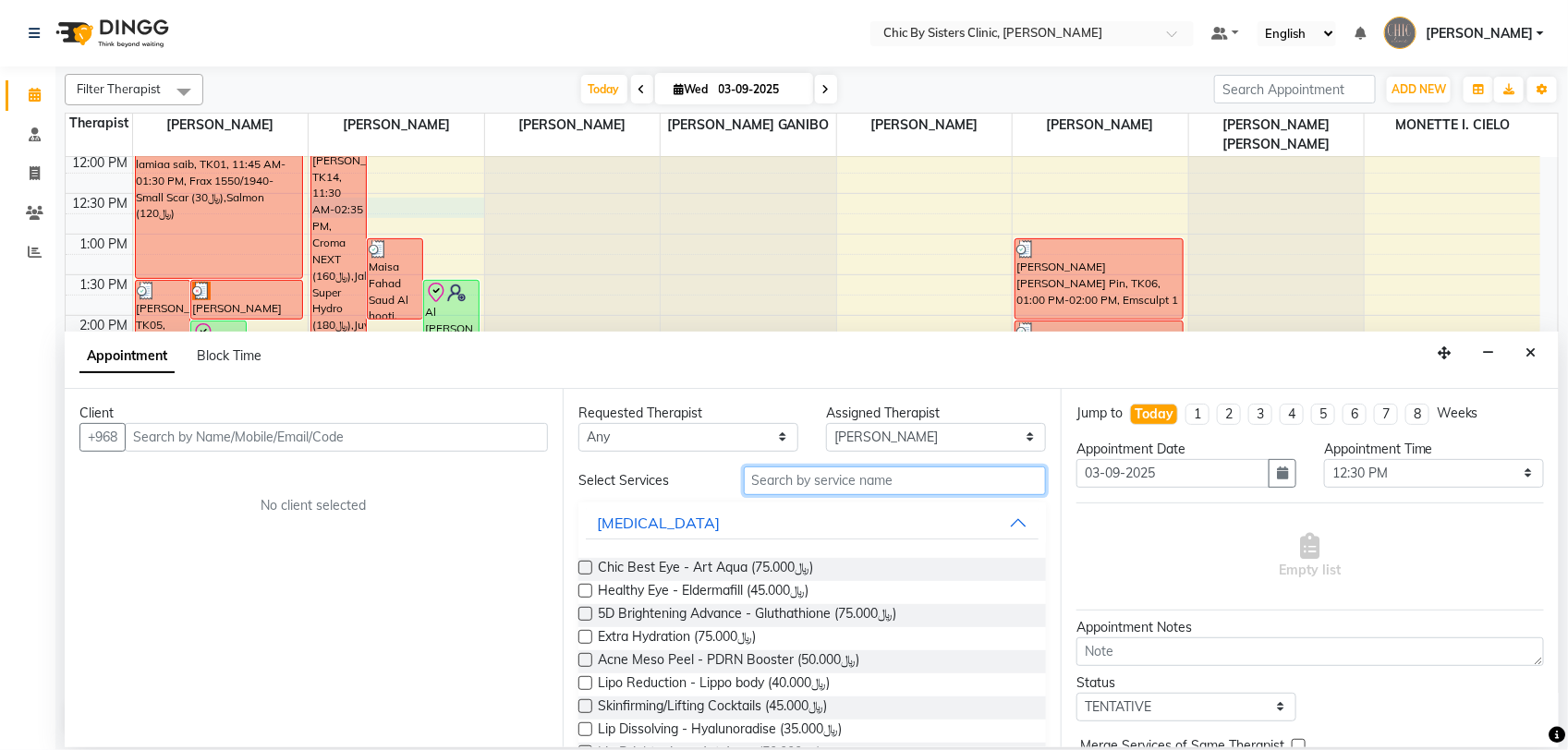
click at [905, 479] on input "text" at bounding box center [894, 480] width 302 height 28
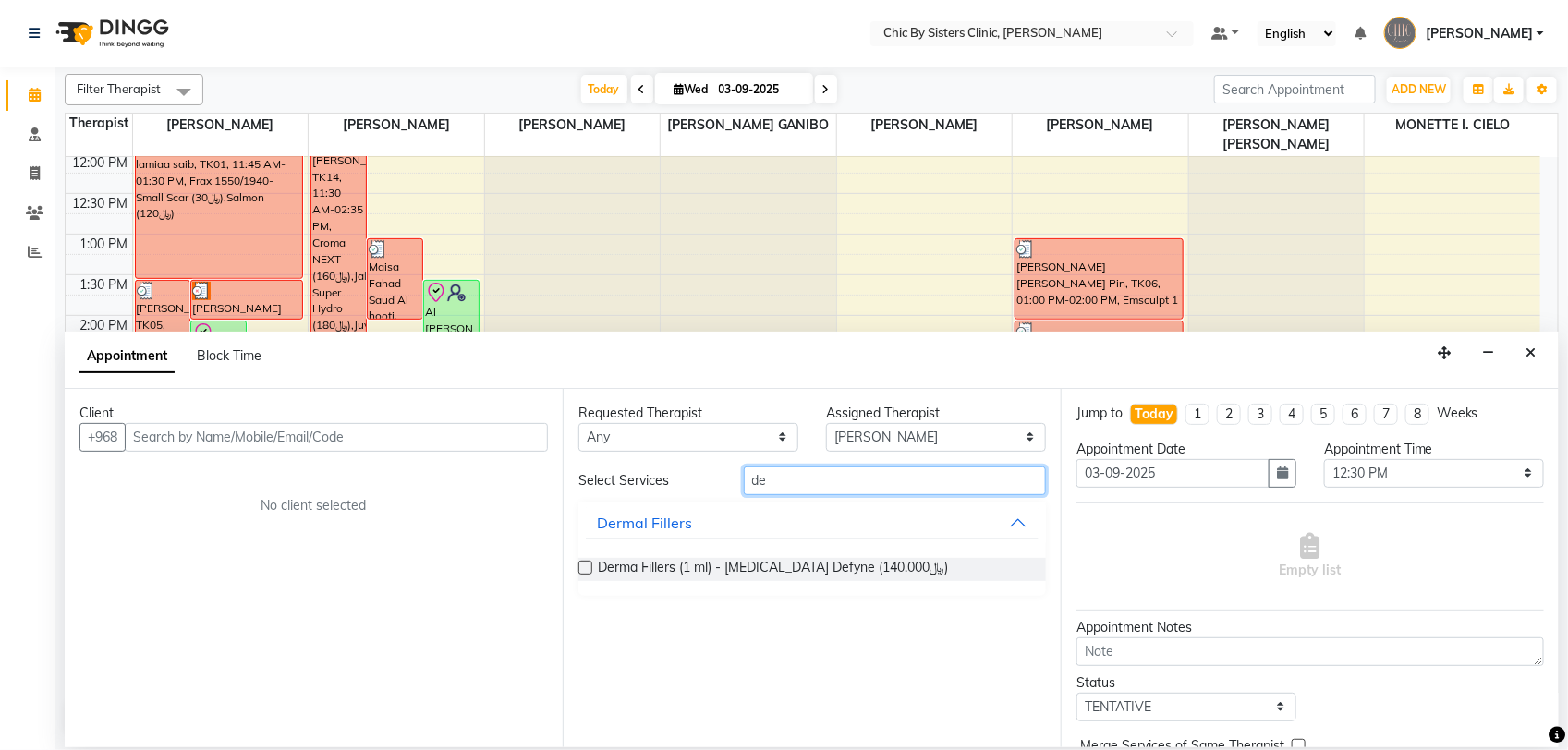
type input "d"
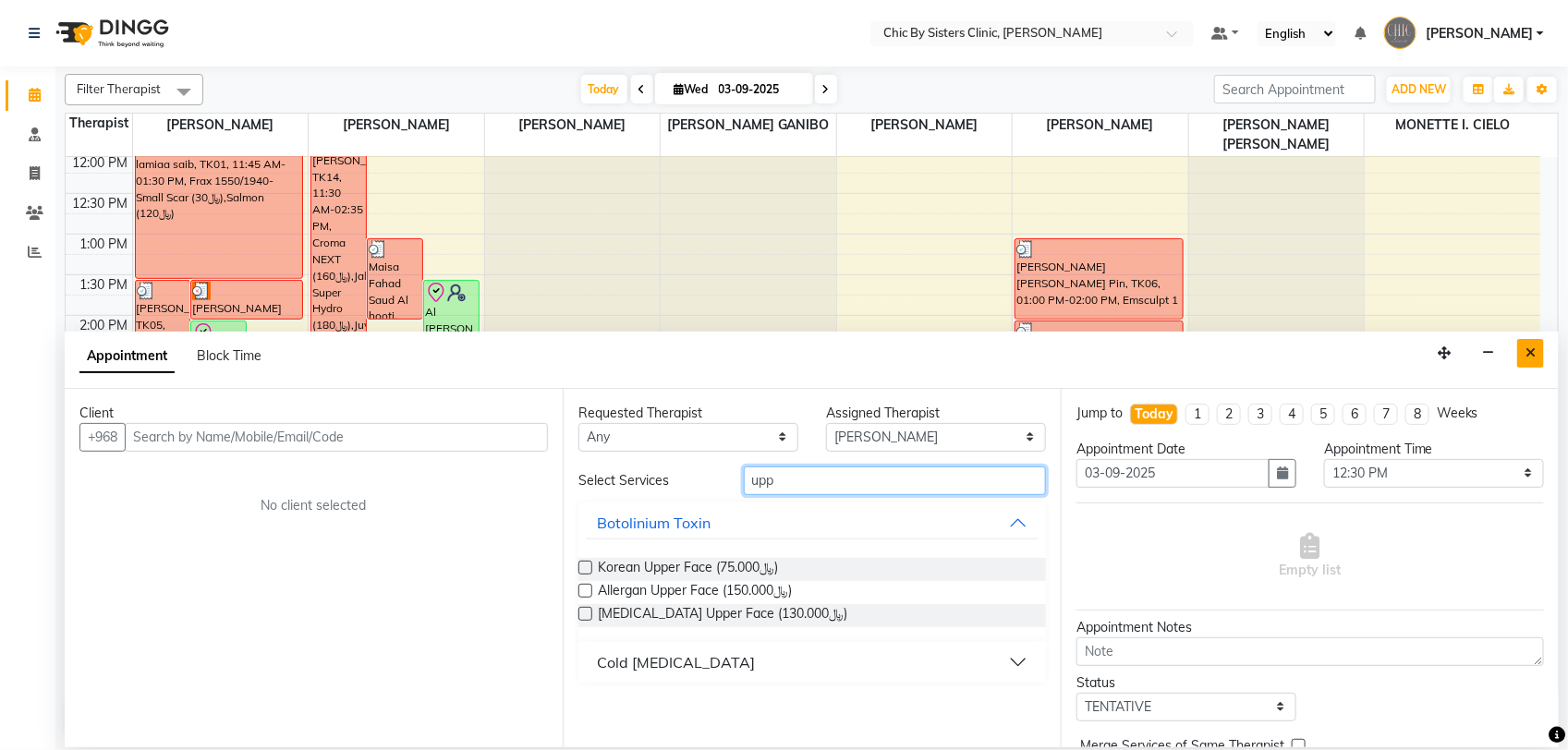
type input "upp"
click at [1529, 353] on icon "Close" at bounding box center [1530, 353] width 10 height 13
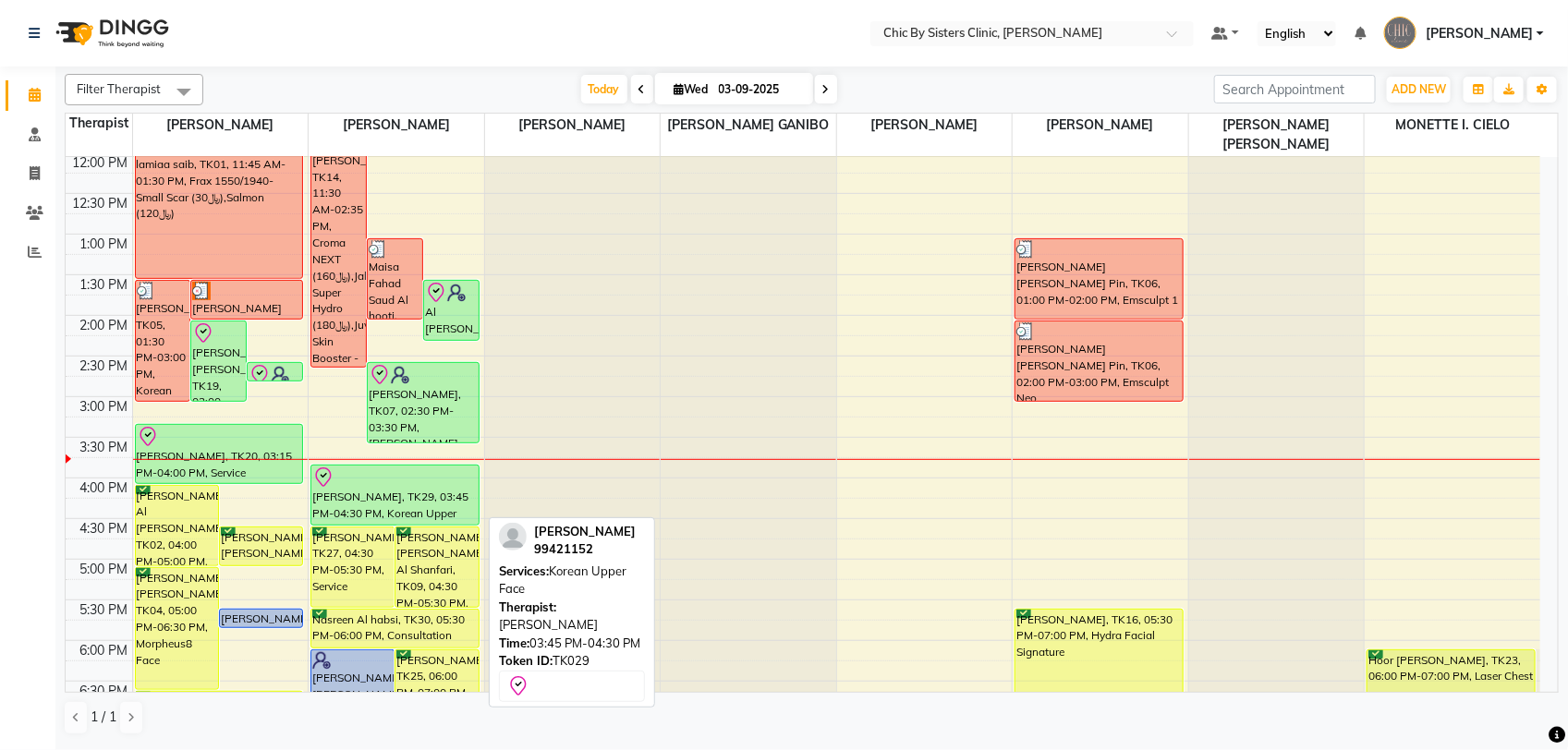
click at [397, 497] on div "[PERSON_NAME], TK29, 03:45 PM-04:30 PM, Korean Upper Face" at bounding box center [394, 495] width 167 height 60
select select "8"
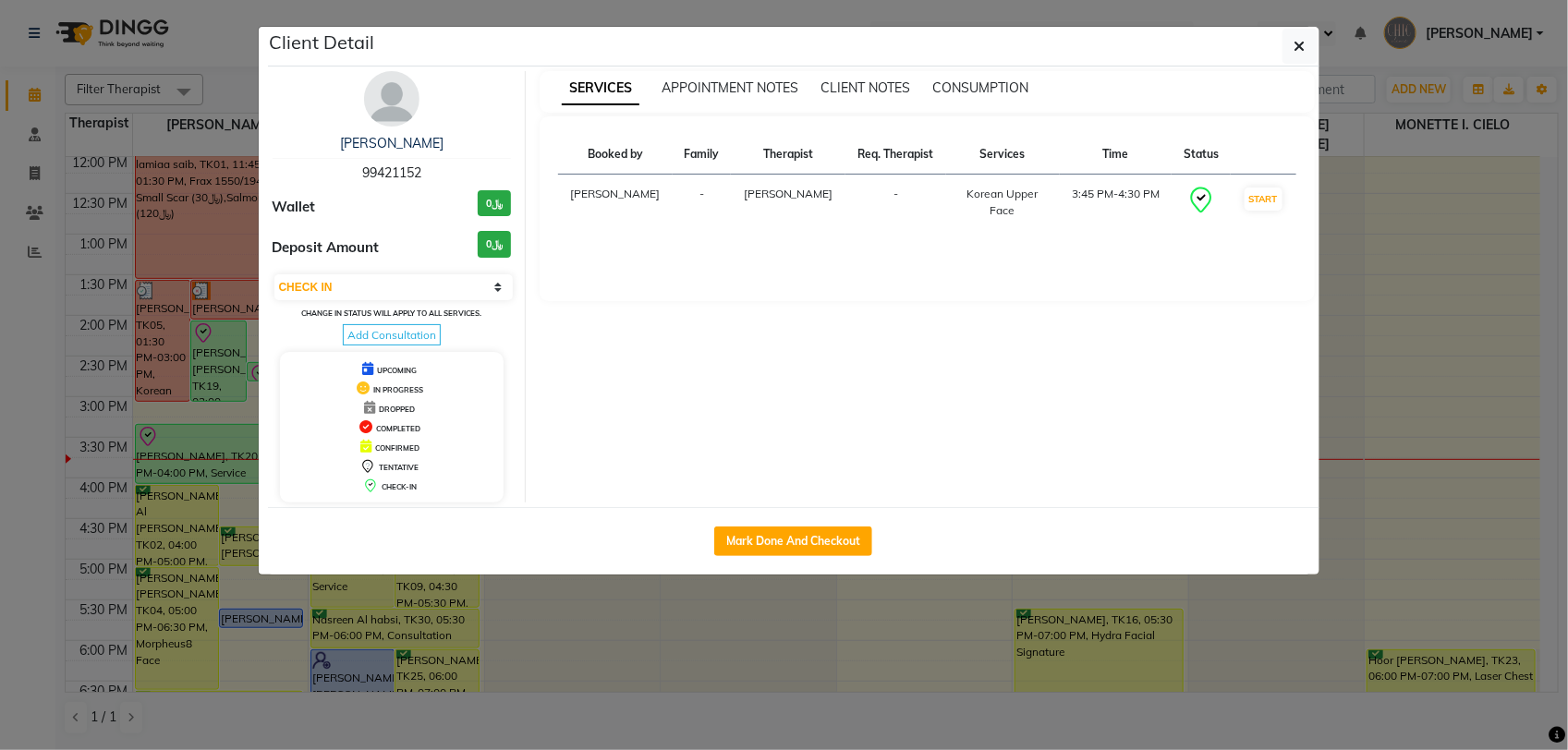
click at [404, 102] on img at bounding box center [392, 98] width 56 height 56
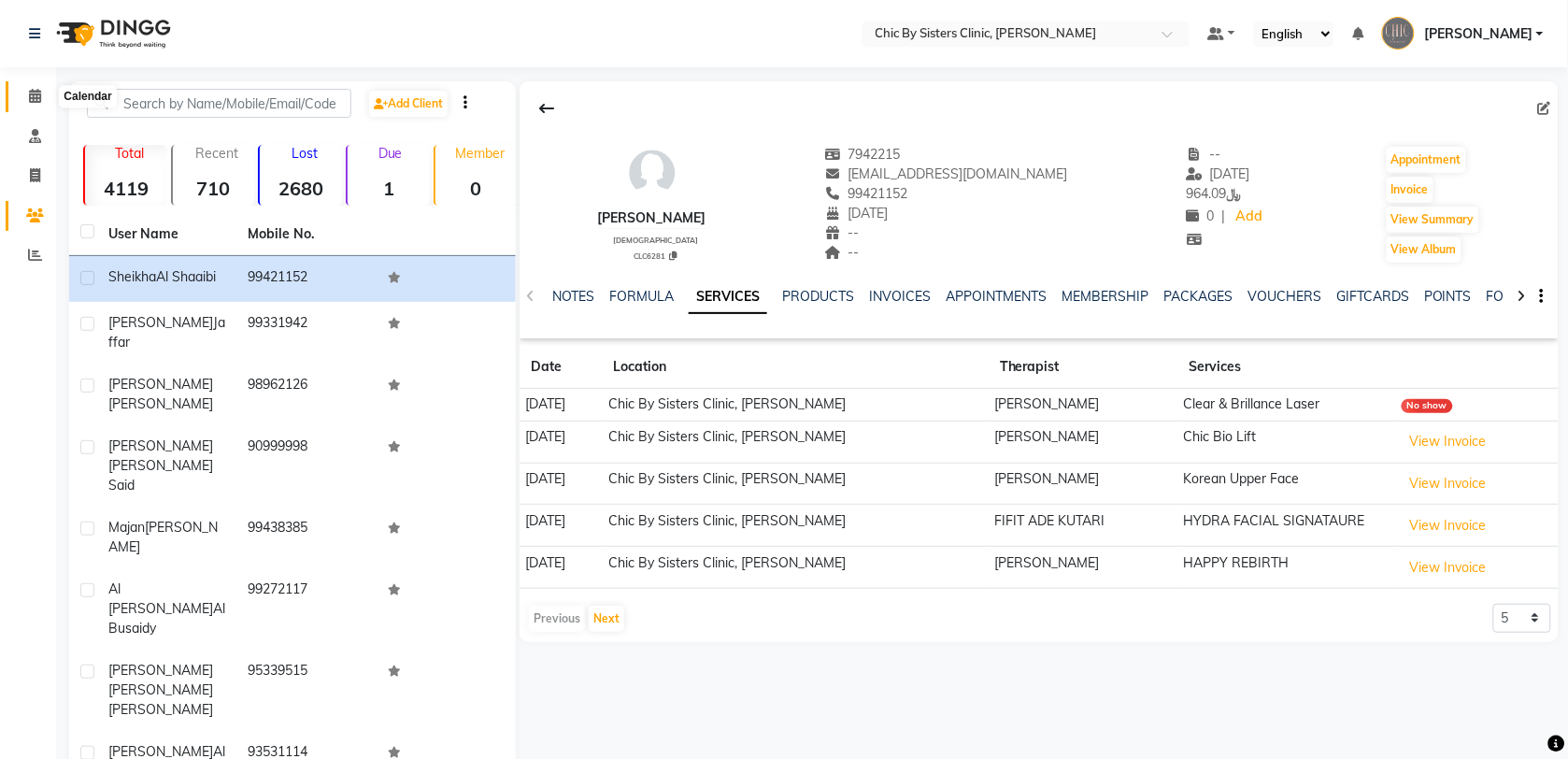
click at [40, 99] on span at bounding box center [35, 97] width 33 height 21
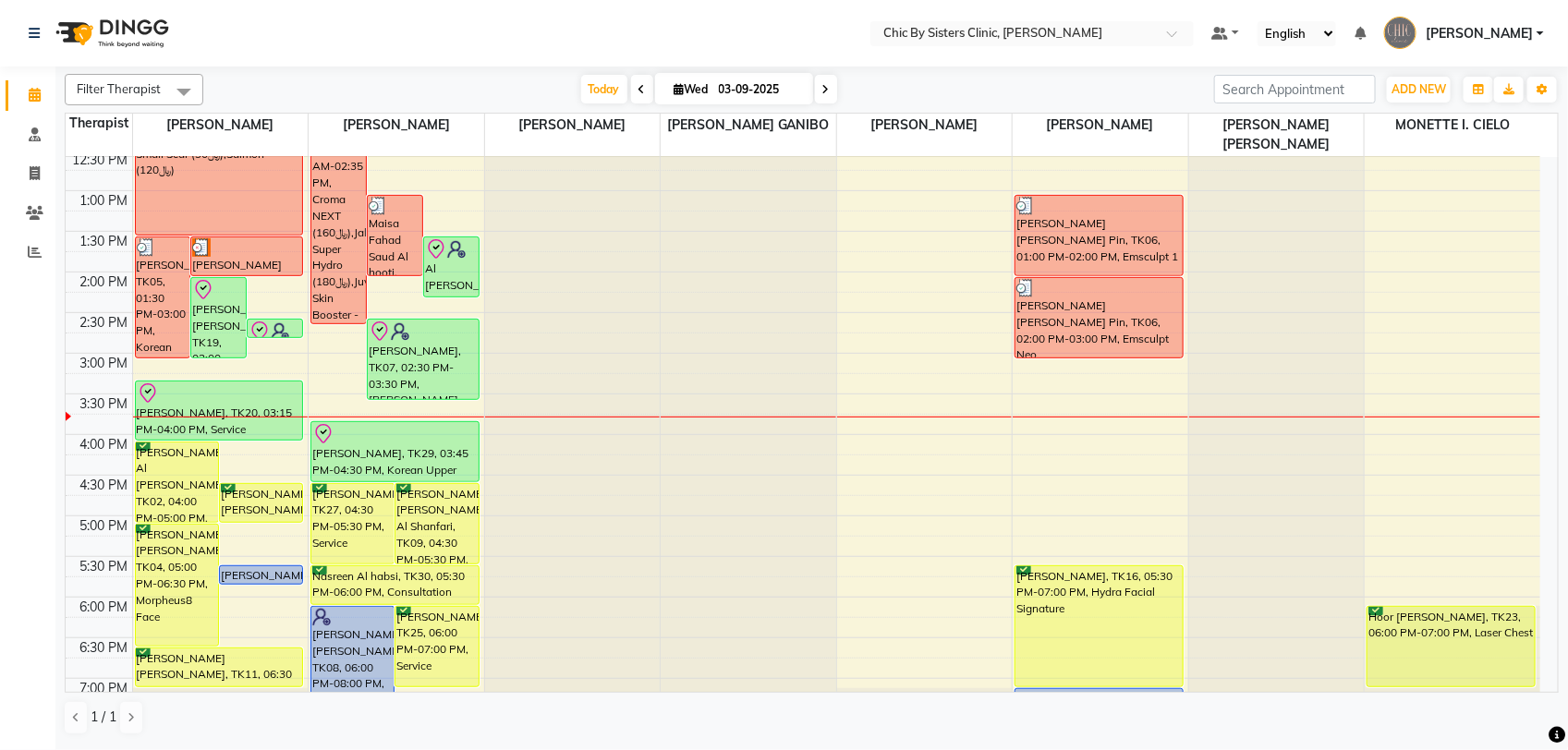
scroll to position [371, 0]
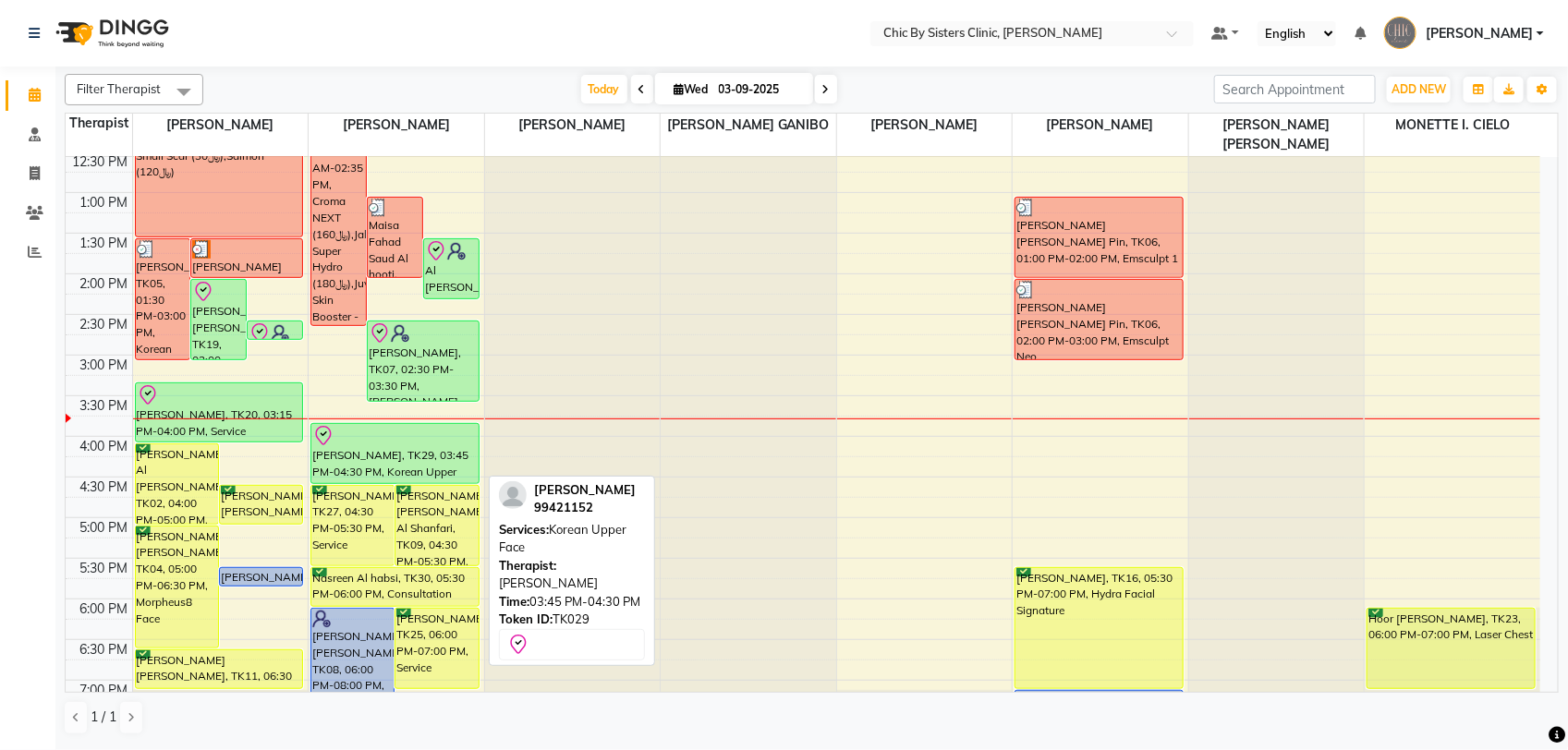
click at [409, 446] on div "[PERSON_NAME], TK29, 03:45 PM-04:30 PM, Korean Upper Face" at bounding box center [394, 453] width 167 height 60
select select "8"
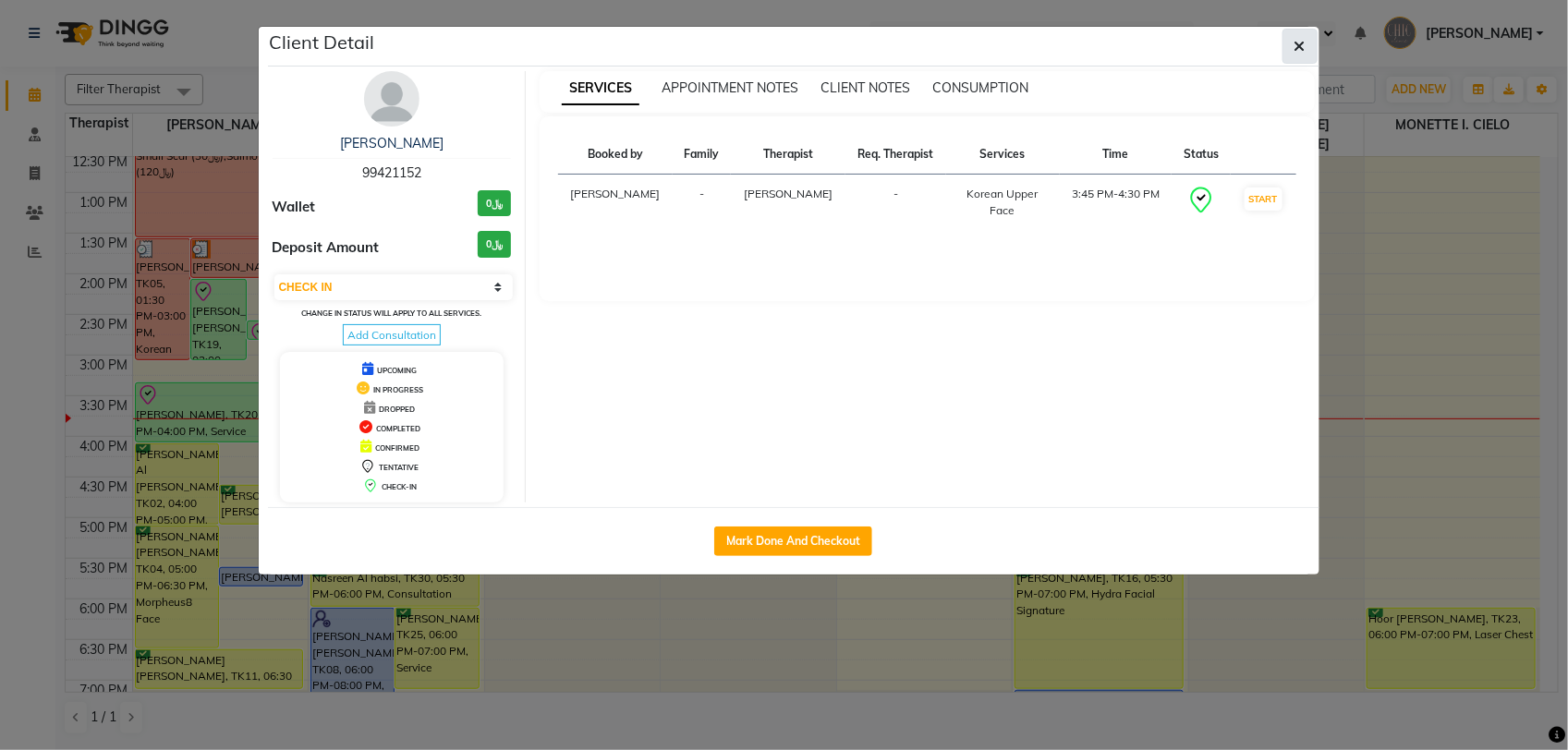
click at [1312, 48] on button "button" at bounding box center [1299, 45] width 35 height 35
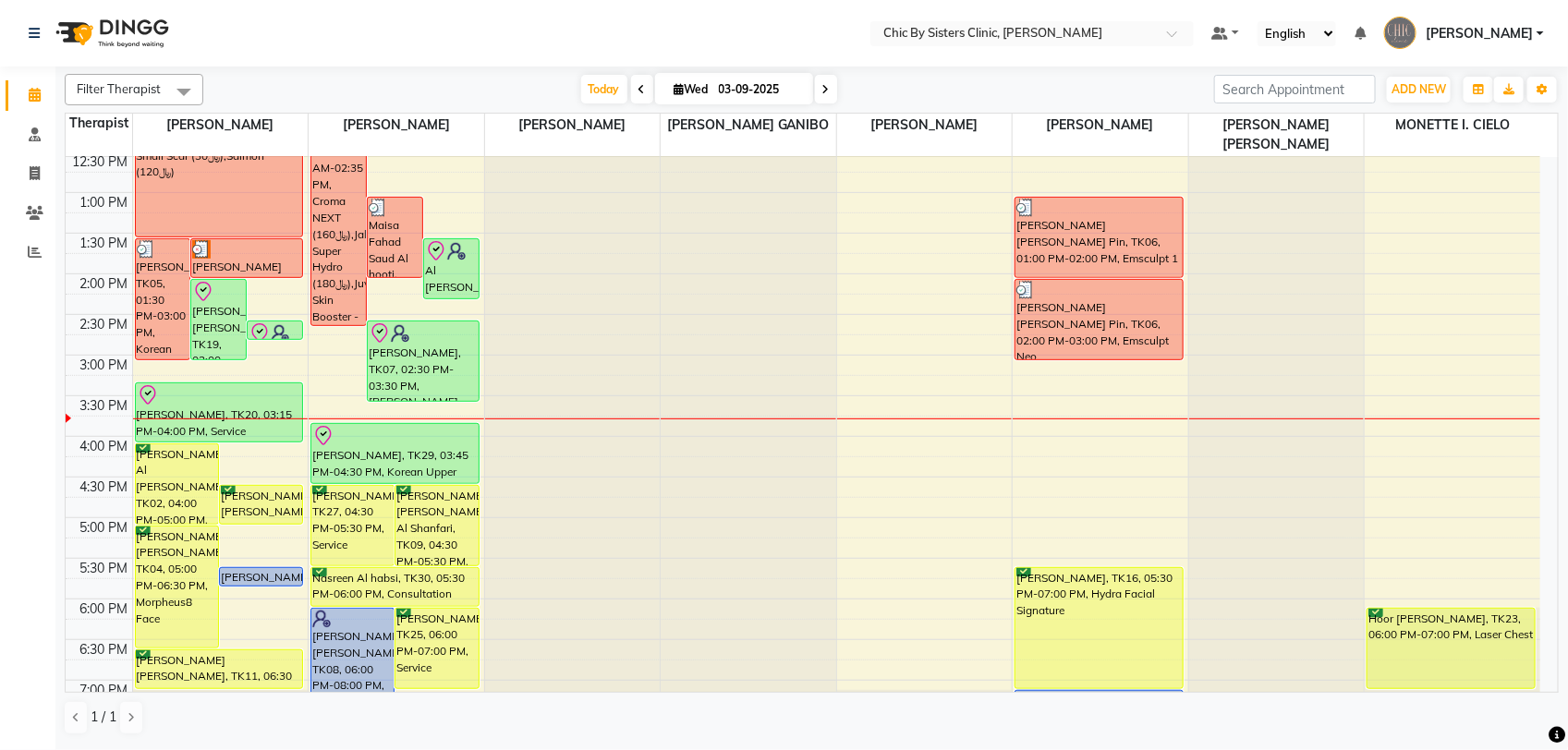
scroll to position [602, 0]
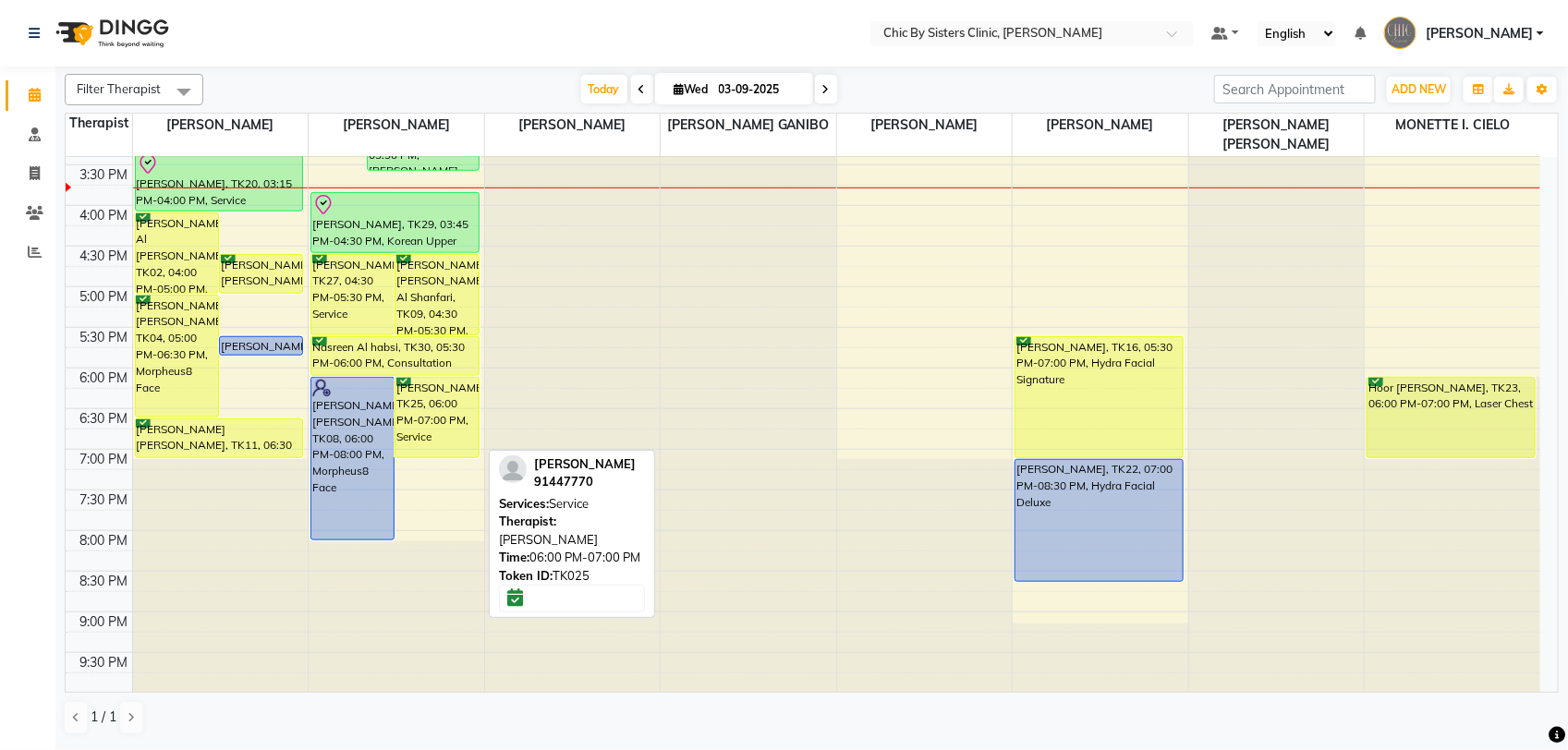
click at [441, 425] on div "[PERSON_NAME], TK25, 06:00 PM-07:00 PM, Service" at bounding box center [436, 418] width 82 height 79
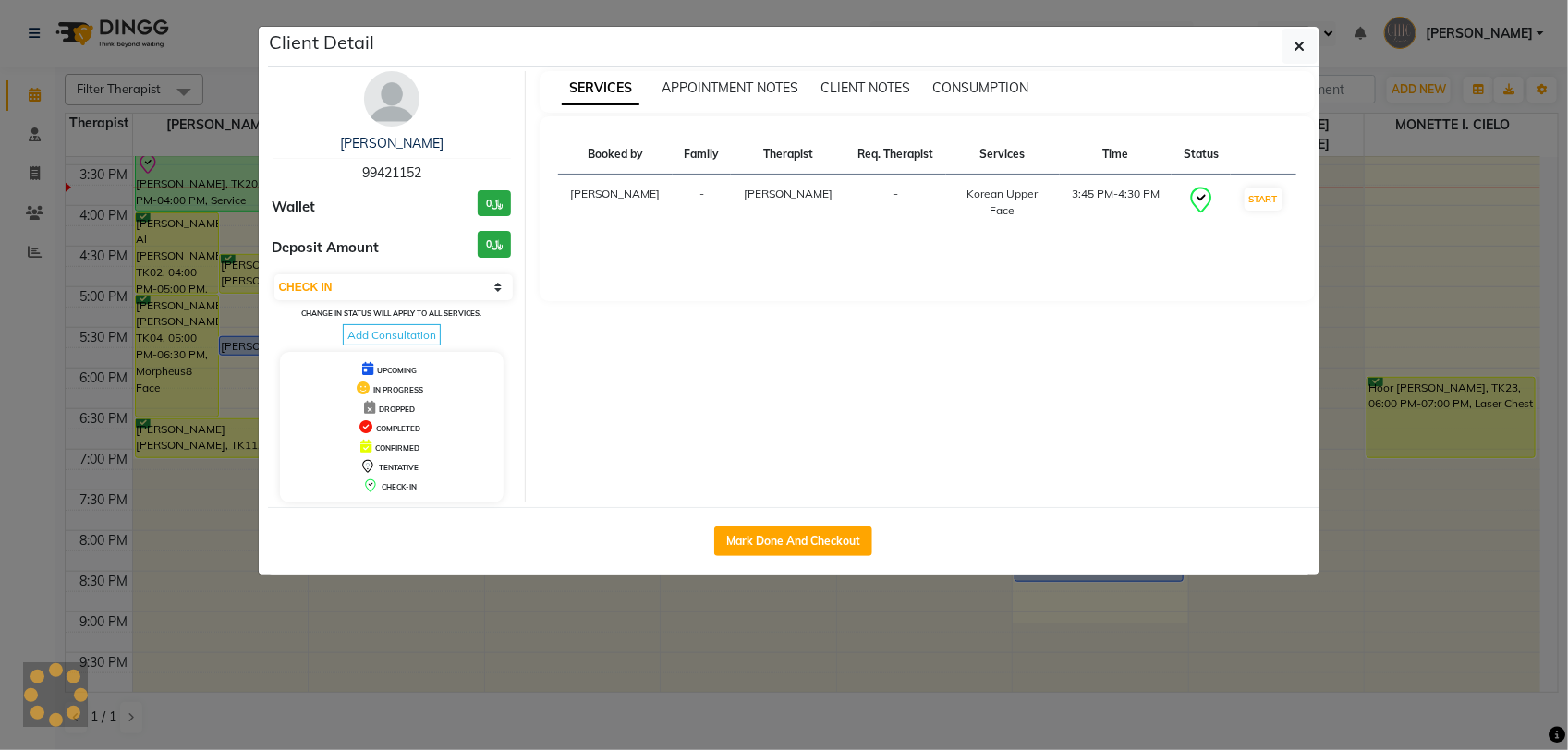
select select "6"
click at [392, 108] on img at bounding box center [392, 98] width 56 height 56
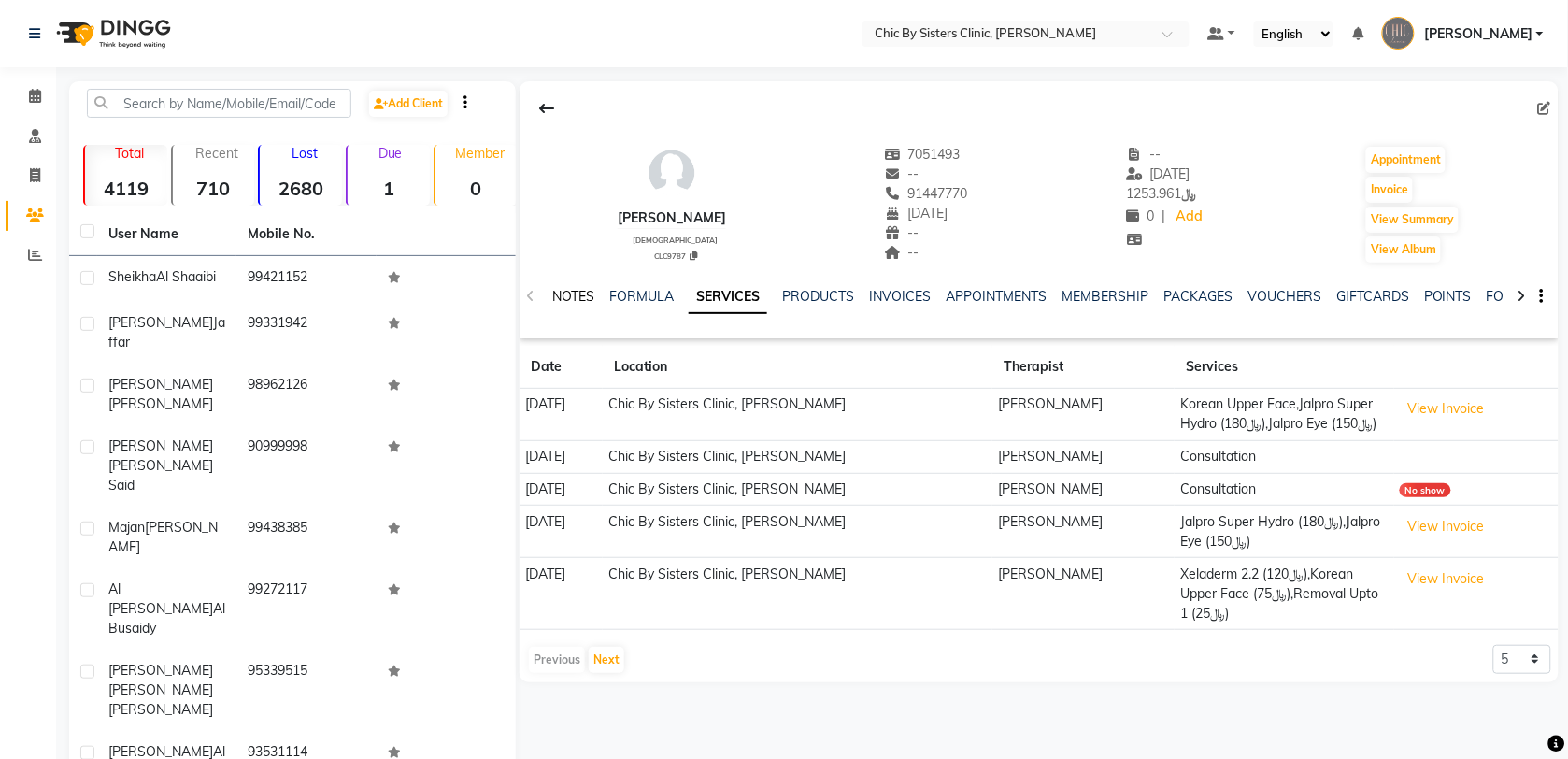
click at [591, 300] on link "NOTES" at bounding box center [573, 297] width 42 height 17
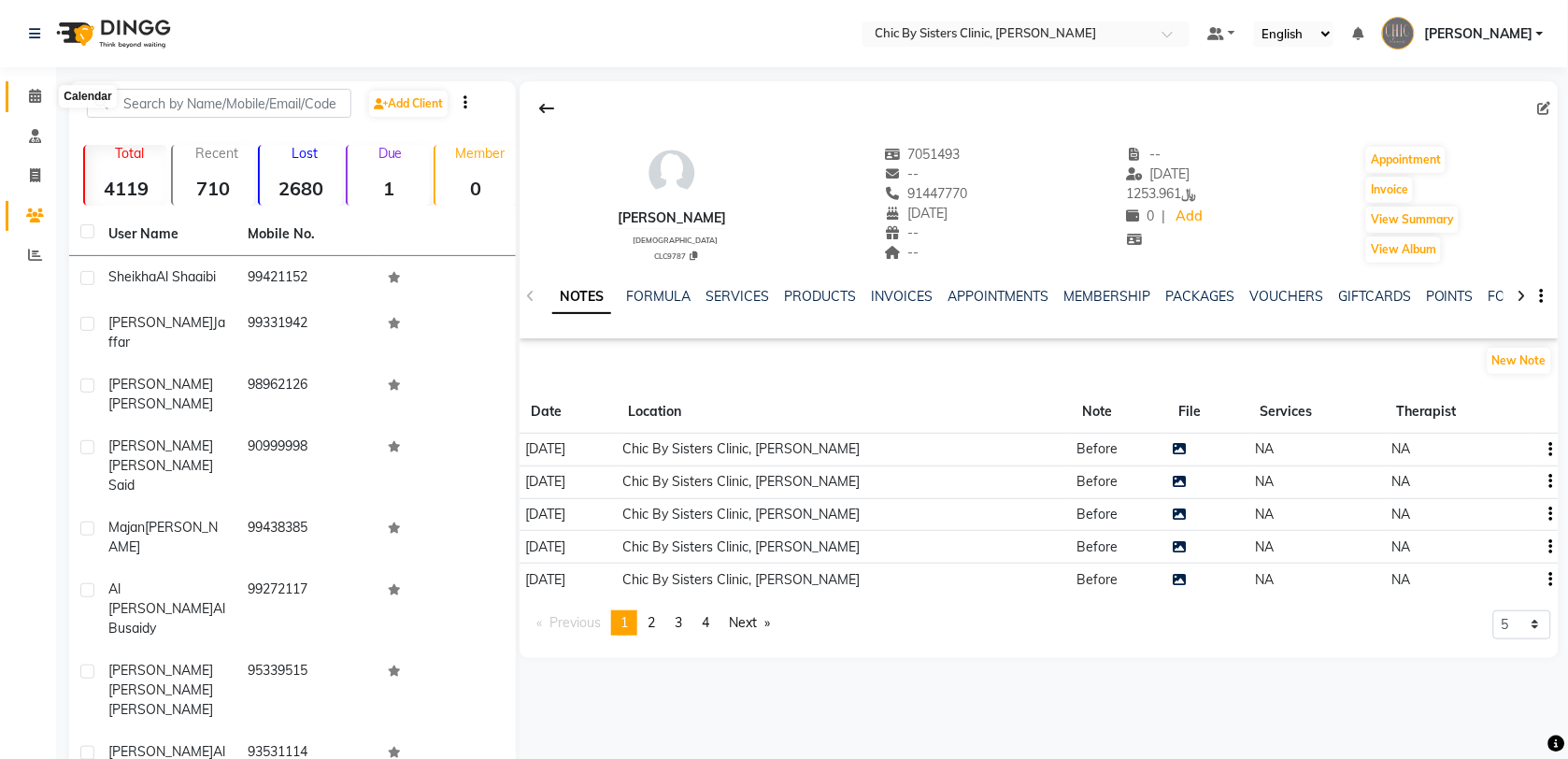
click at [31, 96] on icon at bounding box center [34, 96] width 12 height 14
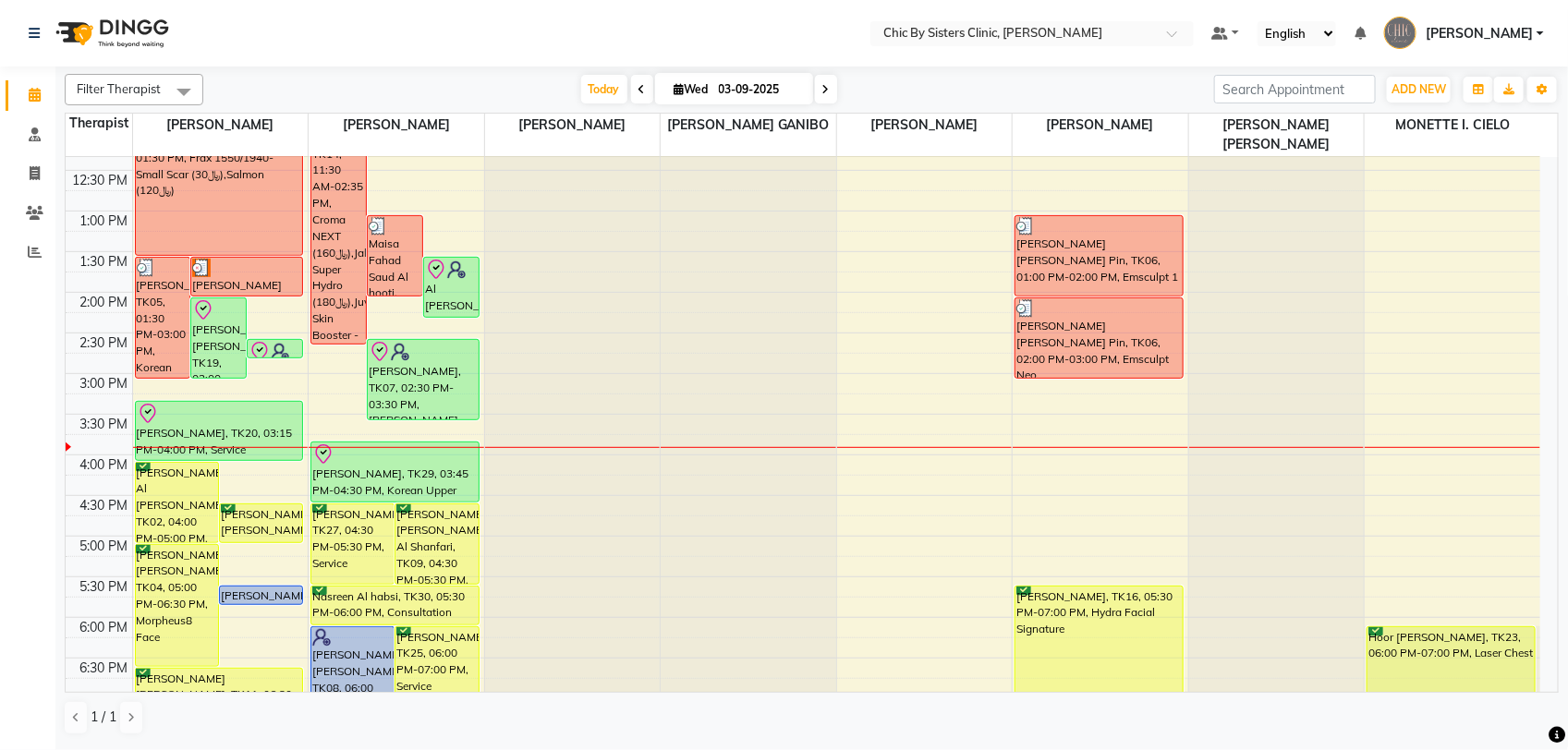
scroll to position [344, 0]
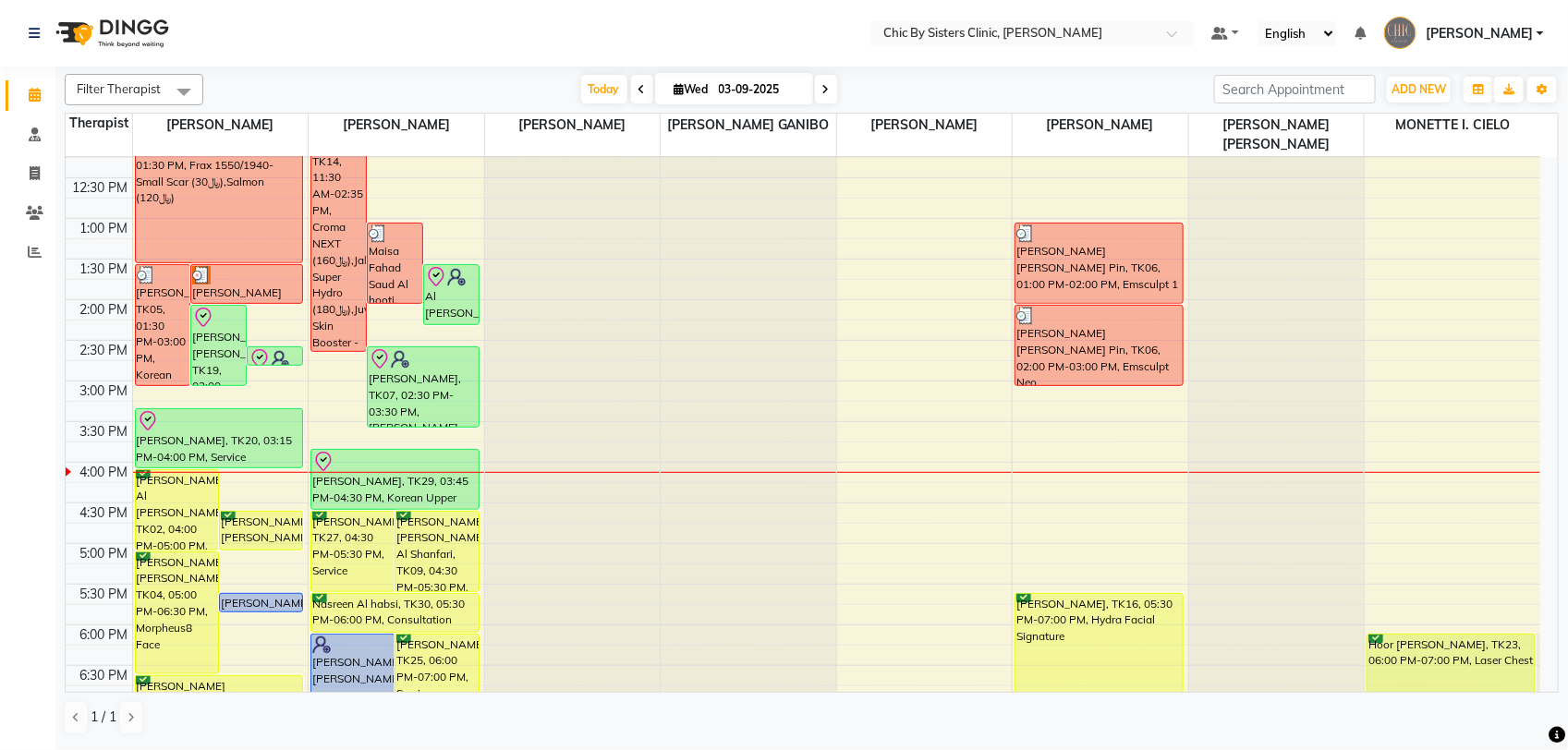
click at [823, 96] on icon at bounding box center [826, 90] width 8 height 11
type input "[DATE]"
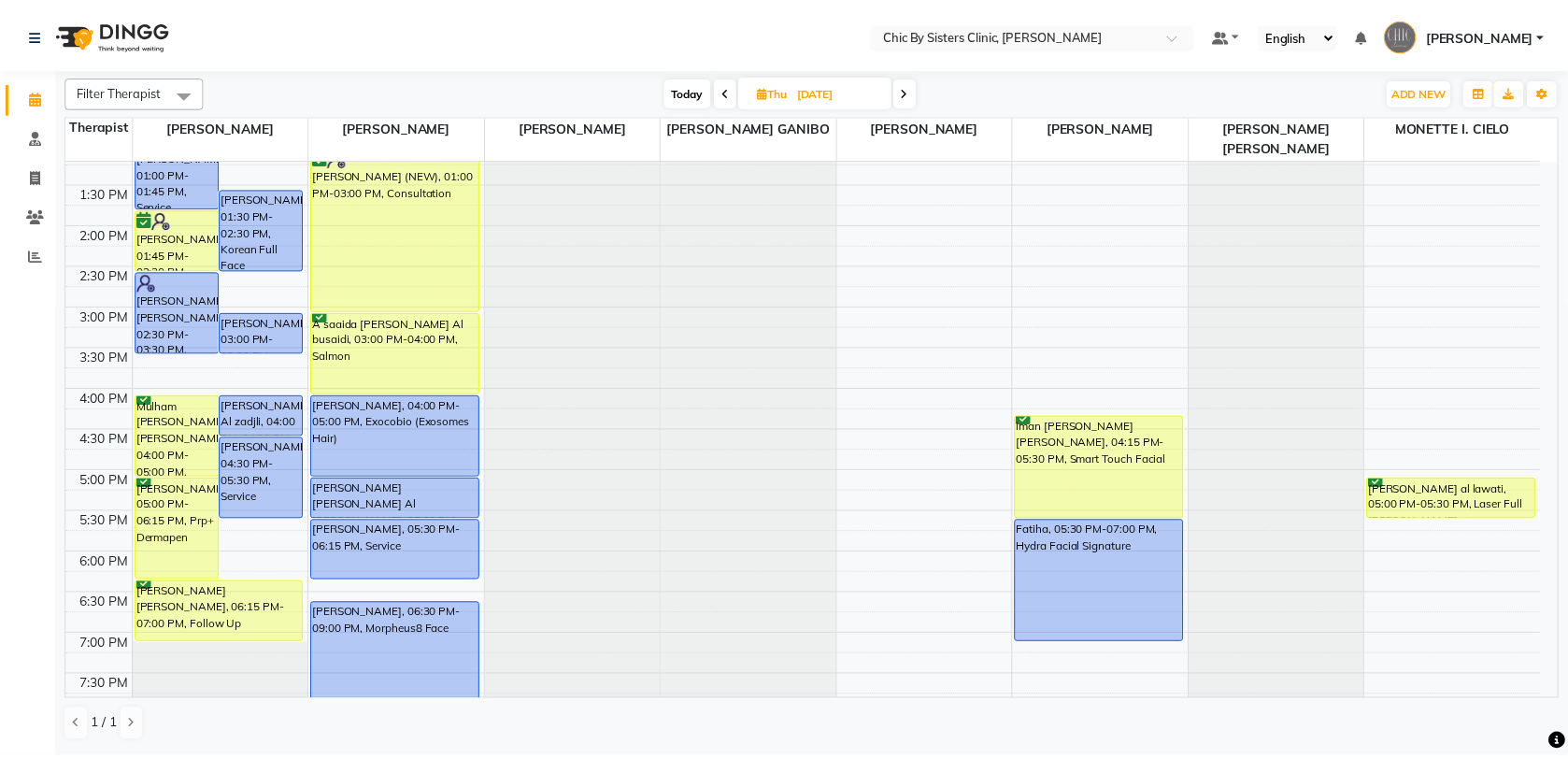
scroll to position [548, 0]
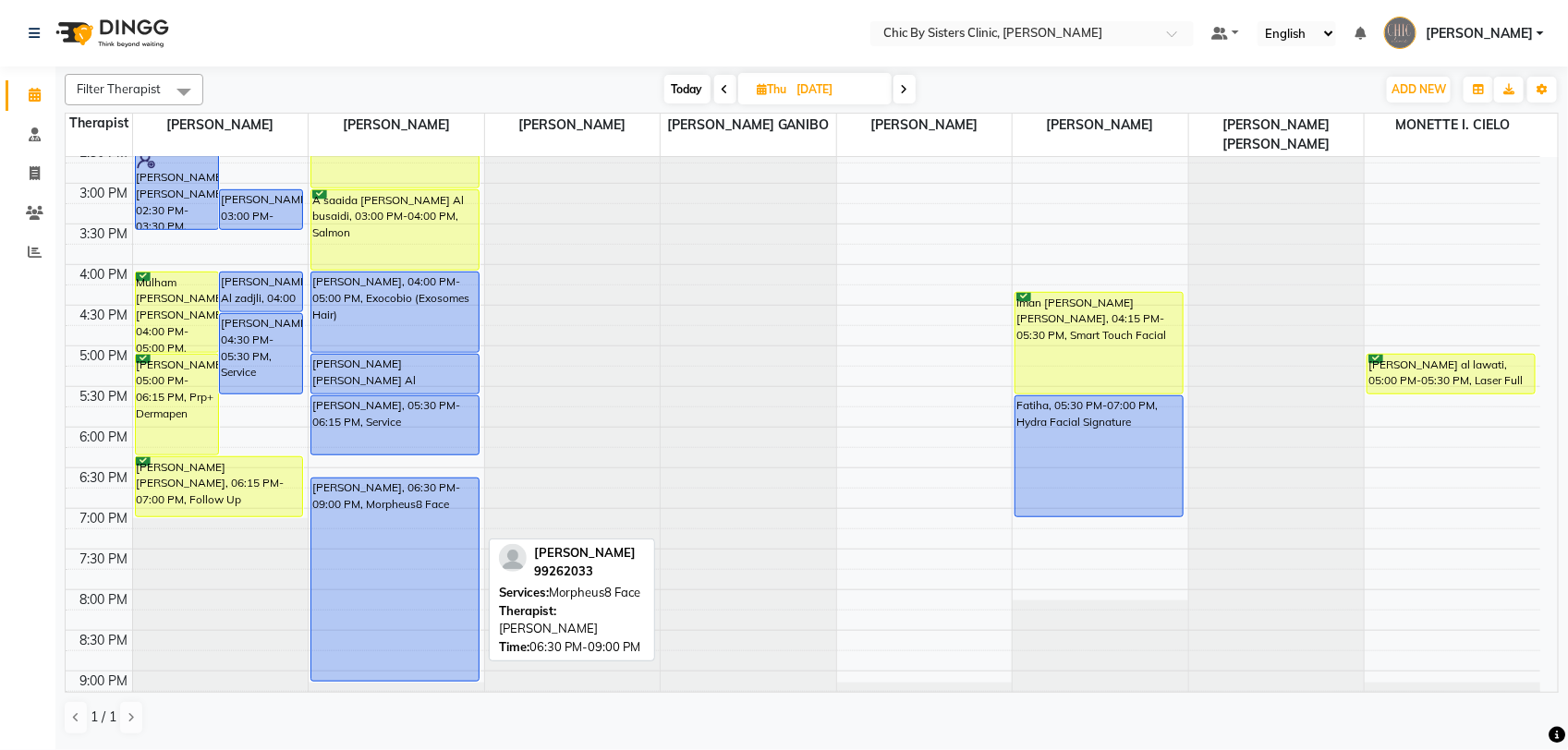
click at [423, 591] on div "[PERSON_NAME], 06:30 PM-09:00 PM, Morpheus8 Face" at bounding box center [394, 580] width 167 height 202
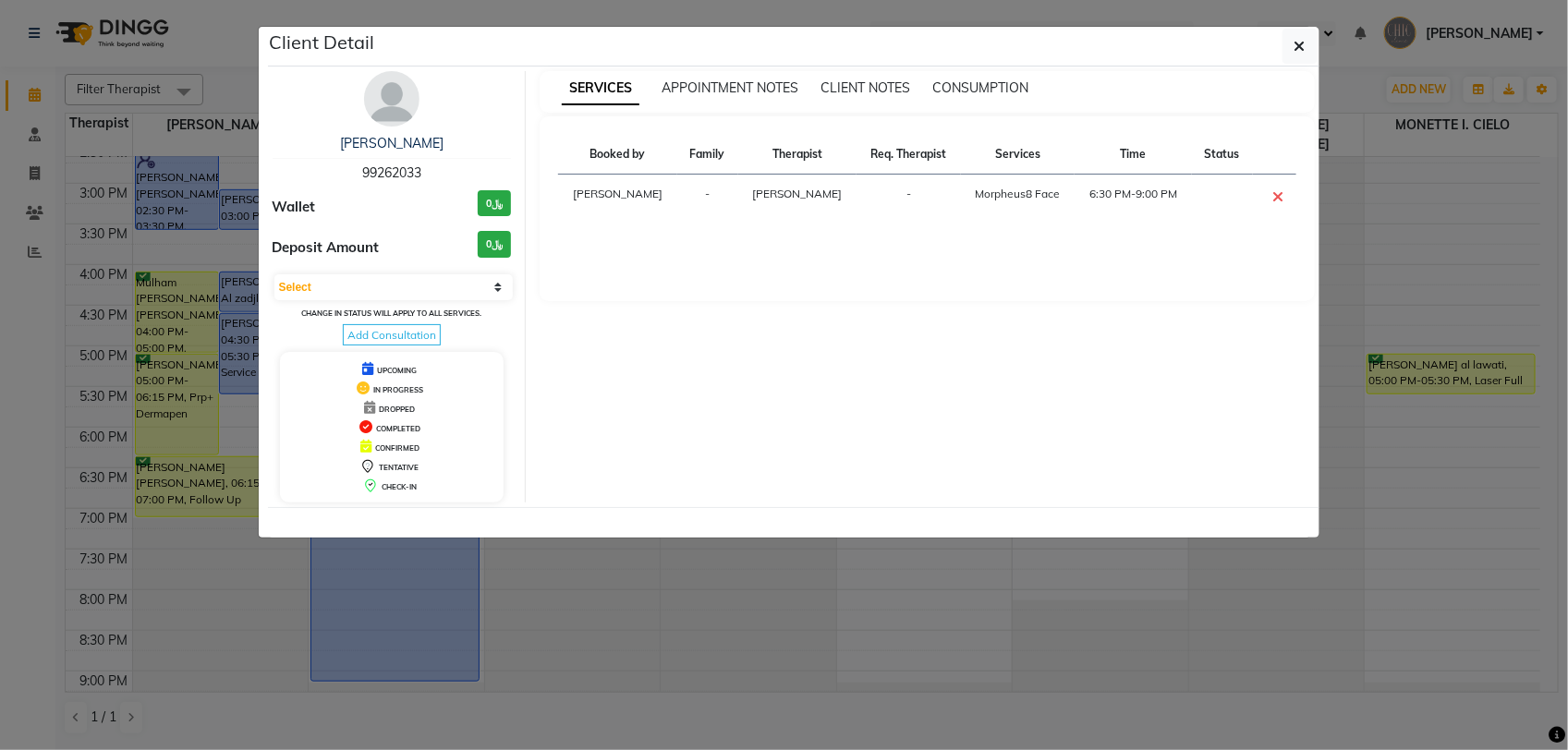
click at [380, 107] on img at bounding box center [392, 98] width 56 height 56
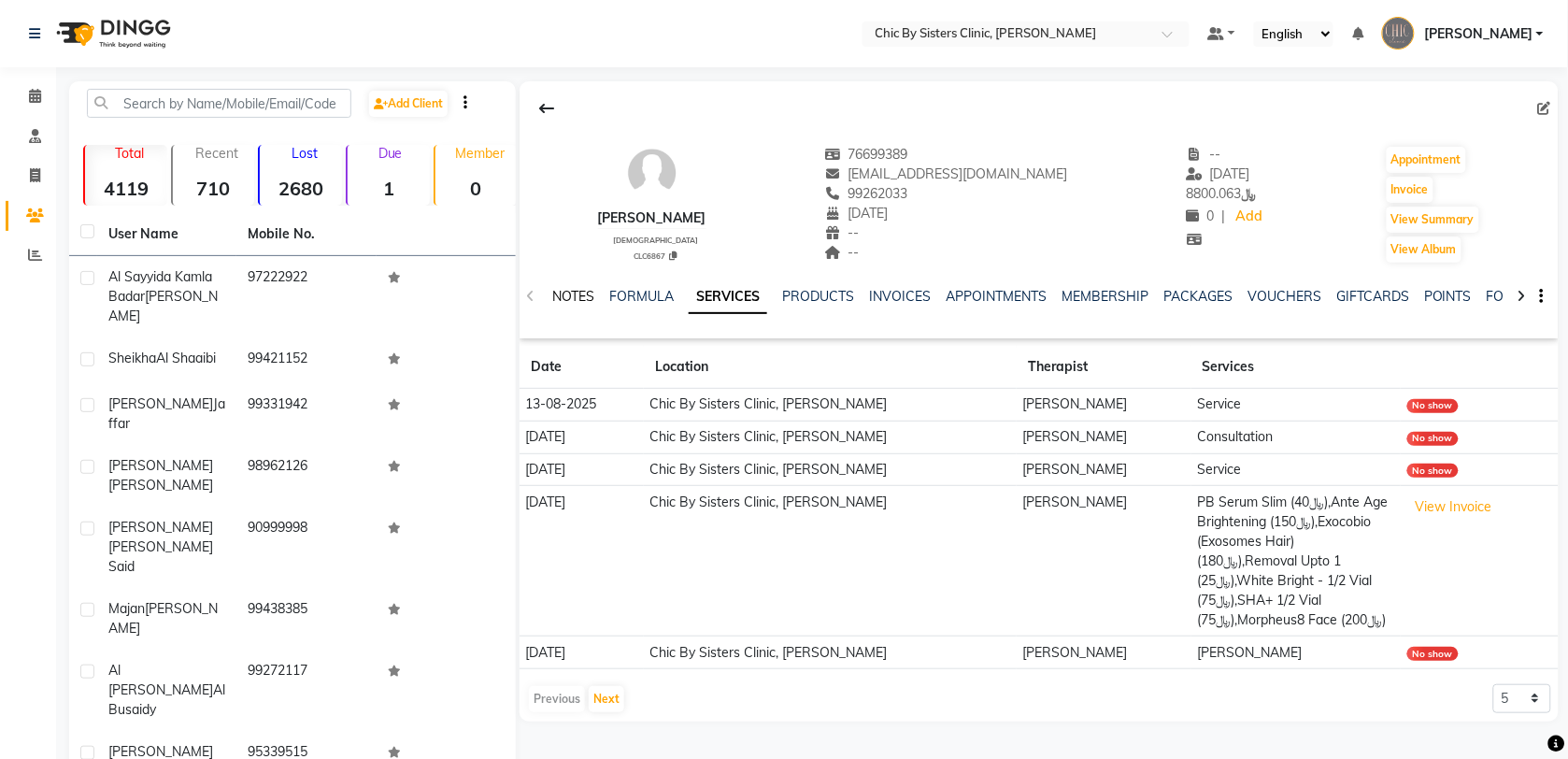
click at [565, 300] on link "NOTES" at bounding box center [573, 297] width 42 height 17
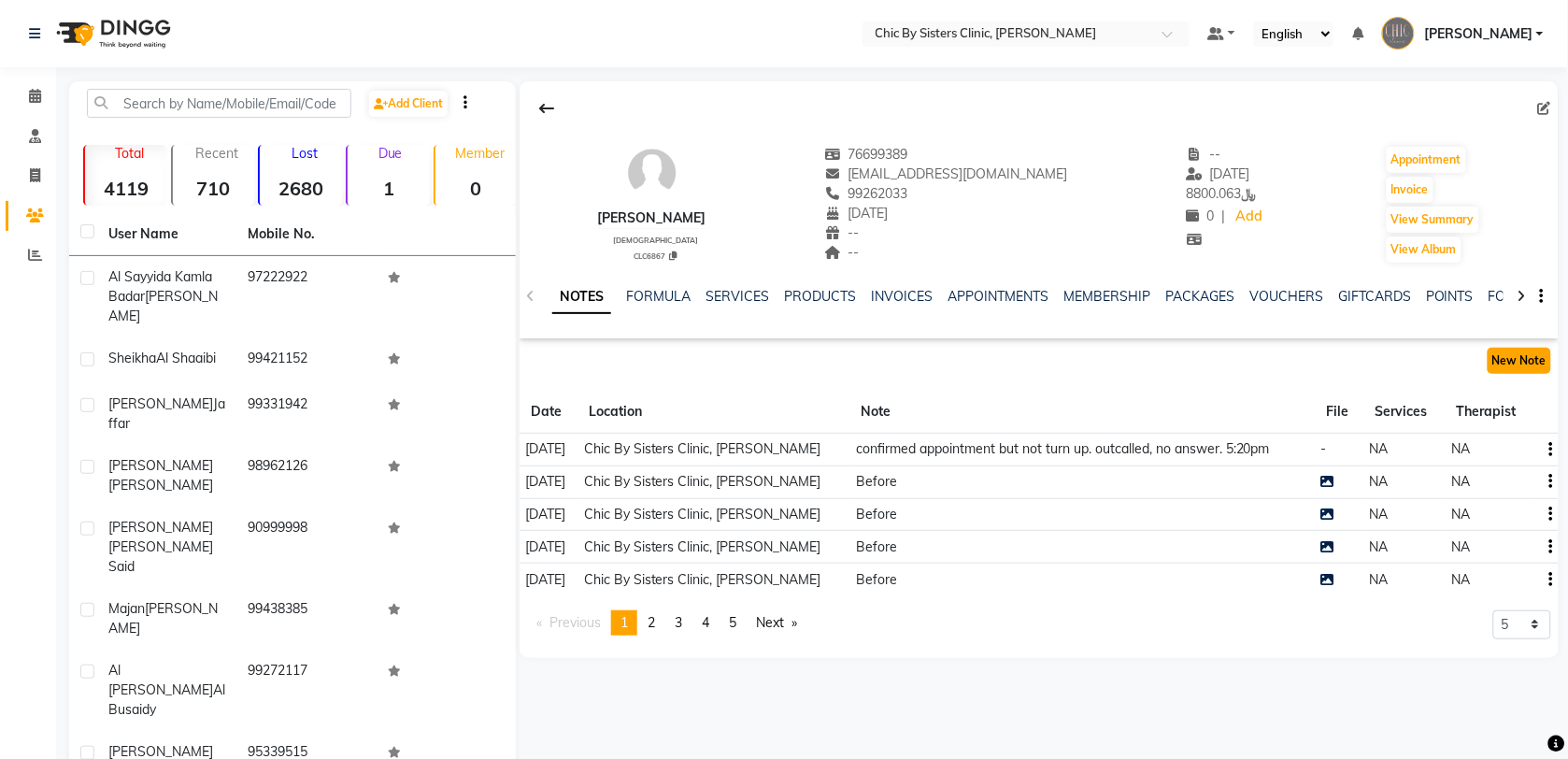
click at [1529, 366] on button "New Note" at bounding box center [1519, 360] width 63 height 26
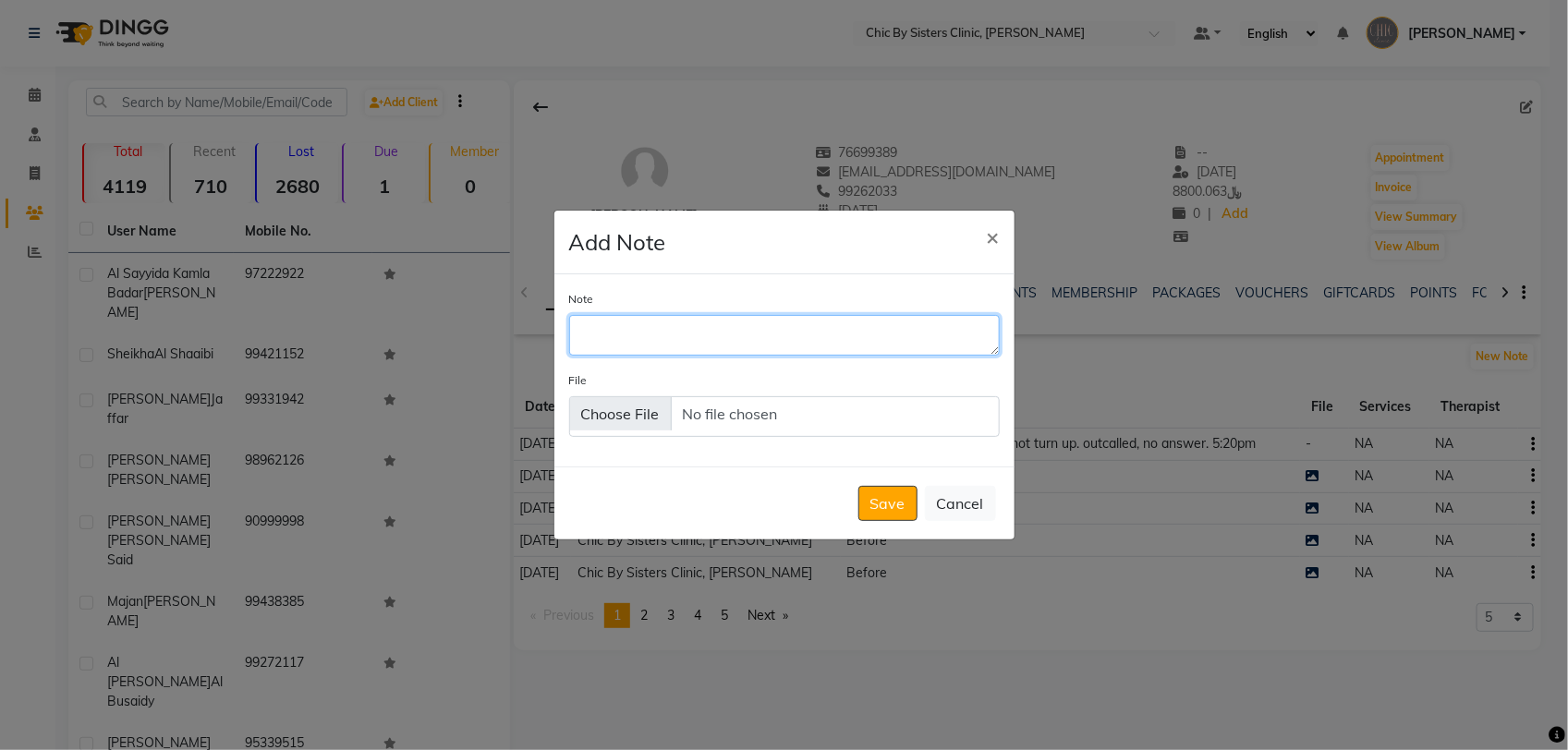
click at [619, 351] on textarea "Note" at bounding box center [784, 335] width 430 height 41
type textarea "outcalled 3:50pm. no answer"
click at [902, 497] on button "Save" at bounding box center [887, 503] width 60 height 35
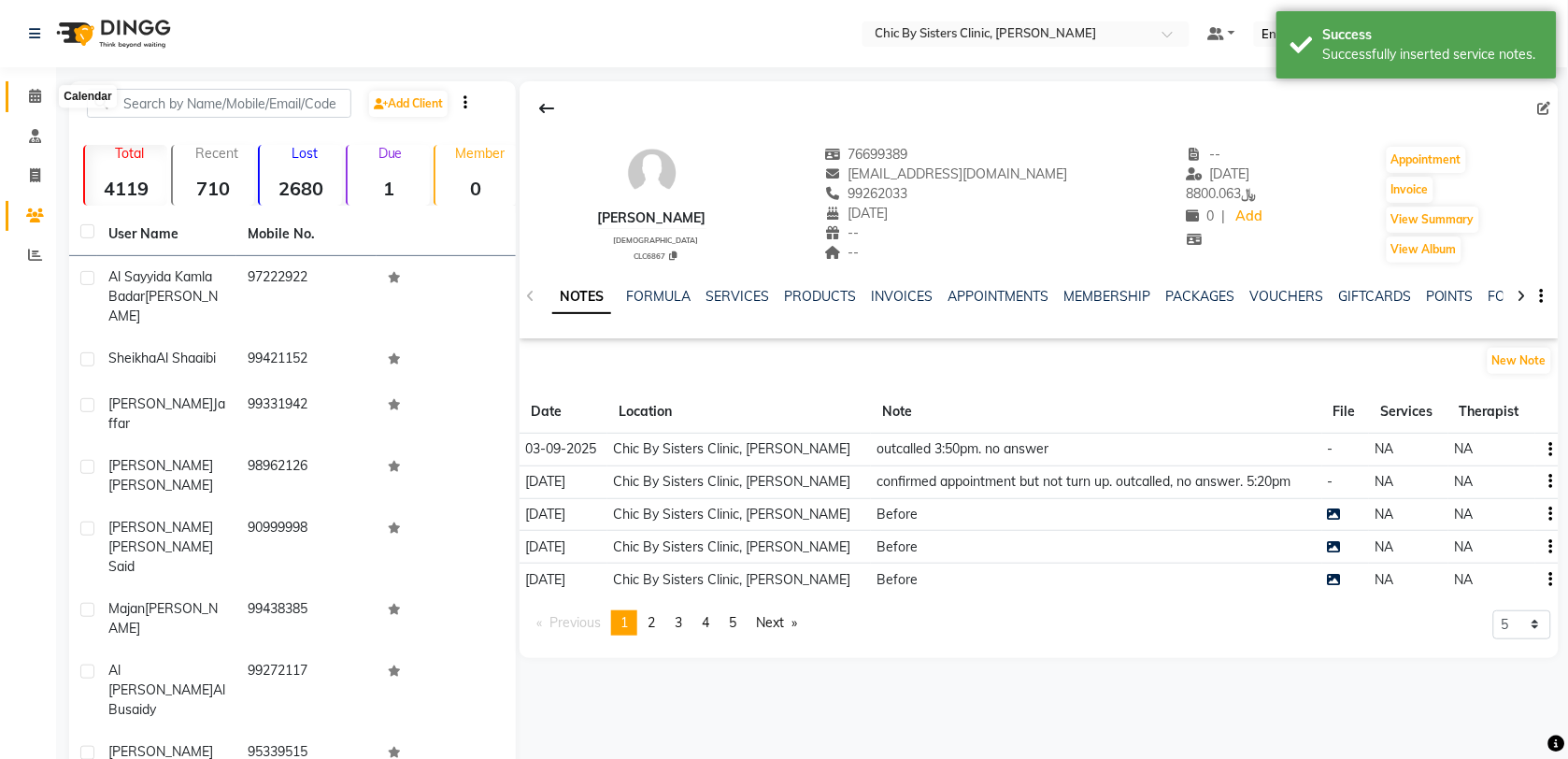
click at [33, 97] on icon at bounding box center [34, 96] width 12 height 14
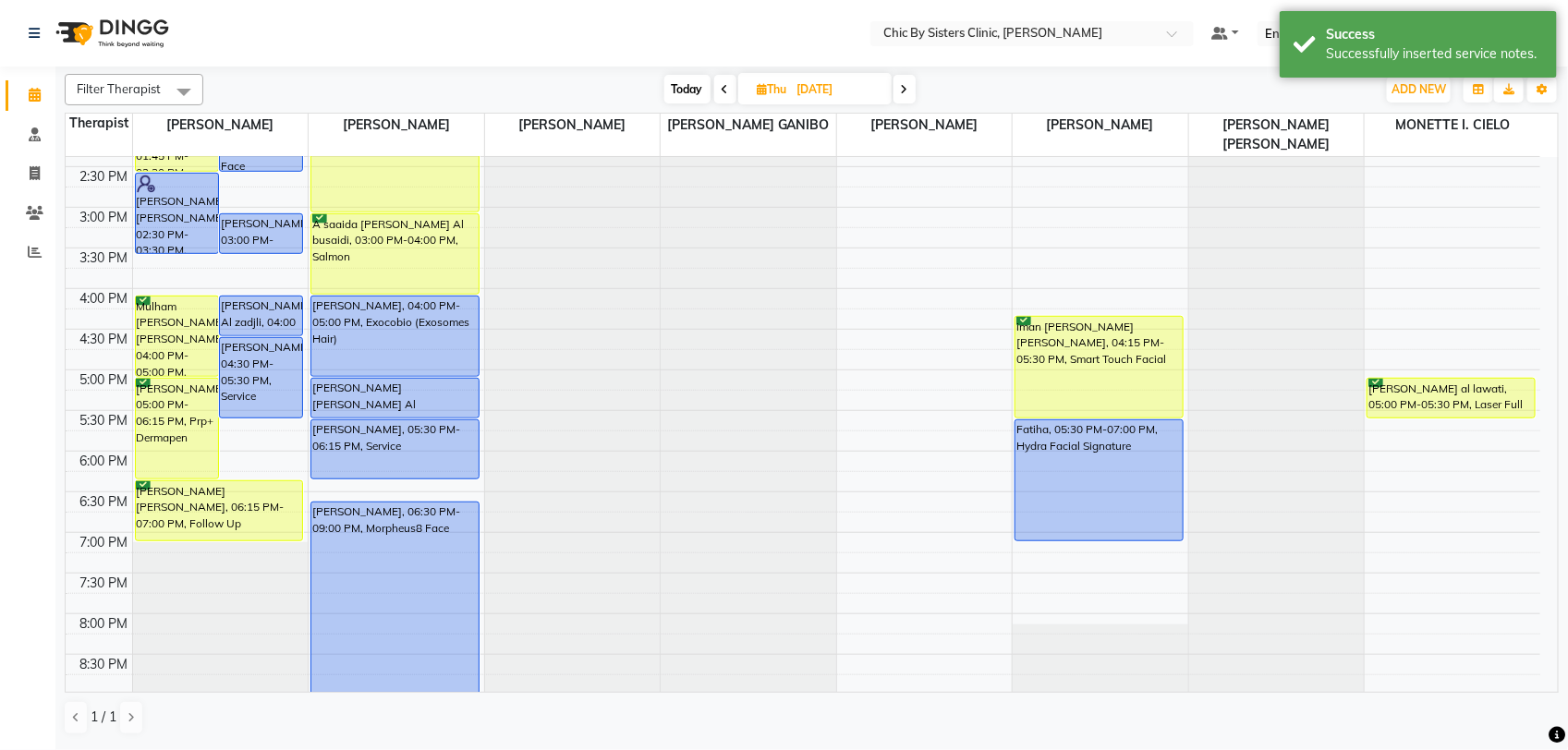
scroll to position [546, 0]
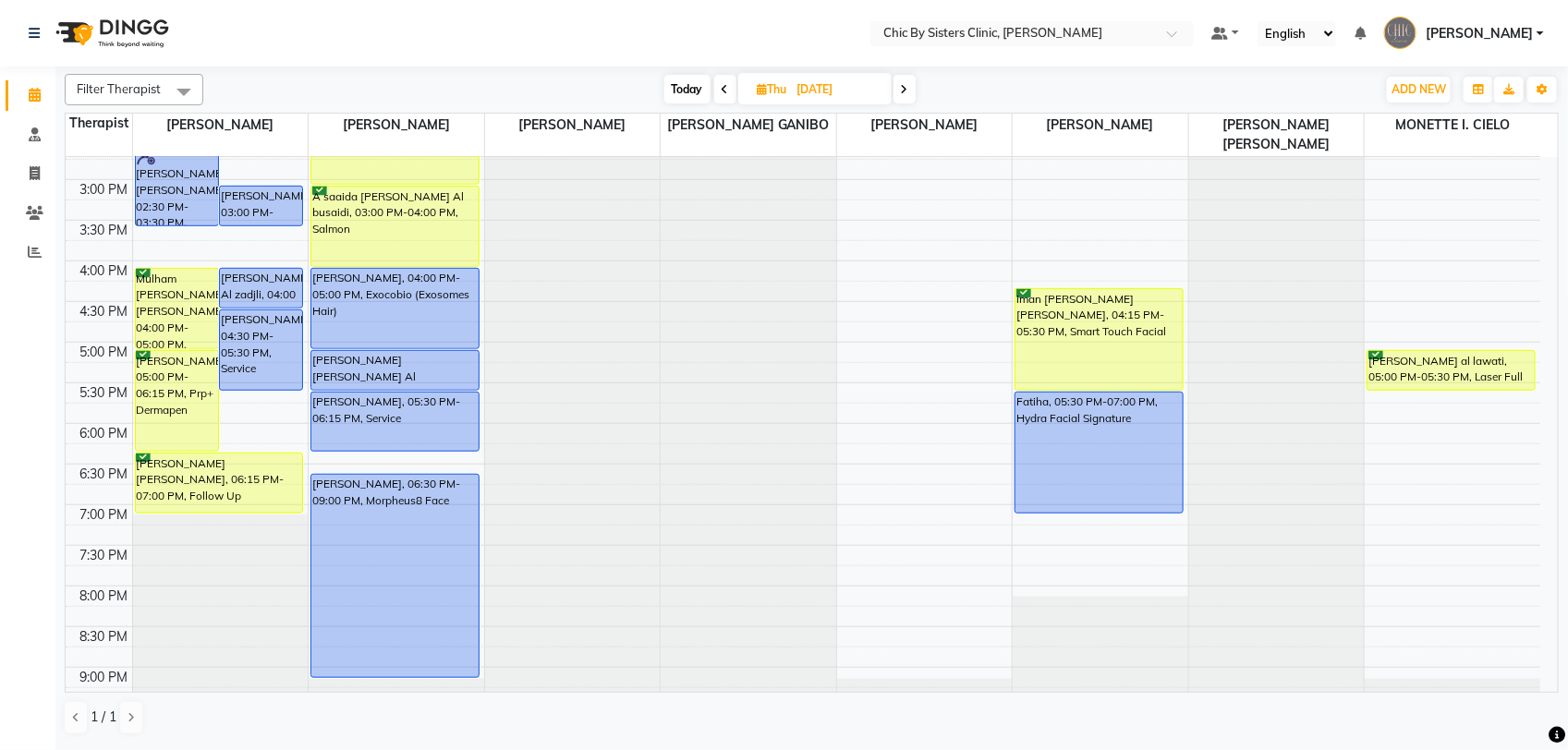
click at [677, 81] on span "Today" at bounding box center [687, 89] width 46 height 28
type input "03-09-2025"
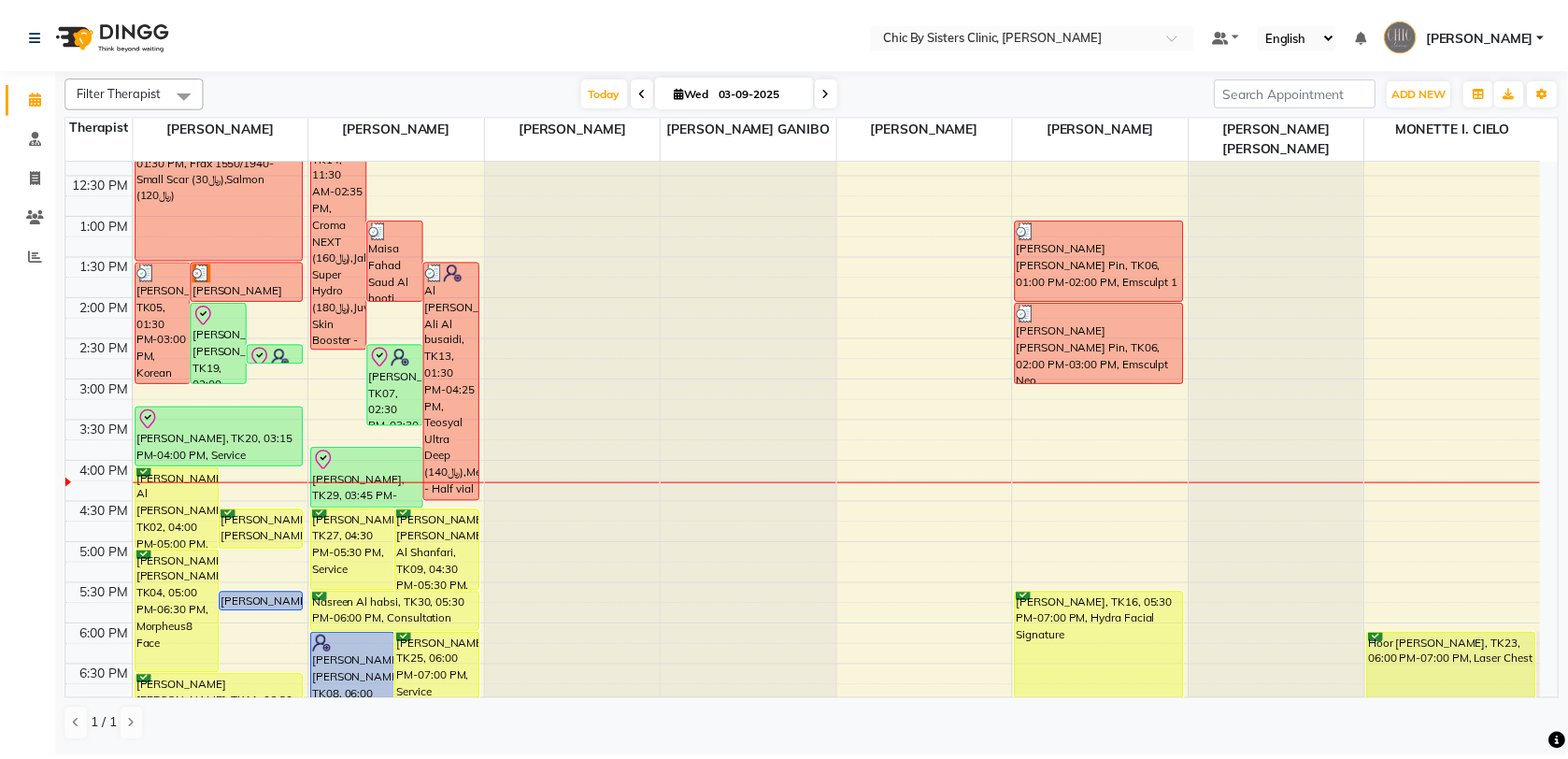
scroll to position [241, 0]
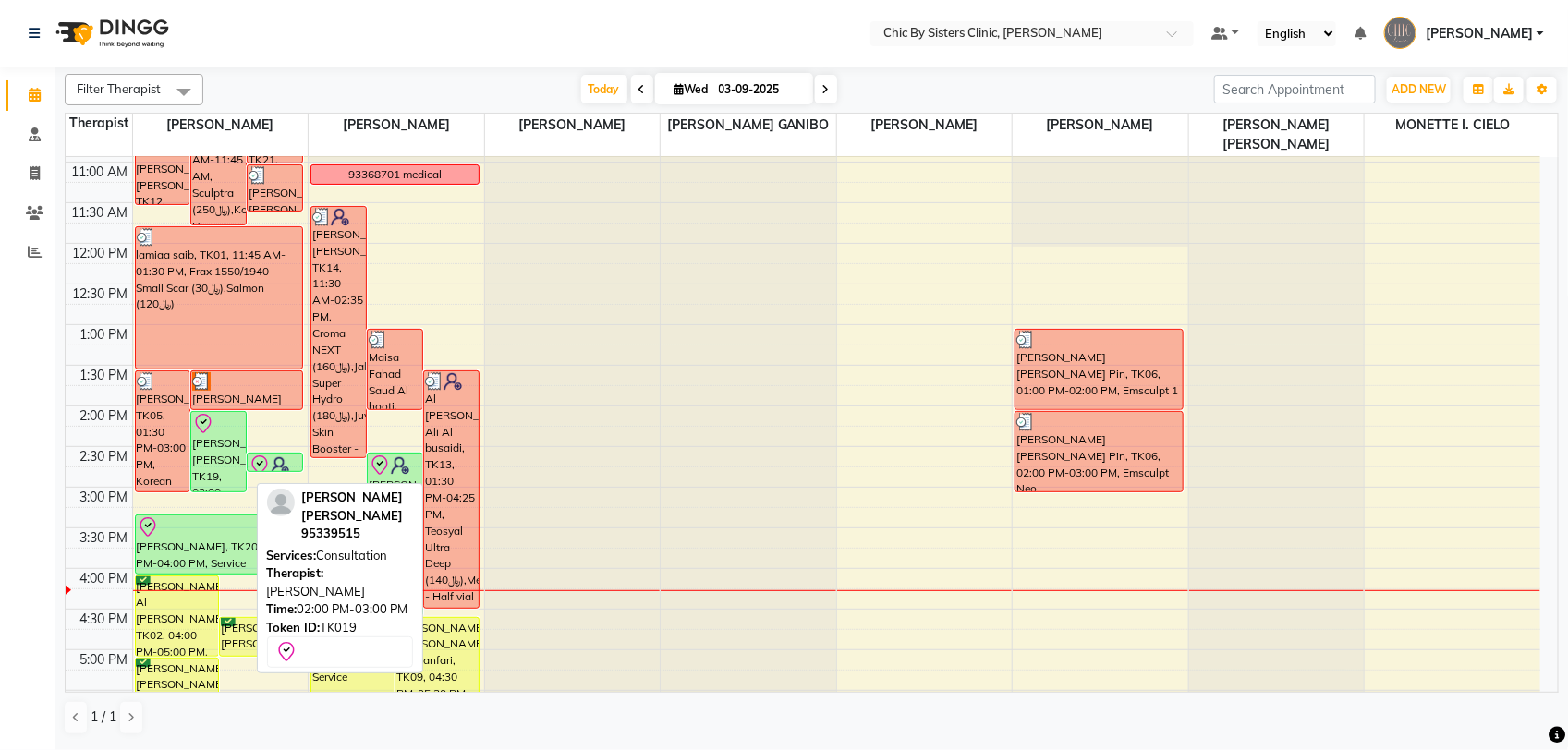
click at [221, 456] on div "[PERSON_NAME] [PERSON_NAME], TK19, 02:00 PM-03:00 PM, Consultation" at bounding box center [218, 452] width 55 height 79
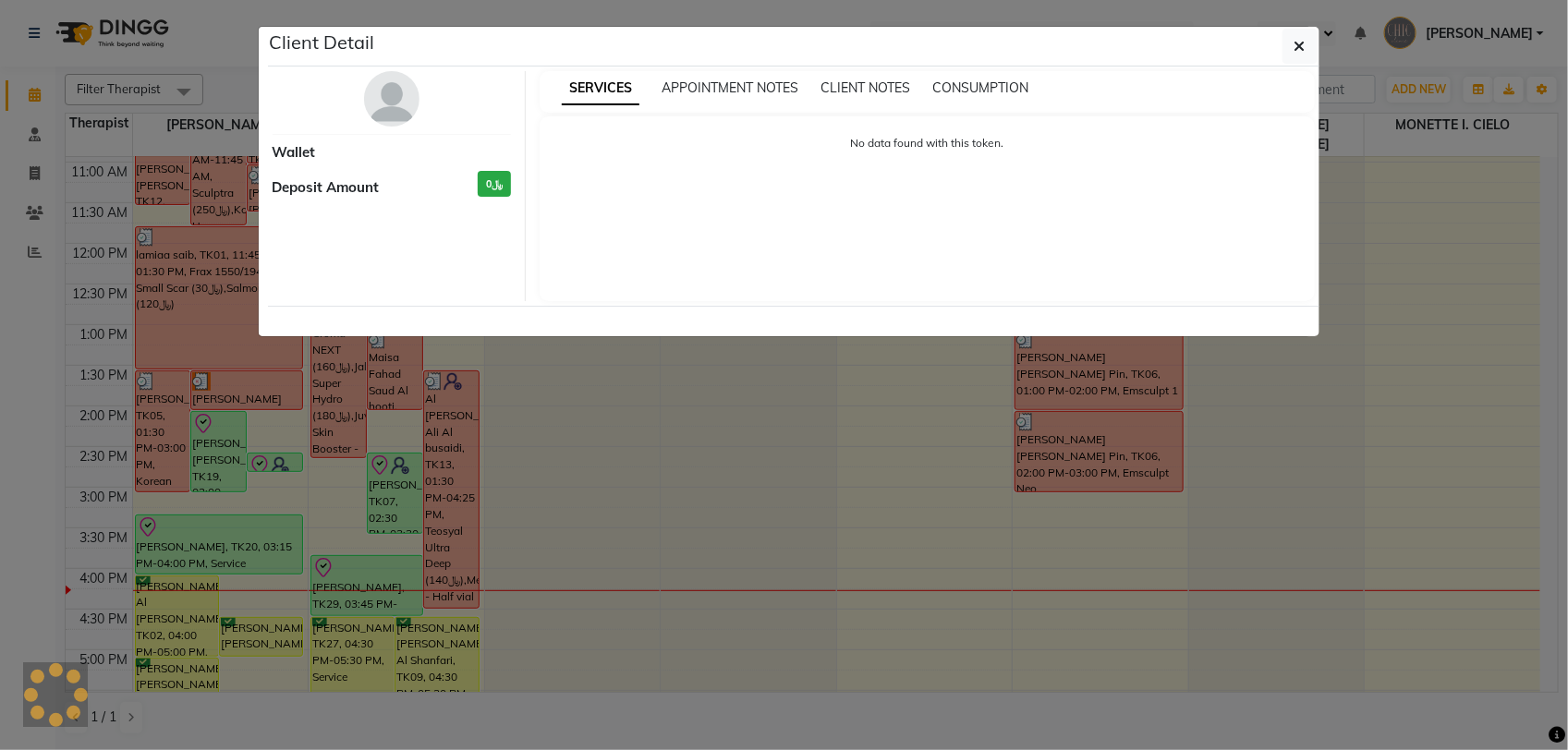
select select "8"
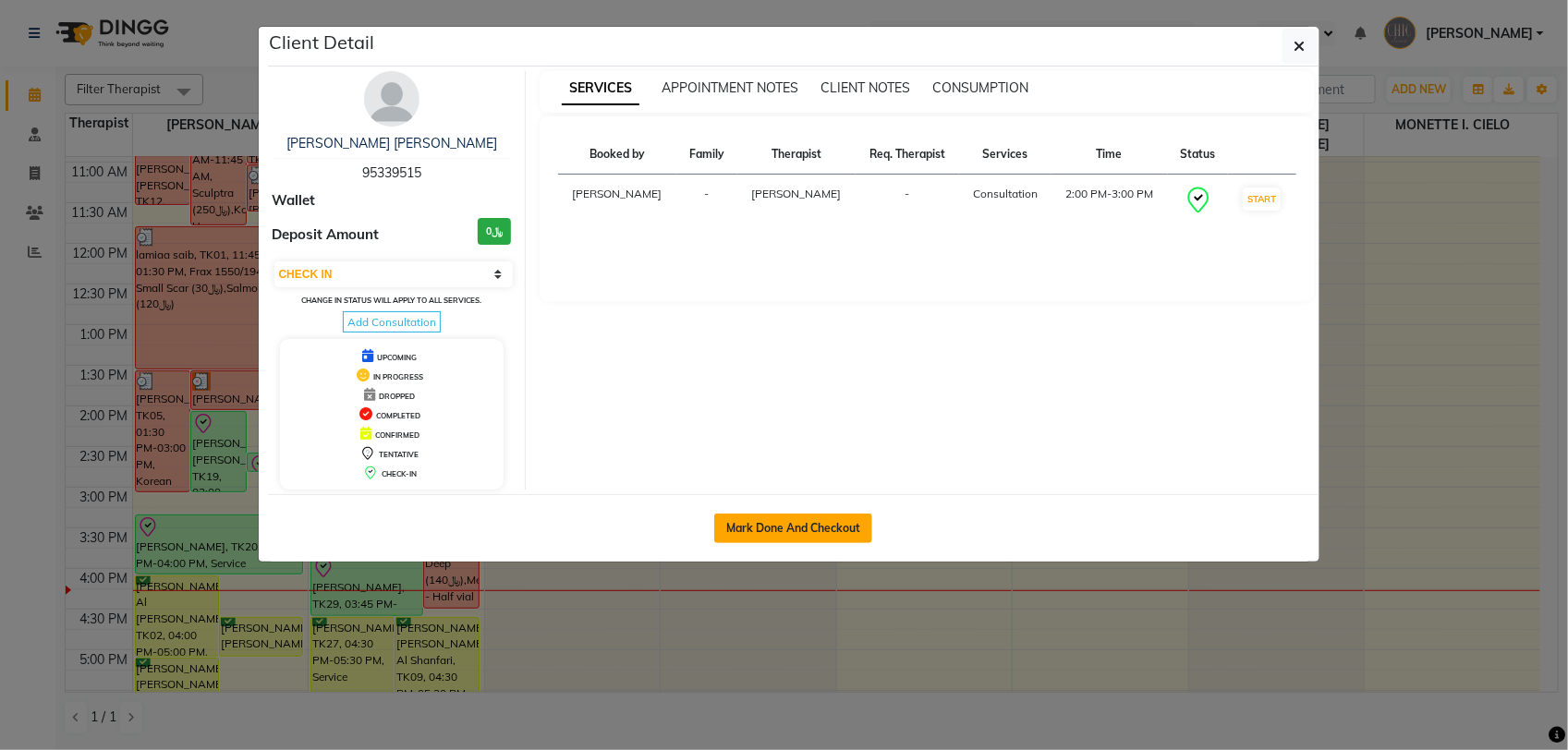
click at [813, 543] on button "Mark Done And Checkout" at bounding box center [793, 528] width 158 height 29
select select "service"
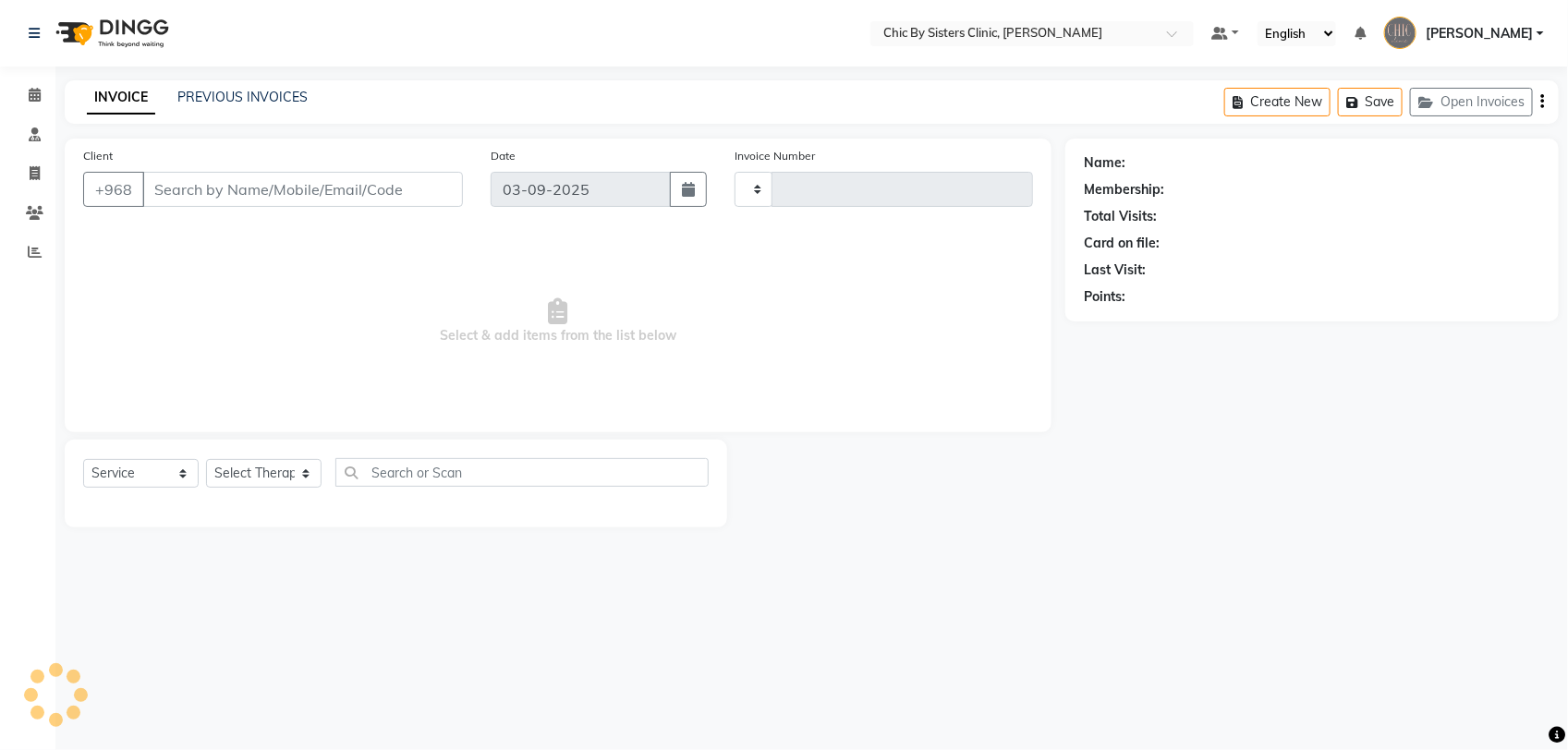
type input "2056"
select select "6348"
type input "95339515"
select select "49177"
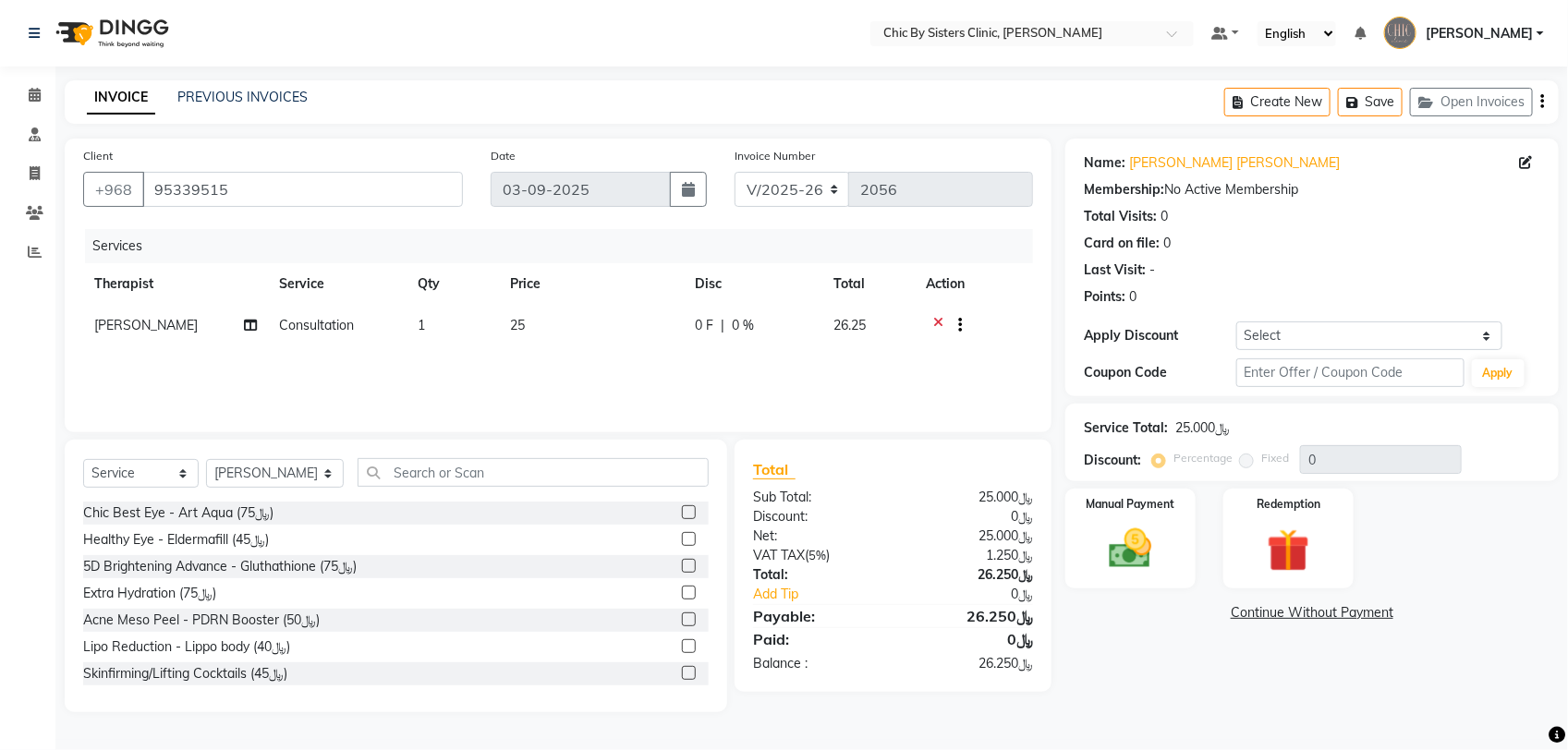
click at [939, 322] on icon at bounding box center [938, 327] width 10 height 23
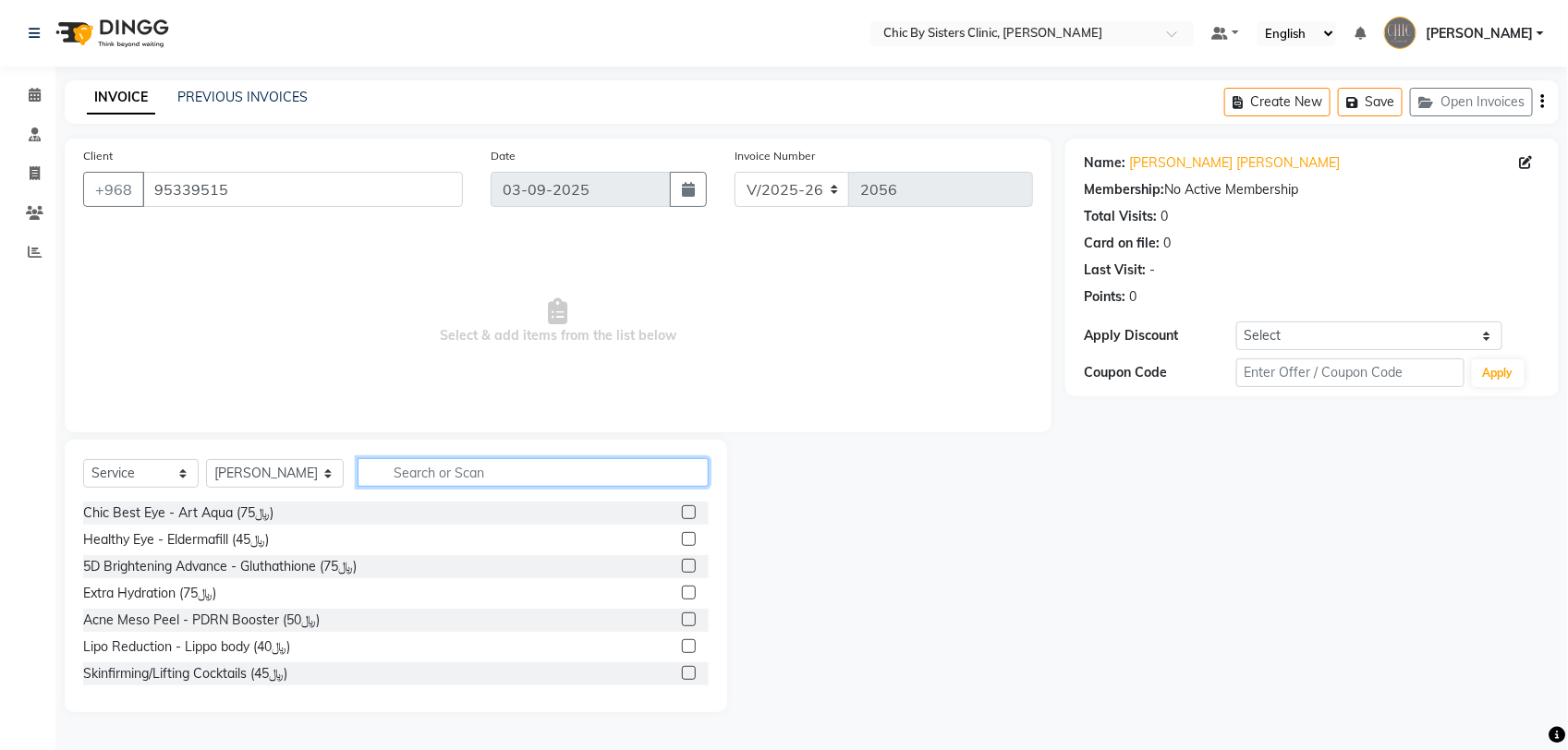
click at [644, 477] on input "text" at bounding box center [532, 472] width 351 height 28
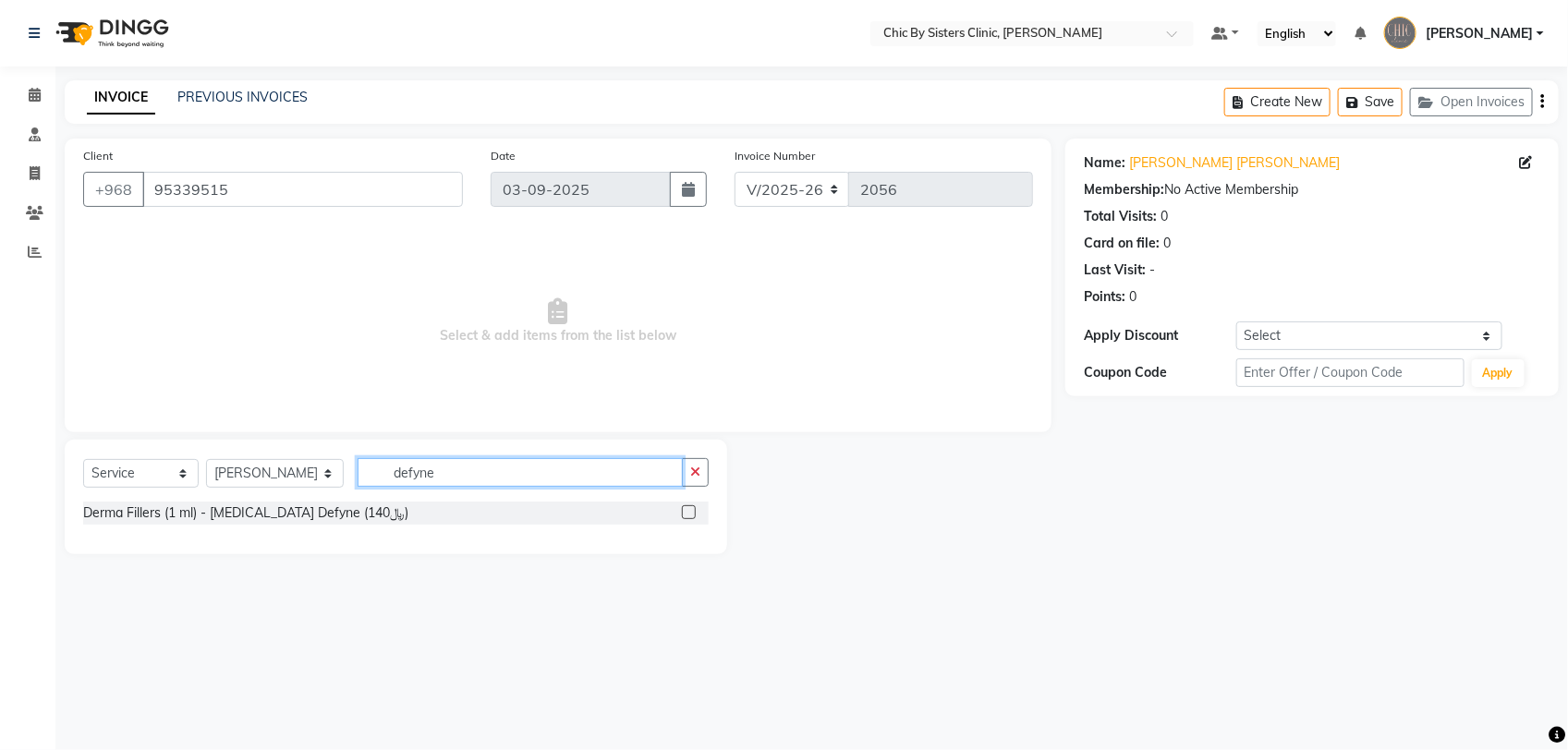
type input "defyne"
click at [689, 515] on label at bounding box center [688, 512] width 14 height 14
click at [689, 515] on input "checkbox" at bounding box center [688, 513] width 12 height 12
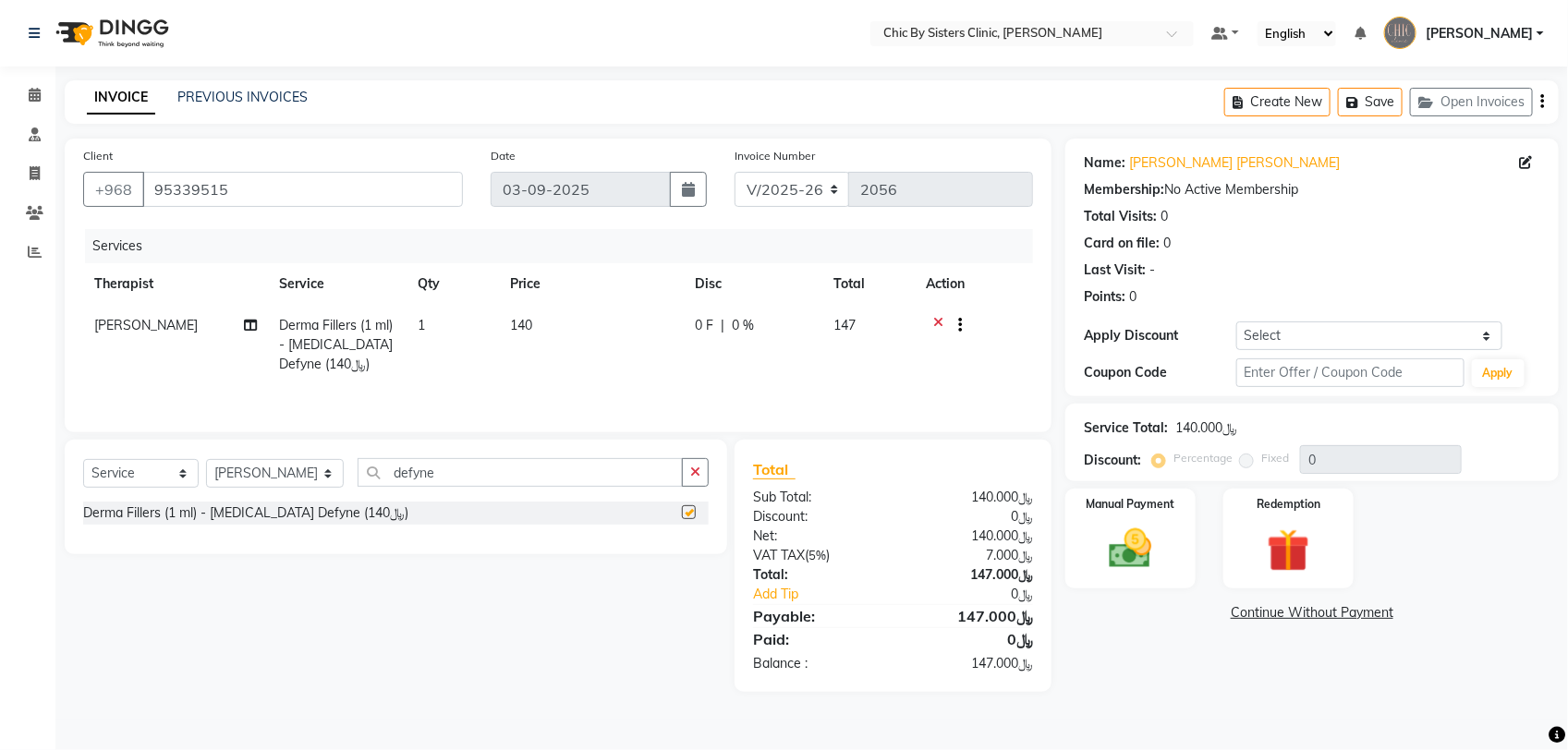
checkbox input "false"
click at [555, 482] on input "defyne" at bounding box center [520, 472] width 325 height 28
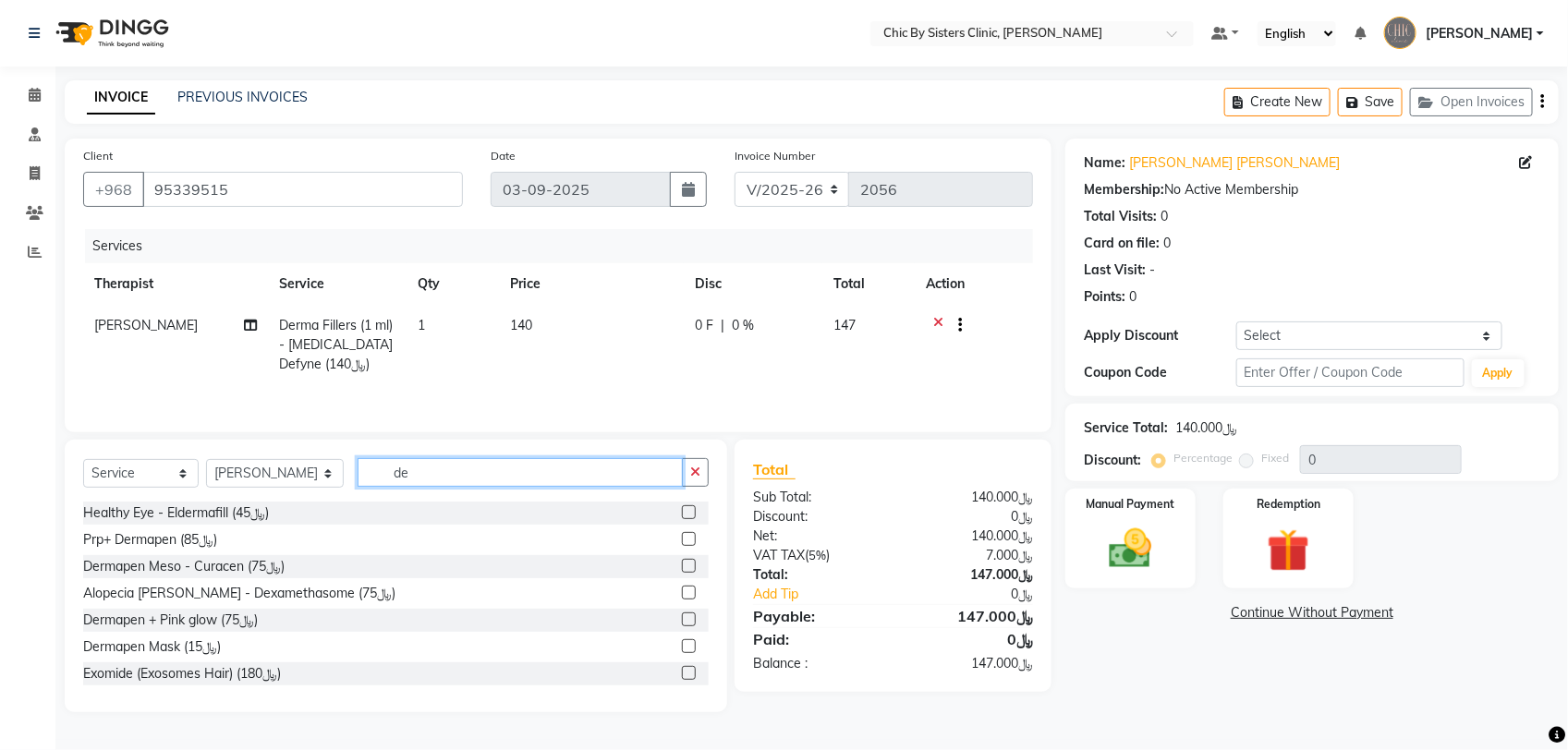
type input "d"
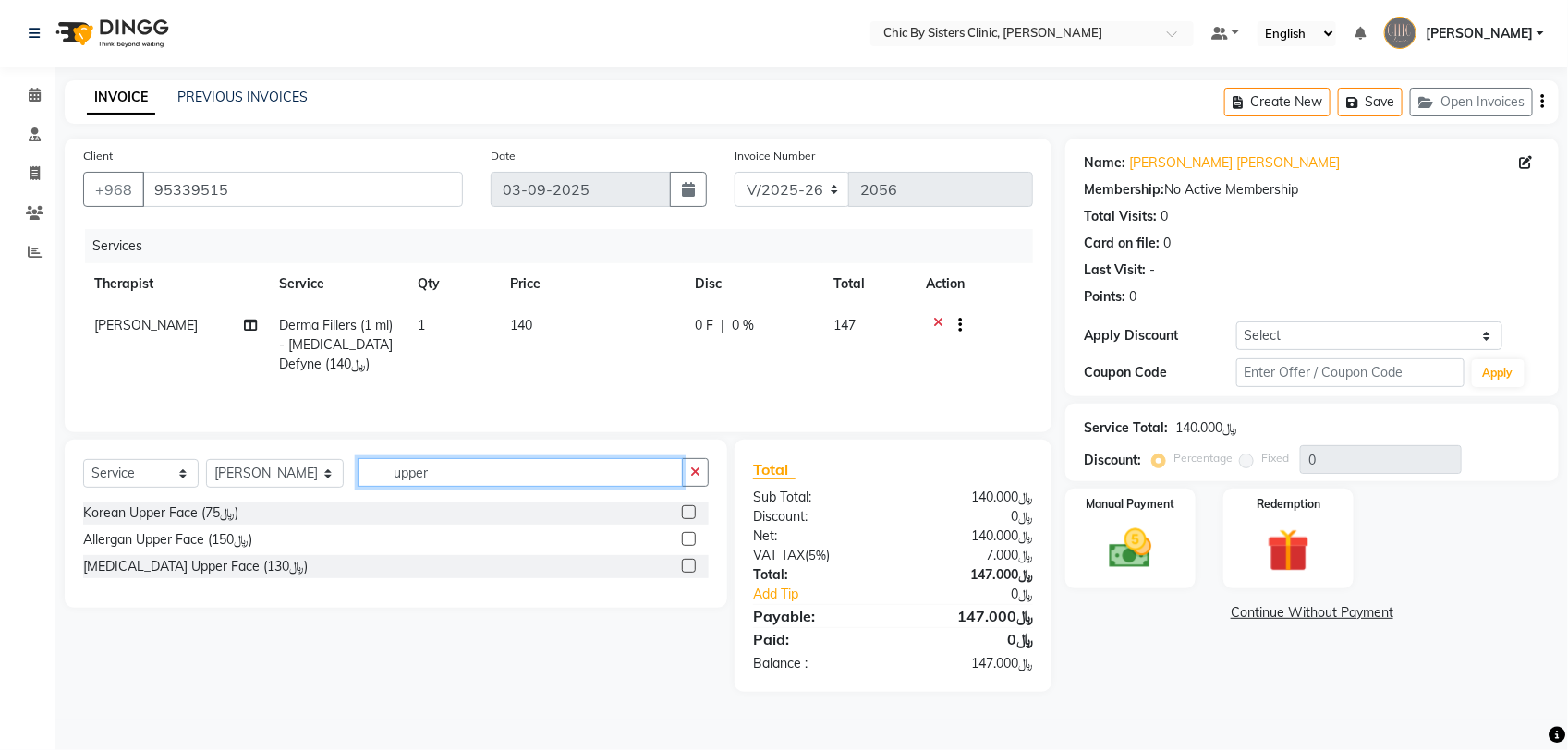
type input "upper"
click at [684, 567] on label at bounding box center [688, 566] width 14 height 14
click at [684, 567] on input "checkbox" at bounding box center [688, 567] width 12 height 12
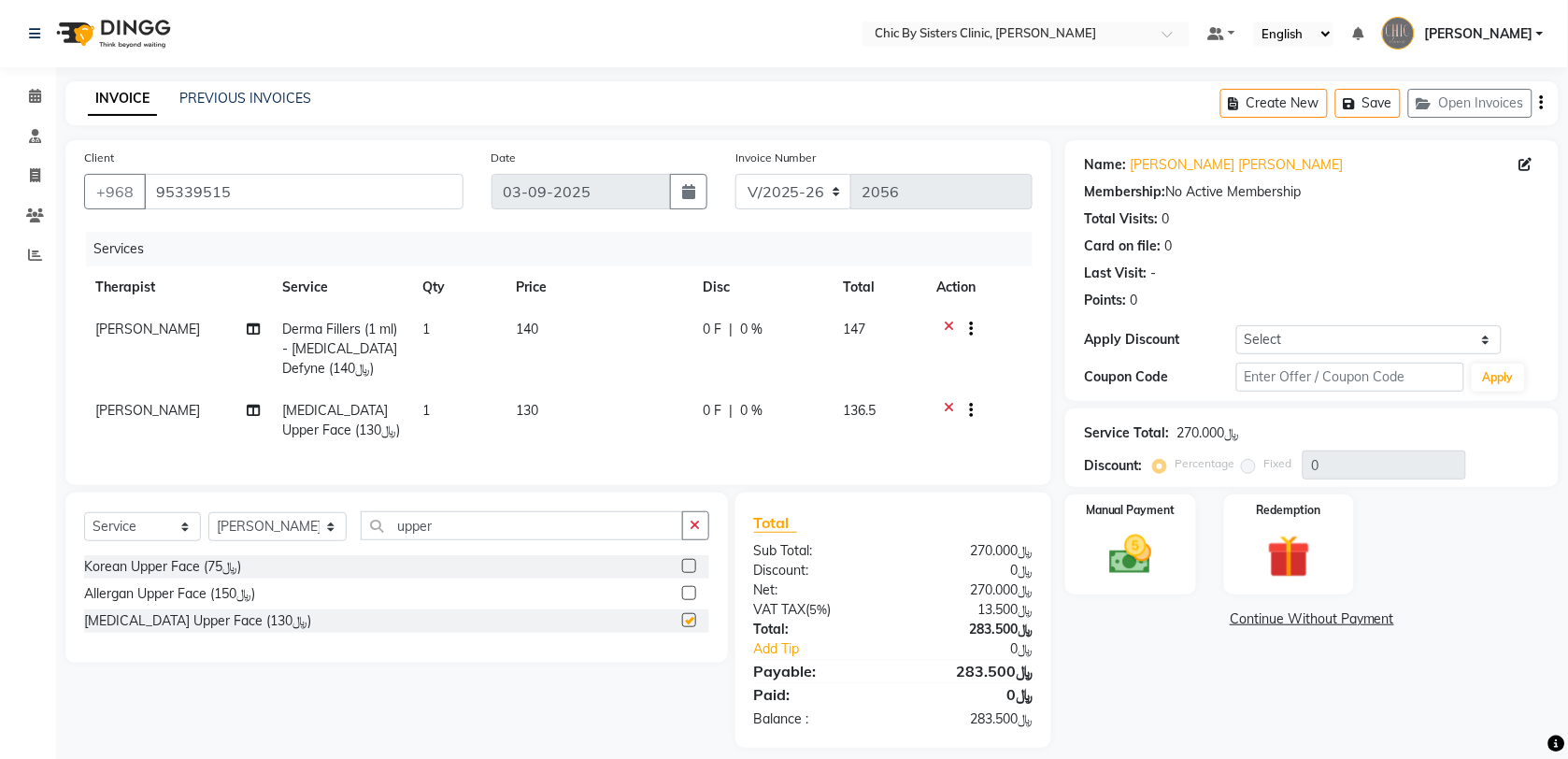
checkbox input "false"
click at [1353, 339] on select "Select Coupon → Forma - Full Face (Summer Offer) - Redemption Code Coupon → Ems…" at bounding box center [1368, 340] width 265 height 29
select select "4: Object"
click at [1236, 325] on select "Select Coupon → Forma - Full Face (Summer Offer) - Redemption Code Coupon → Ems…" at bounding box center [1368, 340] width 265 height 29
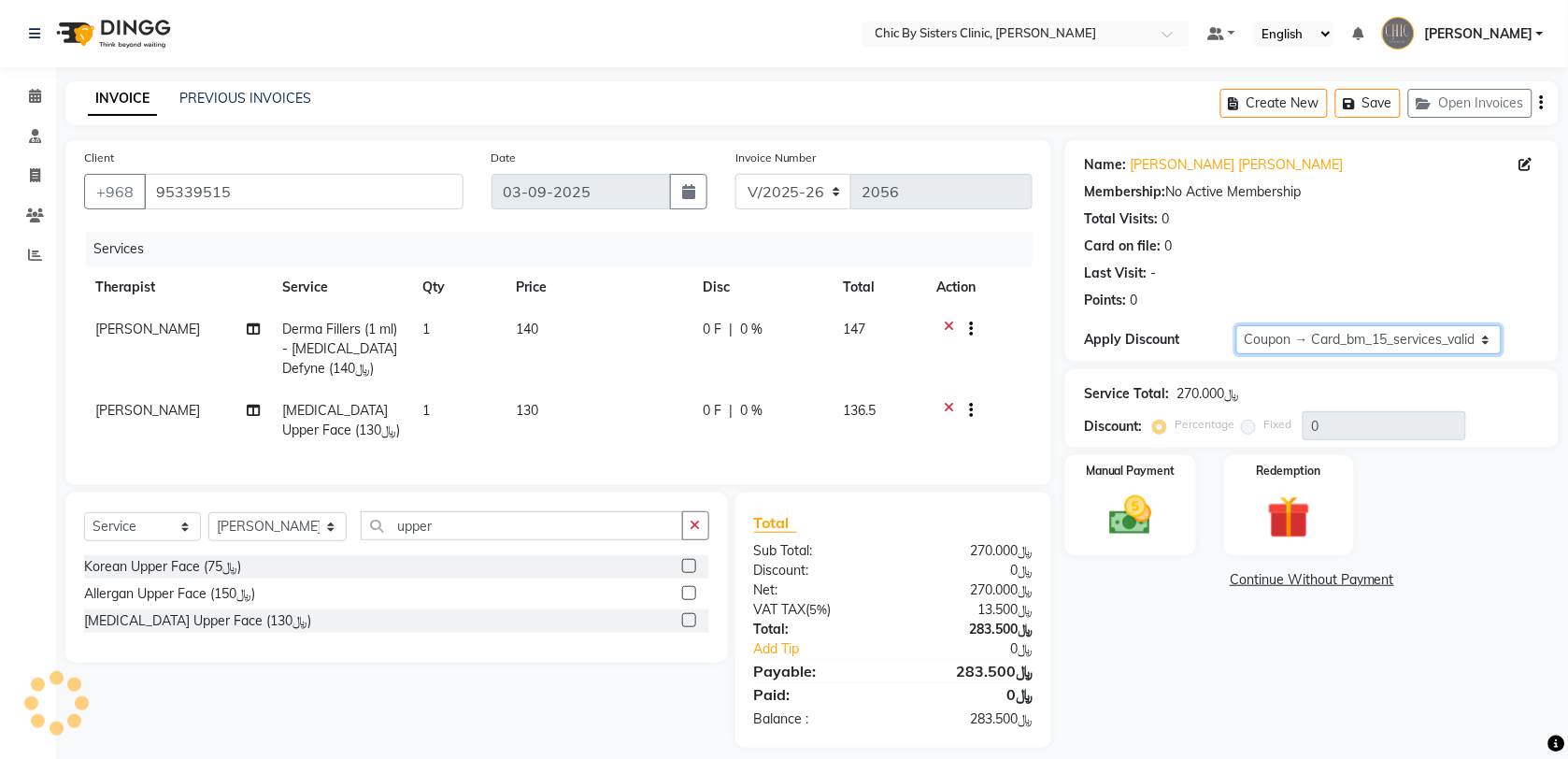
type input "15"
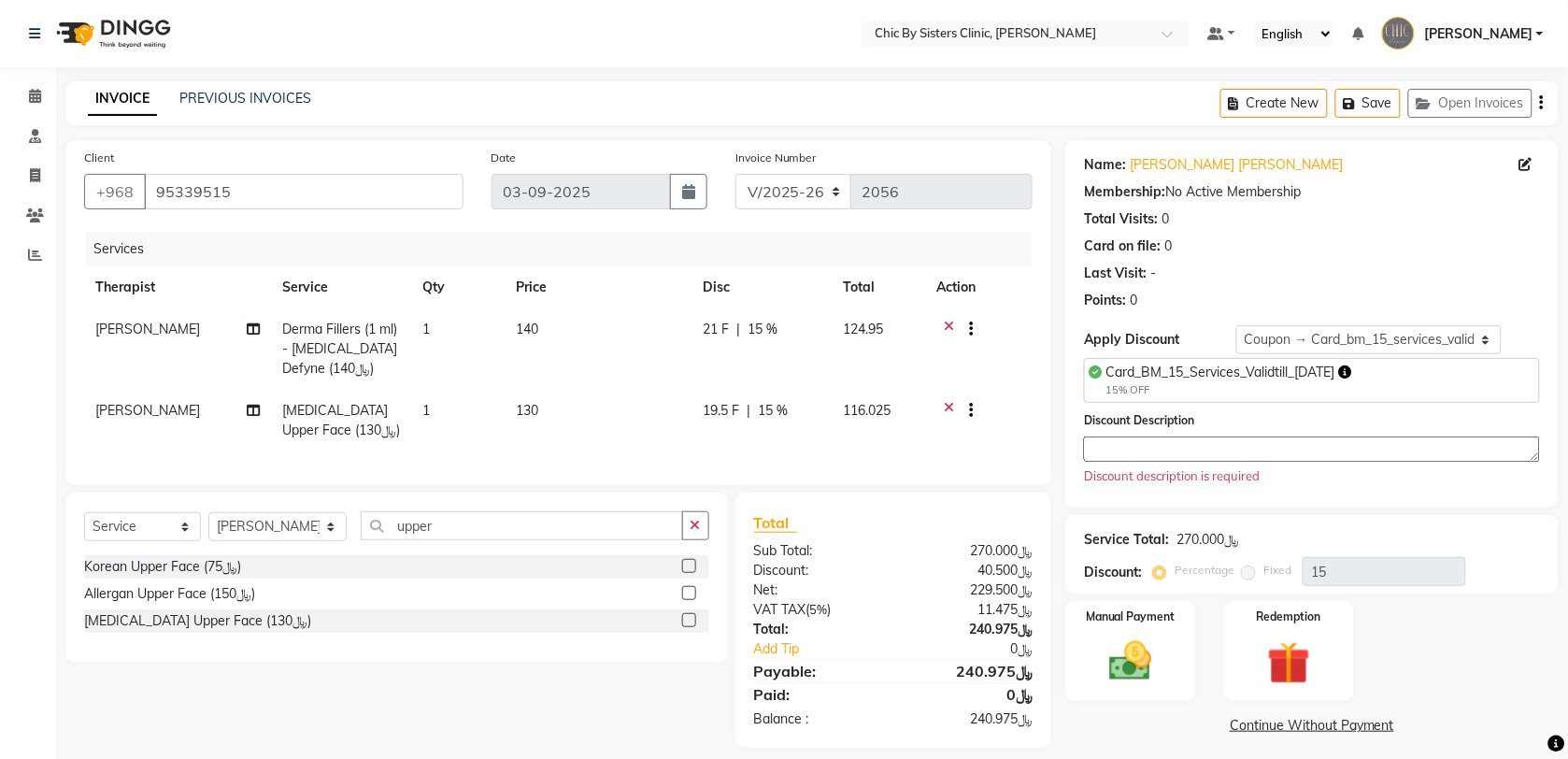
click at [1243, 458] on textarea at bounding box center [1312, 449] width 456 height 25
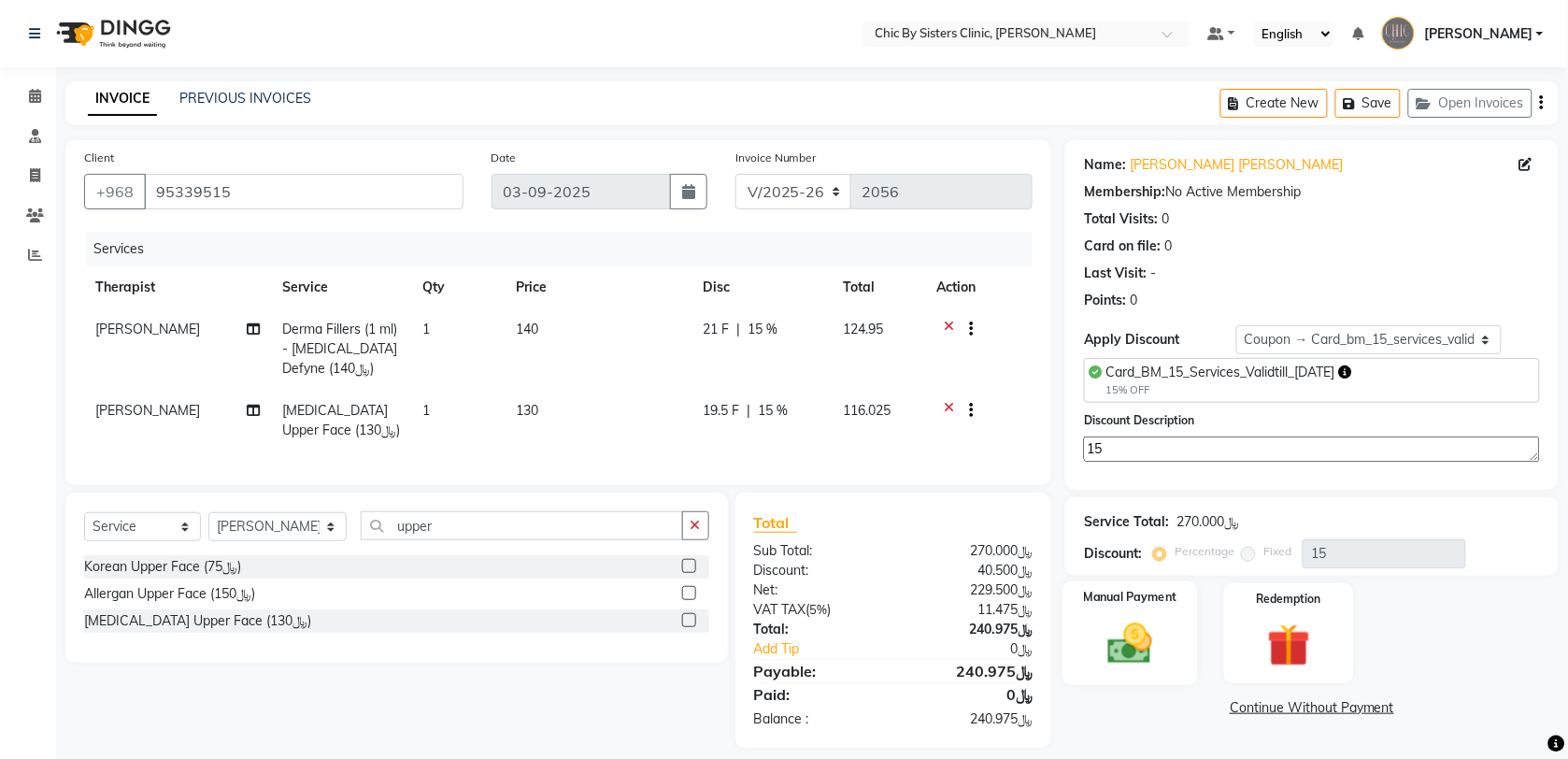
type textarea "15"
click at [1184, 657] on div "Manual Payment" at bounding box center [1132, 634] width 136 height 103
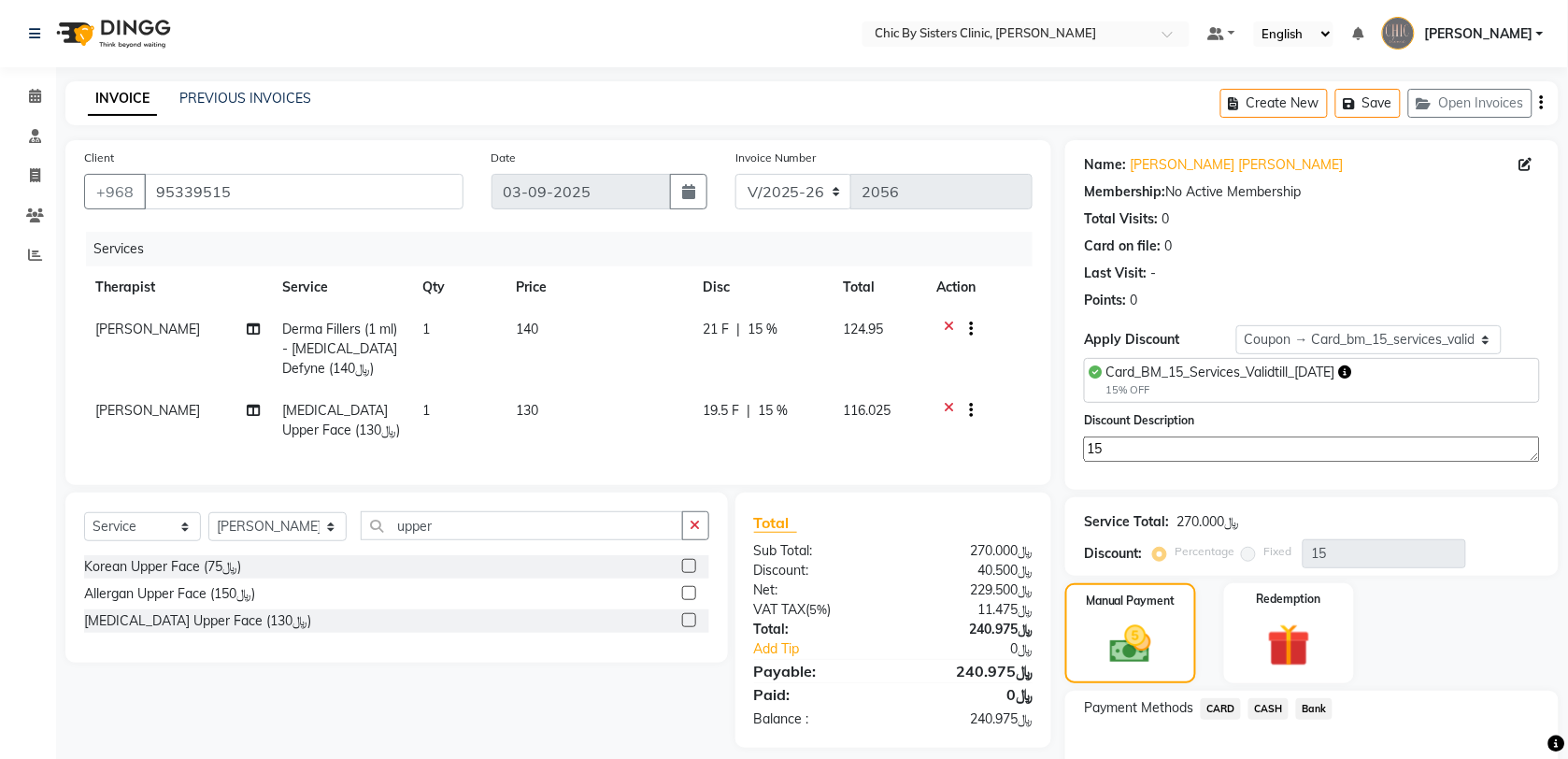
click at [1220, 706] on span "CARD" at bounding box center [1221, 709] width 40 height 21
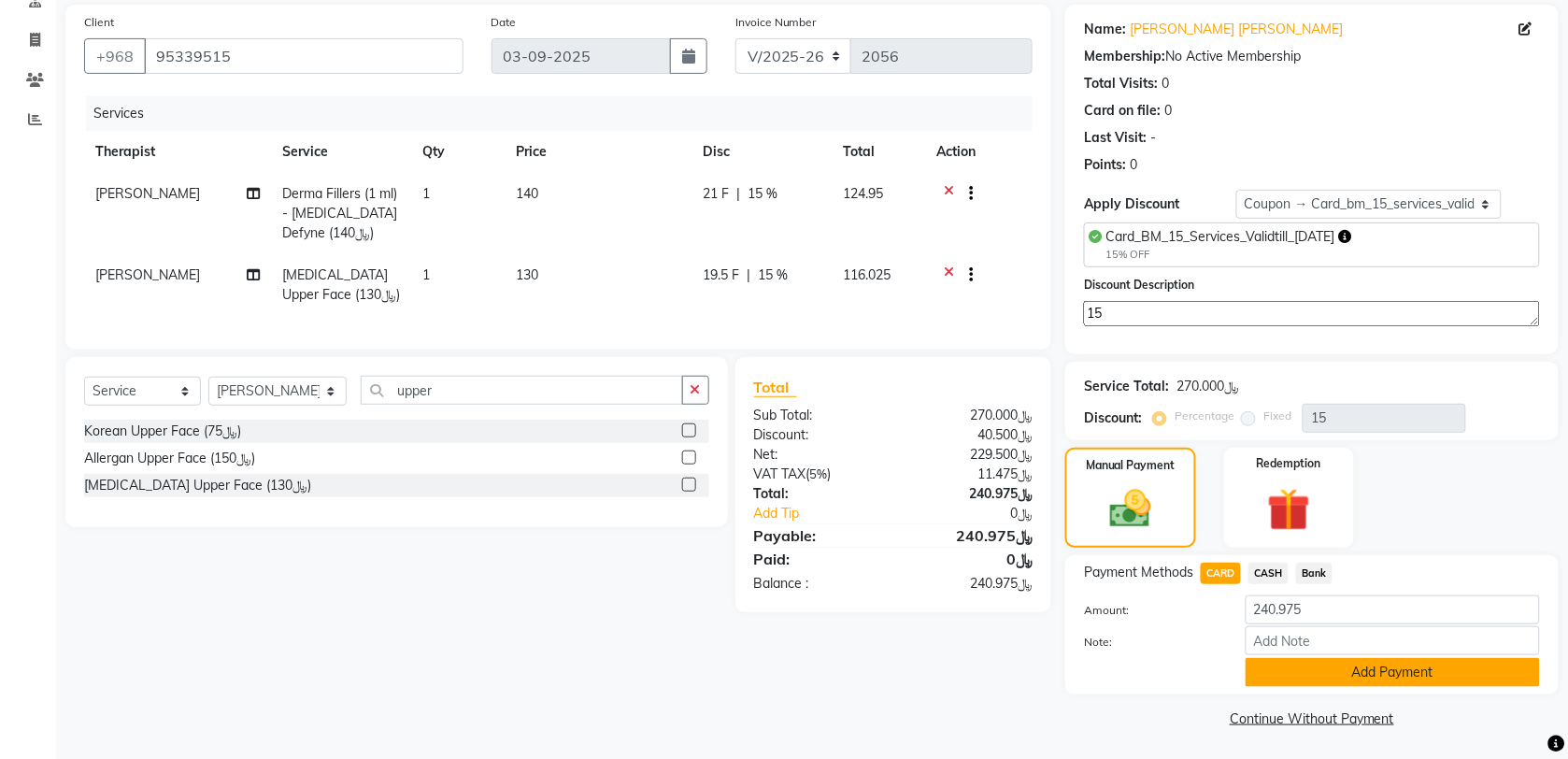
click at [1453, 680] on button "Add Payment" at bounding box center [1393, 673] width 295 height 29
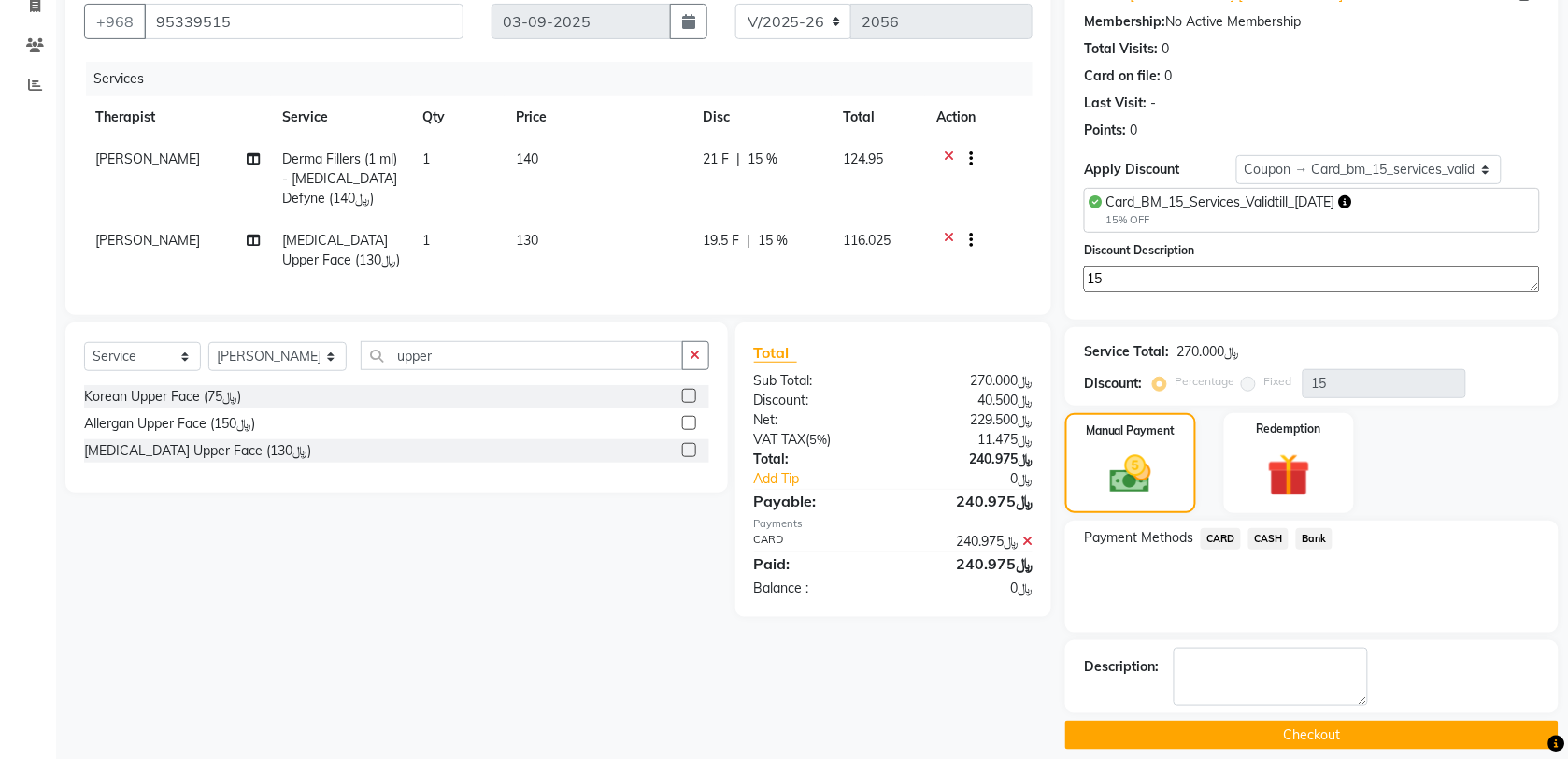
scroll to position [189, 0]
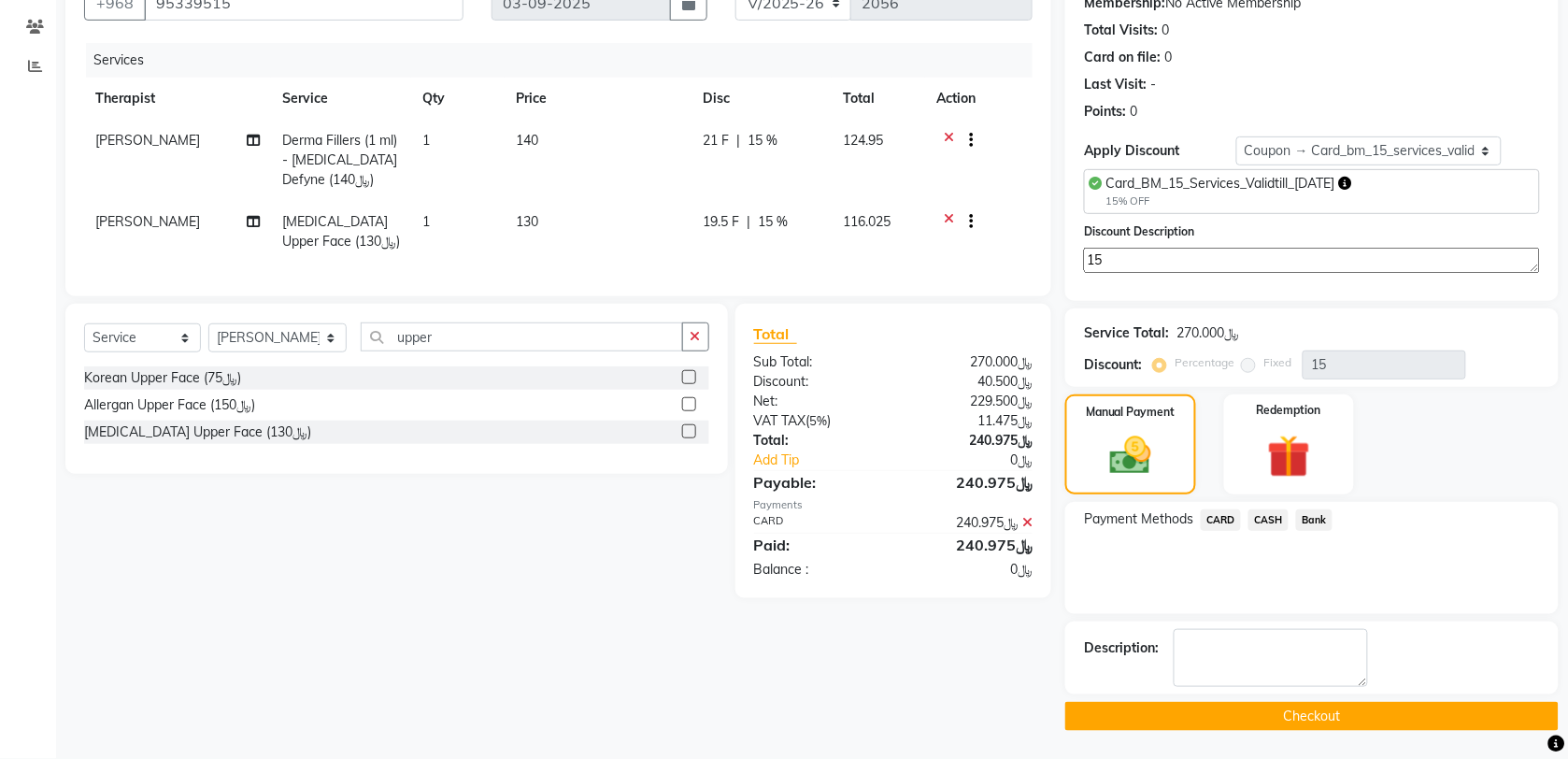
click at [1473, 708] on button "Checkout" at bounding box center [1313, 717] width 494 height 29
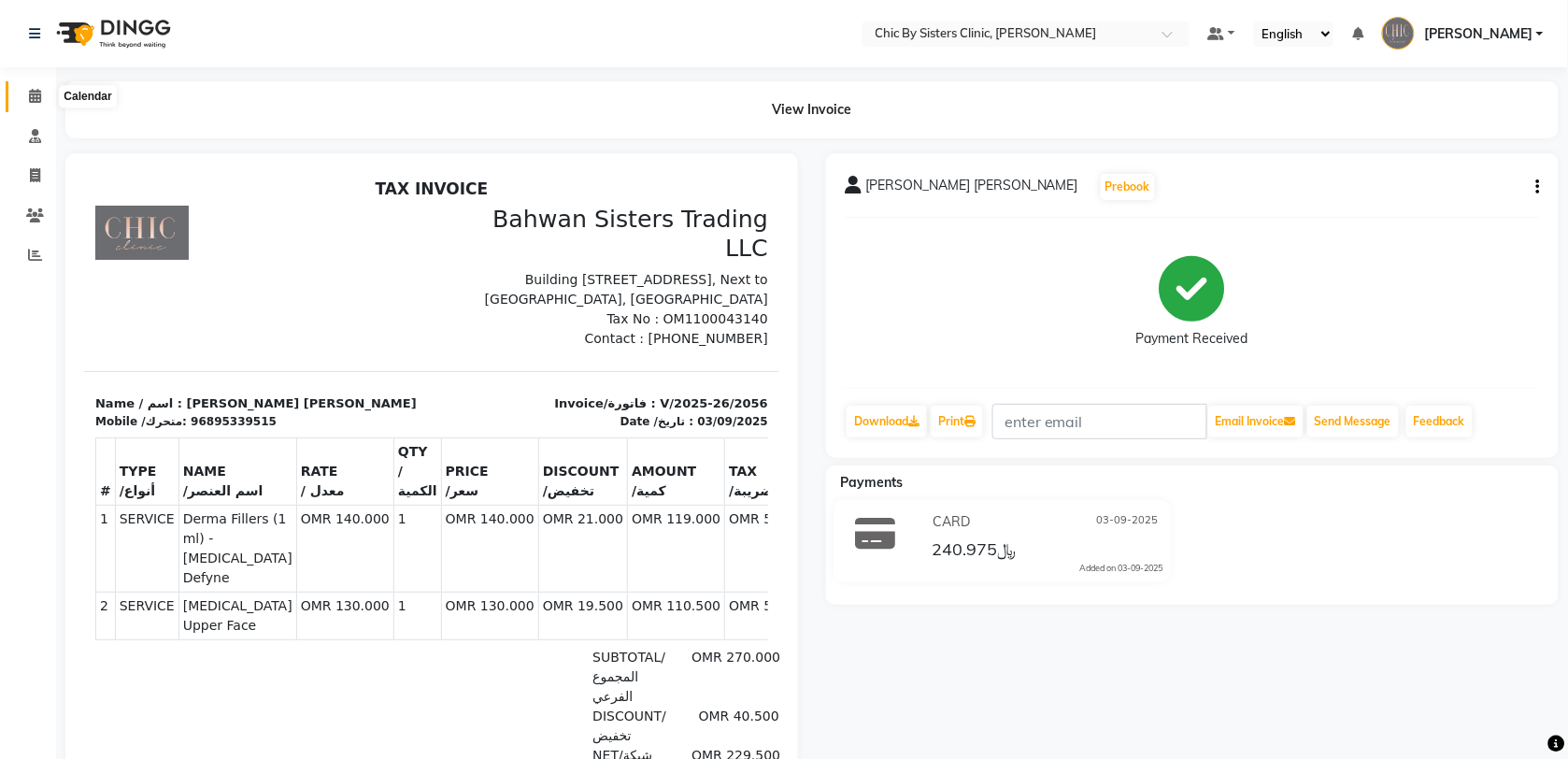
click at [34, 100] on icon at bounding box center [34, 96] width 12 height 14
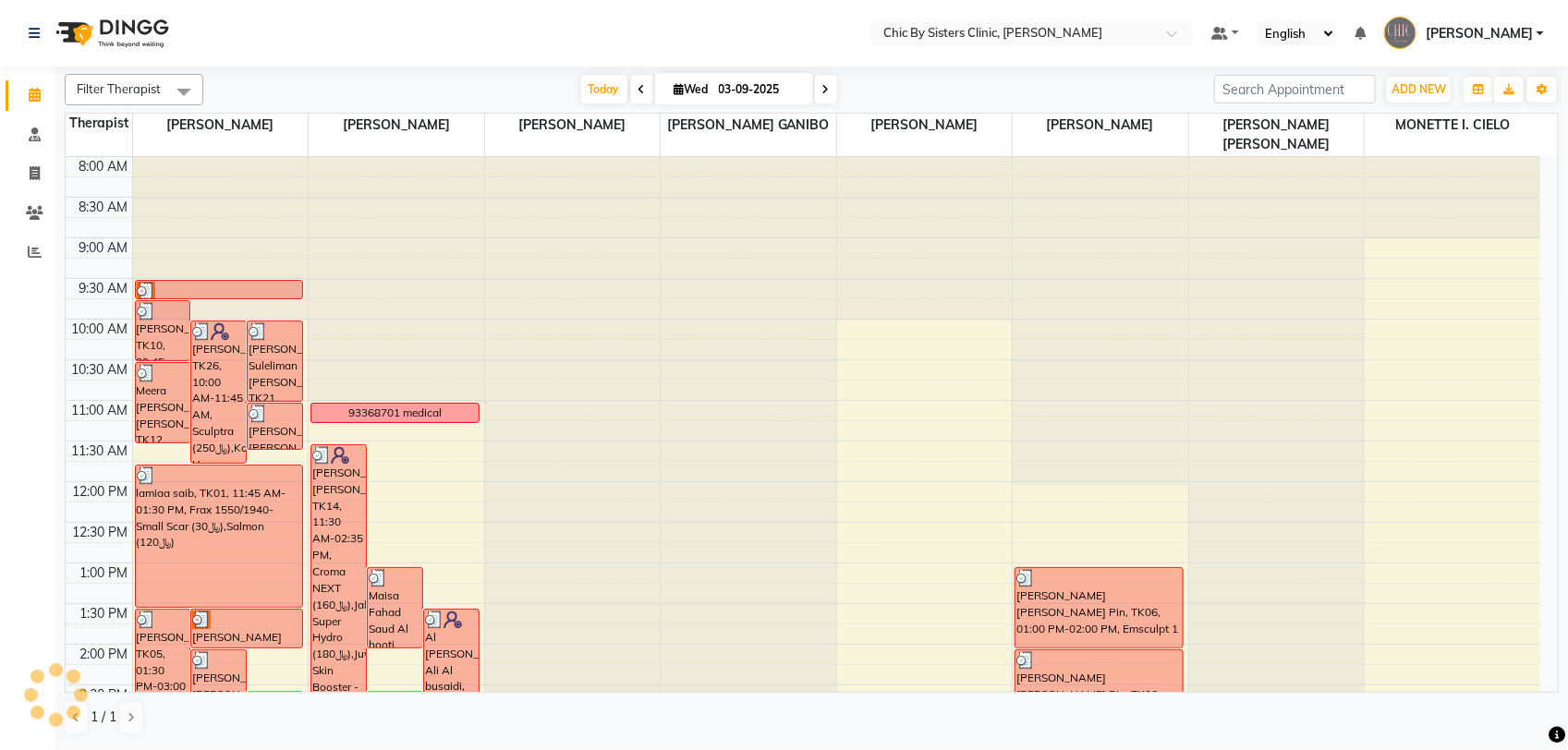
click at [735, 95] on input "03-09-2025" at bounding box center [759, 89] width 93 height 27
select select "9"
select select "2025"
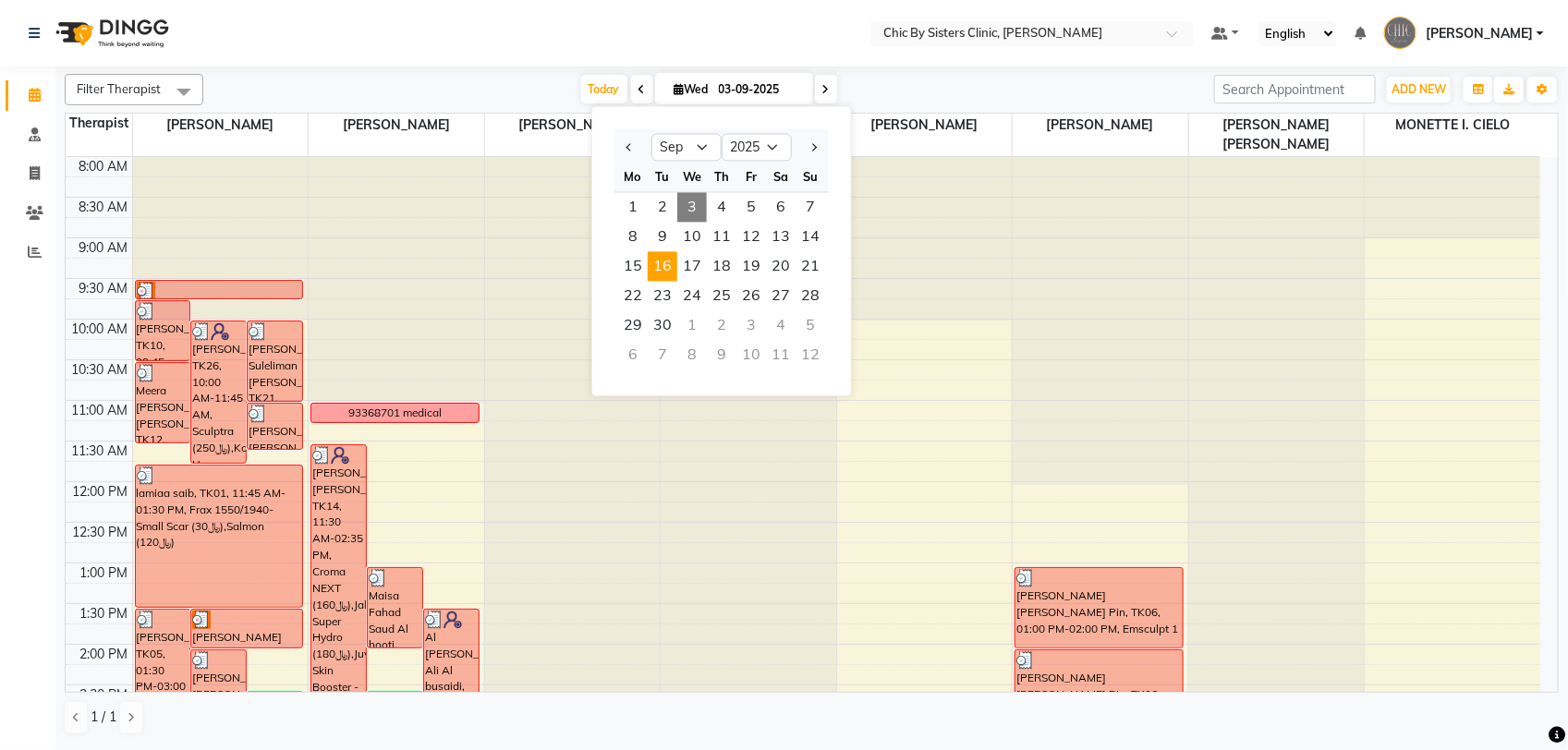
click at [657, 266] on span "16" at bounding box center [662, 267] width 29 height 29
type input "16-09-2025"
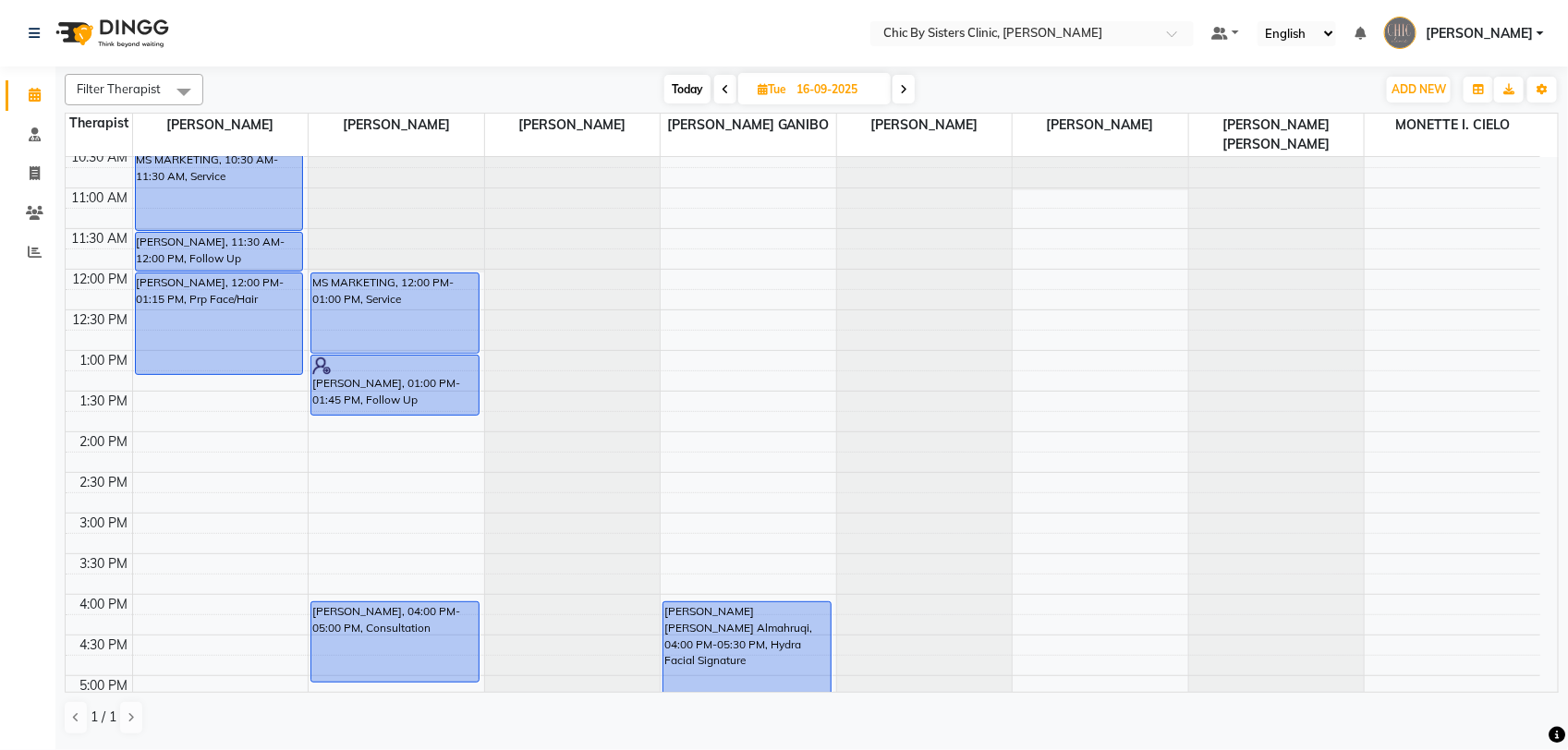
scroll to position [80, 0]
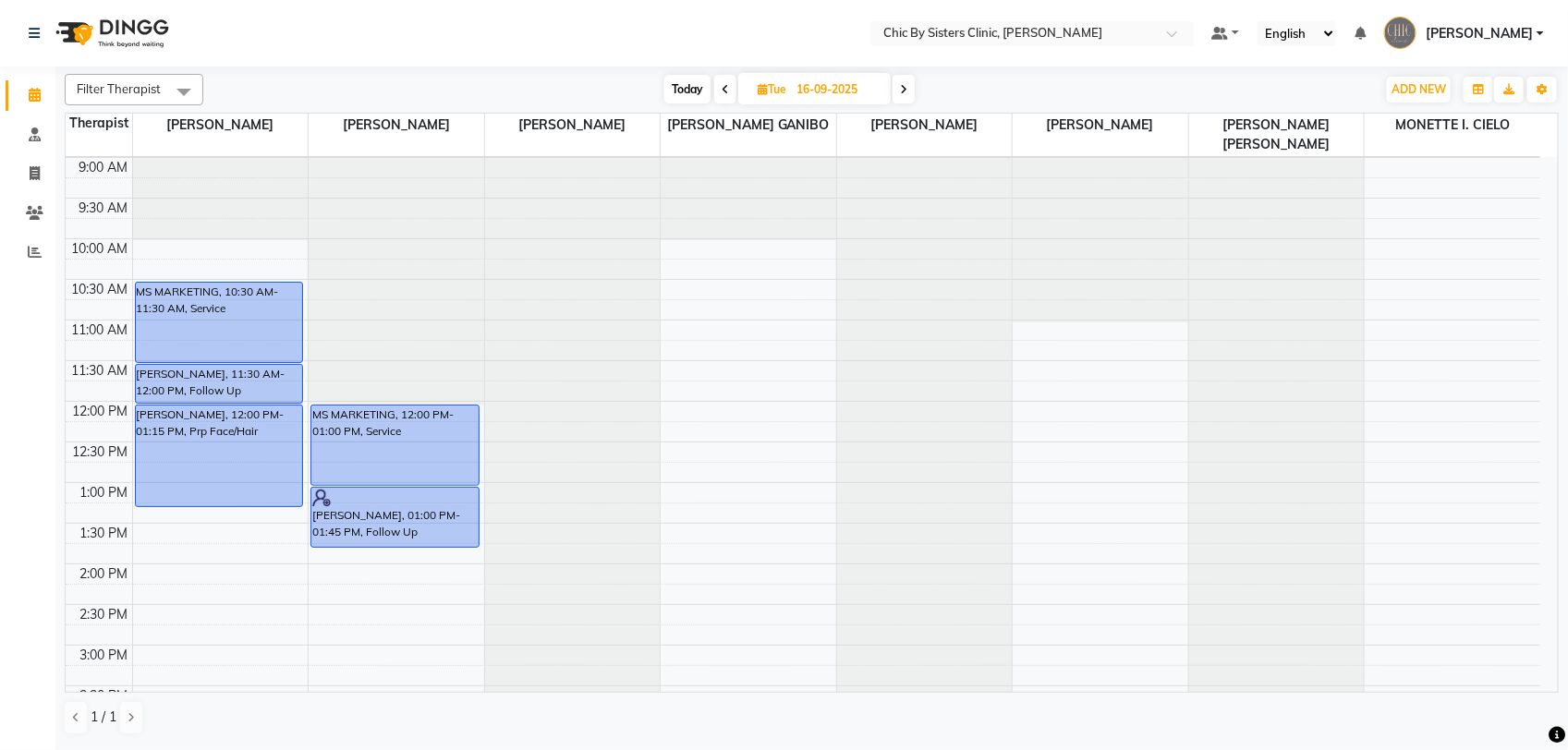
click at [238, 254] on div "8:00 AM 8:30 AM 9:00 AM 9:30 AM 10:00 AM 10:30 AM 11:00 AM 11:30 AM 12:00 PM 12…" at bounding box center [802, 726] width 1474 height 1299
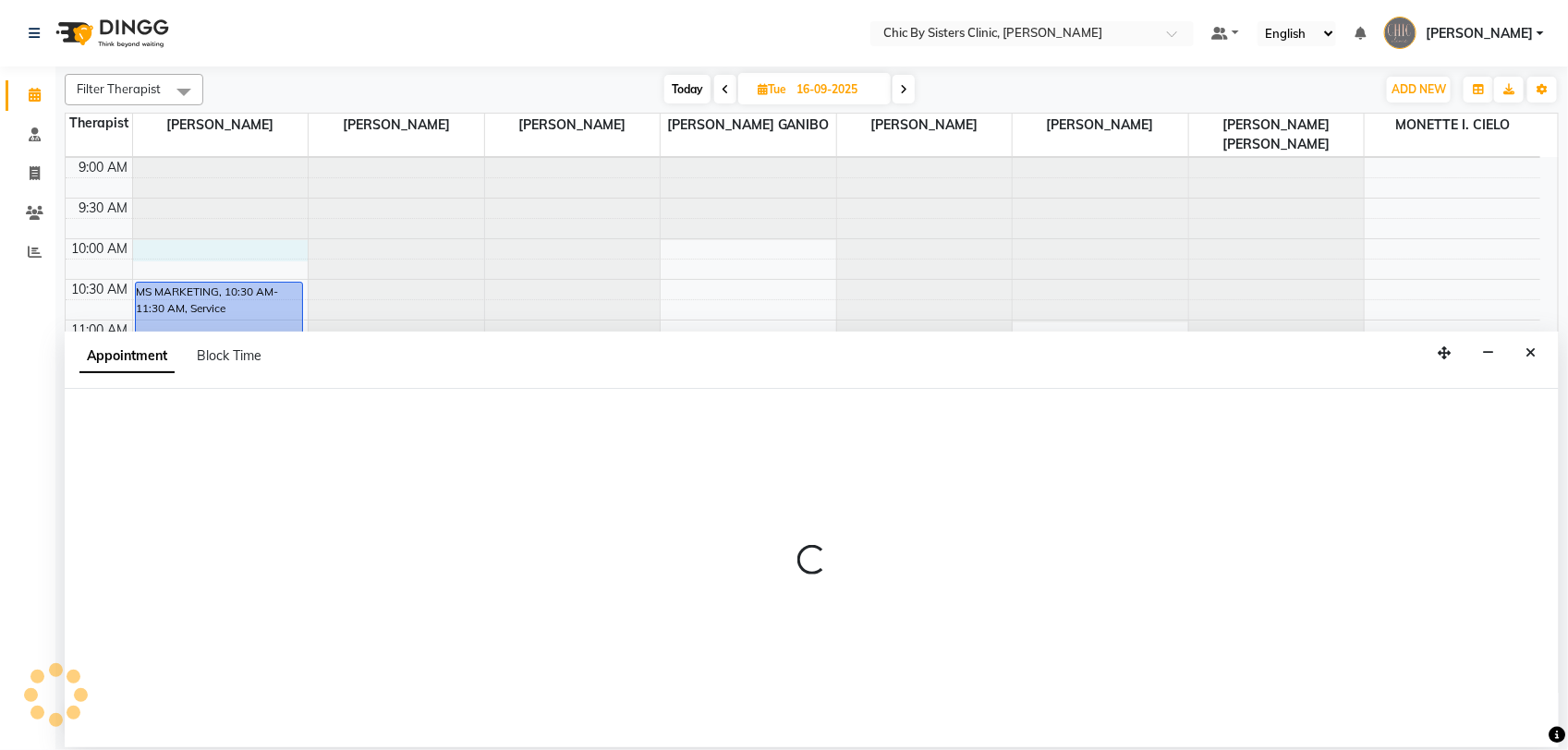
select select "49177"
select select "600"
select select "tentative"
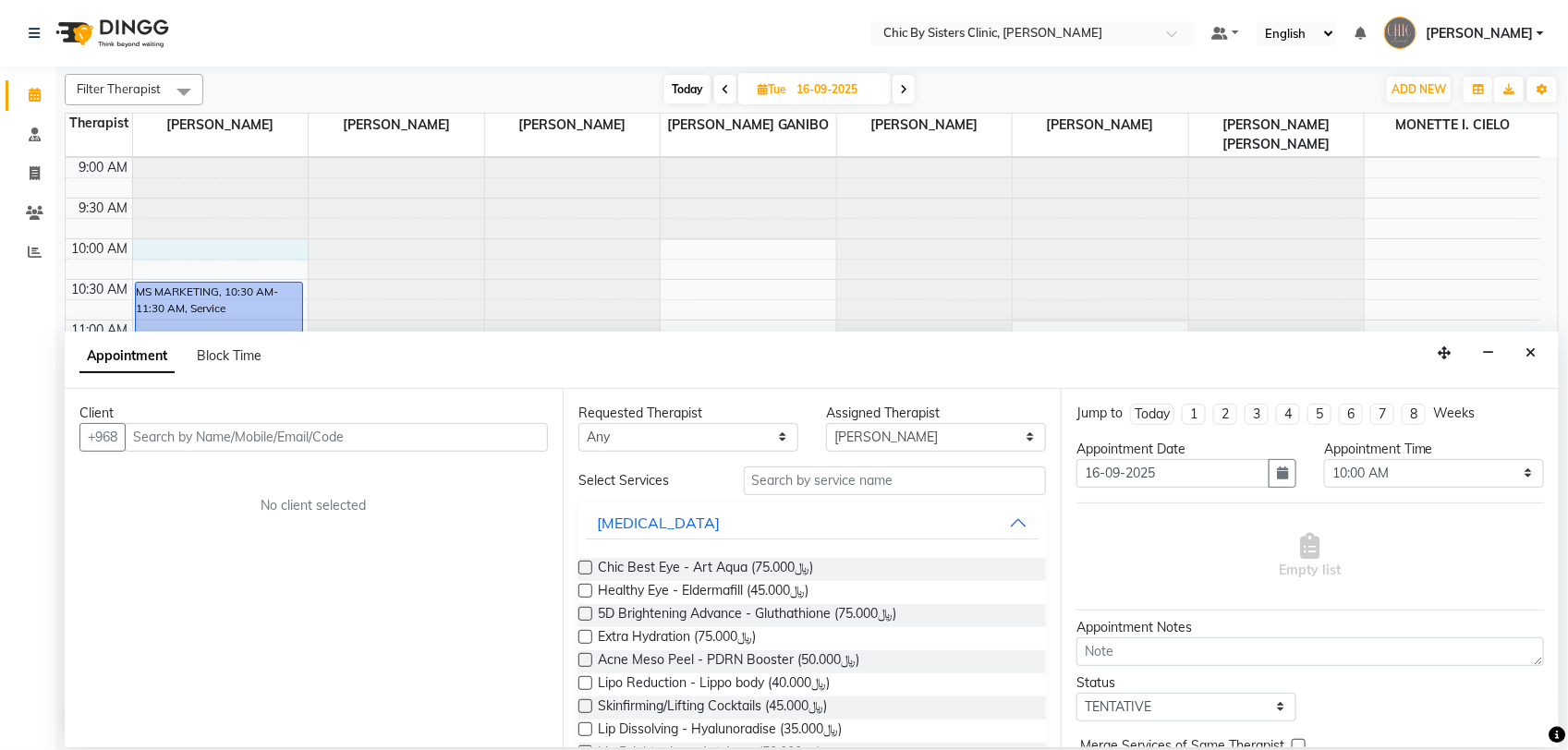
click at [206, 434] on input "text" at bounding box center [336, 437] width 423 height 28
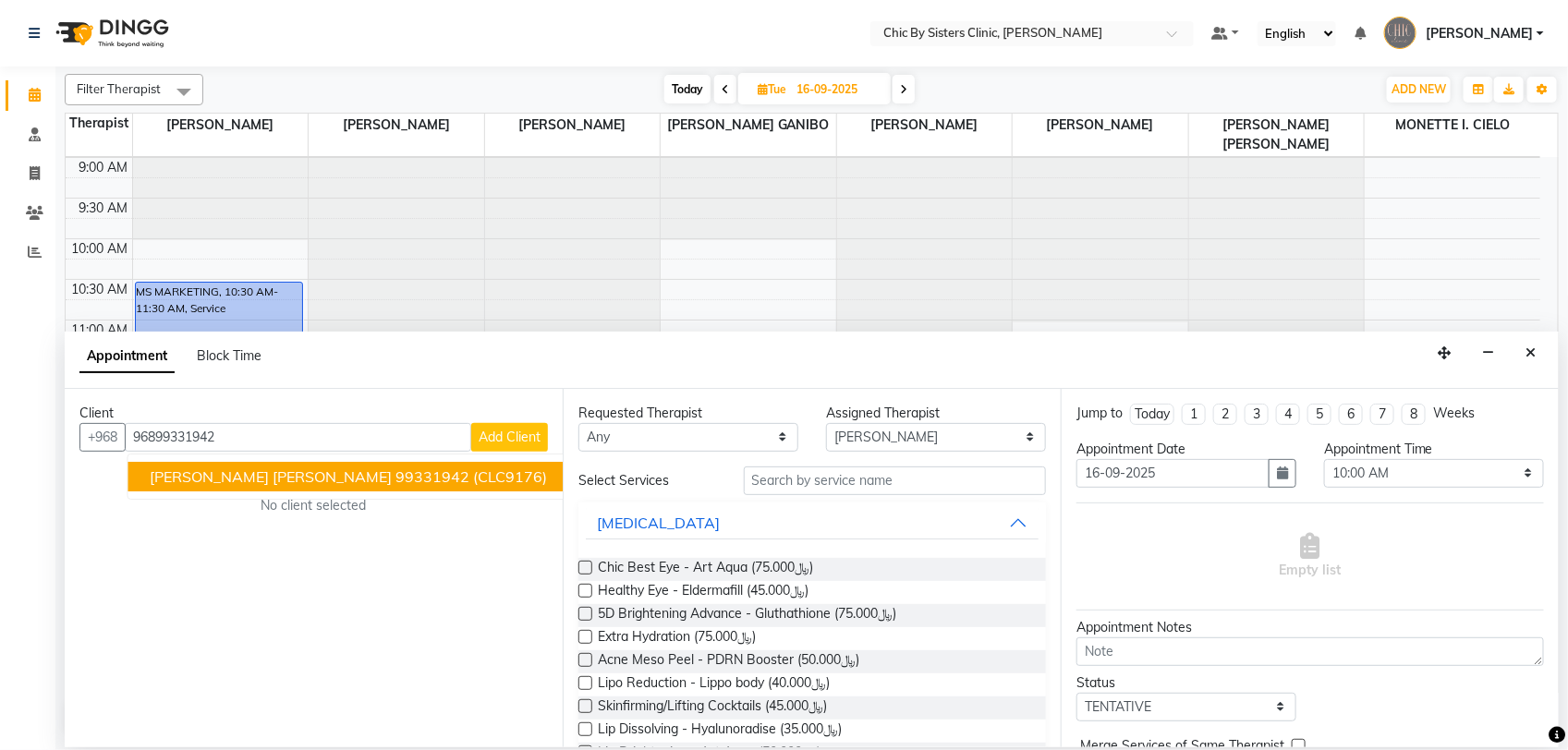
click at [396, 476] on ngb-highlight "99331942" at bounding box center [433, 477] width 74 height 19
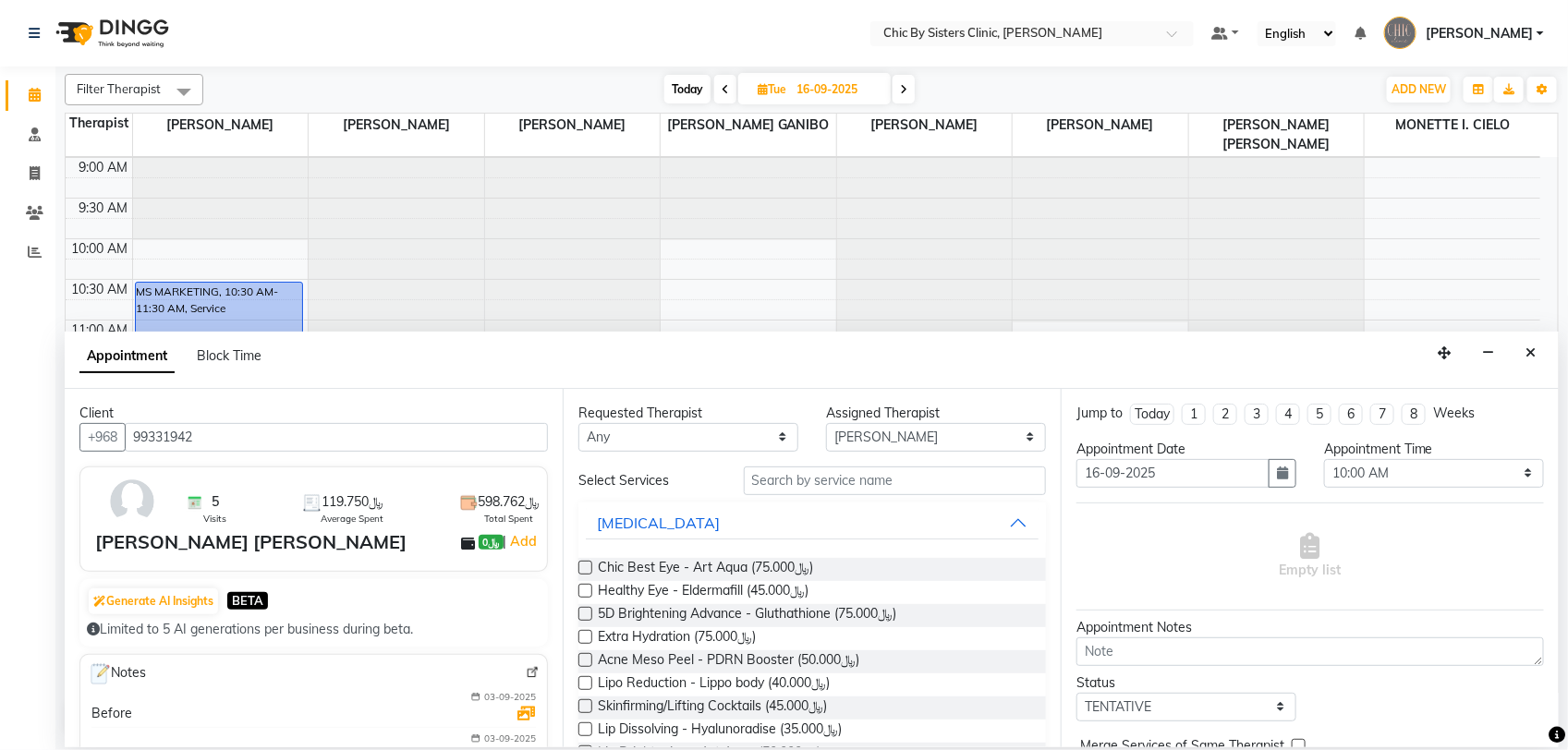
type input "99331942"
click at [775, 488] on input "text" at bounding box center [894, 480] width 302 height 28
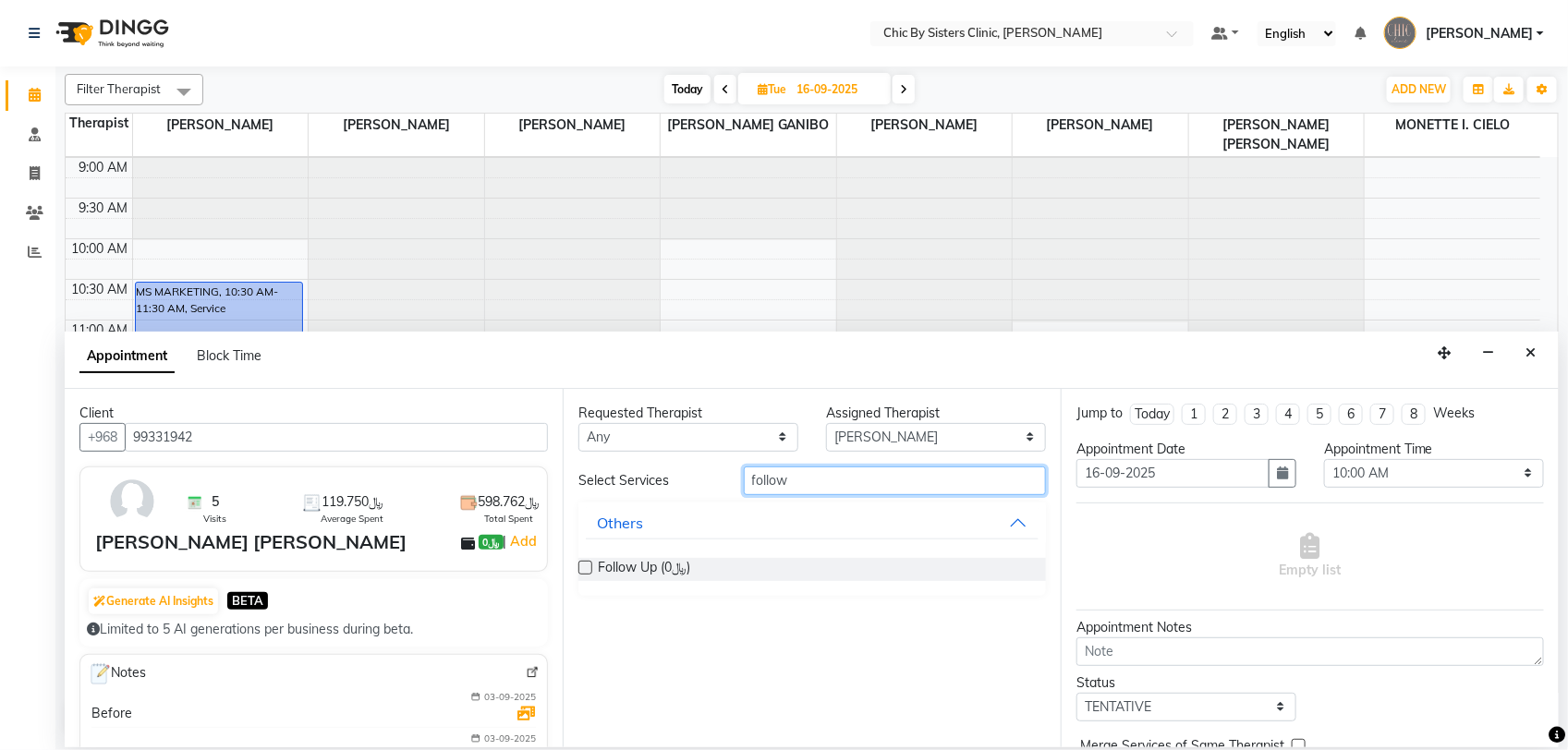
type input "follow"
click at [584, 569] on label at bounding box center [584, 567] width 14 height 14
click at [584, 569] on input "checkbox" at bounding box center [584, 569] width 12 height 12
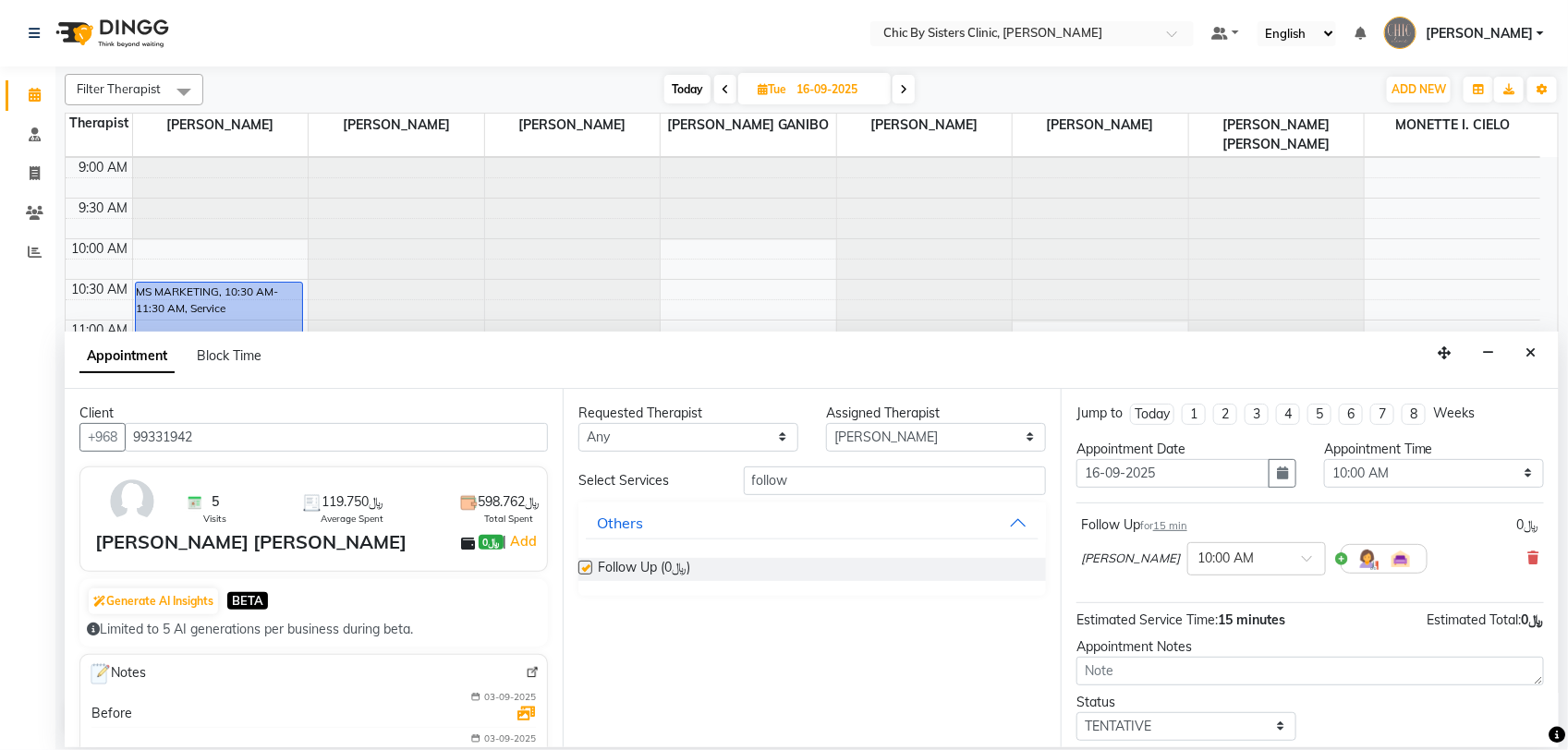
checkbox input "false"
drag, startPoint x: 1217, startPoint y: 731, endPoint x: 1217, endPoint y: 708, distance: 23.0
click at [1217, 731] on select "Select TENTATIVE CONFIRM UPCOMING" at bounding box center [1186, 726] width 219 height 28
select select "upcoming"
click at [1076, 713] on select "Select TENTATIVE CONFIRM UPCOMING" at bounding box center [1186, 726] width 219 height 28
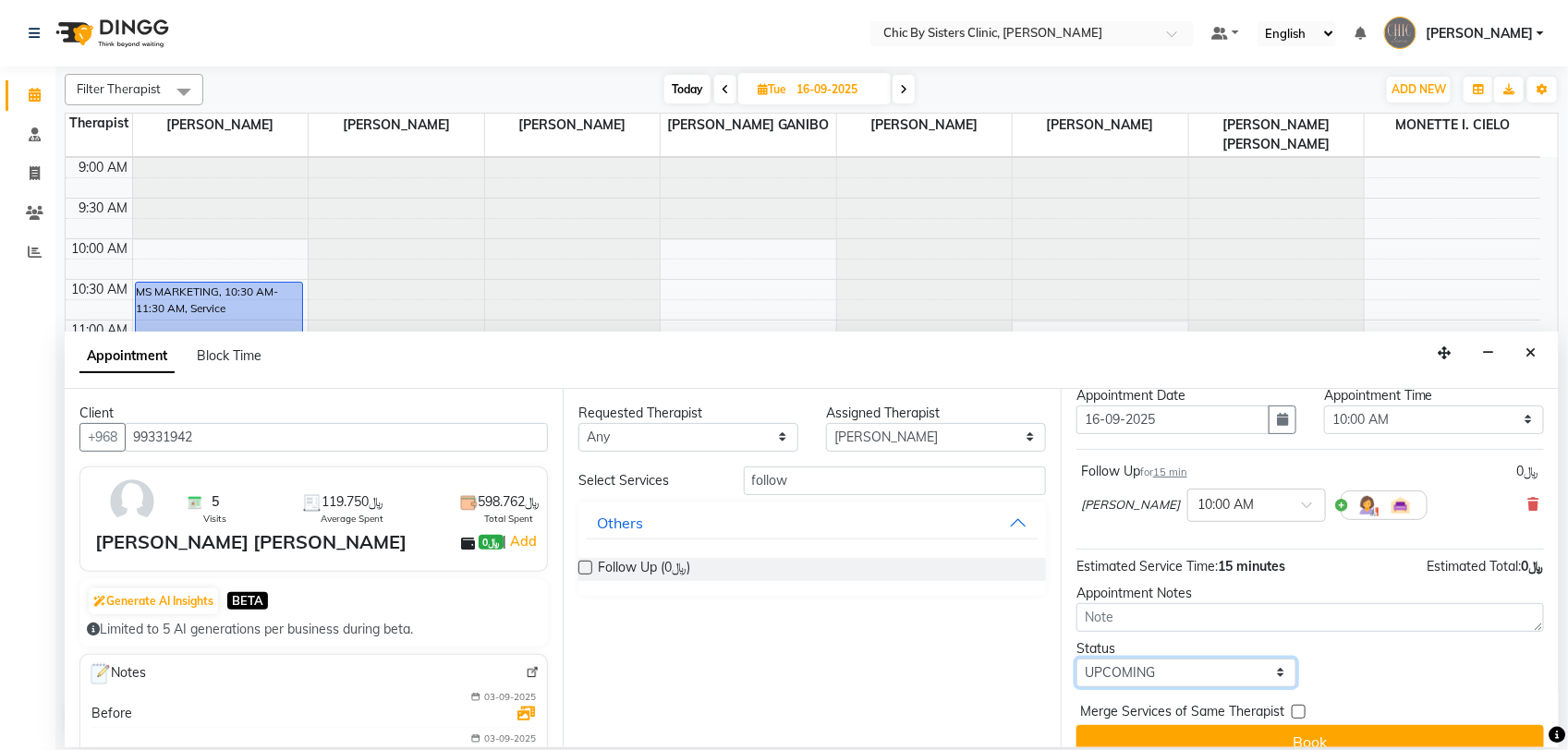
scroll to position [81, 0]
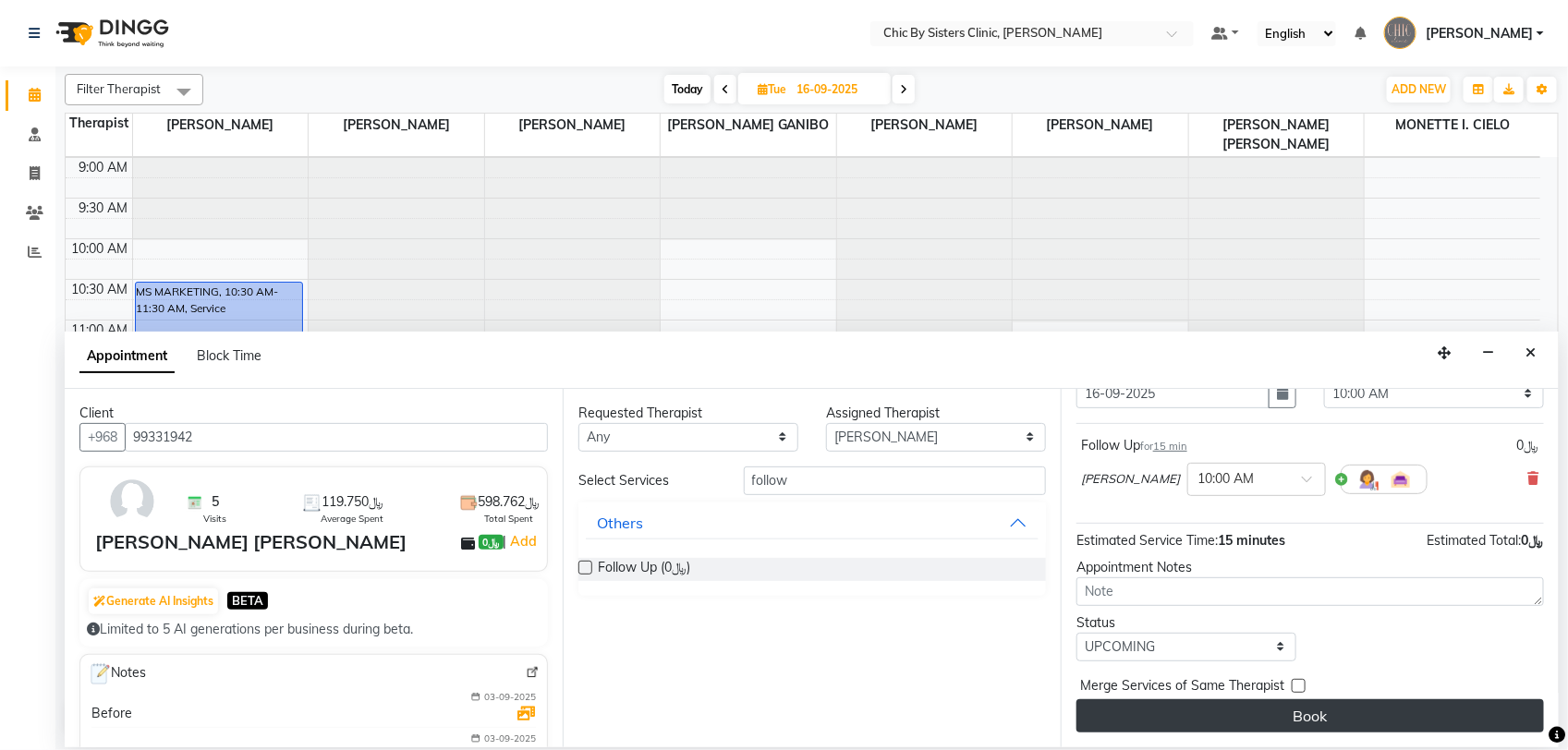
click at [1411, 716] on button "Book" at bounding box center [1310, 715] width 467 height 33
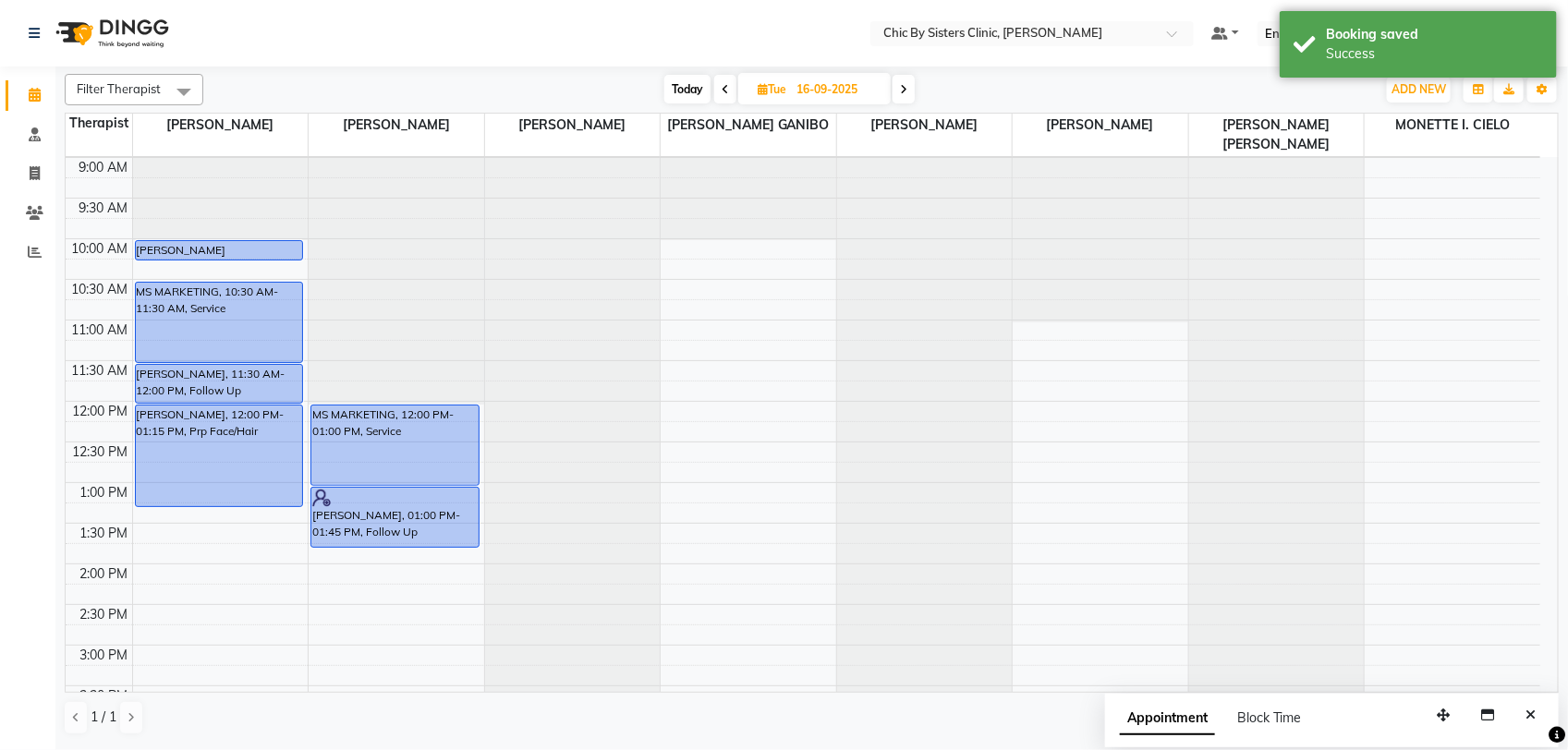
click at [686, 91] on span "Today" at bounding box center [687, 89] width 46 height 28
type input "03-09-2025"
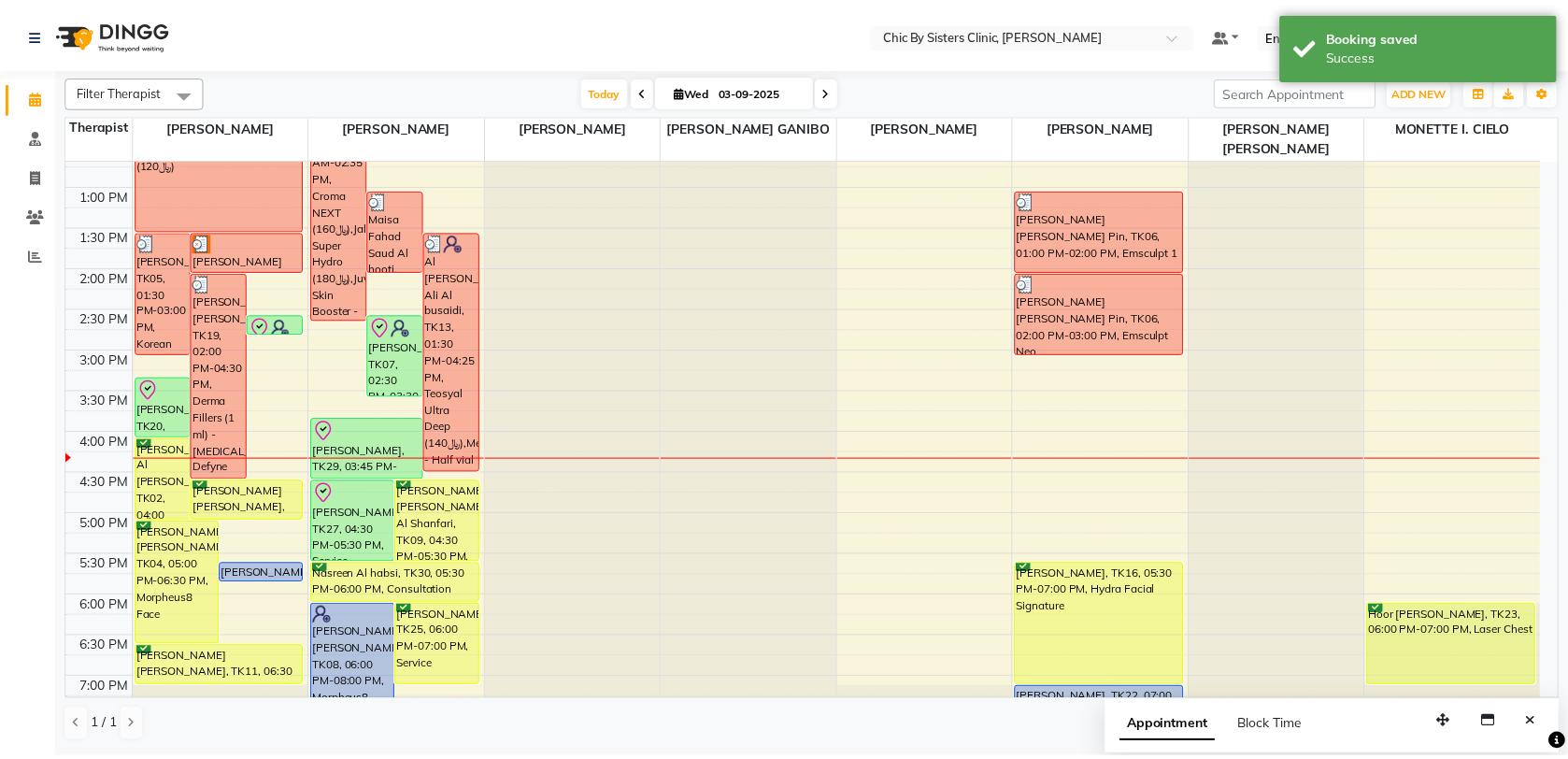
scroll to position [198, 0]
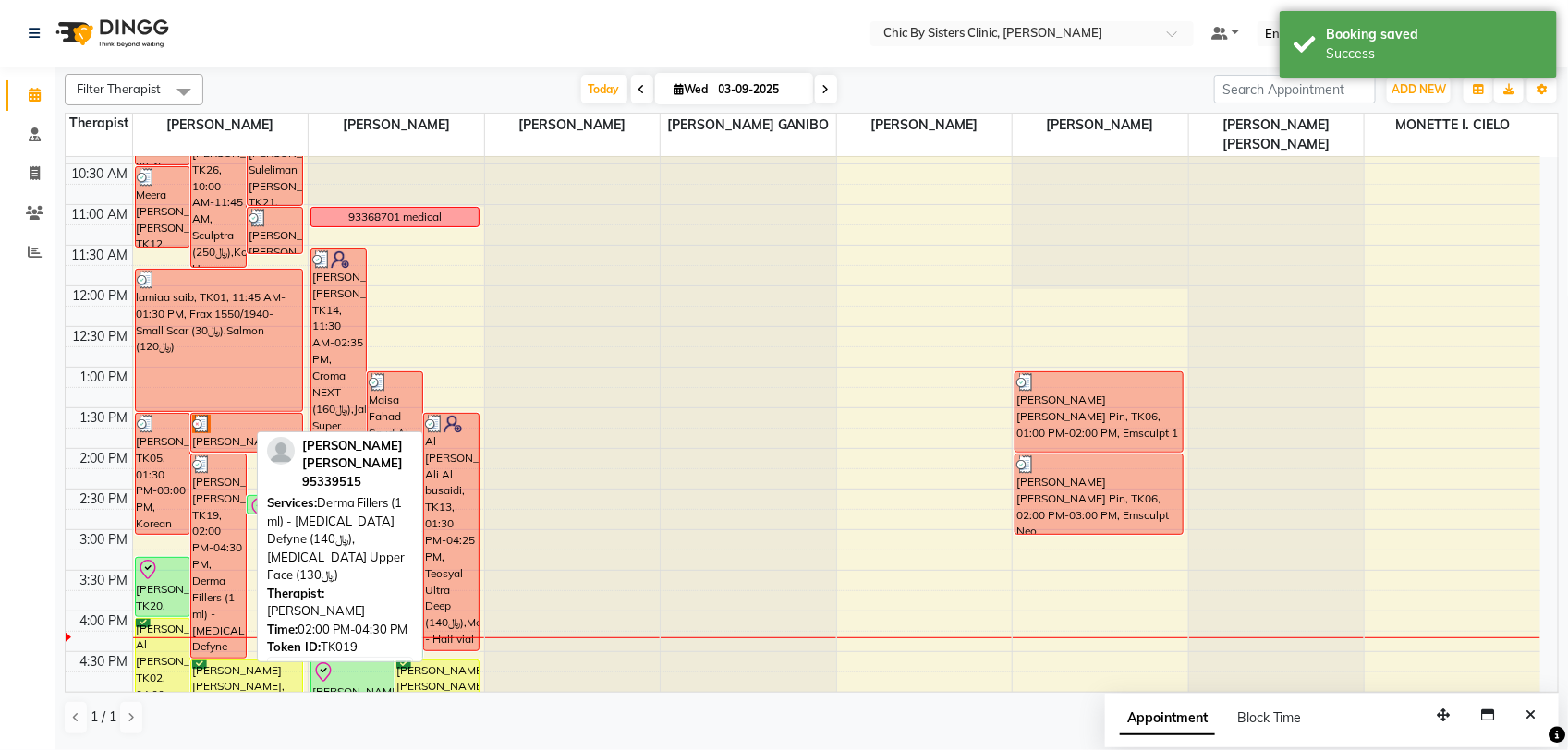
click at [233, 523] on div "[PERSON_NAME] [PERSON_NAME], TK19, 02:00 PM-04:30 PM, Derma Fillers (1 ml) - [M…" at bounding box center [218, 556] width 55 height 203
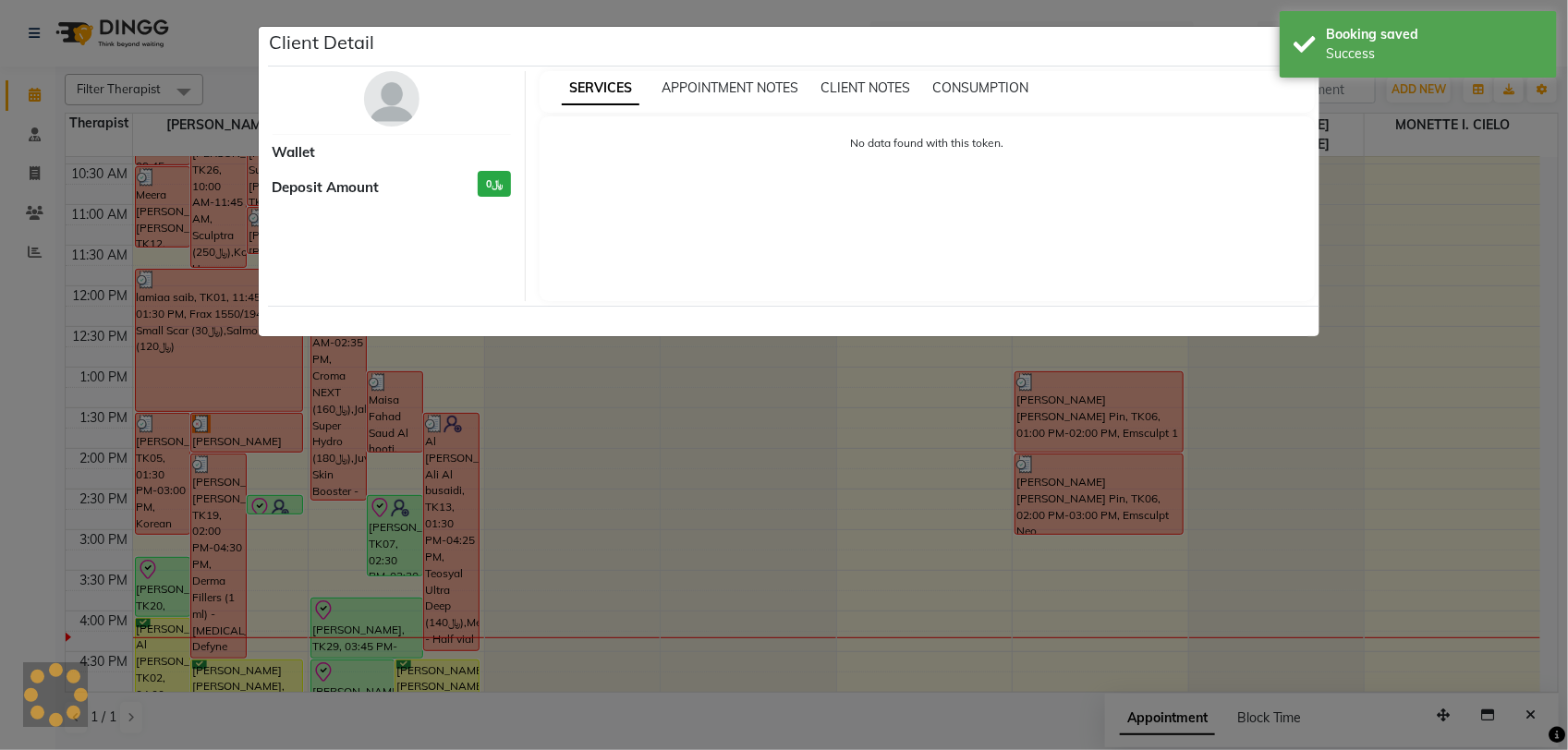
select select "3"
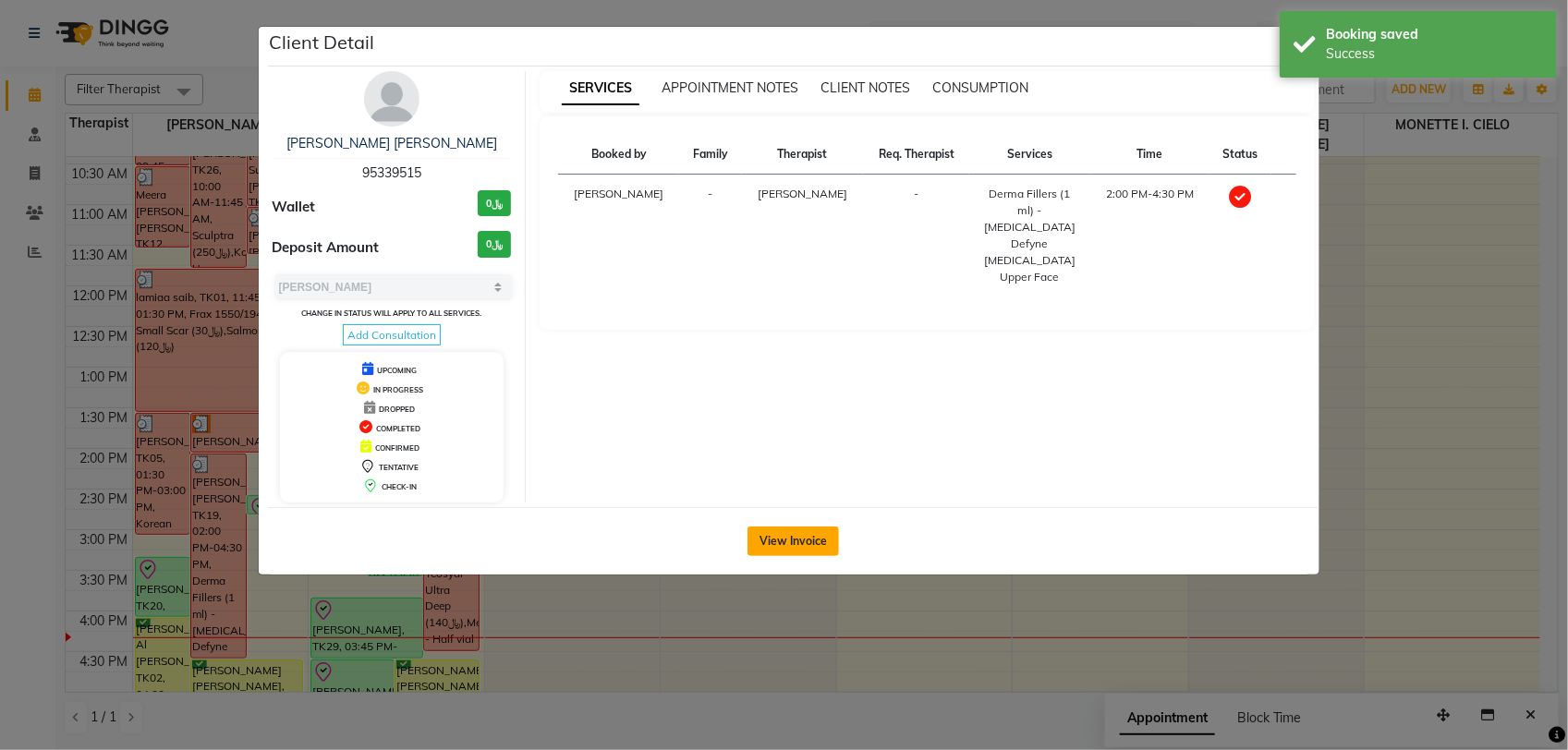
click at [794, 556] on button "View Invoice" at bounding box center [793, 541] width 92 height 29
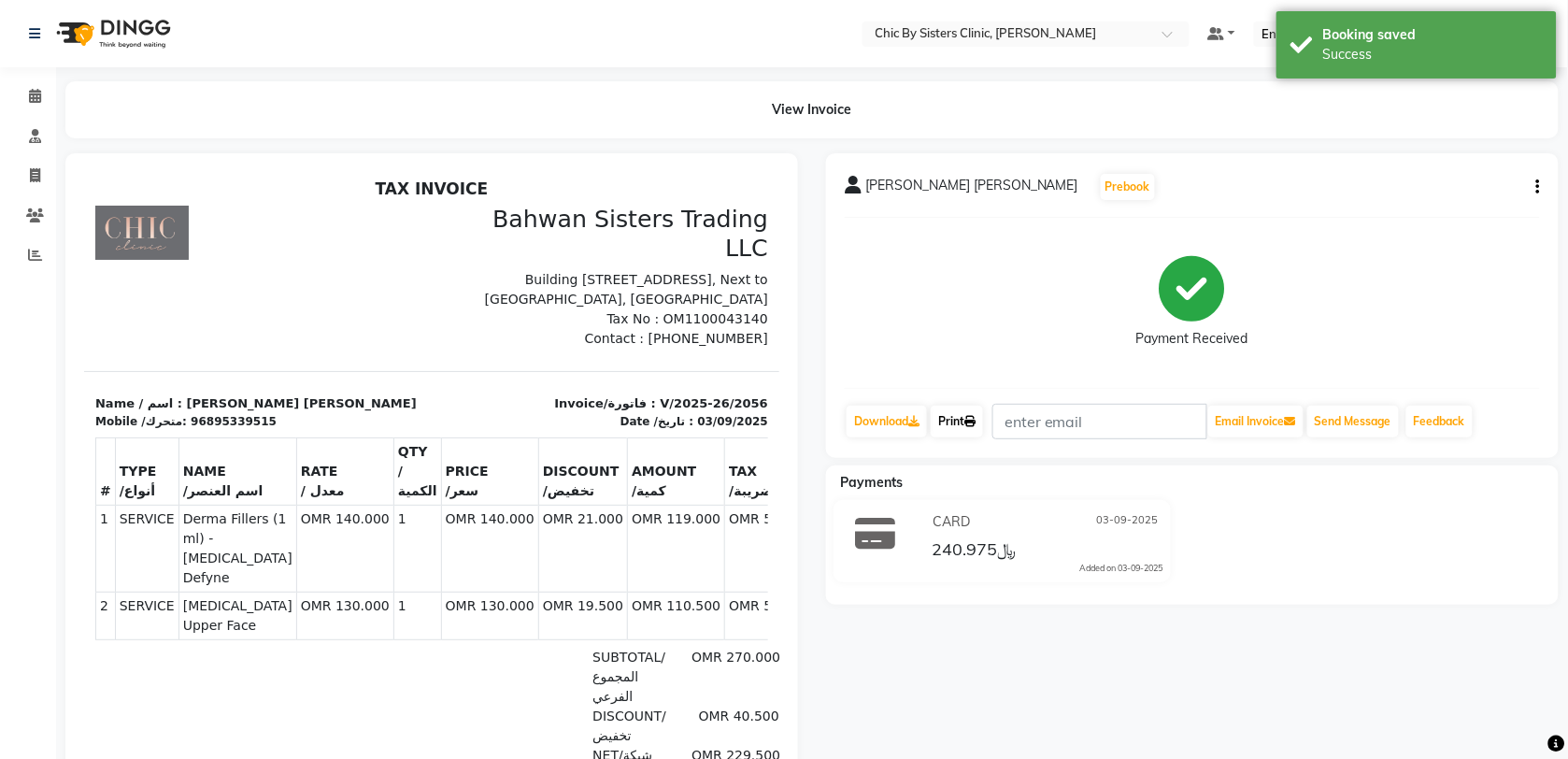
click at [953, 428] on link "Print" at bounding box center [957, 421] width 53 height 32
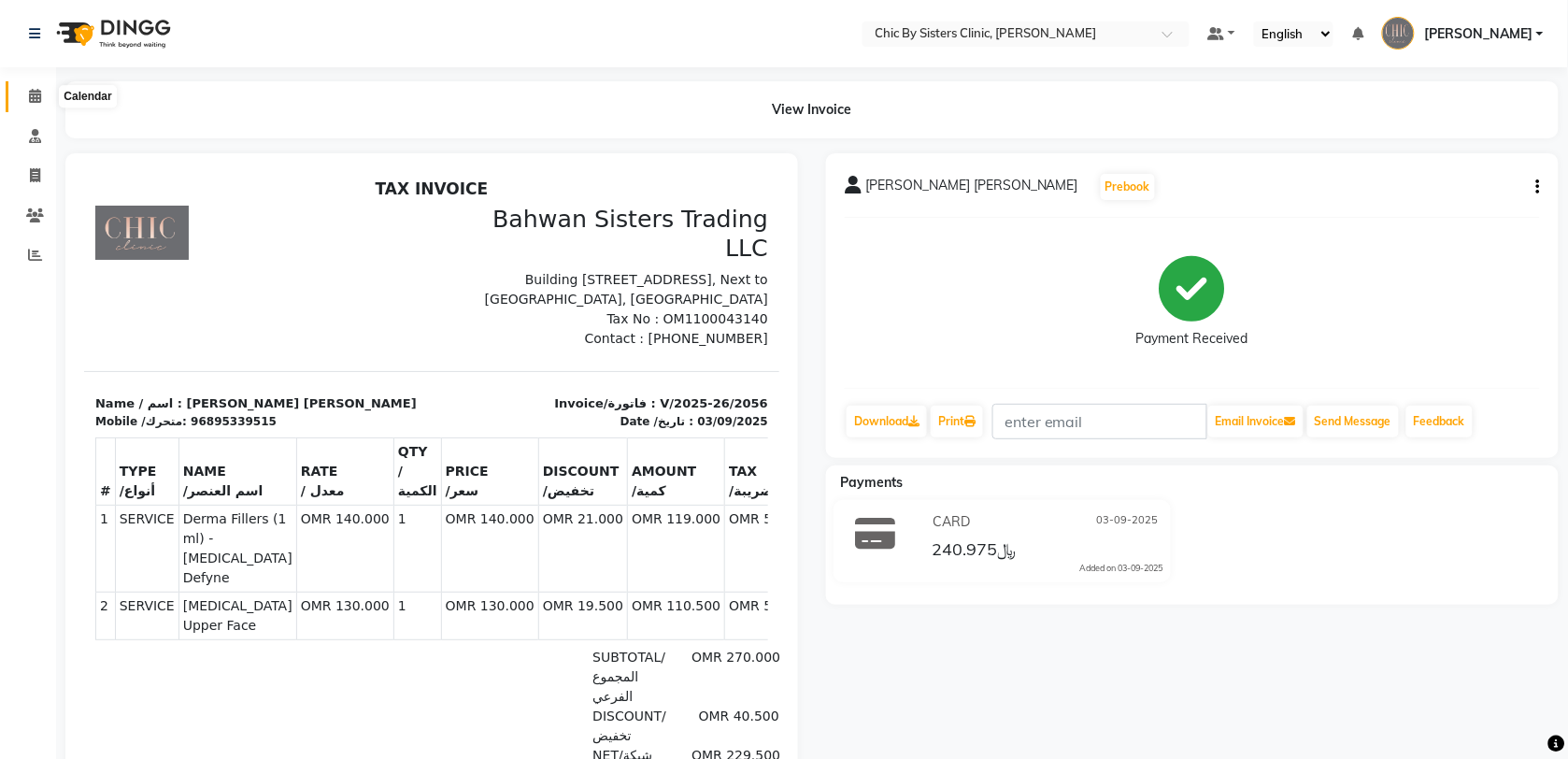
click at [33, 91] on icon at bounding box center [34, 96] width 12 height 14
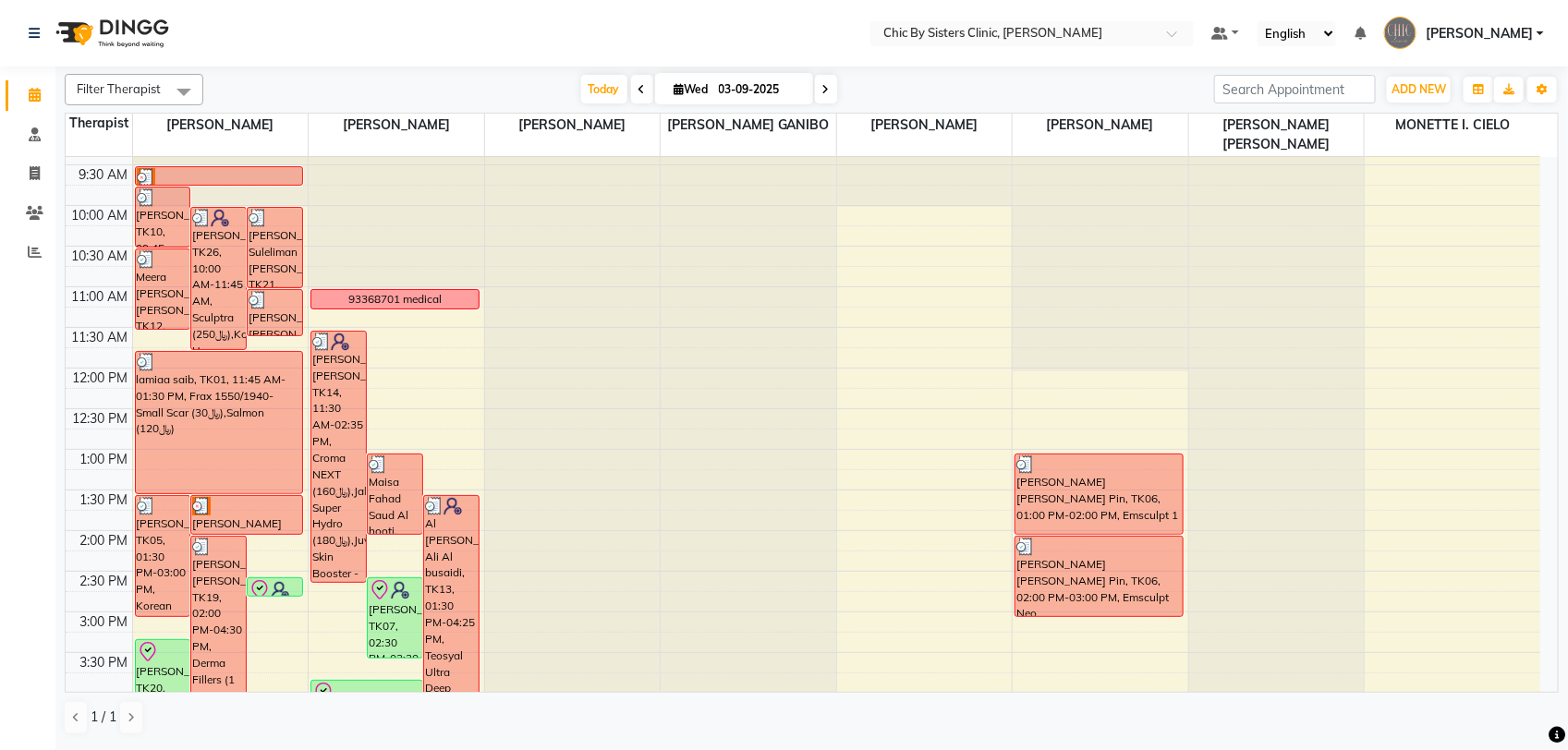
scroll to position [115, 0]
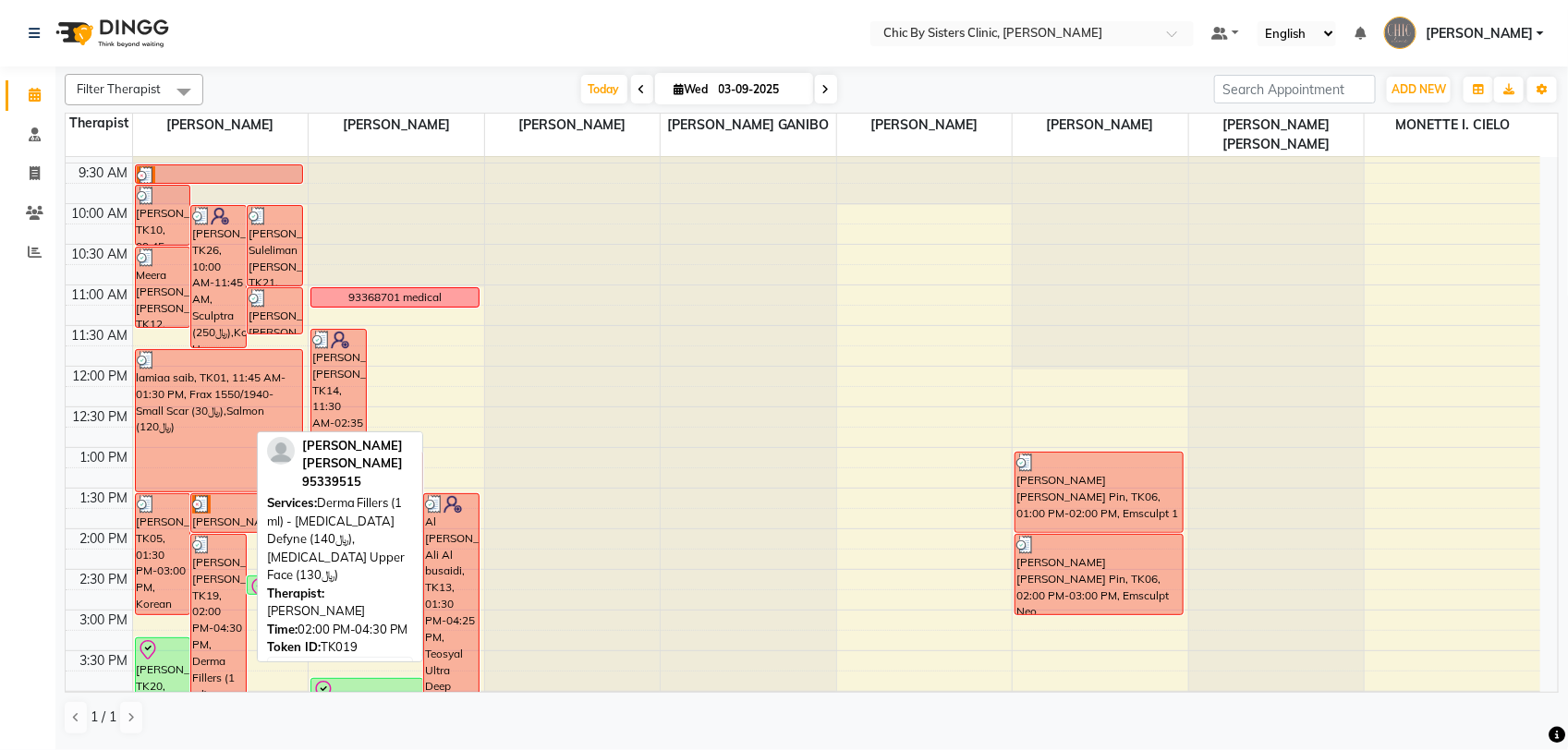
click at [218, 623] on div "[PERSON_NAME] [PERSON_NAME], TK19, 02:00 PM-04:30 PM, Derma Fillers (1 ml) - [M…" at bounding box center [218, 637] width 55 height 203
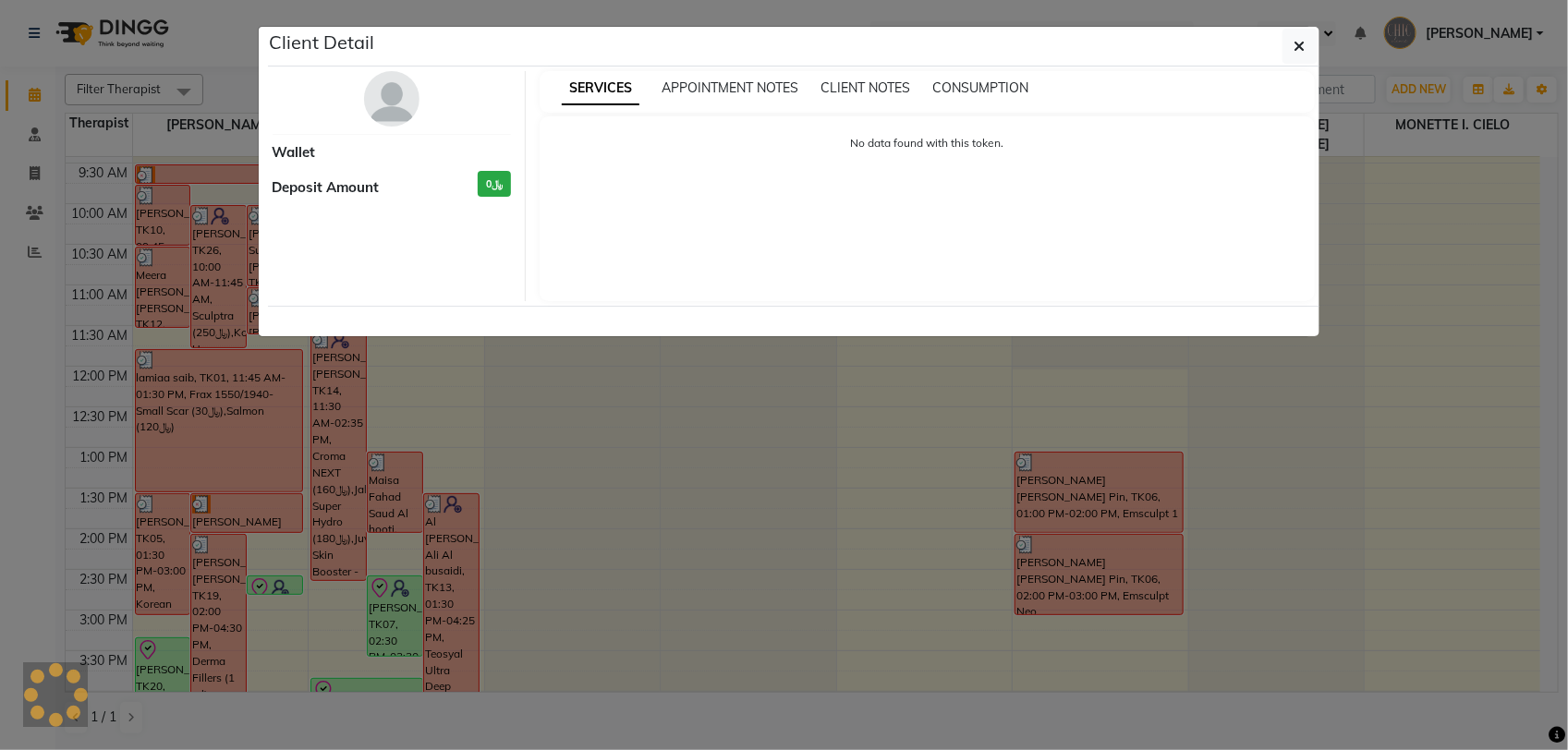
select select "3"
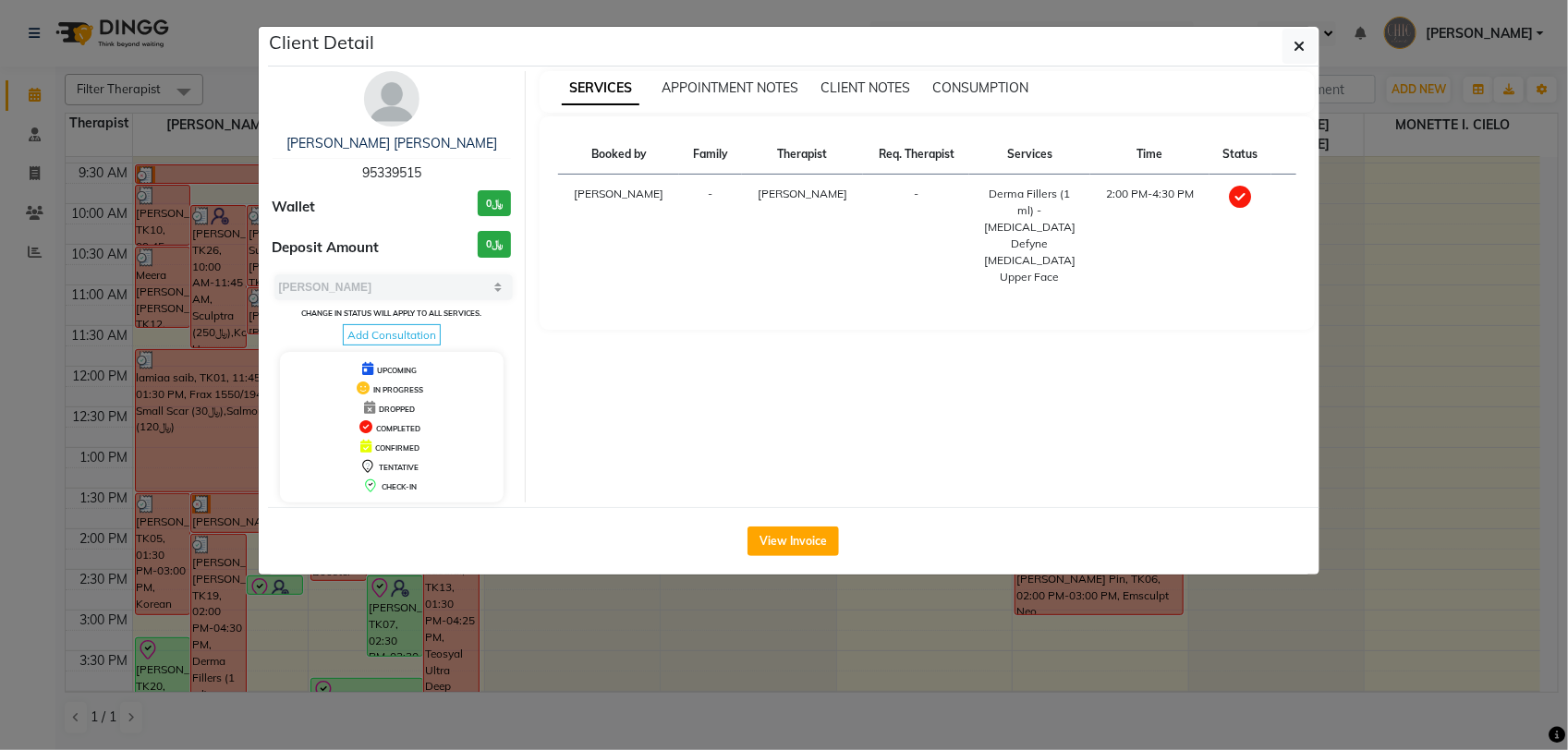
click at [390, 181] on span "95339515" at bounding box center [392, 173] width 60 height 17
copy span "95339515"
click at [1305, 53] on button "button" at bounding box center [1299, 45] width 35 height 35
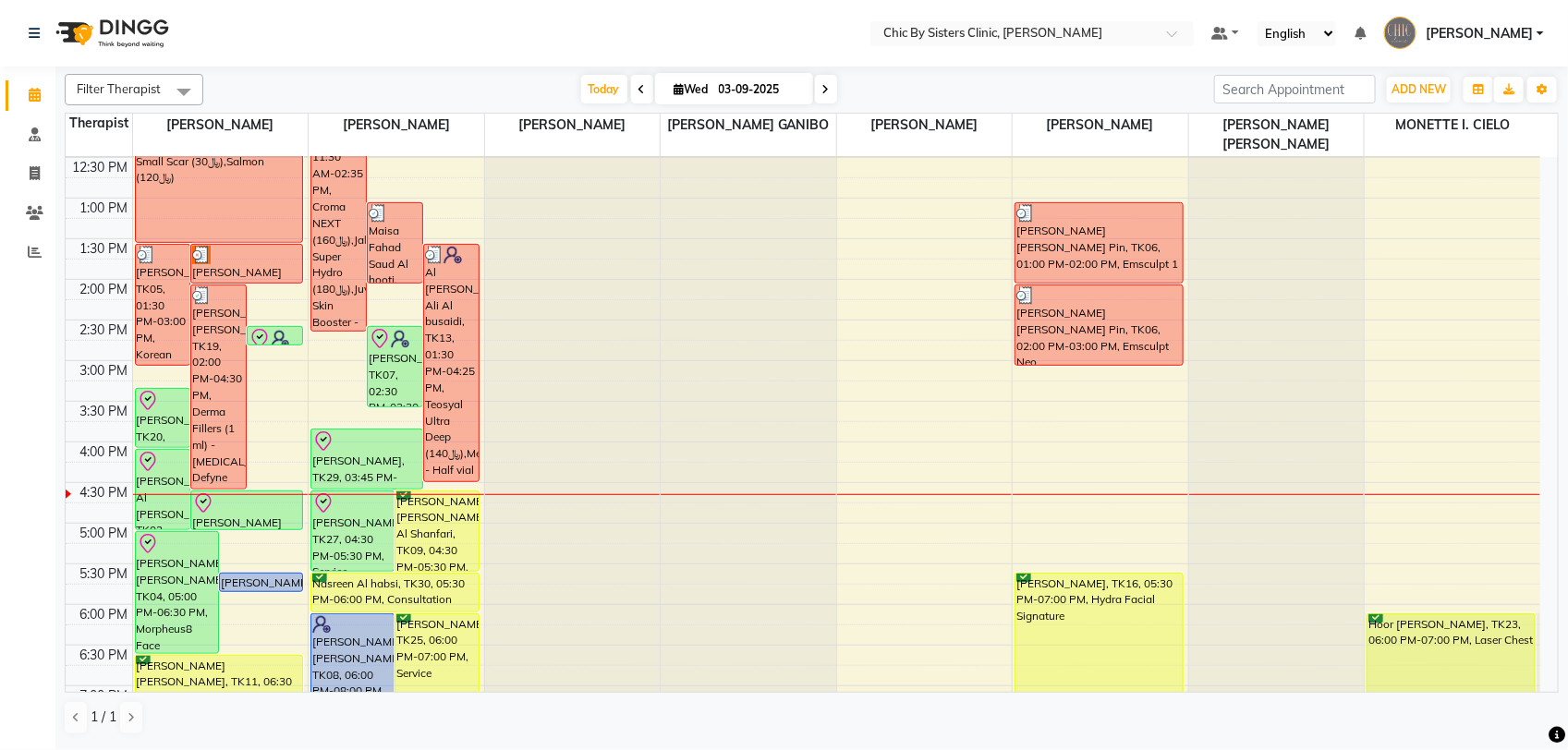
scroll to position [412, 0]
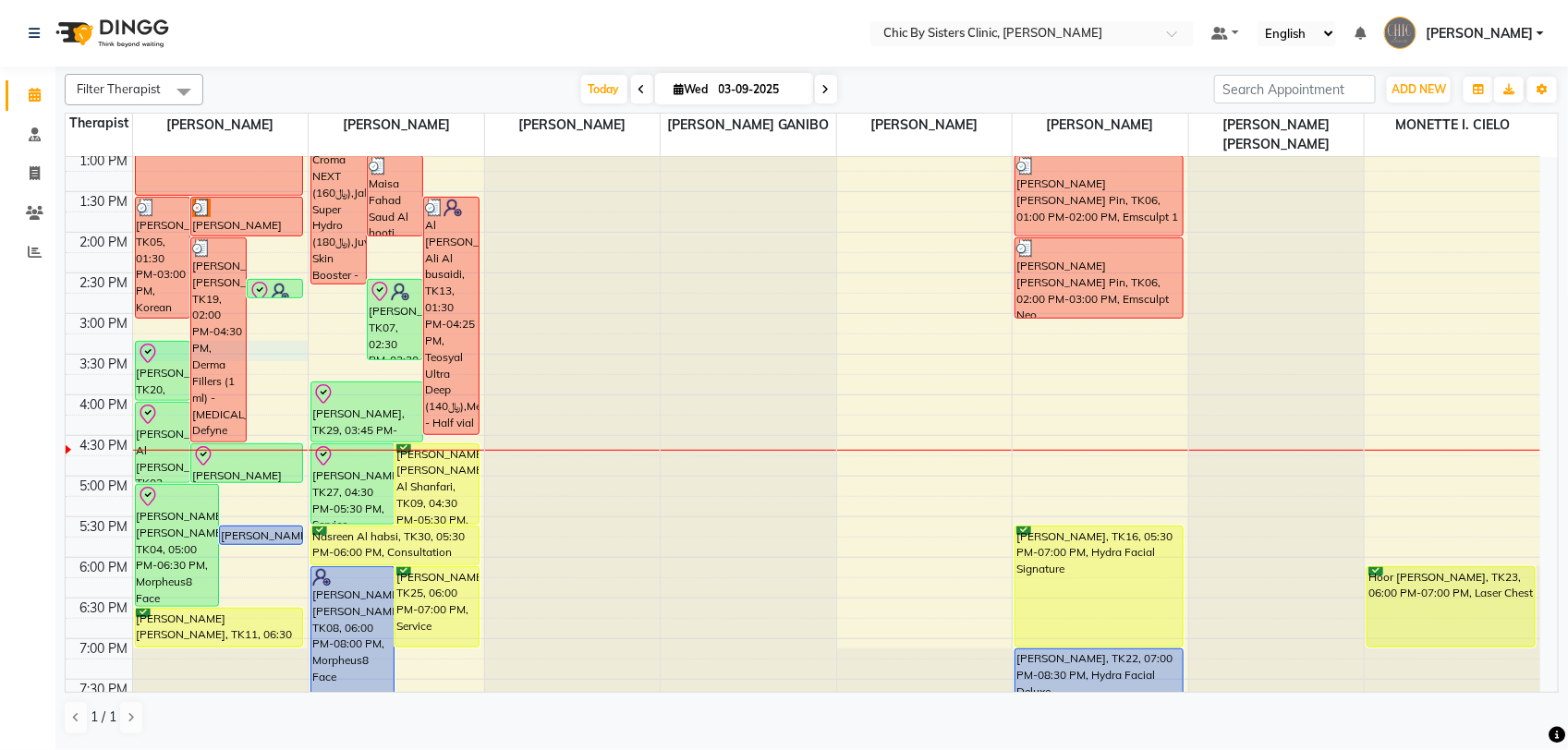
click at [272, 349] on div "8:00 AM 8:30 AM 9:00 AM 9:30 AM 10:00 AM 10:30 AM 11:00 AM 11:30 AM 12:00 PM 12…" at bounding box center [802, 394] width 1474 height 1299
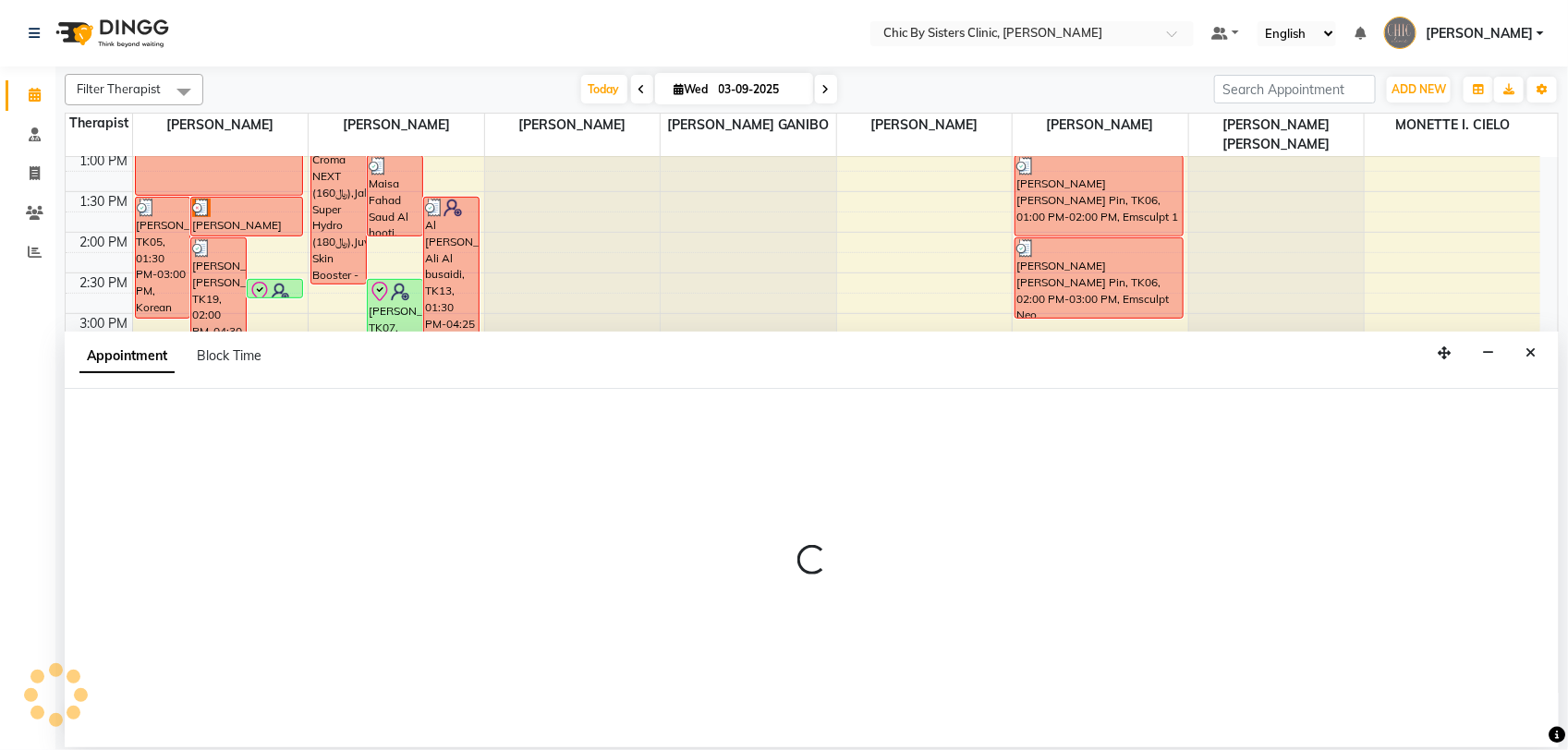
select select "49177"
select select "915"
select select "tentative"
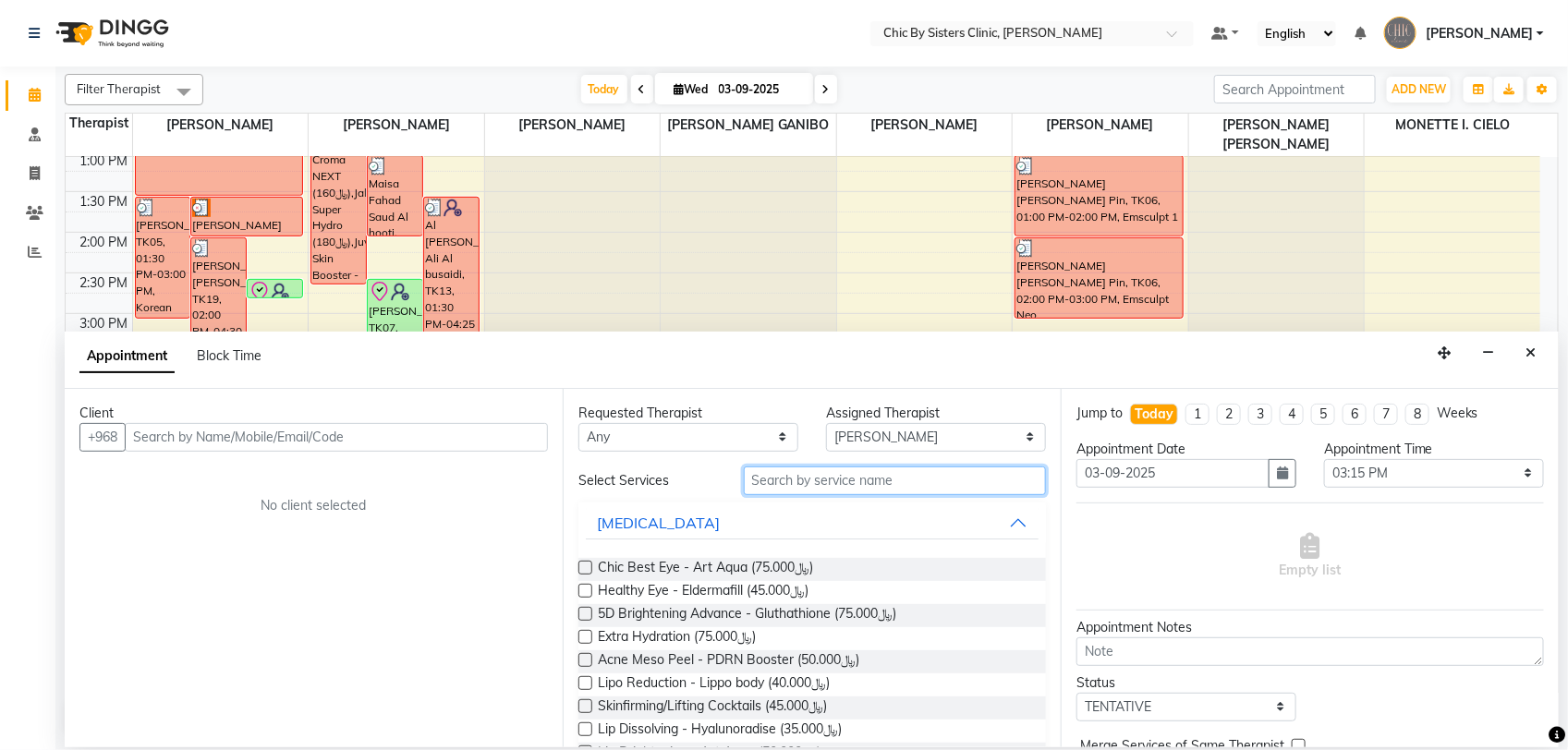
click at [825, 472] on input "text" at bounding box center [894, 480] width 302 height 28
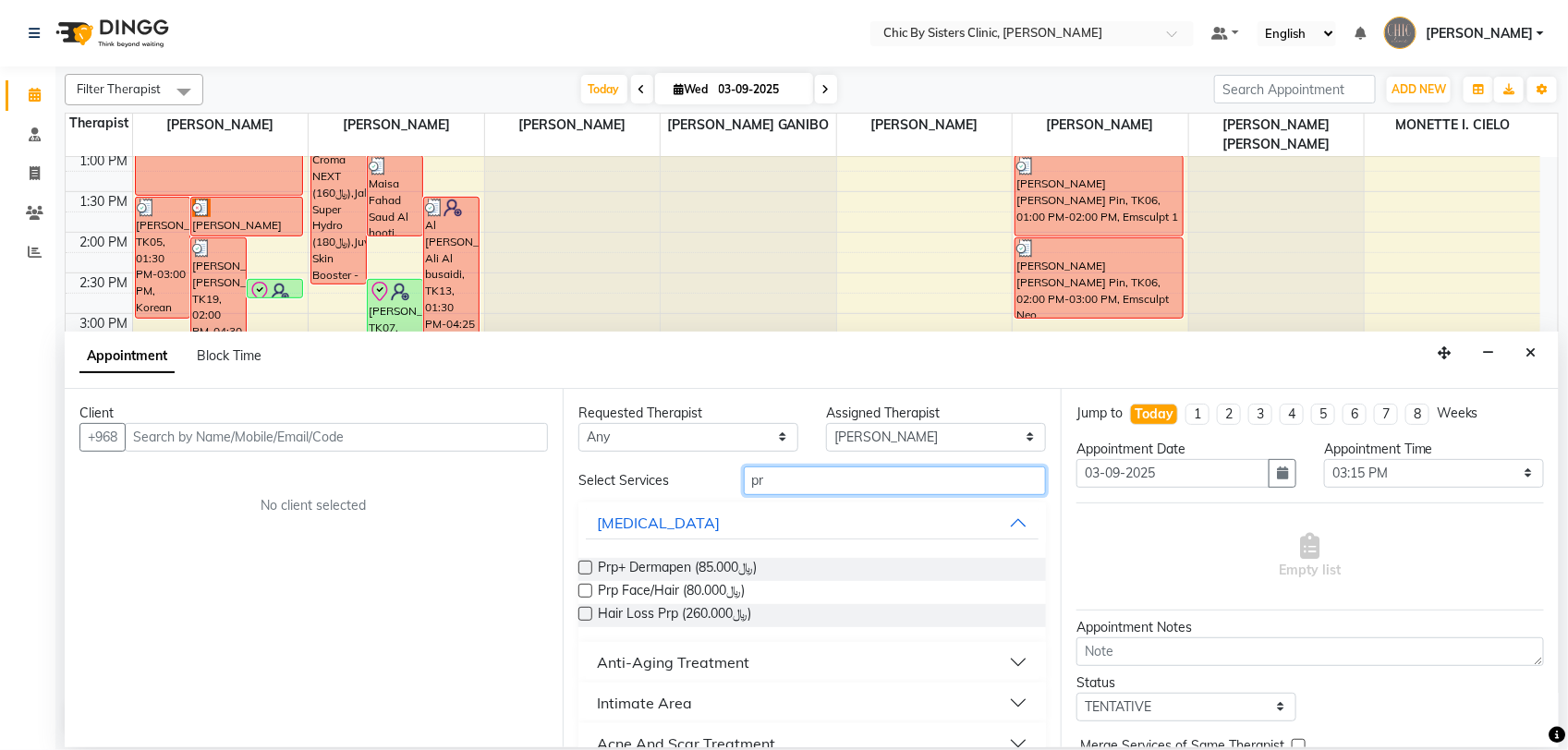
type input "p"
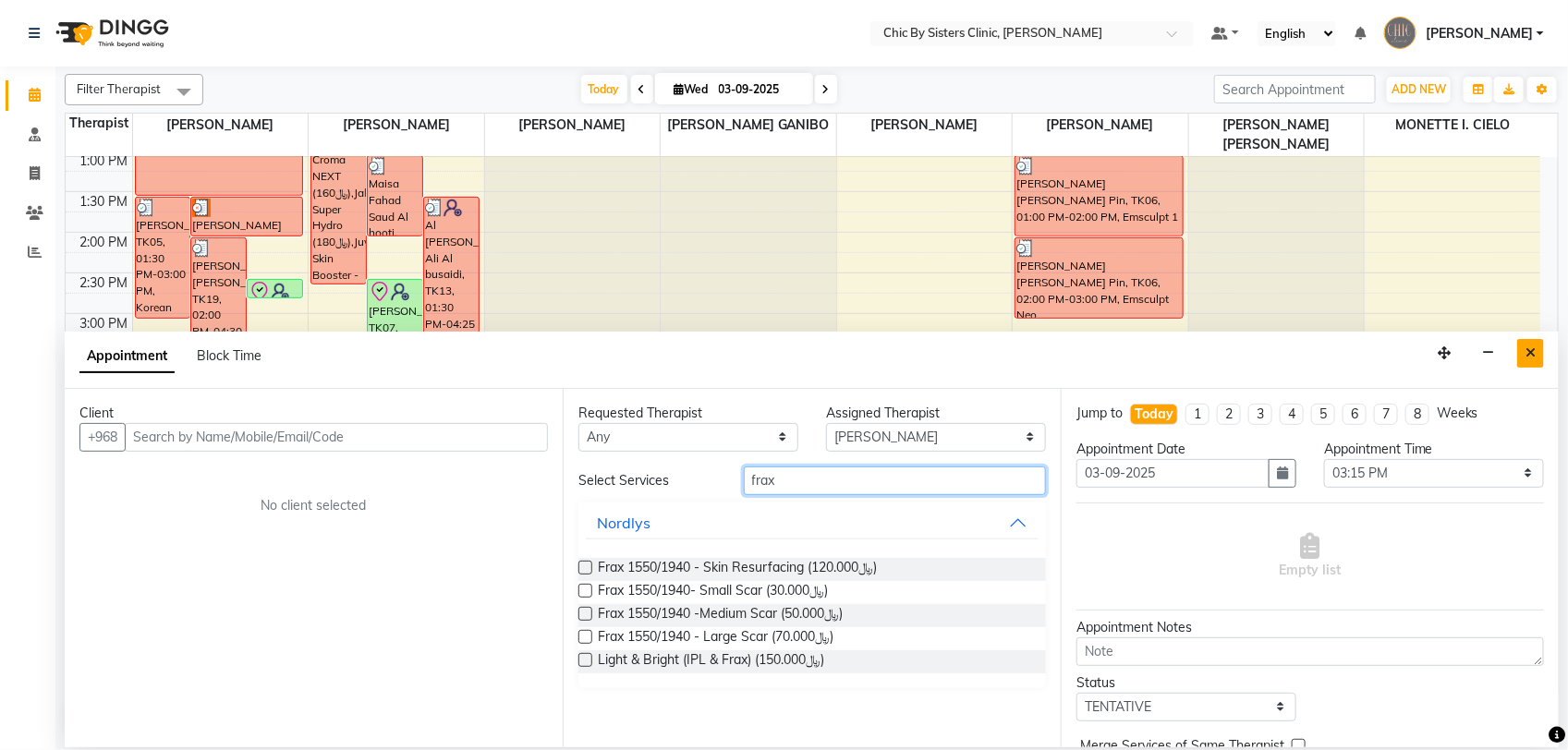
type input "frax"
click at [1536, 356] on button "Close" at bounding box center [1530, 353] width 26 height 28
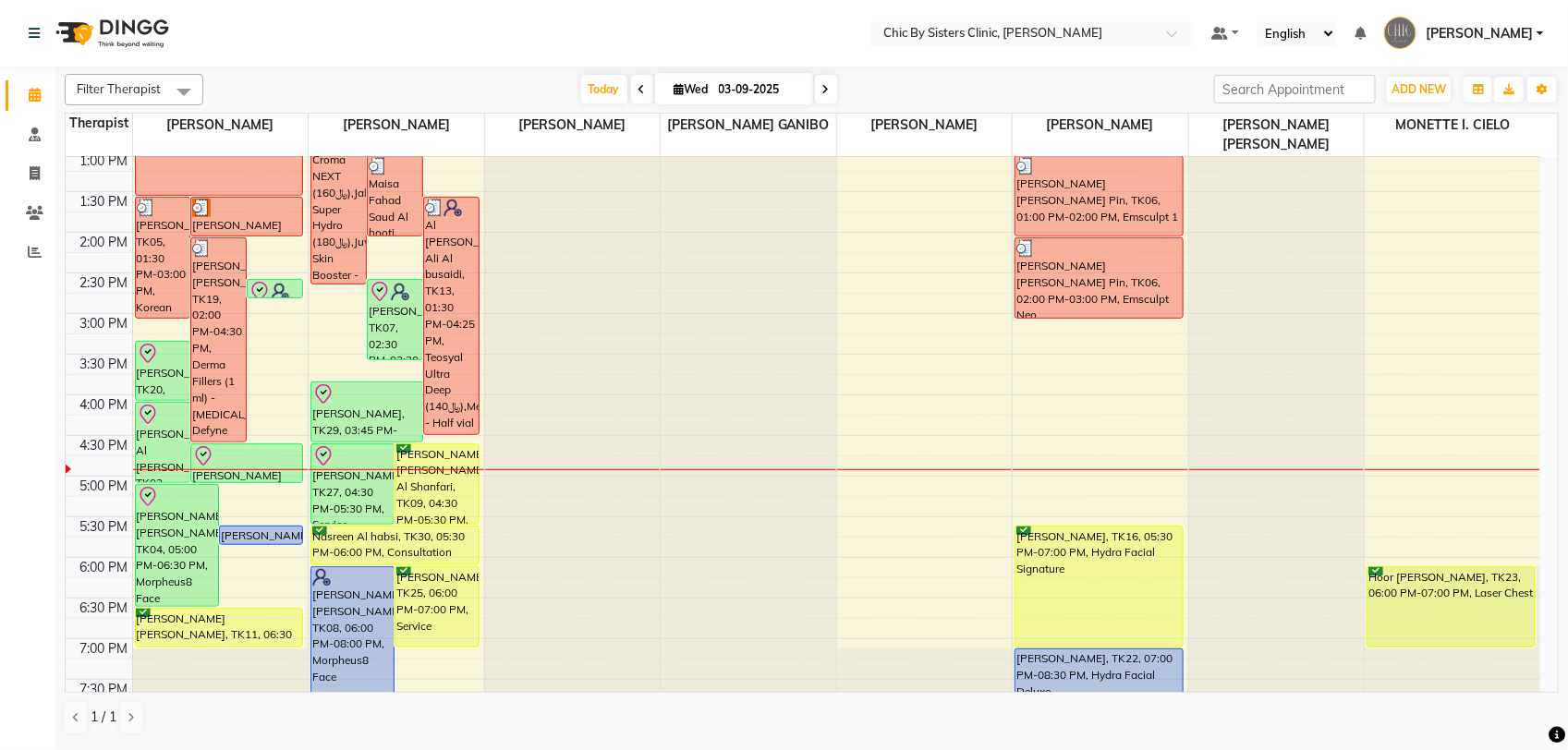
scroll to position [297, 0]
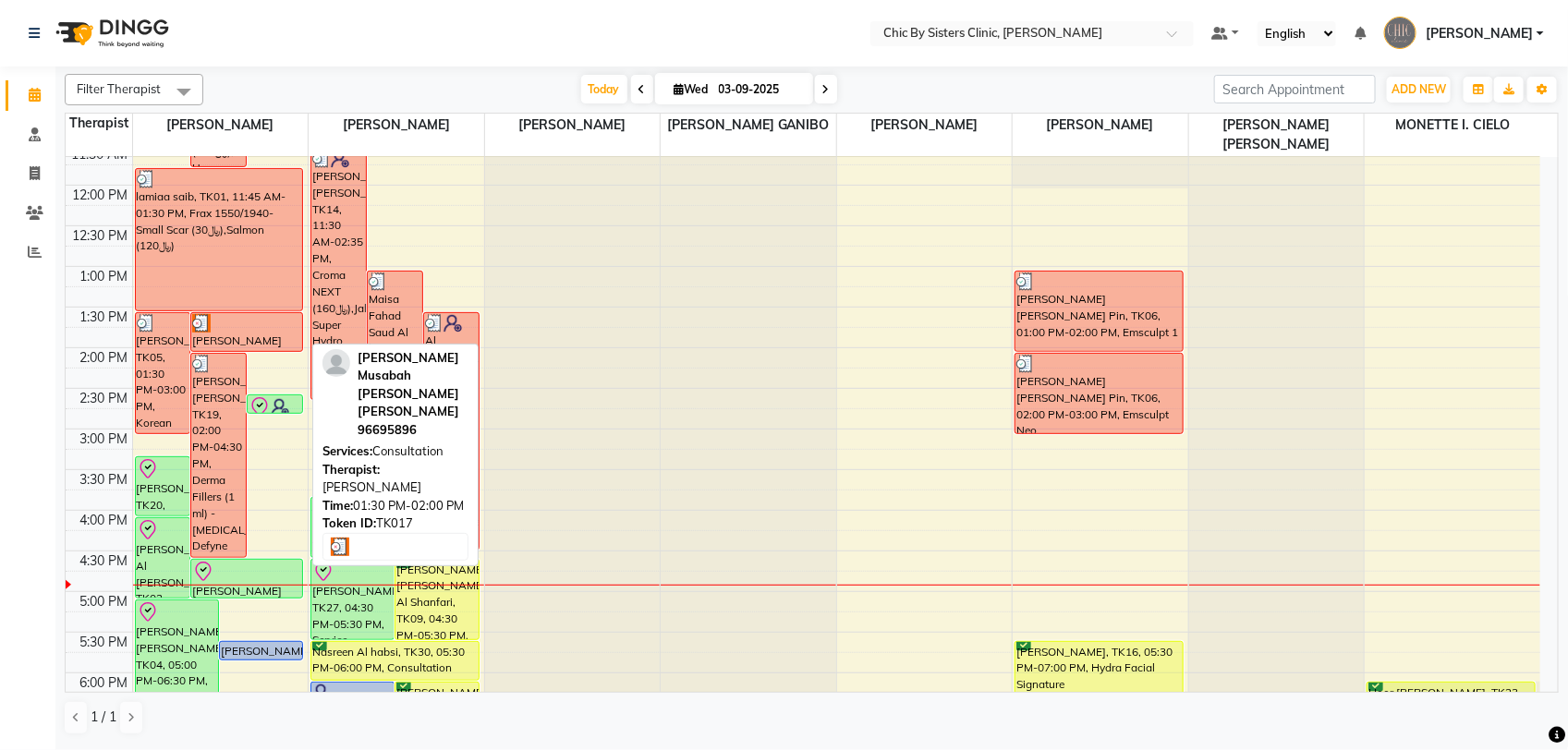
click at [213, 339] on div "[PERSON_NAME] Musabah [PERSON_NAME] [PERSON_NAME], TK17, 01:30 PM-02:00 PM, Con…" at bounding box center [246, 332] width 111 height 38
select select "3"
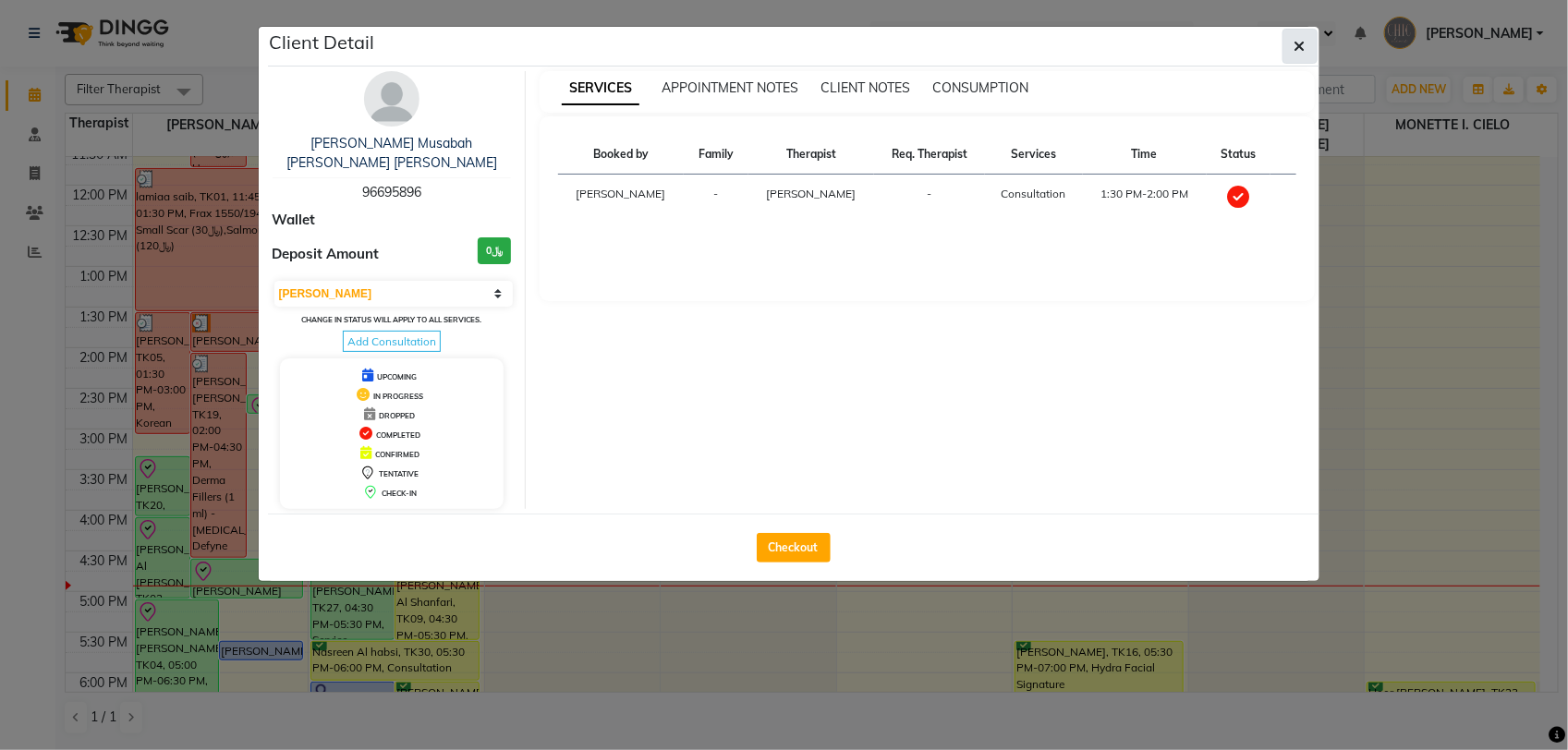
click at [1305, 56] on button "button" at bounding box center [1299, 45] width 35 height 35
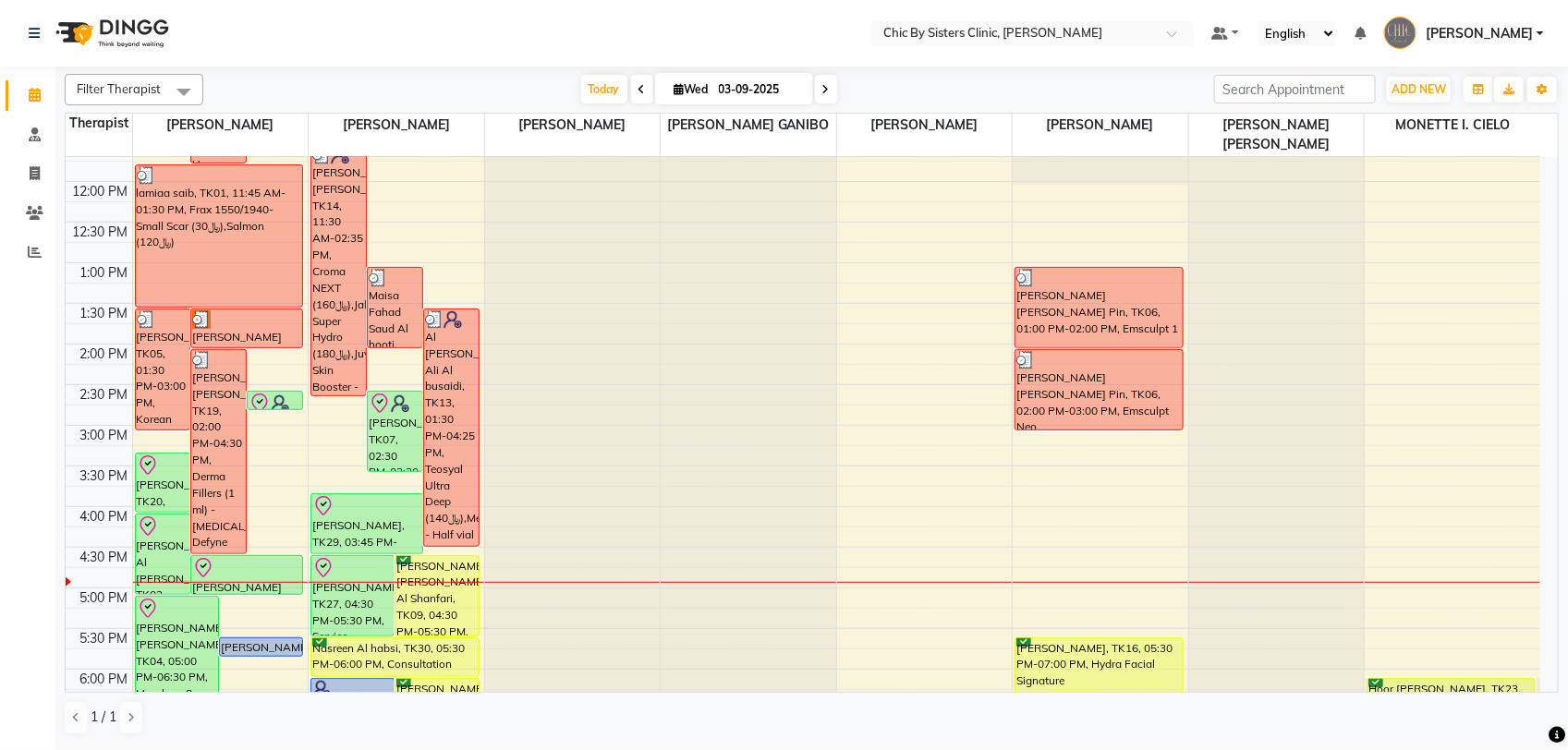
scroll to position [312, 0]
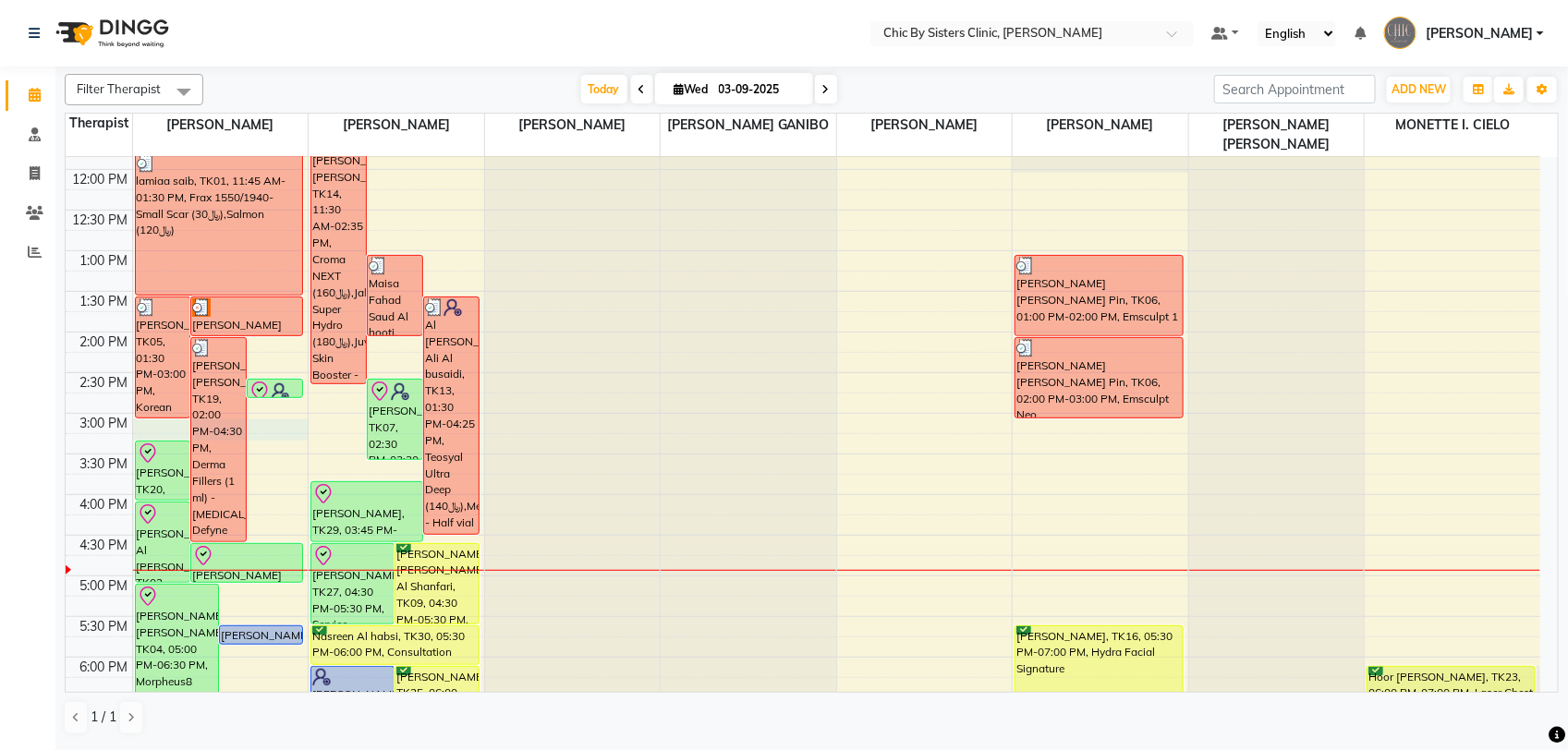
click at [305, 420] on div "8:00 AM 8:30 AM 9:00 AM 9:30 AM 10:00 AM 10:30 AM 11:00 AM 11:30 AM 12:00 PM 12…" at bounding box center [802, 495] width 1474 height 1299
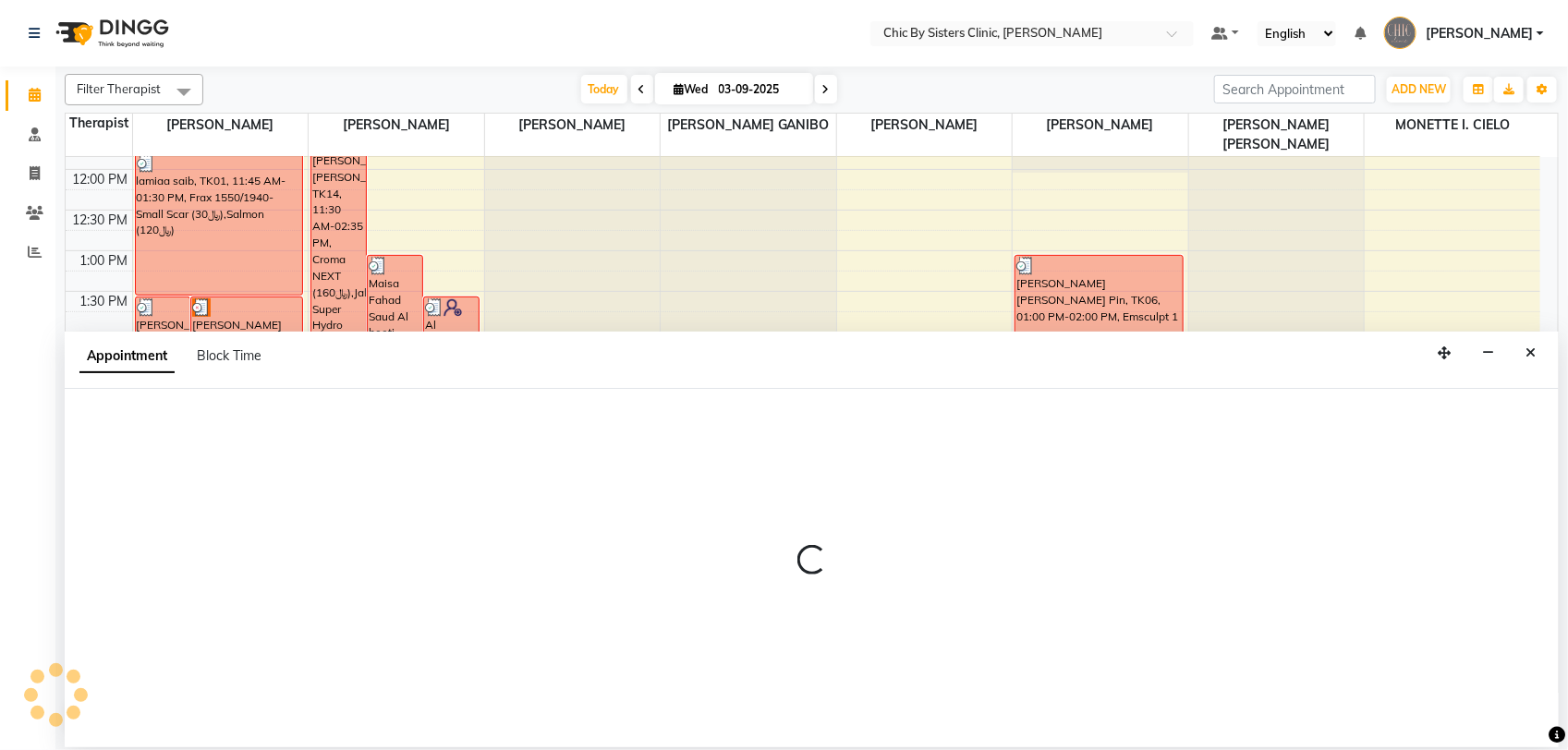
select select "49177"
select select "900"
select select "tentative"
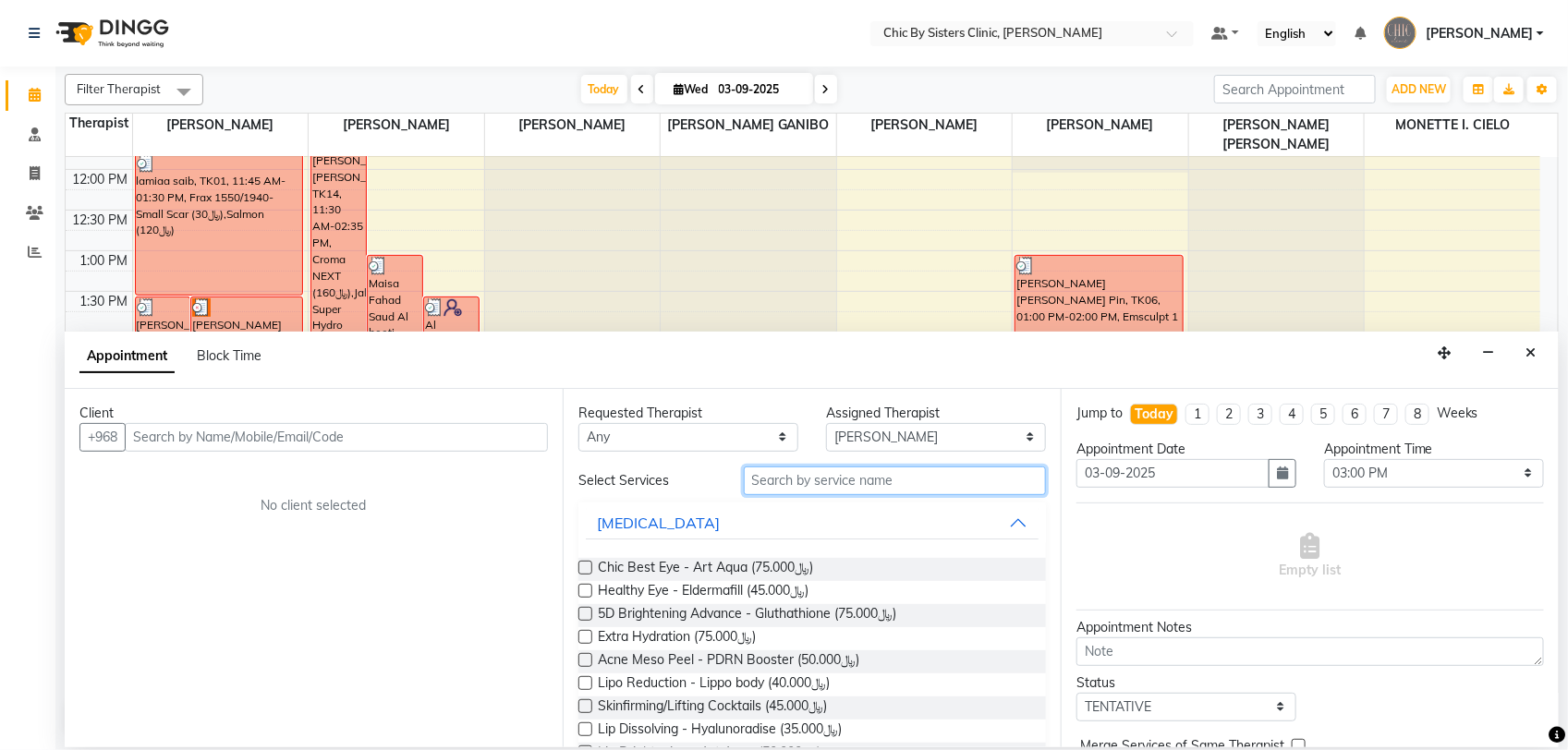
click at [836, 492] on input "text" at bounding box center [894, 480] width 302 height 28
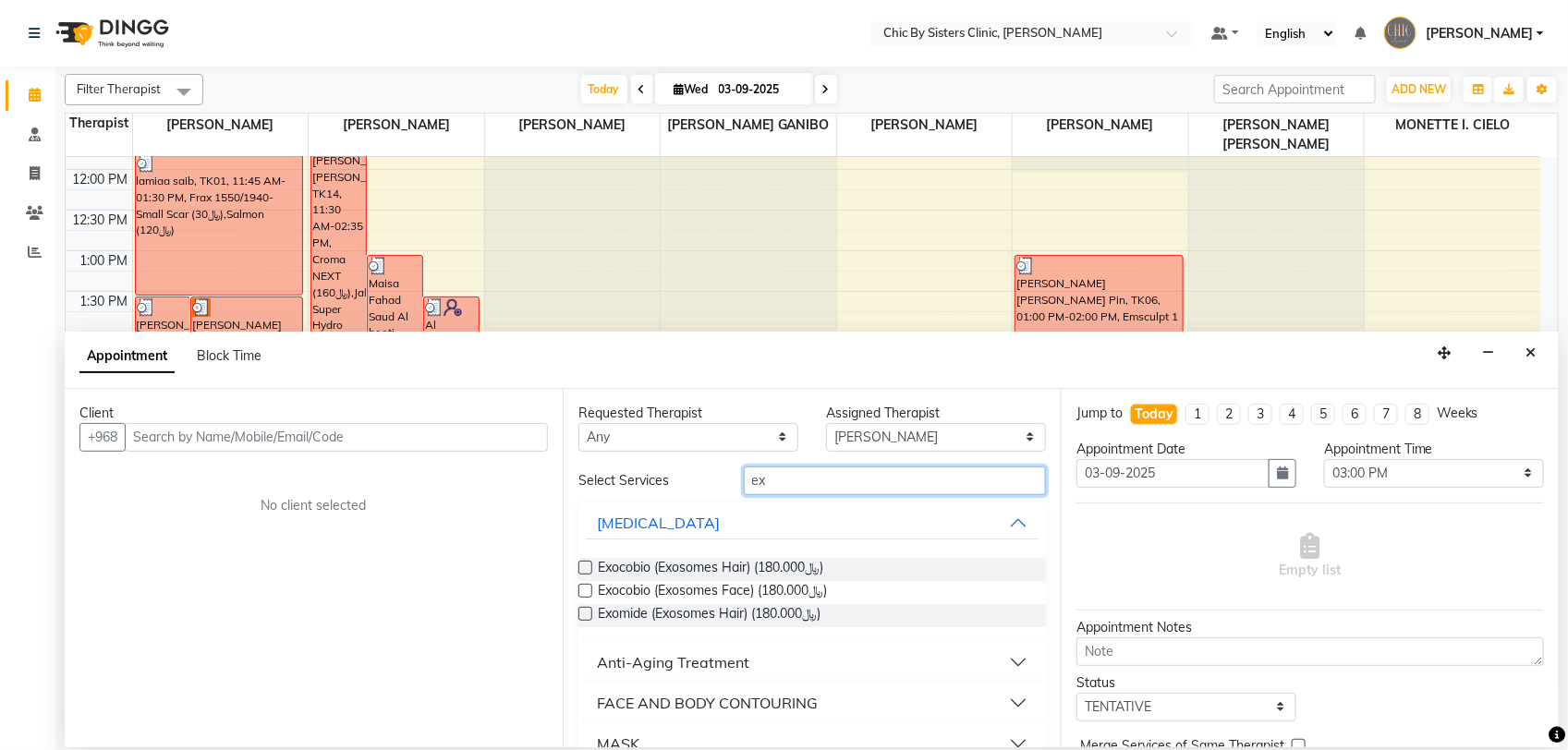
type input "e"
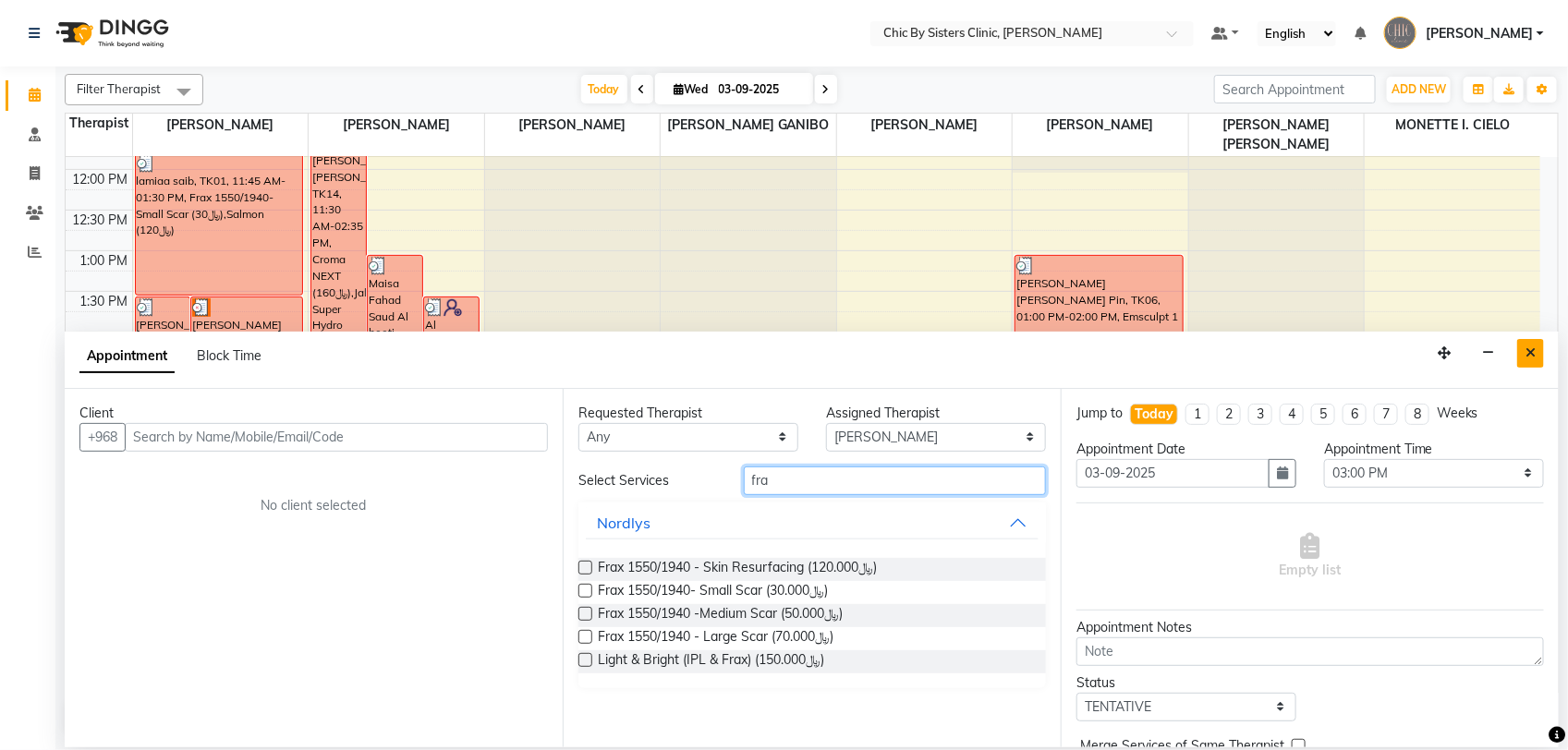
type input "fra"
click at [1522, 357] on button "Close" at bounding box center [1530, 353] width 26 height 28
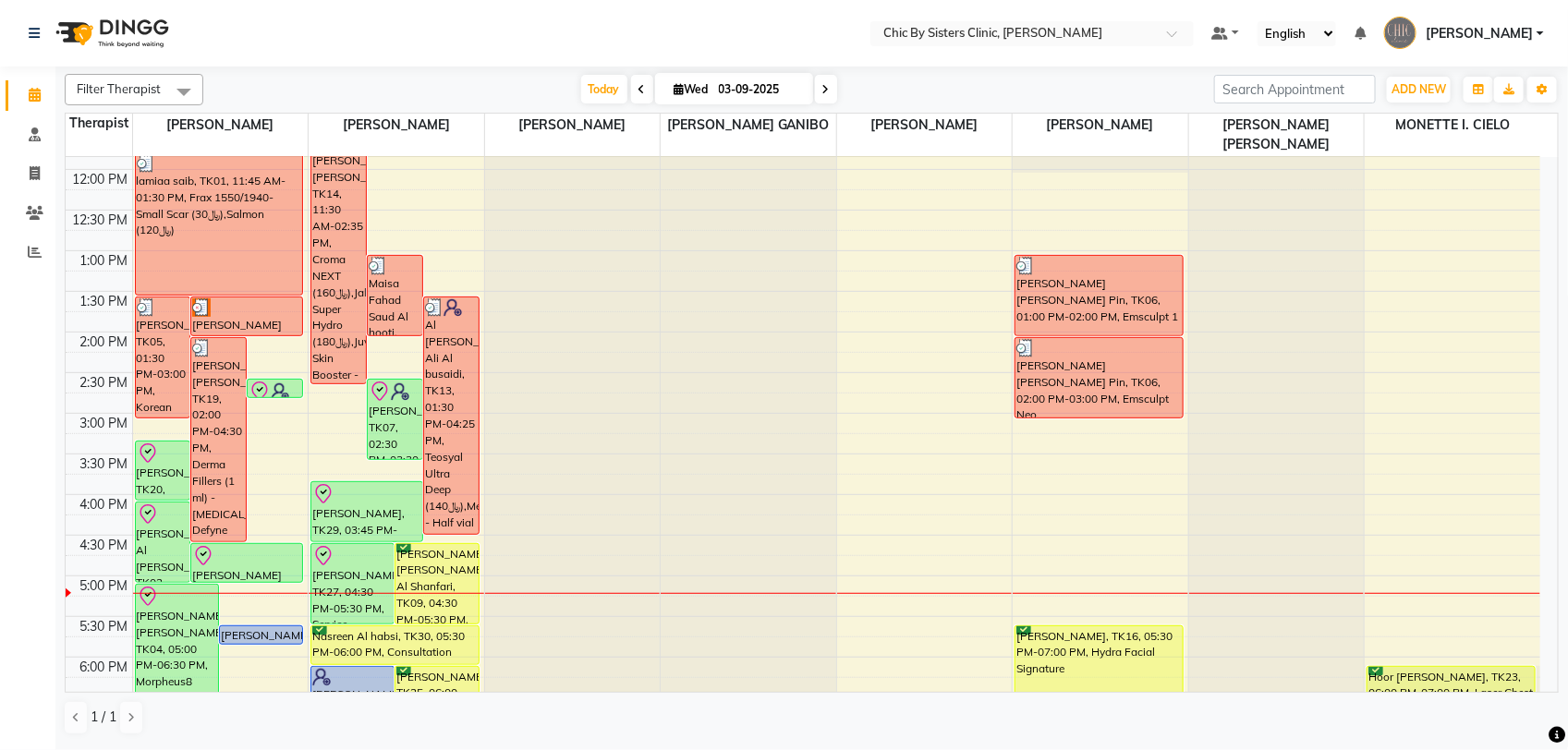
scroll to position [427, 0]
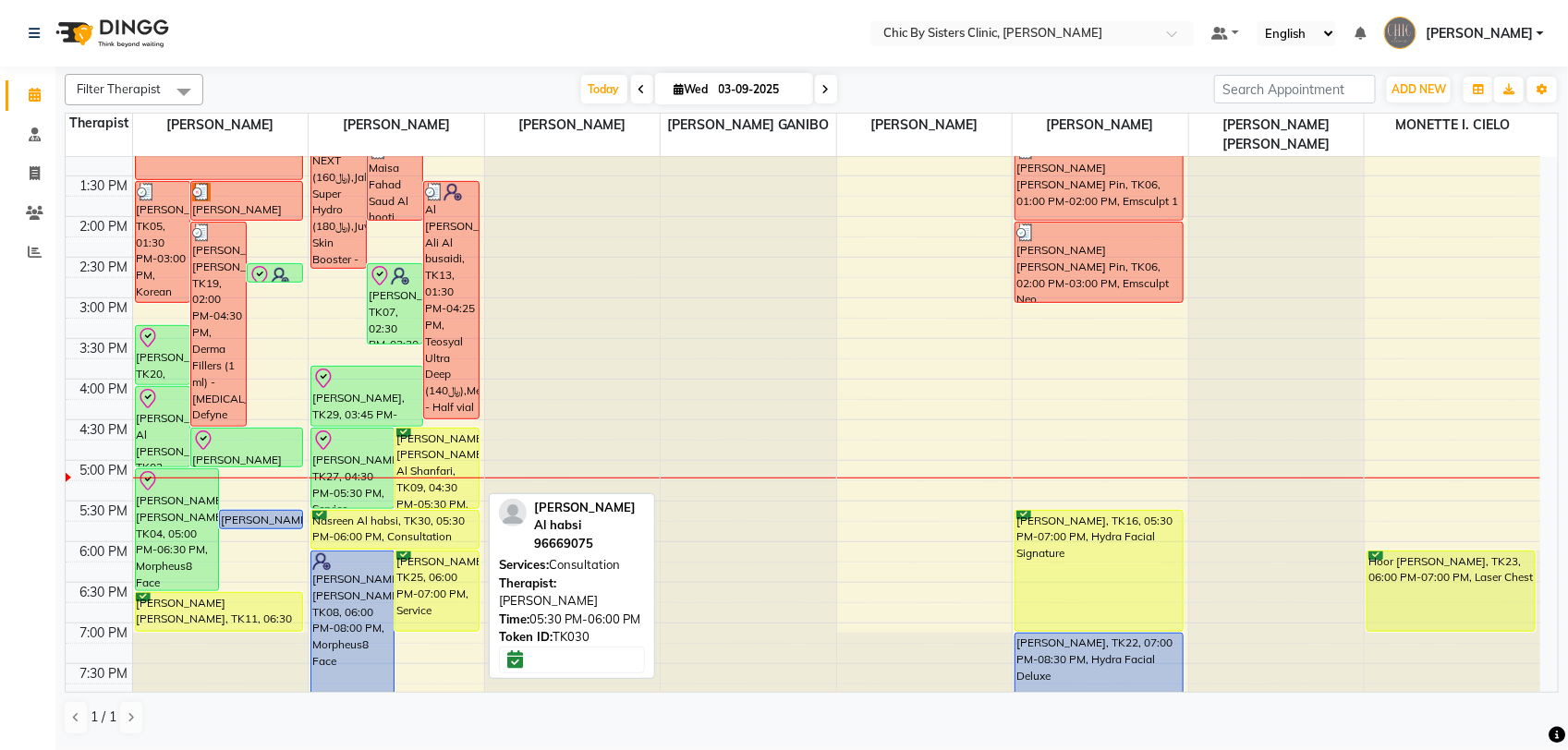
click at [357, 538] on div "Nasreen Al habsi, TK30, 05:30 PM-06:00 PM, Consultation" at bounding box center [394, 530] width 167 height 38
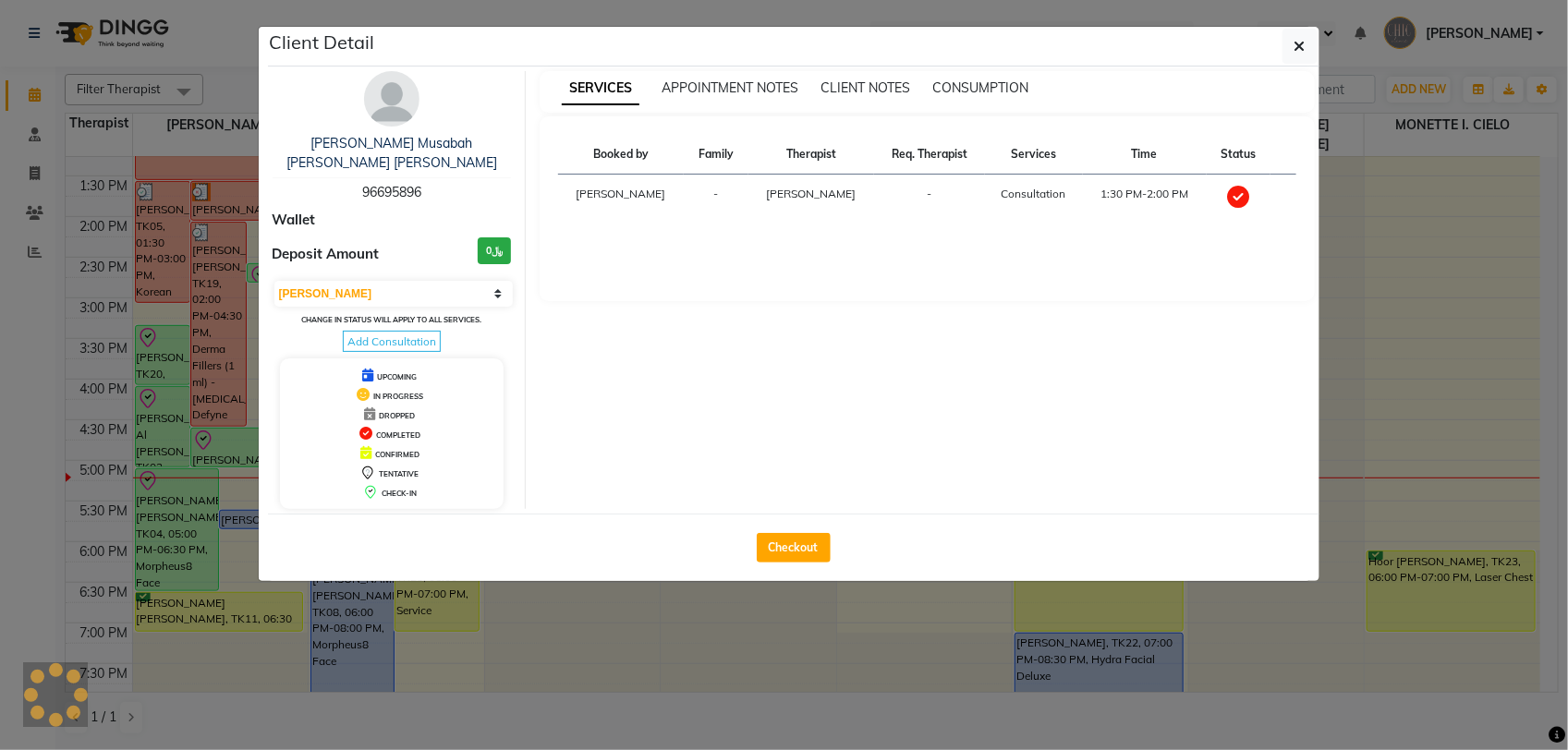
select select "6"
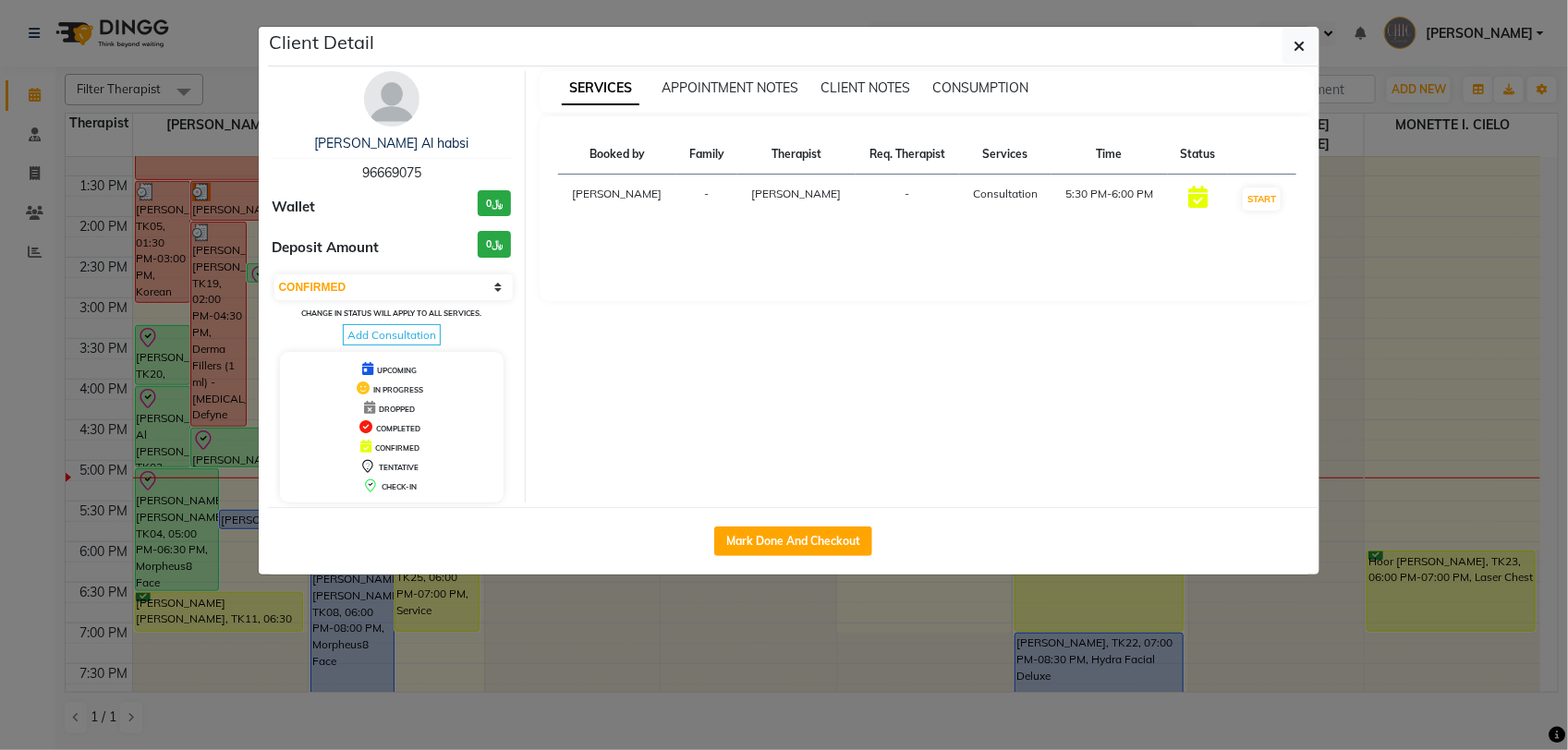
click at [383, 101] on img at bounding box center [392, 98] width 56 height 56
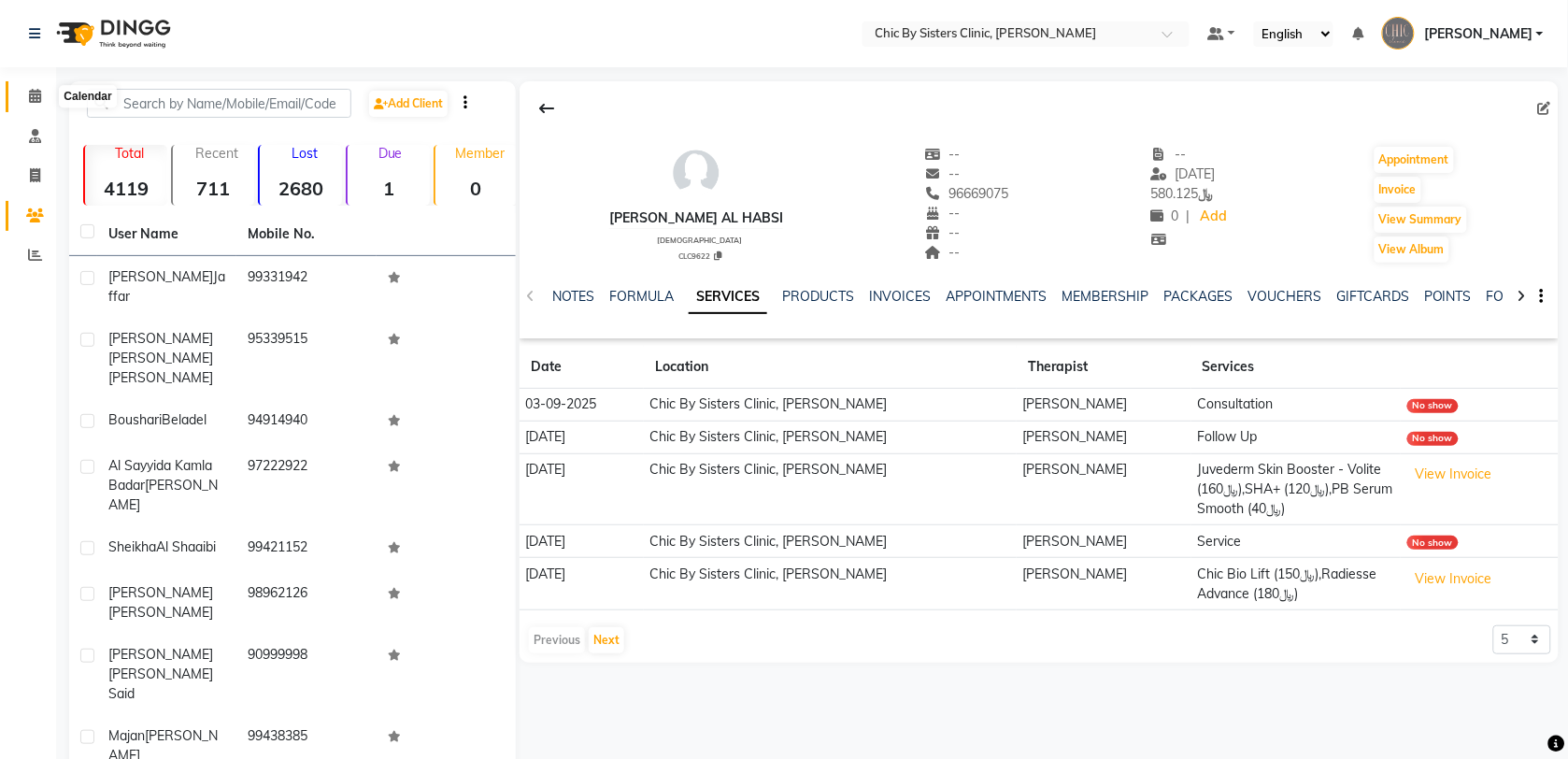
drag, startPoint x: 25, startPoint y: 94, endPoint x: 37, endPoint y: 95, distance: 12.0
click at [25, 94] on span at bounding box center [35, 97] width 33 height 21
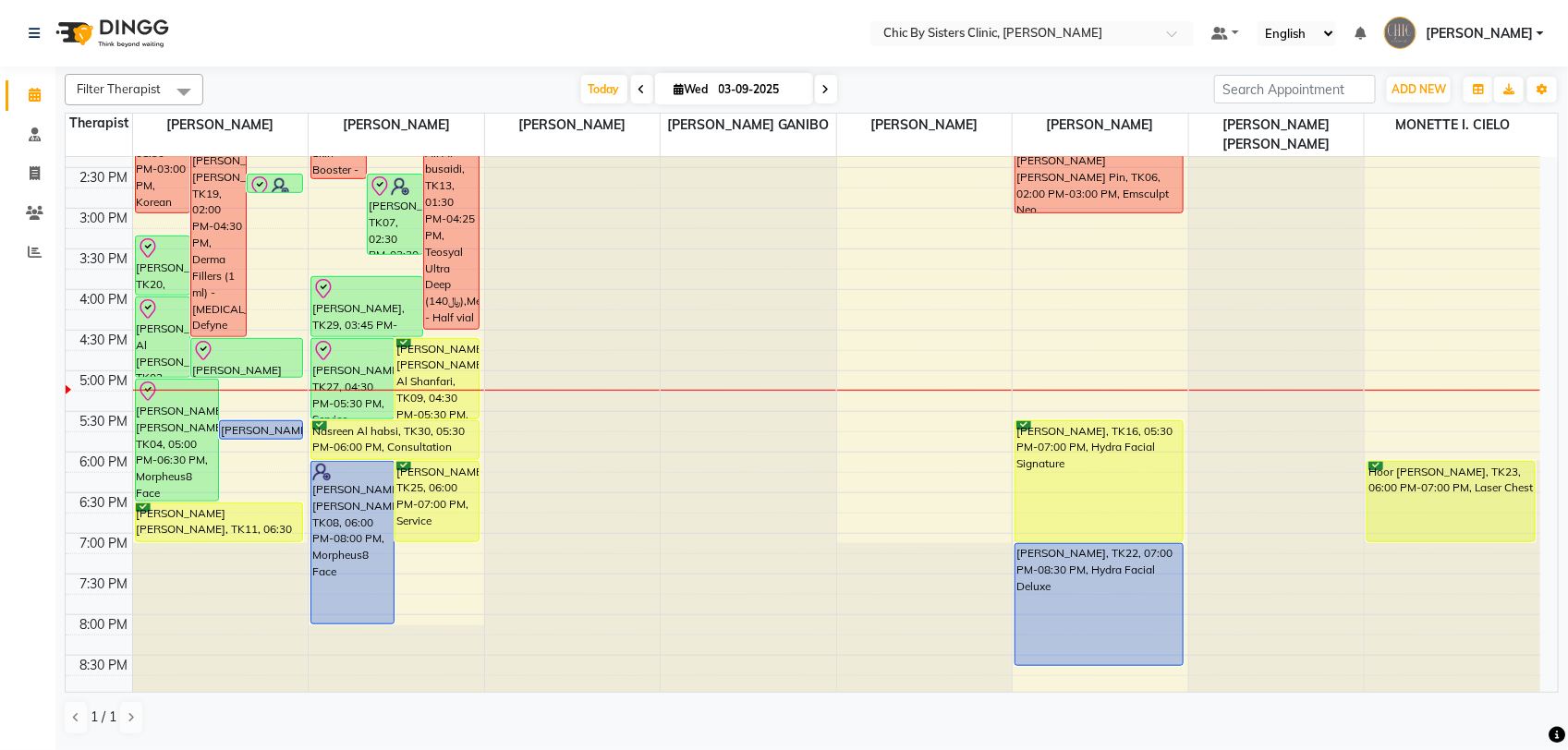
scroll to position [462, 0]
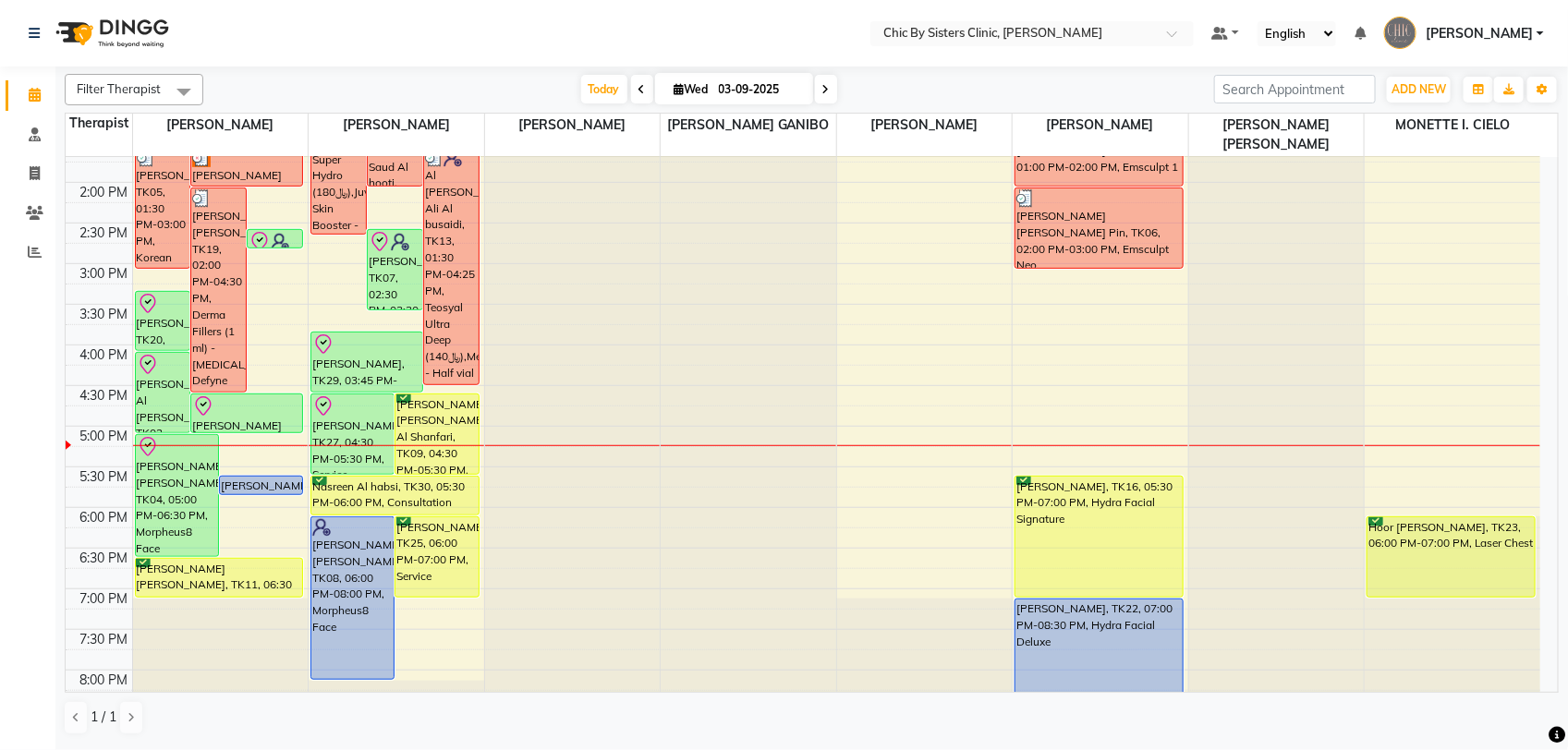
click at [764, 88] on input "03-09-2025" at bounding box center [759, 89] width 93 height 27
select select "9"
select select "2025"
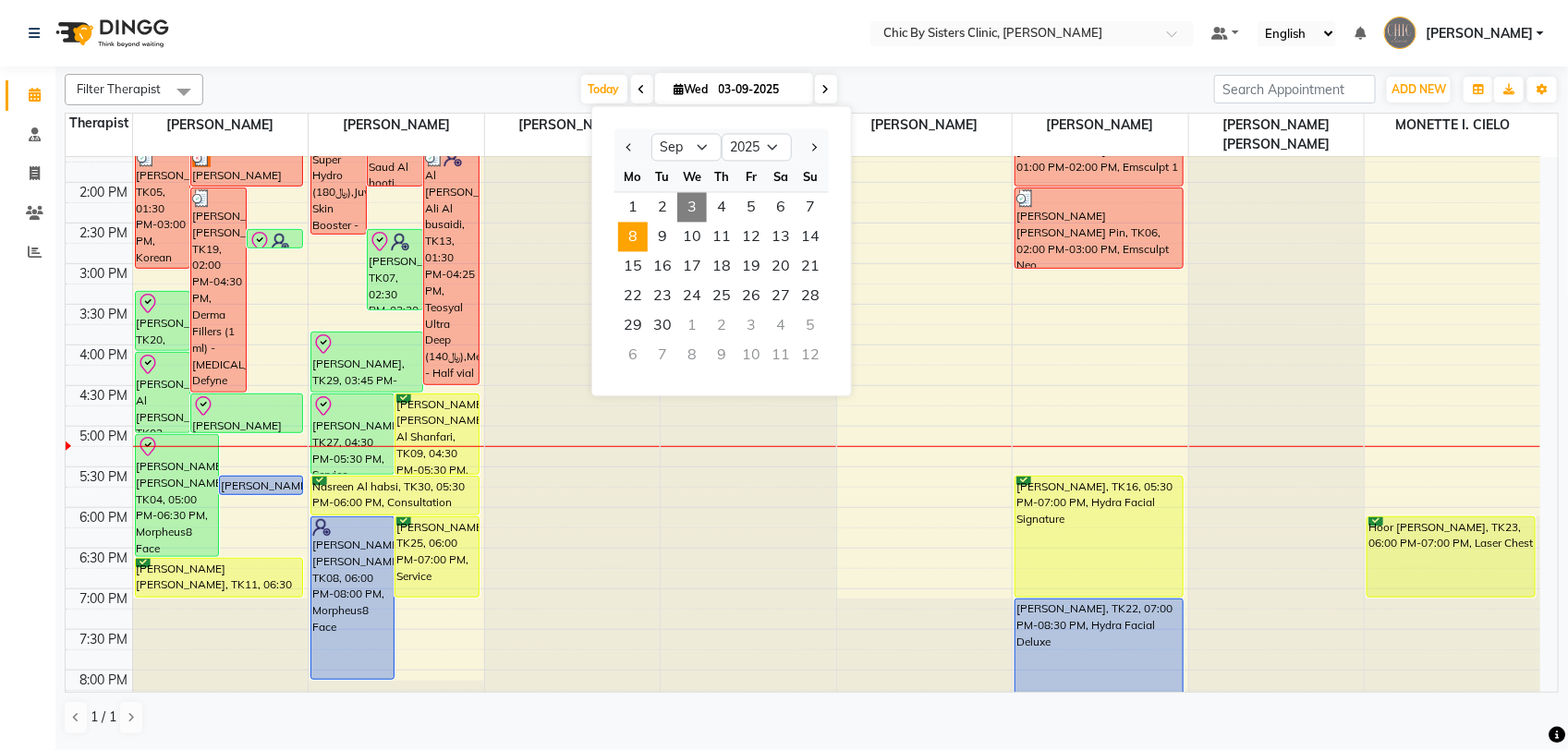
click at [635, 238] on span "8" at bounding box center [632, 236] width 29 height 29
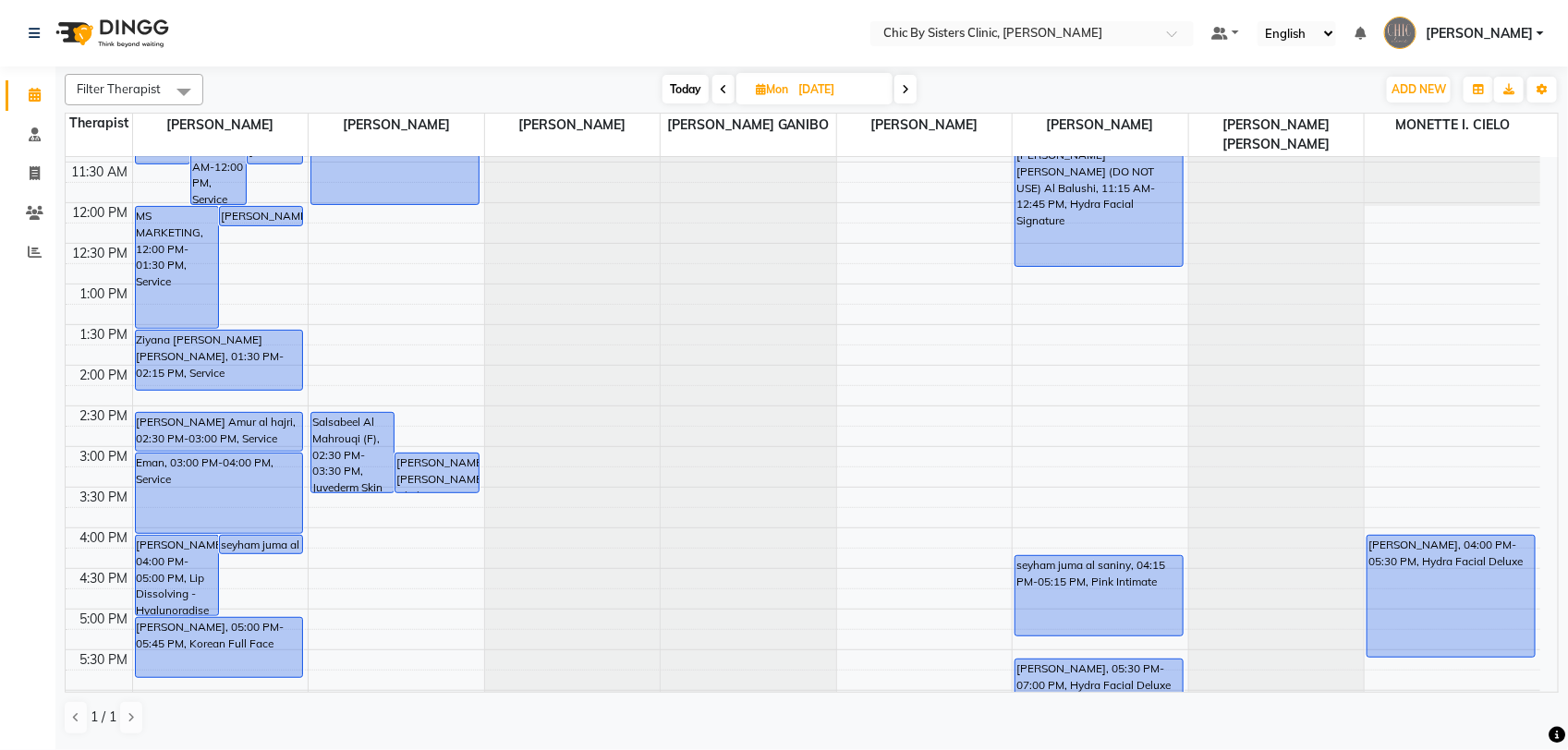
scroll to position [0, 0]
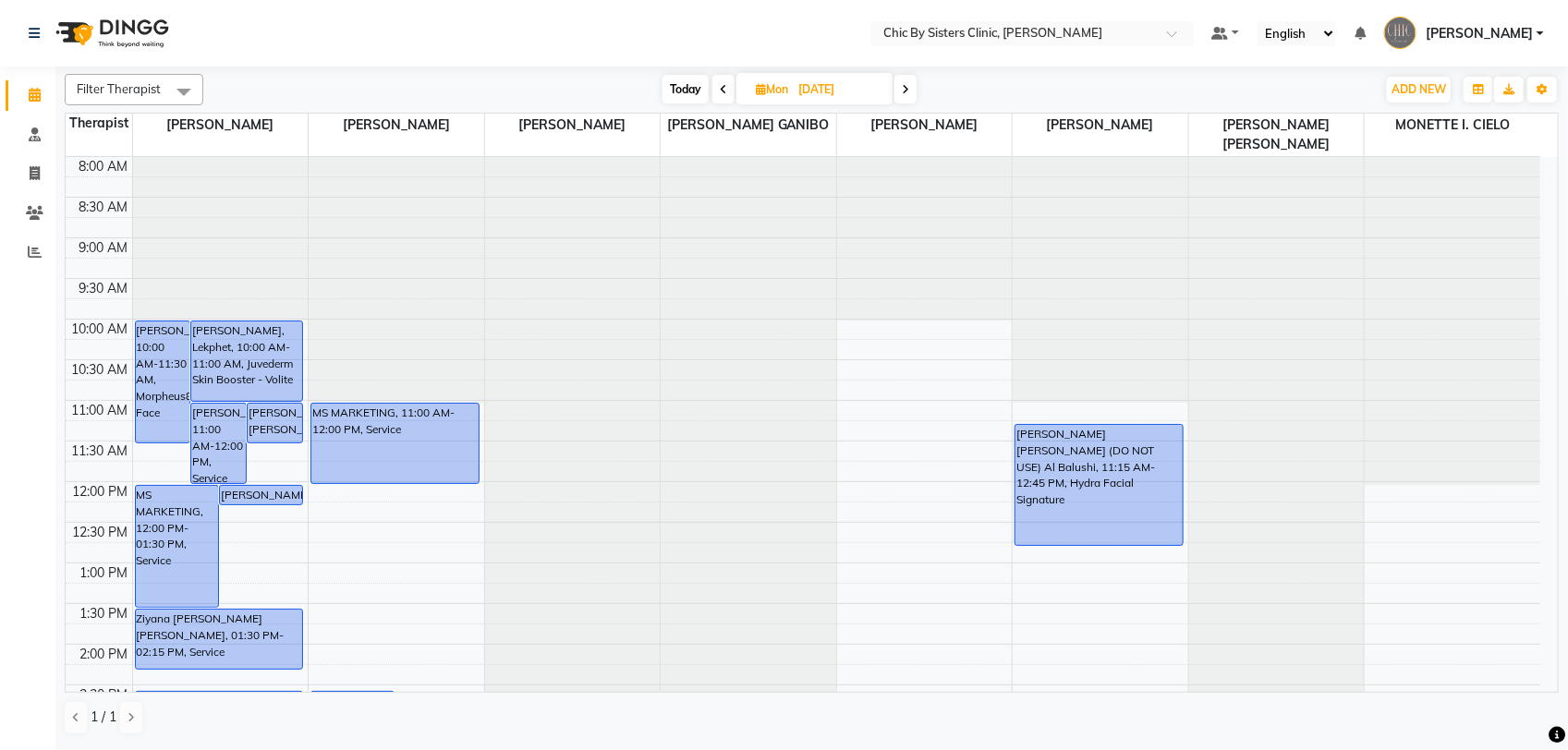
click at [717, 95] on span at bounding box center [723, 89] width 22 height 28
type input "[DATE]"
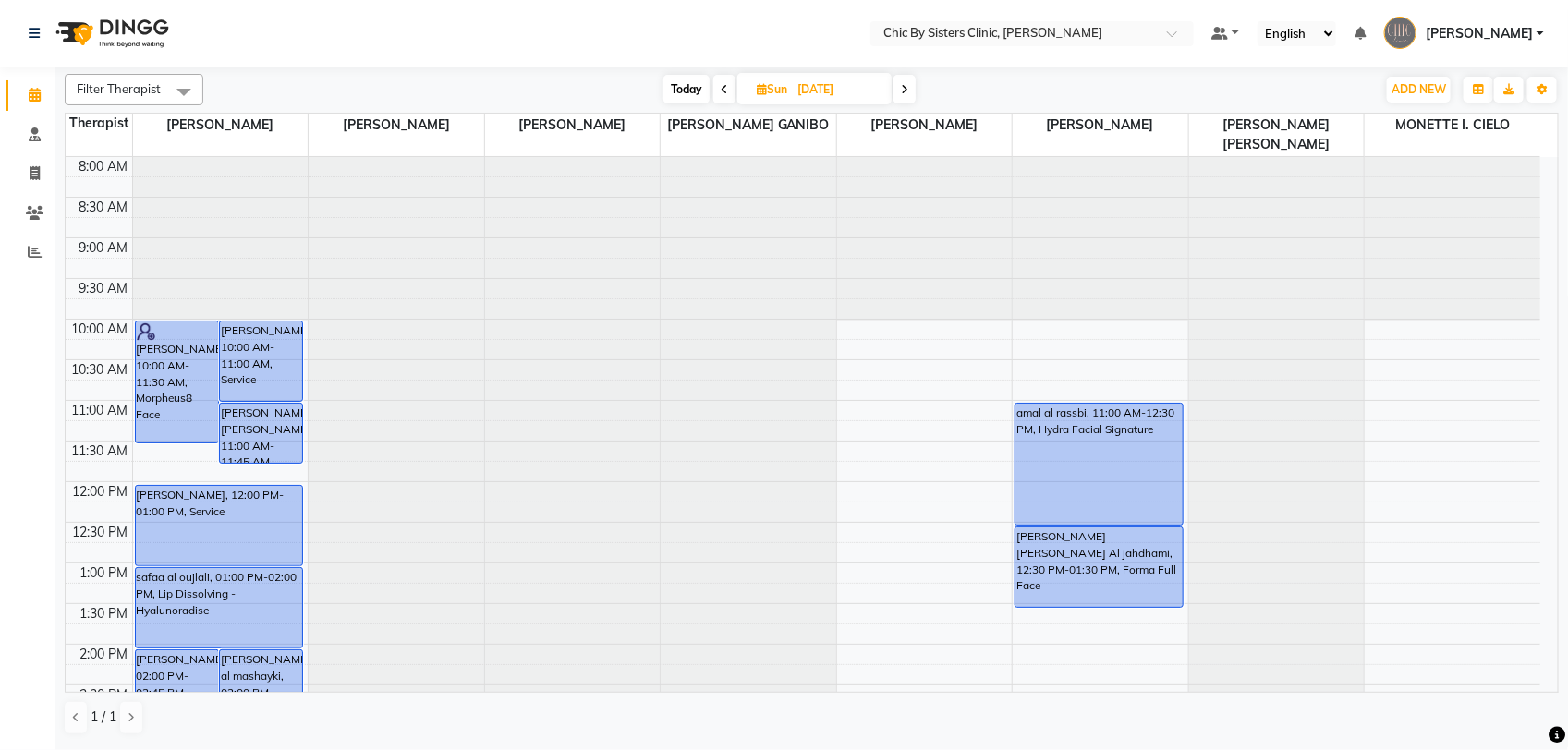
click at [822, 83] on input "[DATE]" at bounding box center [838, 89] width 93 height 27
select select "9"
select select "2025"
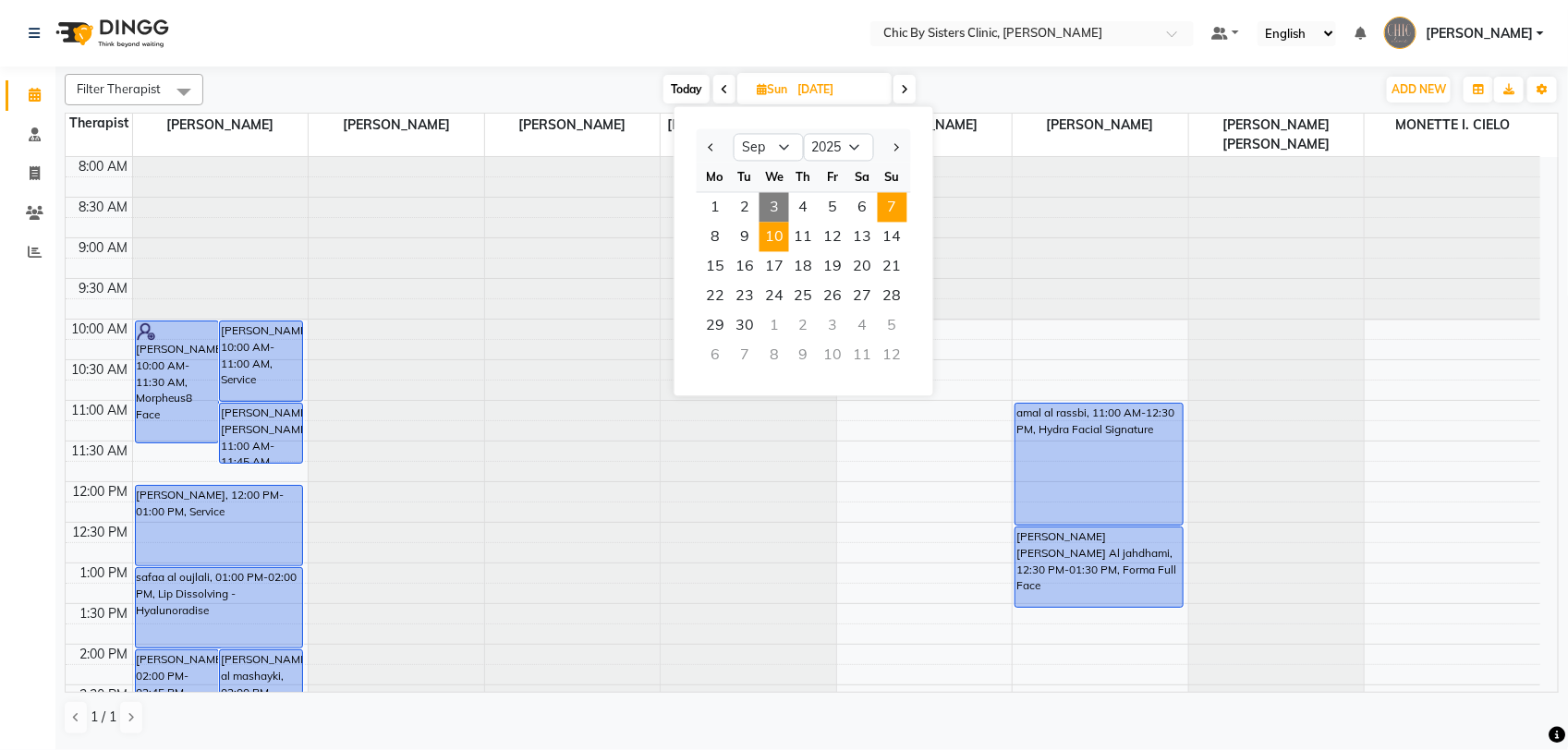
click at [773, 243] on span "10" at bounding box center [774, 236] width 29 height 29
type input "[DATE]"
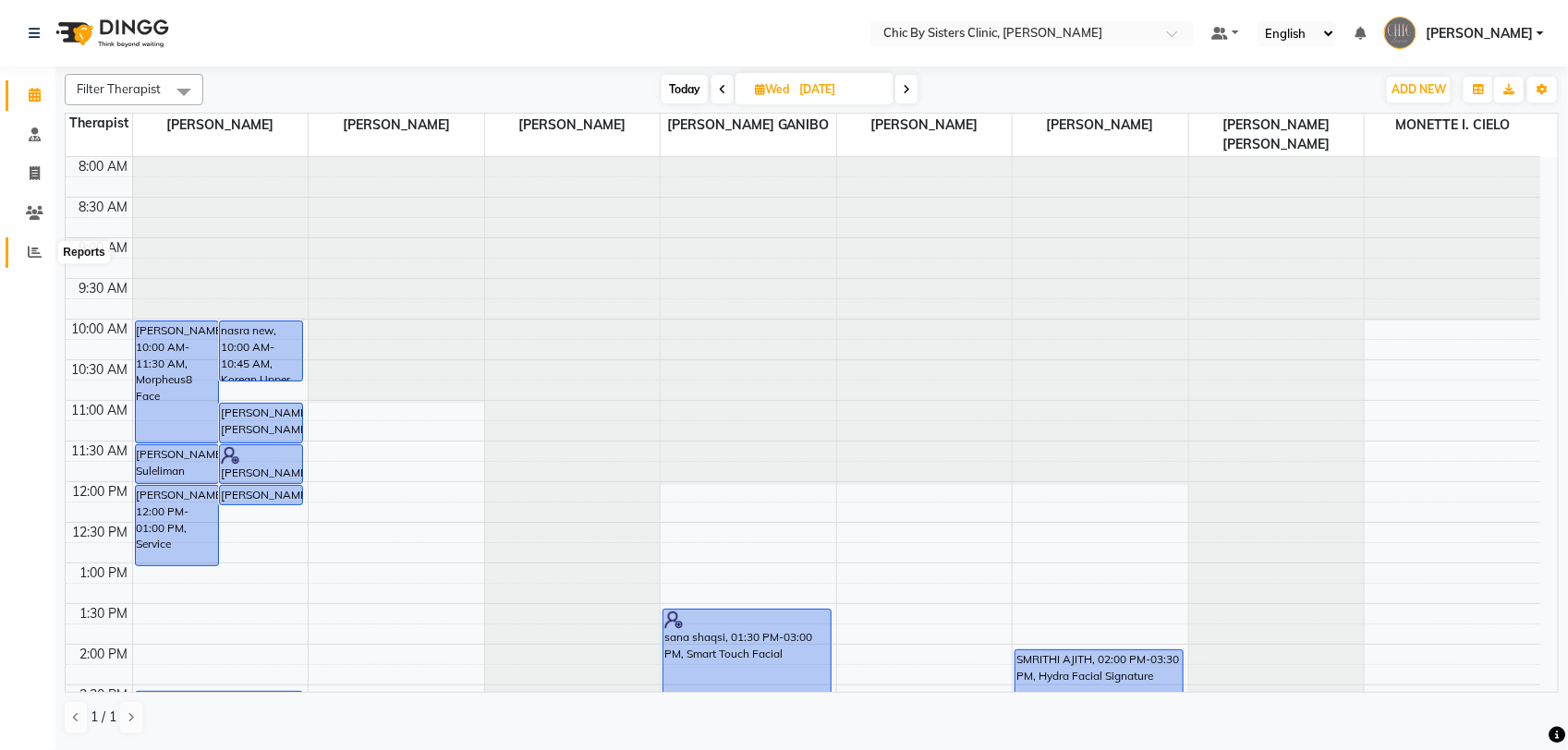
click at [33, 254] on icon at bounding box center [34, 252] width 14 height 14
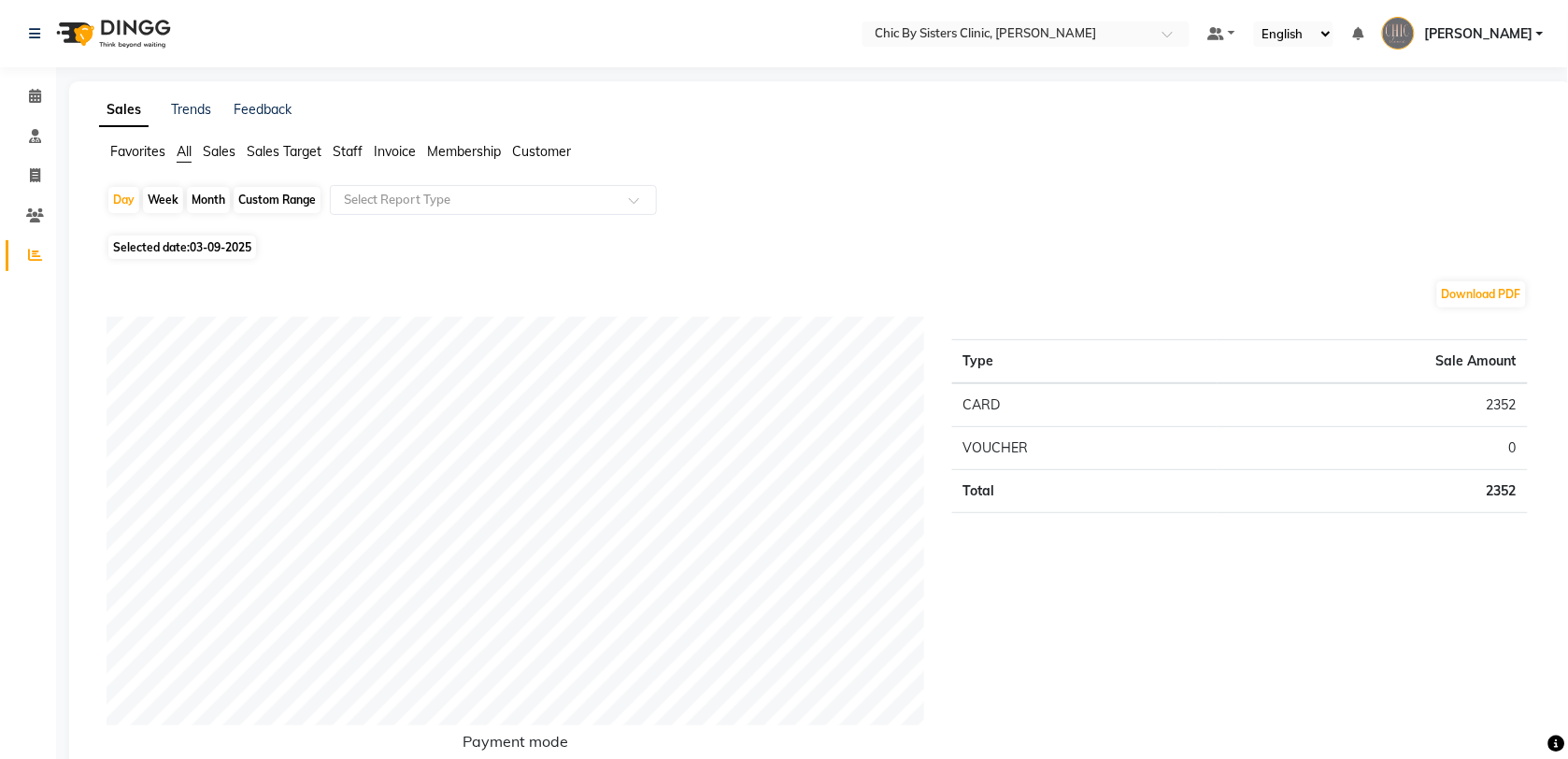
click at [353, 155] on span "Staff" at bounding box center [347, 151] width 30 height 17
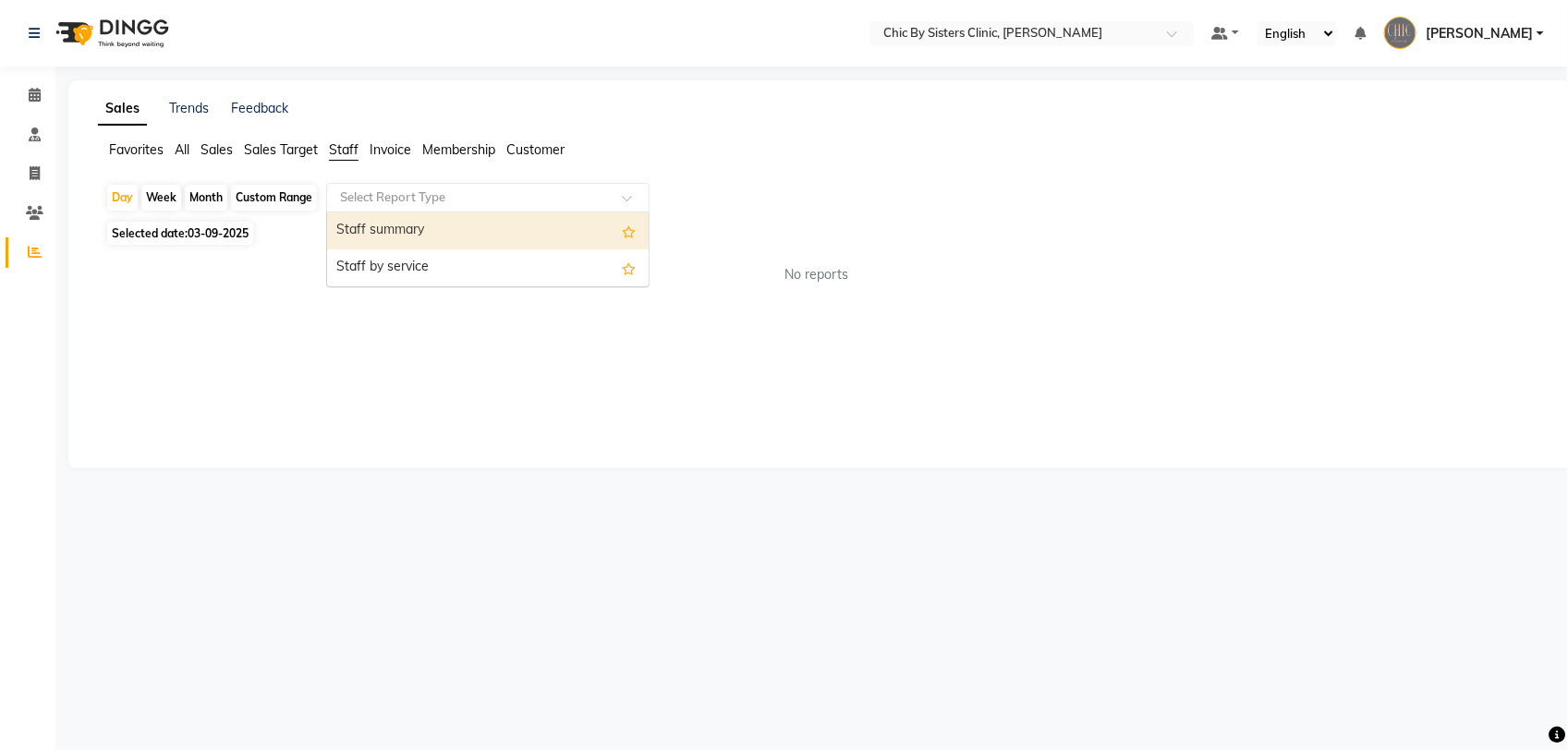
click at [378, 195] on input "text" at bounding box center [469, 198] width 266 height 19
click at [412, 234] on div "Staff summary" at bounding box center [488, 231] width 322 height 37
select select "full_report"
select select "csv"
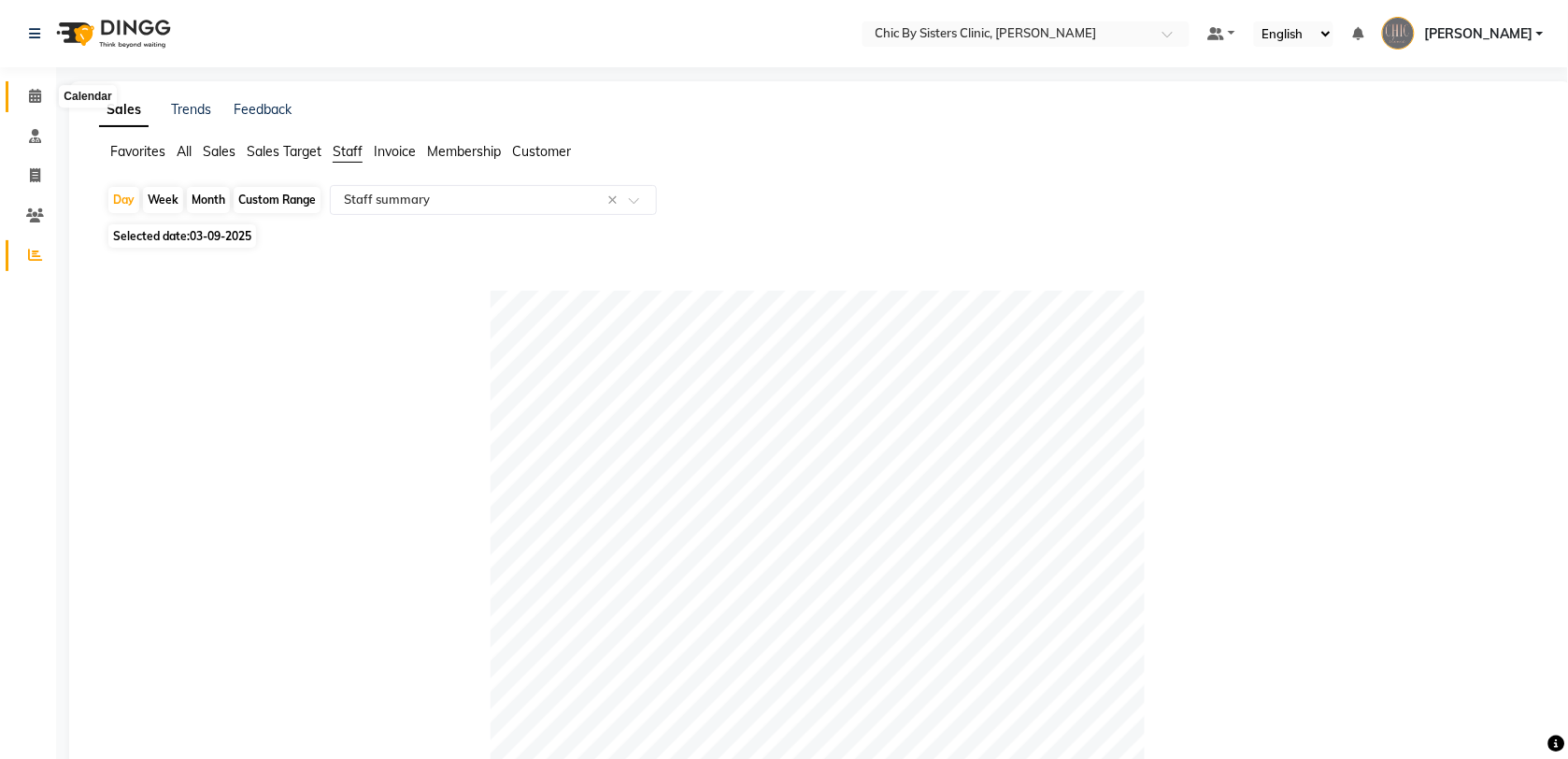
click at [31, 100] on icon at bounding box center [34, 96] width 12 height 14
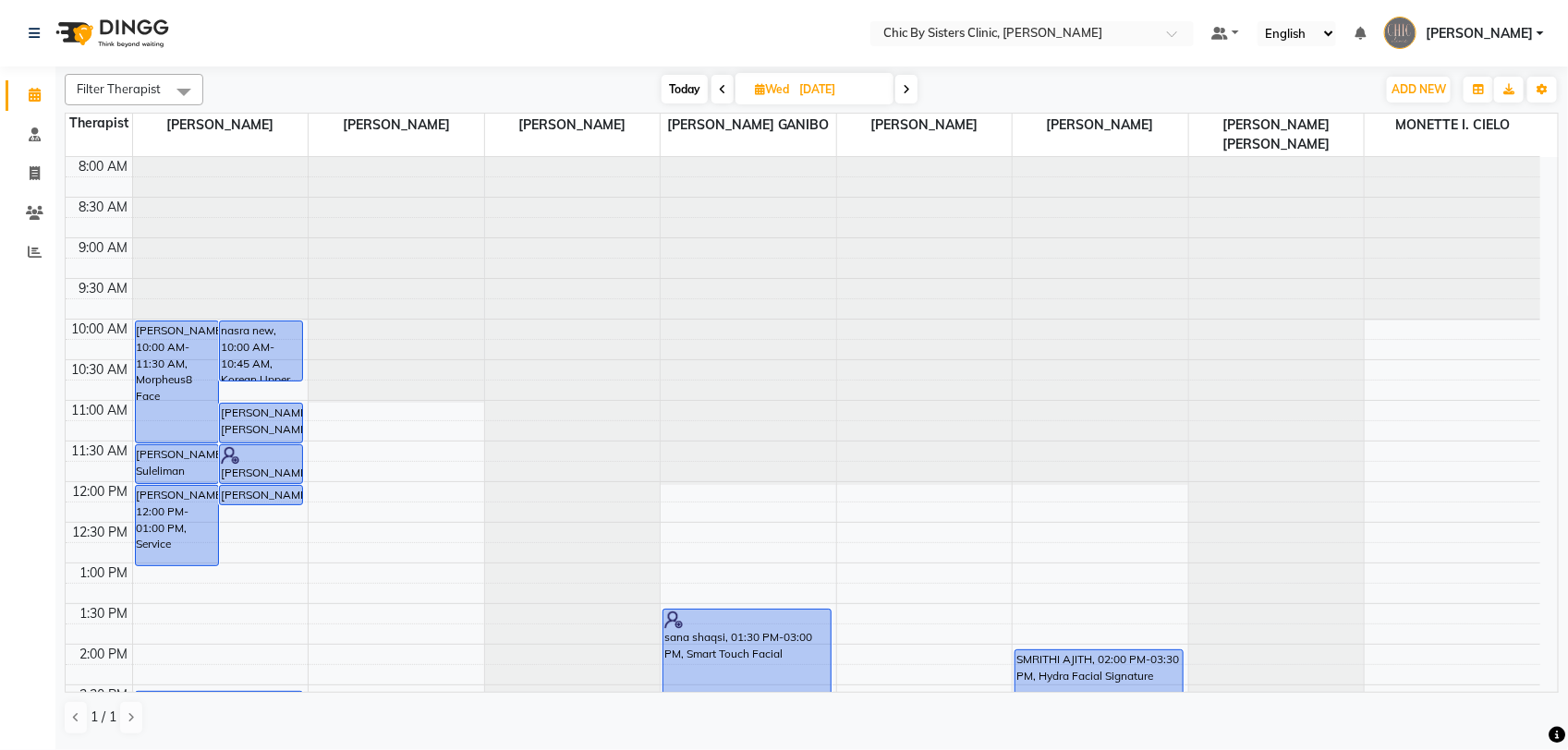
click at [677, 83] on span "Today" at bounding box center [684, 89] width 46 height 28
type input "03-09-2025"
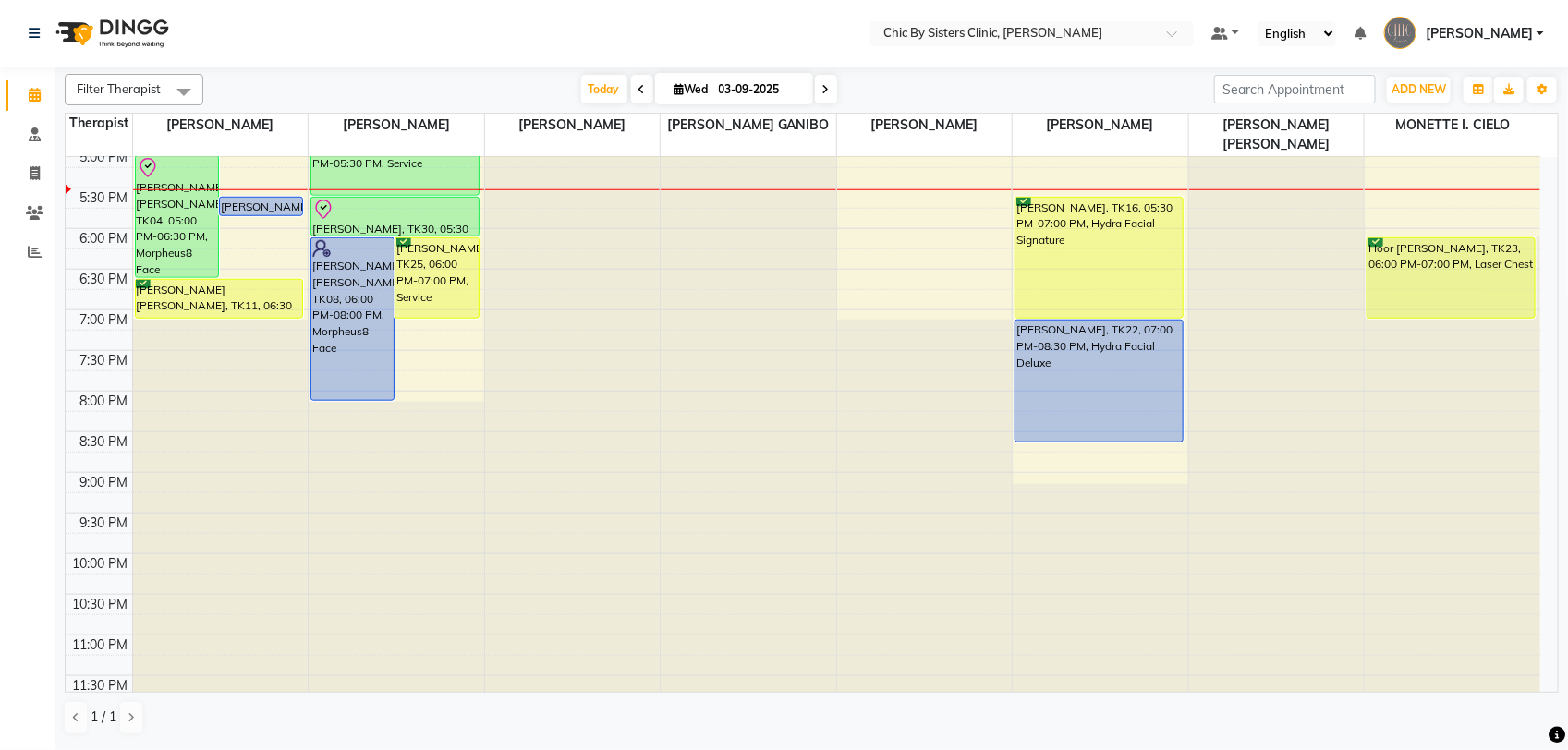
scroll to position [510, 0]
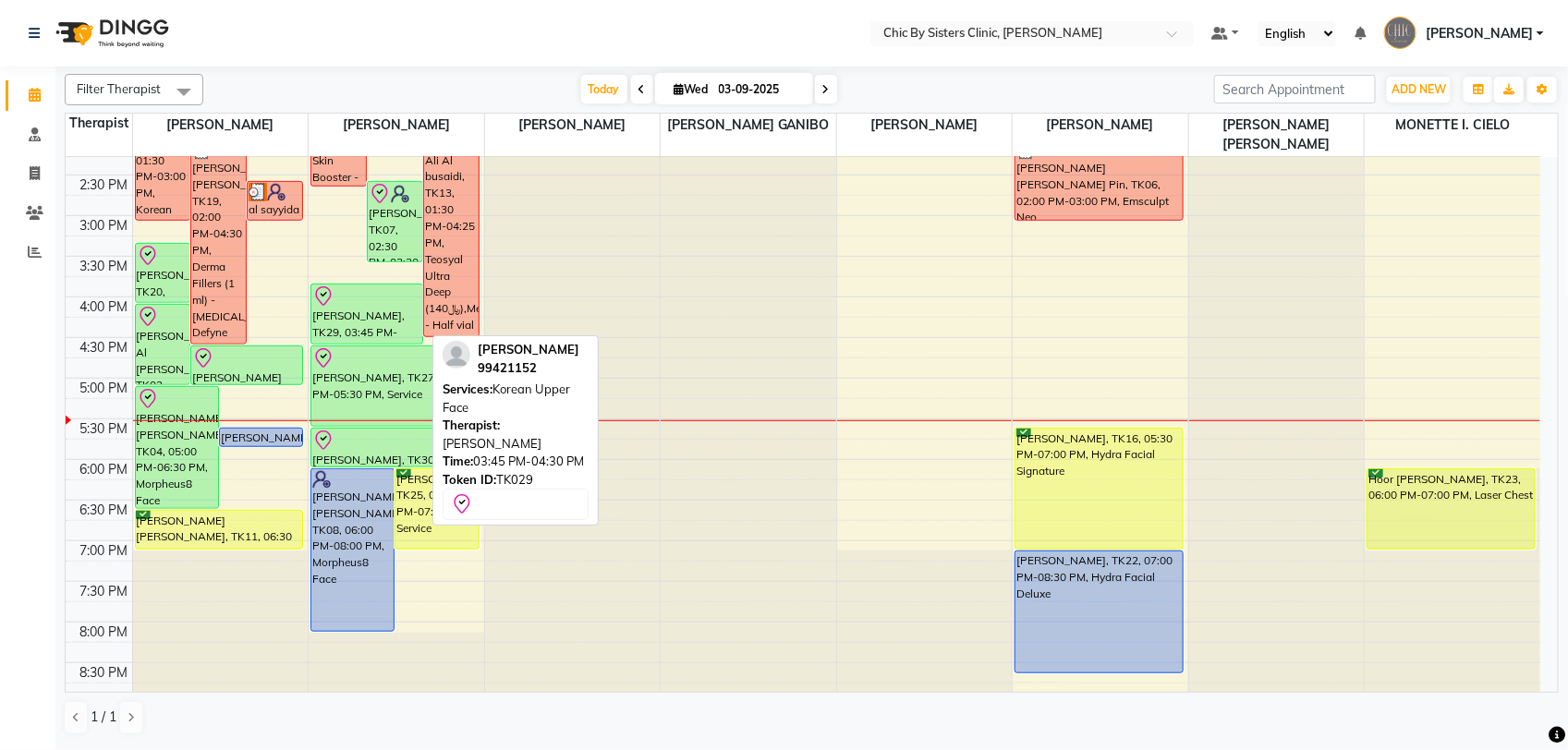
click at [368, 317] on div "[PERSON_NAME], TK29, 03:45 PM-04:30 PM, Korean Upper Face" at bounding box center [366, 314] width 111 height 60
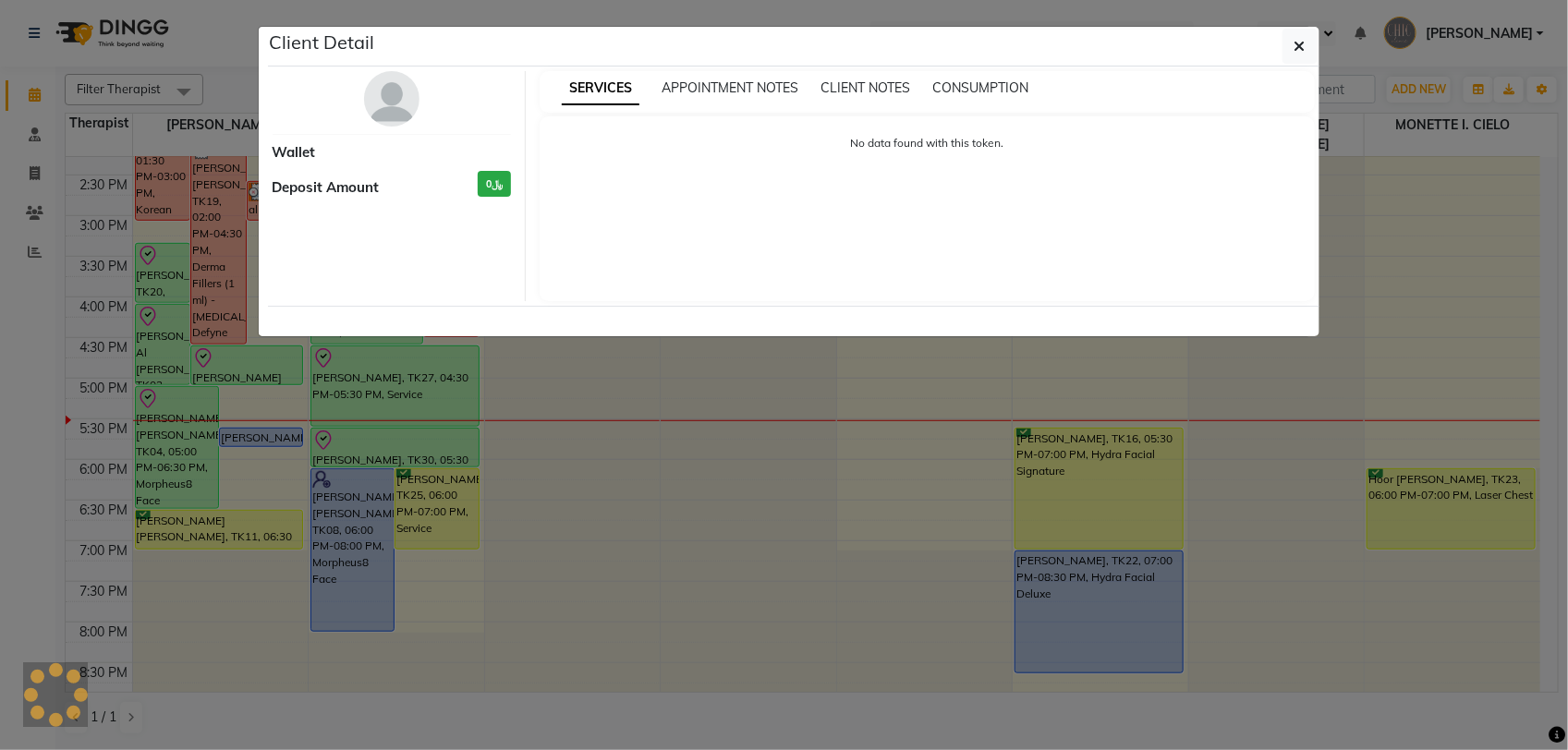
select select "8"
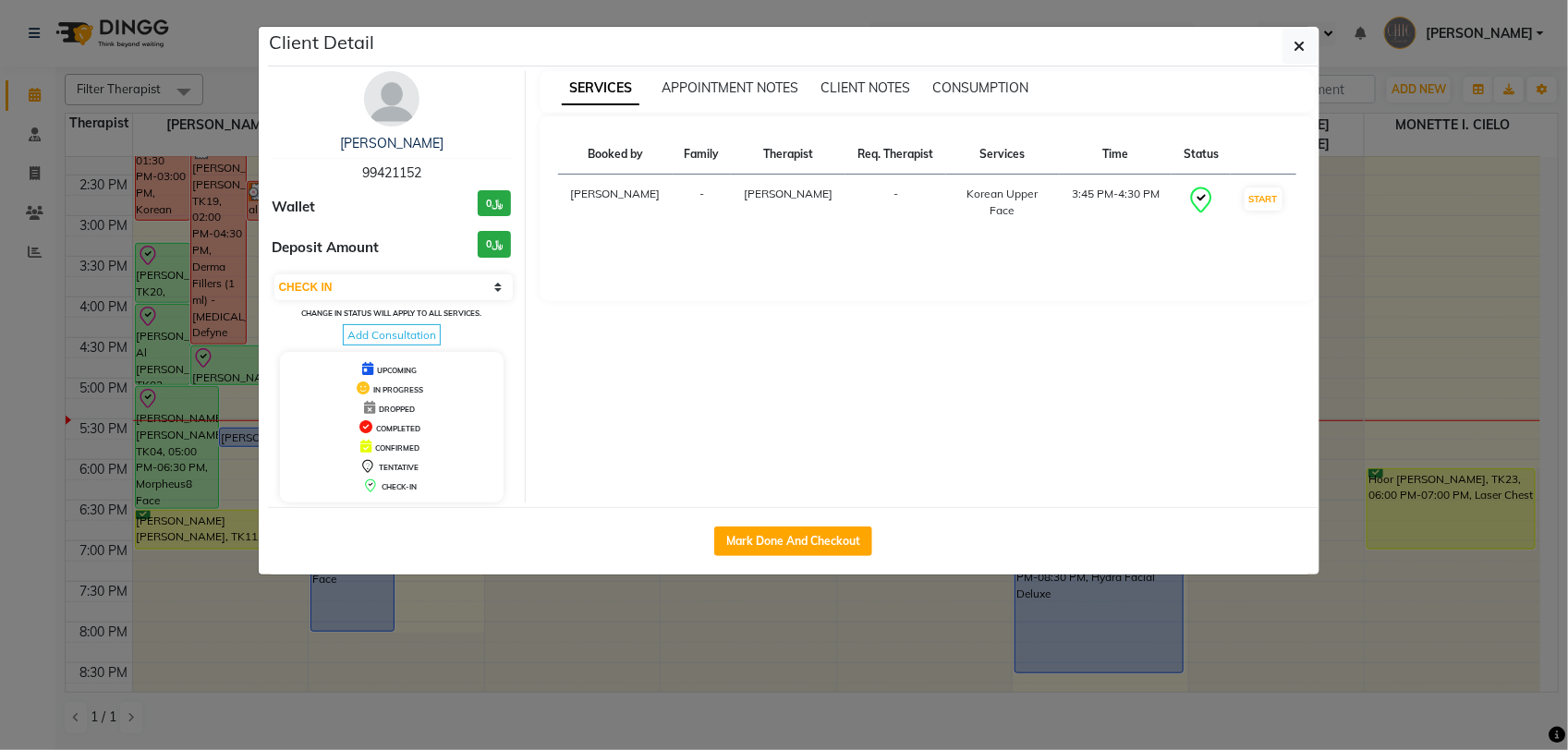
click at [404, 172] on span "99421152" at bounding box center [392, 173] width 60 height 17
copy span "99421152"
click at [1313, 43] on button "button" at bounding box center [1299, 45] width 35 height 35
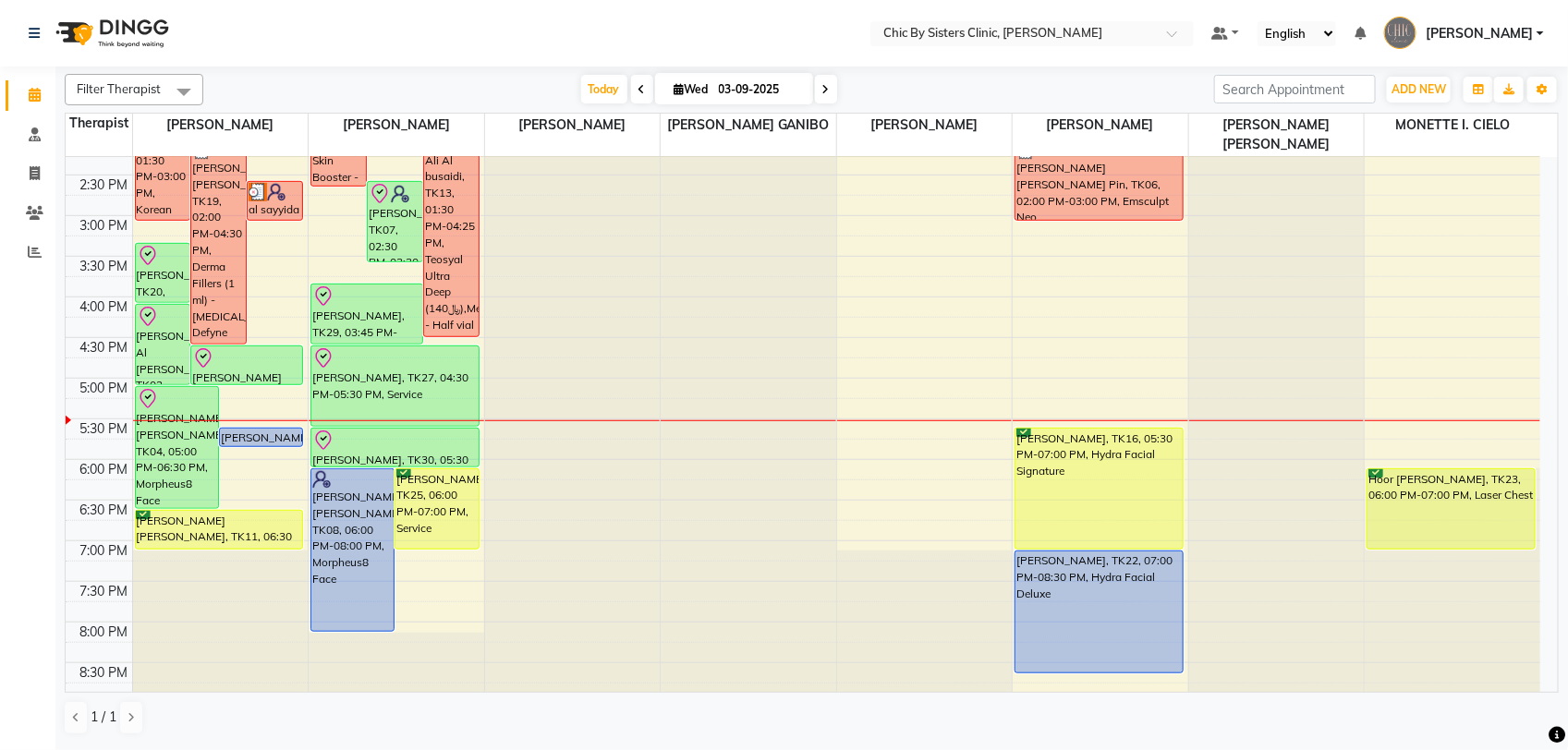
click at [769, 89] on input "03-09-2025" at bounding box center [759, 89] width 93 height 27
select select "9"
select select "2025"
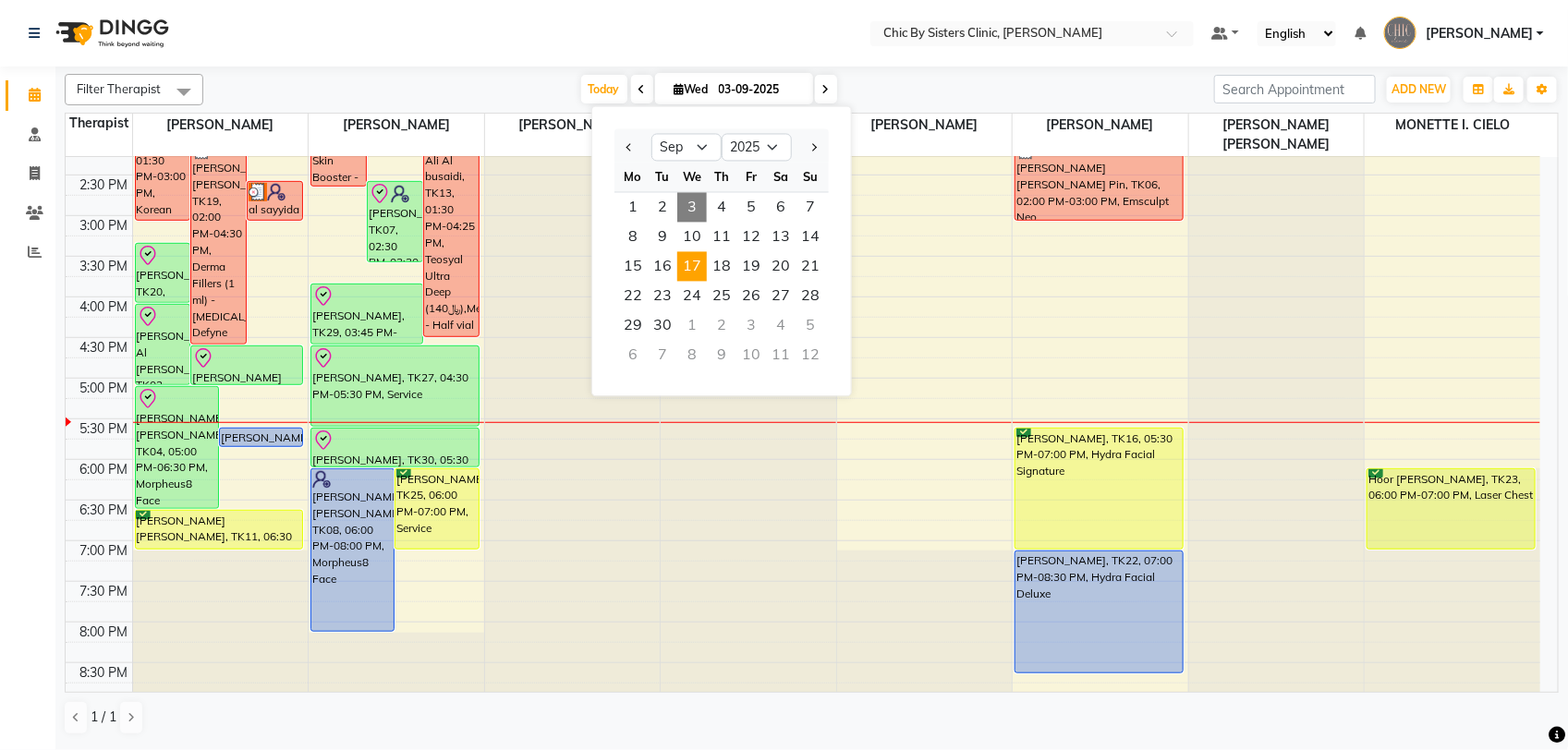
click at [693, 266] on span "17" at bounding box center [691, 267] width 29 height 29
type input "[DATE]"
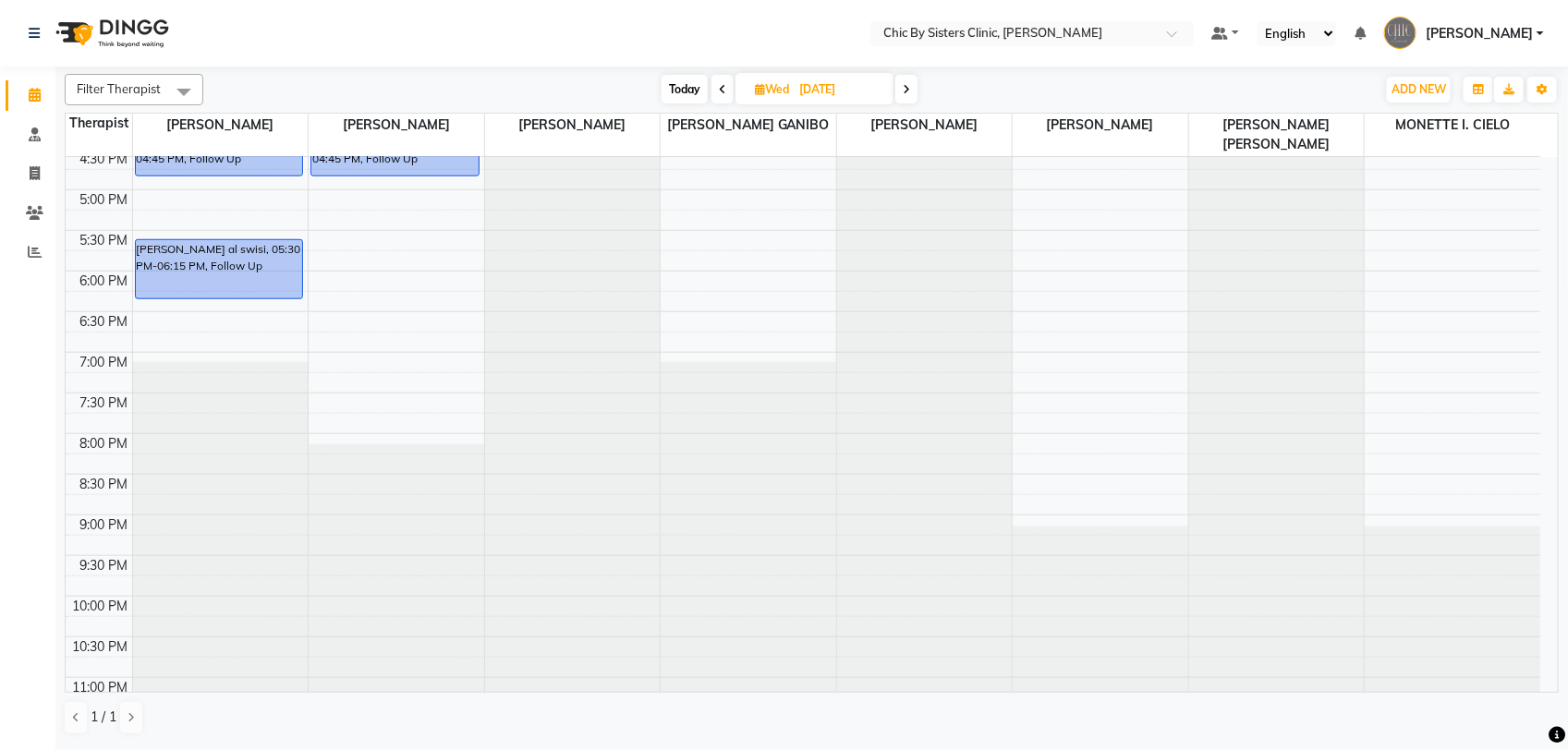
scroll to position [625, 0]
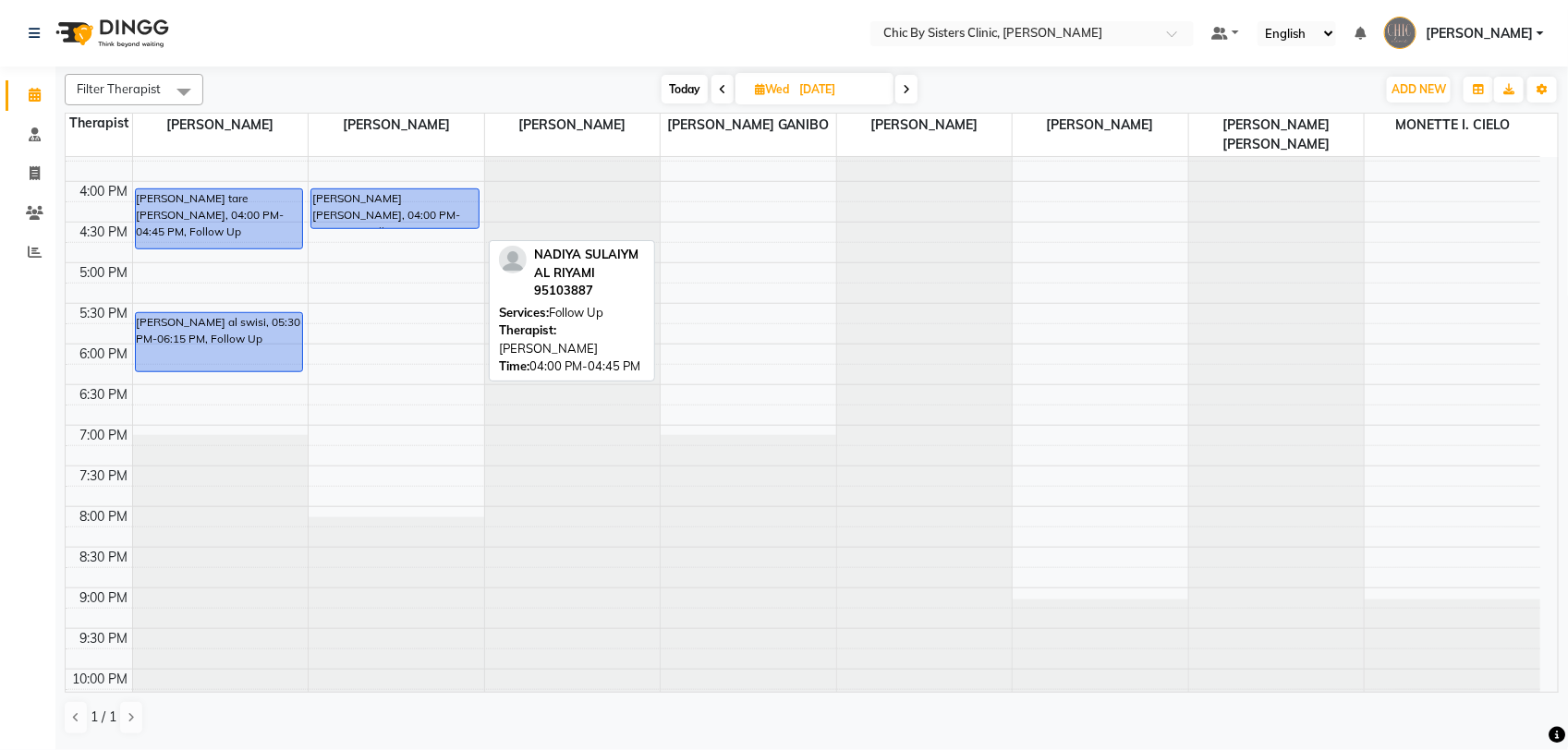
click at [416, 224] on div "[PERSON_NAME] [PERSON_NAME], 04:00 PM-04:45 PM, Follow Up [PERSON_NAME] [PERSON…" at bounding box center [396, 182] width 176 height 1299
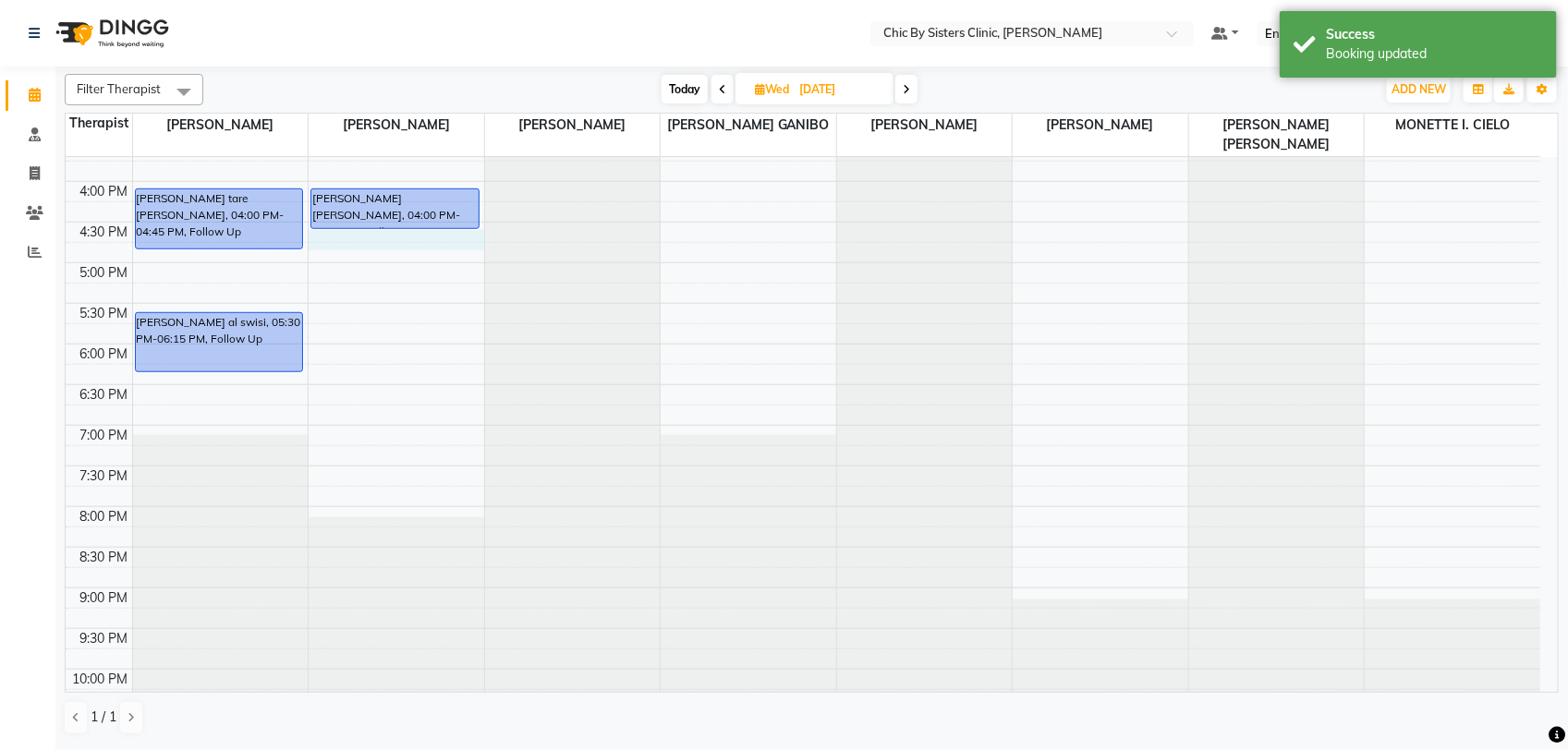
click at [450, 241] on div "8:00 AM 8:30 AM 9:00 AM 9:30 AM 10:00 AM 10:30 AM 11:00 AM 11:30 AM 12:00 PM 12…" at bounding box center [802, 182] width 1474 height 1299
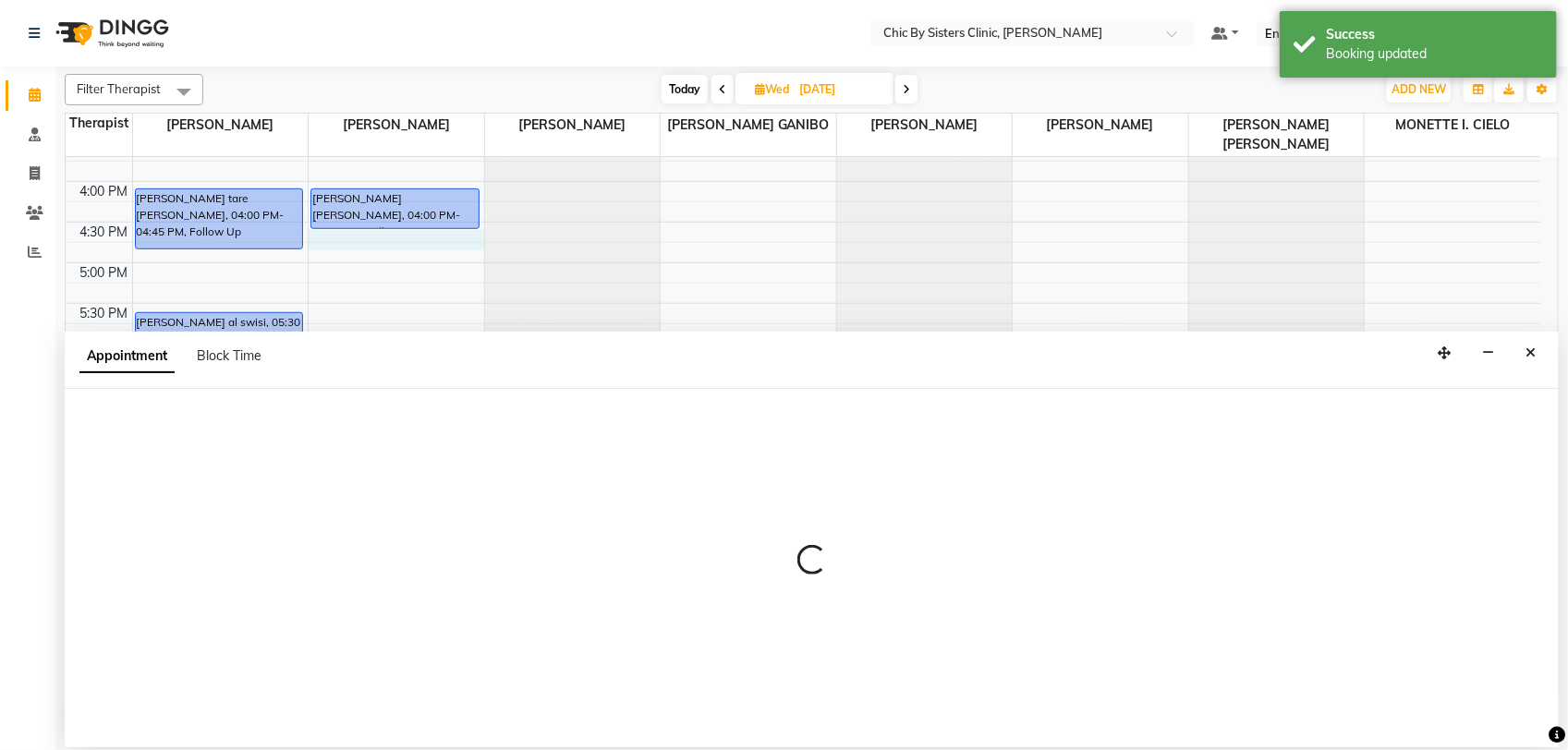
select select "49178"
select select "990"
select select "tentative"
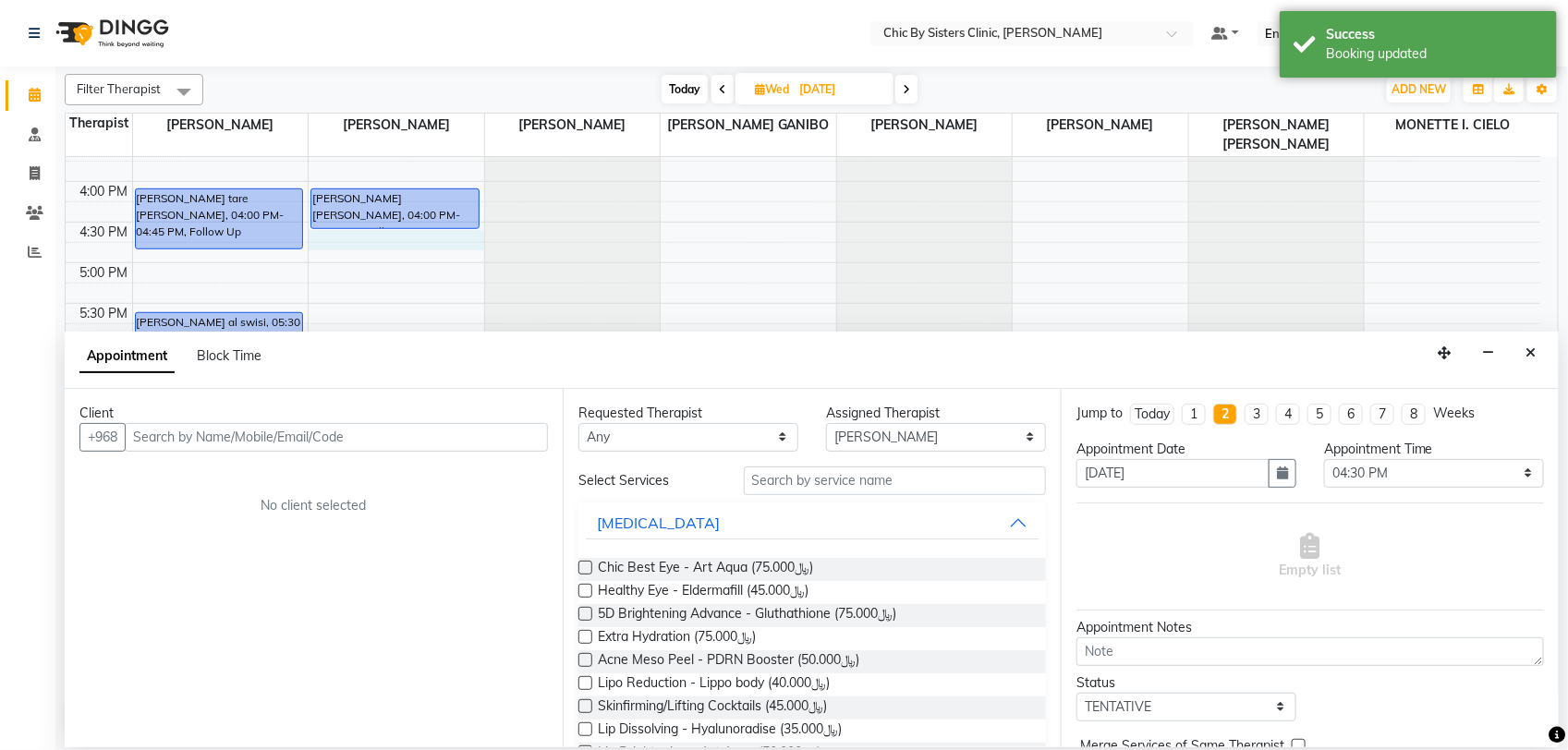
click at [223, 435] on input "text" at bounding box center [336, 437] width 423 height 28
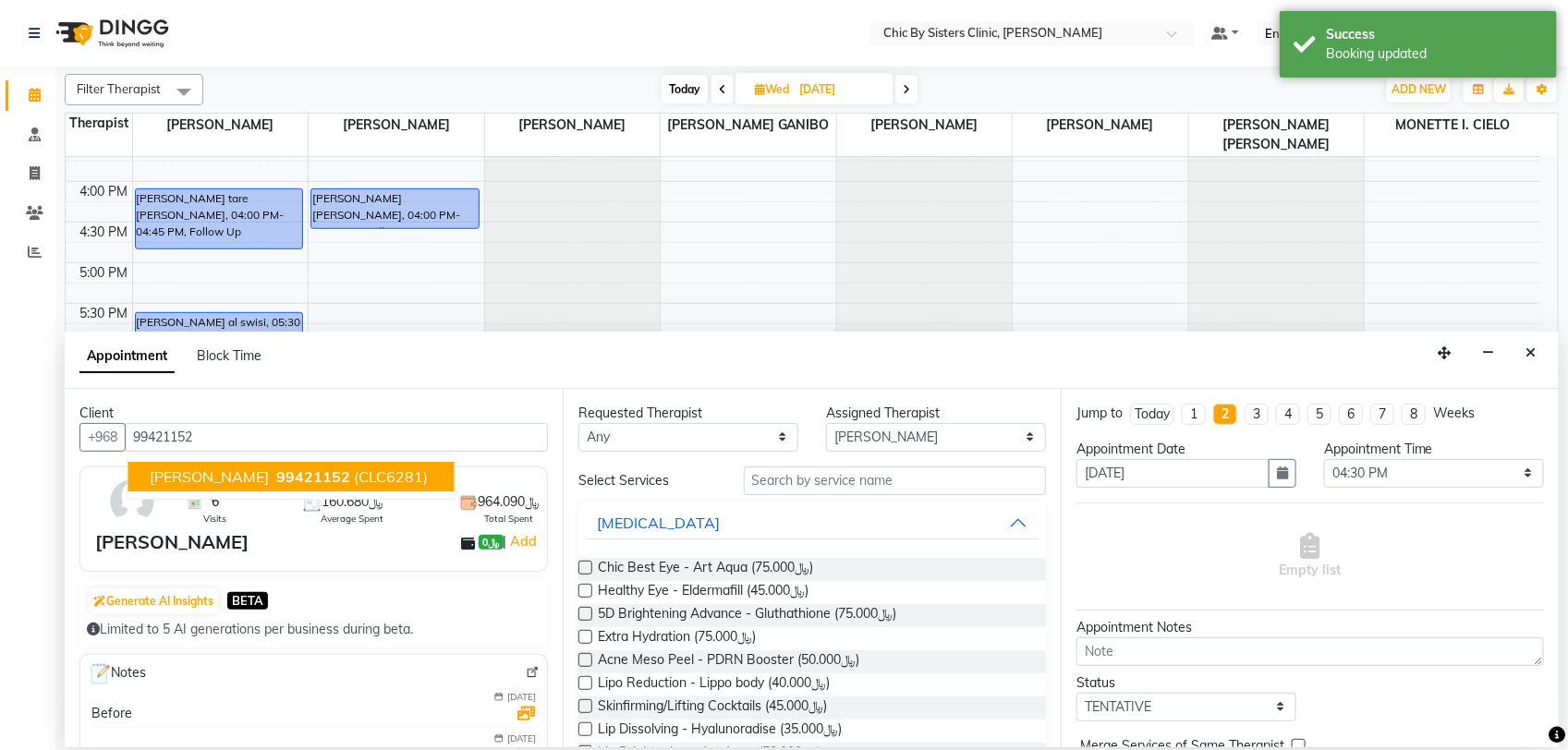
click at [265, 472] on span "[PERSON_NAME]" at bounding box center [210, 477] width 119 height 19
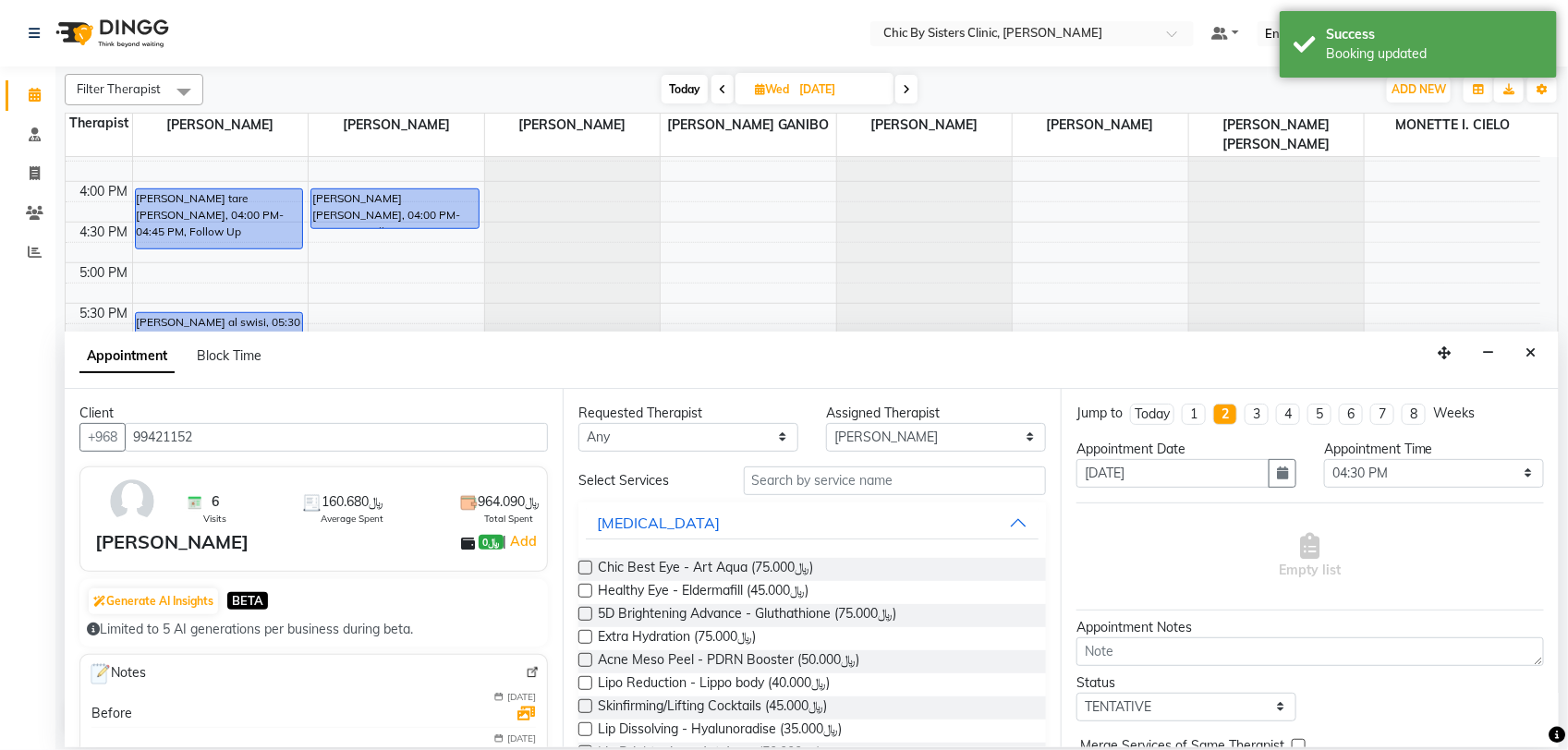
type input "99421152"
click at [807, 480] on input "text" at bounding box center [894, 480] width 302 height 28
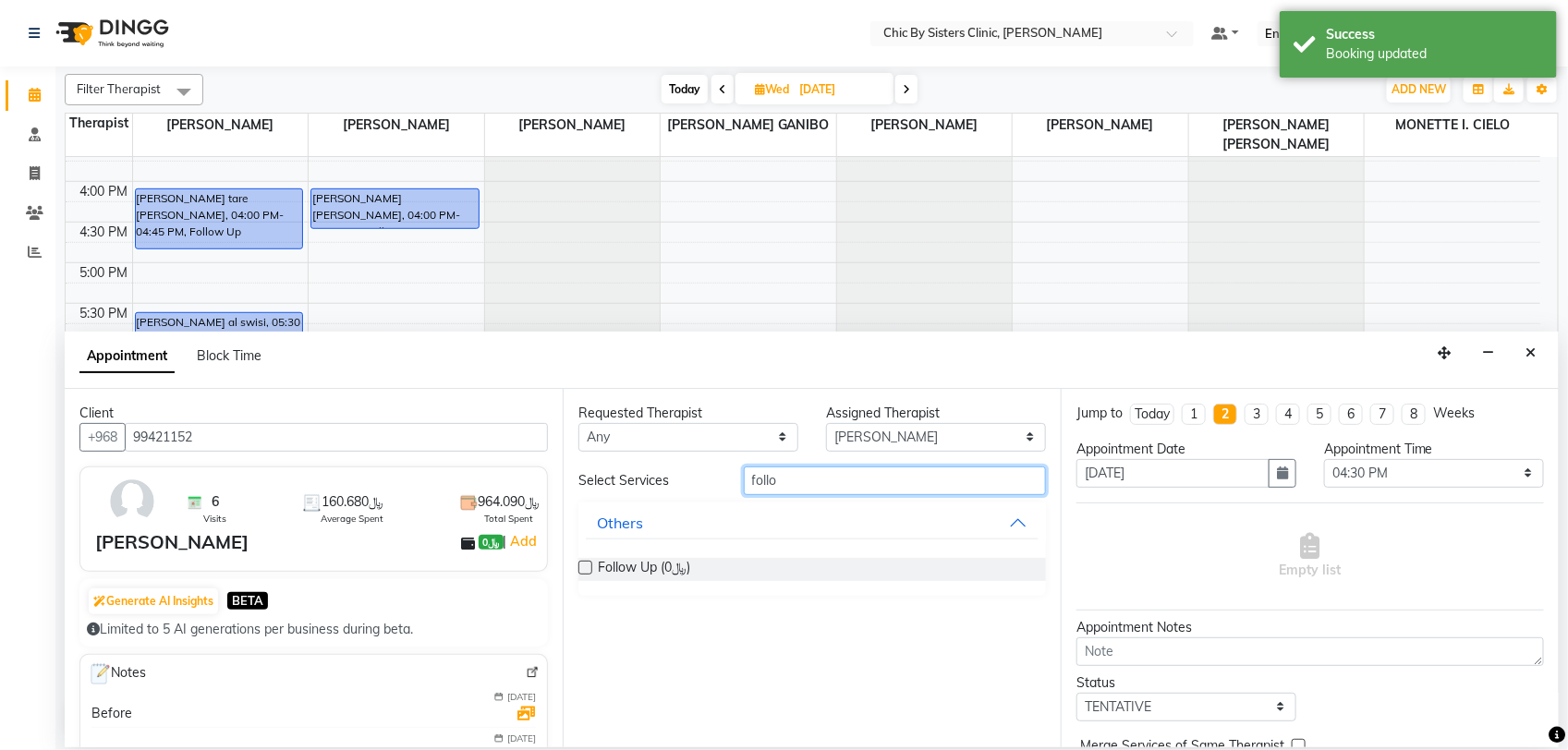
type input "follo"
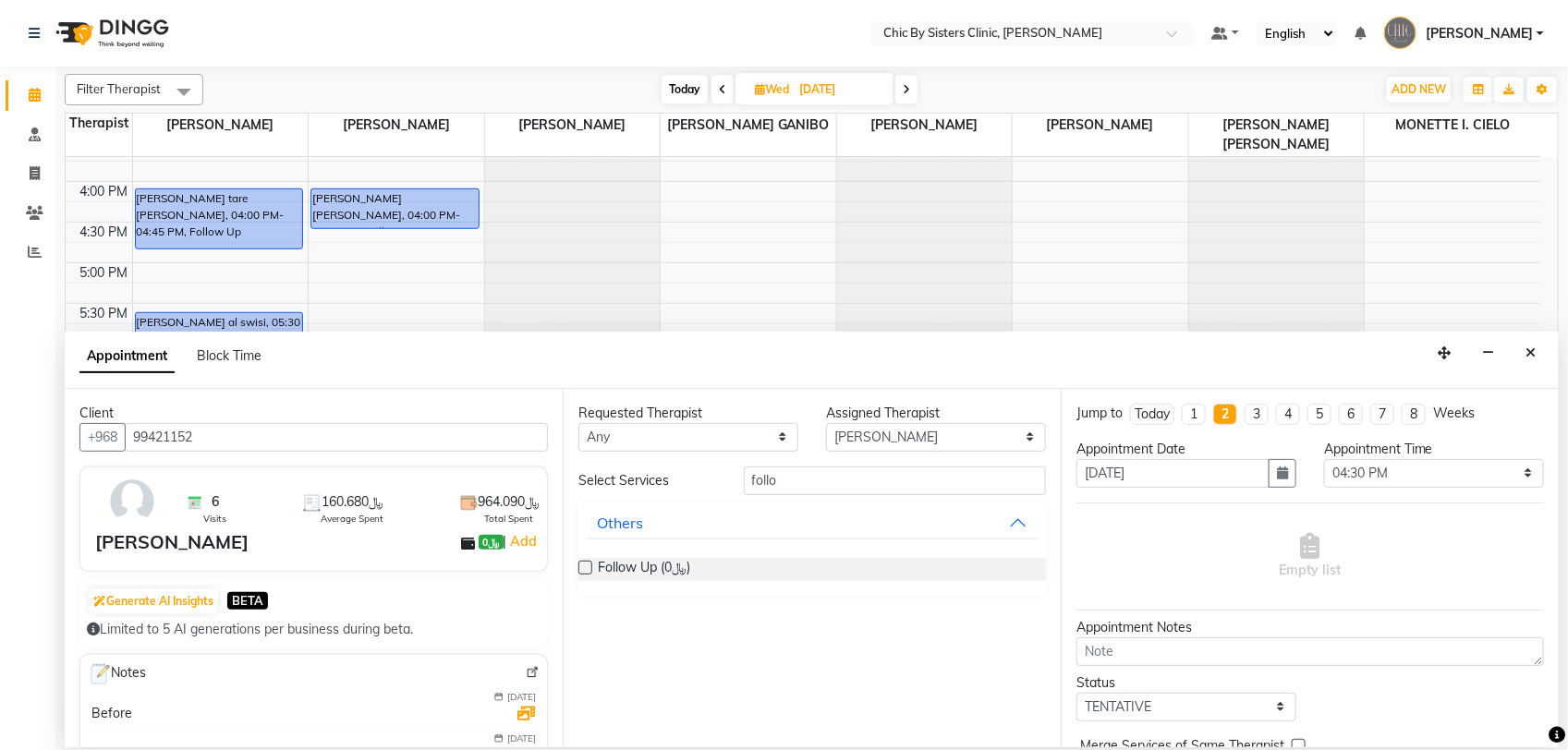
click at [584, 564] on label at bounding box center [584, 567] width 14 height 14
click at [584, 564] on input "checkbox" at bounding box center [584, 569] width 12 height 12
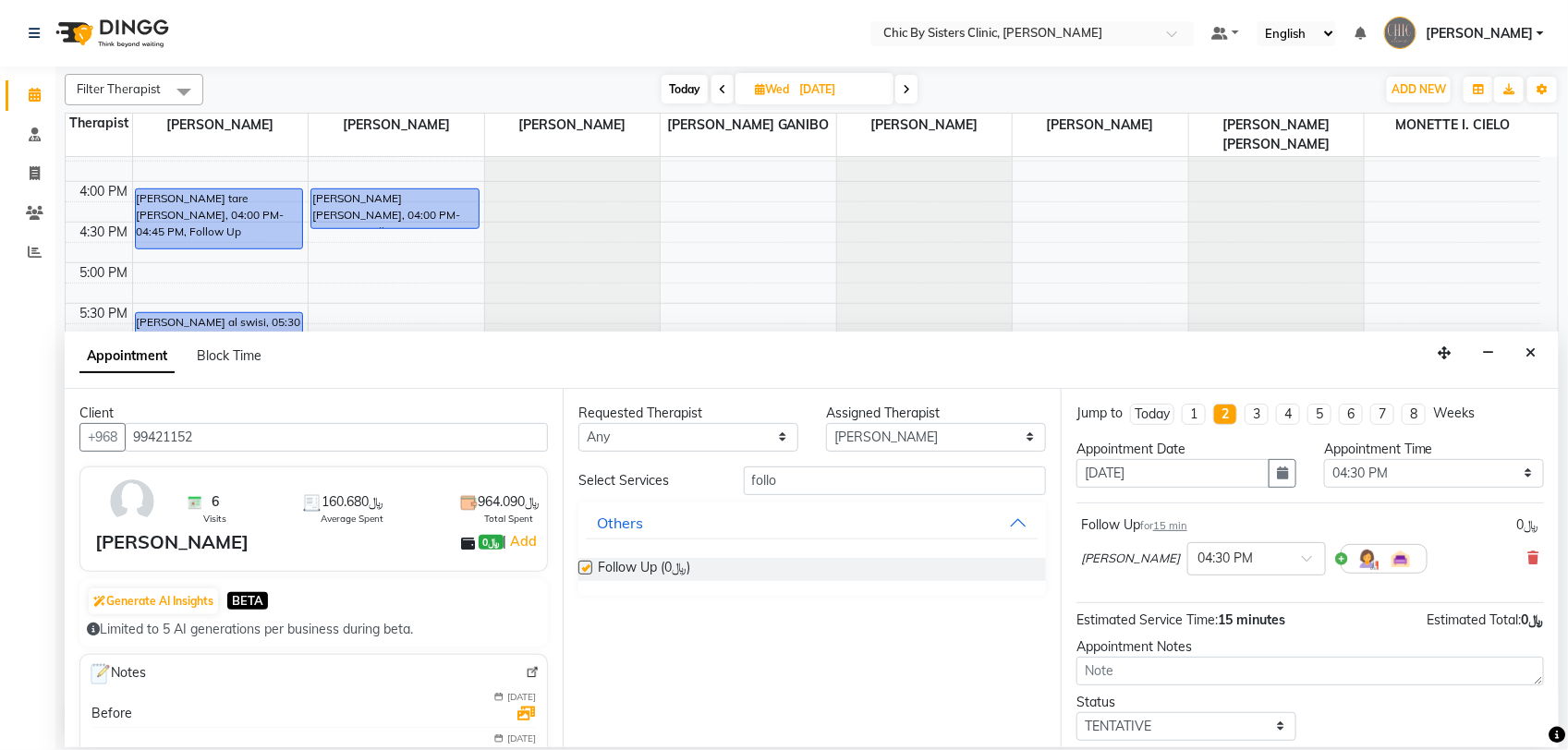
checkbox input "false"
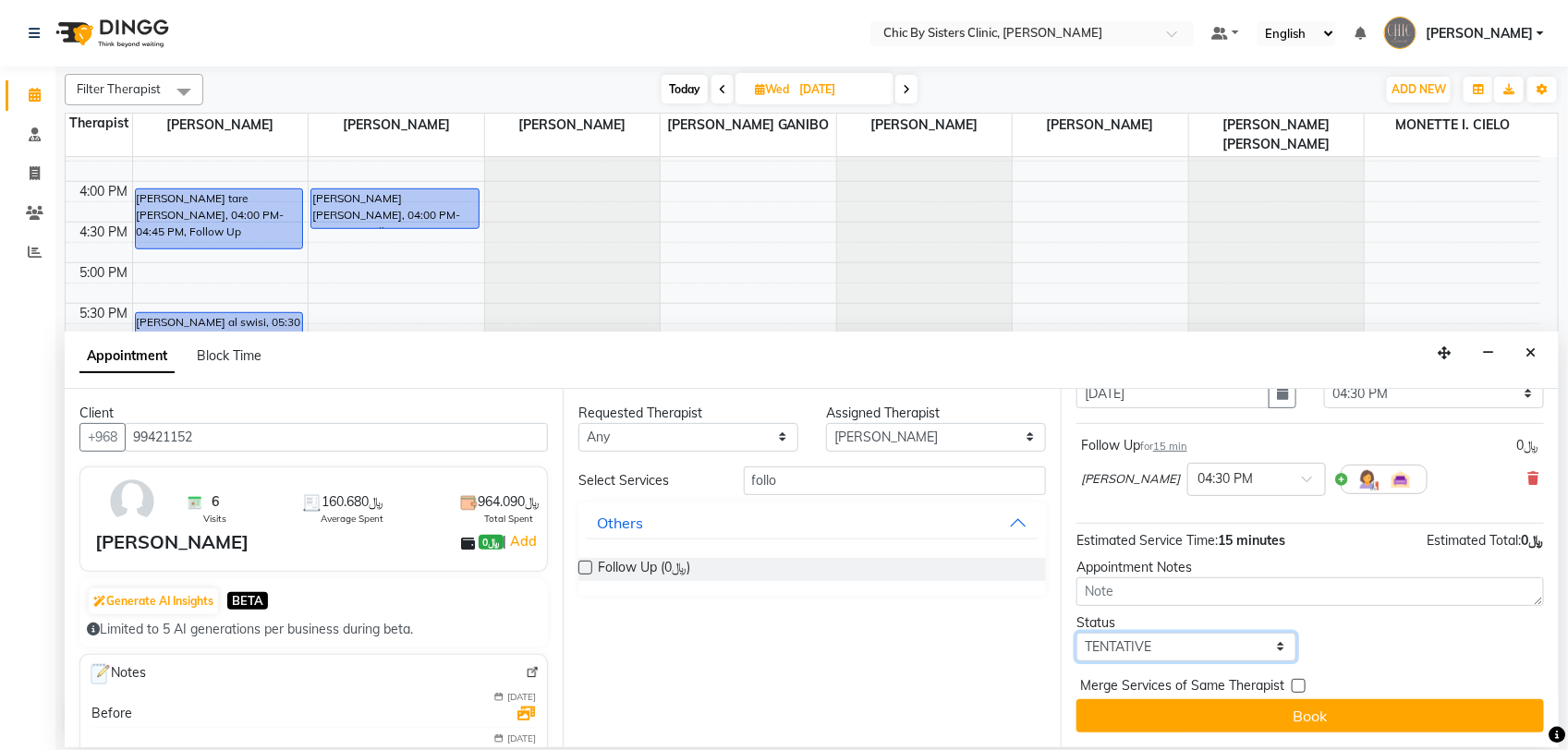
click at [1155, 640] on select "Select TENTATIVE CONFIRM UPCOMING" at bounding box center [1186, 647] width 219 height 28
select select "upcoming"
click at [1076, 633] on select "Select TENTATIVE CONFIRM UPCOMING" at bounding box center [1186, 647] width 219 height 28
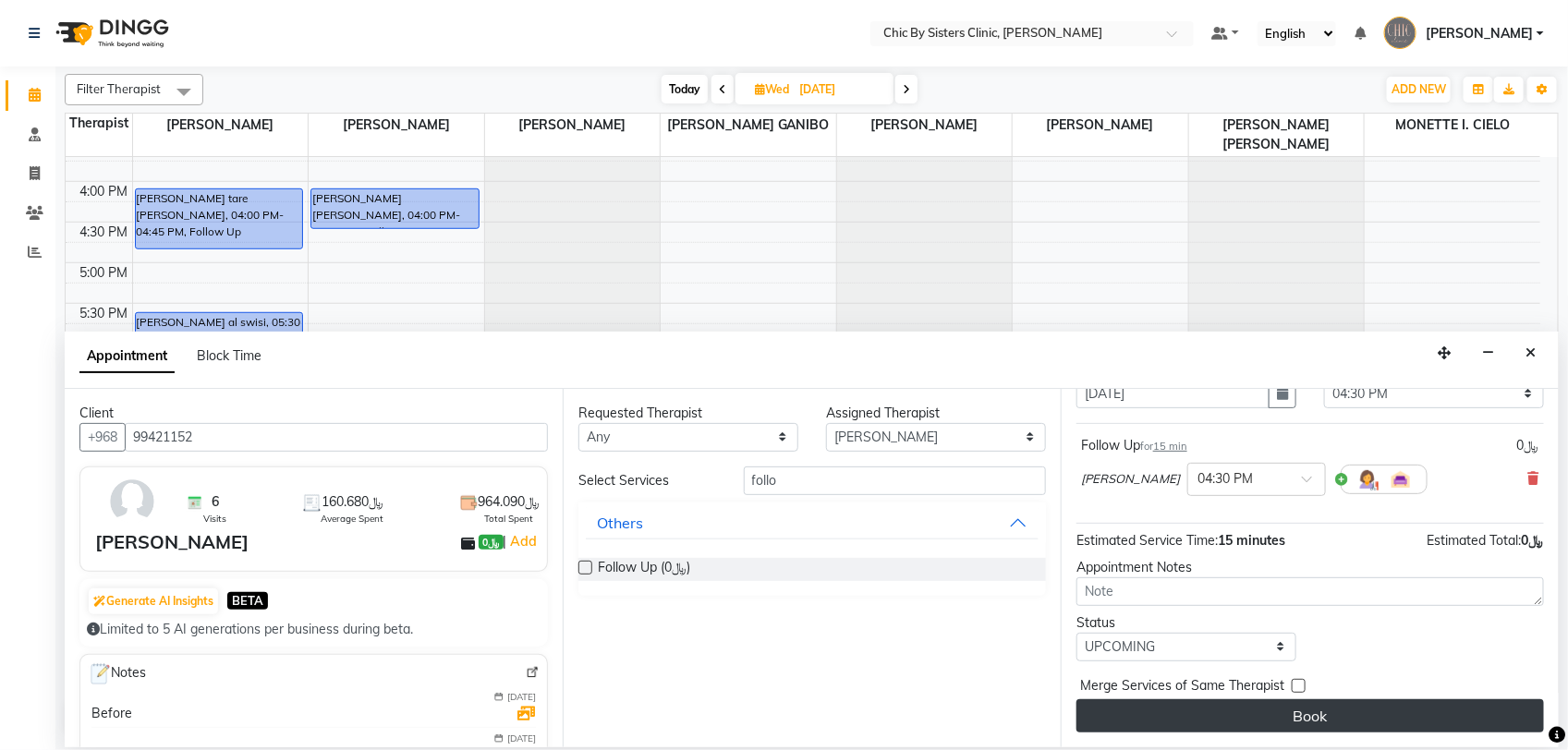
click at [1201, 723] on button "Book" at bounding box center [1310, 715] width 467 height 33
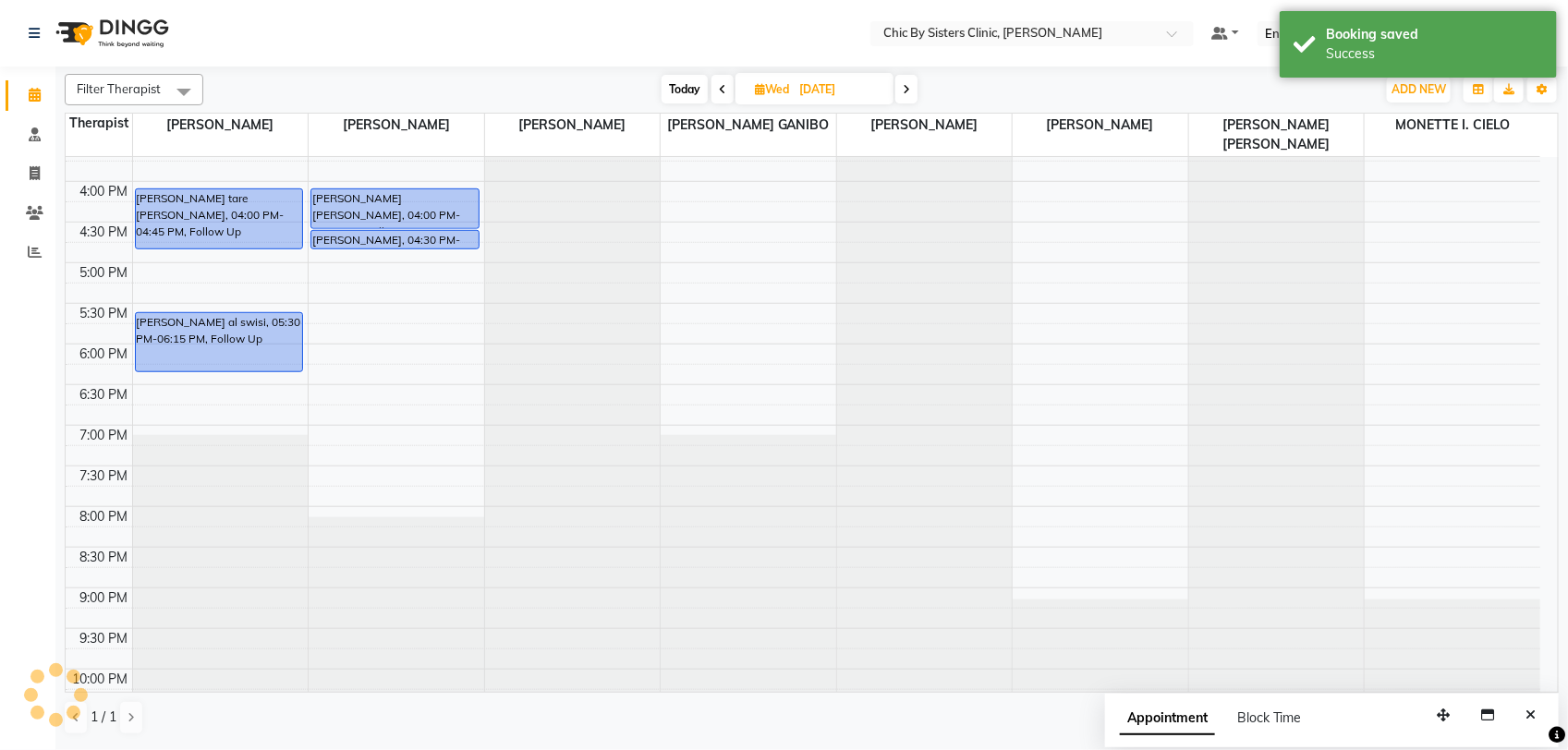
click at [671, 97] on span "Today" at bounding box center [684, 89] width 46 height 28
type input "03-09-2025"
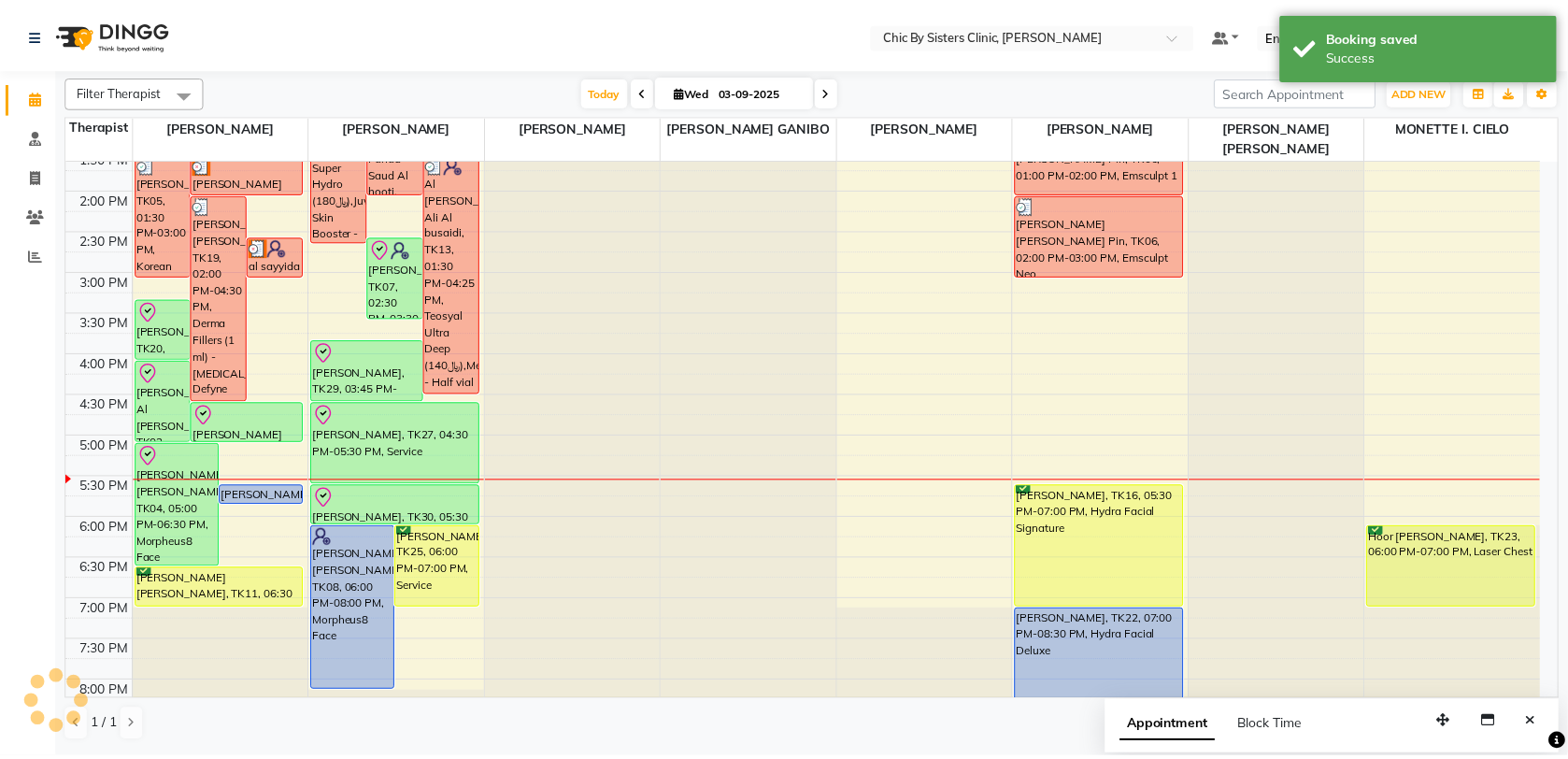
scroll to position [282, 0]
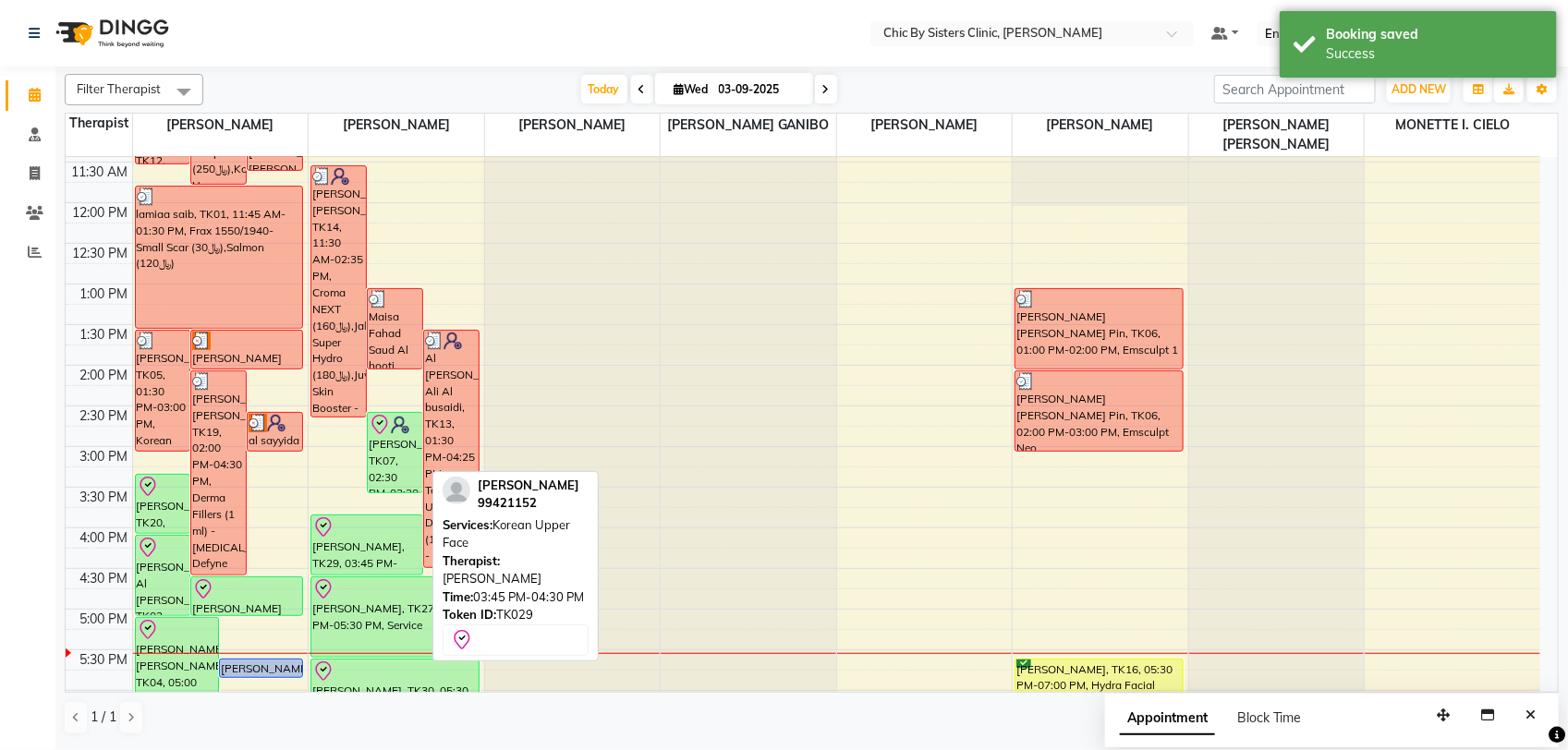
click at [381, 547] on div "[PERSON_NAME], TK29, 03:45 PM-04:30 PM, Korean Upper Face" at bounding box center [366, 545] width 111 height 60
select select "8"
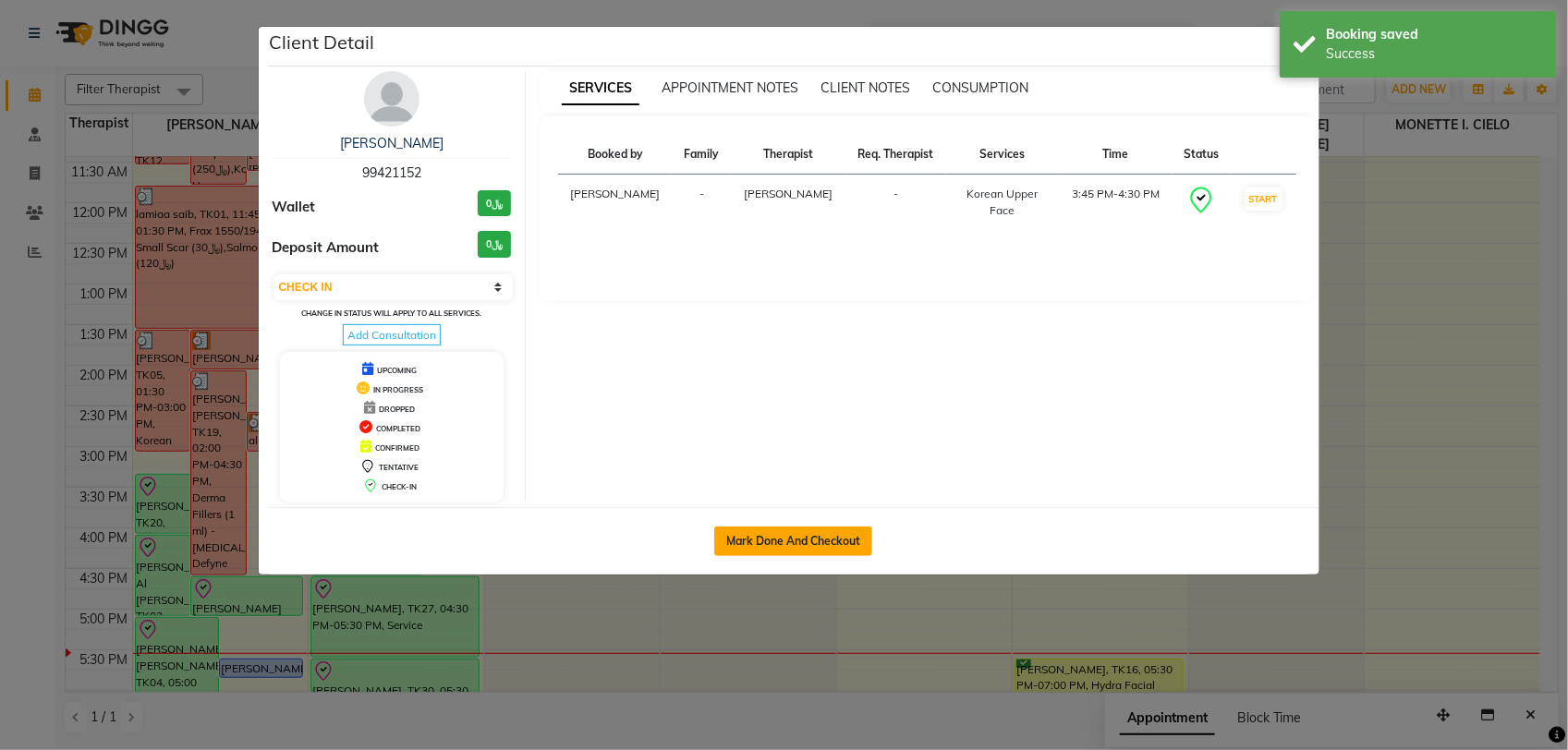
click at [796, 538] on button "Mark Done And Checkout" at bounding box center [793, 541] width 158 height 29
select select "service"
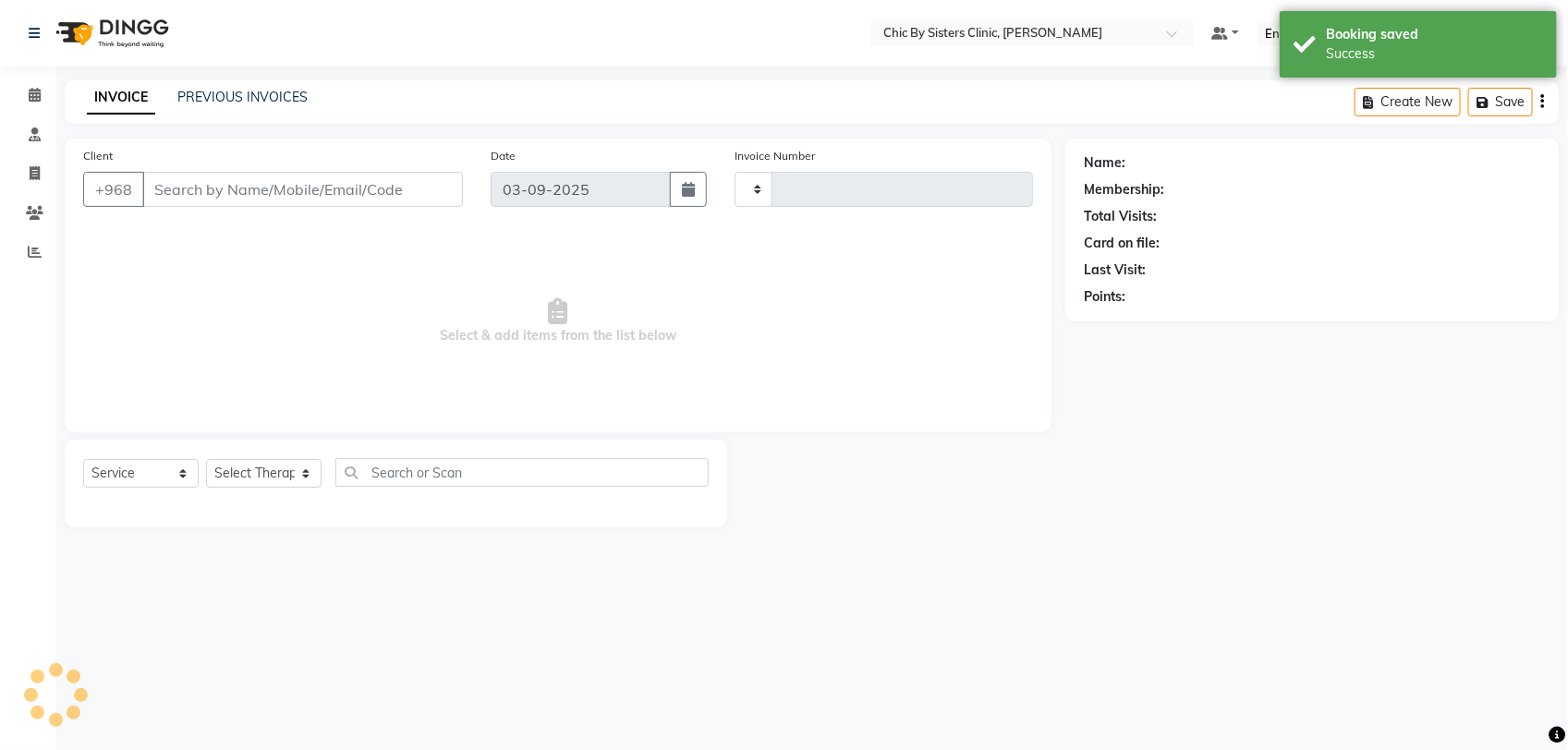
type input "2057"
select select "6348"
type input "99421152"
select select "49178"
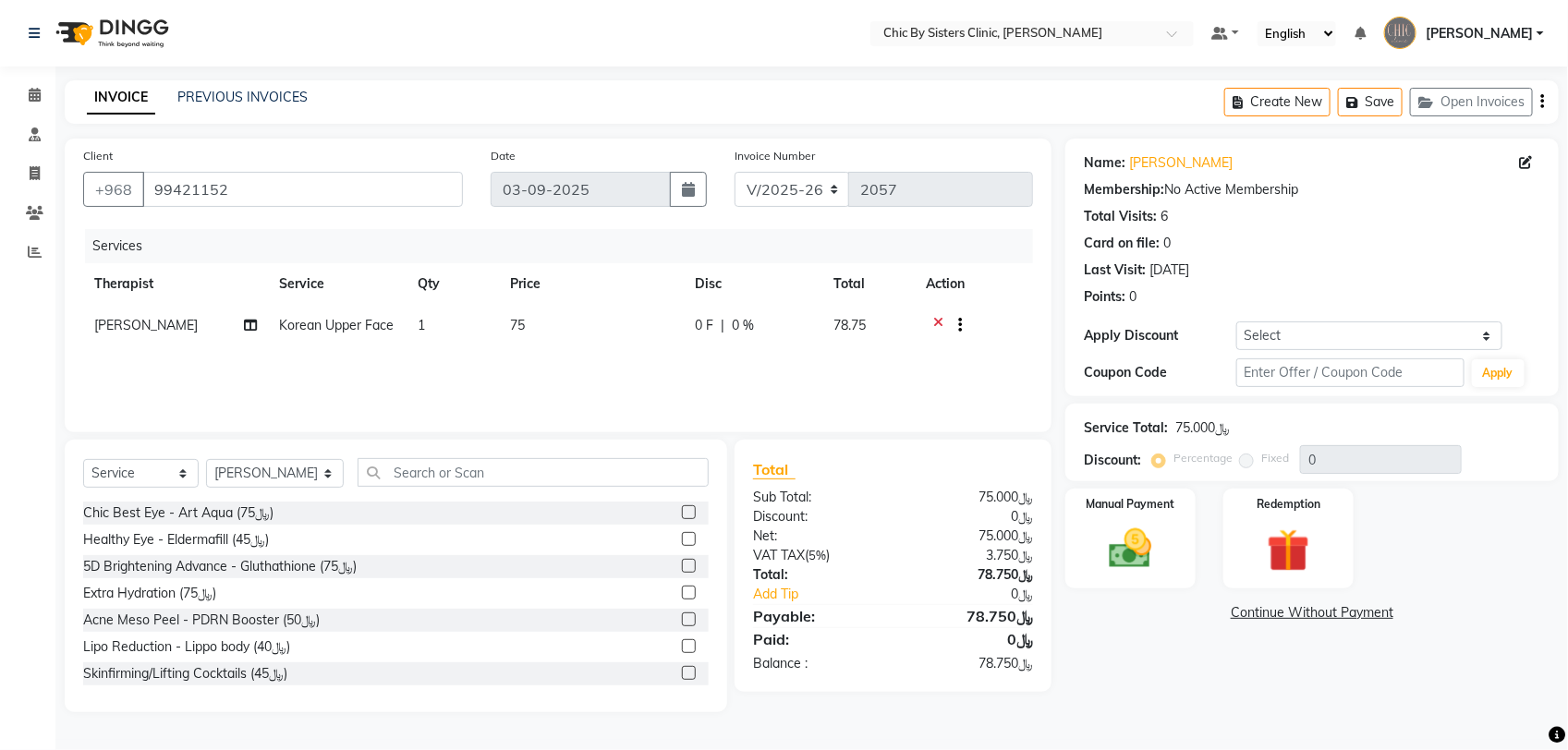
click at [938, 319] on icon at bounding box center [938, 327] width 10 height 23
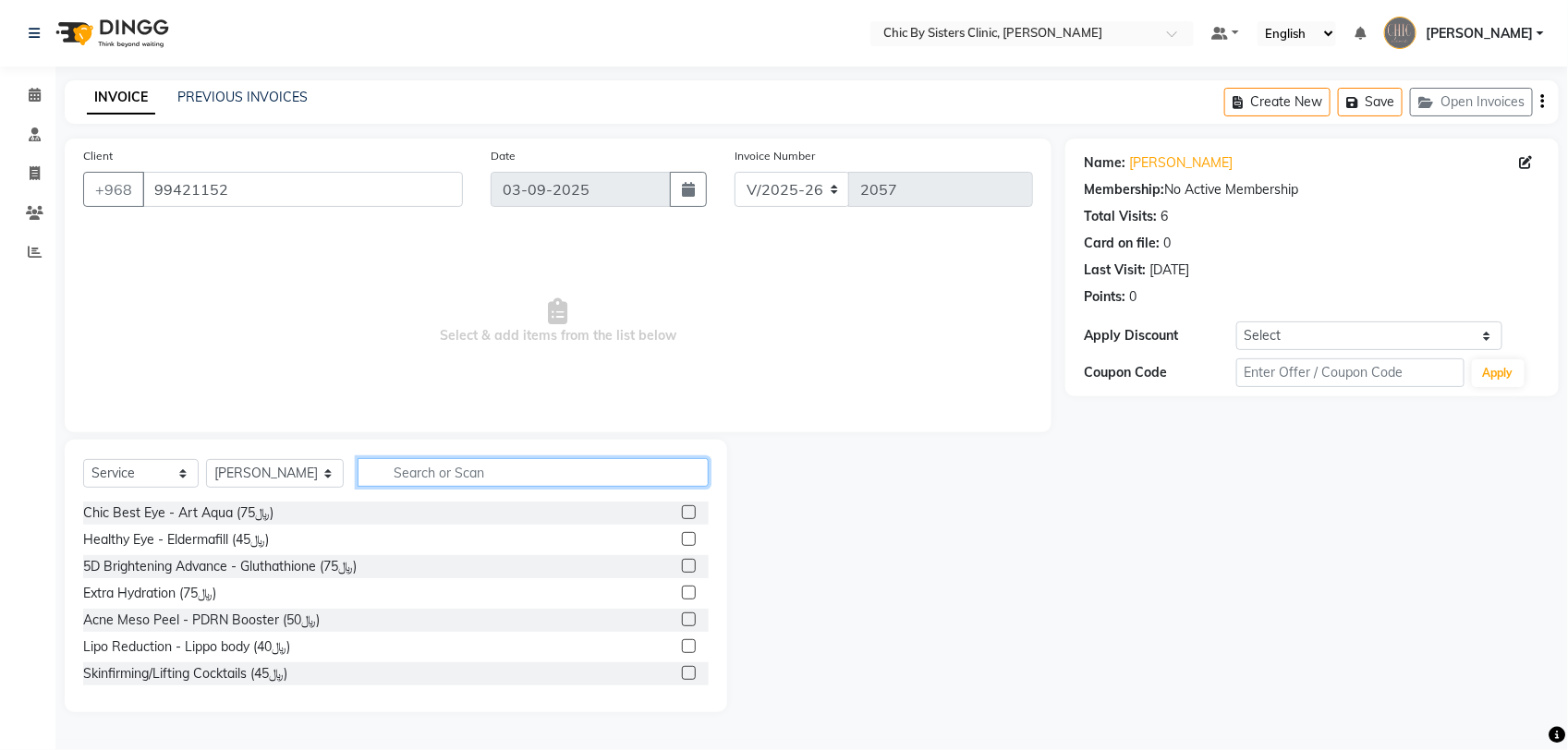
click at [473, 462] on input "text" at bounding box center [532, 472] width 351 height 28
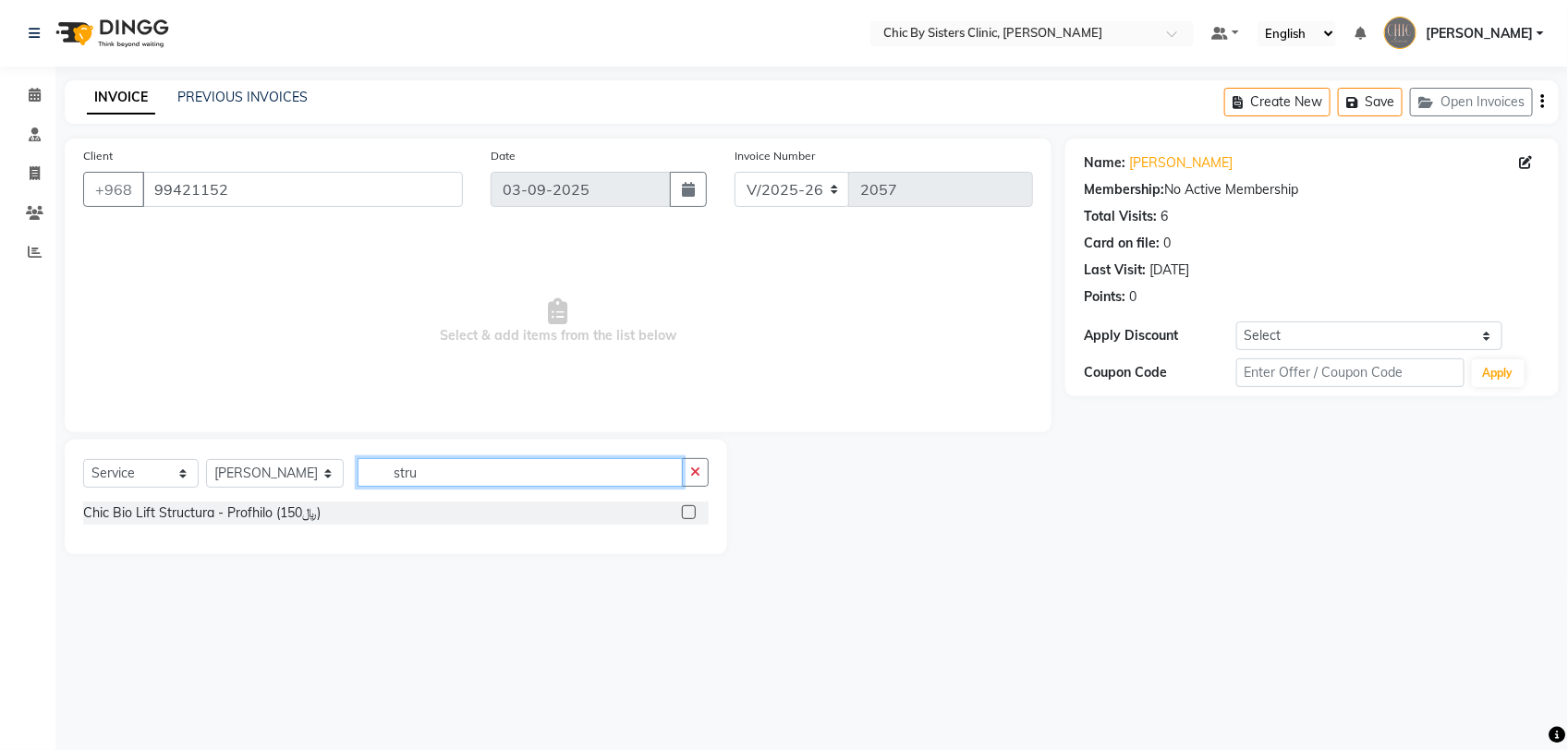
type input "stru"
click at [688, 505] on label at bounding box center [688, 512] width 14 height 14
click at [688, 507] on input "checkbox" at bounding box center [688, 513] width 12 height 12
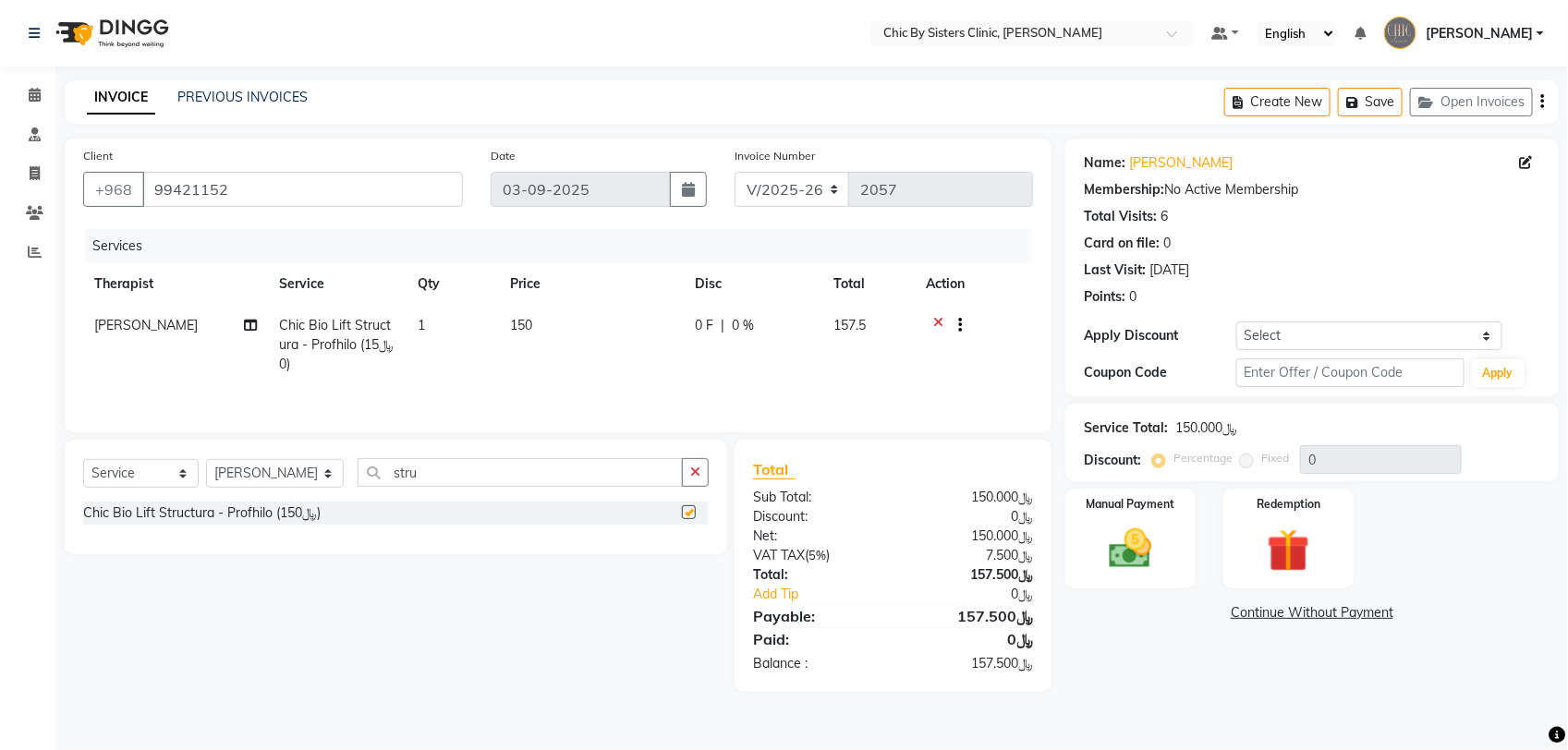
checkbox input "false"
click at [479, 474] on input "stru" at bounding box center [520, 472] width 325 height 28
type input "s"
type input "aes"
click at [684, 515] on label at bounding box center [688, 512] width 14 height 14
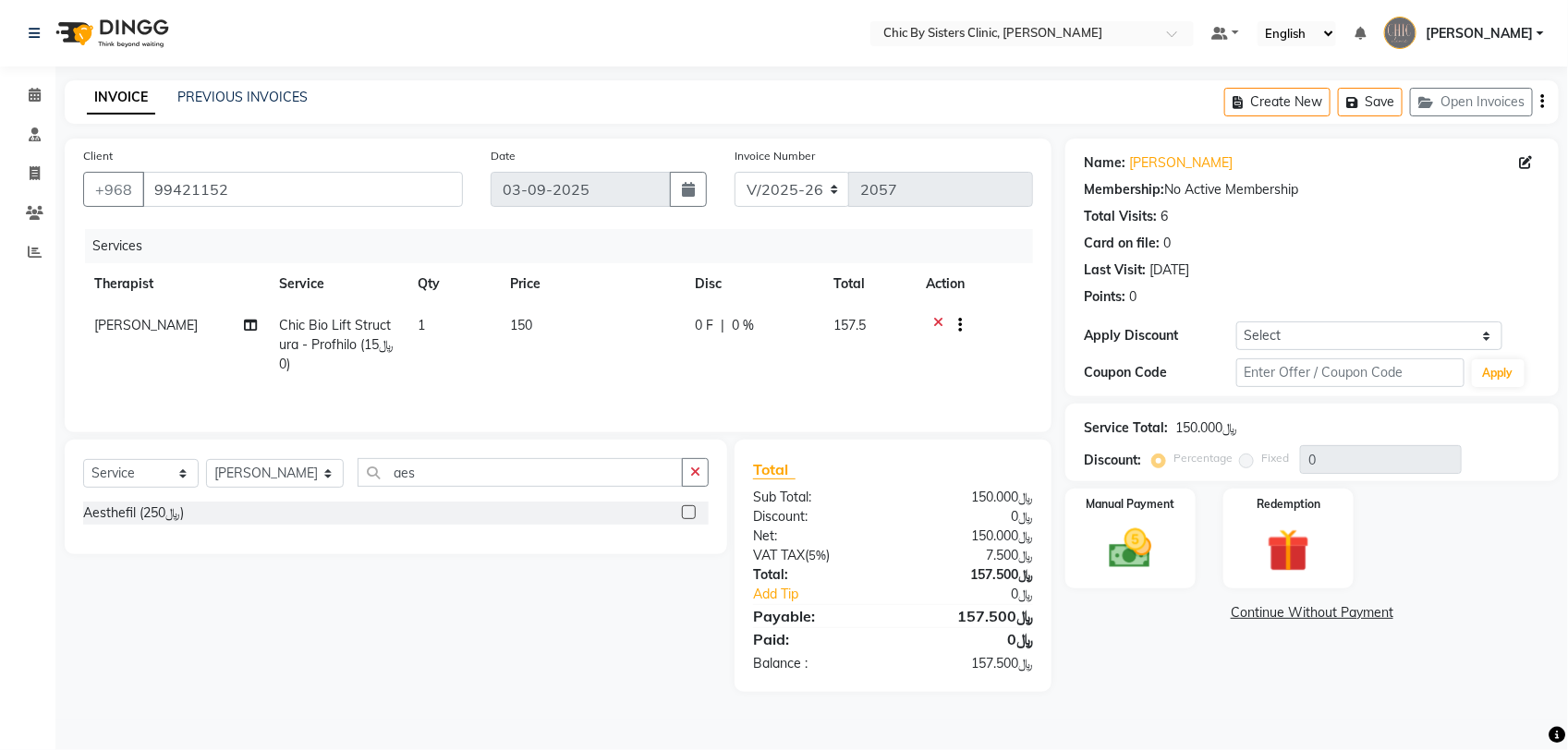
click at [684, 515] on input "checkbox" at bounding box center [688, 513] width 12 height 12
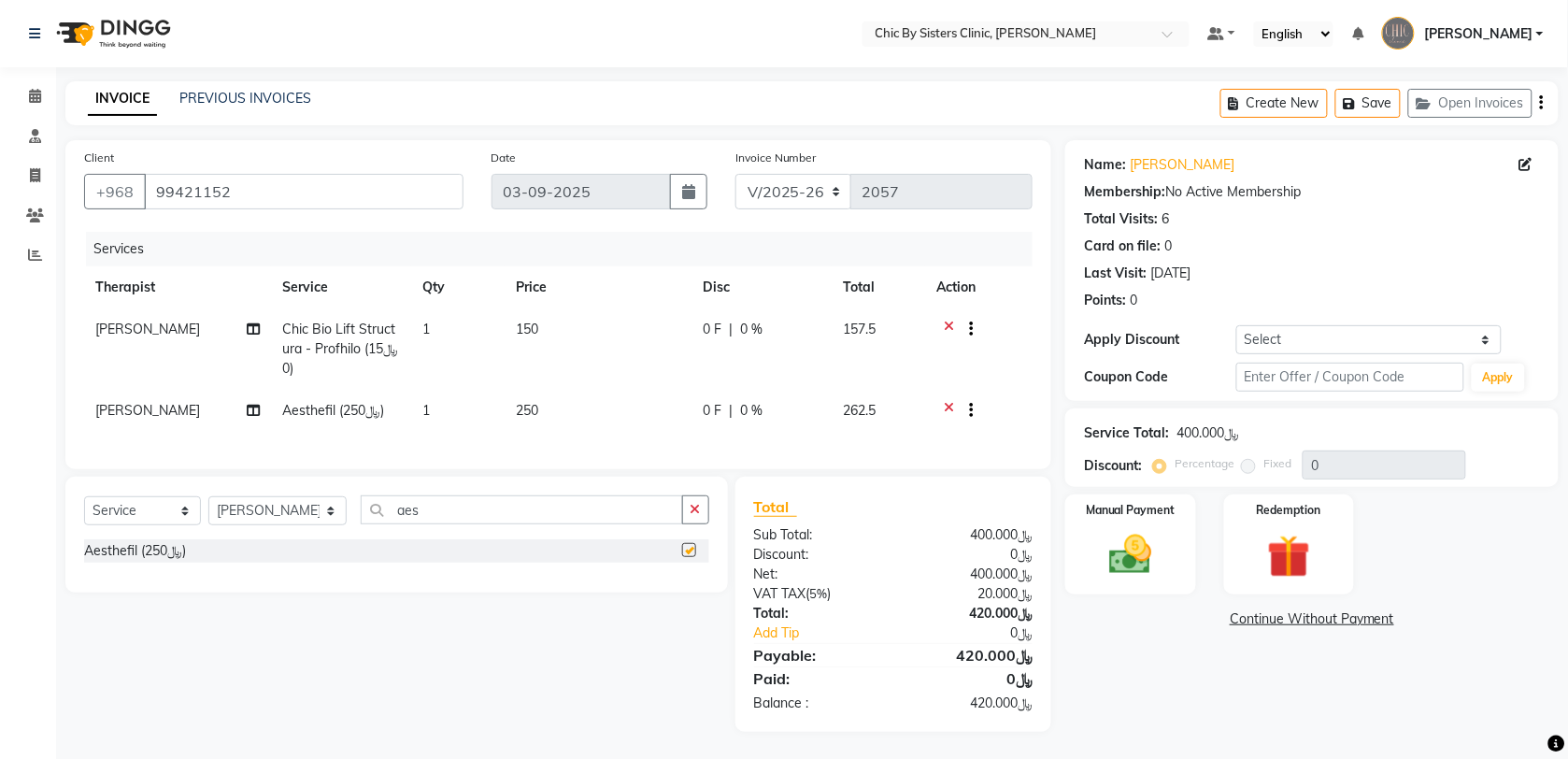
checkbox input "false"
click at [623, 525] on input "aes" at bounding box center [521, 510] width 322 height 29
type input "a"
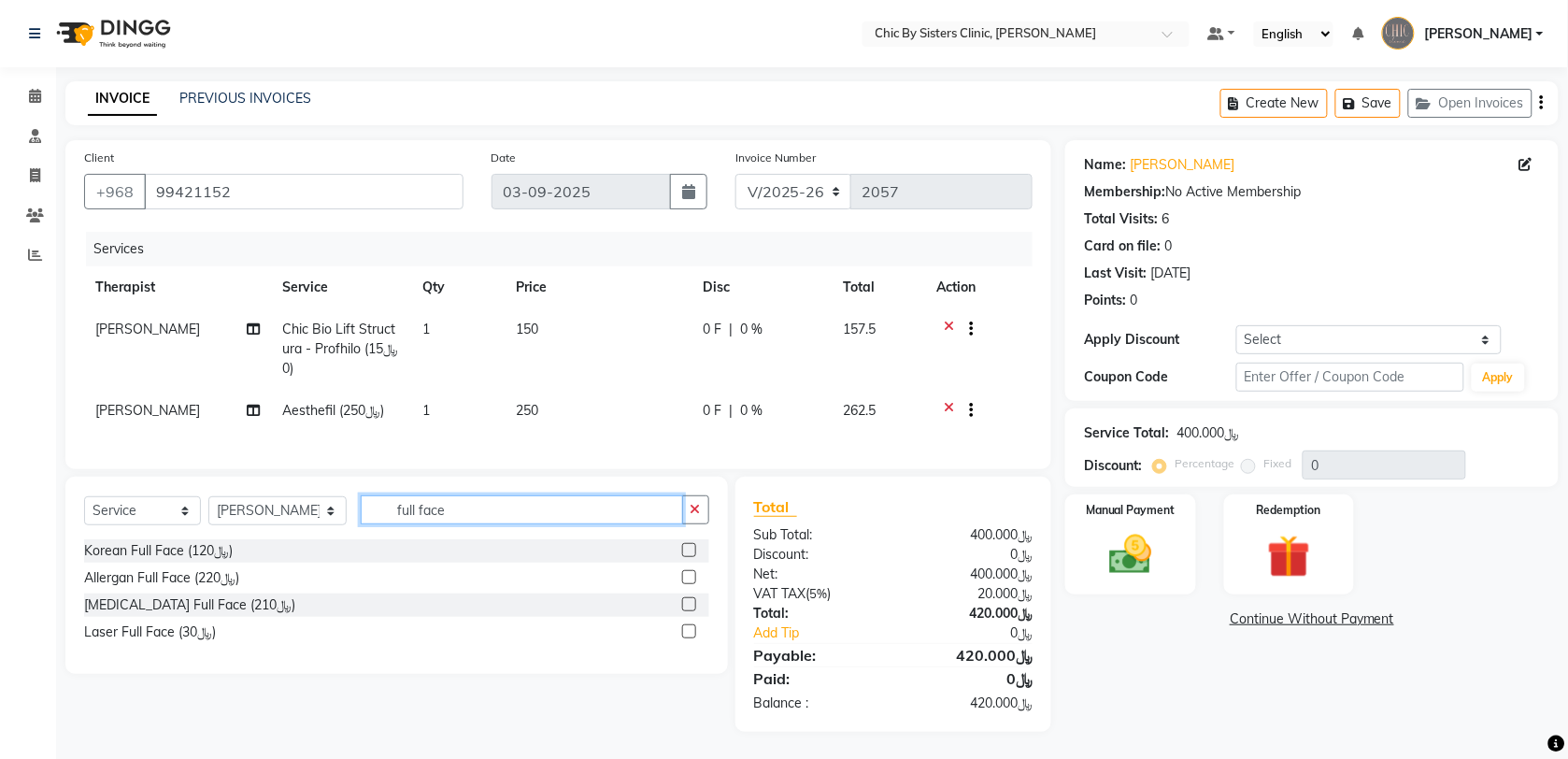
type input "full face"
click at [684, 612] on label at bounding box center [689, 604] width 14 height 14
click at [684, 612] on input "checkbox" at bounding box center [688, 605] width 12 height 12
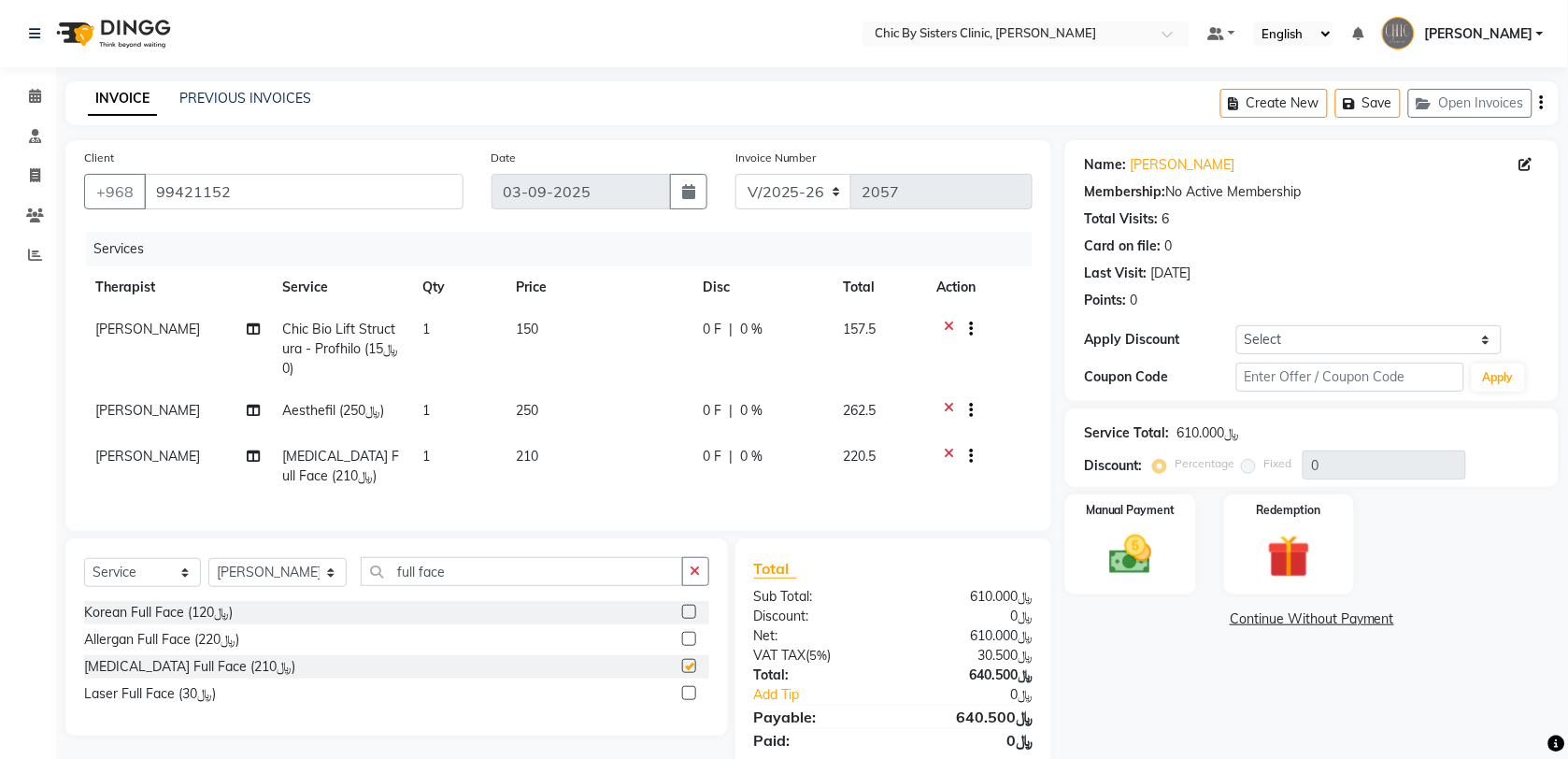
checkbox input "false"
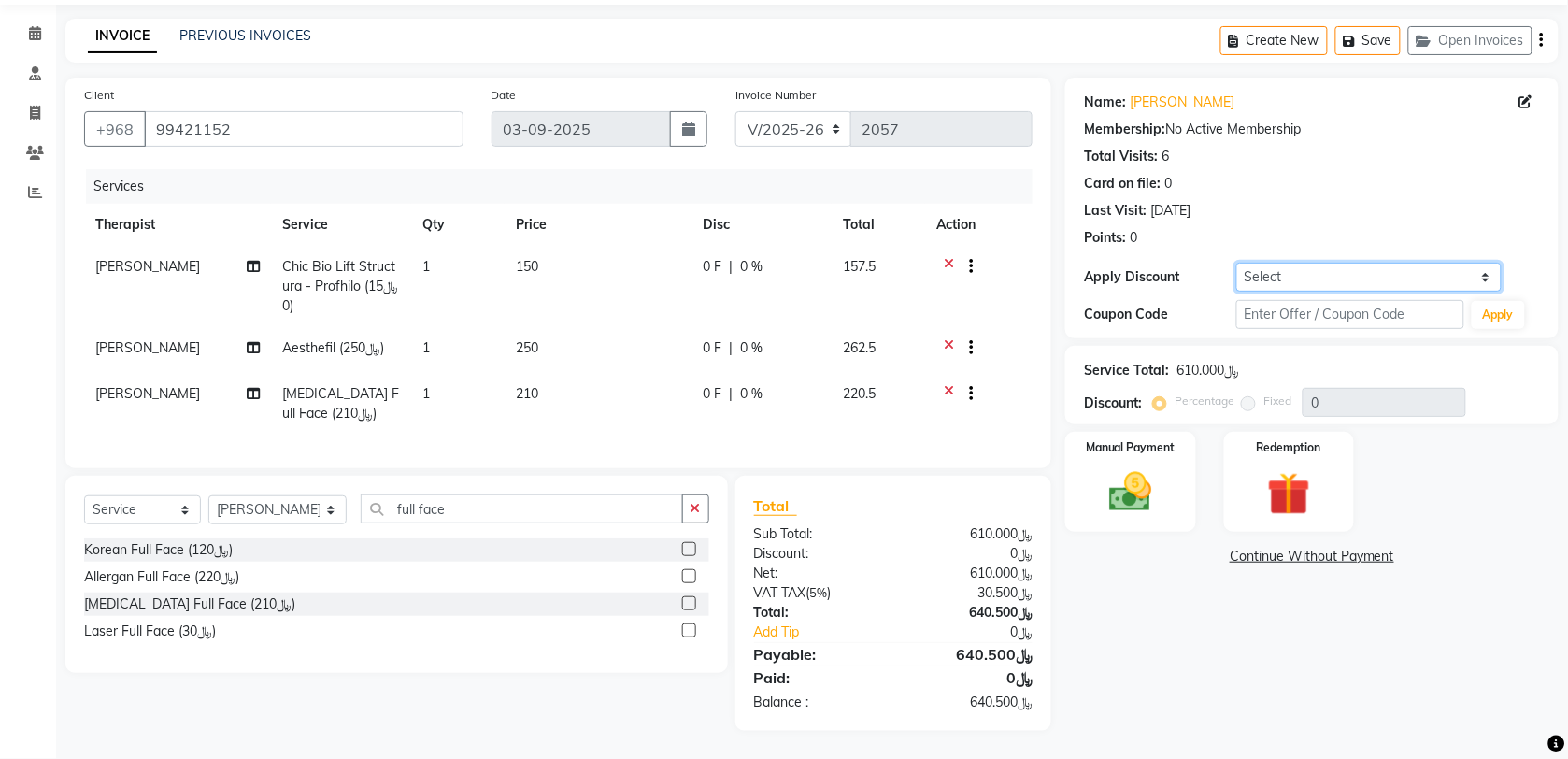
click at [1416, 262] on select "Select Coupon → Forma - Full Face (Summer Offer) - Redemption Code Coupon → Ems…" at bounding box center [1368, 277] width 265 height 29
select select "4: Object"
click at [1236, 262] on select "Select Coupon → Forma - Full Face (Summer Offer) - Redemption Code Coupon → Ems…" at bounding box center [1368, 277] width 265 height 29
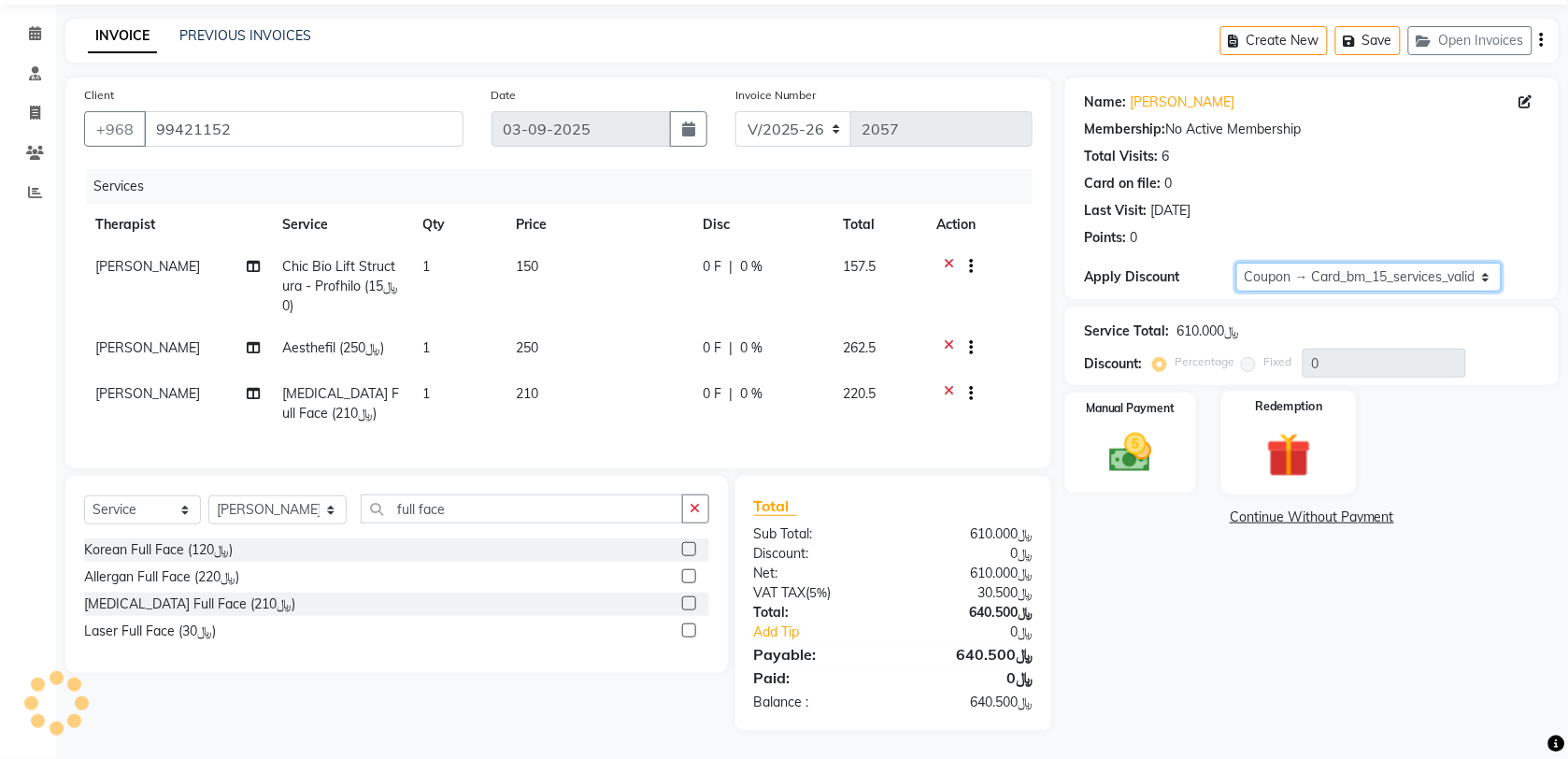
type input "15"
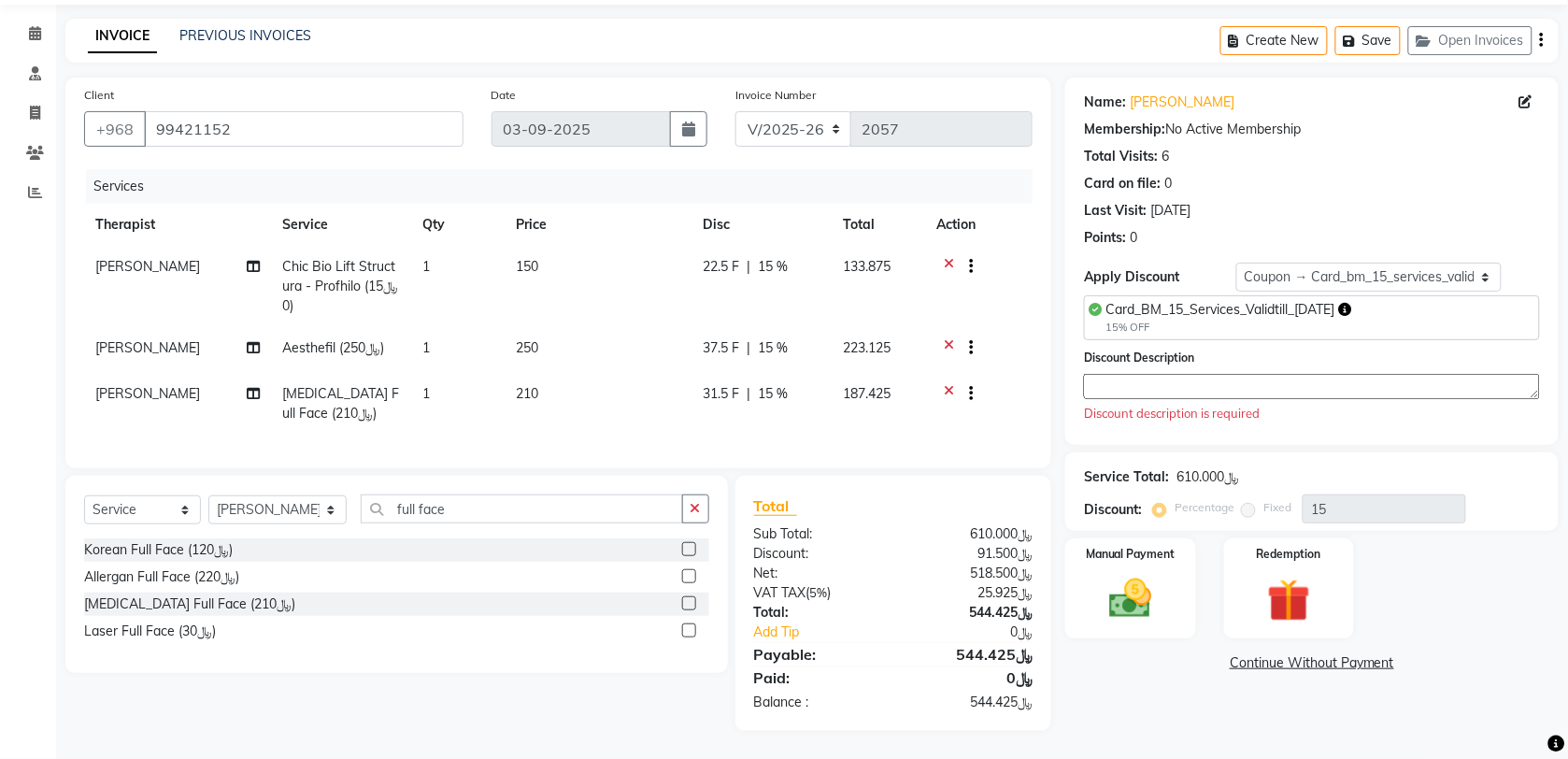
click at [1180, 374] on textarea at bounding box center [1312, 387] width 456 height 25
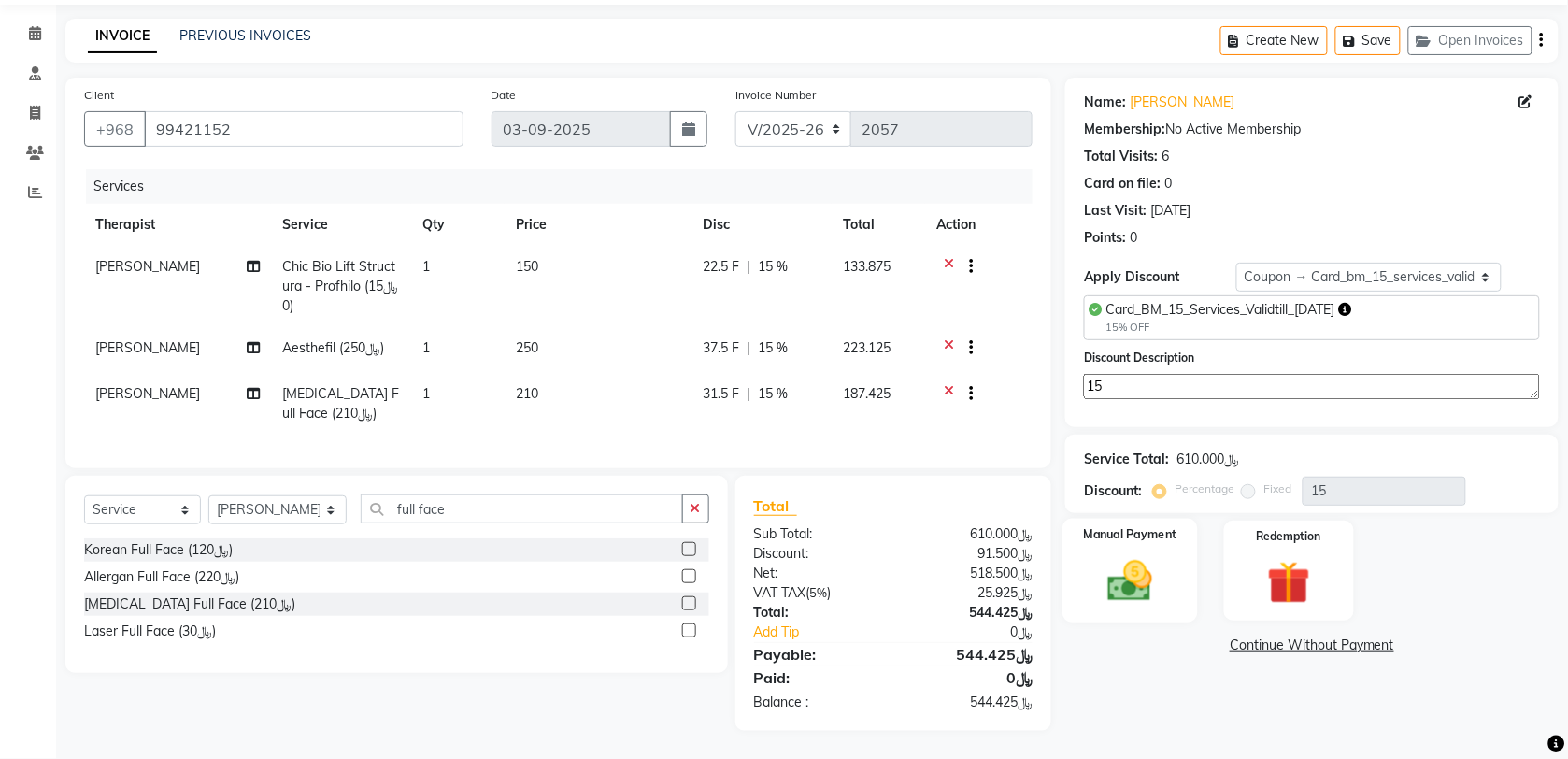
type textarea "15"
click at [1150, 526] on label "Manual Payment" at bounding box center [1131, 535] width 94 height 18
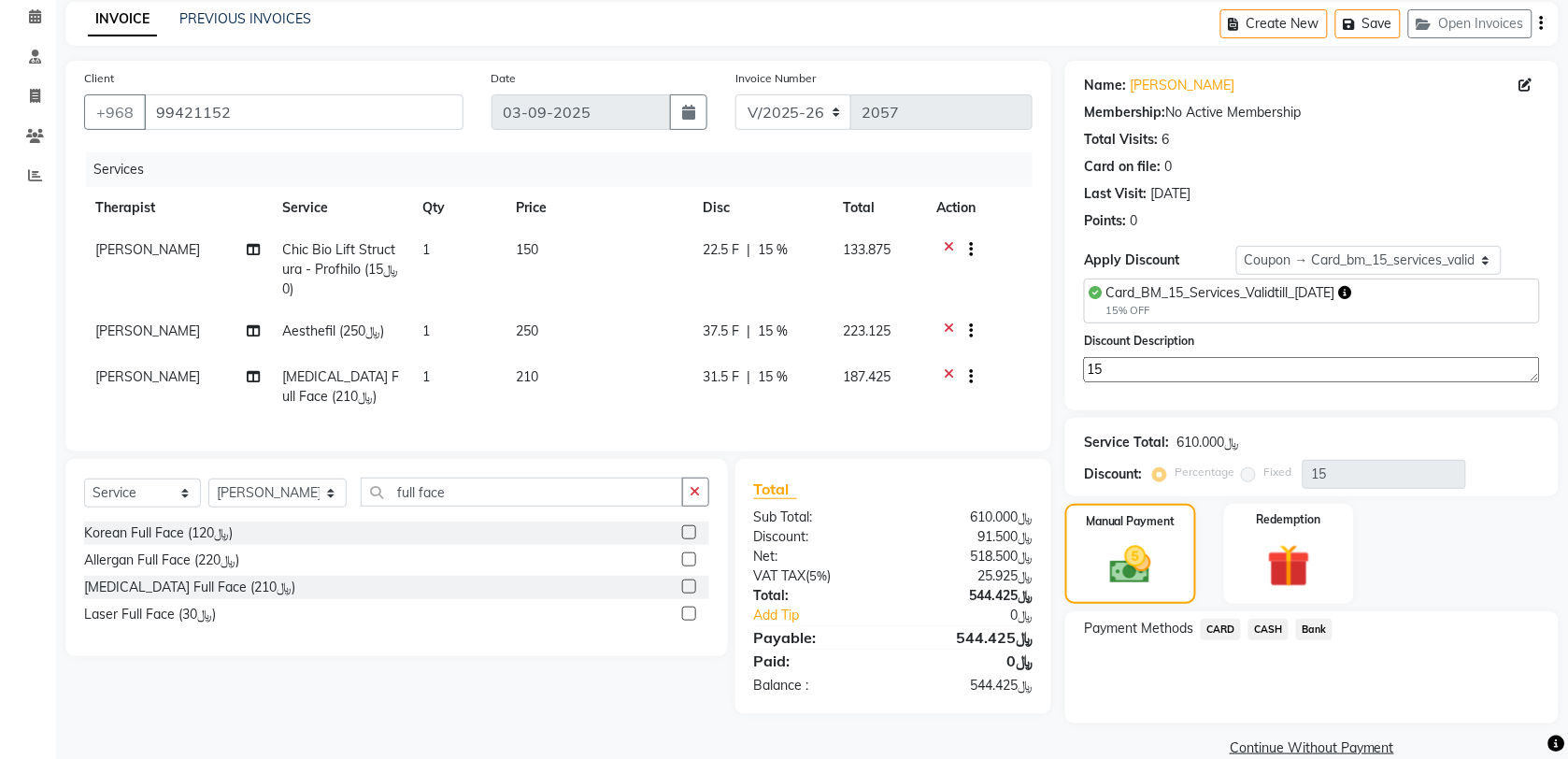
click at [1221, 629] on span "CARD" at bounding box center [1221, 630] width 40 height 21
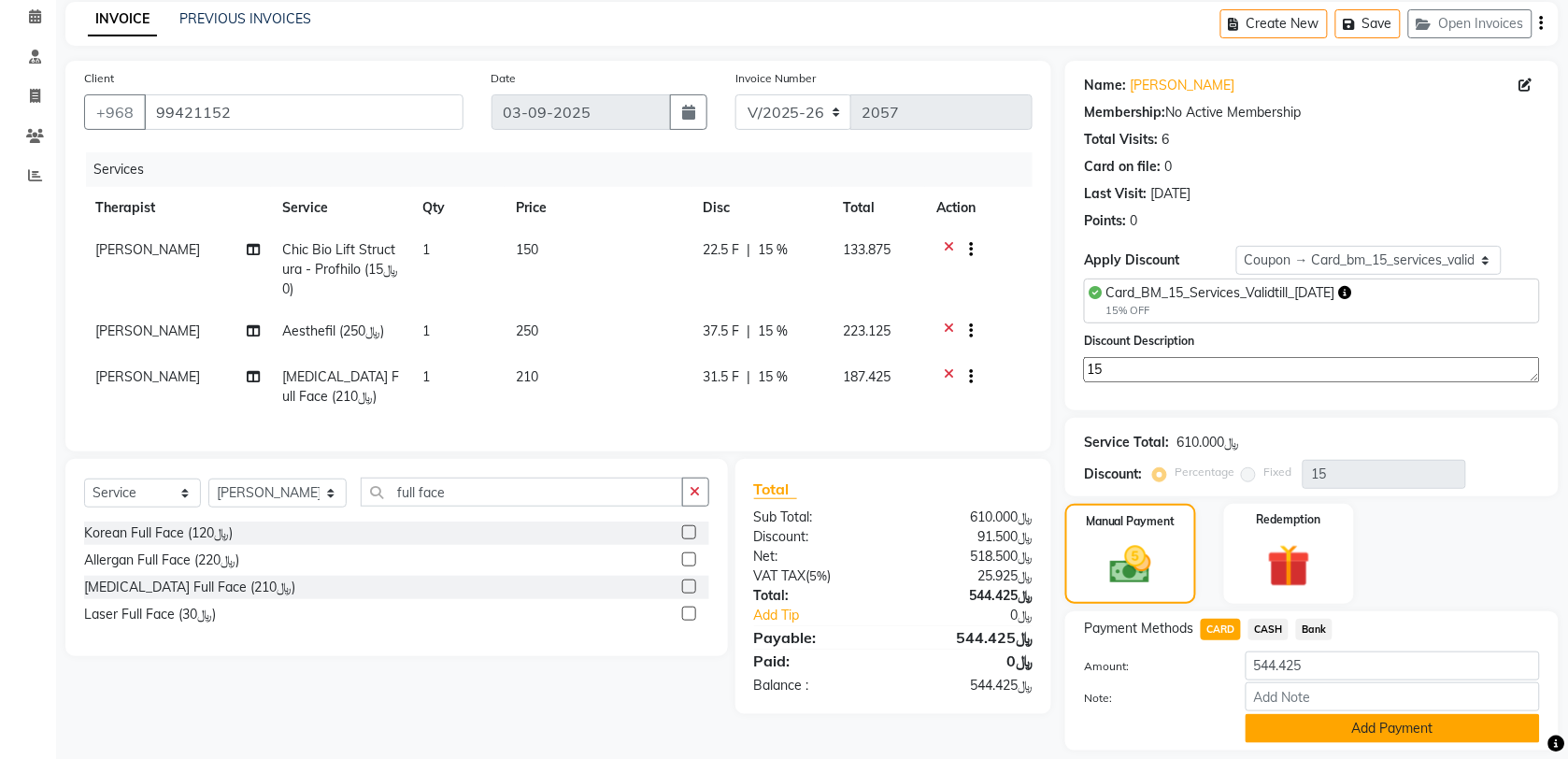
click at [1435, 714] on button "Add Payment" at bounding box center [1393, 728] width 295 height 29
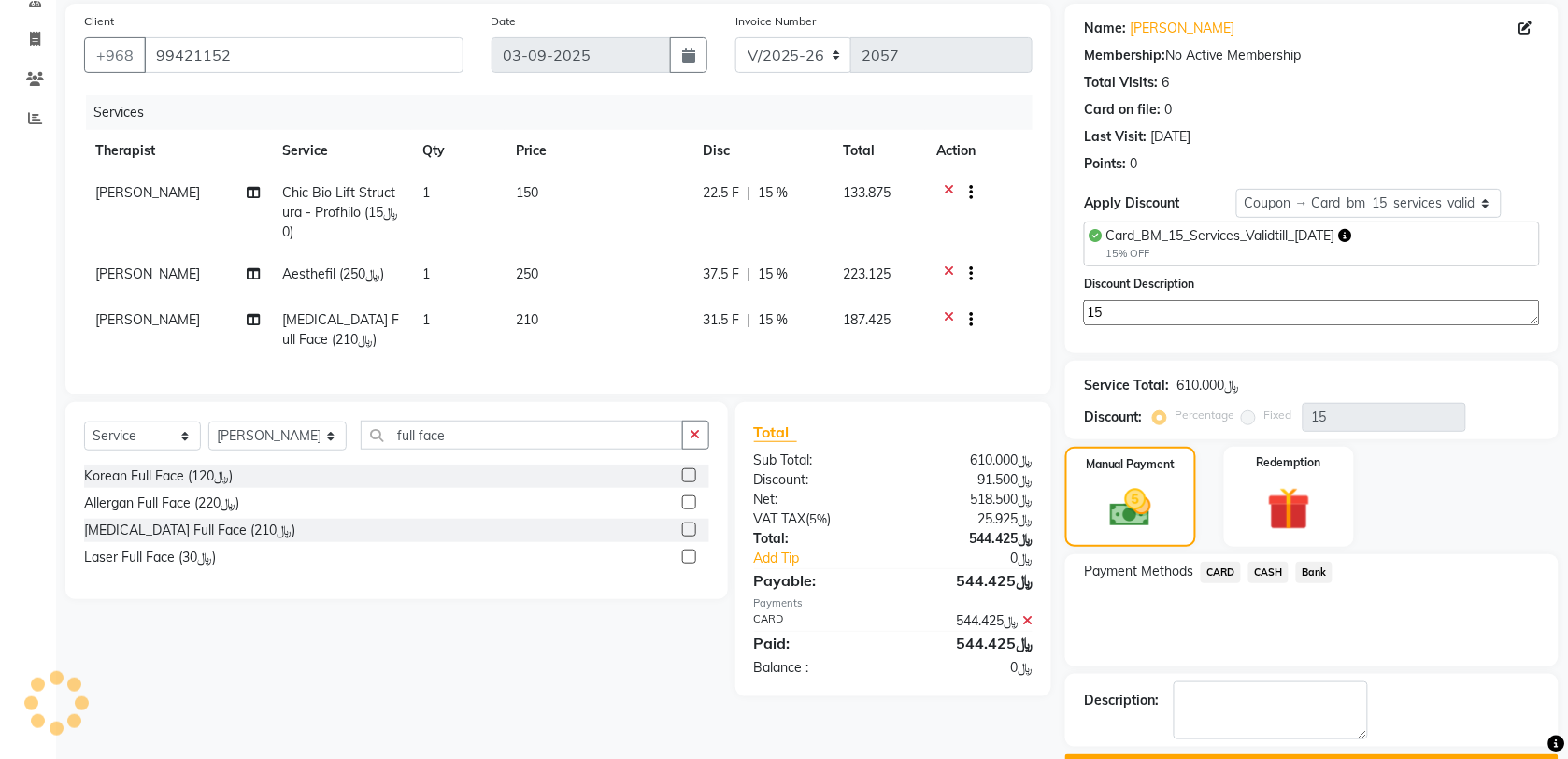
scroll to position [189, 0]
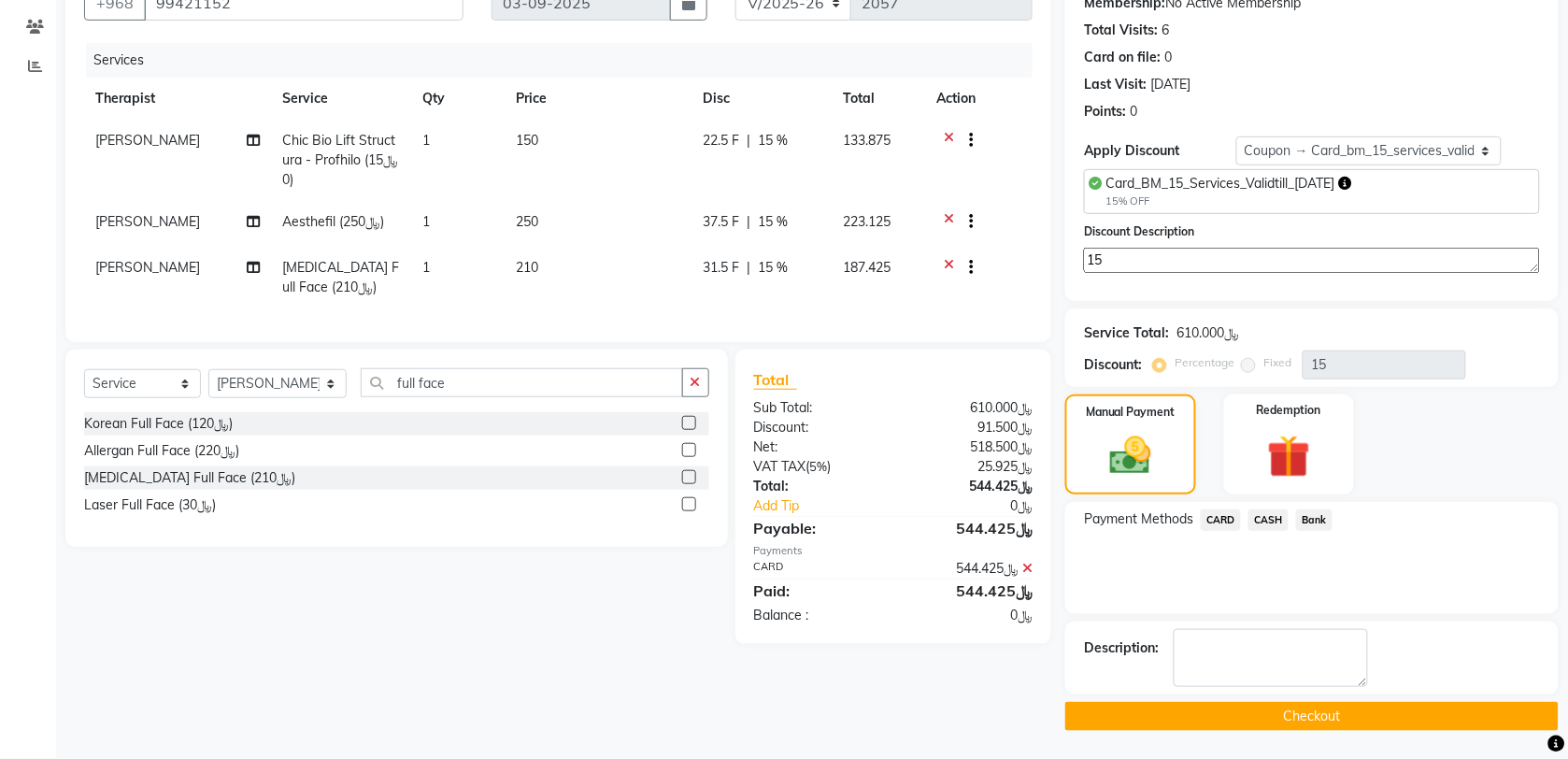
click at [1409, 716] on button "Checkout" at bounding box center [1313, 717] width 494 height 29
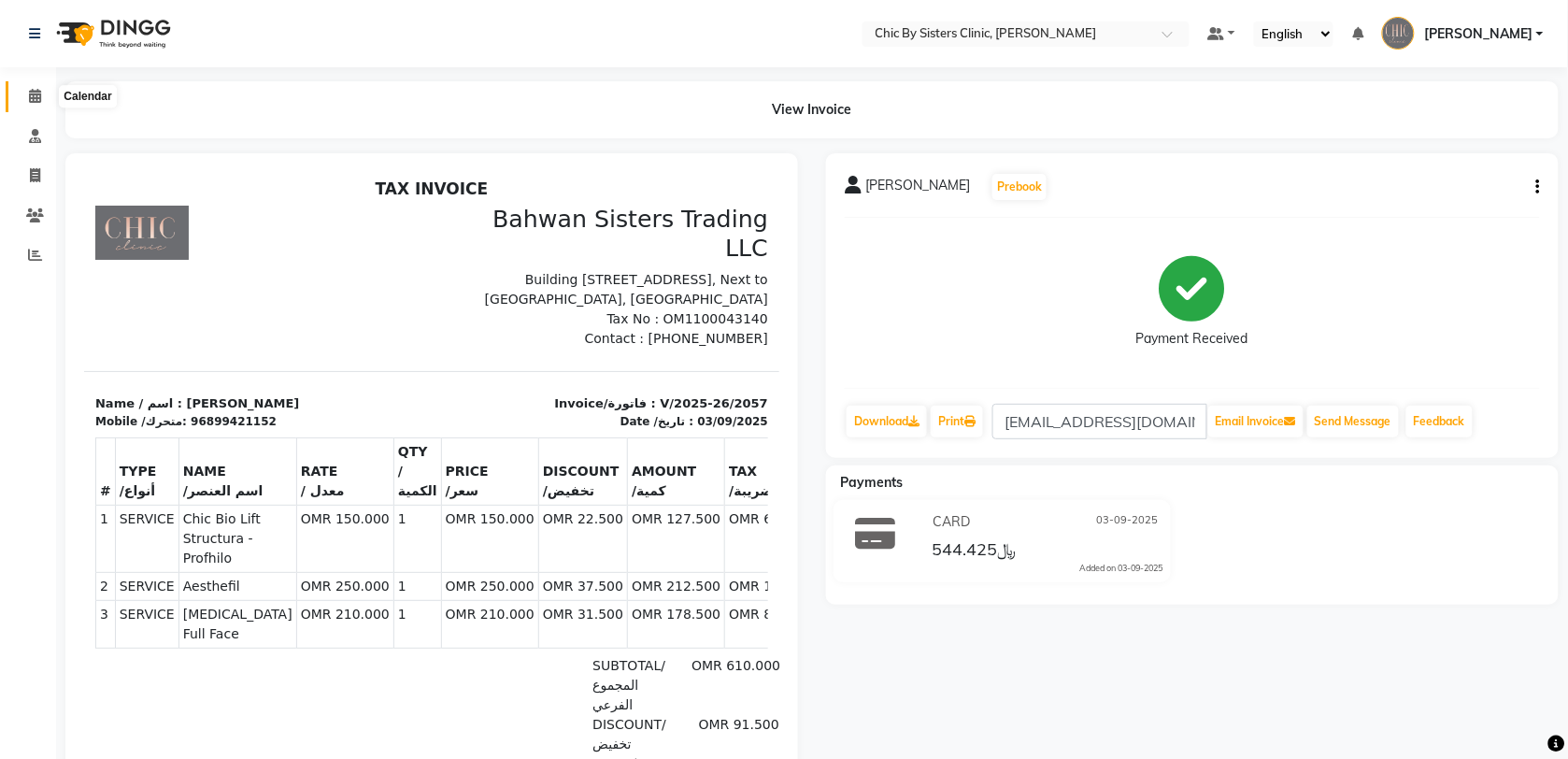
click at [26, 94] on span at bounding box center [35, 97] width 33 height 21
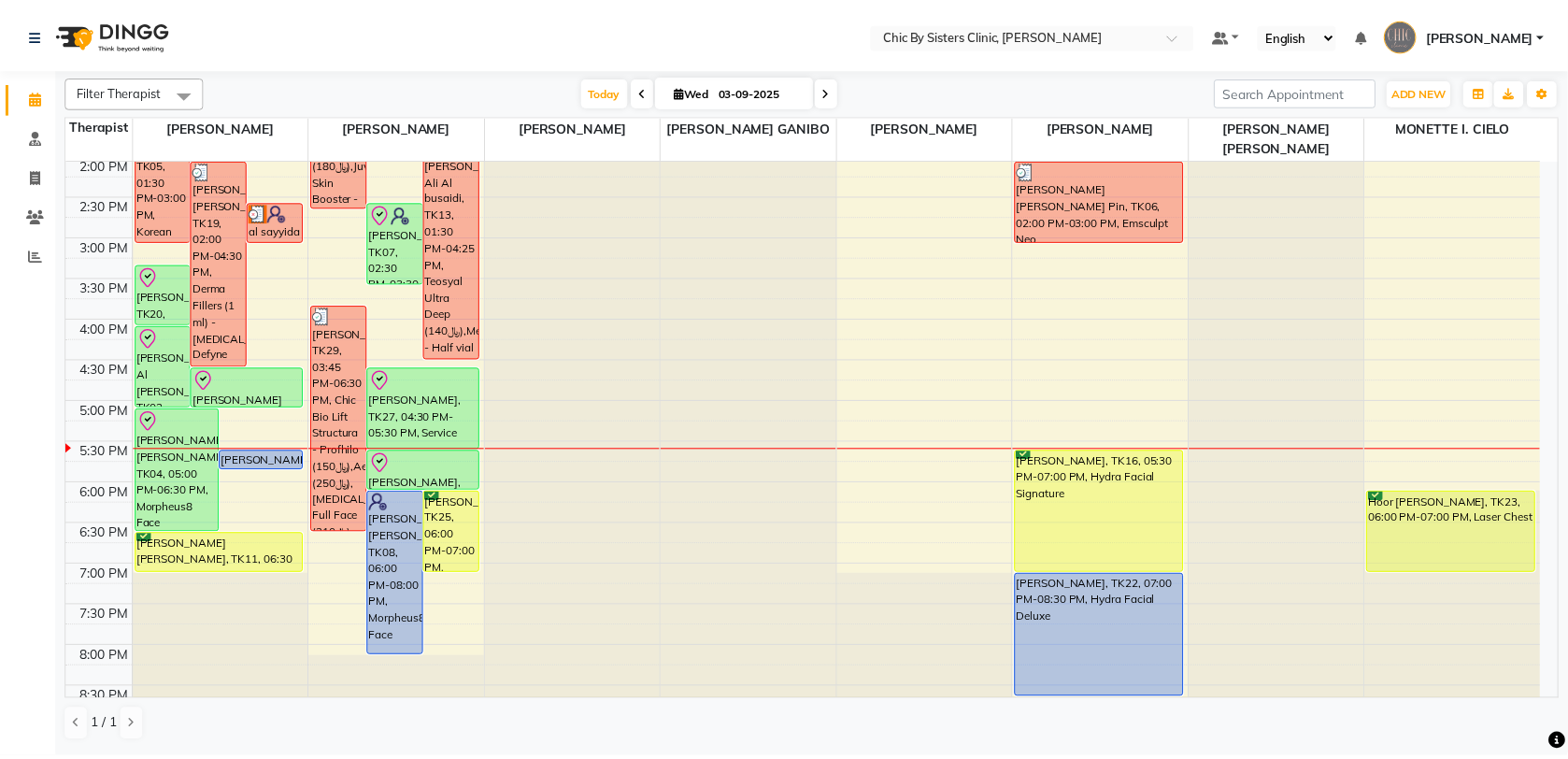
scroll to position [435, 0]
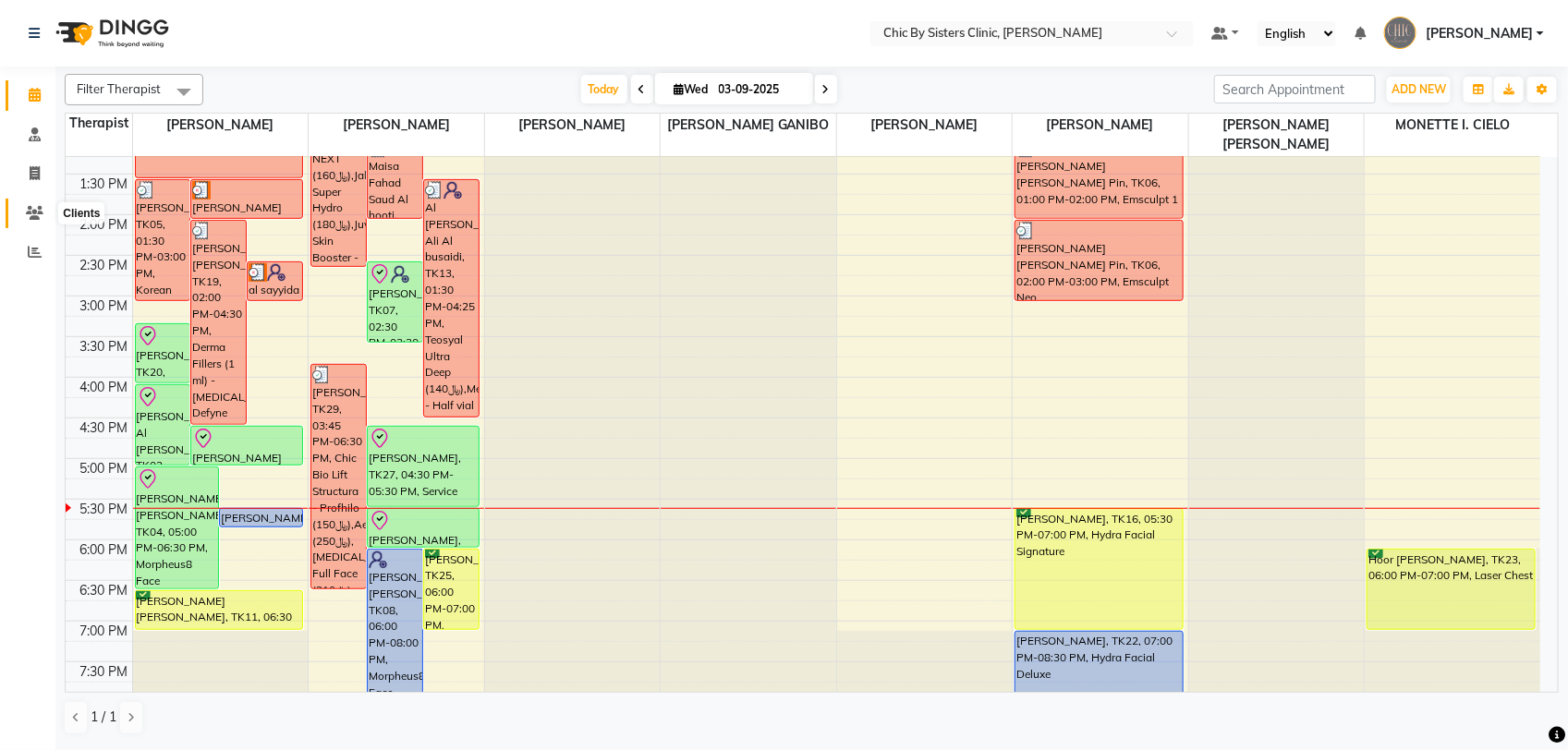
click at [28, 221] on span at bounding box center [35, 214] width 32 height 21
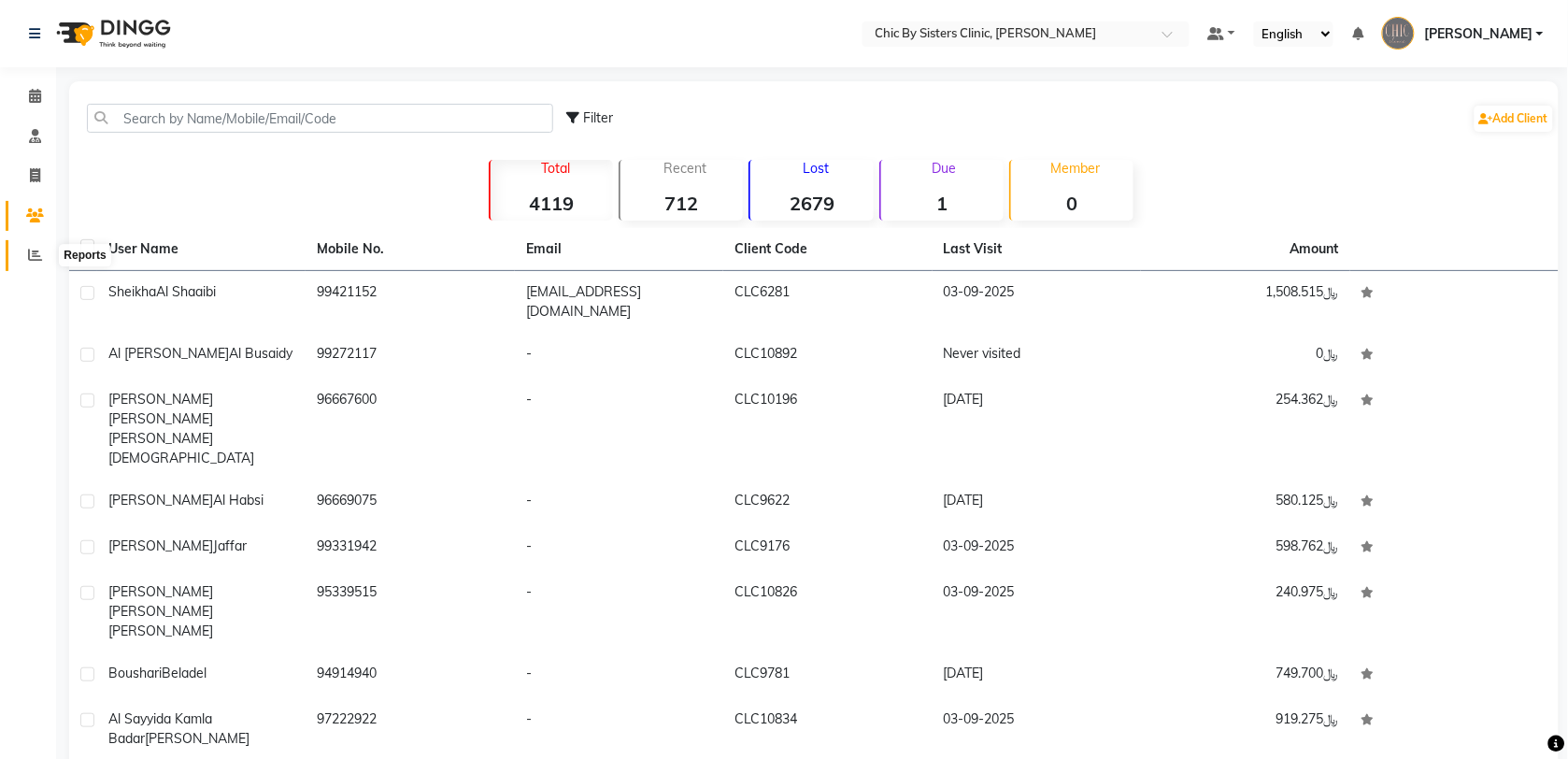
click at [39, 259] on icon at bounding box center [34, 255] width 14 height 14
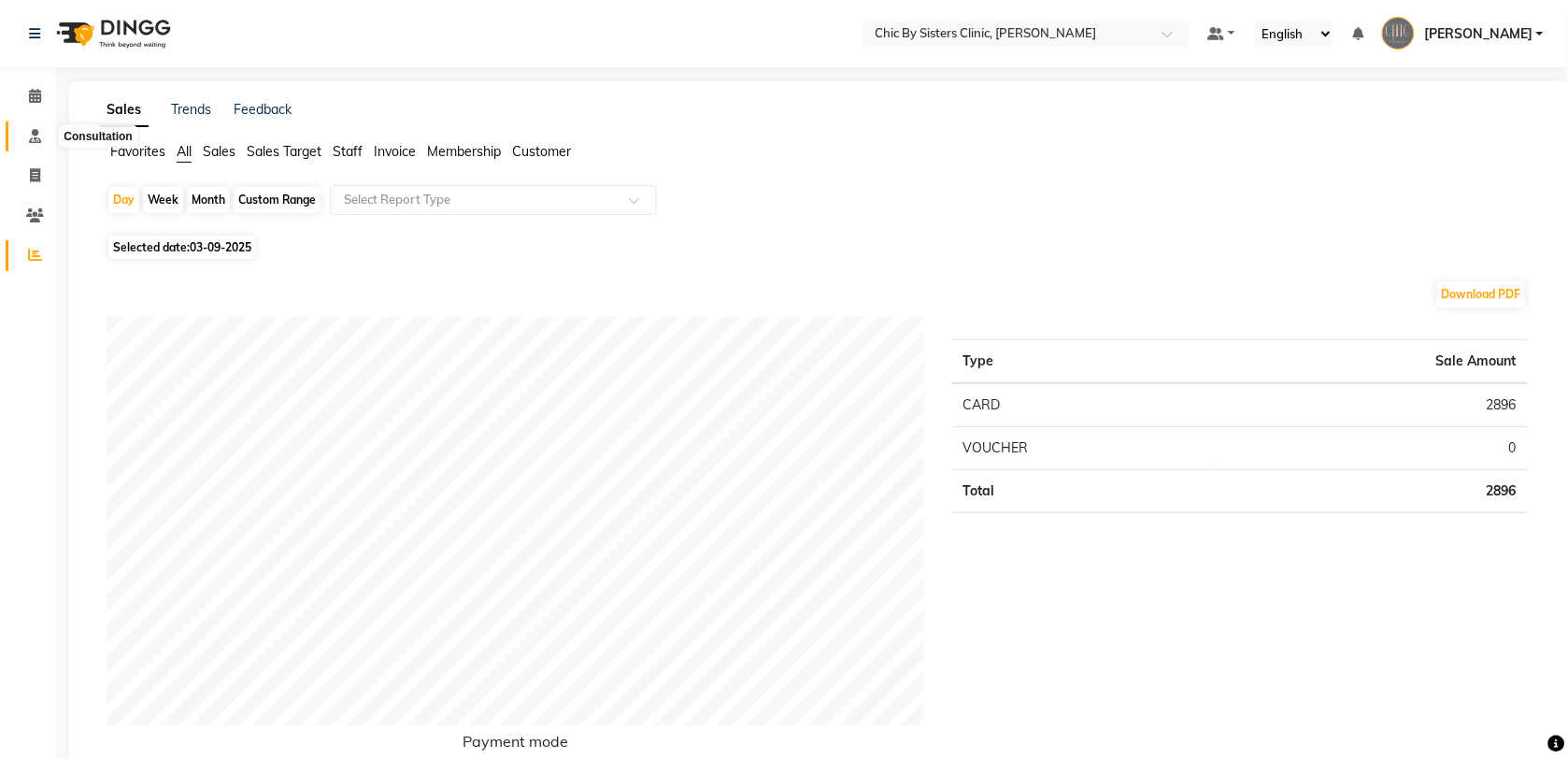
click at [29, 145] on span at bounding box center [35, 137] width 33 height 21
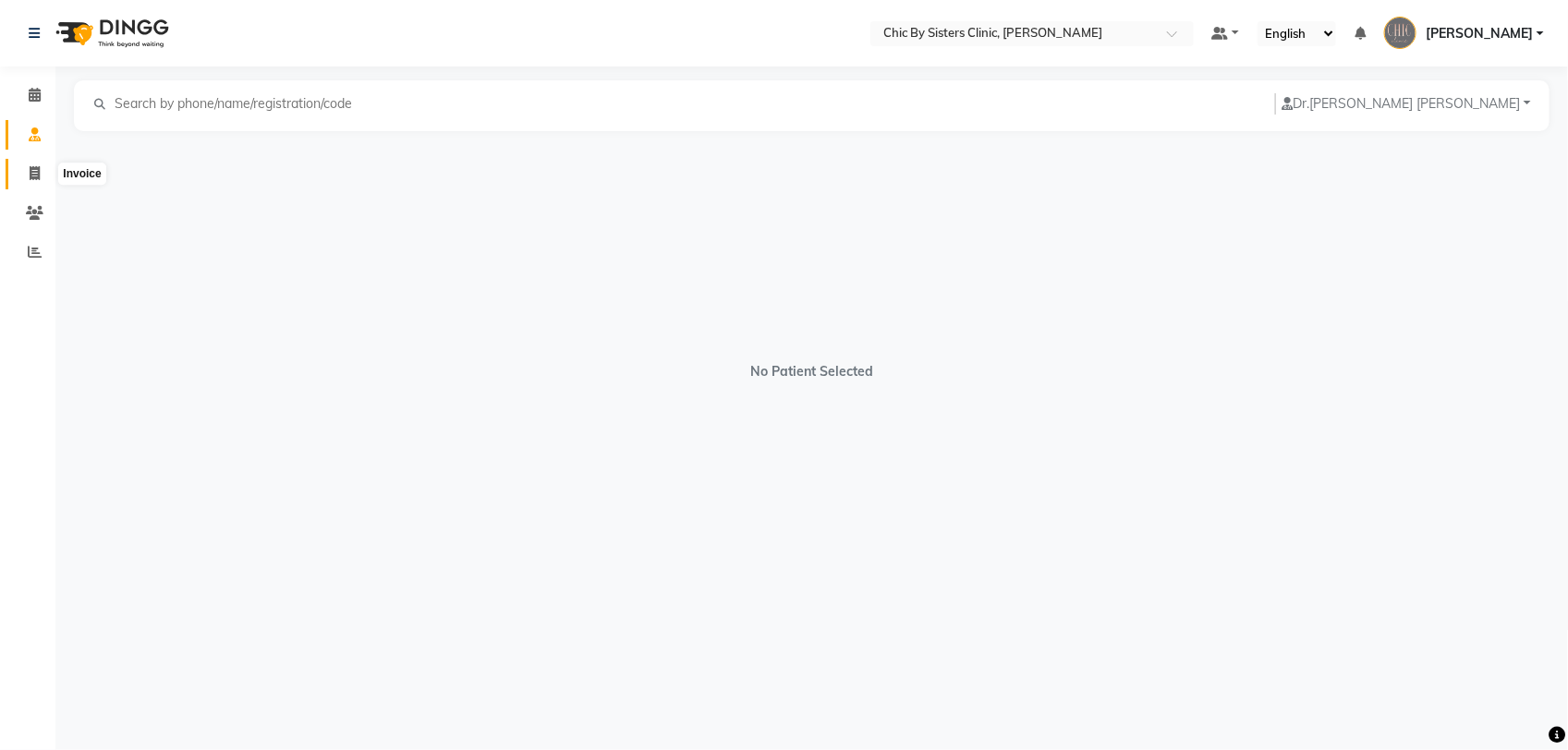
click at [32, 182] on span at bounding box center [35, 174] width 32 height 21
select select "service"
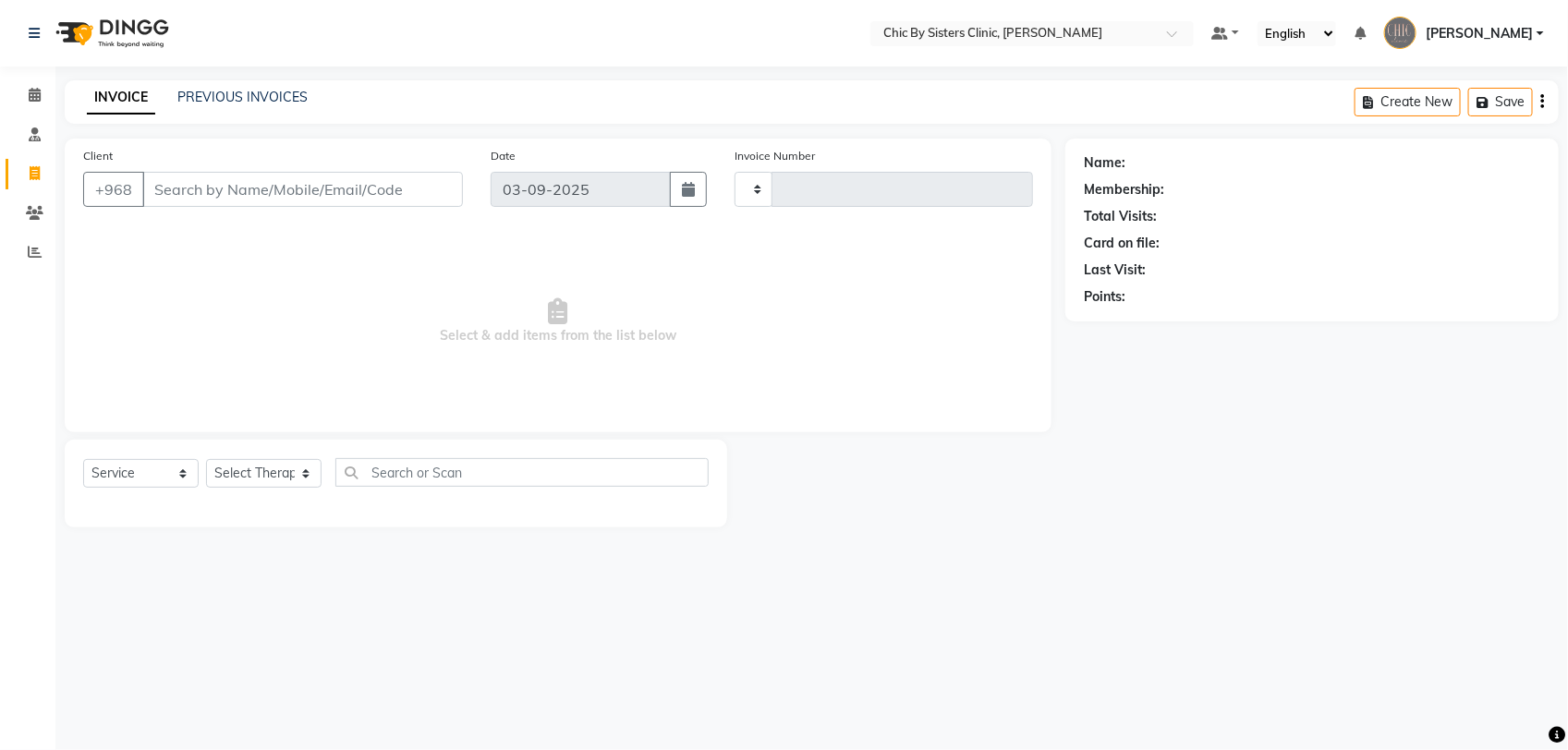
type input "2058"
select select "6348"
click at [172, 190] on input "Client" at bounding box center [302, 189] width 321 height 35
type input "9"
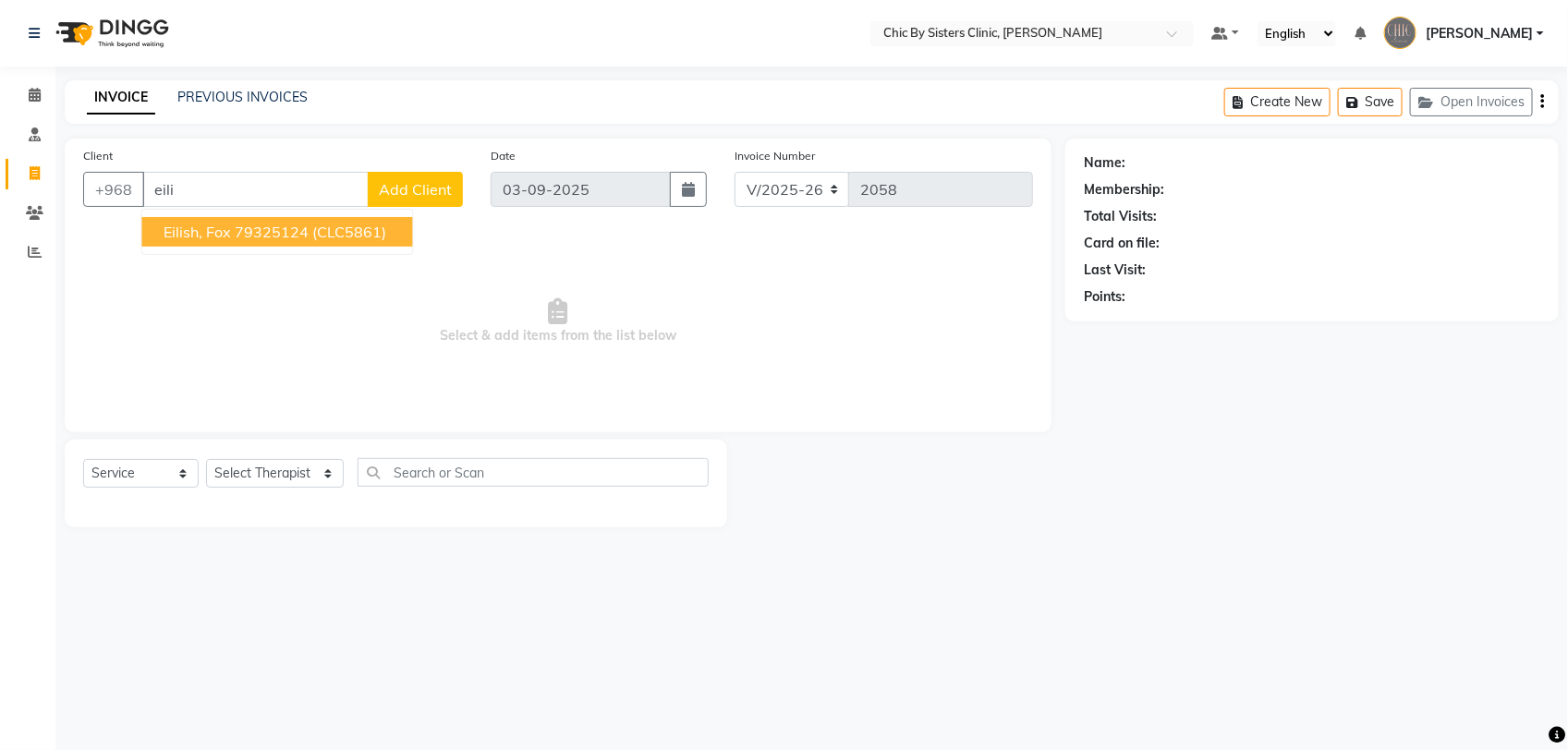
click at [186, 235] on span "Eilish, Fox" at bounding box center [198, 232] width 67 height 19
type input "79325124"
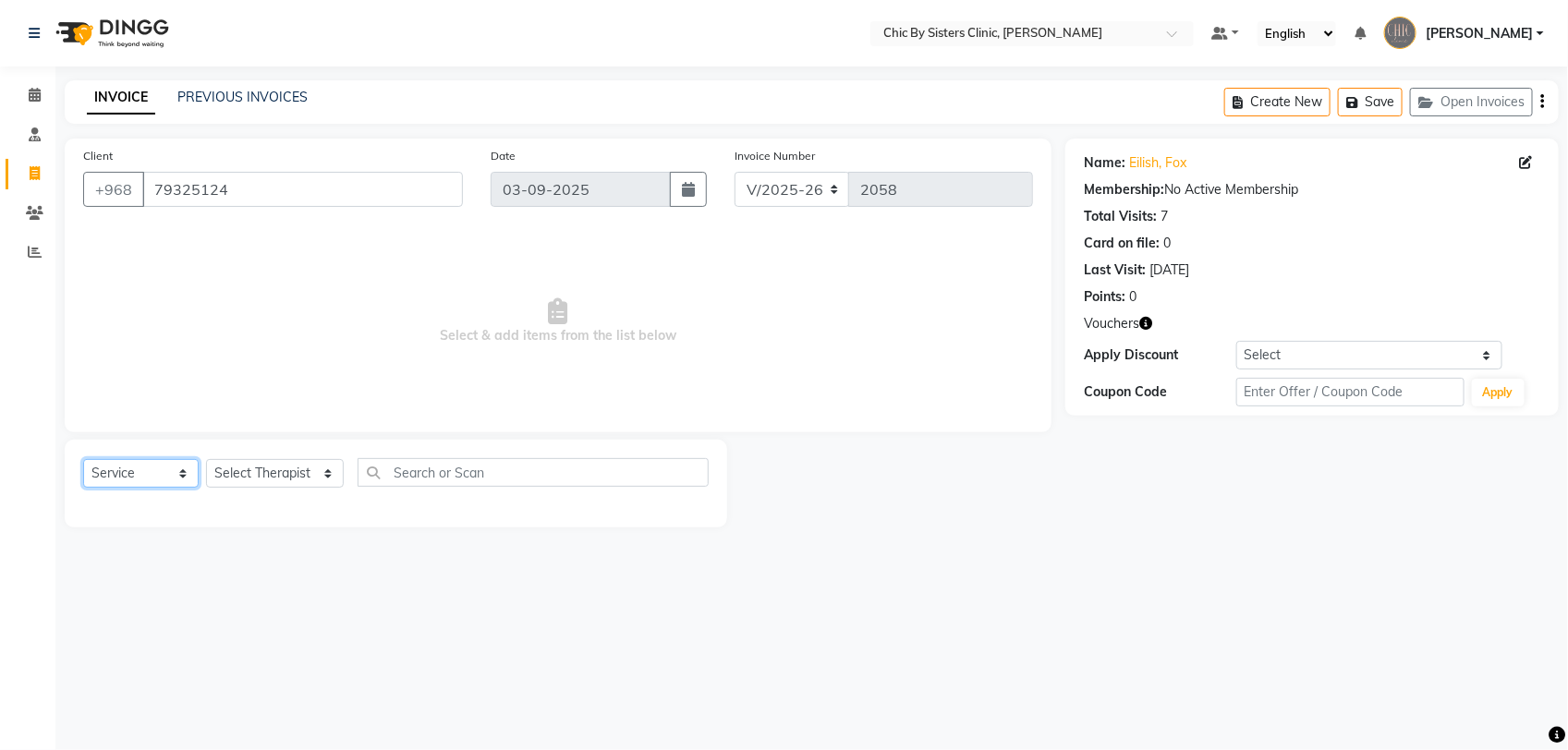
click at [139, 476] on select "Select Service Product Membership Package Voucher Prepaid Gift Card" at bounding box center [141, 473] width 115 height 28
select select "product"
click at [83, 459] on select "Select Service Product Membership Package Voucher Prepaid Gift Card" at bounding box center [141, 473] width 115 height 28
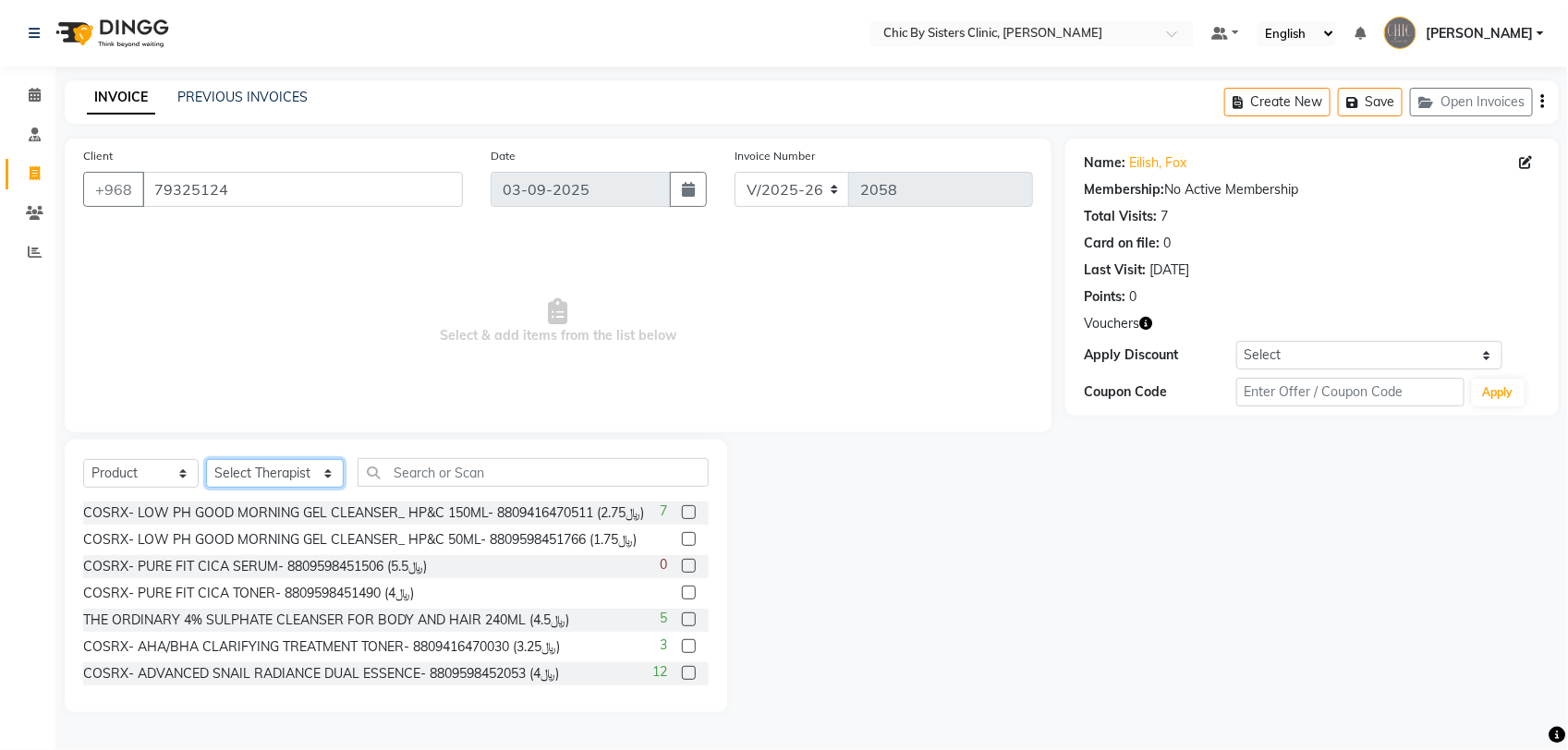
click at [285, 468] on select "Select Therapist ANU [PERSON_NAME] [PERSON_NAME] S [PERSON_NAME] [PERSON_NAME] …" at bounding box center [275, 473] width 138 height 28
select select "49174"
click at [206, 459] on select "Select Therapist ANU [PERSON_NAME] [PERSON_NAME] S [PERSON_NAME] [PERSON_NAME] …" at bounding box center [275, 473] width 138 height 28
click at [464, 464] on input "text" at bounding box center [532, 472] width 351 height 28
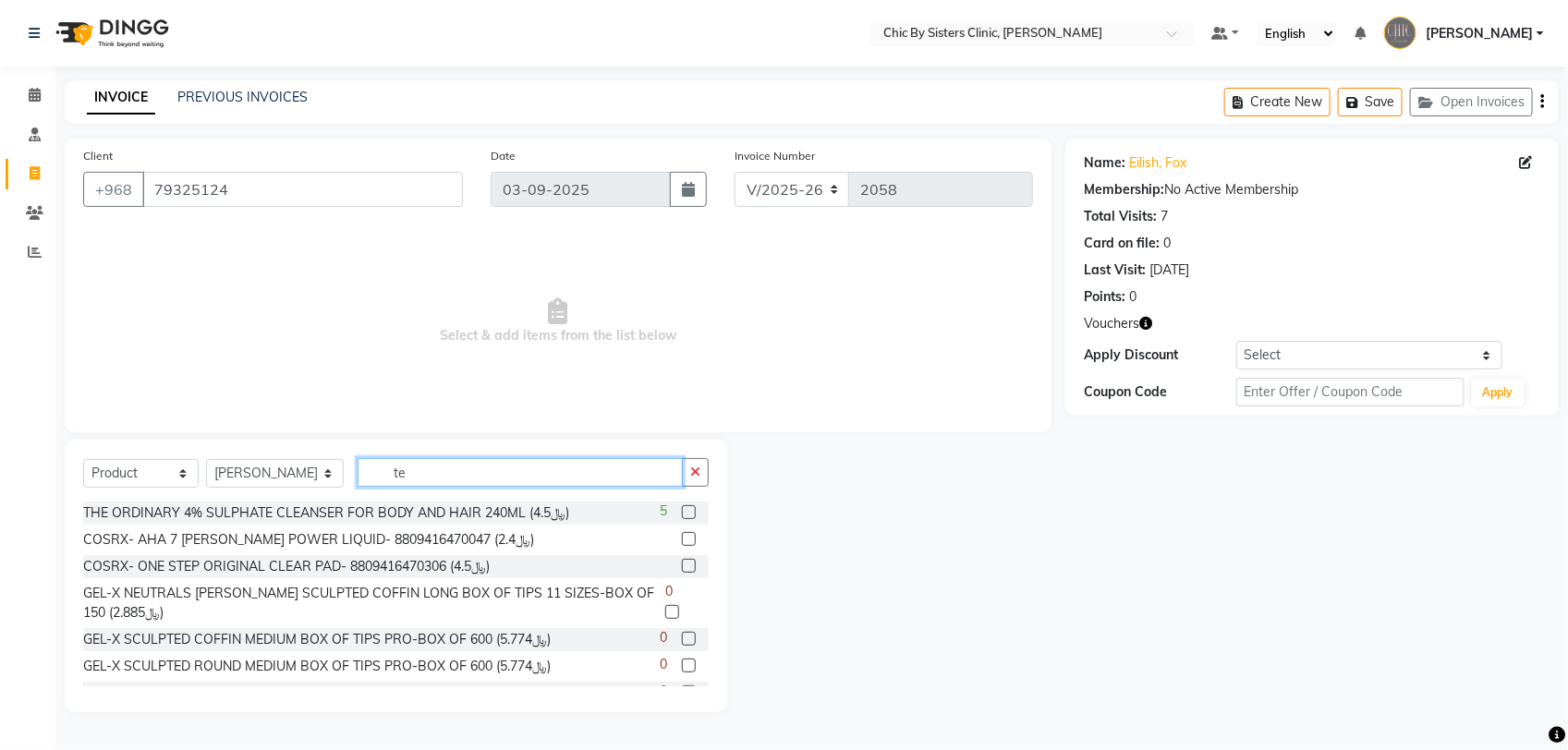
type input "t"
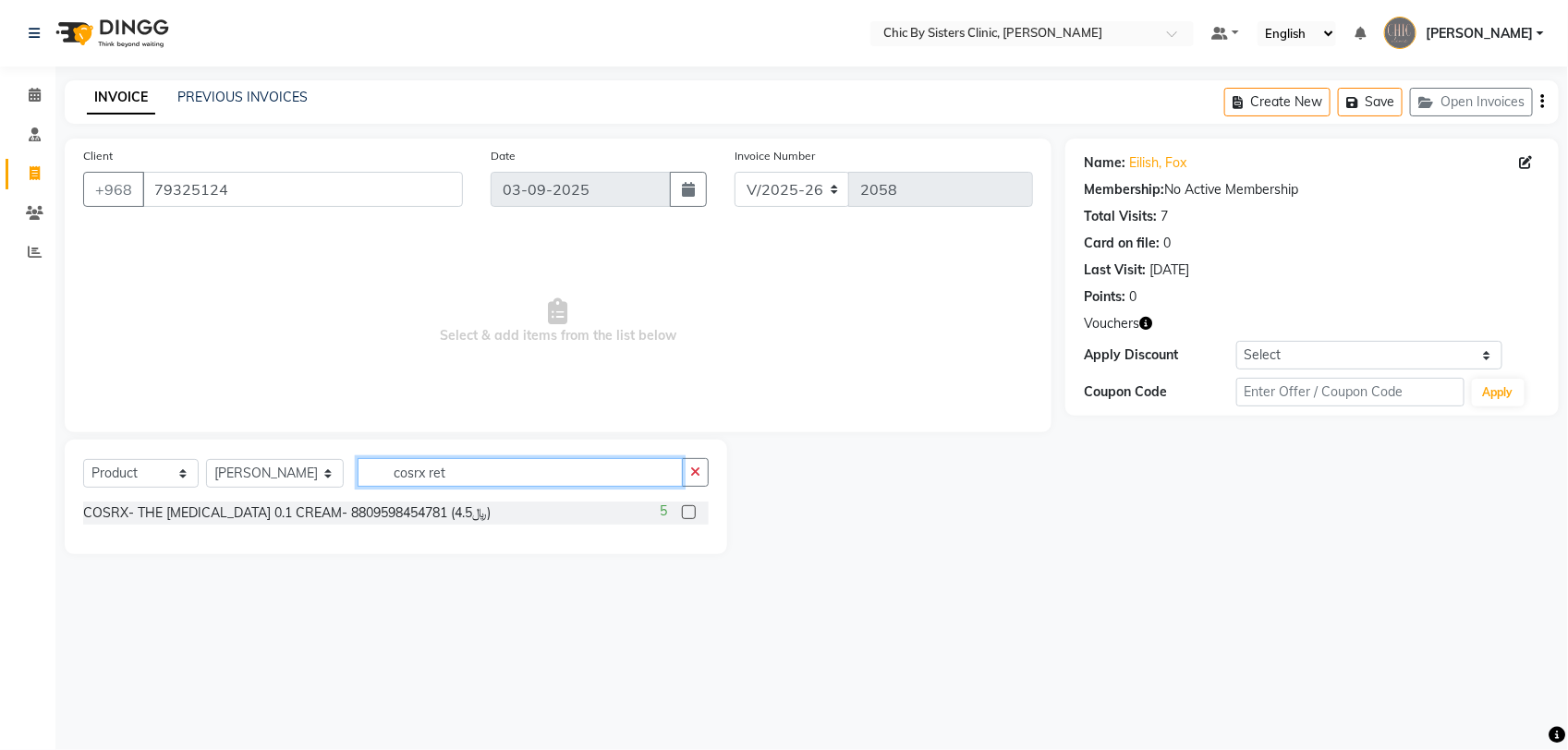
type input "cosrx ret"
click at [688, 515] on label at bounding box center [688, 512] width 14 height 14
click at [688, 515] on input "checkbox" at bounding box center [688, 513] width 12 height 12
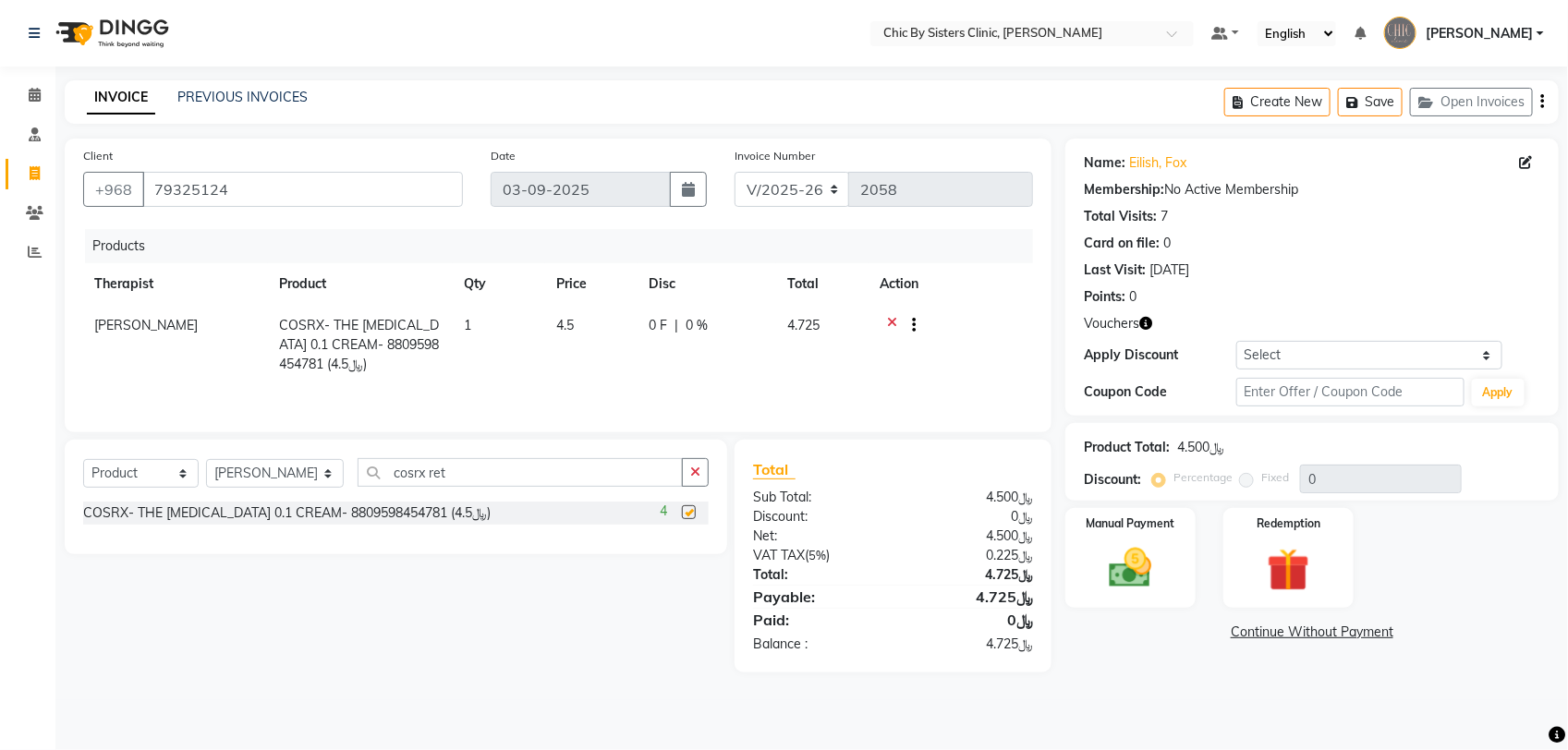
checkbox input "false"
click at [1159, 536] on div "Manual Payment" at bounding box center [1130, 557] width 136 height 103
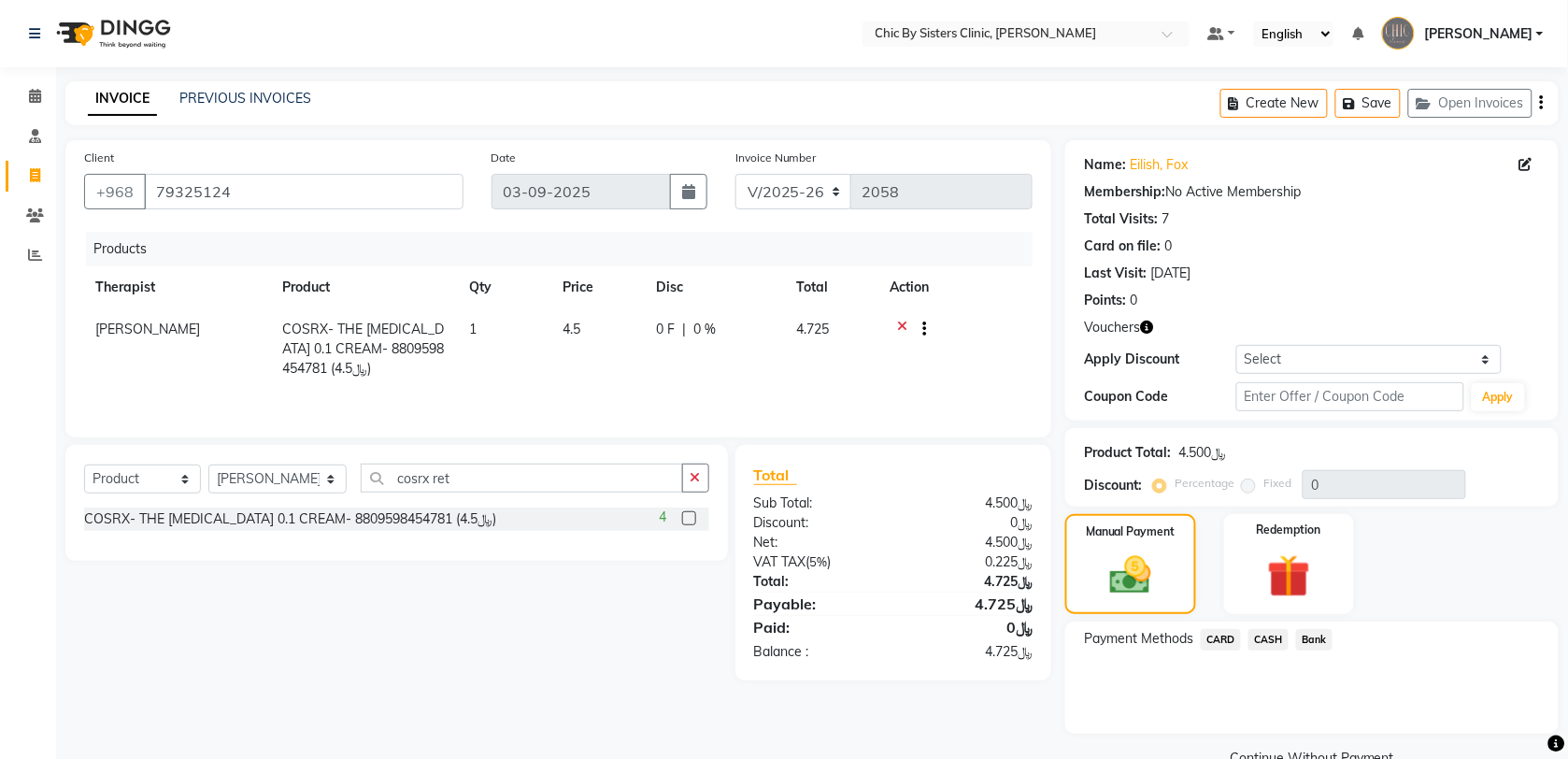
click at [1217, 637] on span "CARD" at bounding box center [1221, 639] width 40 height 21
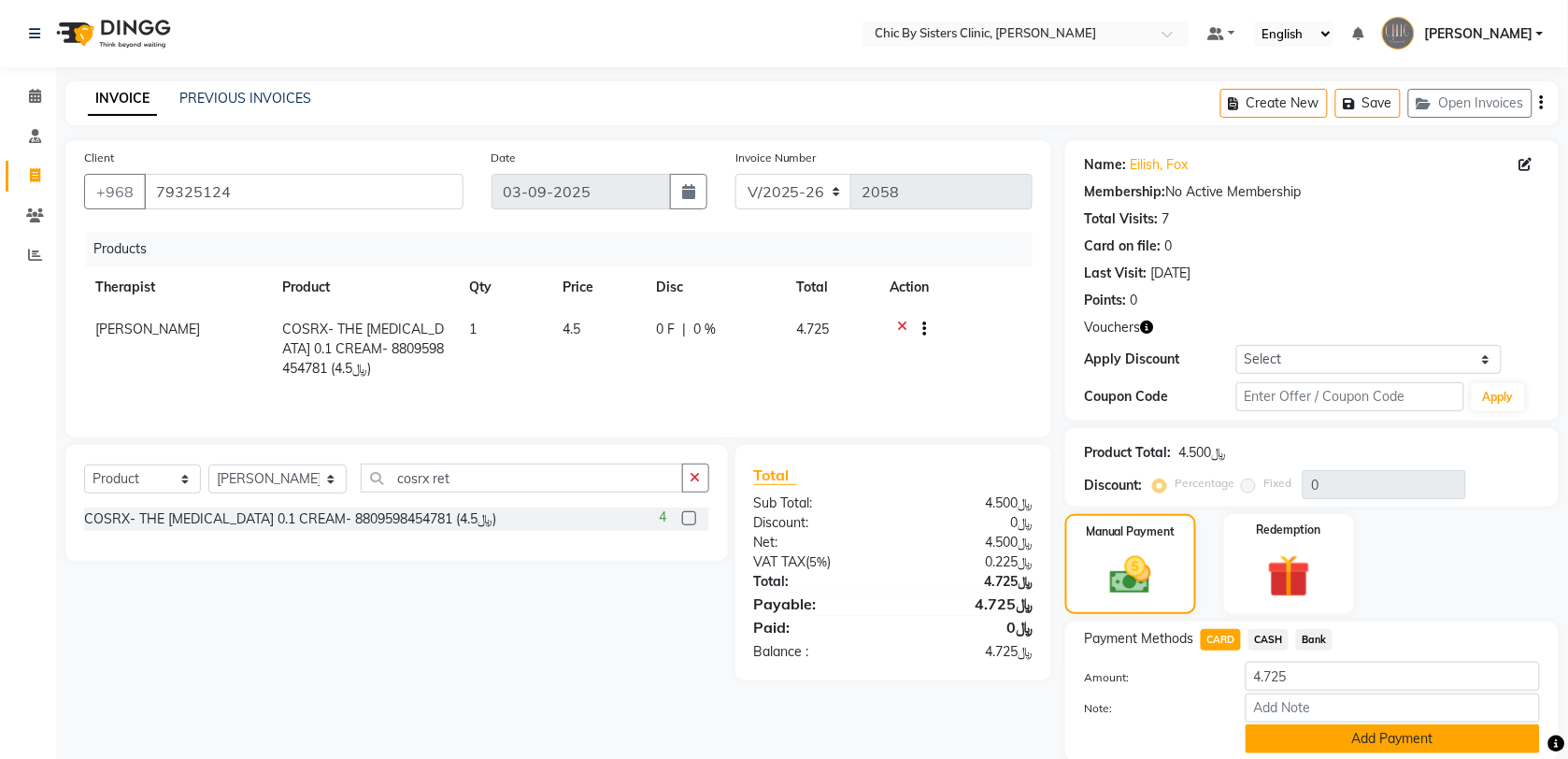
click at [1292, 735] on button "Add Payment" at bounding box center [1393, 739] width 295 height 29
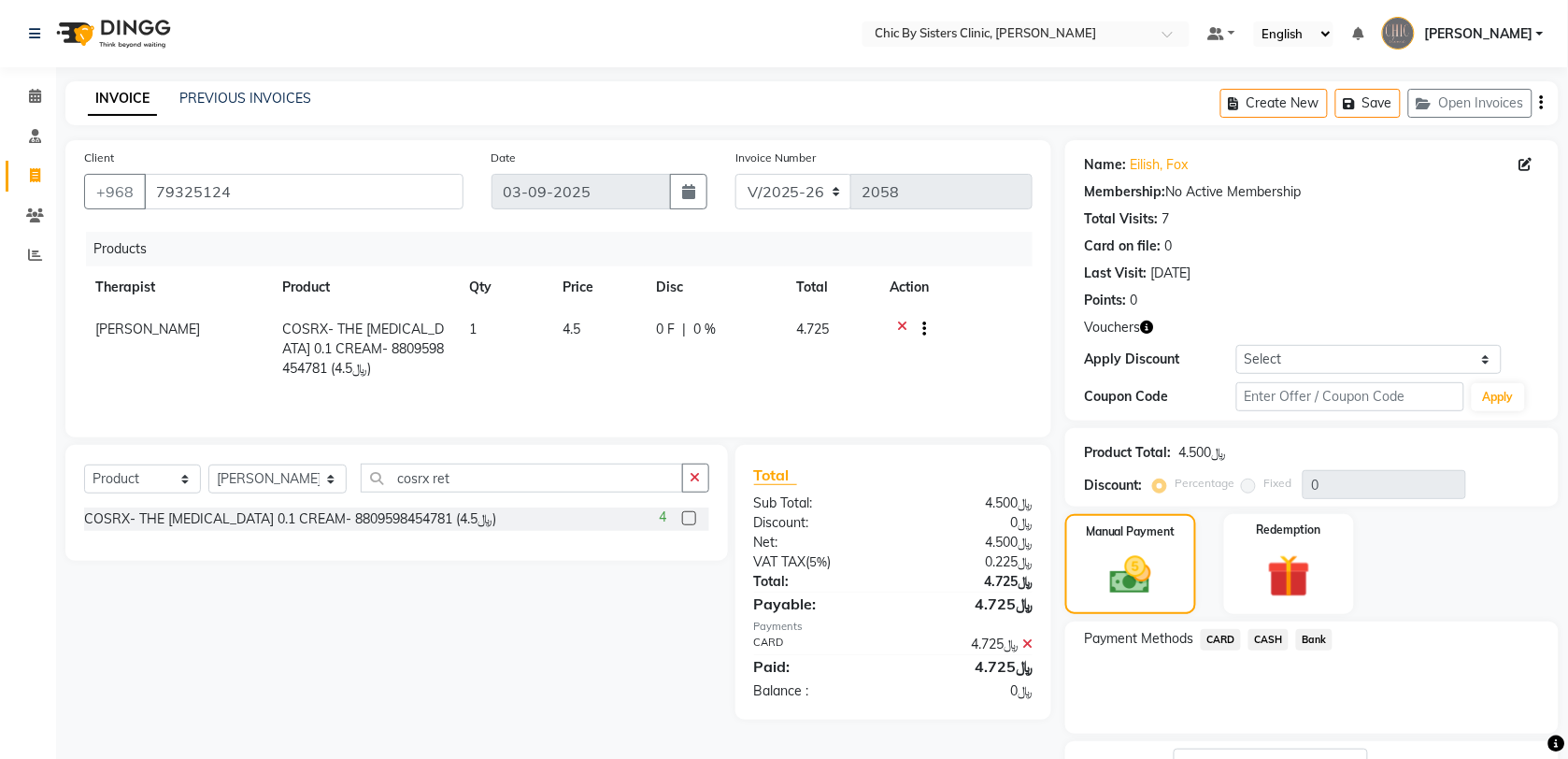
scroll to position [120, 0]
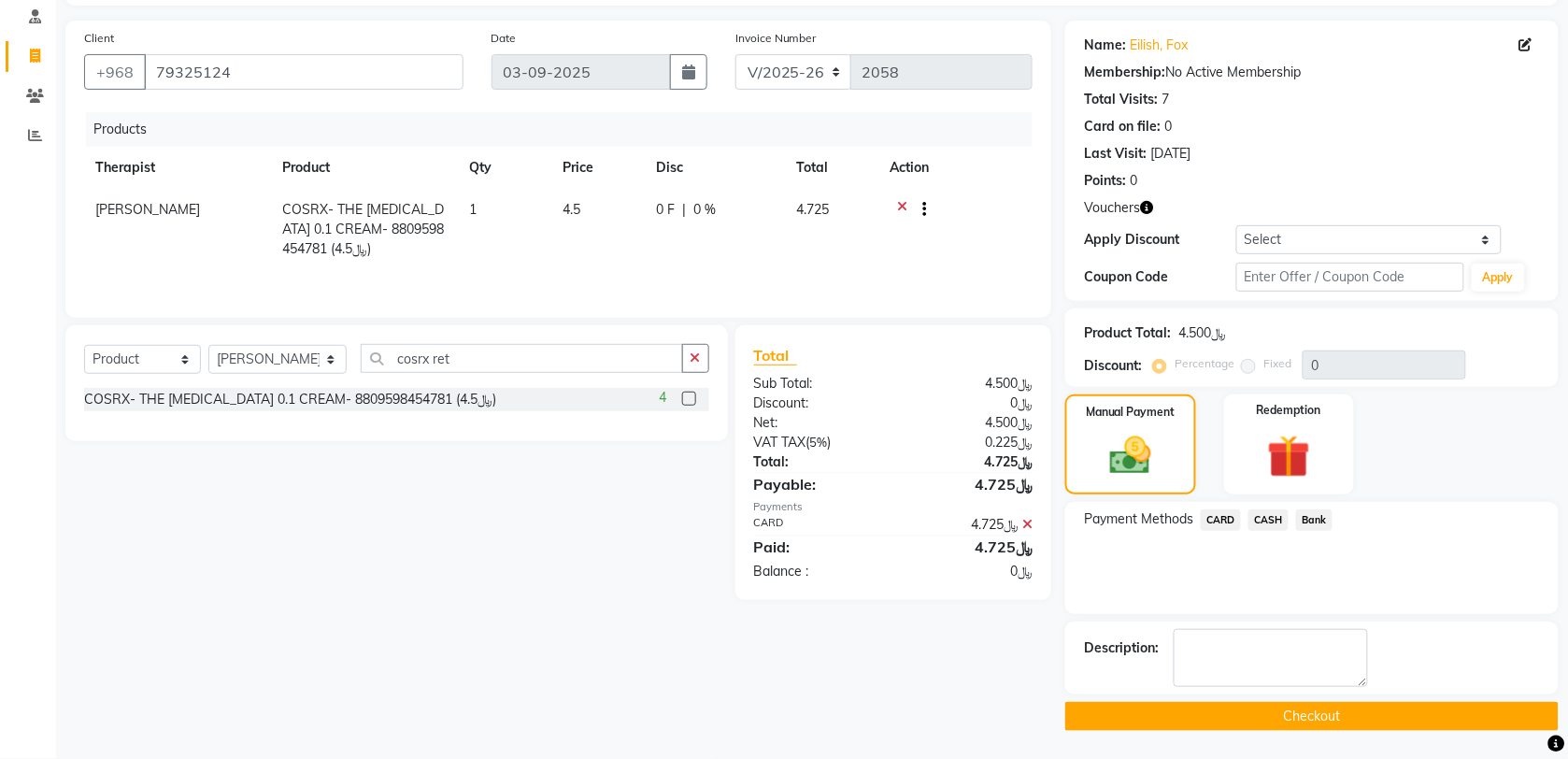
click at [1430, 718] on button "Checkout" at bounding box center [1313, 717] width 494 height 29
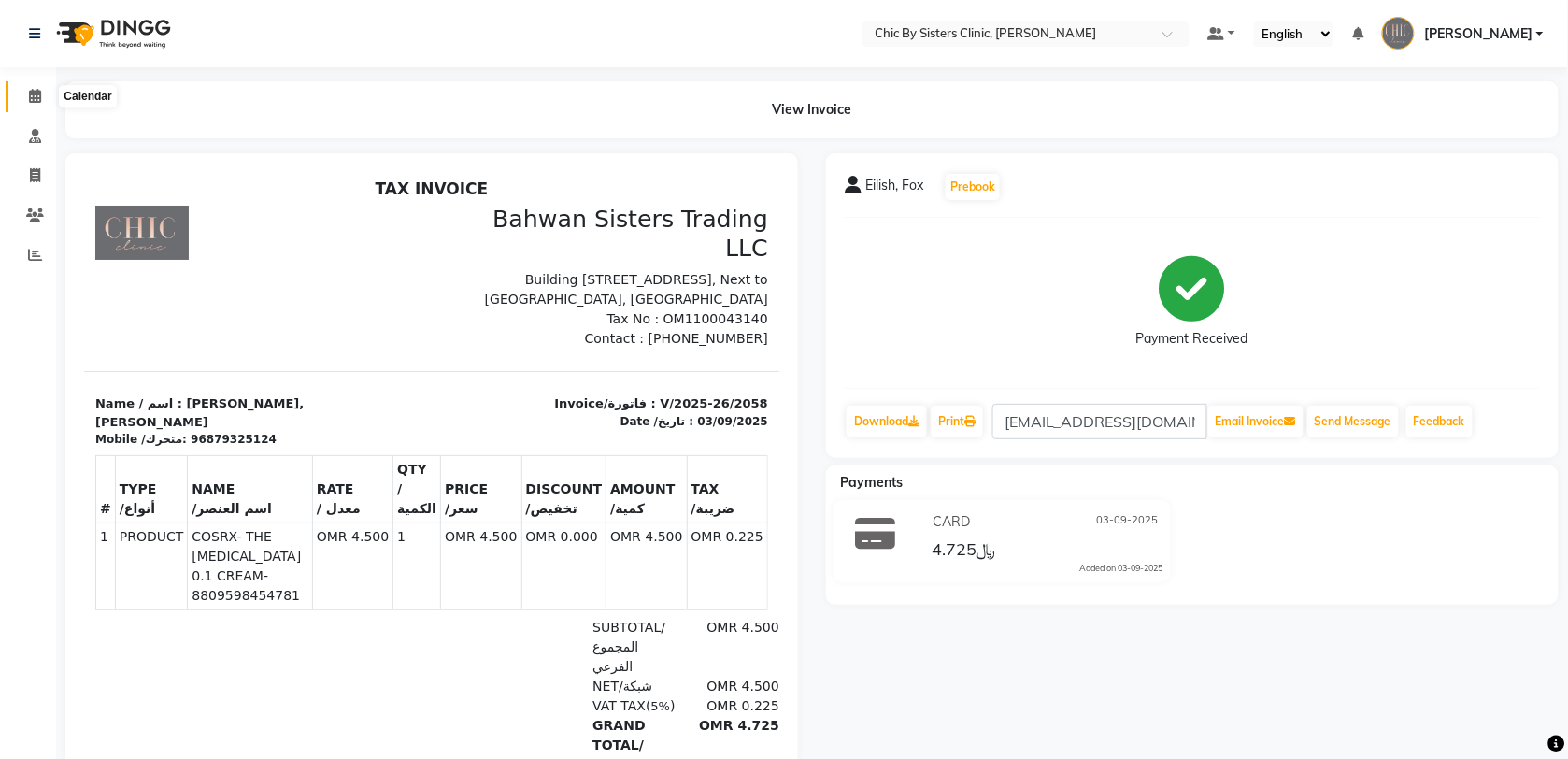
drag, startPoint x: 38, startPoint y: 99, endPoint x: 73, endPoint y: 112, distance: 37.3
click at [38, 99] on icon at bounding box center [34, 96] width 12 height 14
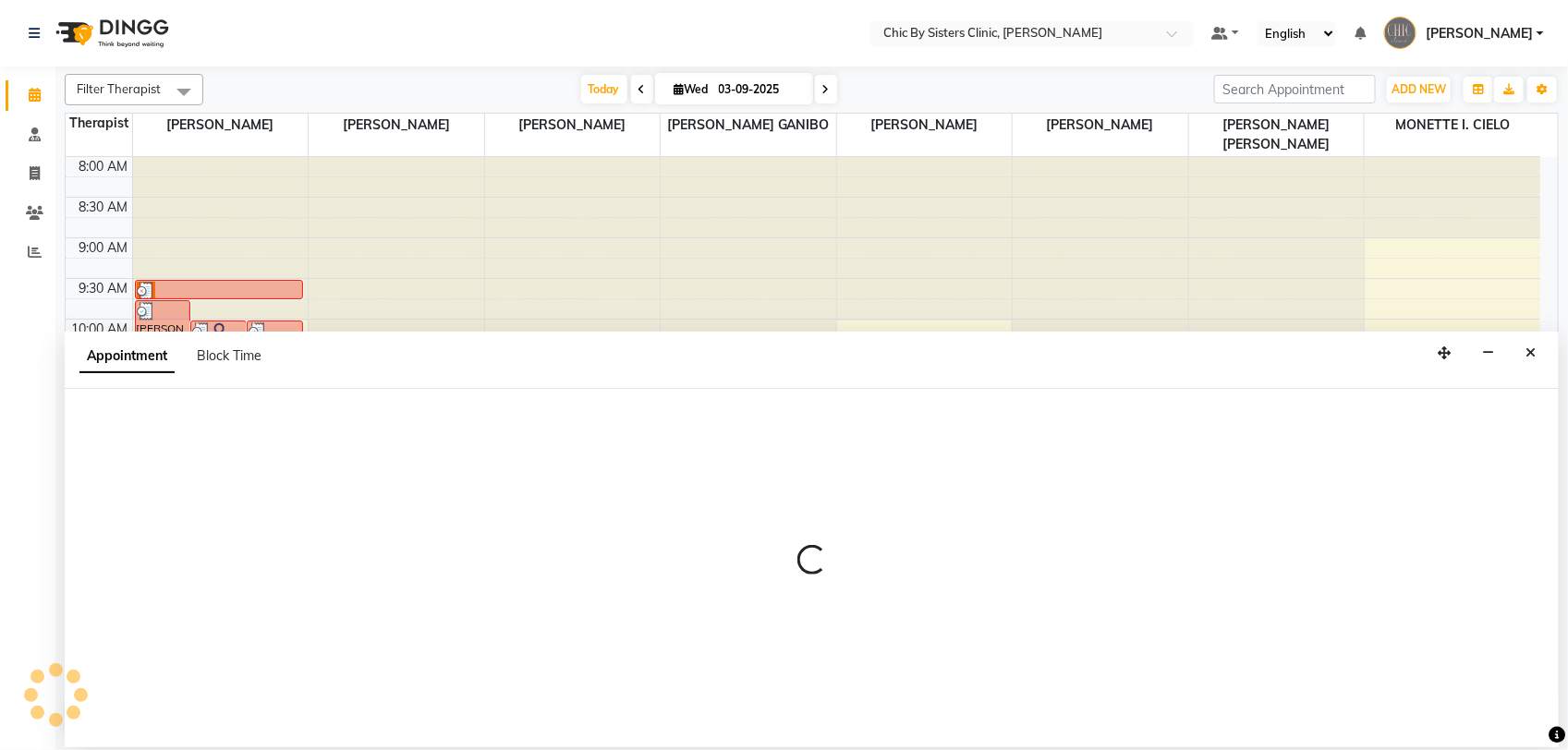
select select "49178"
select select "tentative"
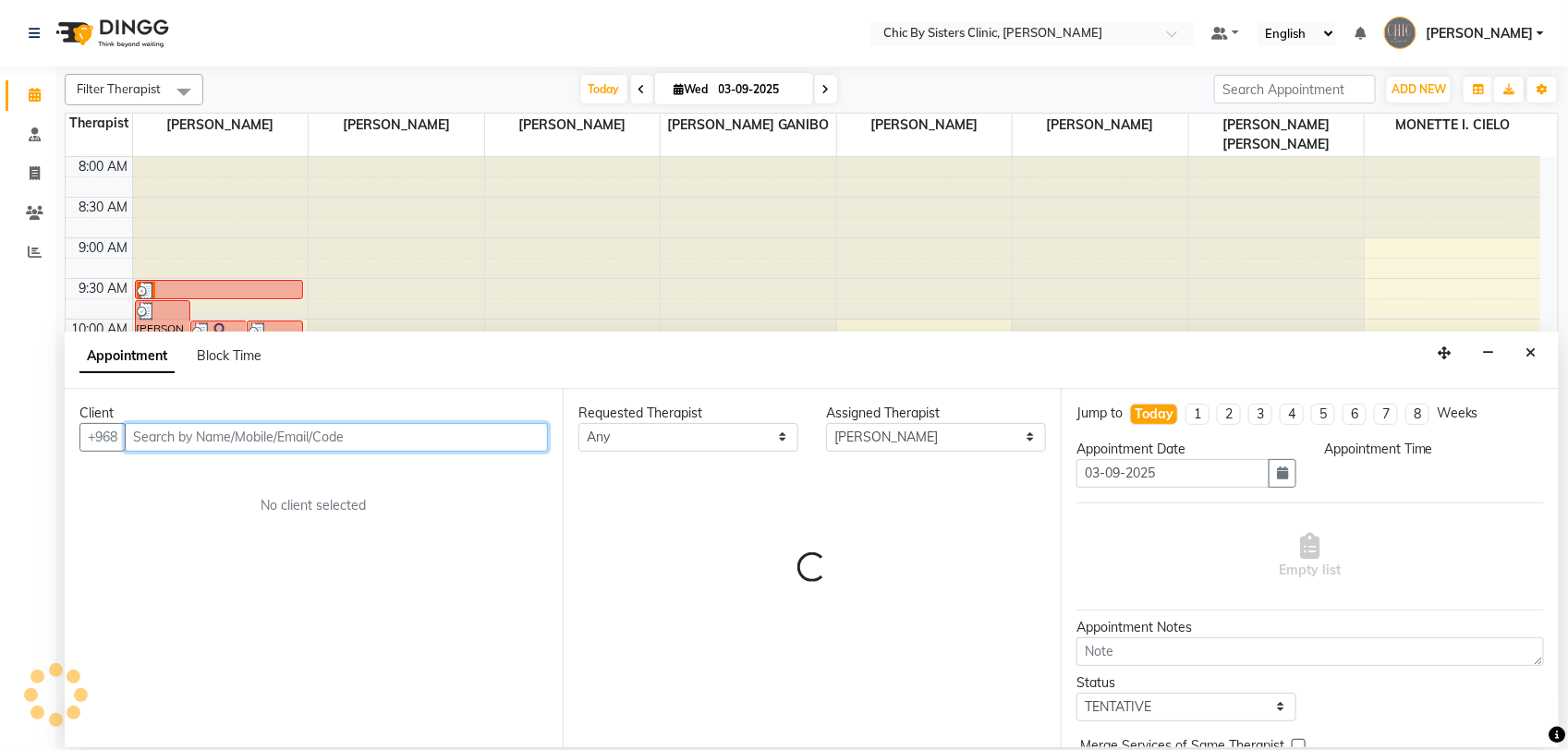
select select "735"
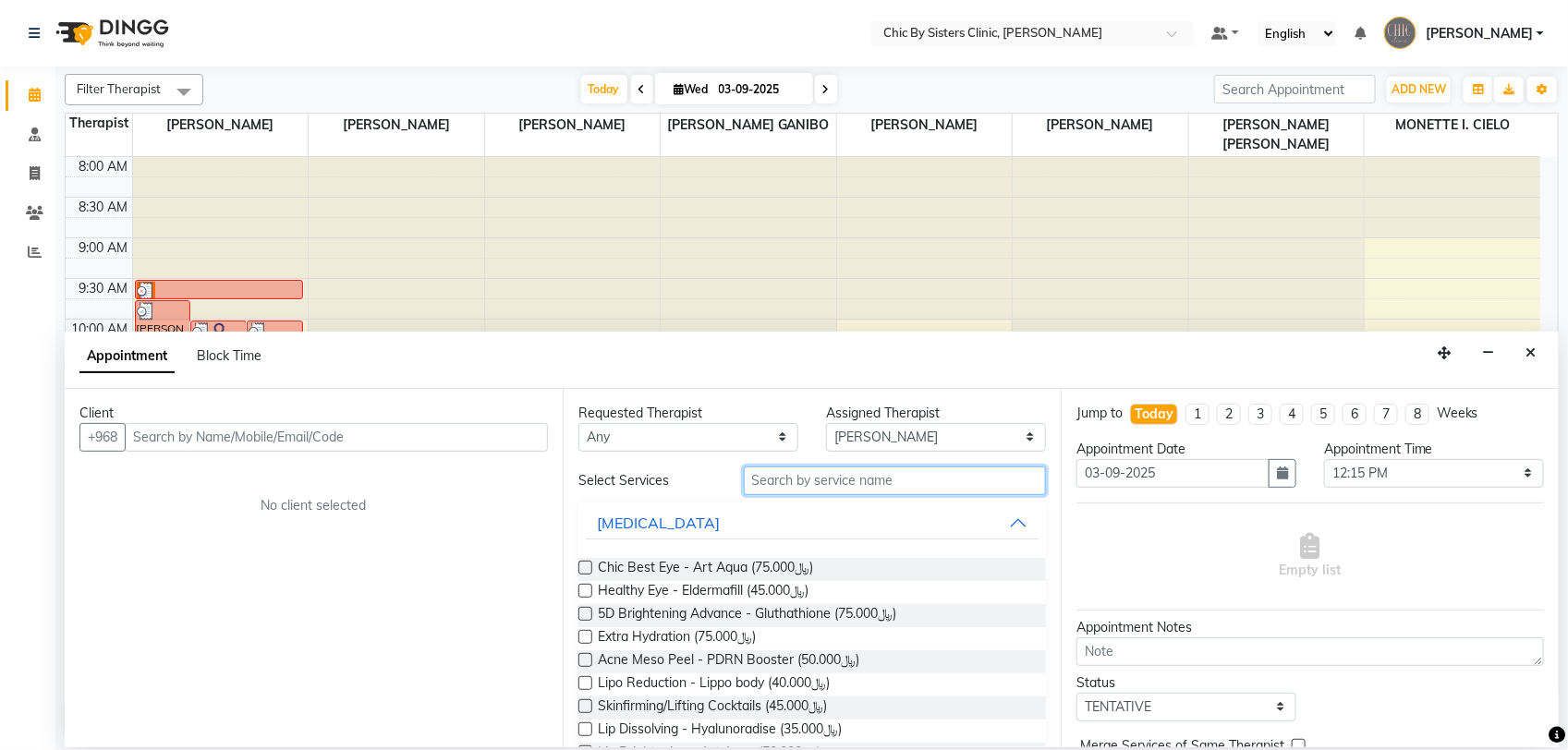
click at [824, 486] on input "text" at bounding box center [894, 480] width 302 height 28
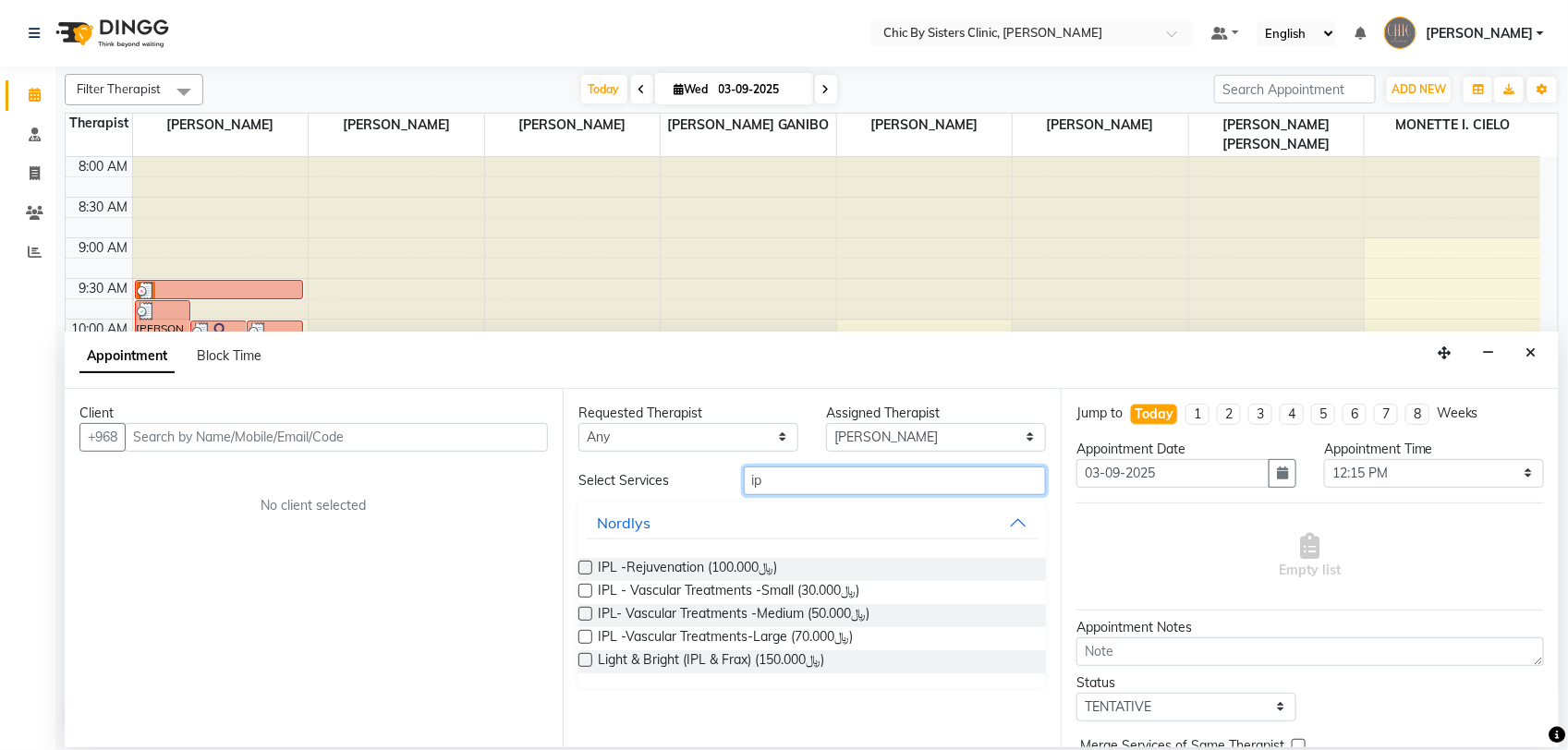
type input "i"
type input "frax"
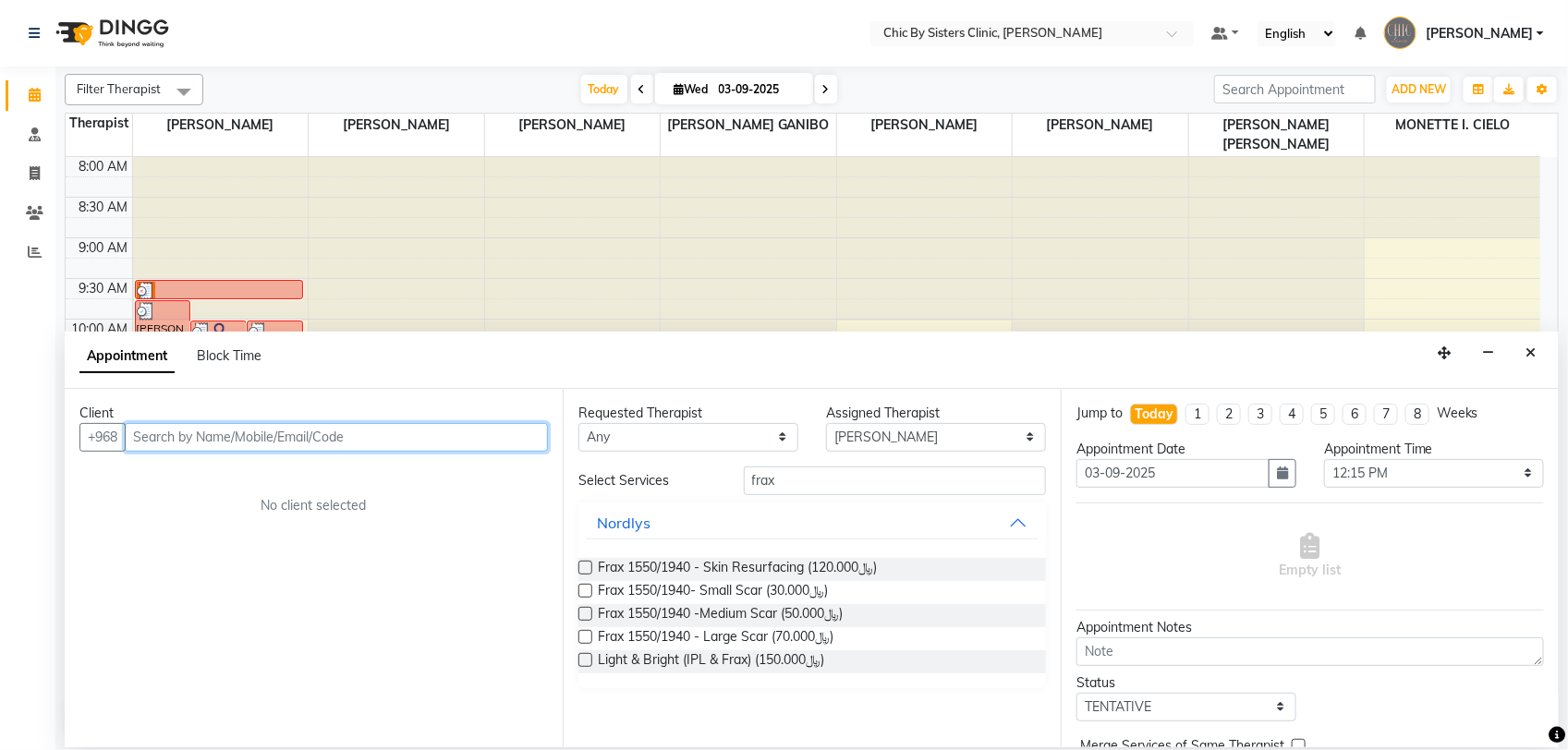
click at [306, 437] on input "text" at bounding box center [336, 437] width 423 height 28
type input "z"
type input "s"
click at [1534, 354] on icon "Close" at bounding box center [1530, 353] width 10 height 13
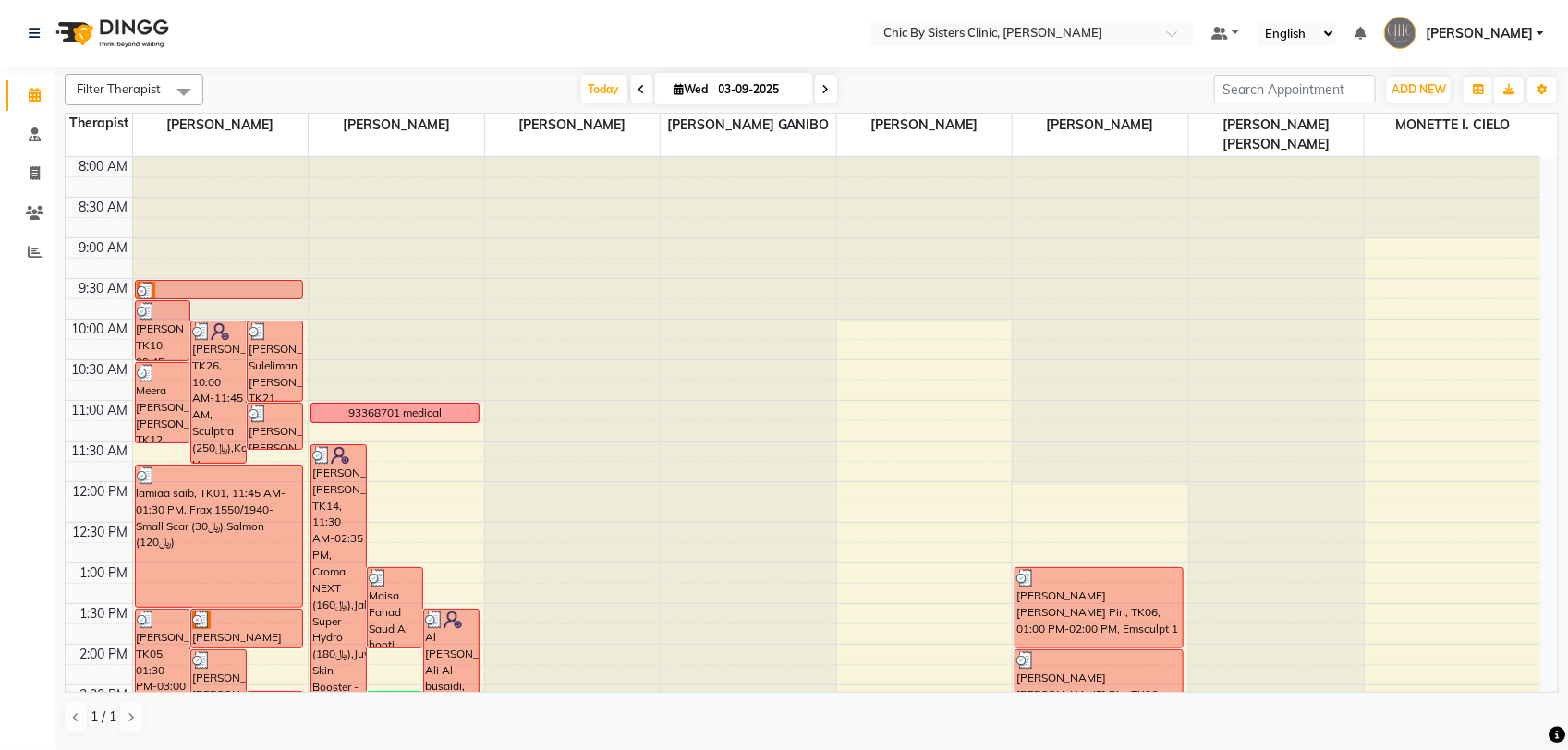
scroll to position [346, 0]
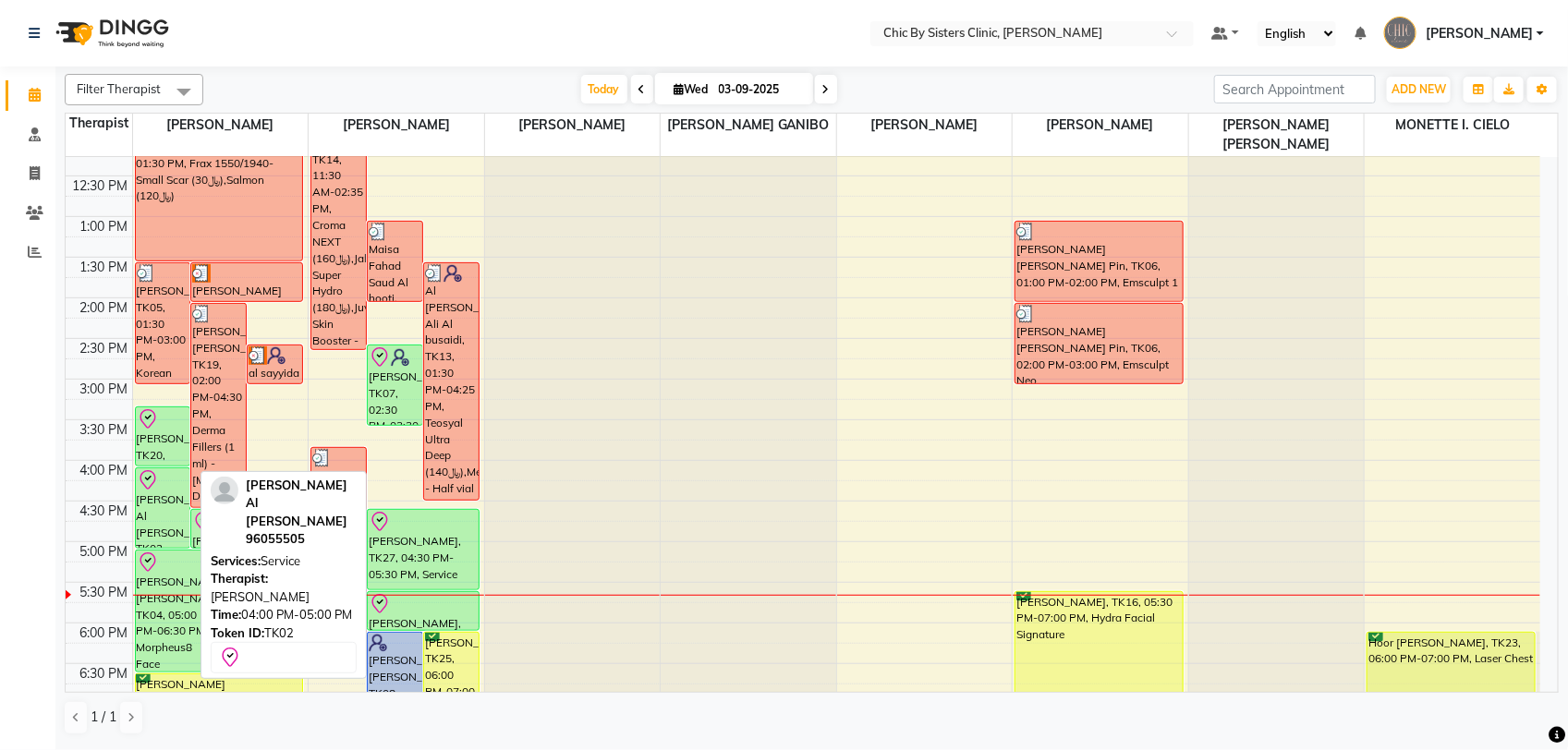
click at [148, 527] on div "[PERSON_NAME] Al [PERSON_NAME], TK02, 04:00 PM-05:00 PM, Service" at bounding box center [164, 508] width 55 height 79
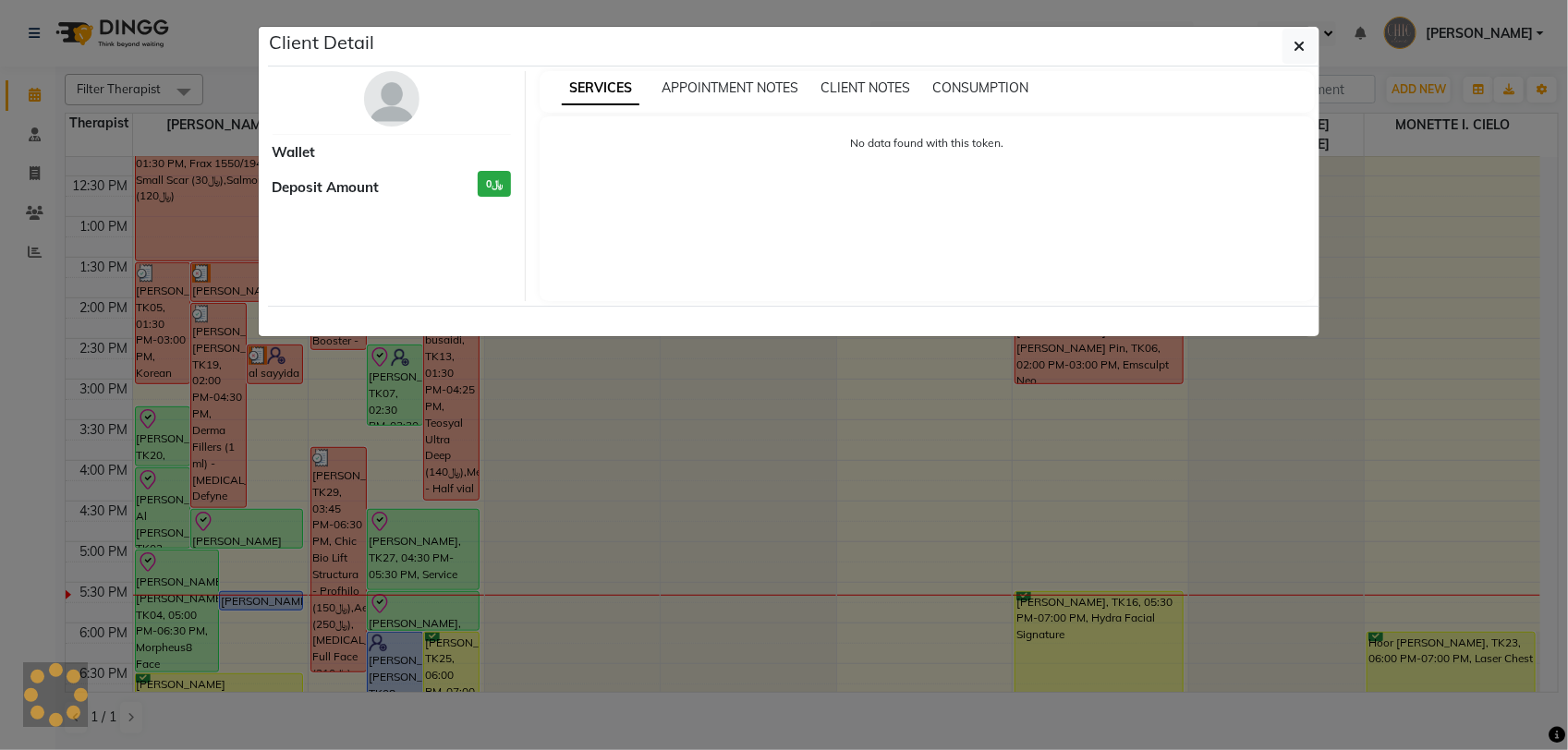
select select "8"
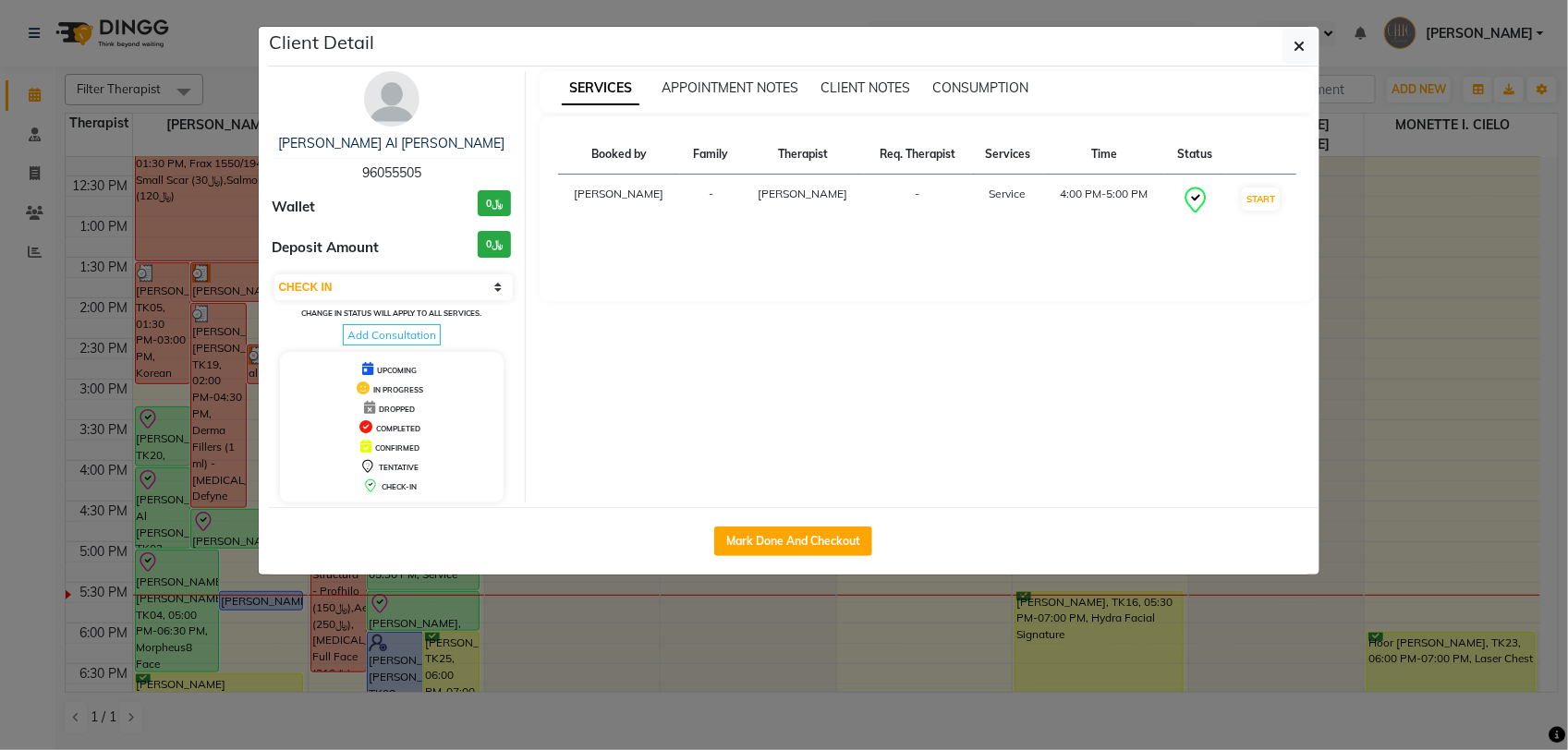
click at [376, 106] on img at bounding box center [392, 98] width 56 height 56
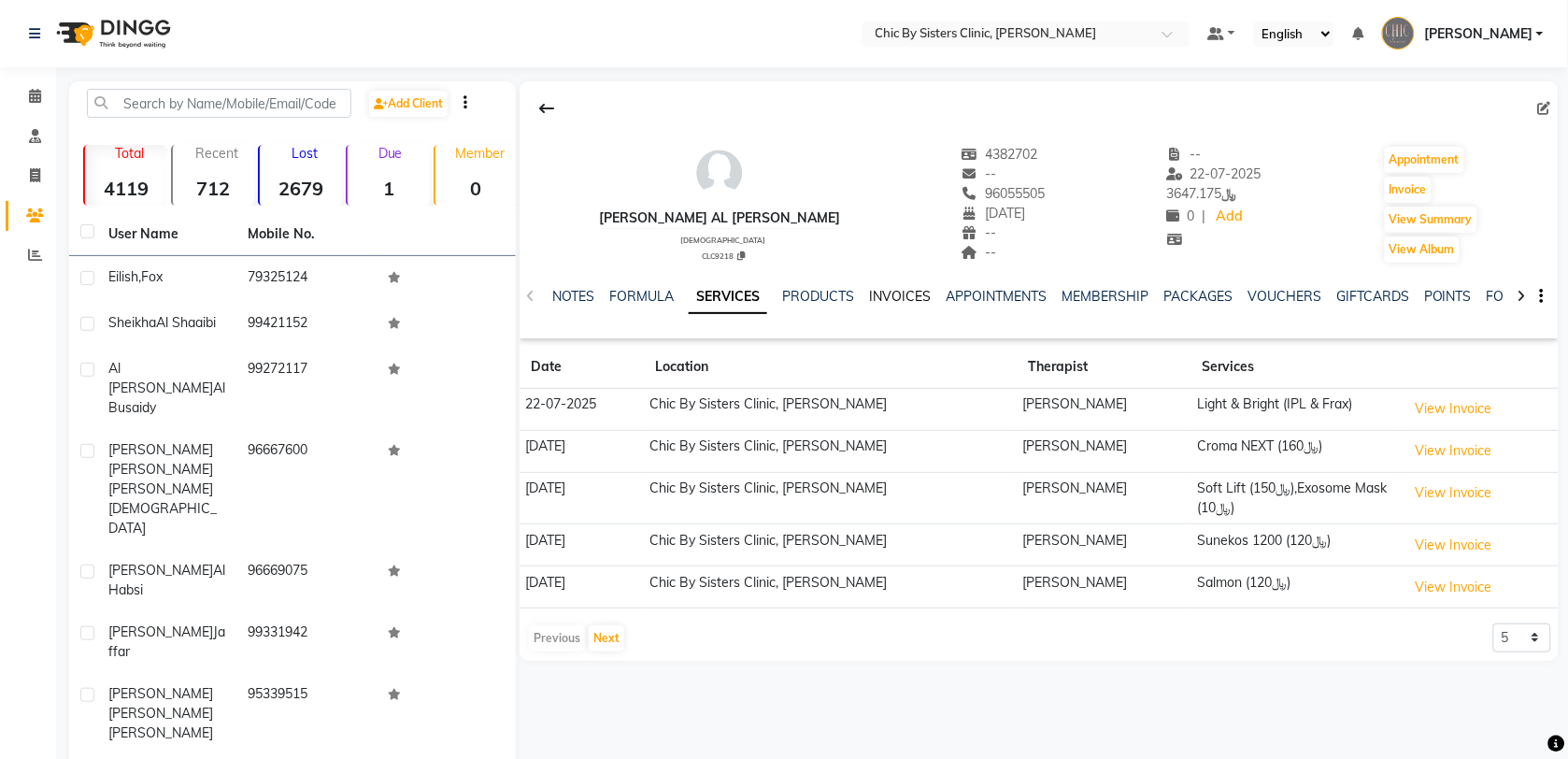
click at [894, 296] on link "INVOICES" at bounding box center [899, 297] width 61 height 17
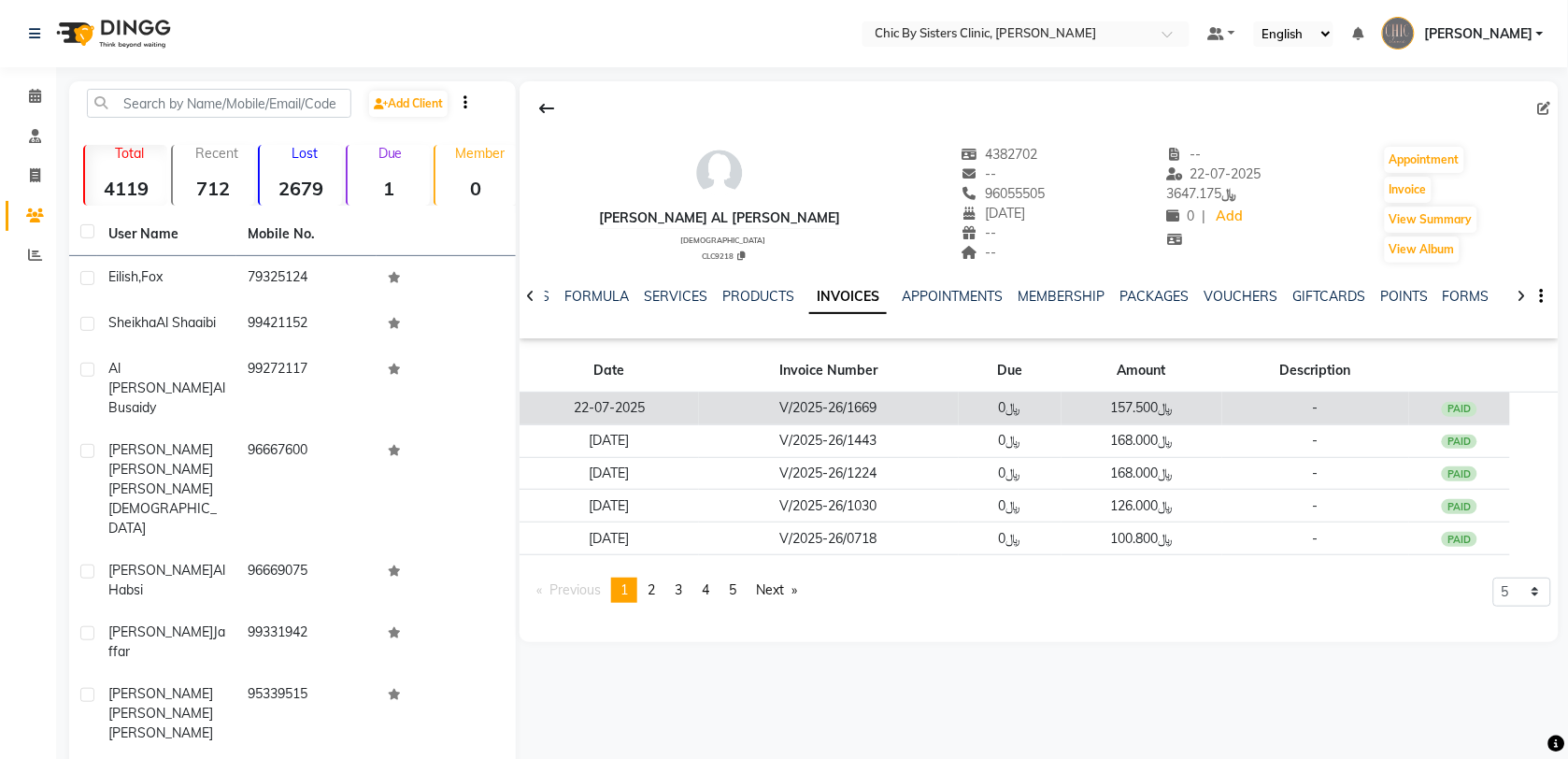
click at [848, 414] on td "V/2025-26/1669" at bounding box center [829, 409] width 260 height 33
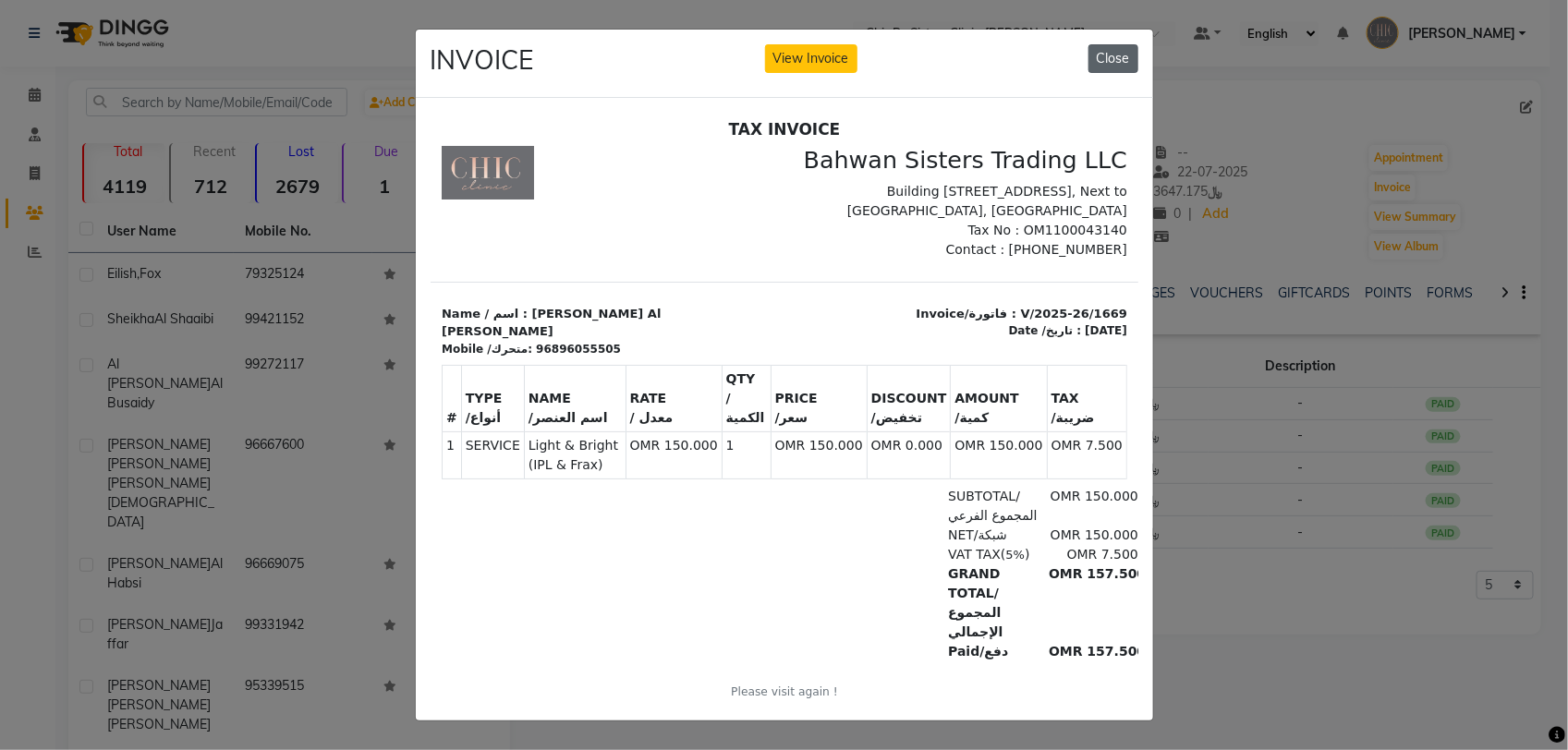
click at [1101, 60] on button "Close" at bounding box center [1113, 59] width 50 height 28
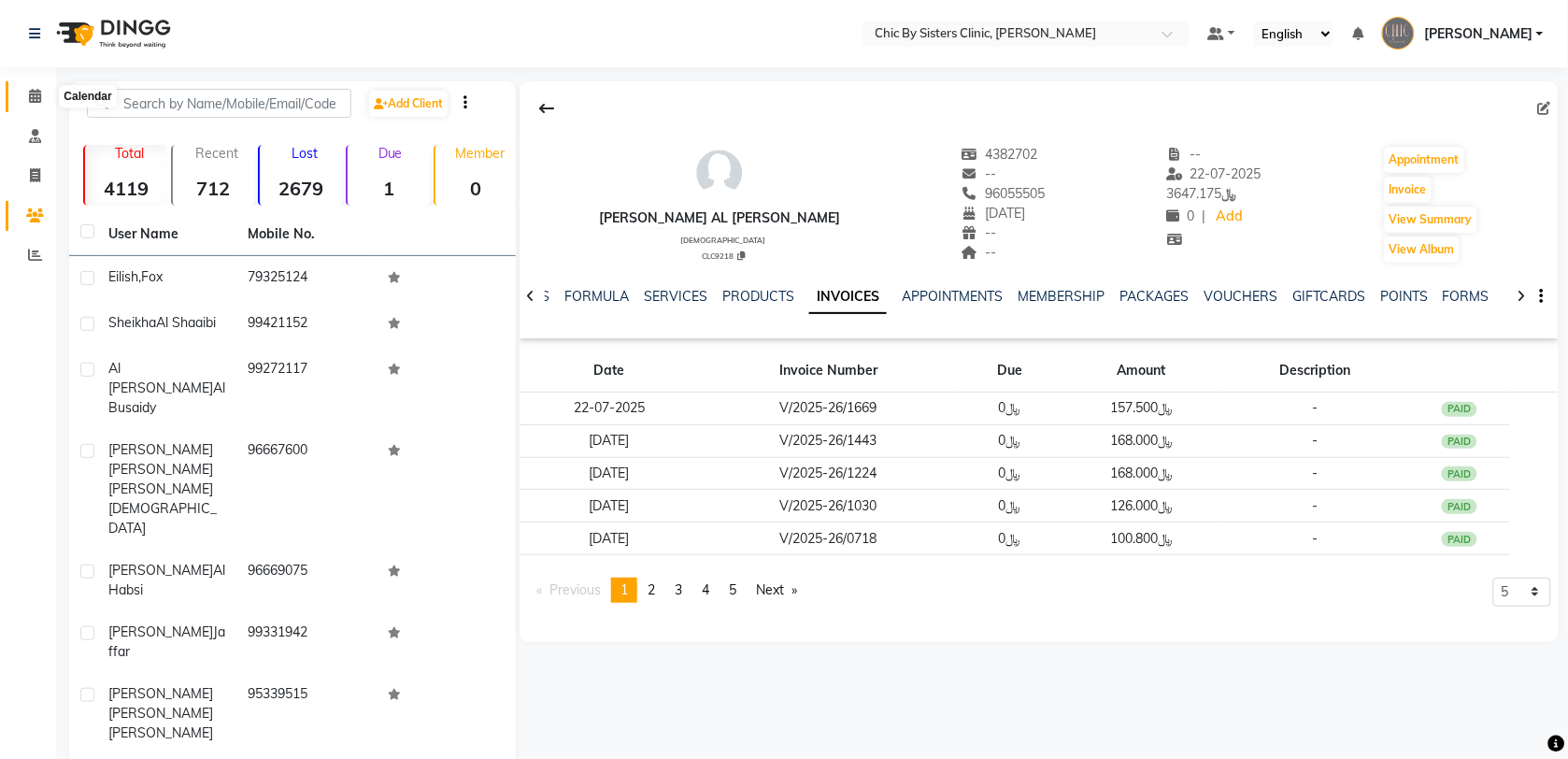
click at [24, 100] on span at bounding box center [35, 97] width 33 height 21
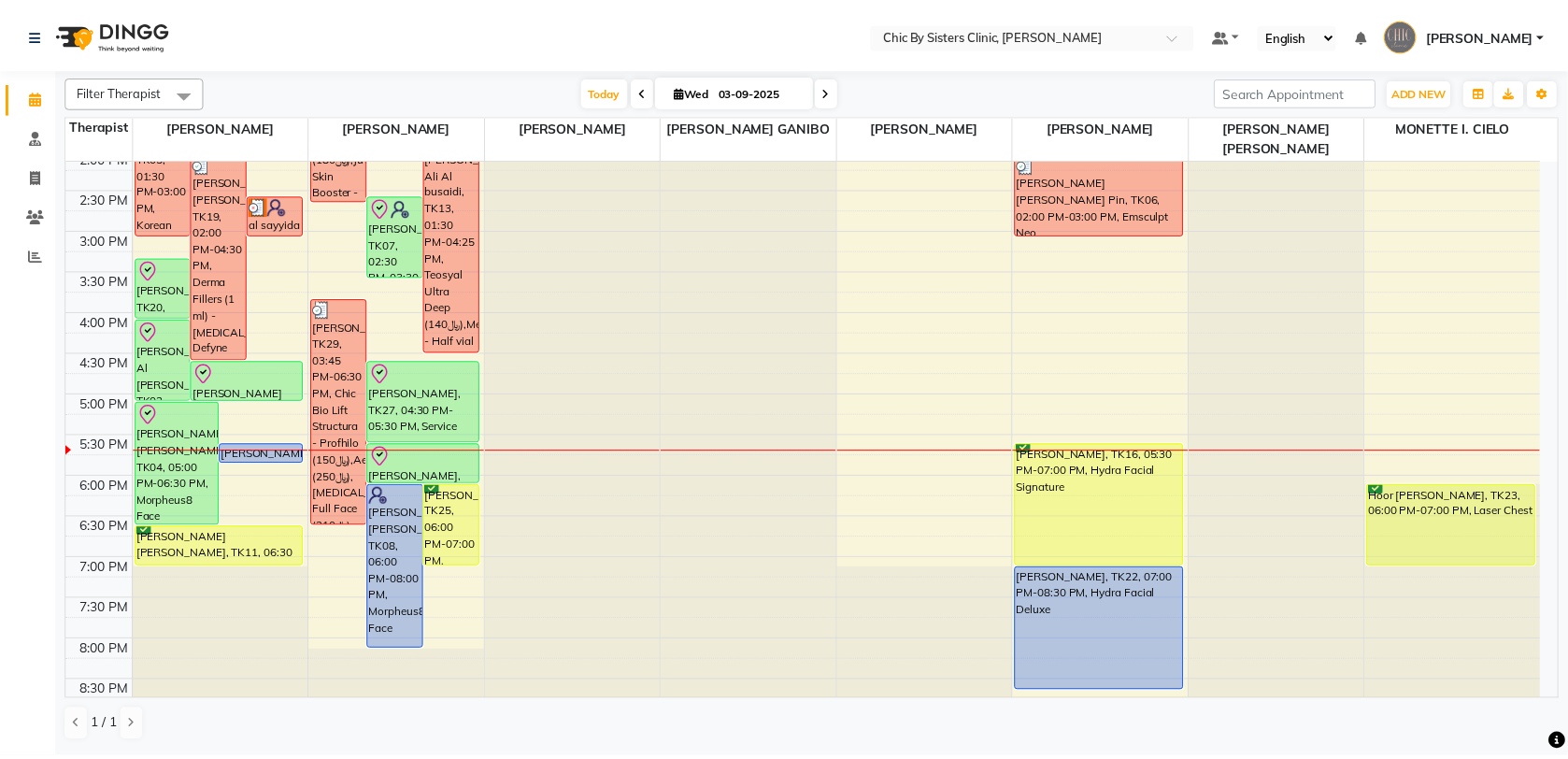
scroll to position [369, 0]
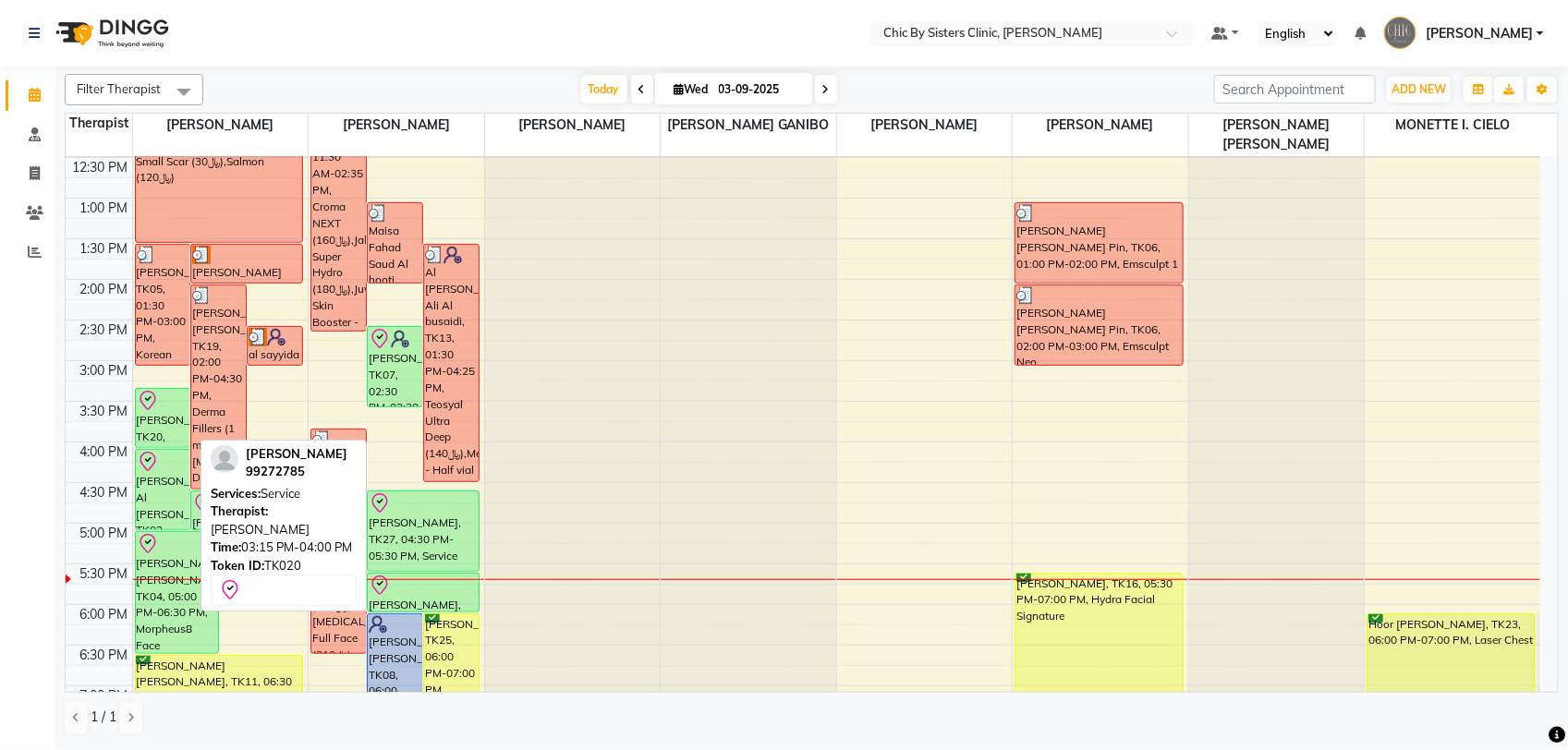
click at [165, 416] on div "[PERSON_NAME], TK20, 03:15 PM-04:00 PM, Service" at bounding box center [164, 418] width 55 height 59
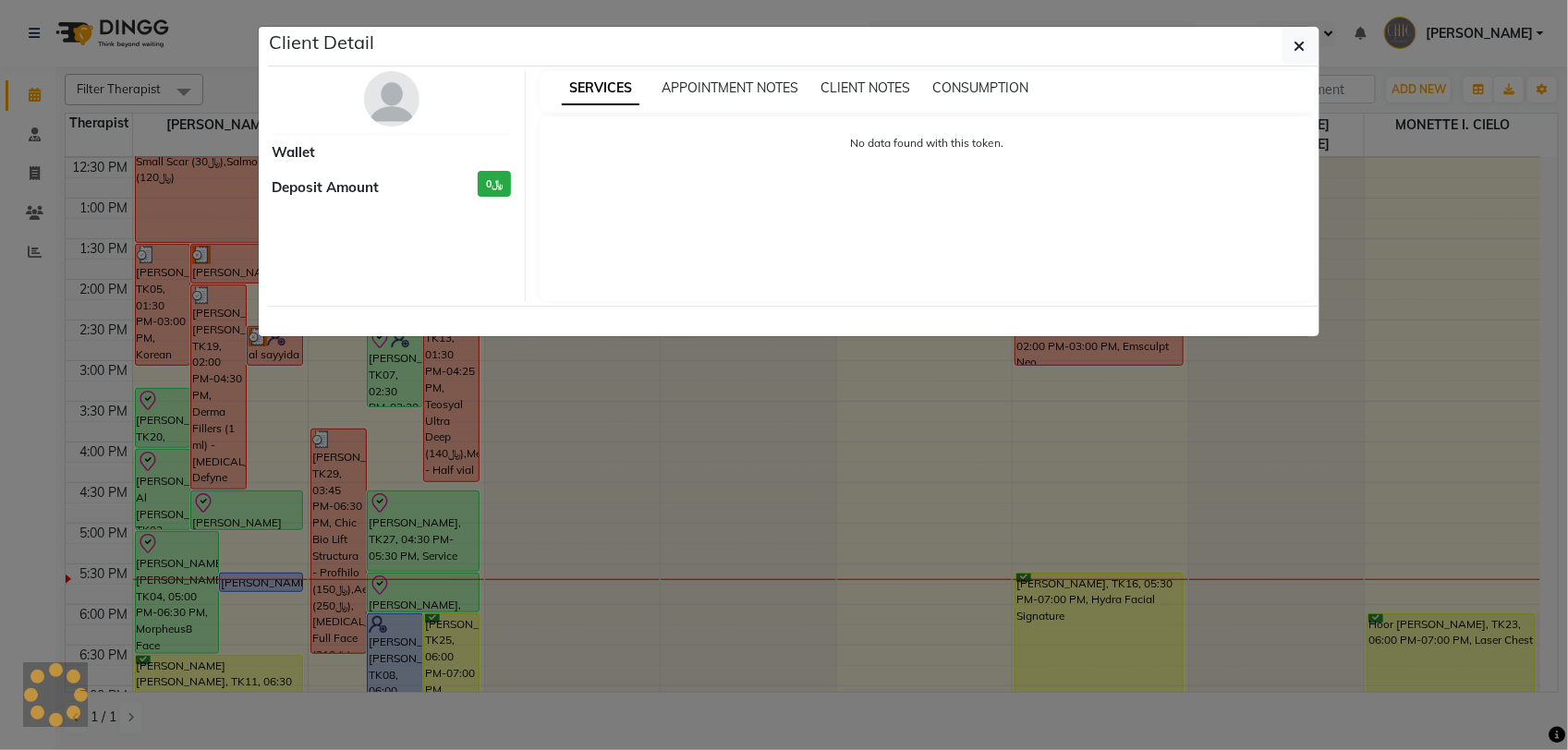
select select "8"
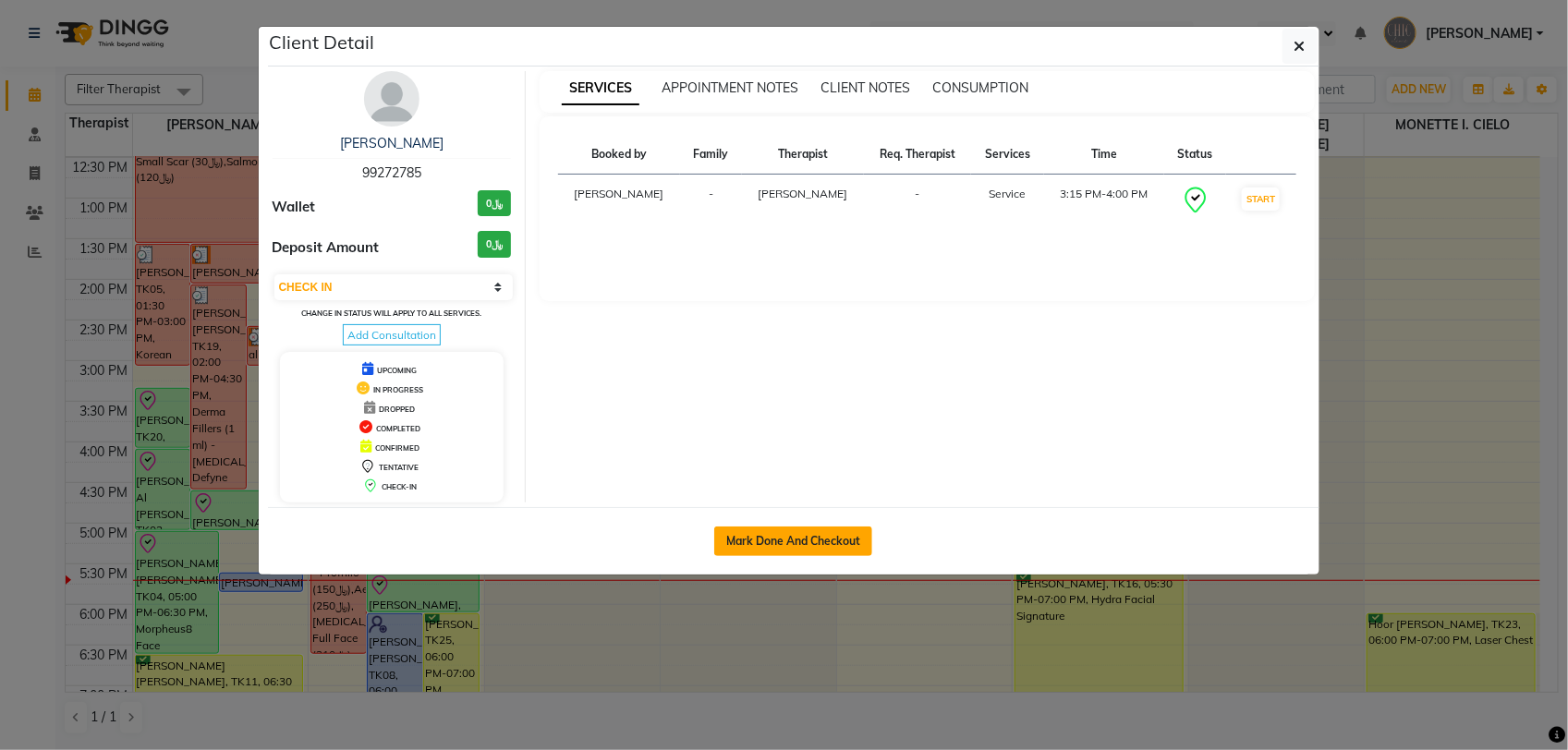
click at [809, 538] on button "Mark Done And Checkout" at bounding box center [793, 541] width 158 height 29
select select "service"
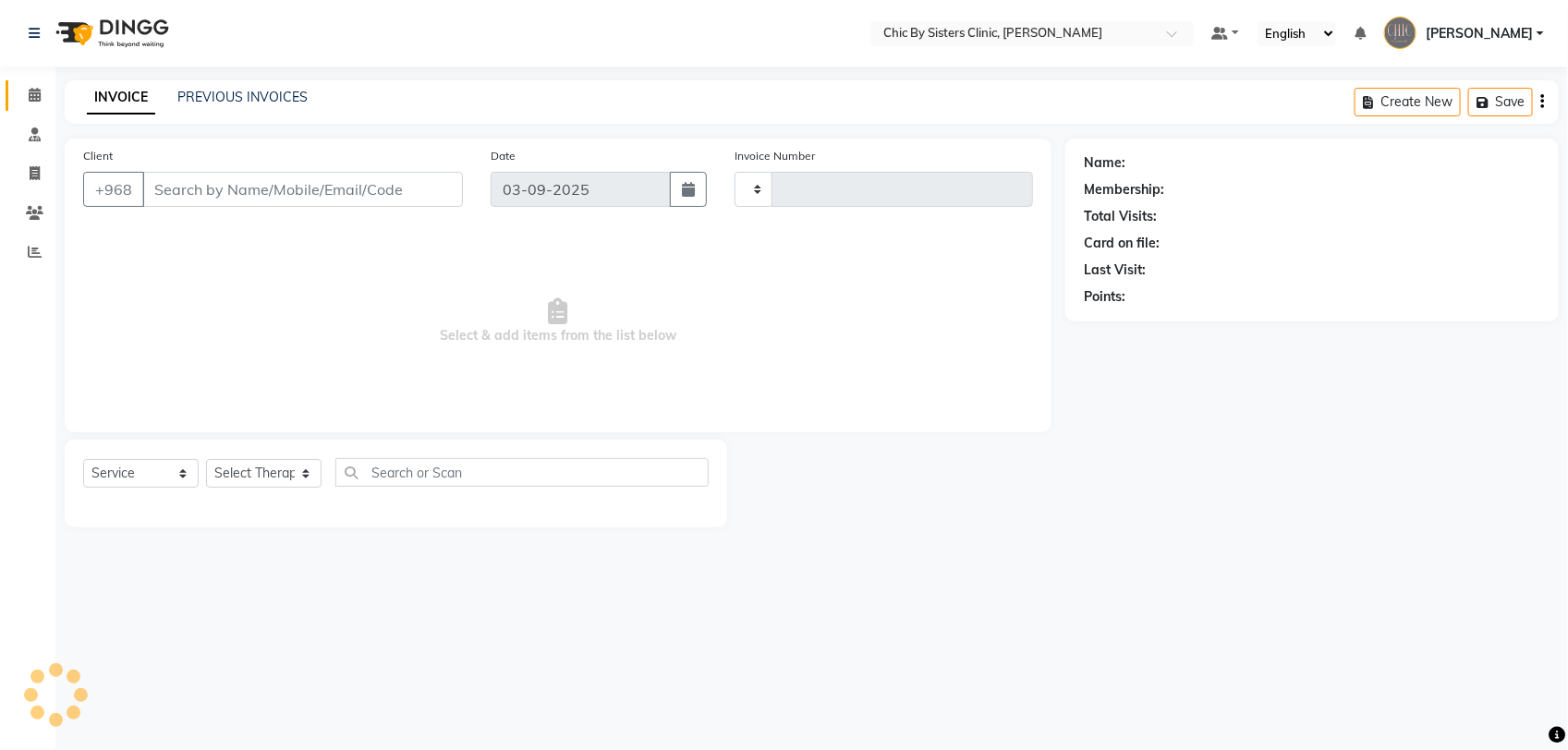
type input "2059"
select select "6348"
type input "99272785"
select select "49177"
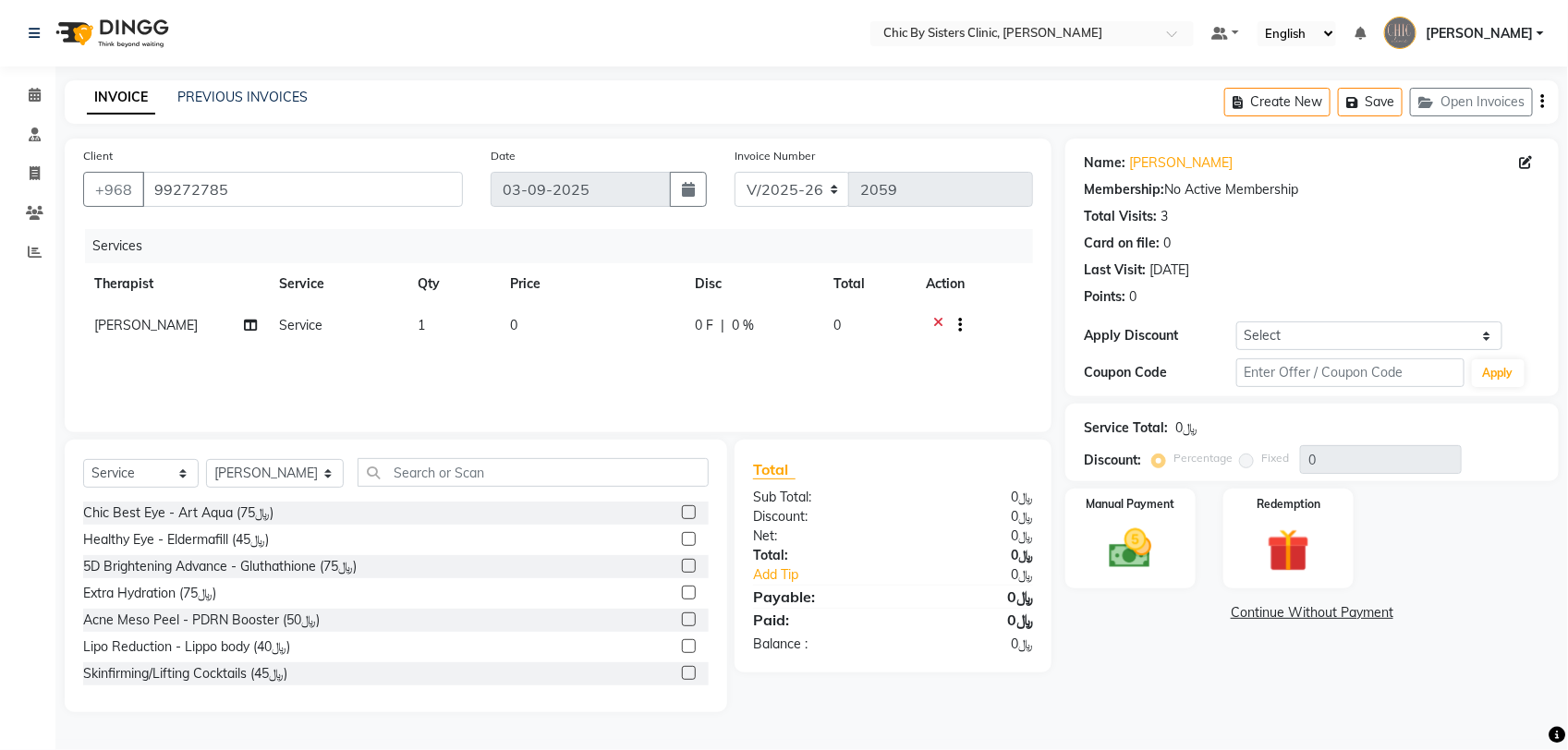
click at [939, 316] on icon at bounding box center [938, 327] width 10 height 23
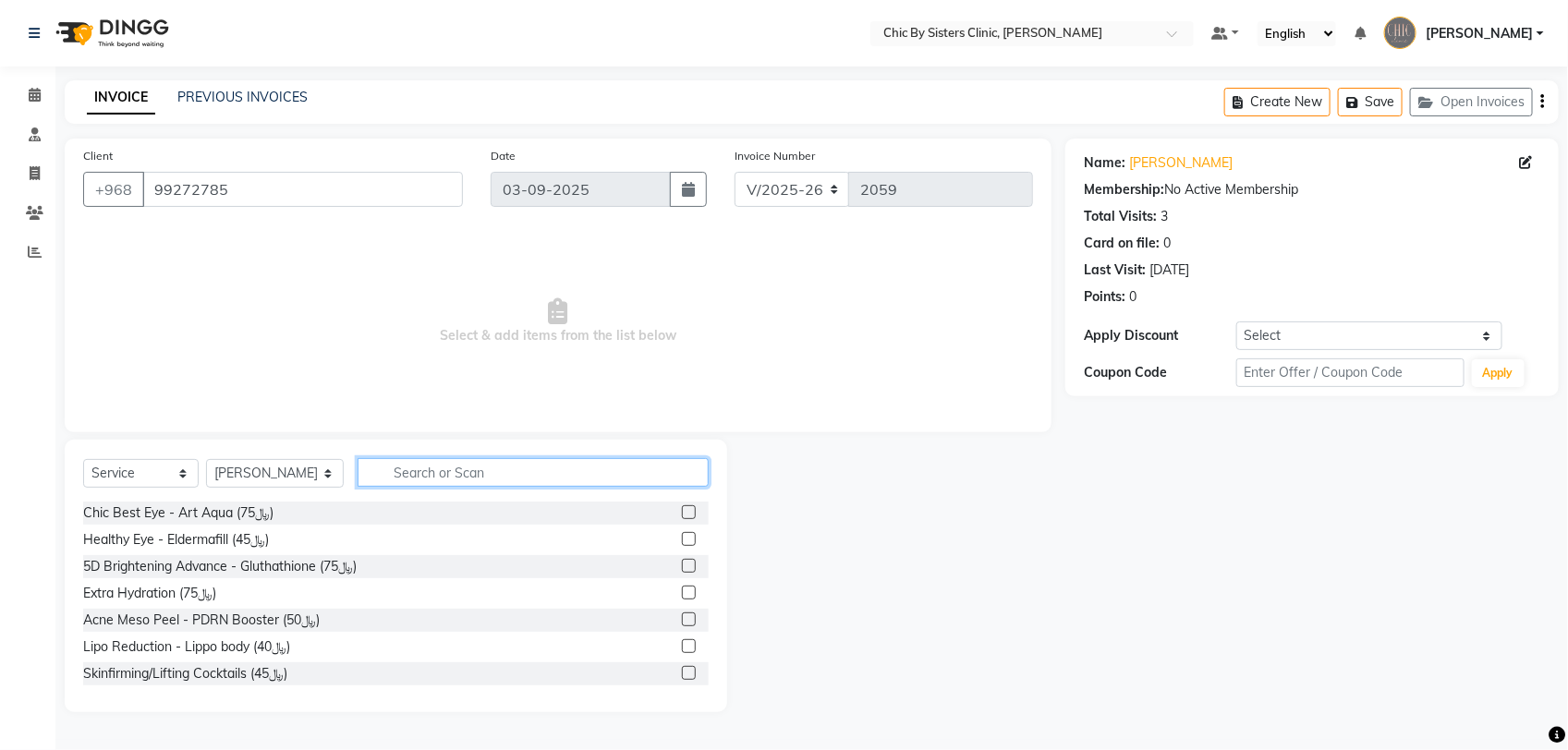
click at [559, 472] on input "text" at bounding box center [532, 472] width 351 height 28
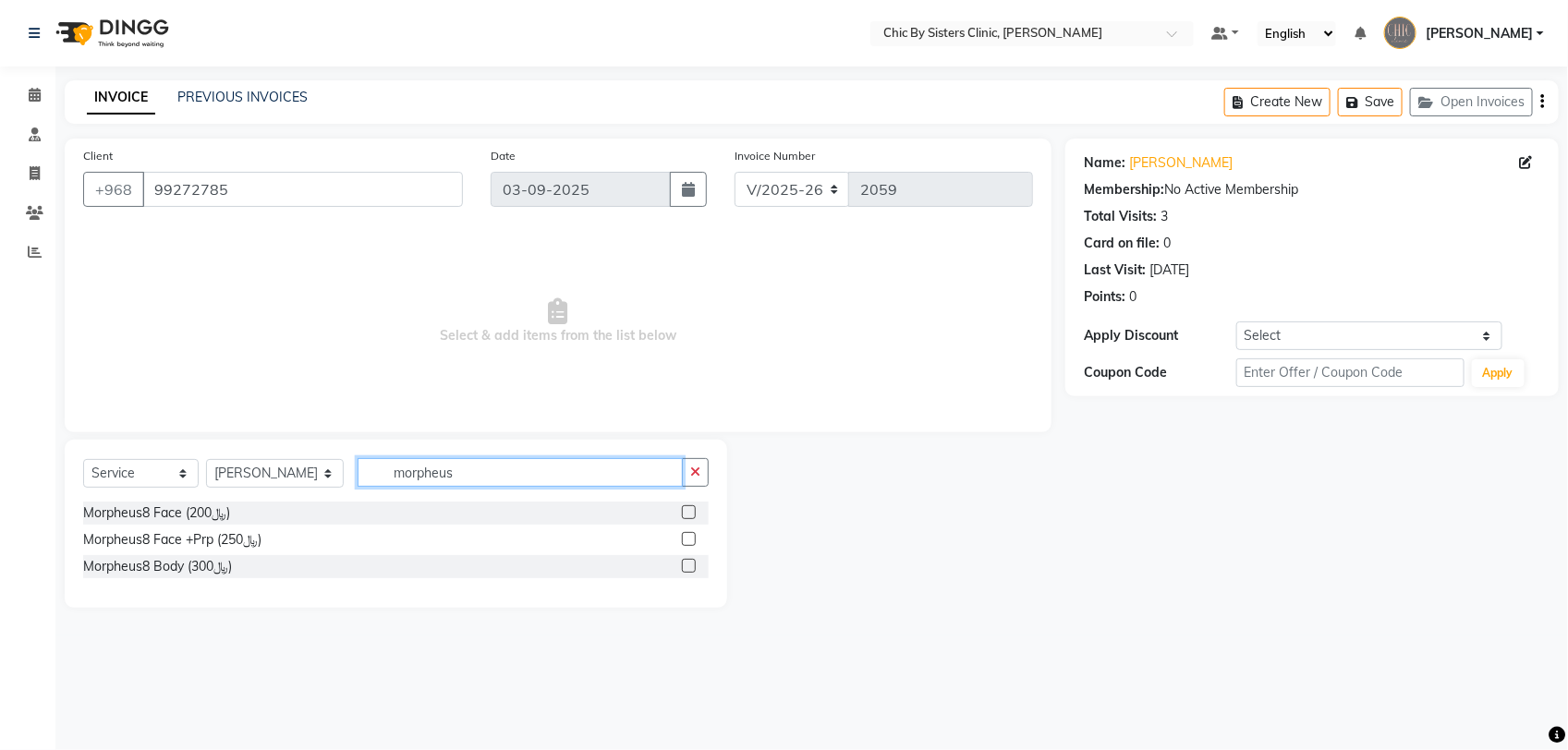
type input "morpheus"
click at [693, 513] on label at bounding box center [688, 512] width 14 height 14
click at [693, 513] on input "checkbox" at bounding box center [688, 513] width 12 height 12
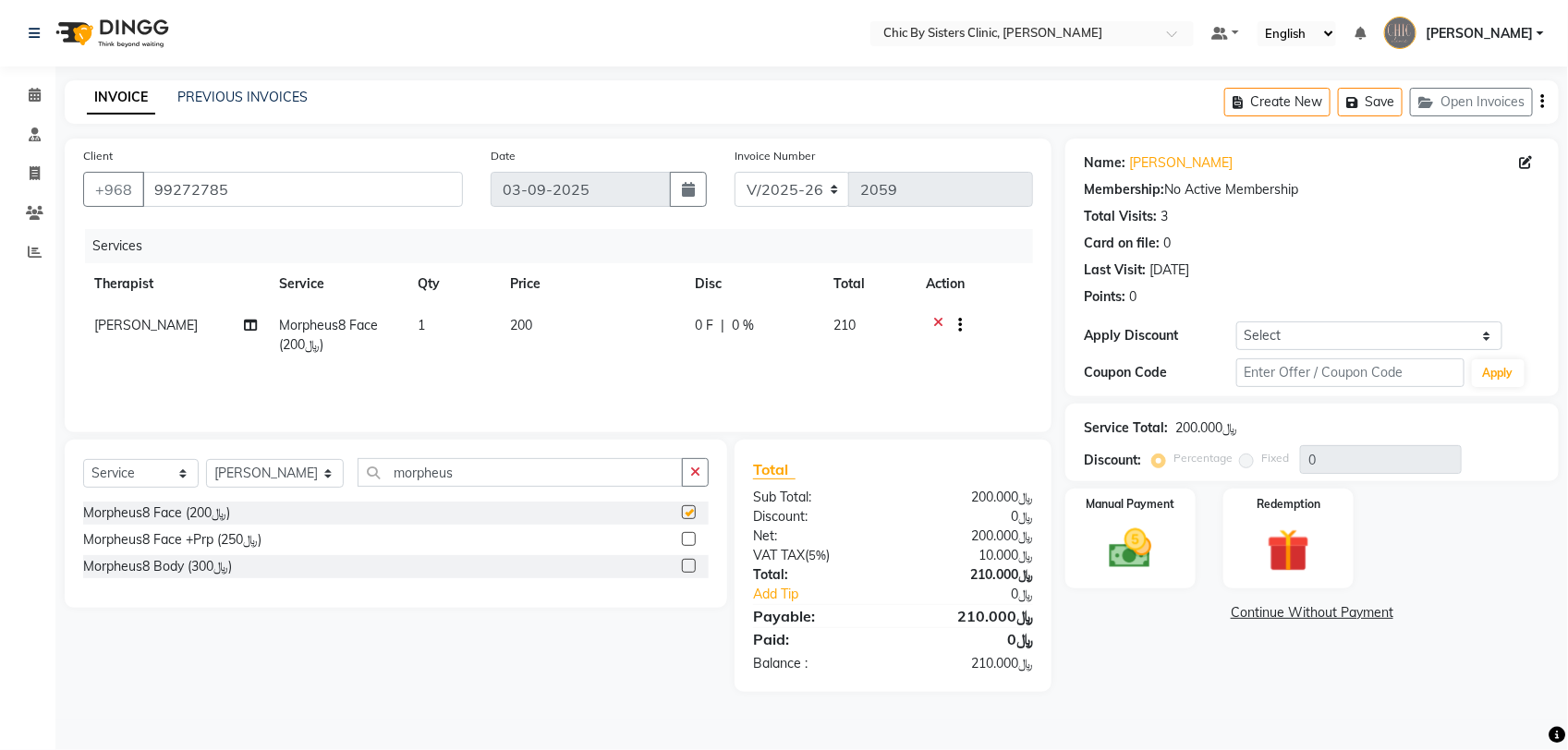
checkbox input "false"
click at [1414, 331] on select "Select Coupon → Forma - Full Face (Summer Offer) - Redemption Code Coupon → Ems…" at bounding box center [1368, 336] width 266 height 28
select select "3: Object"
click at [1236, 322] on select "Select Coupon → Forma - Full Face (Summer Offer) - Redemption Code Coupon → Ems…" at bounding box center [1368, 336] width 266 height 28
type input "20"
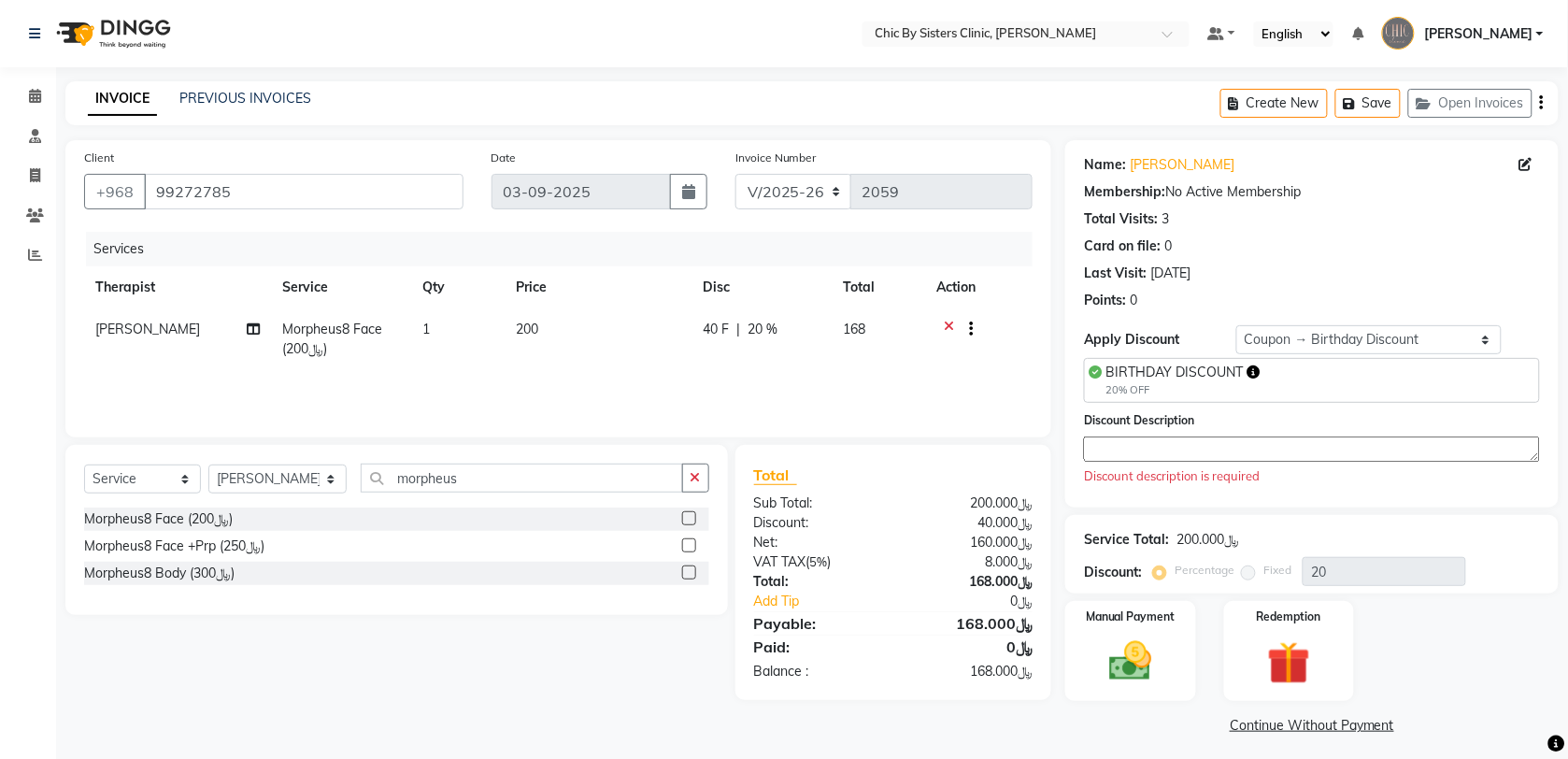
click at [1149, 446] on textarea at bounding box center [1312, 449] width 456 height 25
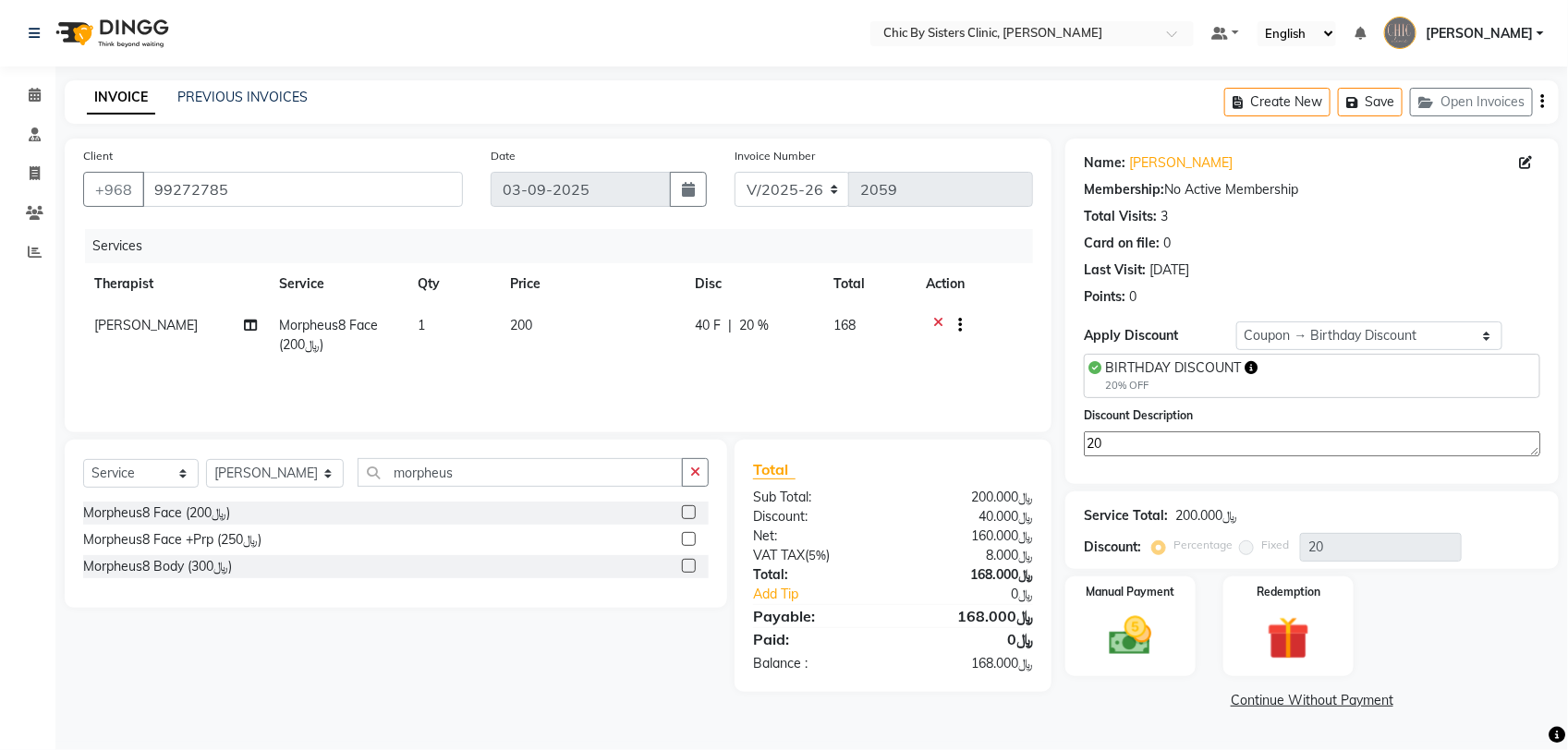
type textarea "20"
click at [1401, 483] on div "Name: [PERSON_NAME] Shuaili Membership: No Active Membership Total Visits: 3 Ca…" at bounding box center [1318, 427] width 507 height 576
drag, startPoint x: 1401, startPoint y: 483, endPoint x: 1229, endPoint y: 487, distance: 172.0
click at [1229, 487] on div "Name: [PERSON_NAME] Shuaili Membership: No Active Membership Total Visits: 3 Ca…" at bounding box center [1318, 427] width 507 height 576
click at [1152, 607] on div "Manual Payment" at bounding box center [1130, 626] width 136 height 103
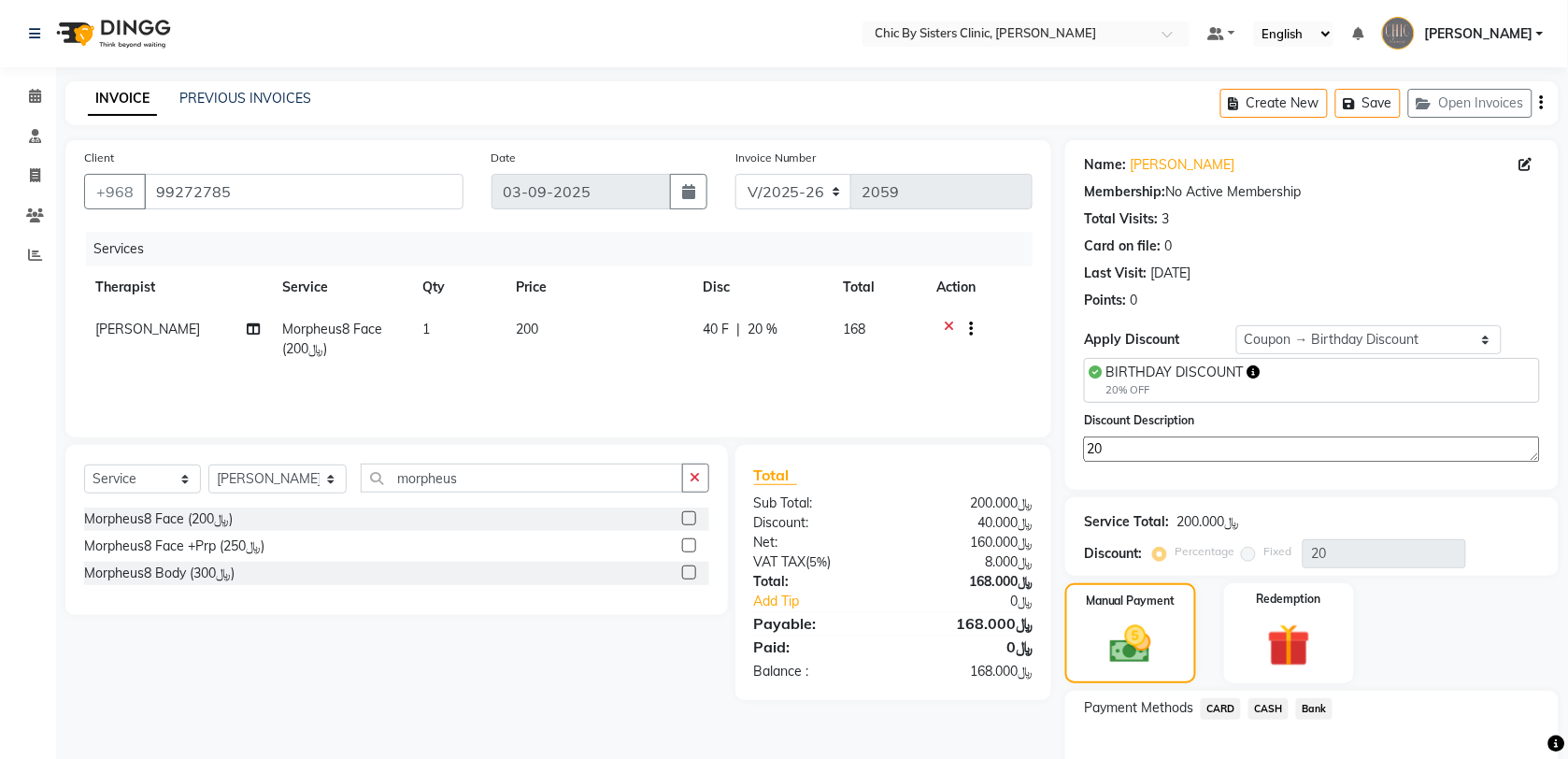
click at [1226, 704] on span "CARD" at bounding box center [1221, 709] width 40 height 21
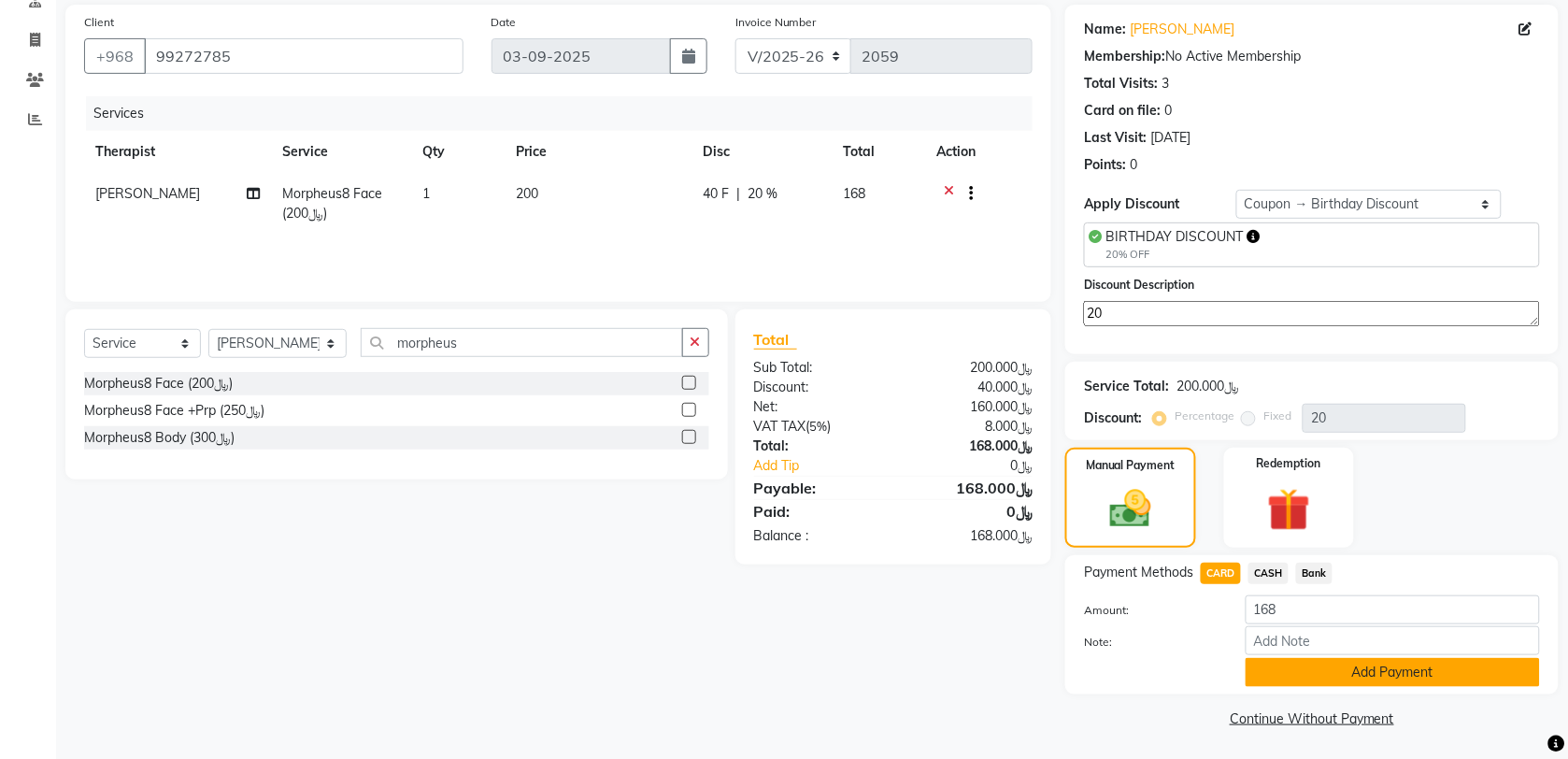
click at [1394, 670] on button "Add Payment" at bounding box center [1393, 673] width 295 height 29
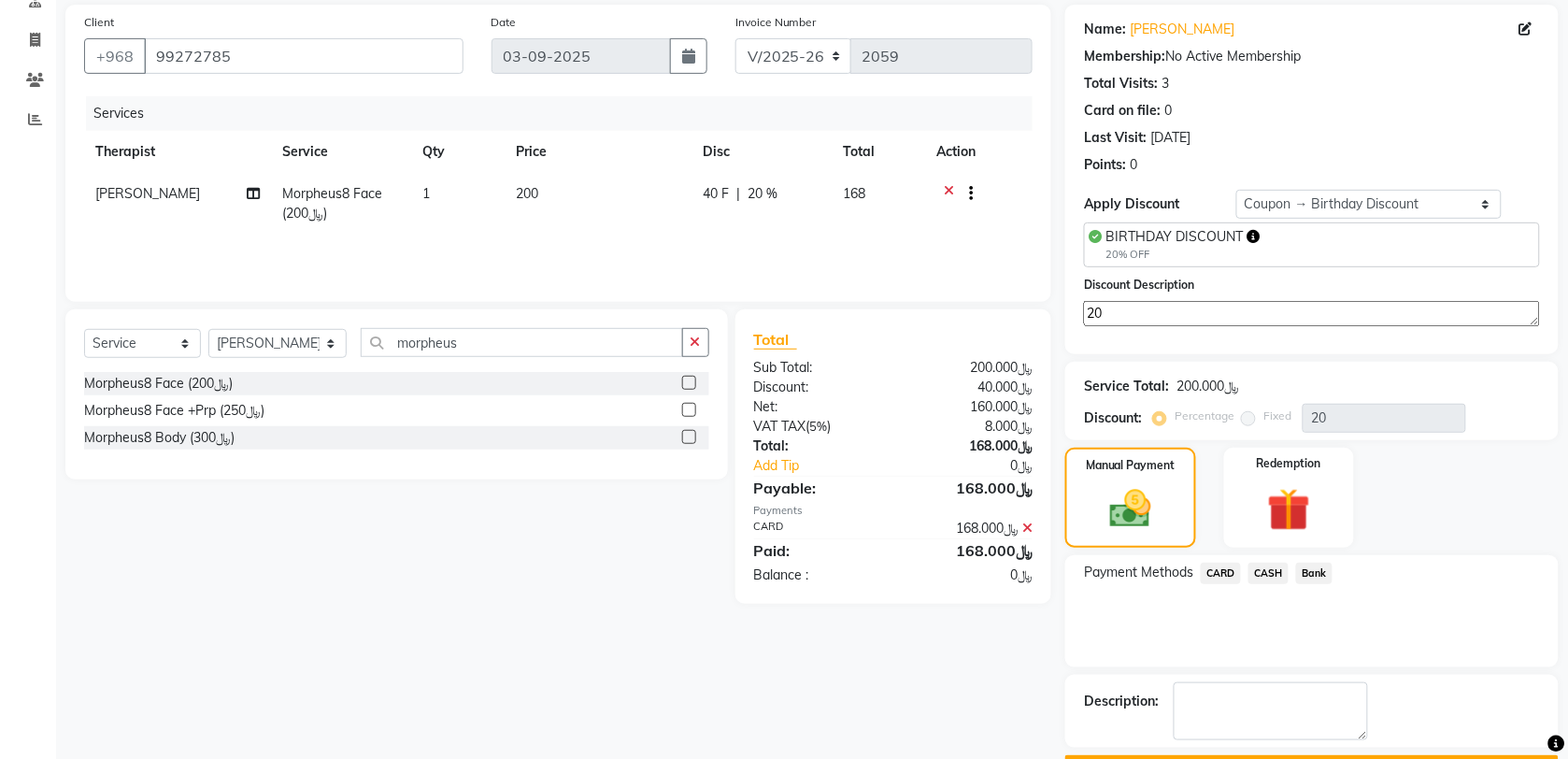
scroll to position [189, 0]
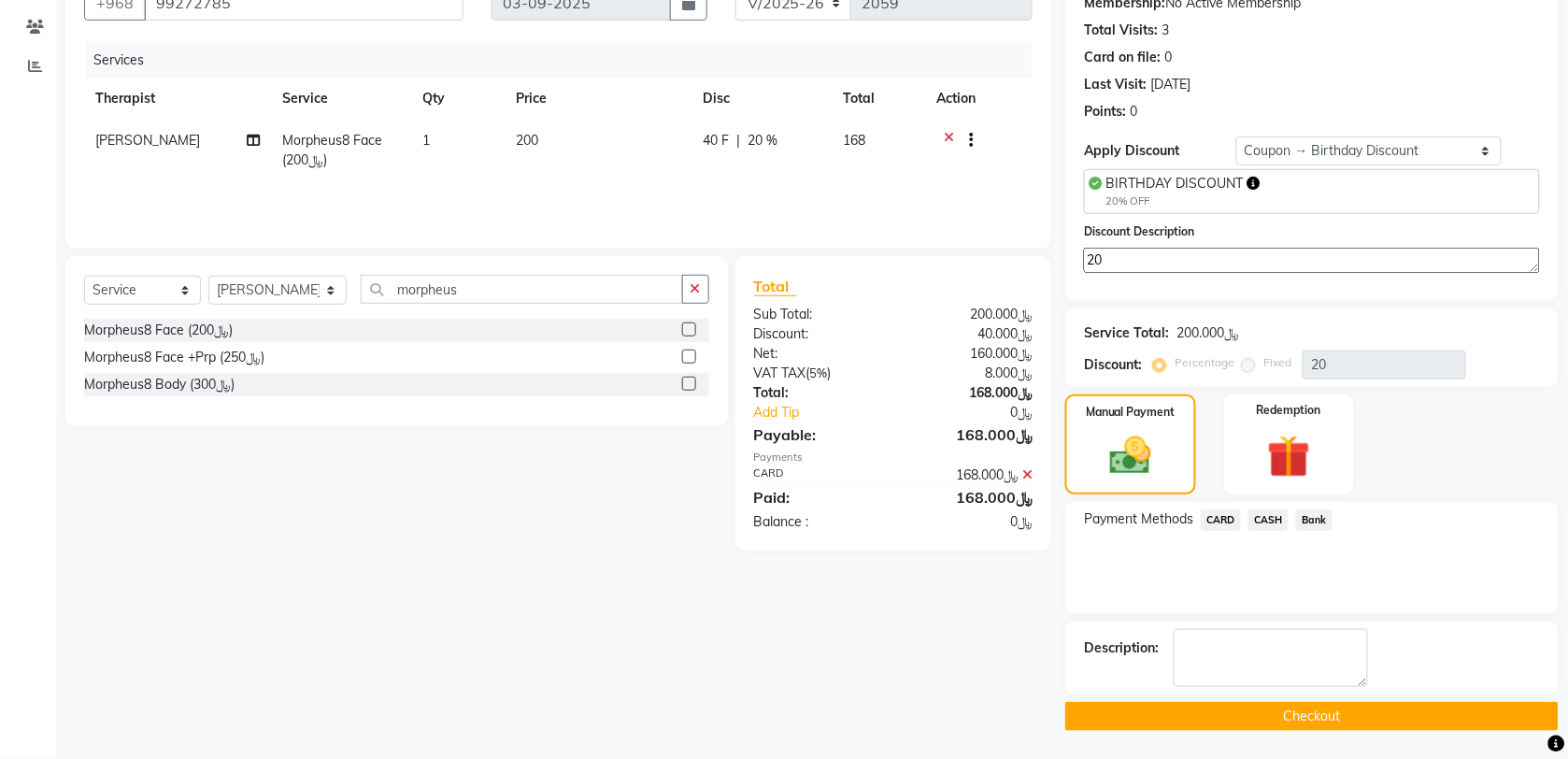
click at [1424, 720] on button "Checkout" at bounding box center [1313, 717] width 494 height 29
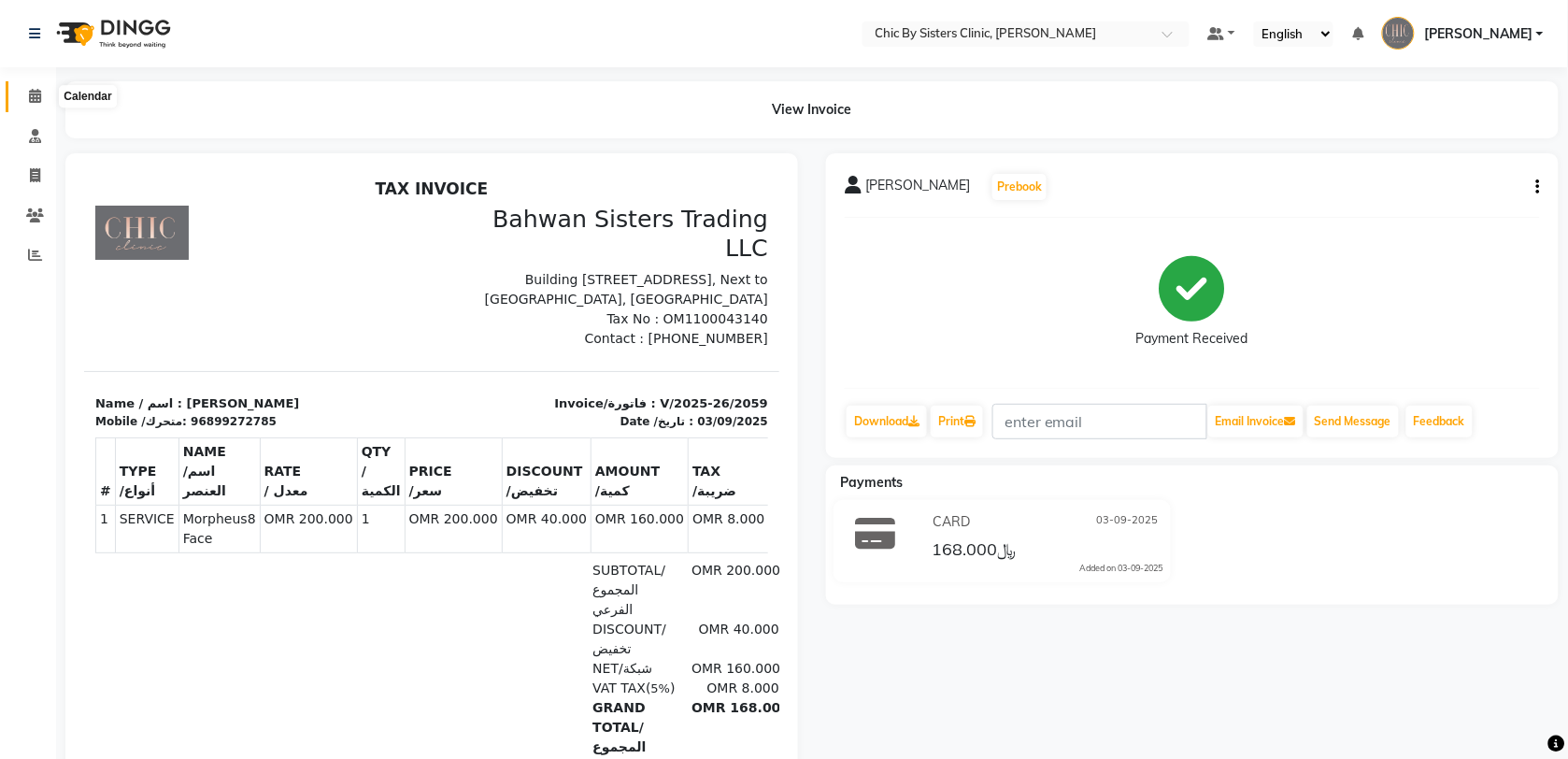
click at [33, 95] on icon at bounding box center [34, 96] width 12 height 14
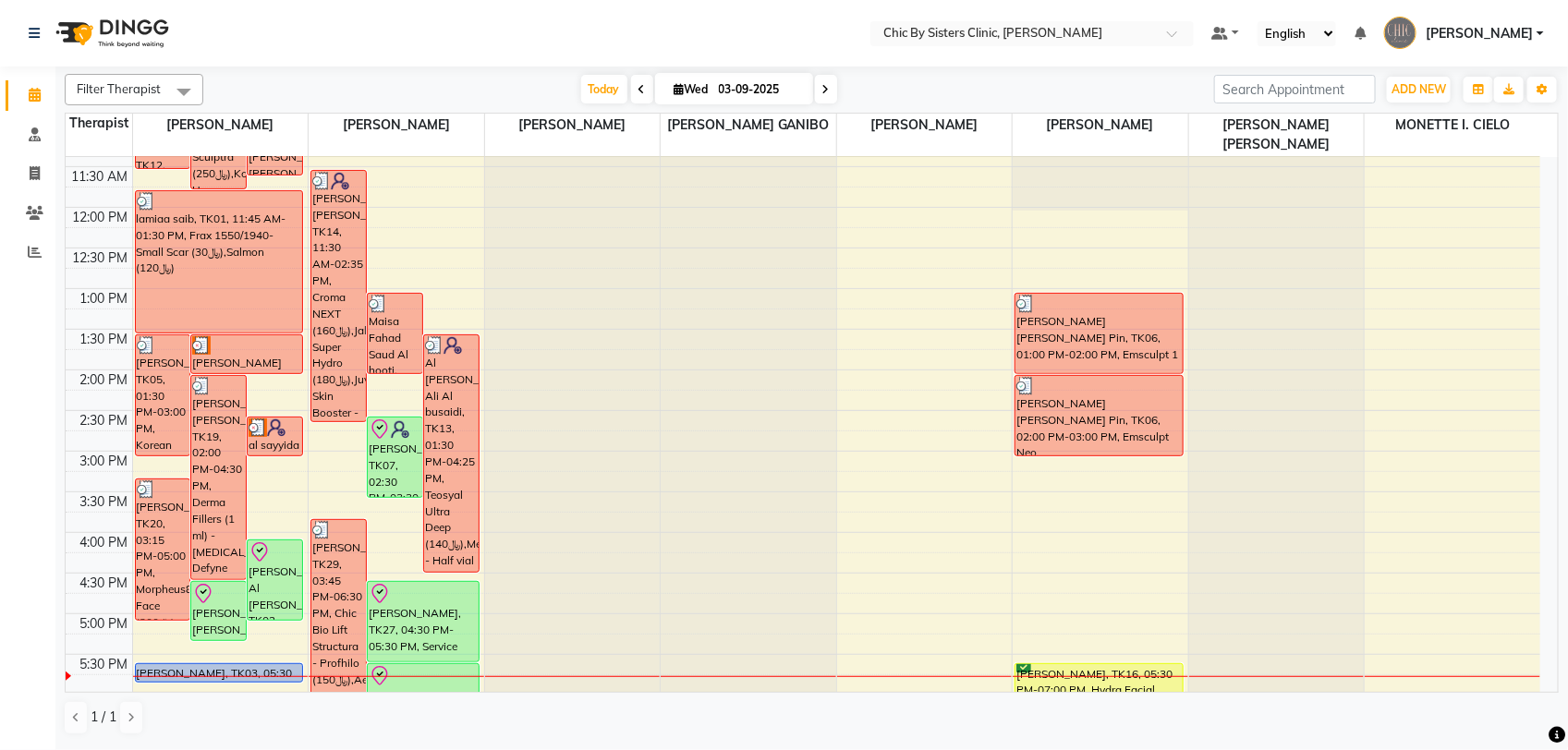
scroll to position [351, 0]
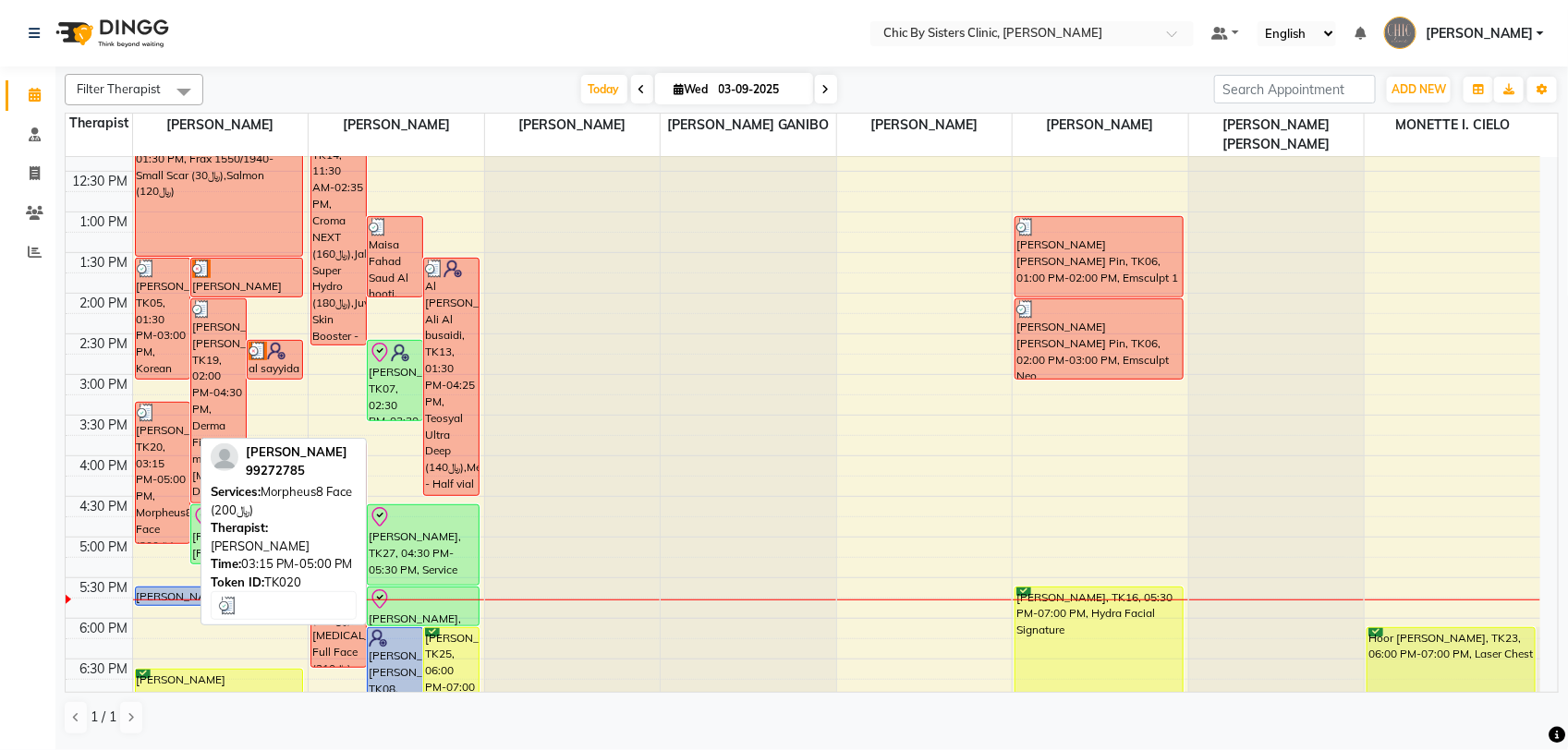
click at [153, 471] on div "[PERSON_NAME], TK20, 03:15 PM-05:00 PM, Morpheus8 Face (﷼200)" at bounding box center [164, 473] width 55 height 140
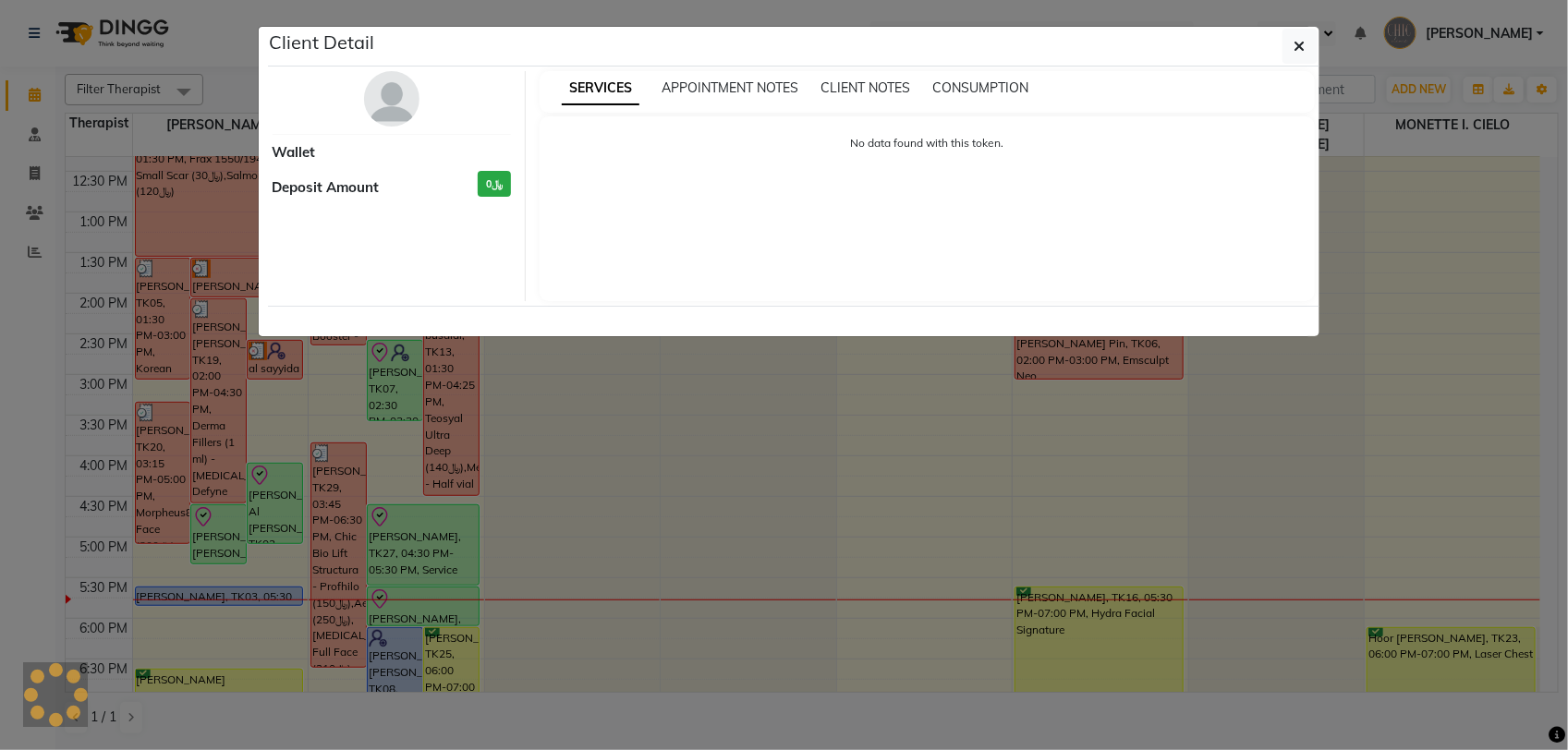
select select "3"
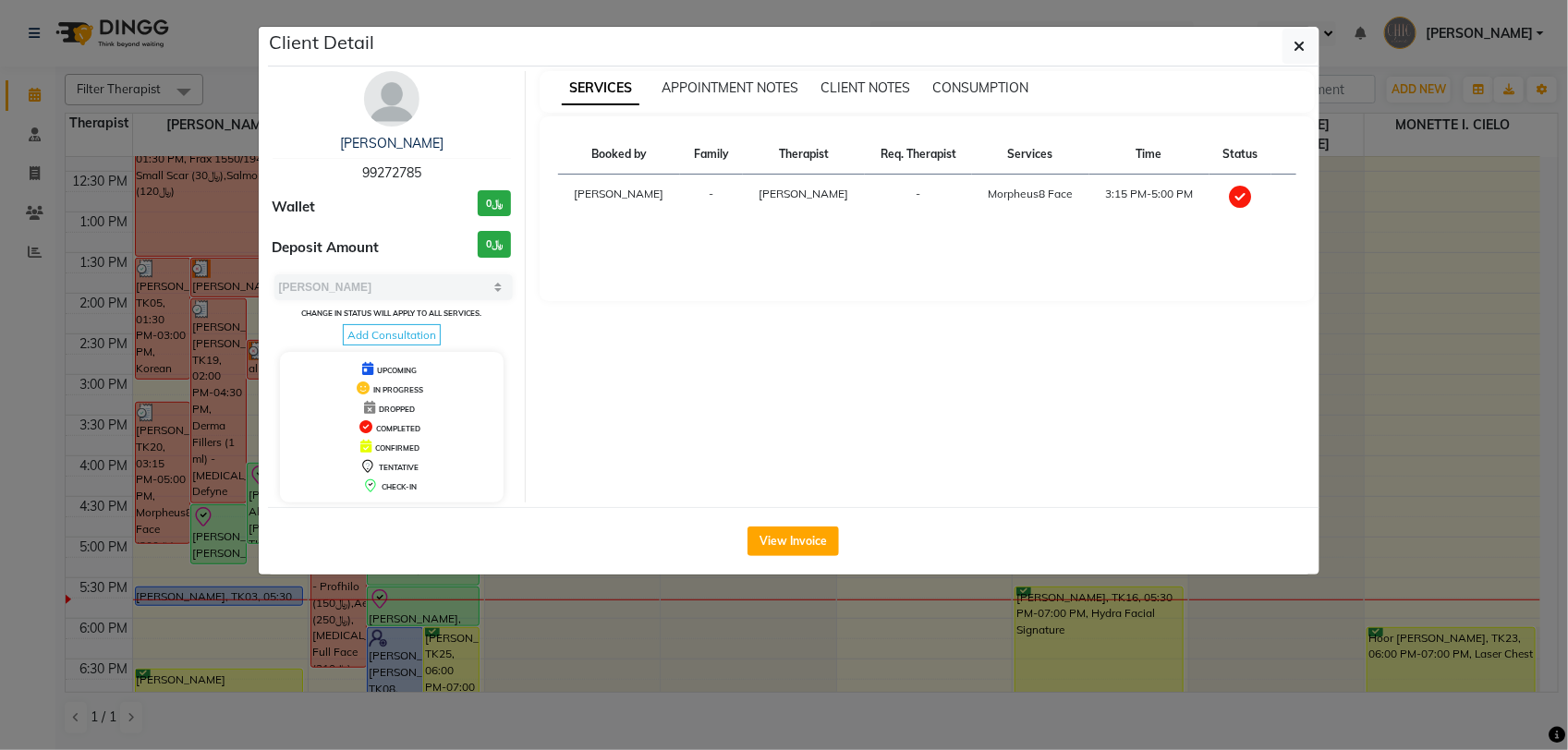
click at [391, 172] on span "99272785" at bounding box center [392, 173] width 60 height 17
copy span "99272785"
click at [394, 159] on hr at bounding box center [392, 158] width 239 height 1
click at [394, 165] on span "99272785" at bounding box center [392, 173] width 60 height 17
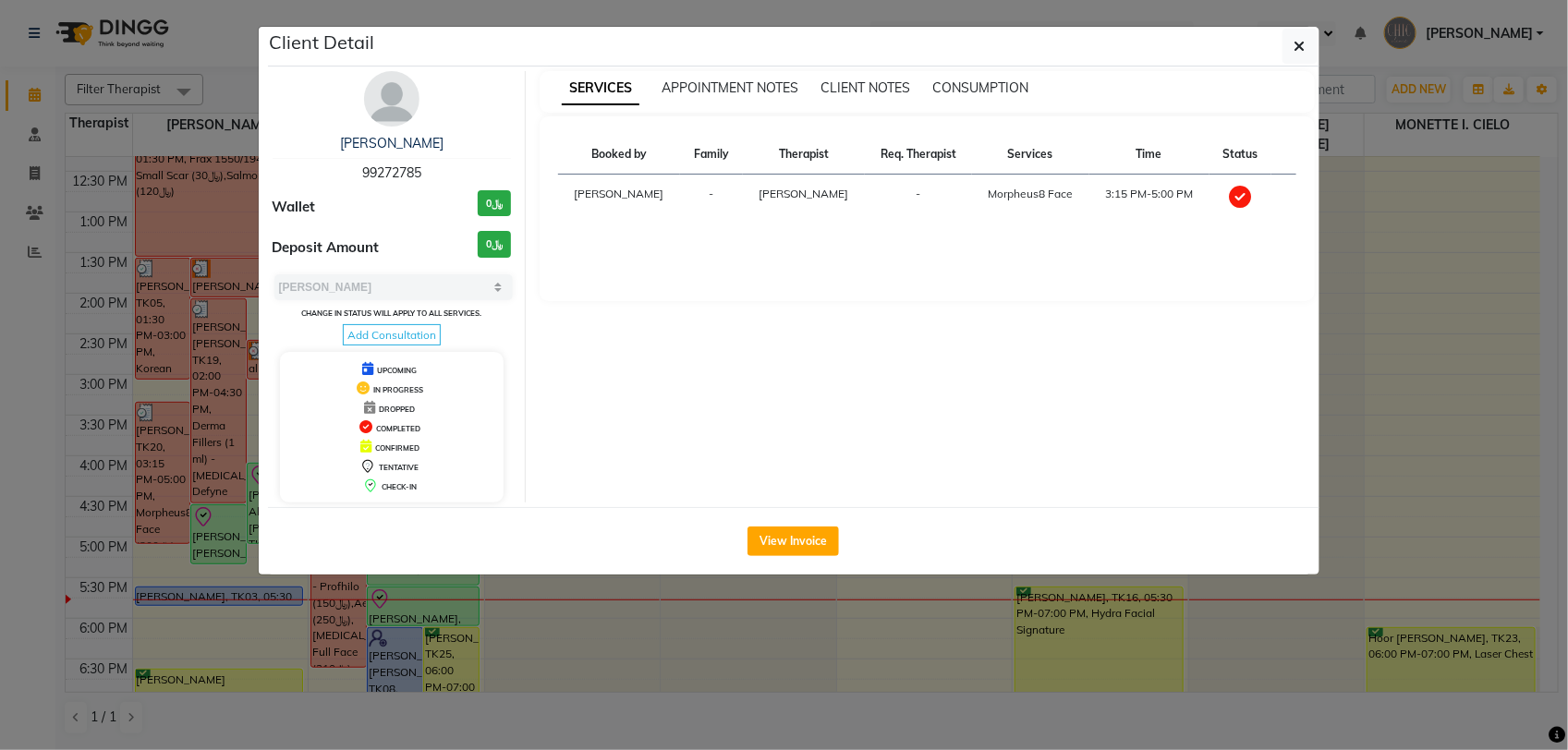
click at [394, 165] on span "99272785" at bounding box center [392, 173] width 60 height 17
copy span "99272785"
click at [1303, 54] on icon "button" at bounding box center [1300, 46] width 11 height 15
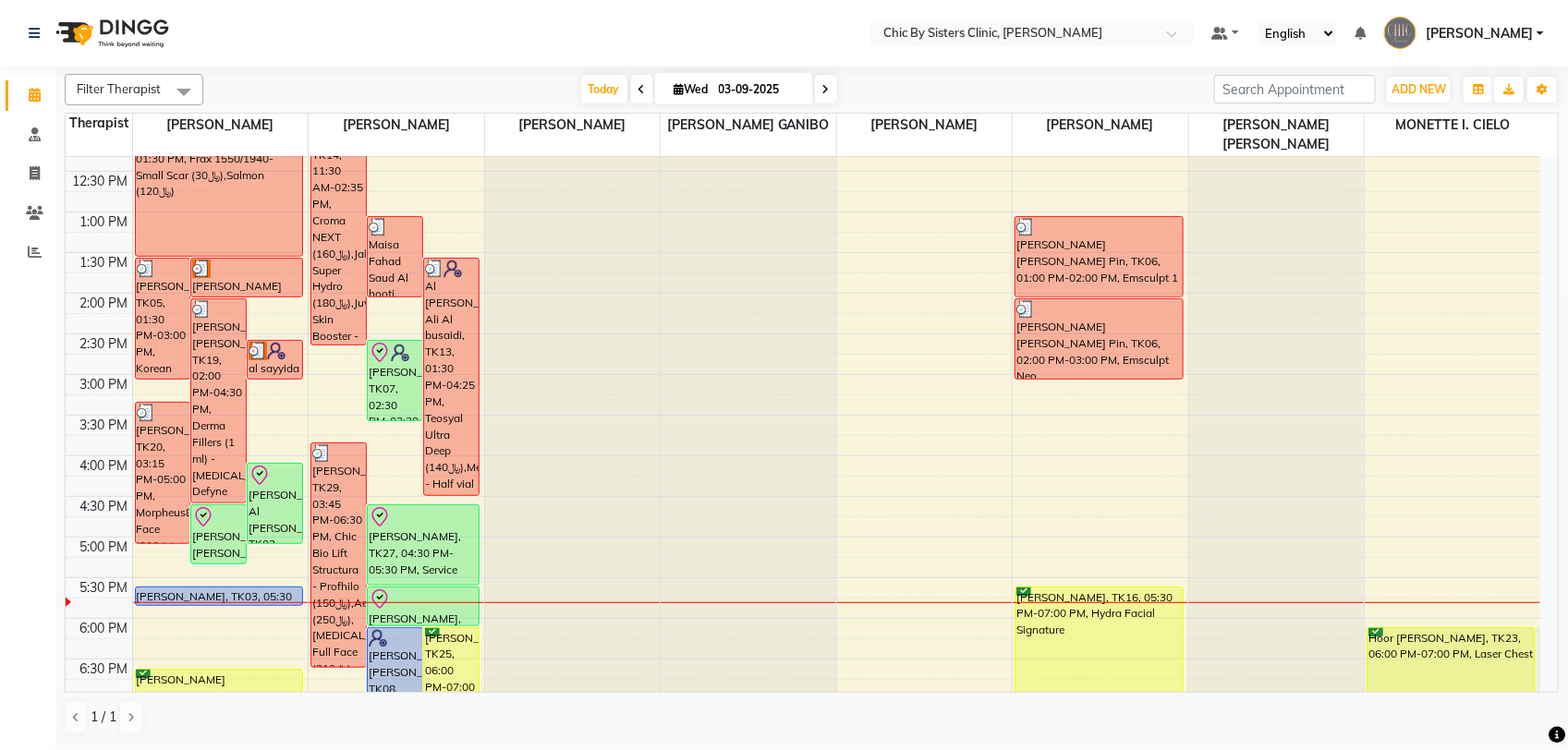
click at [753, 97] on input "03-09-2025" at bounding box center [759, 89] width 93 height 27
select select "9"
select select "2025"
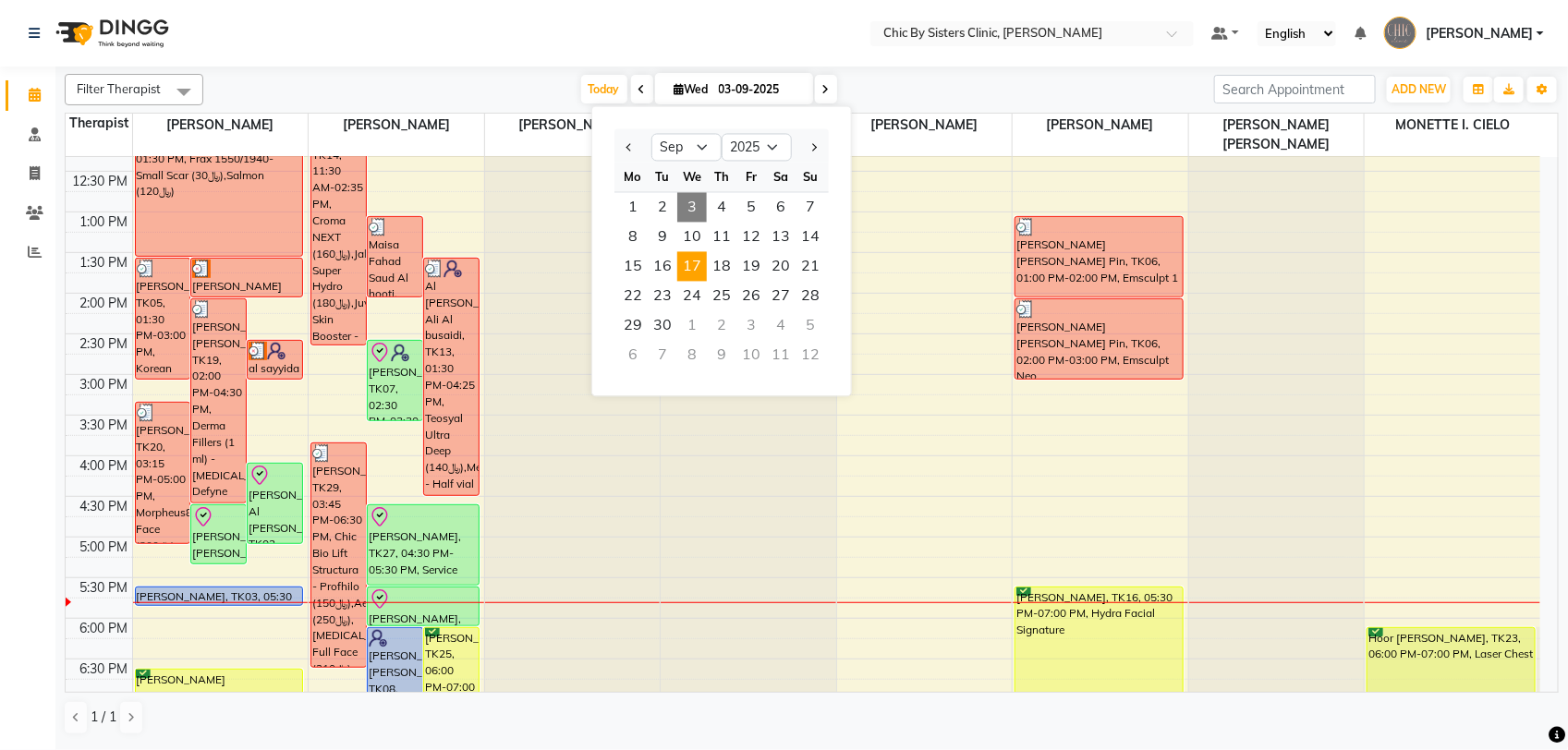
click at [696, 264] on span "17" at bounding box center [691, 267] width 29 height 29
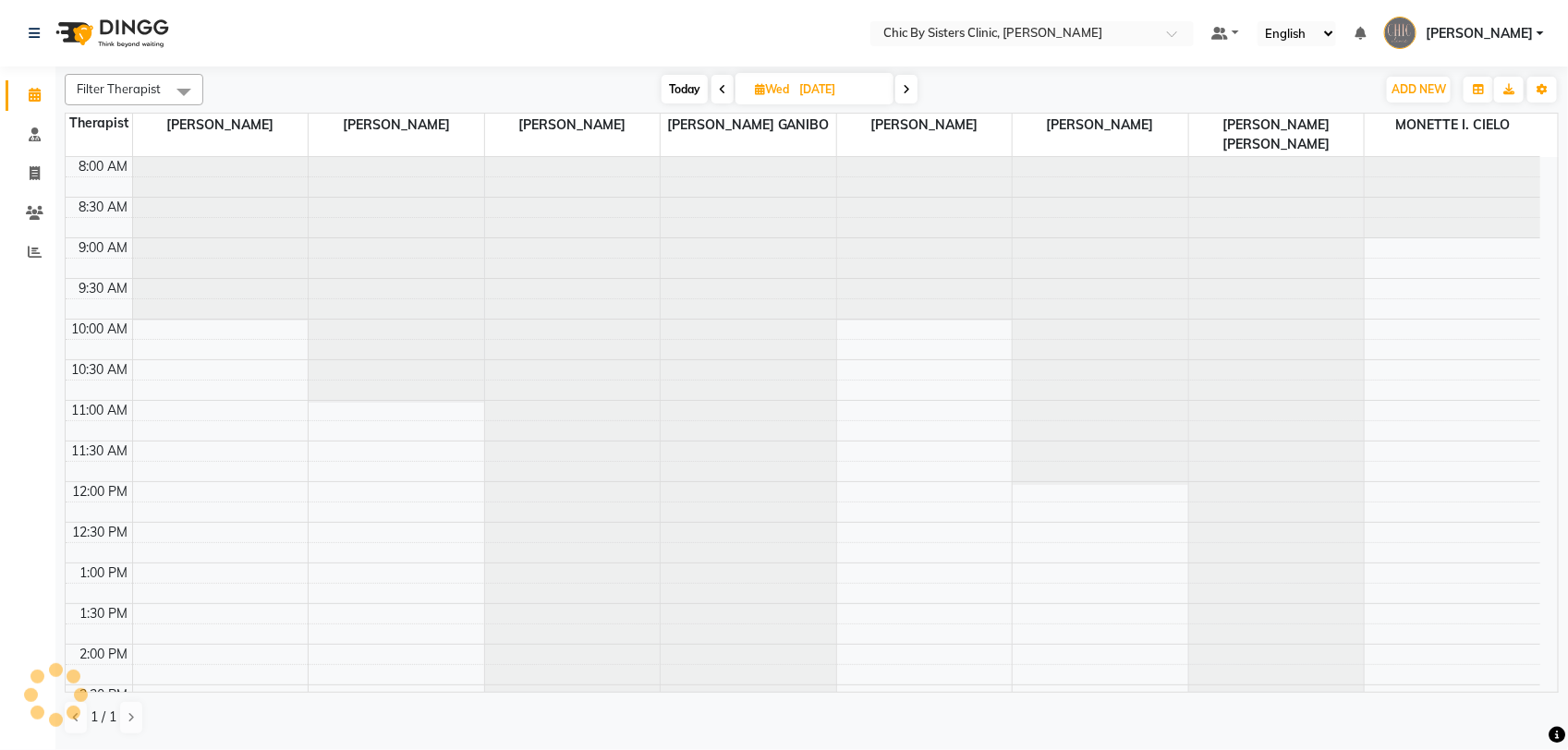
scroll to position [741, 0]
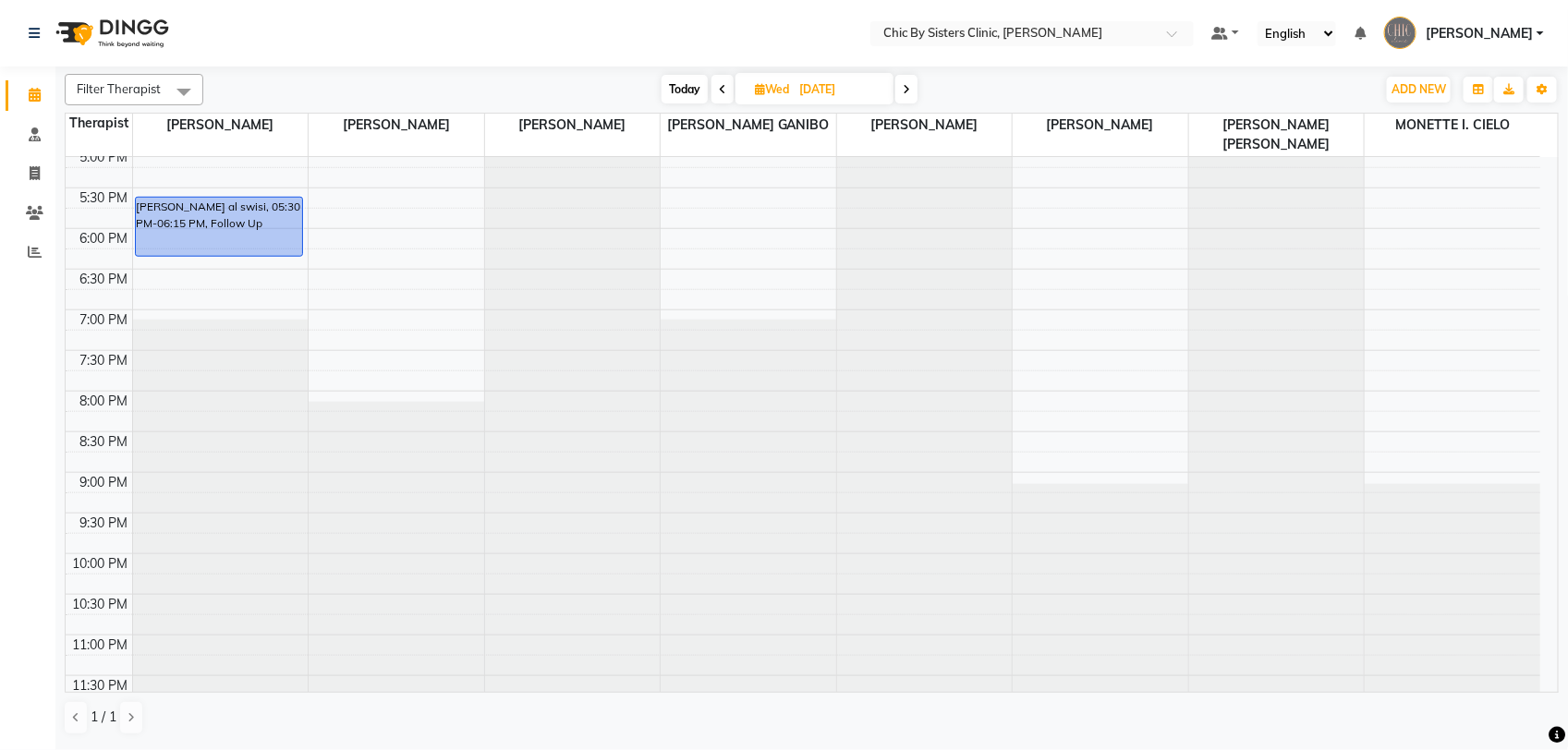
click at [695, 85] on span "Today" at bounding box center [684, 89] width 46 height 28
type input "03-09-2025"
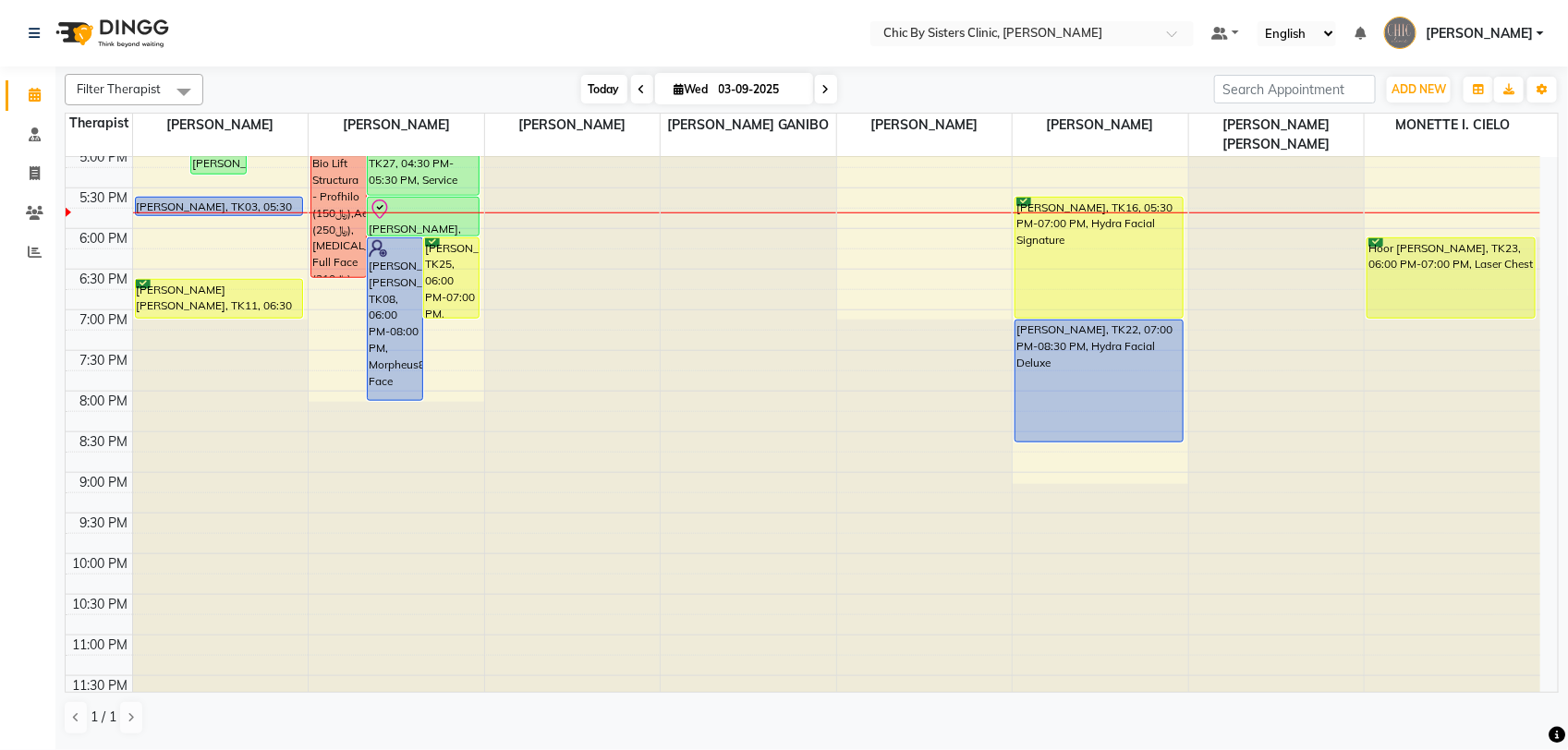
click at [607, 89] on span "Today" at bounding box center [603, 89] width 46 height 28
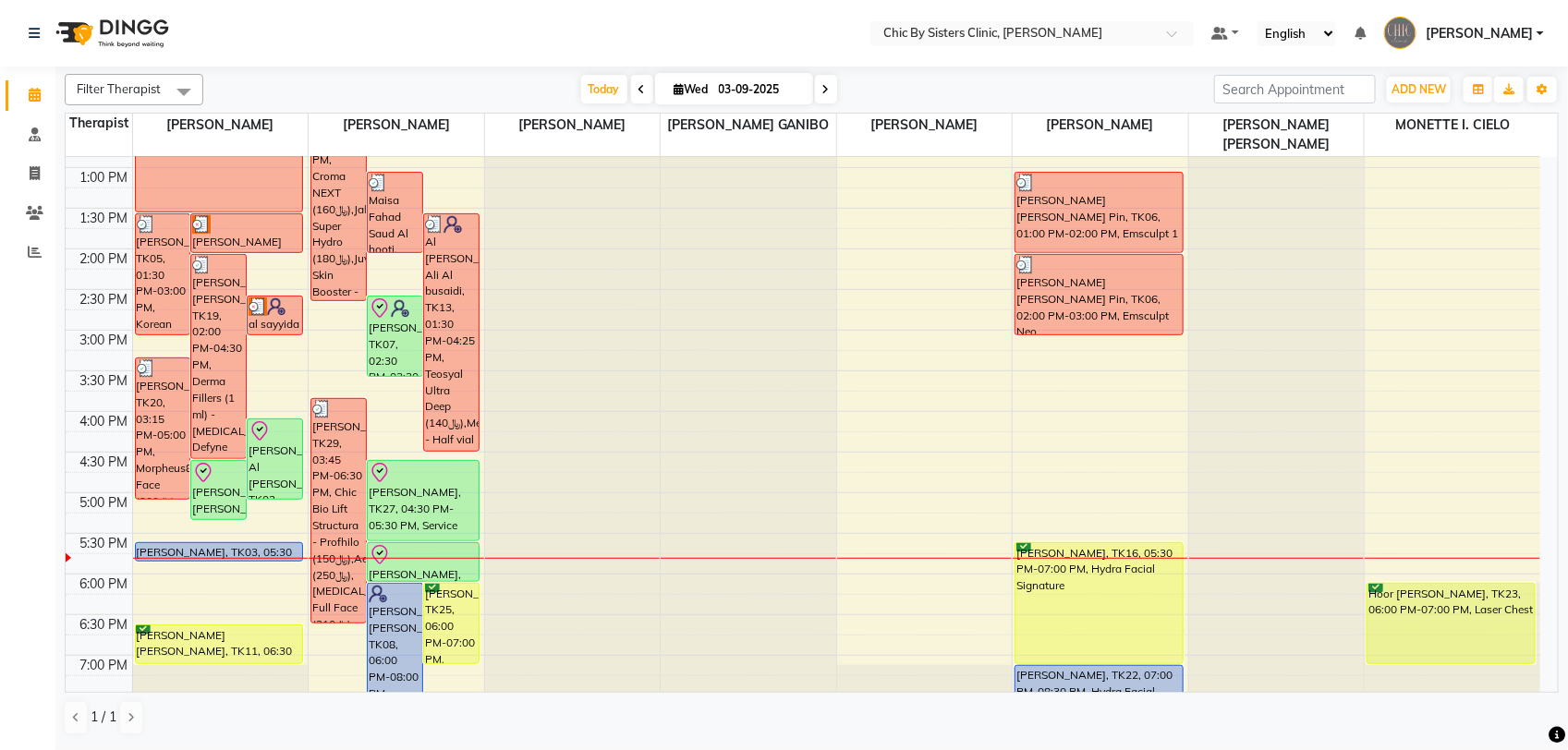
scroll to position [394, 0]
click at [746, 97] on input "03-09-2025" at bounding box center [759, 89] width 93 height 27
select select "9"
select select "2025"
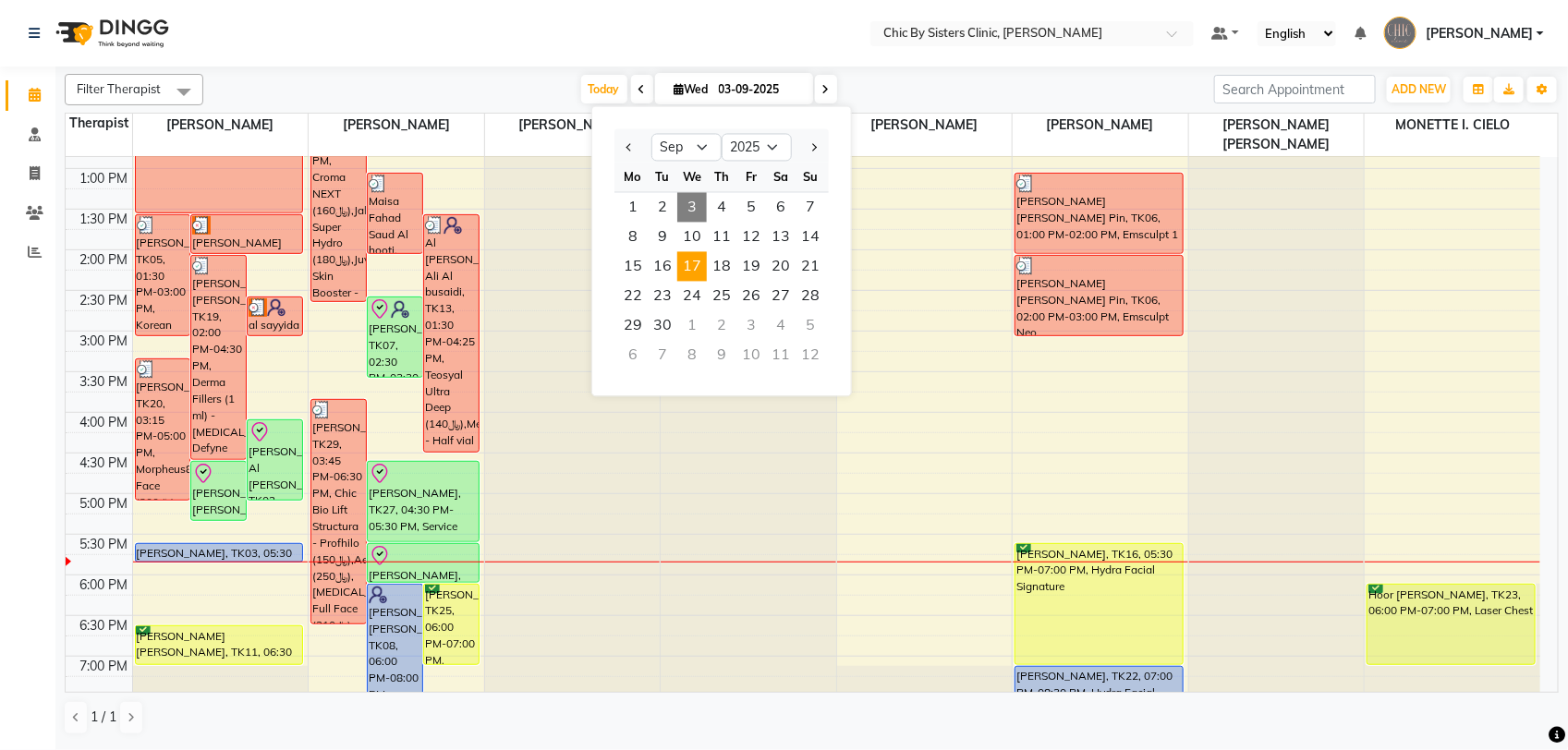
click at [688, 266] on span "17" at bounding box center [691, 267] width 29 height 29
type input "[DATE]"
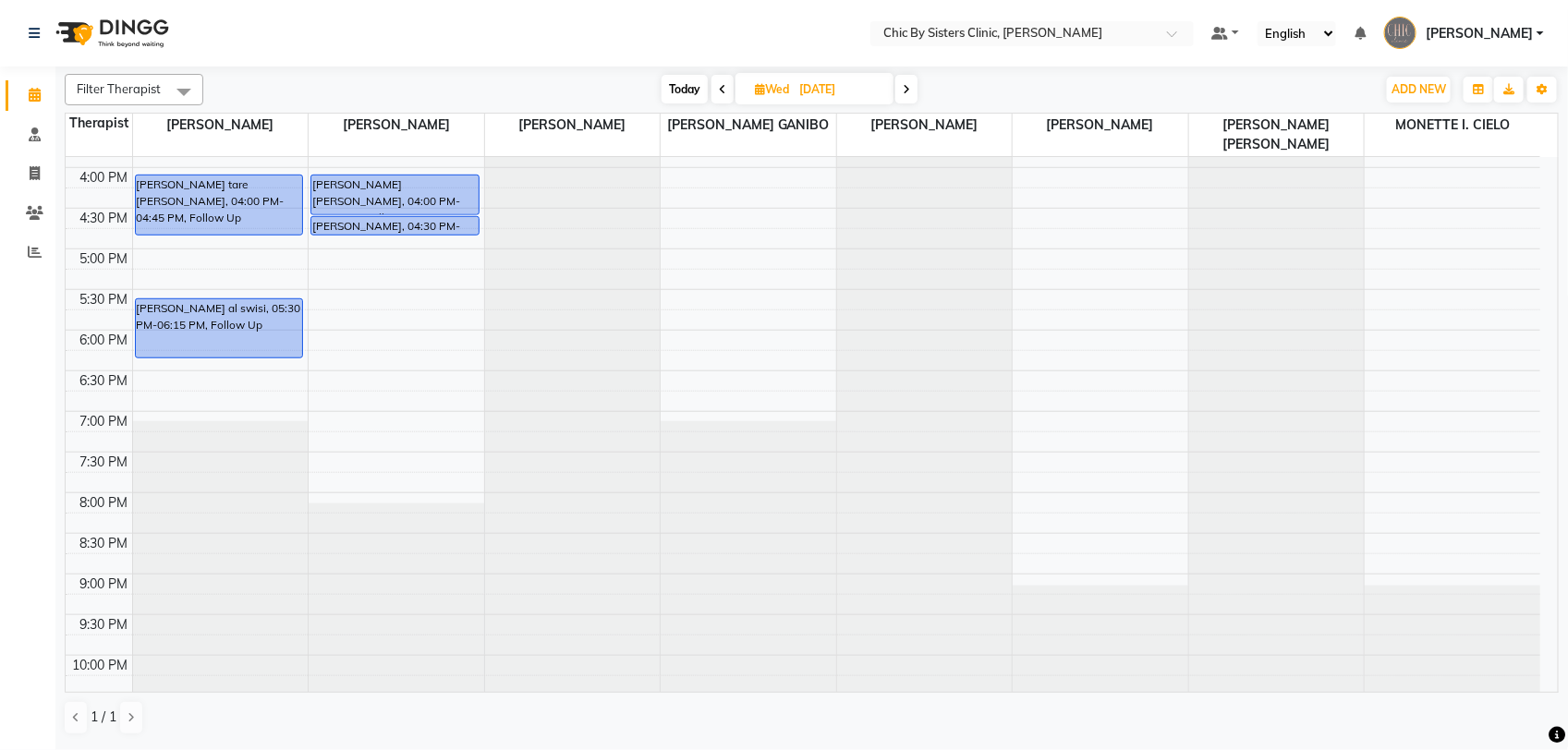
scroll to position [510, 0]
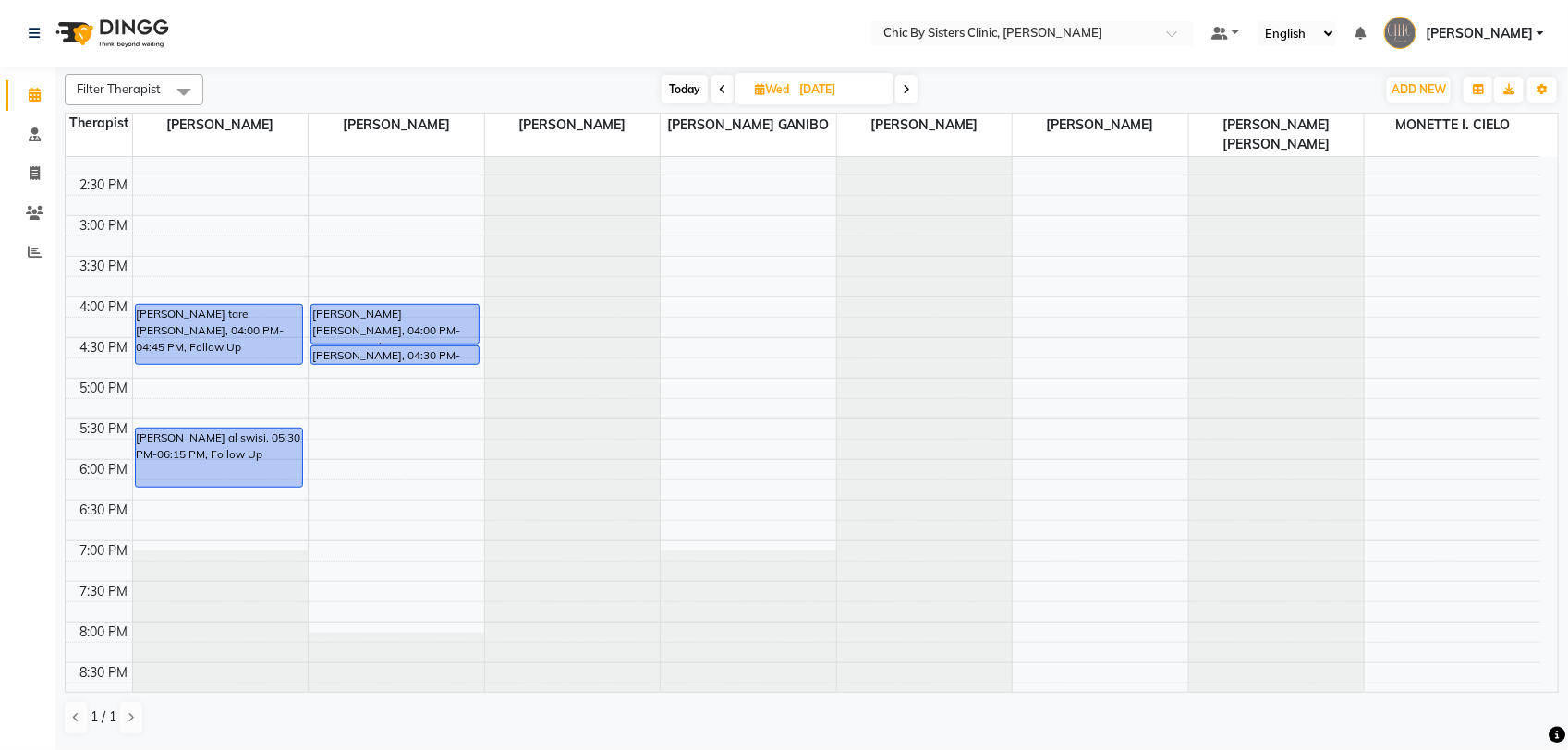
click at [333, 392] on div "8:00 AM 8:30 AM 9:00 AM 9:30 AM 10:00 AM 10:30 AM 11:00 AM 11:30 AM 12:00 PM 12…" at bounding box center [802, 297] width 1474 height 1299
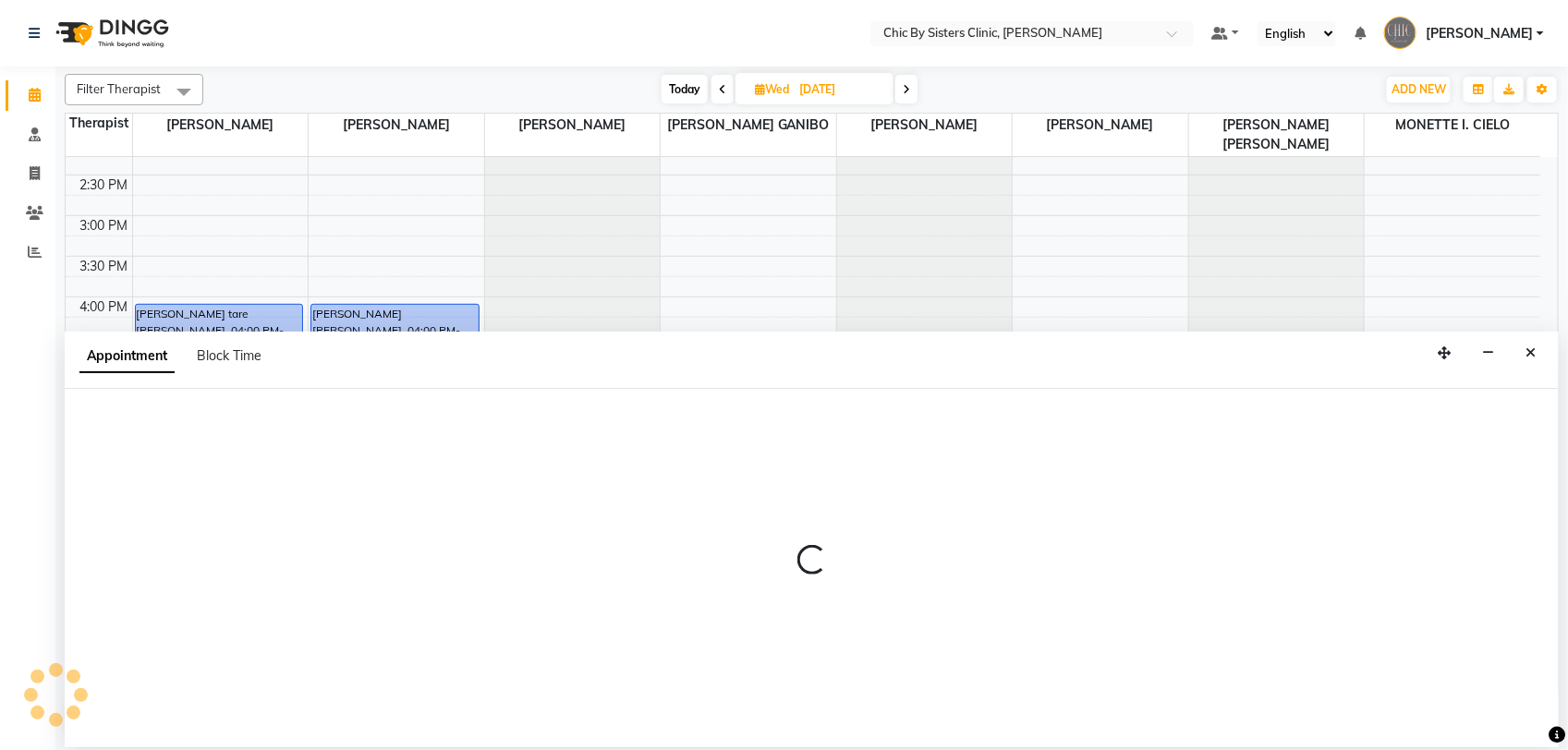
select select "49178"
select select "tentative"
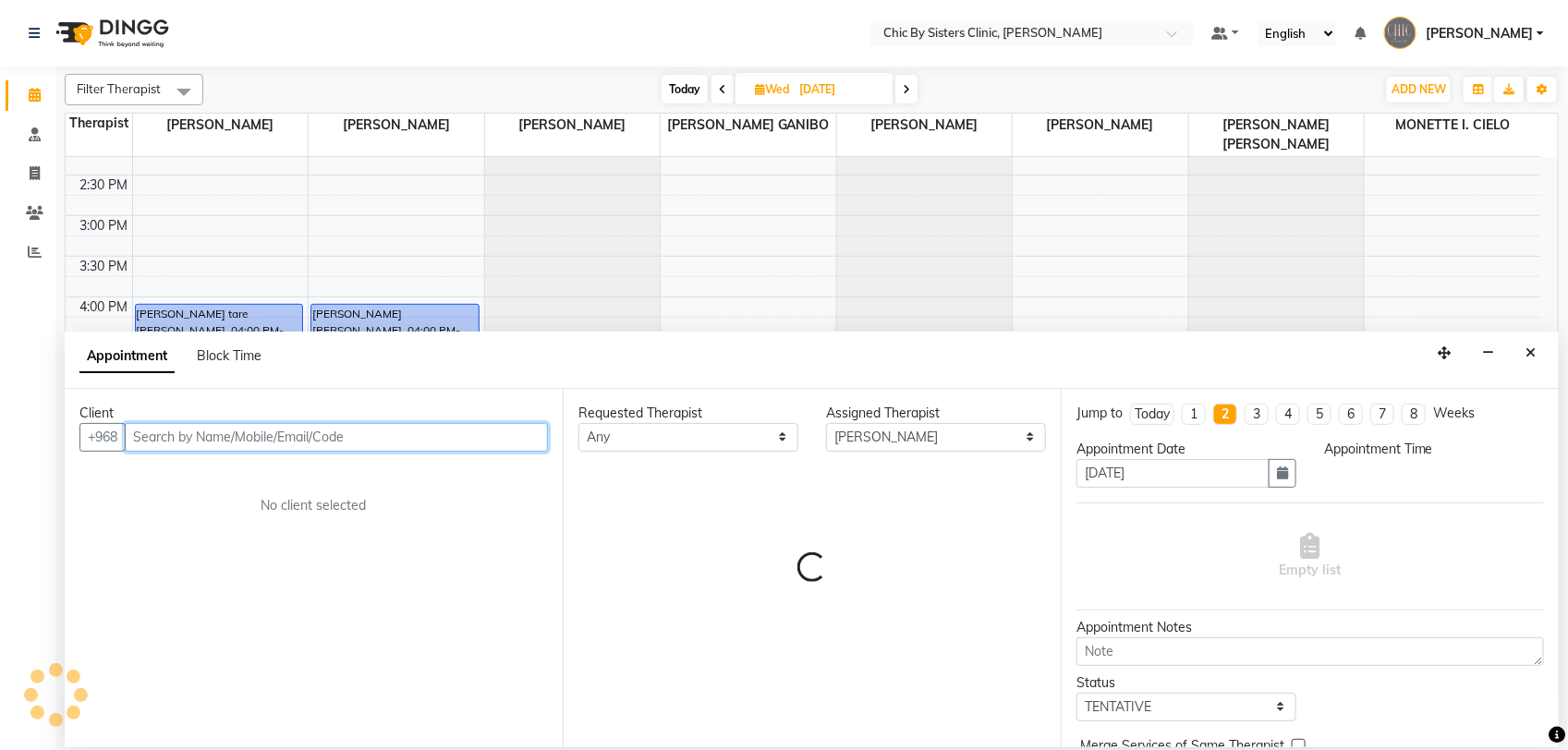
select select "1020"
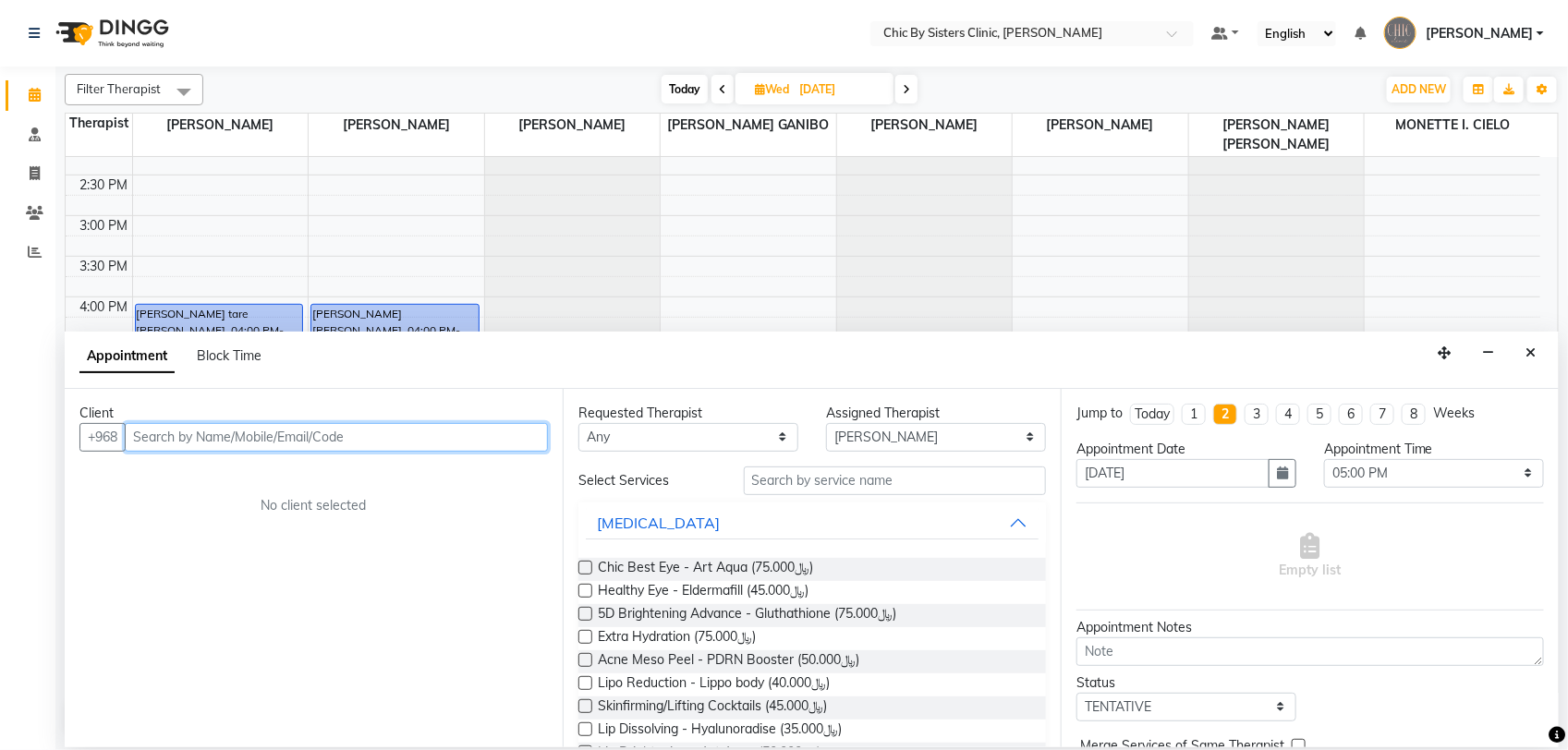
click at [303, 445] on input "text" at bounding box center [336, 437] width 423 height 28
paste input "96899877122"
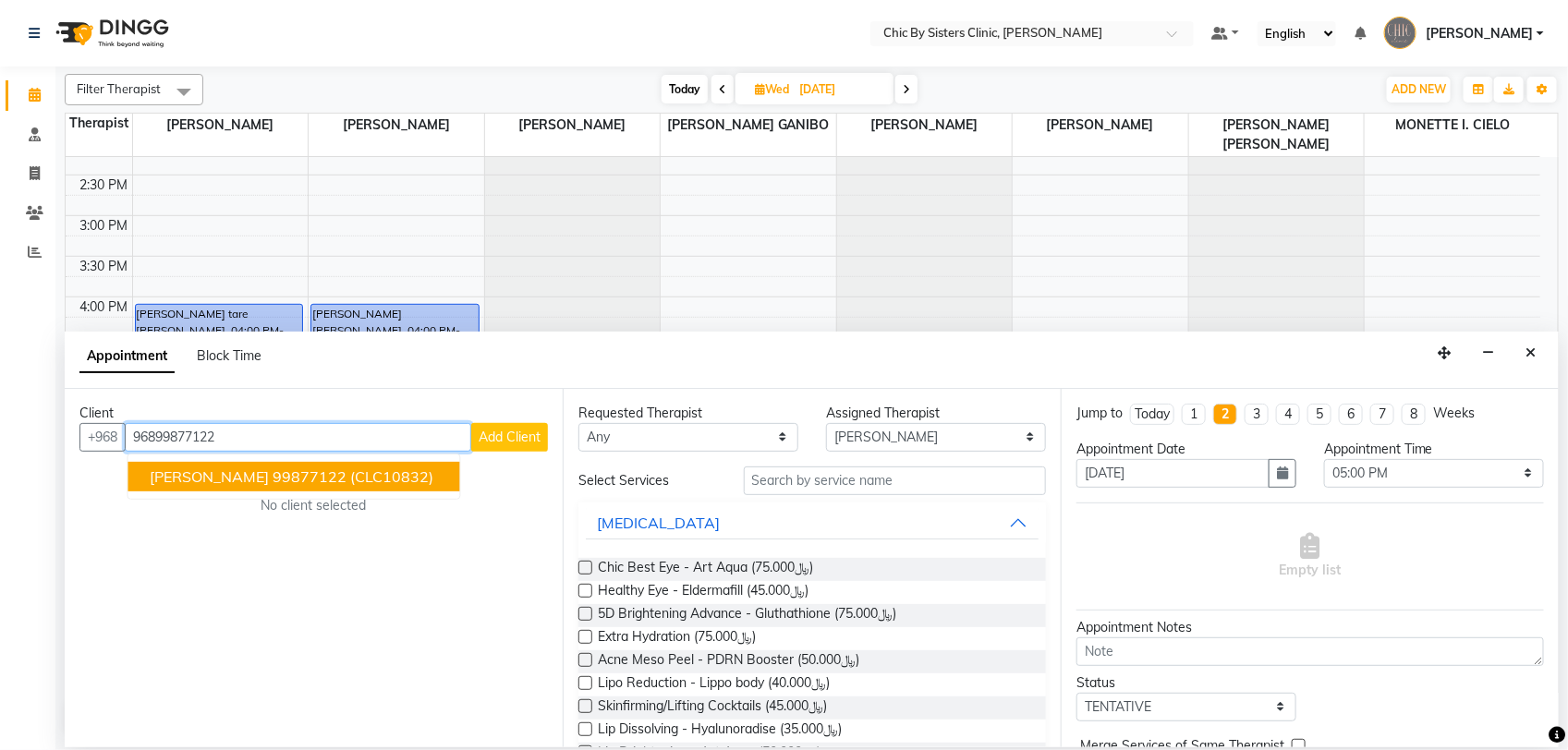
click at [347, 472] on ngb-highlight "99877122" at bounding box center [310, 477] width 74 height 19
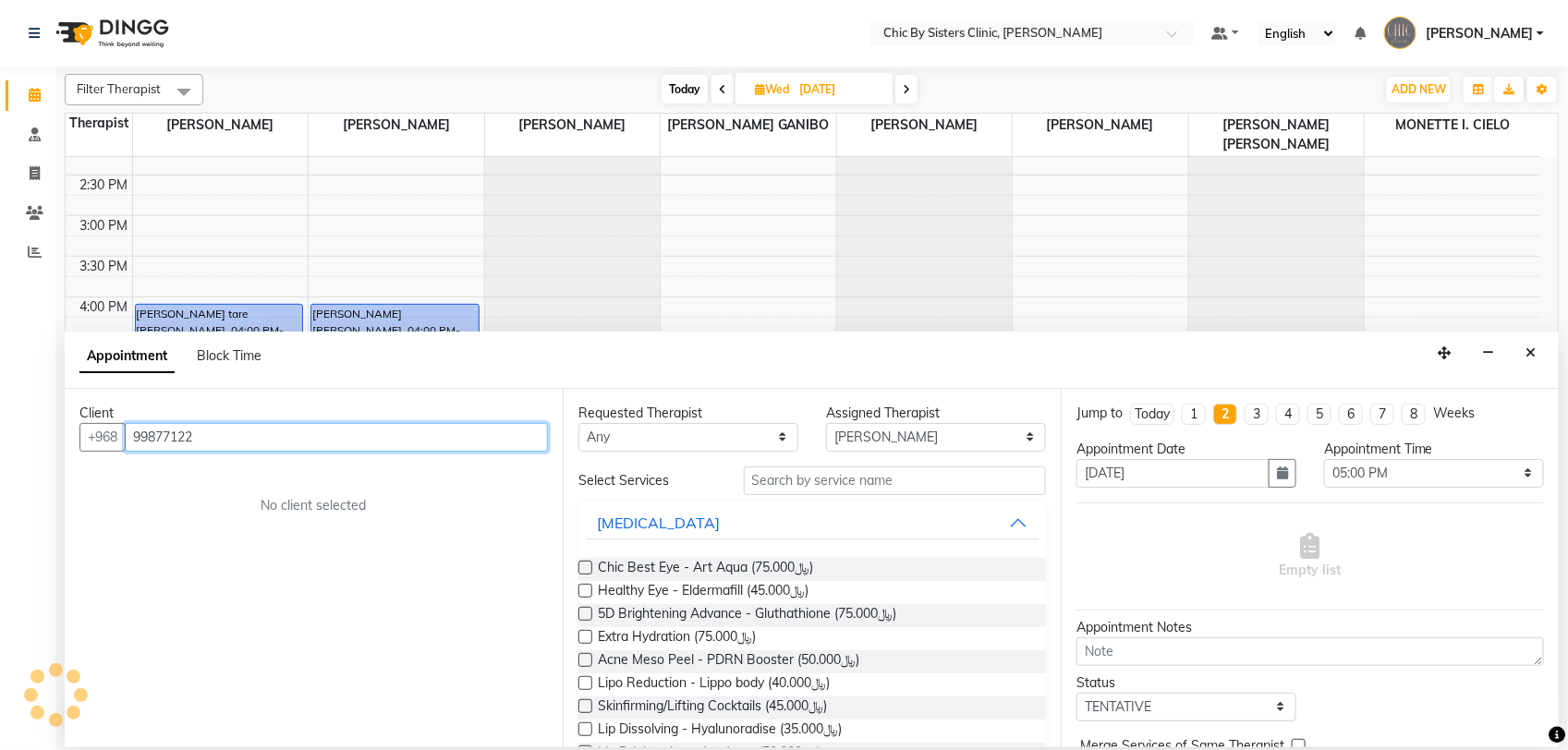
type input "99877122"
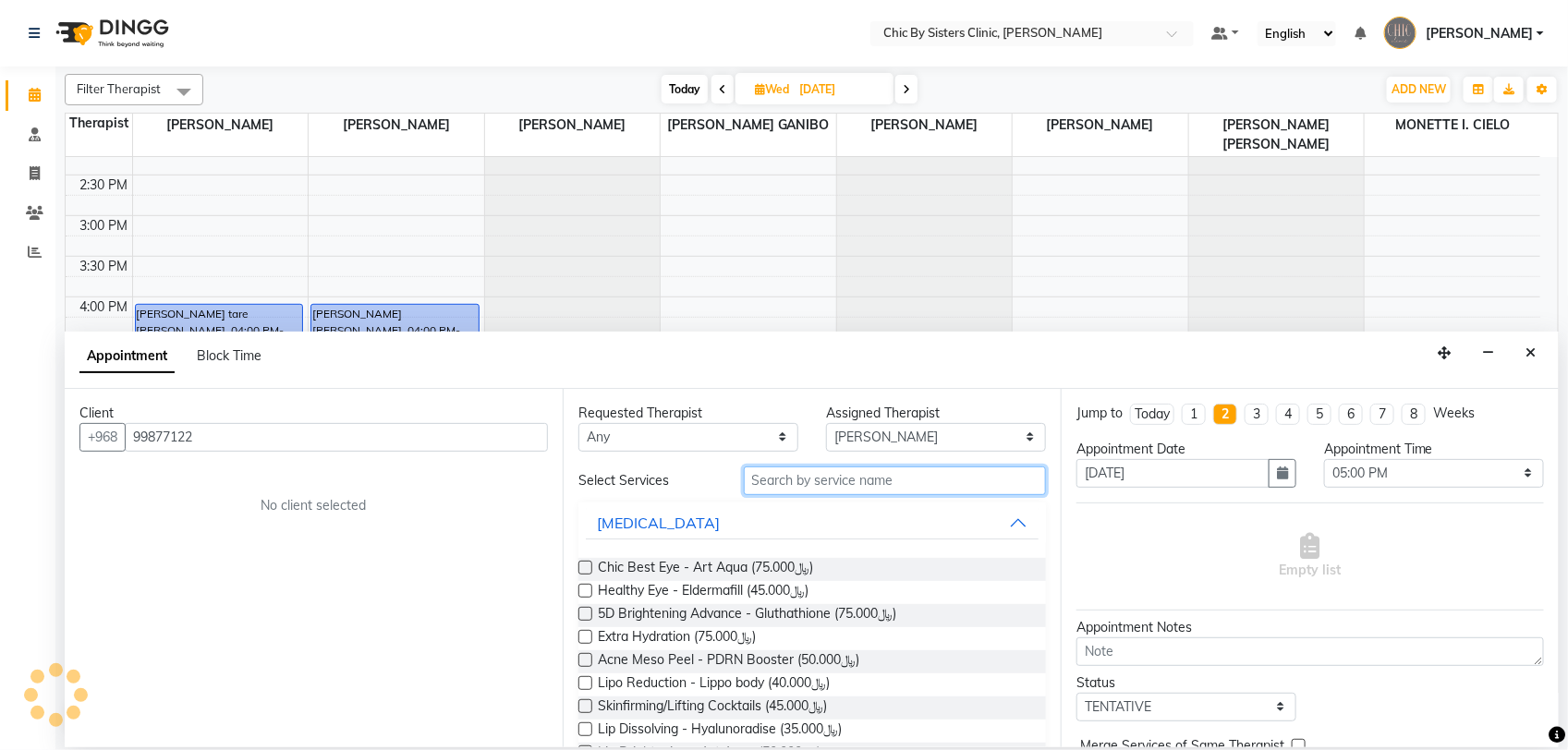
click at [806, 478] on input "text" at bounding box center [894, 480] width 302 height 28
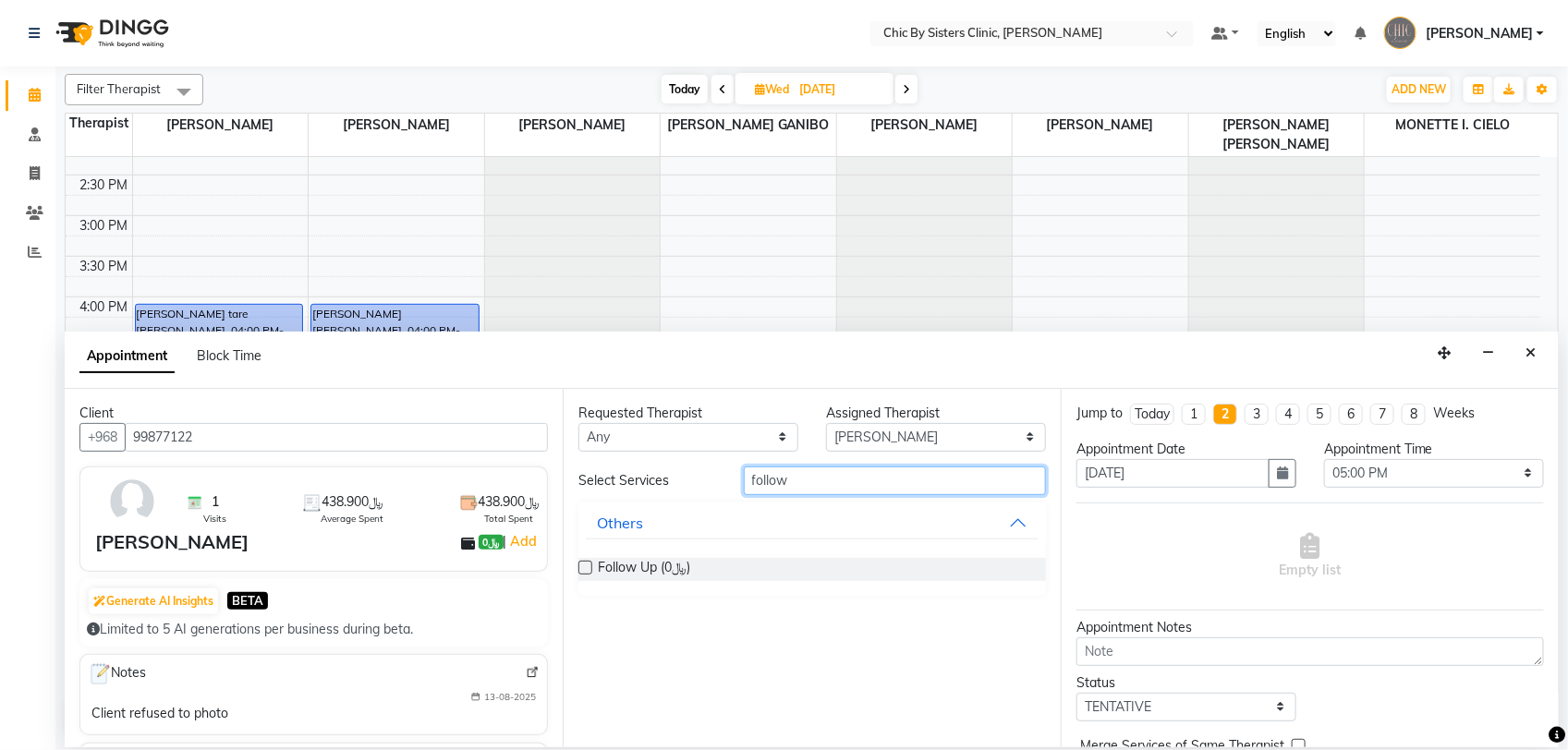
type input "follow"
click at [587, 571] on label at bounding box center [584, 567] width 14 height 14
click at [587, 571] on input "checkbox" at bounding box center [584, 569] width 12 height 12
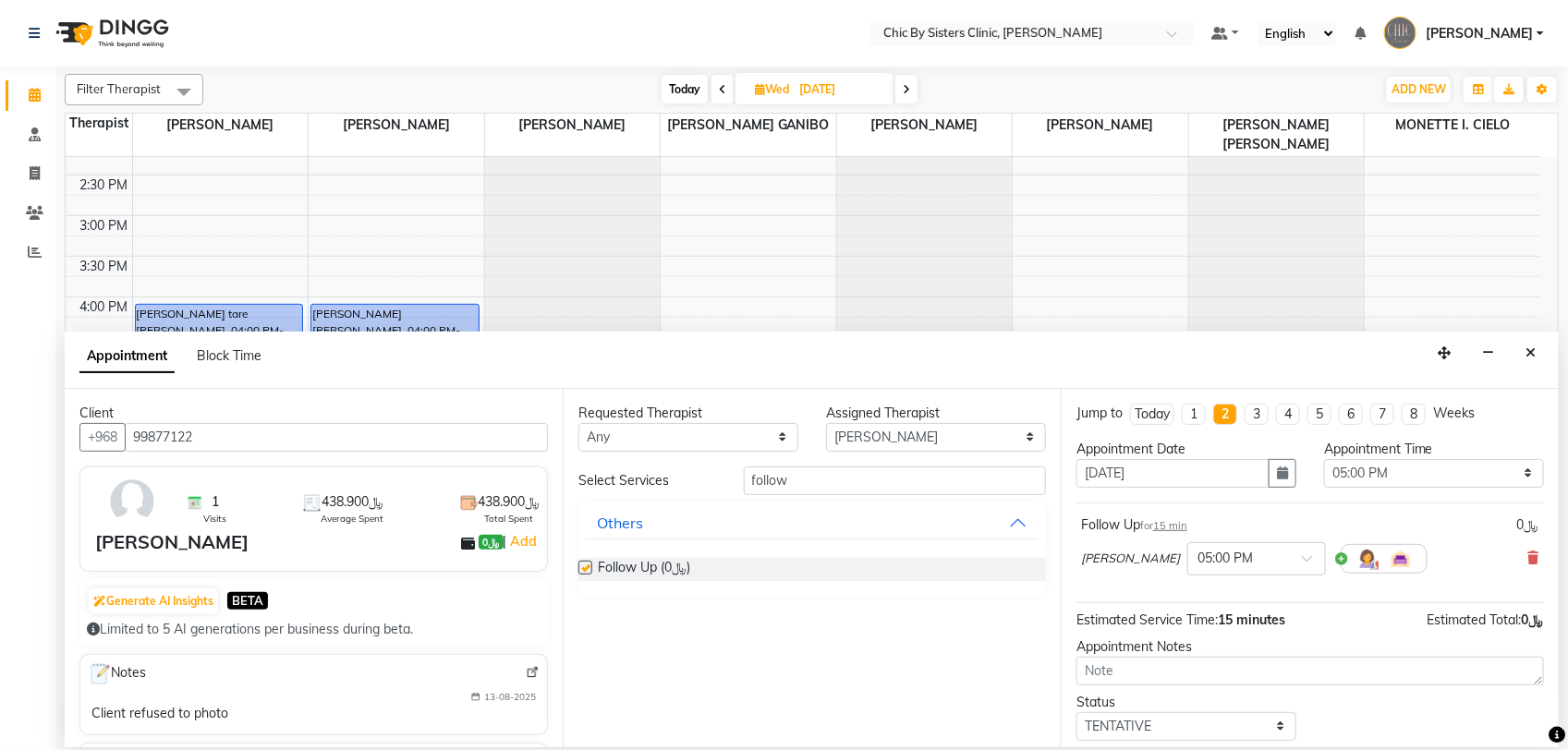
checkbox input "false"
click at [1228, 730] on select "Select TENTATIVE CONFIRM UPCOMING" at bounding box center [1186, 726] width 219 height 28
select select "upcoming"
click at [1076, 713] on select "Select TENTATIVE CONFIRM UPCOMING" at bounding box center [1186, 726] width 219 height 28
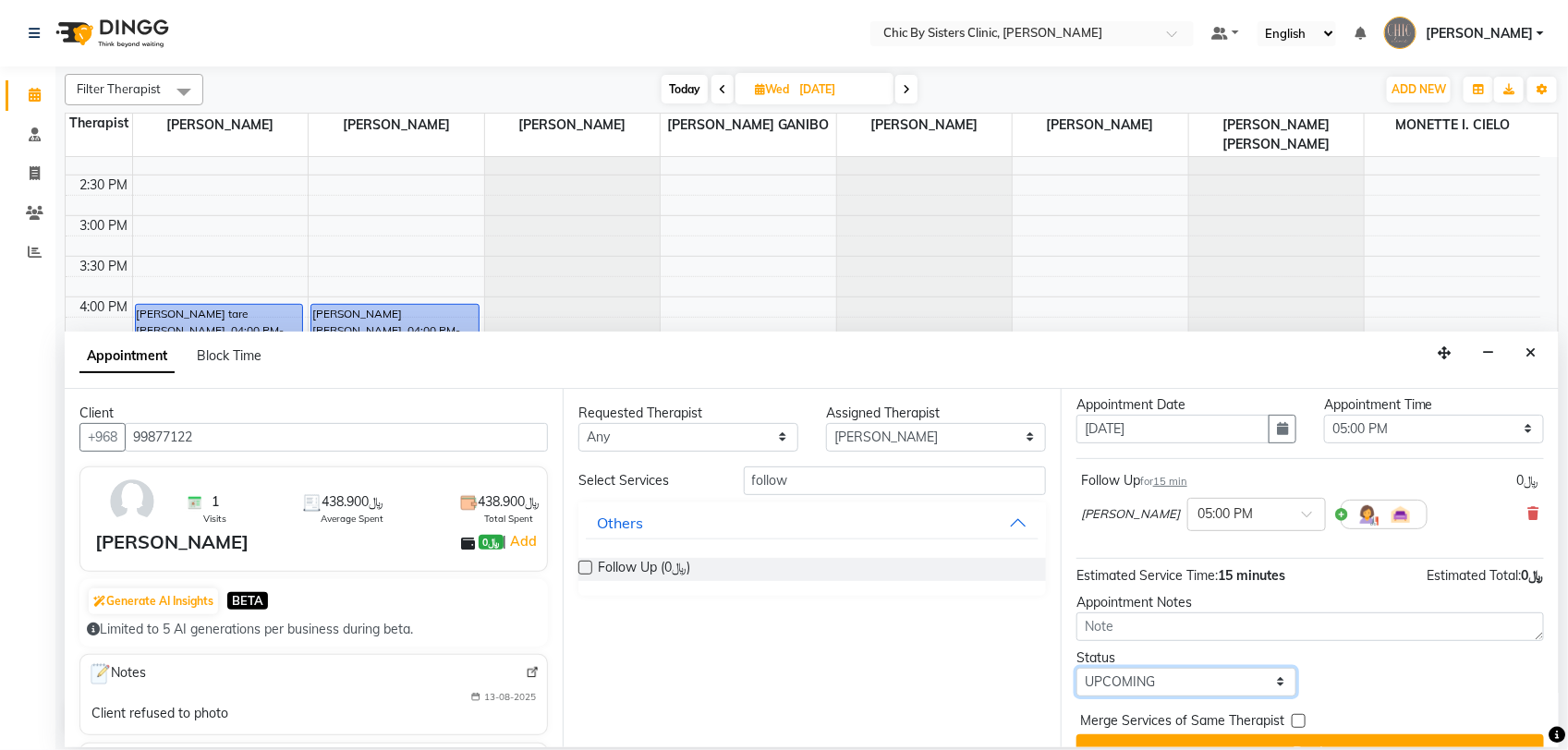
scroll to position [81, 0]
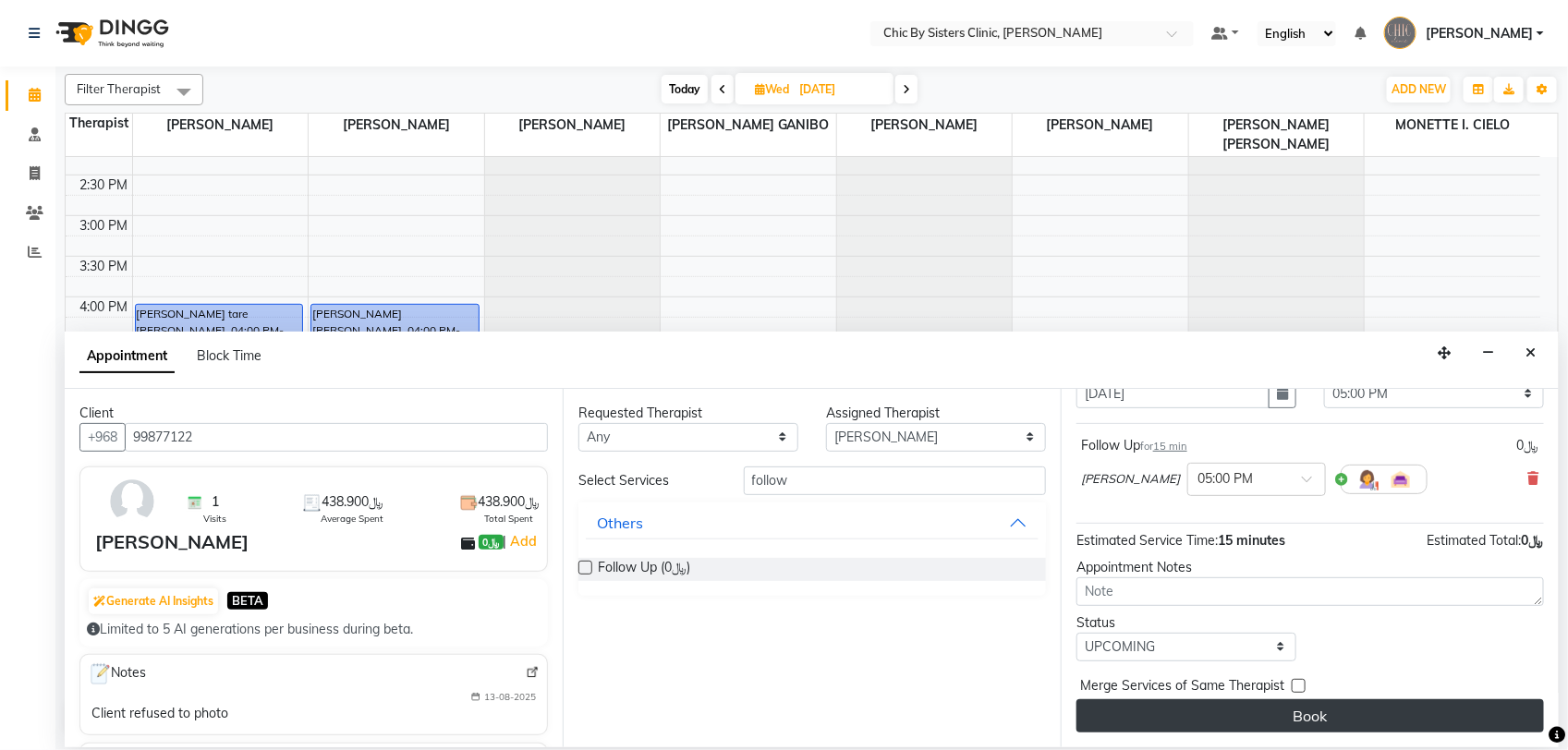
click at [1322, 717] on button "Book" at bounding box center [1310, 715] width 467 height 33
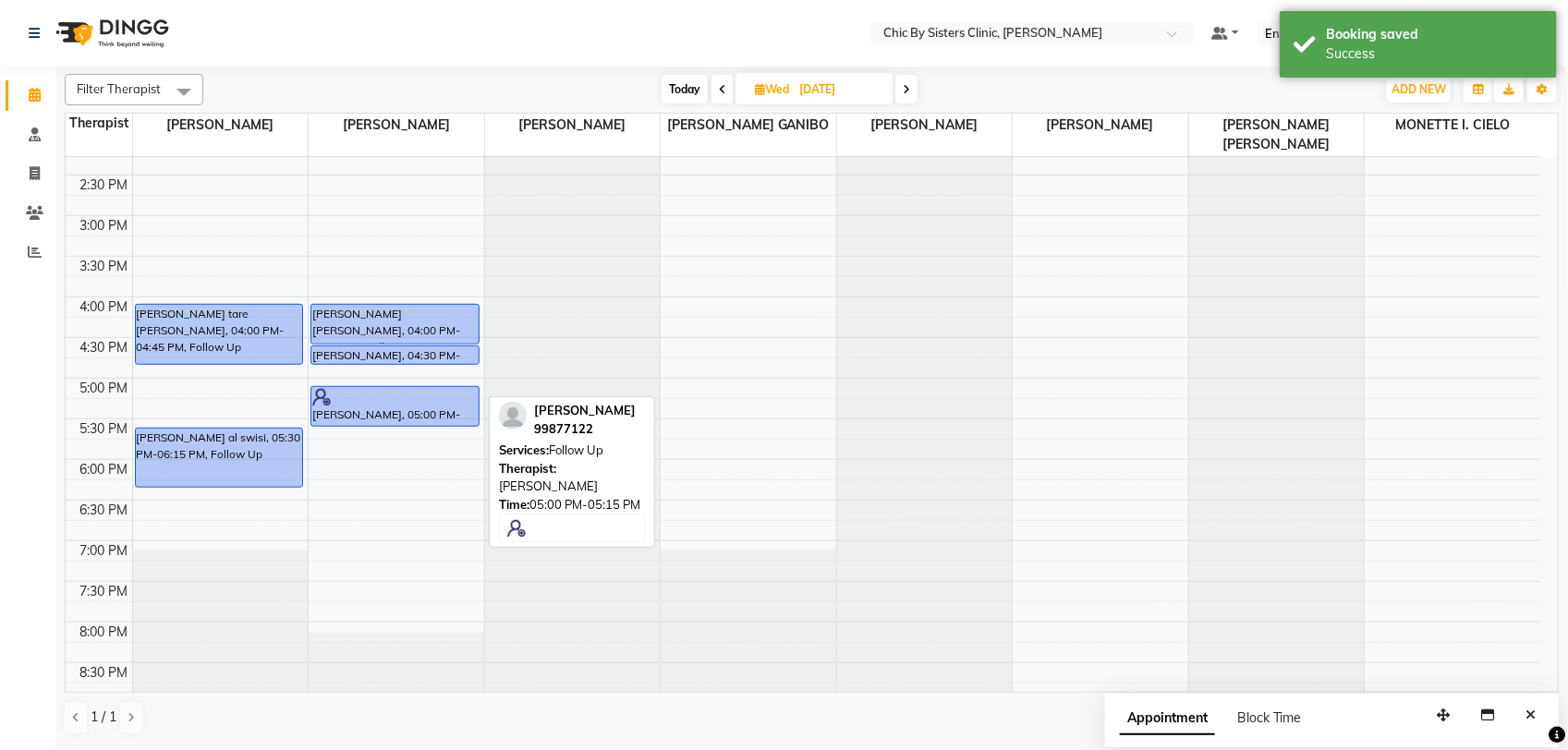
click at [435, 420] on div "[PERSON_NAME] SULAIYM [PERSON_NAME], 04:00 PM-04:30 PM, Follow Up [PERSON_NAME]…" at bounding box center [396, 297] width 176 height 1299
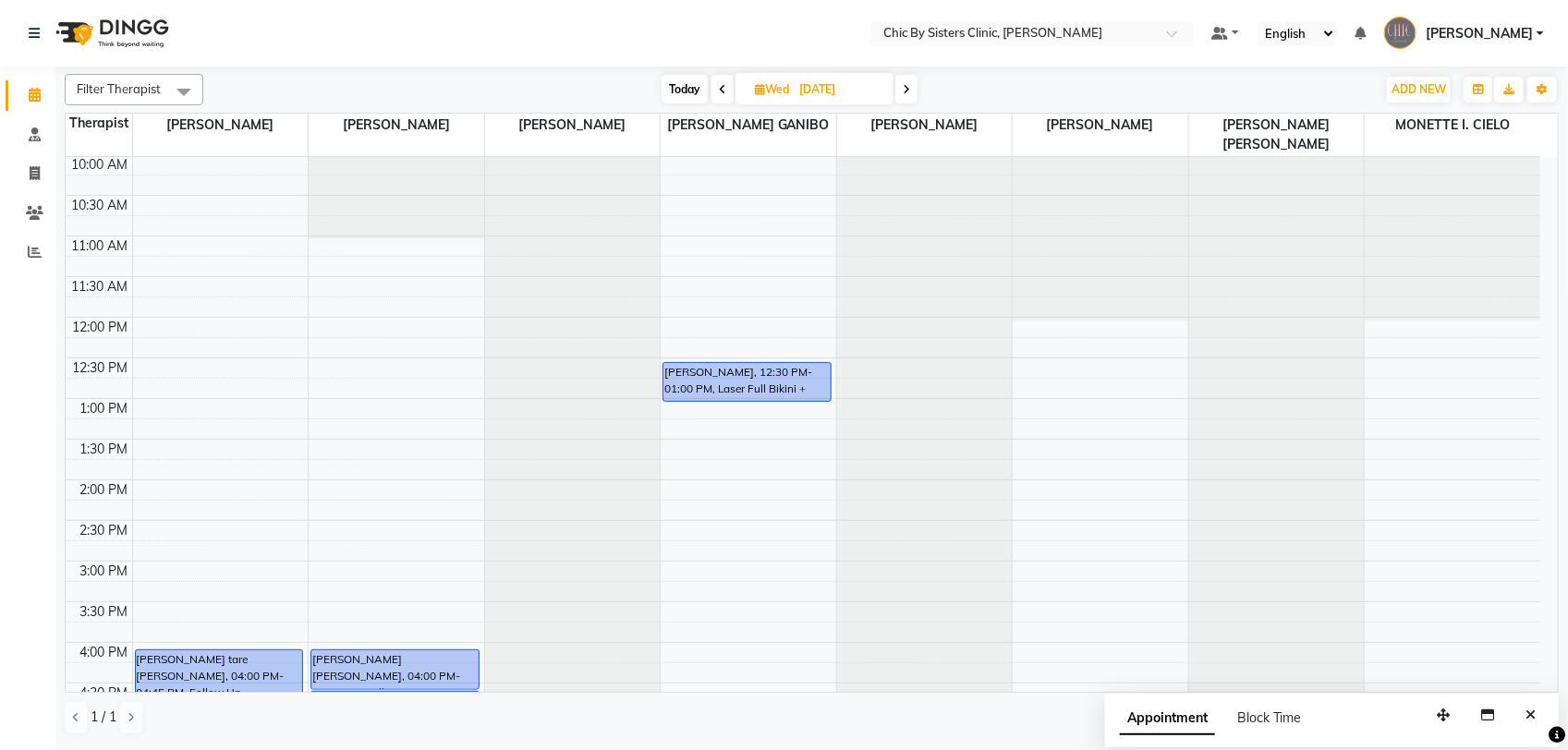
scroll to position [137, 0]
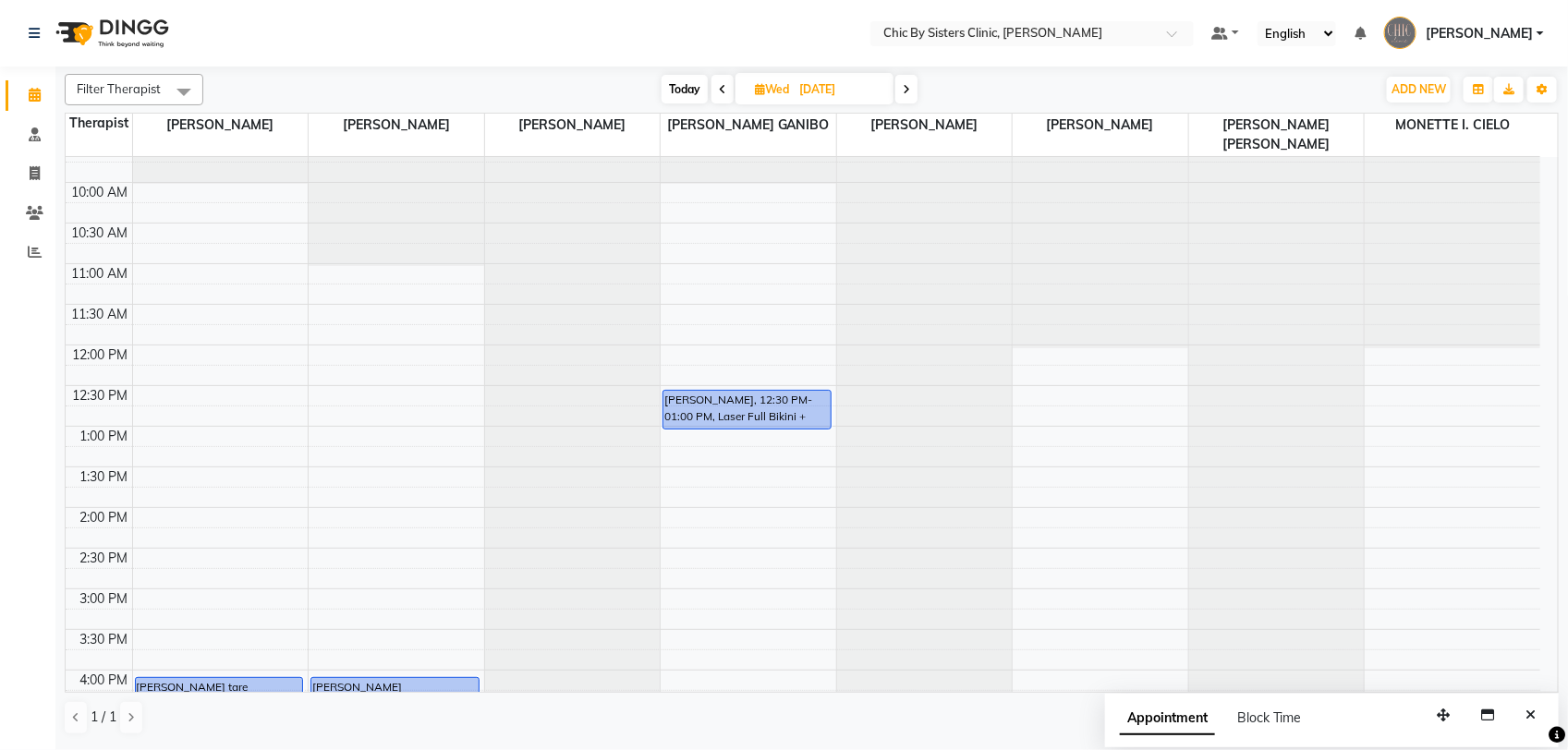
click at [661, 101] on span "Today" at bounding box center [684, 89] width 46 height 28
type input "03-09-2025"
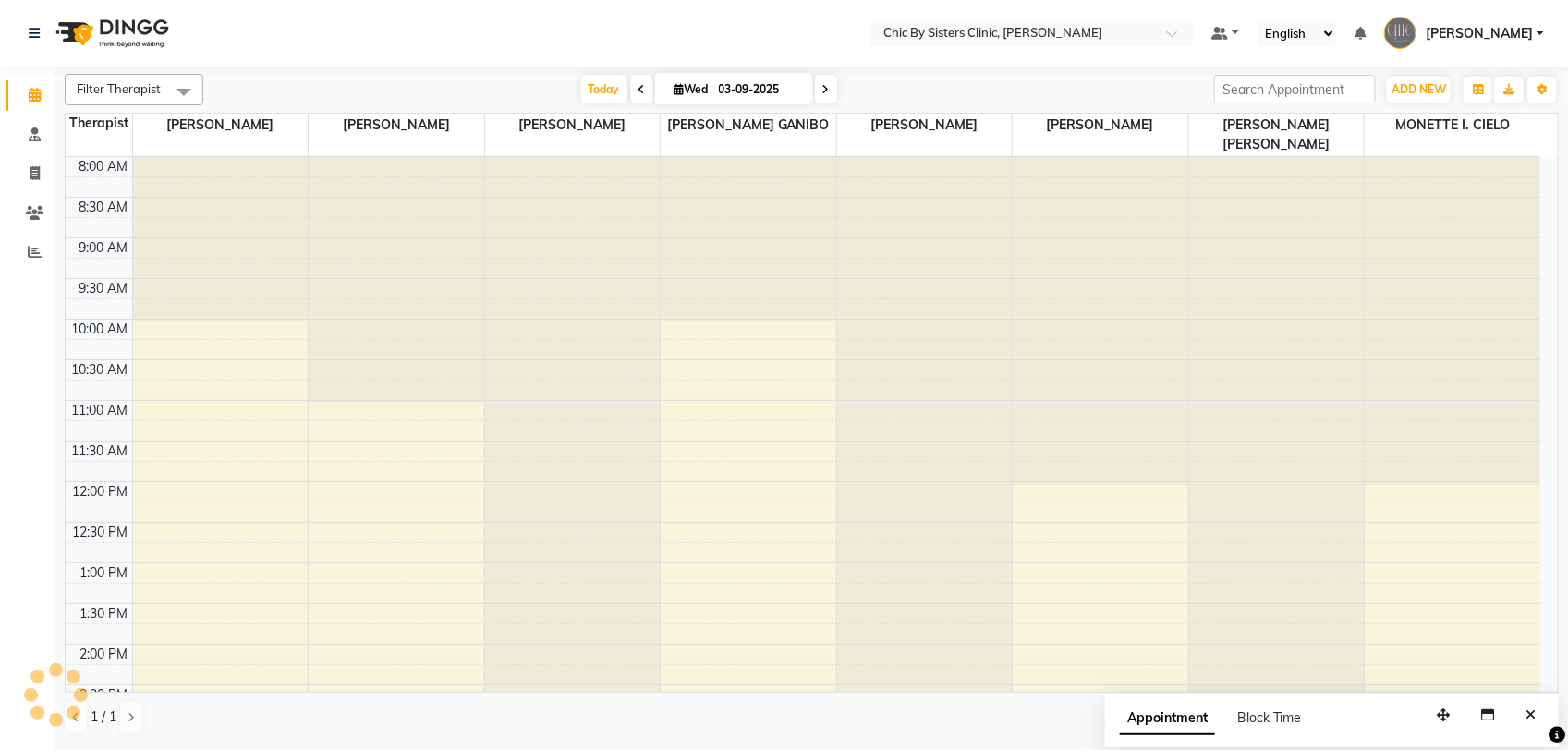
scroll to position [741, 0]
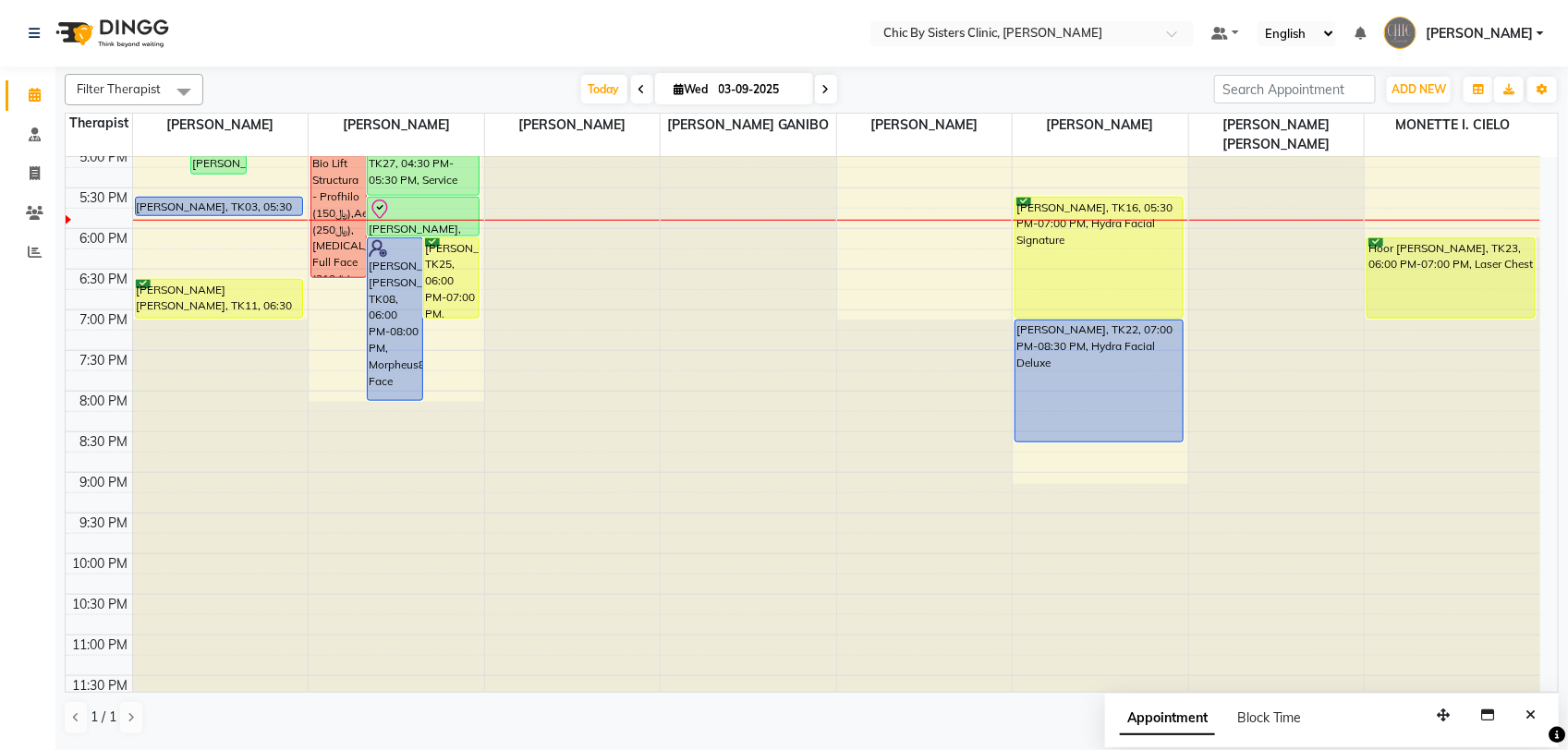
click at [603, 96] on span "Today" at bounding box center [603, 89] width 46 height 28
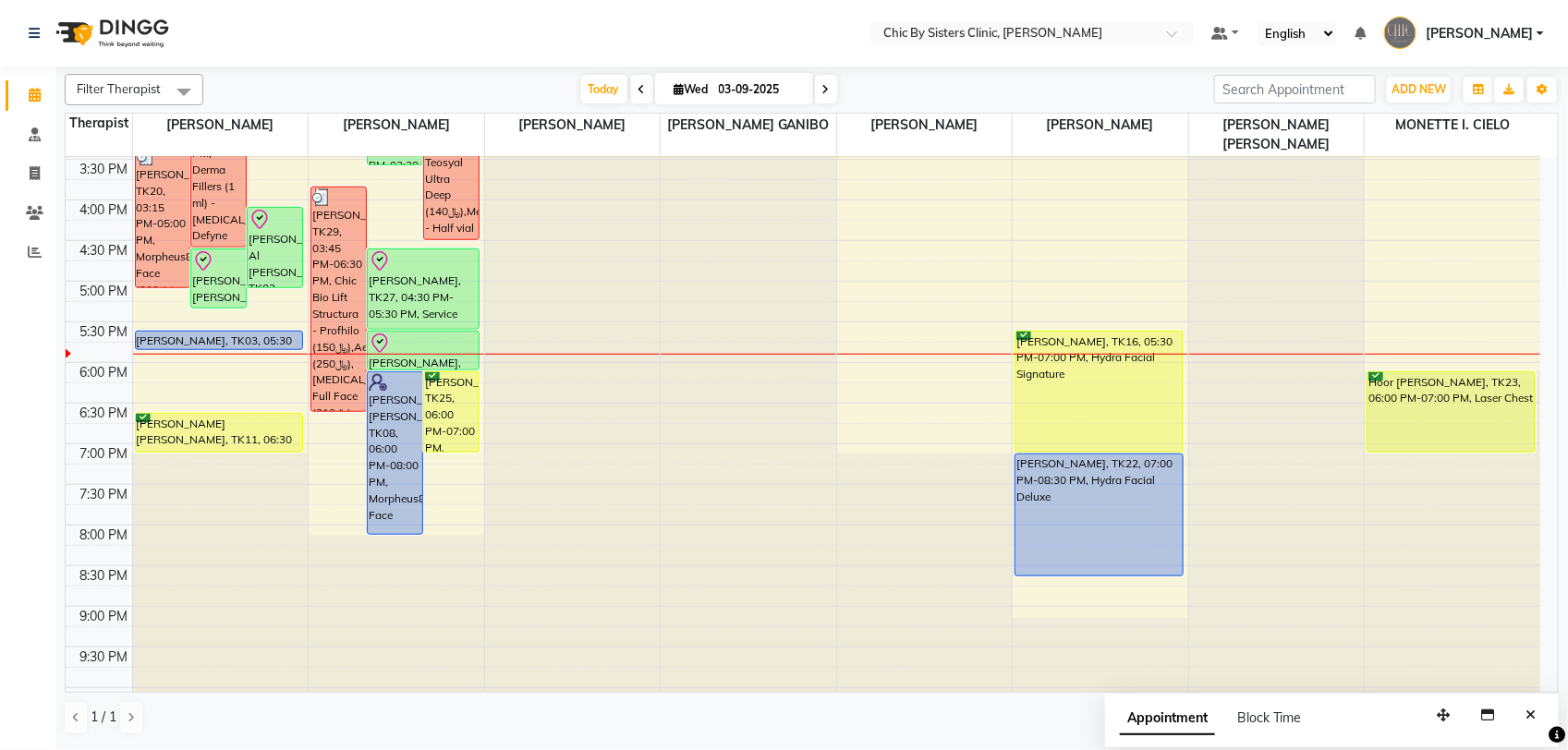
scroll to position [510, 0]
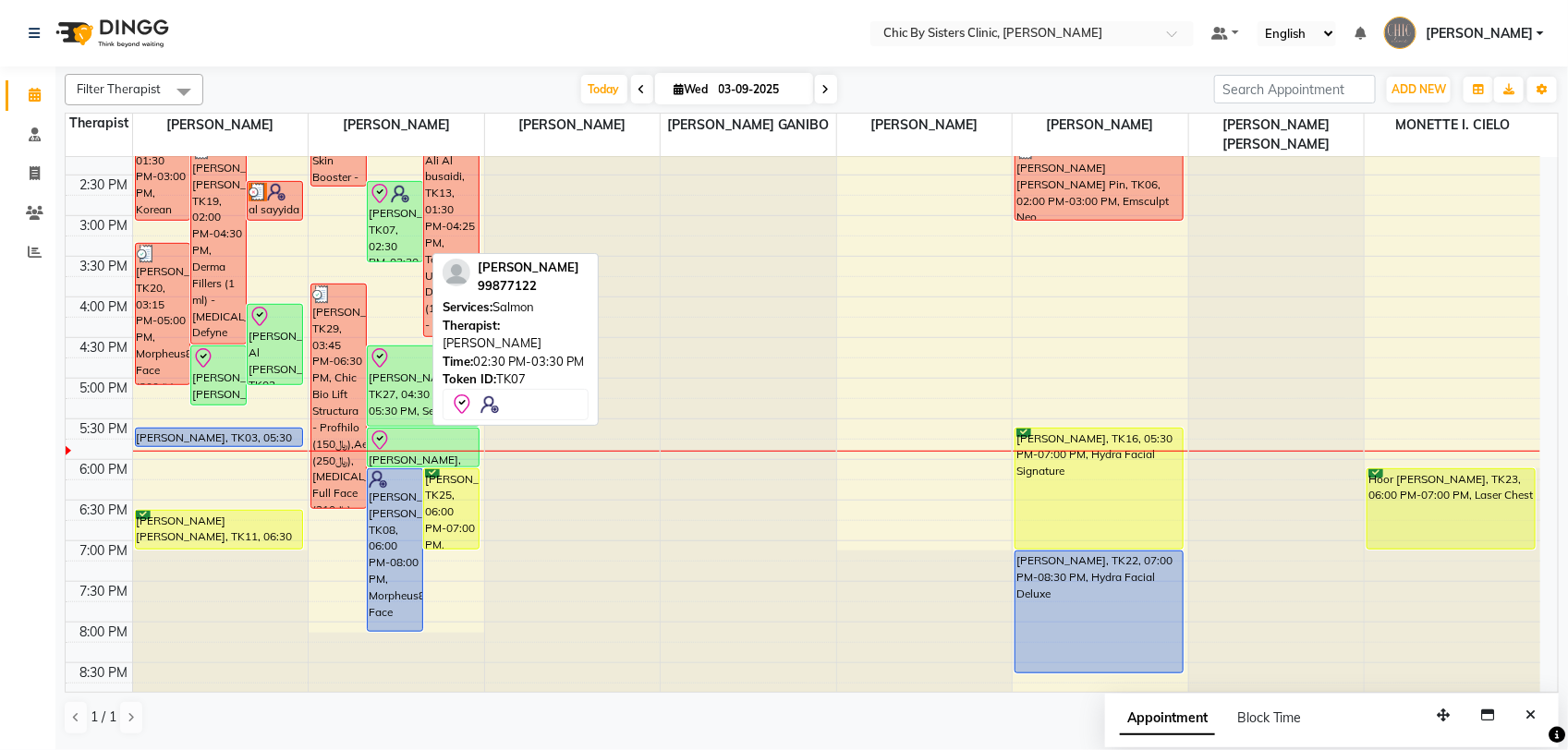
click at [397, 236] on div "[PERSON_NAME], TK07, 02:30 PM-03:30 PM, [PERSON_NAME]" at bounding box center [395, 221] width 55 height 79
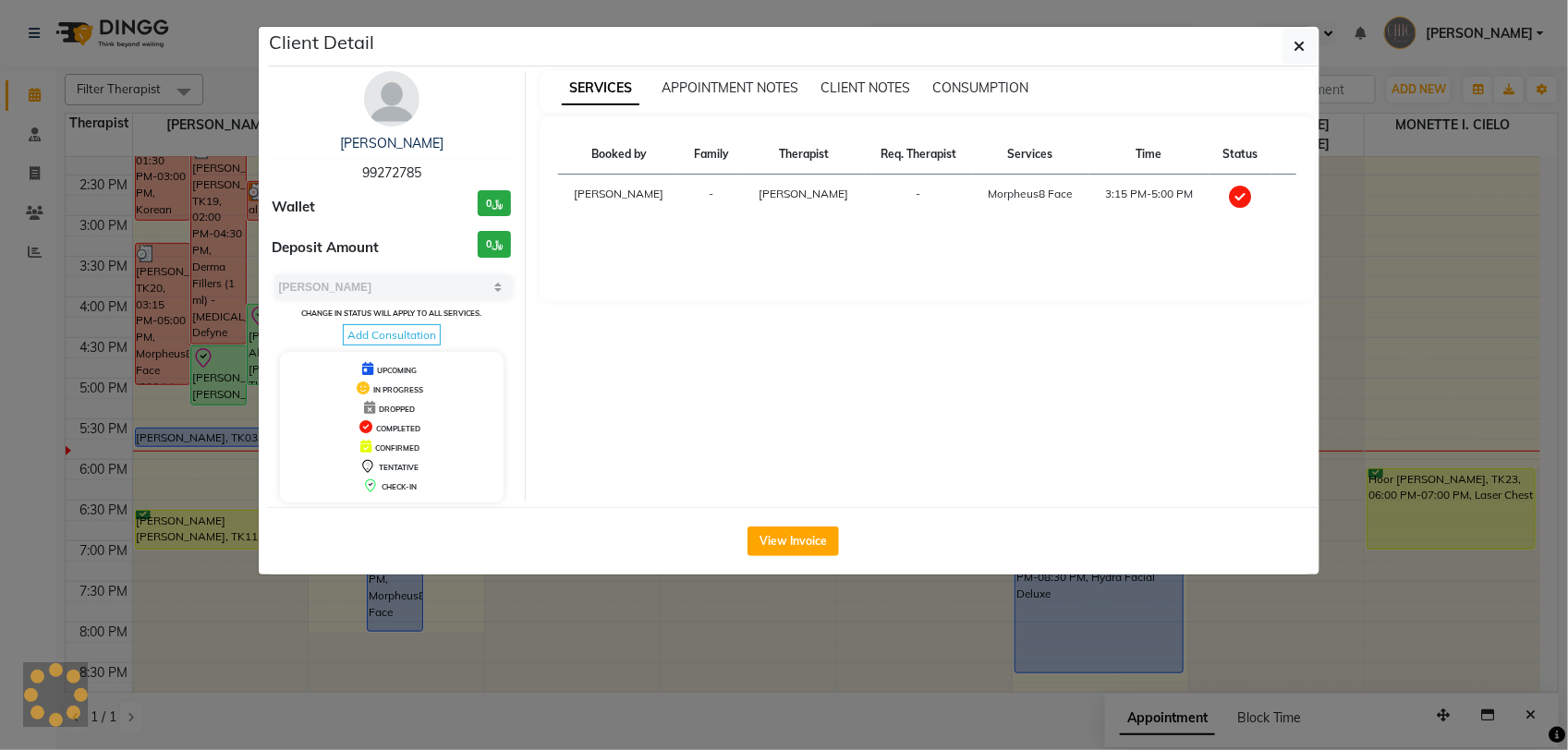
select select "8"
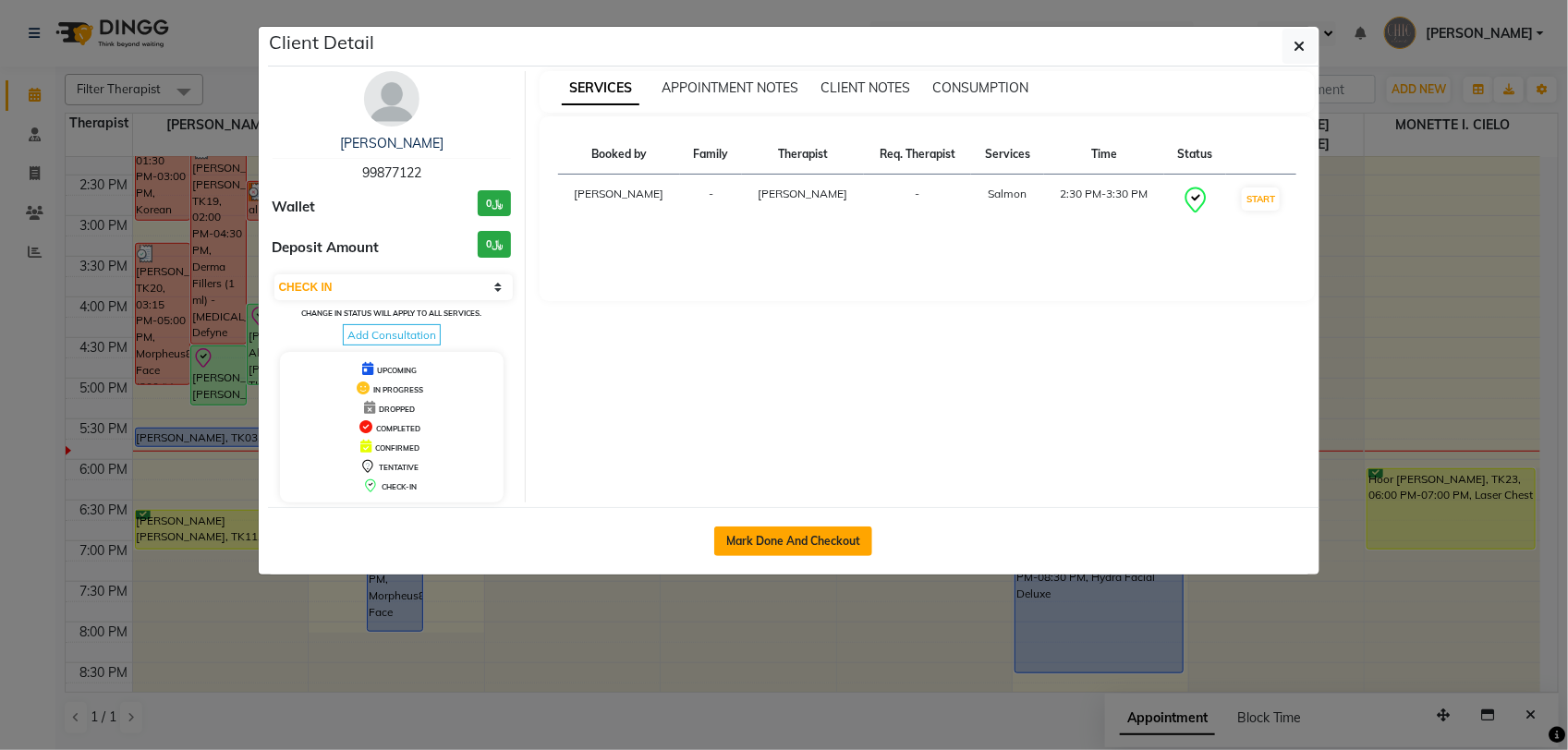
click at [743, 547] on button "Mark Done And Checkout" at bounding box center [793, 541] width 158 height 29
select select "service"
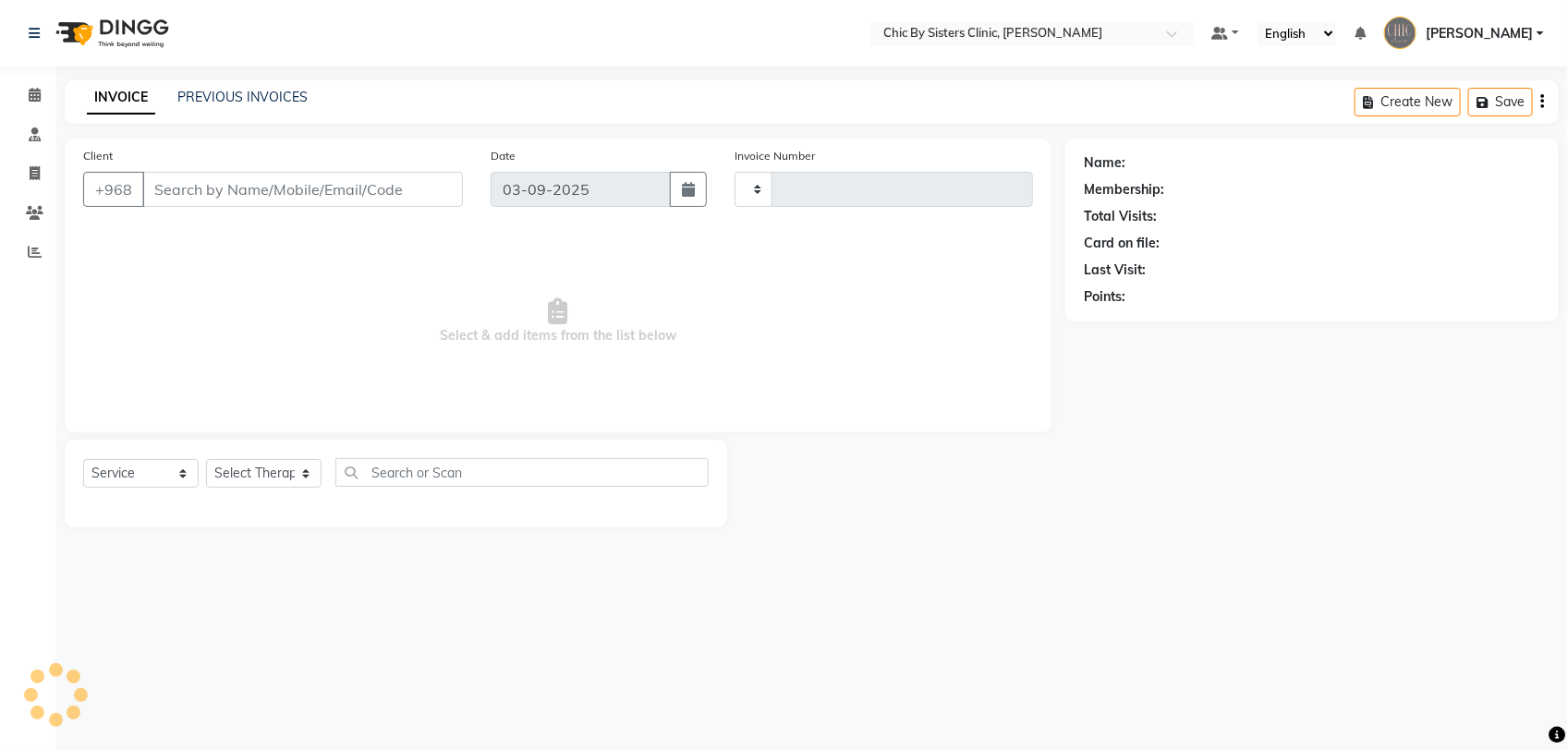
type input "2060"
select select "6348"
type input "99877122"
select select "49178"
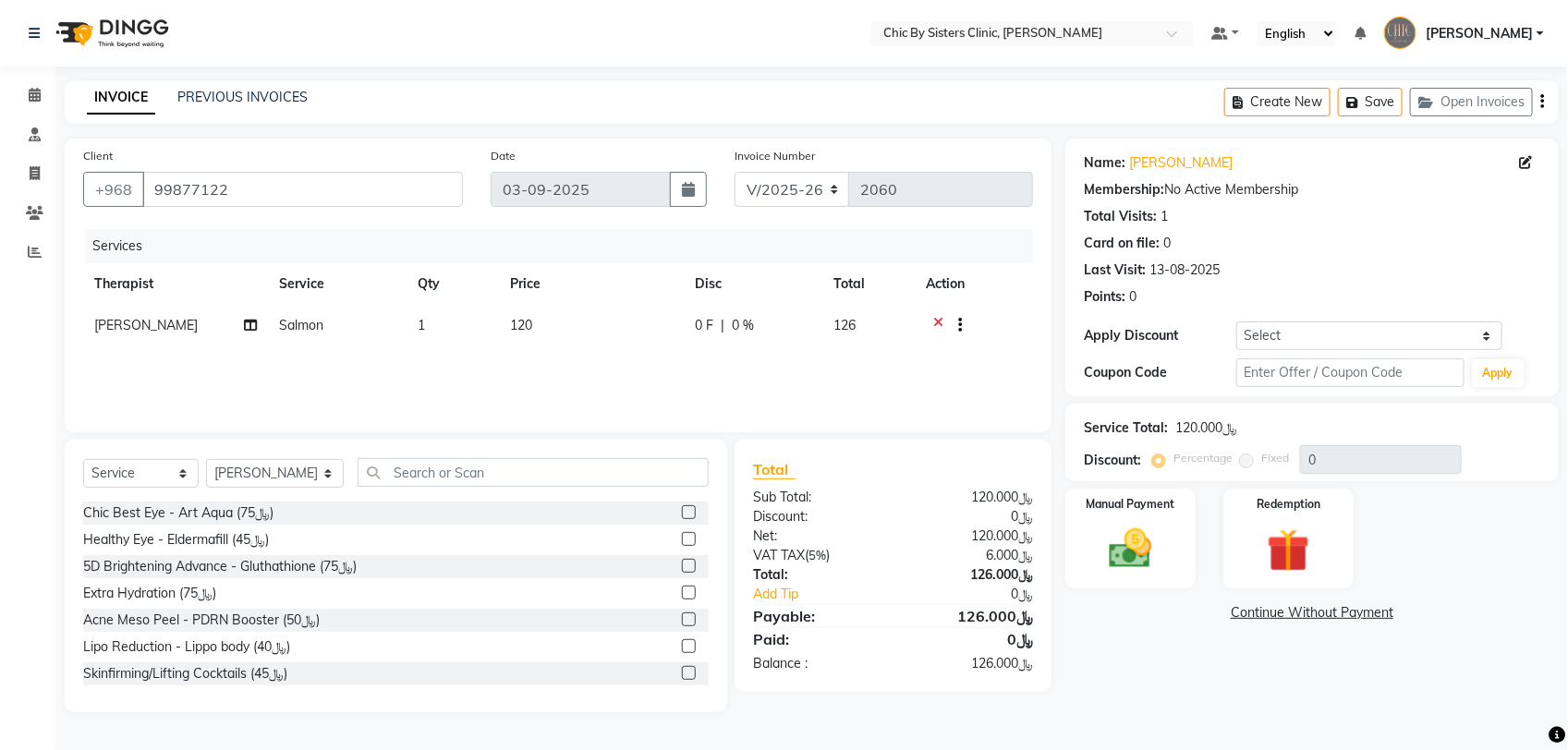
click at [936, 319] on icon at bounding box center [938, 327] width 10 height 23
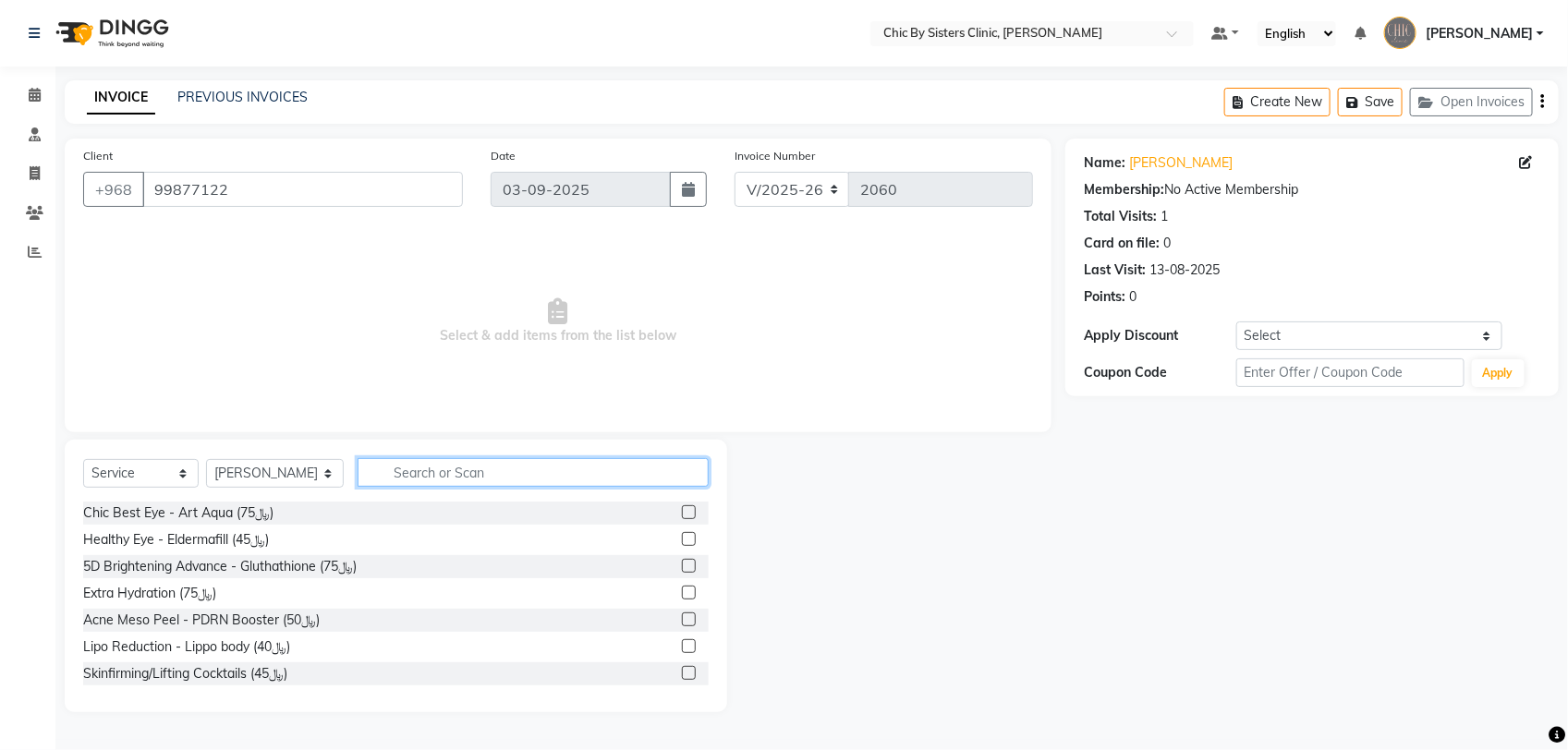
click at [607, 472] on input "text" at bounding box center [532, 472] width 351 height 28
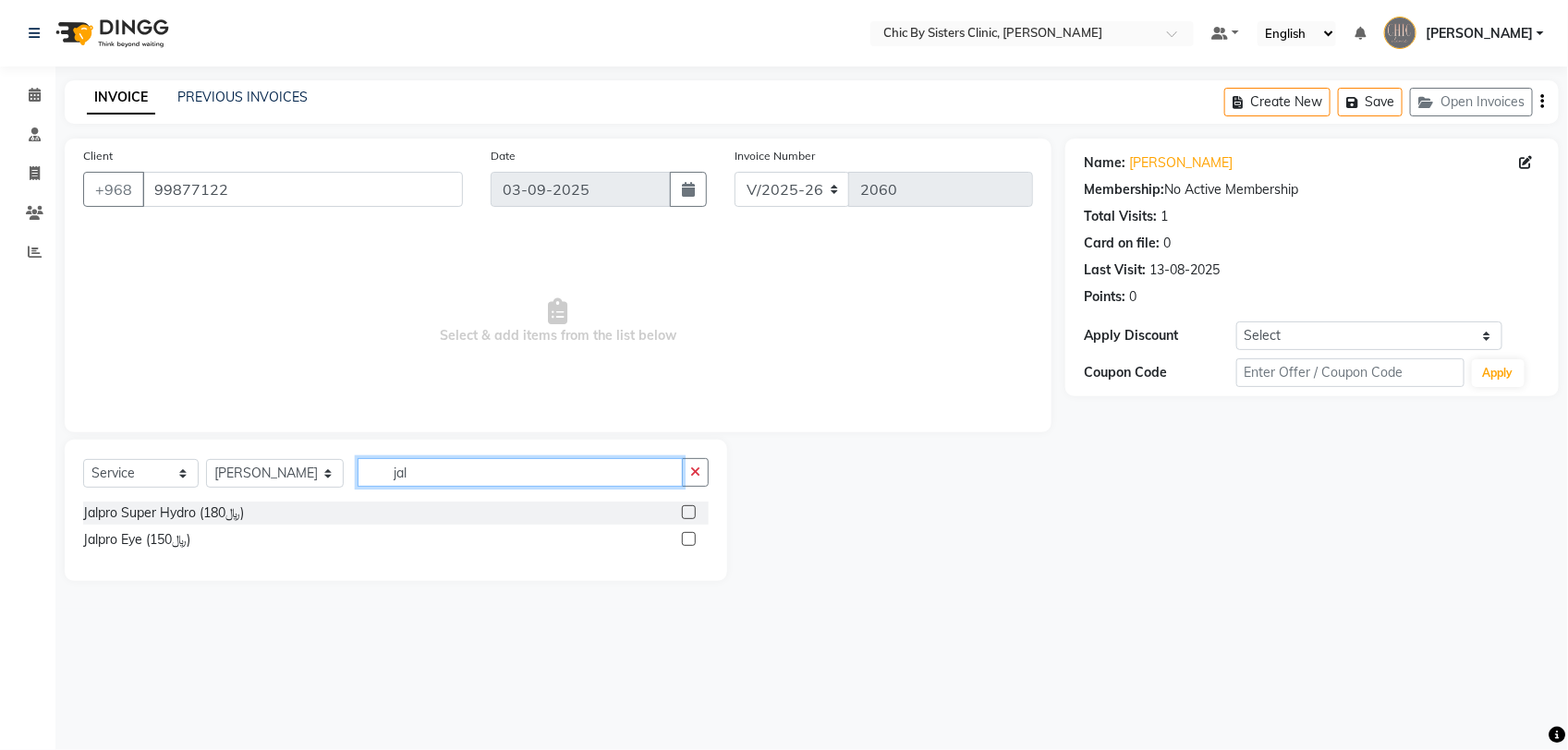
type input "jal"
click at [691, 540] on label at bounding box center [688, 539] width 14 height 14
click at [691, 540] on input "checkbox" at bounding box center [688, 540] width 12 height 12
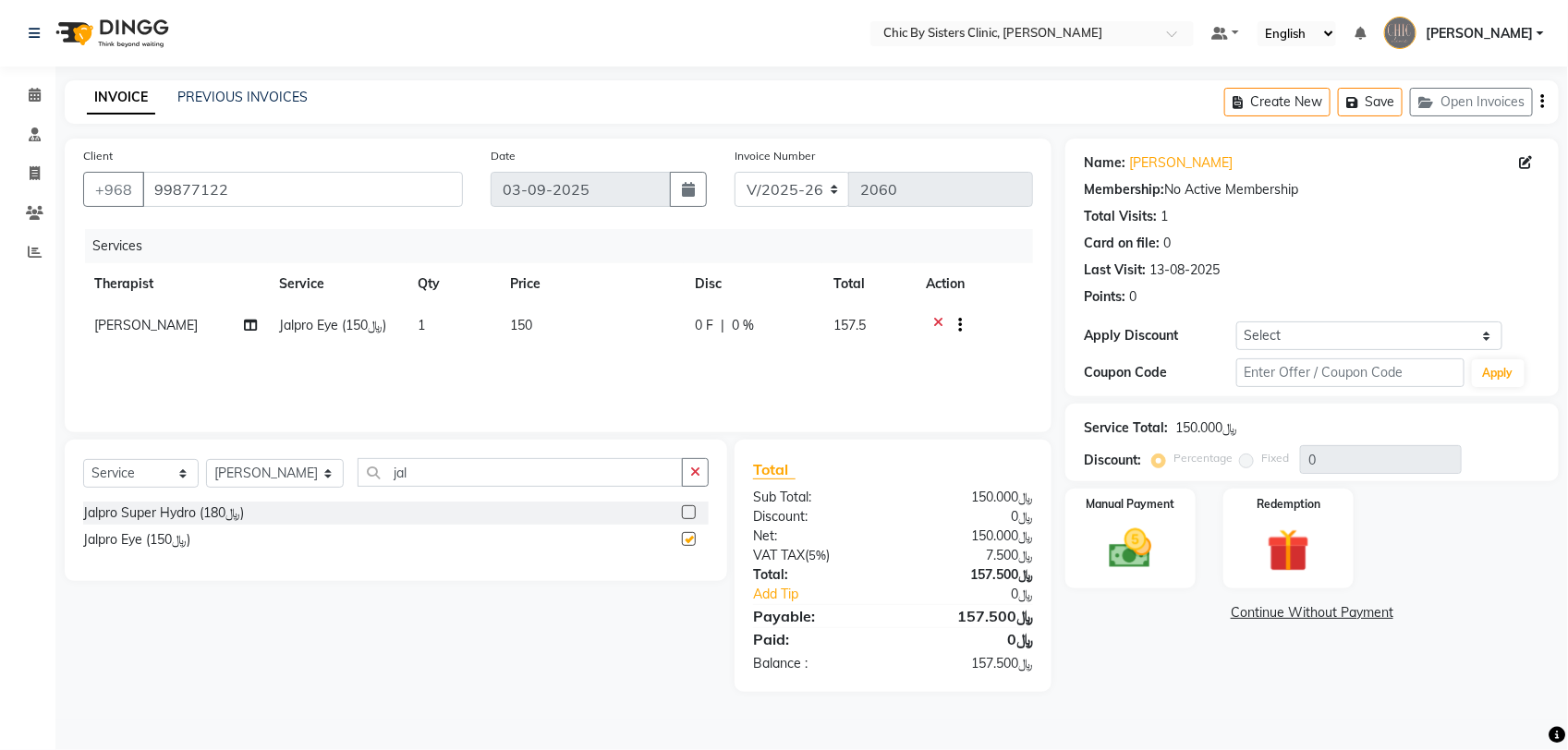
checkbox input "false"
click at [588, 479] on input "jal" at bounding box center [520, 472] width 325 height 28
type input "j"
type input "croma"
click at [689, 538] on label at bounding box center [688, 539] width 14 height 14
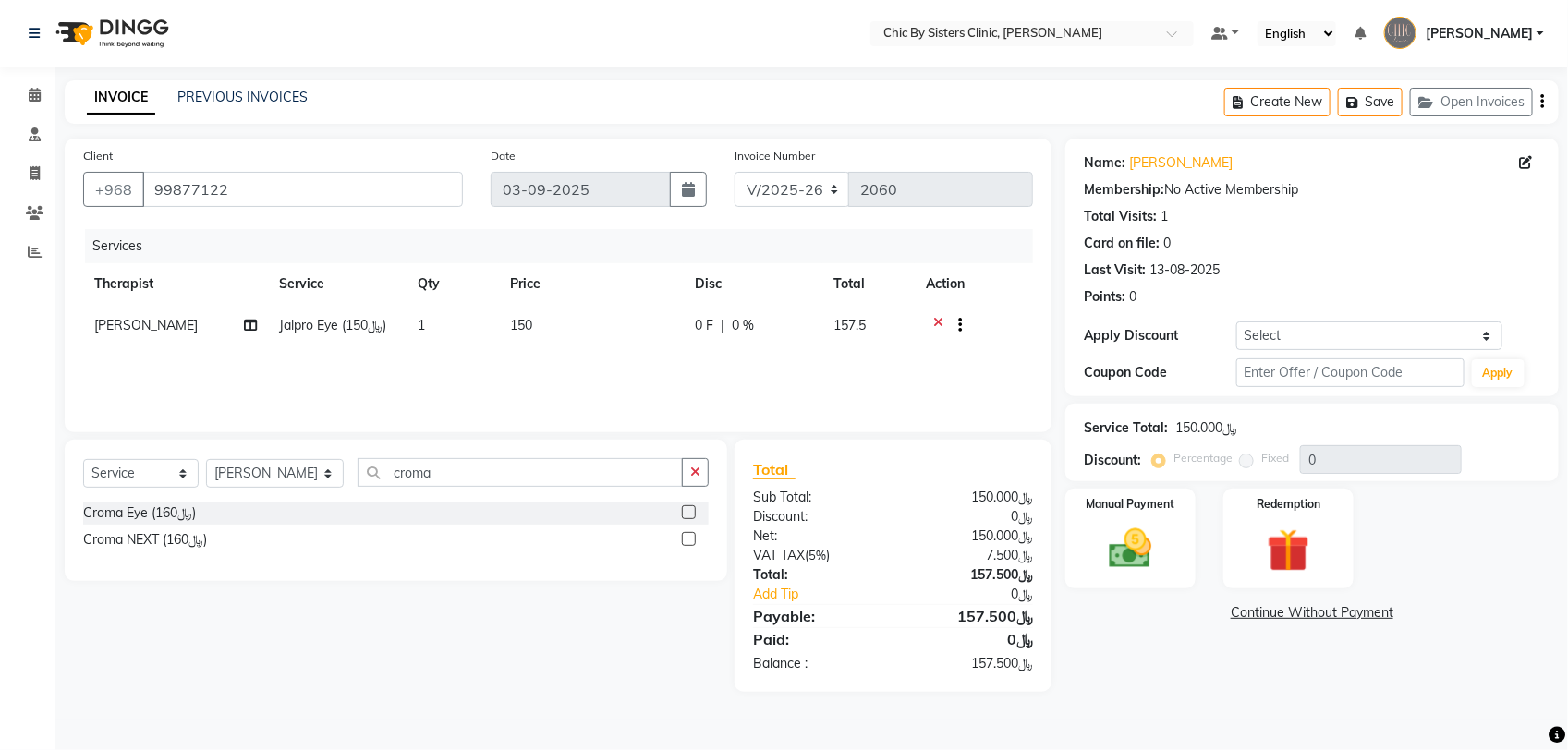
click at [689, 538] on input "checkbox" at bounding box center [688, 540] width 12 height 12
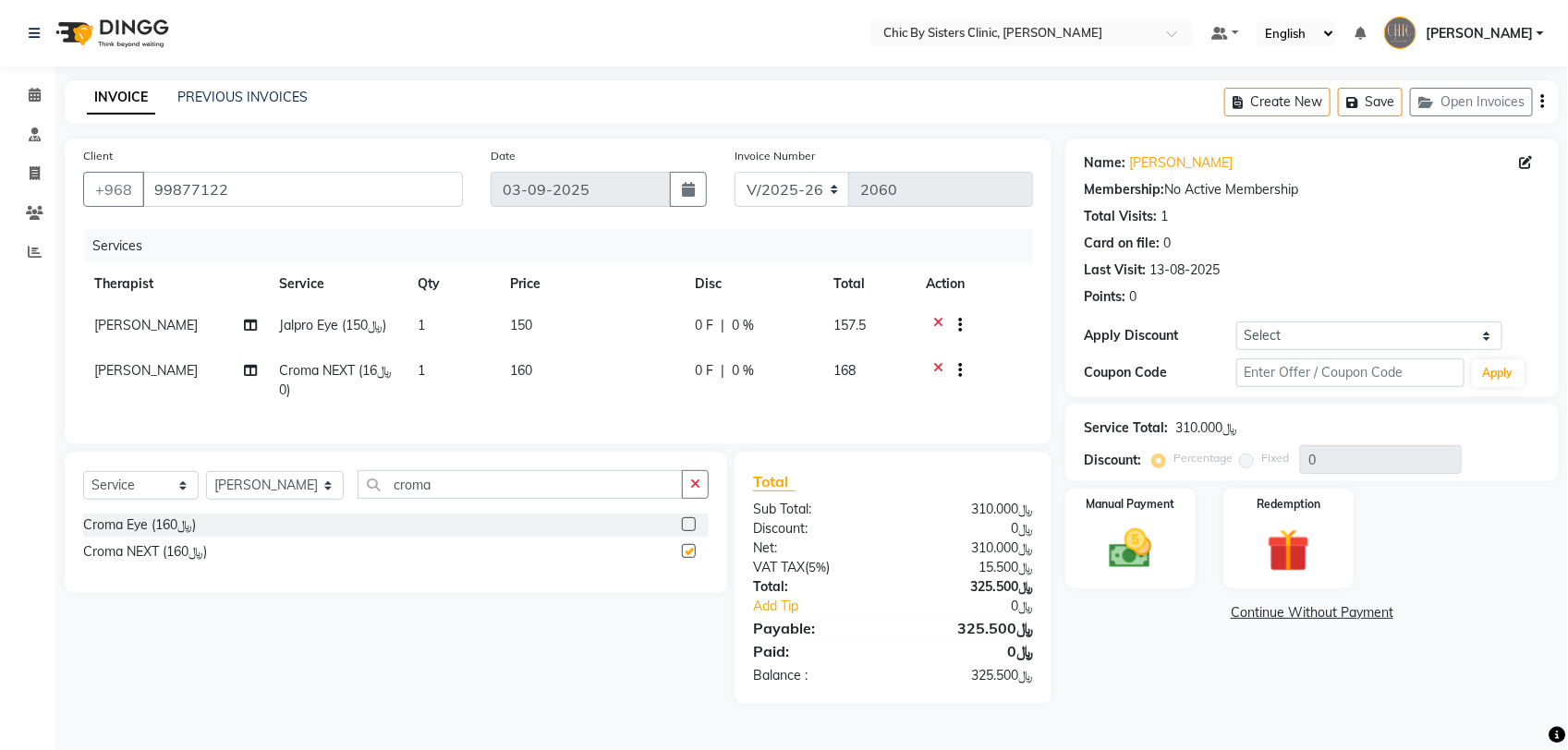
checkbox input "false"
click at [649, 498] on input "croma" at bounding box center [520, 484] width 325 height 28
type input "c"
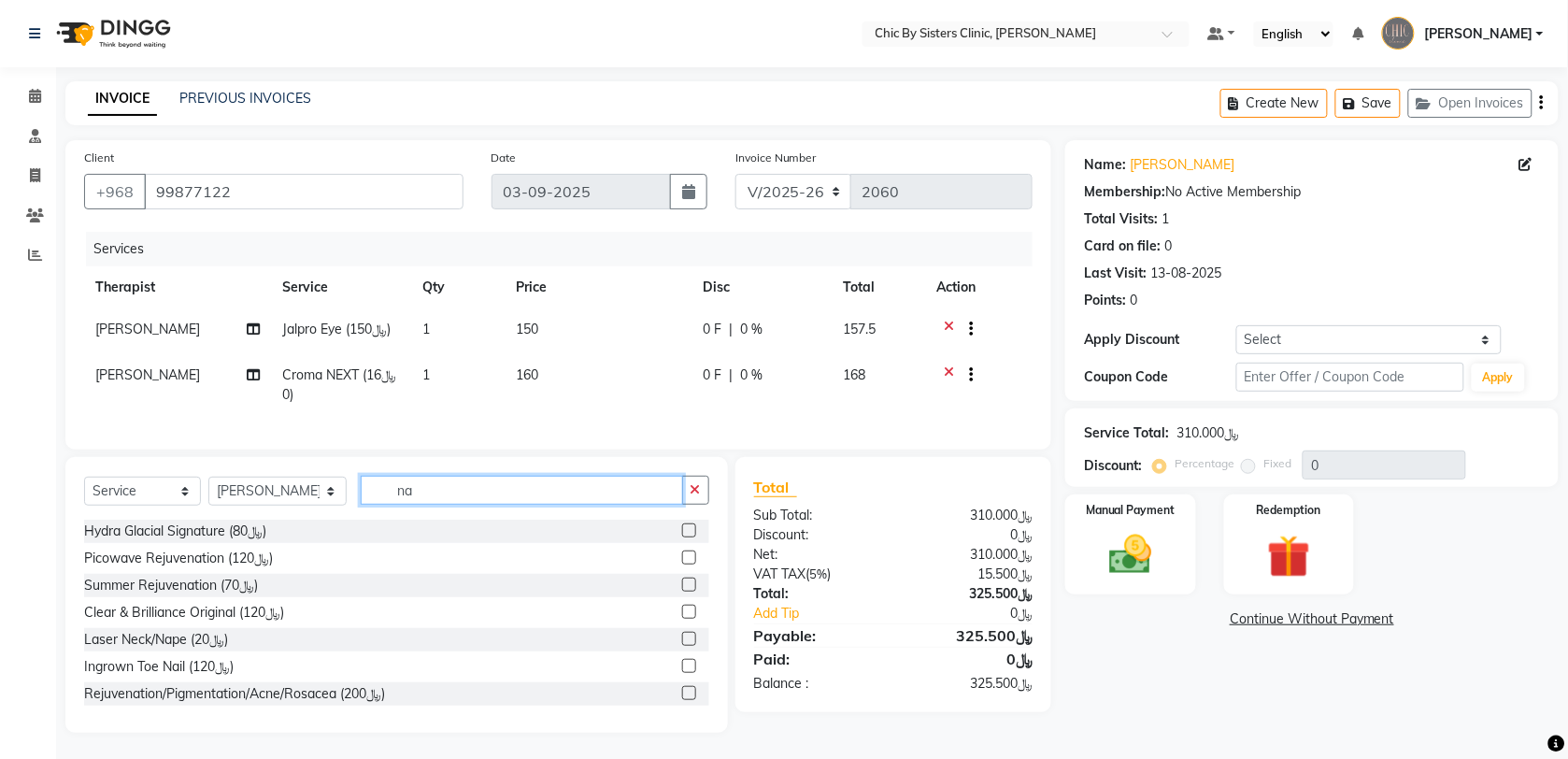
type input "n"
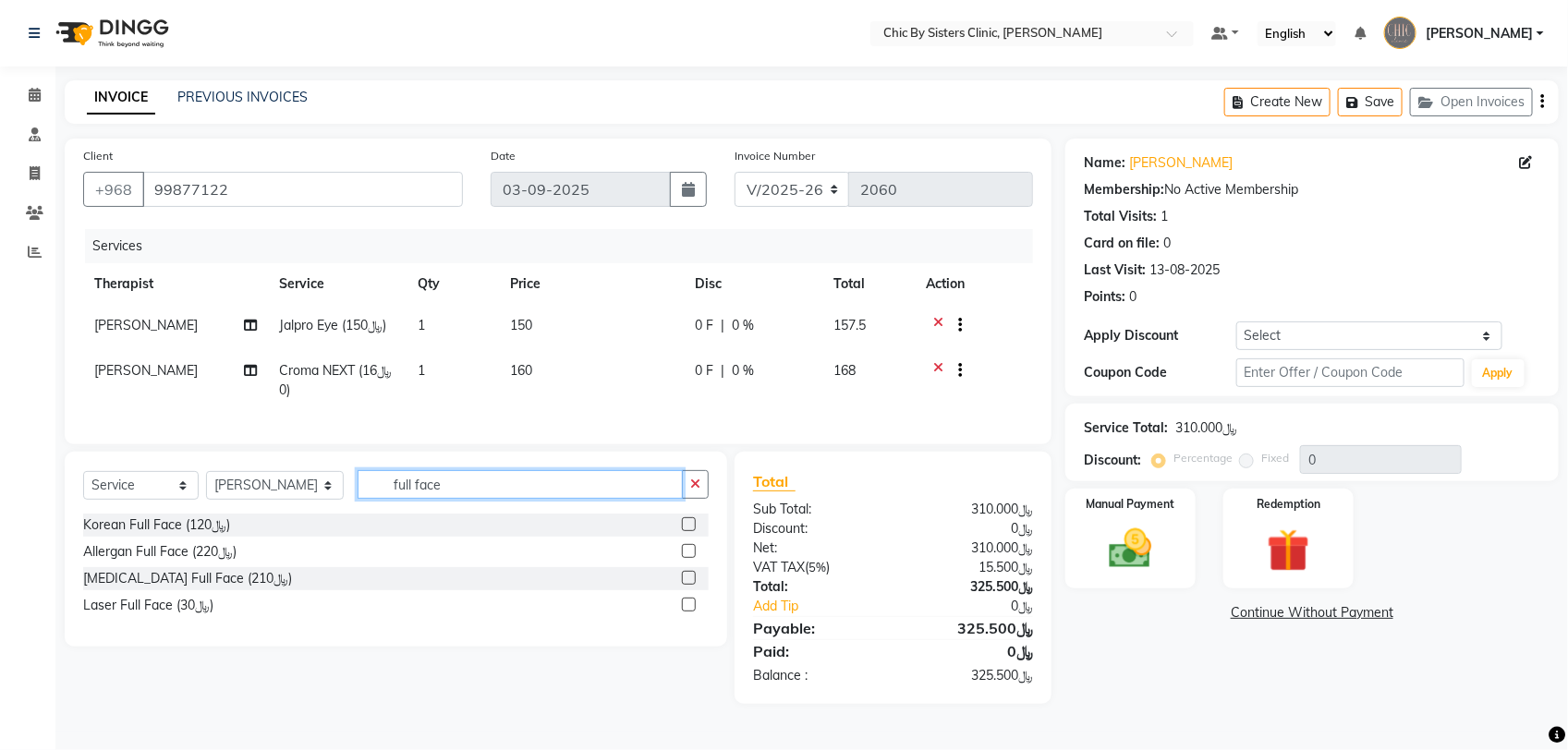
type input "full face"
click at [687, 532] on label at bounding box center [688, 524] width 14 height 14
click at [687, 532] on input "checkbox" at bounding box center [688, 525] width 12 height 12
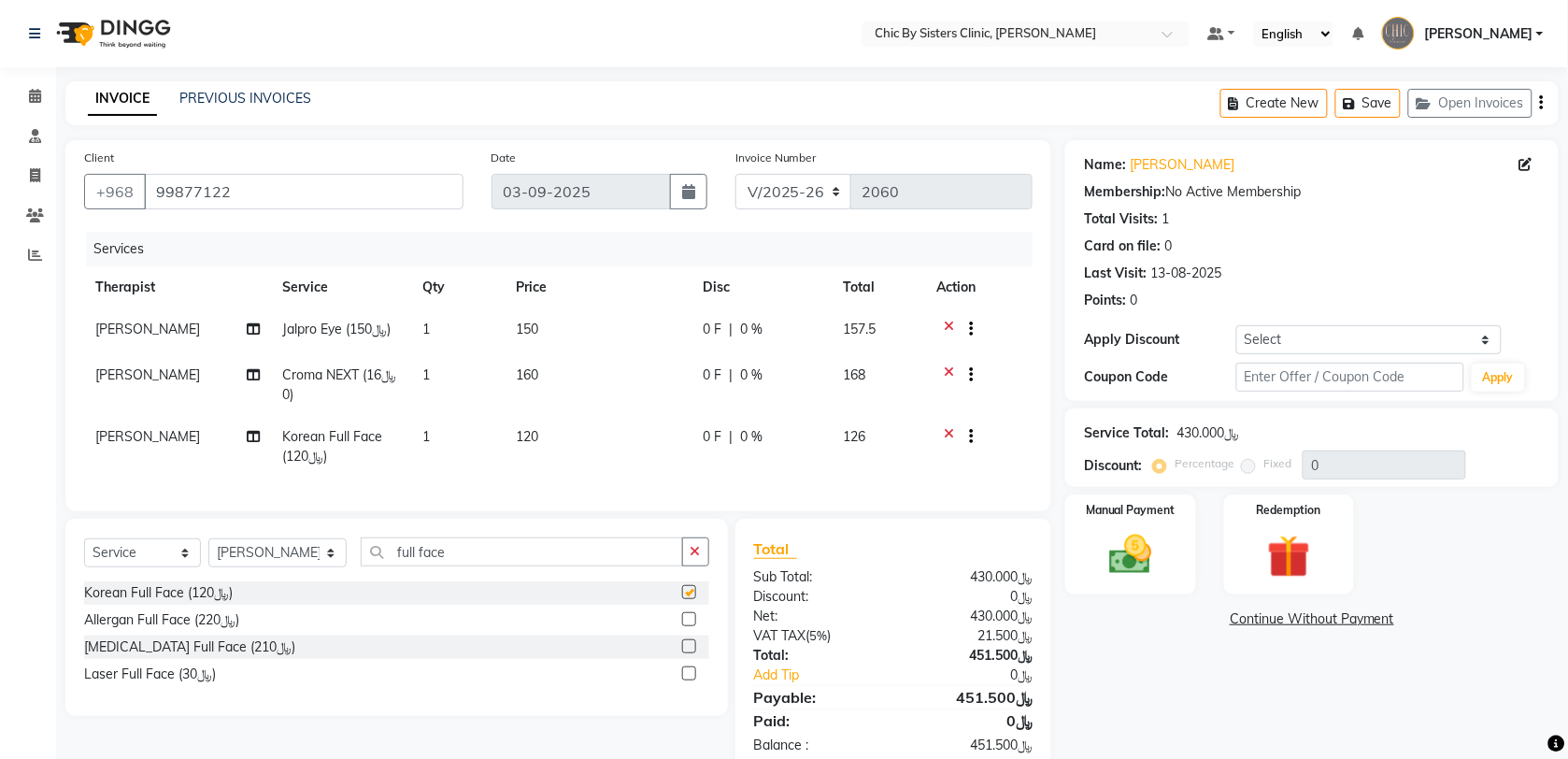
checkbox input "false"
click at [35, 100] on icon at bounding box center [34, 96] width 12 height 14
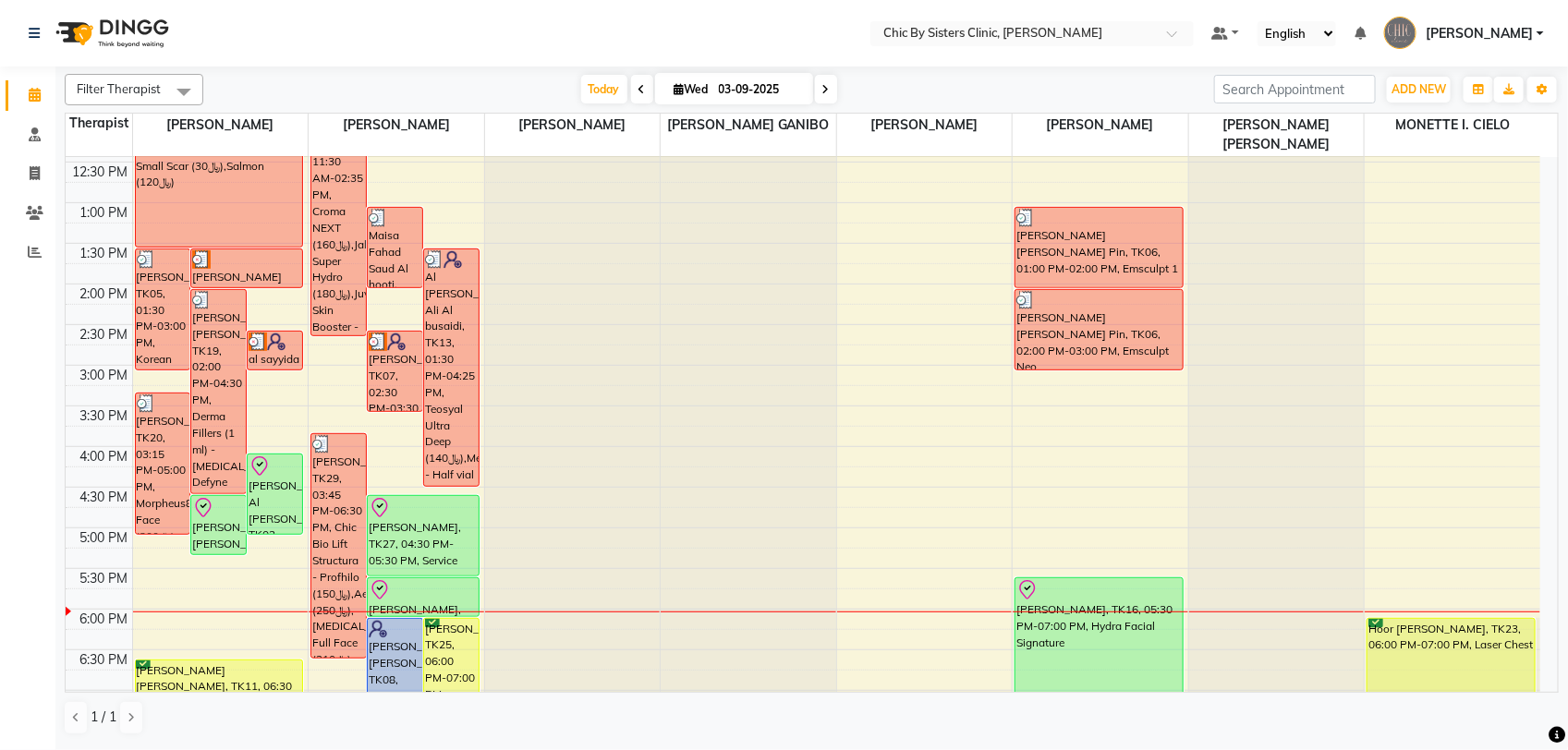
scroll to position [231, 0]
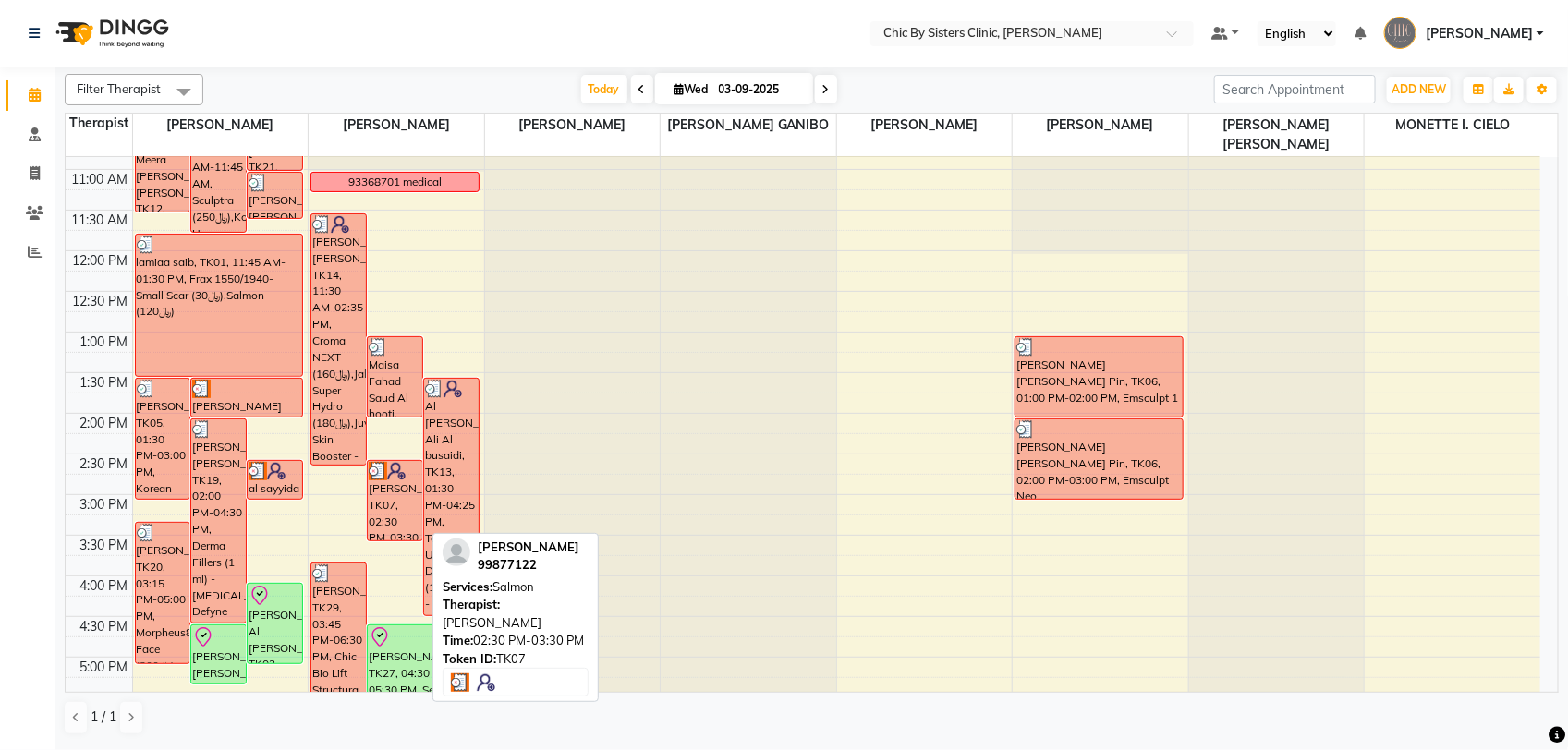
click at [377, 513] on div "[PERSON_NAME], TK07, 02:30 PM-03:30 PM, [PERSON_NAME]" at bounding box center [395, 500] width 55 height 79
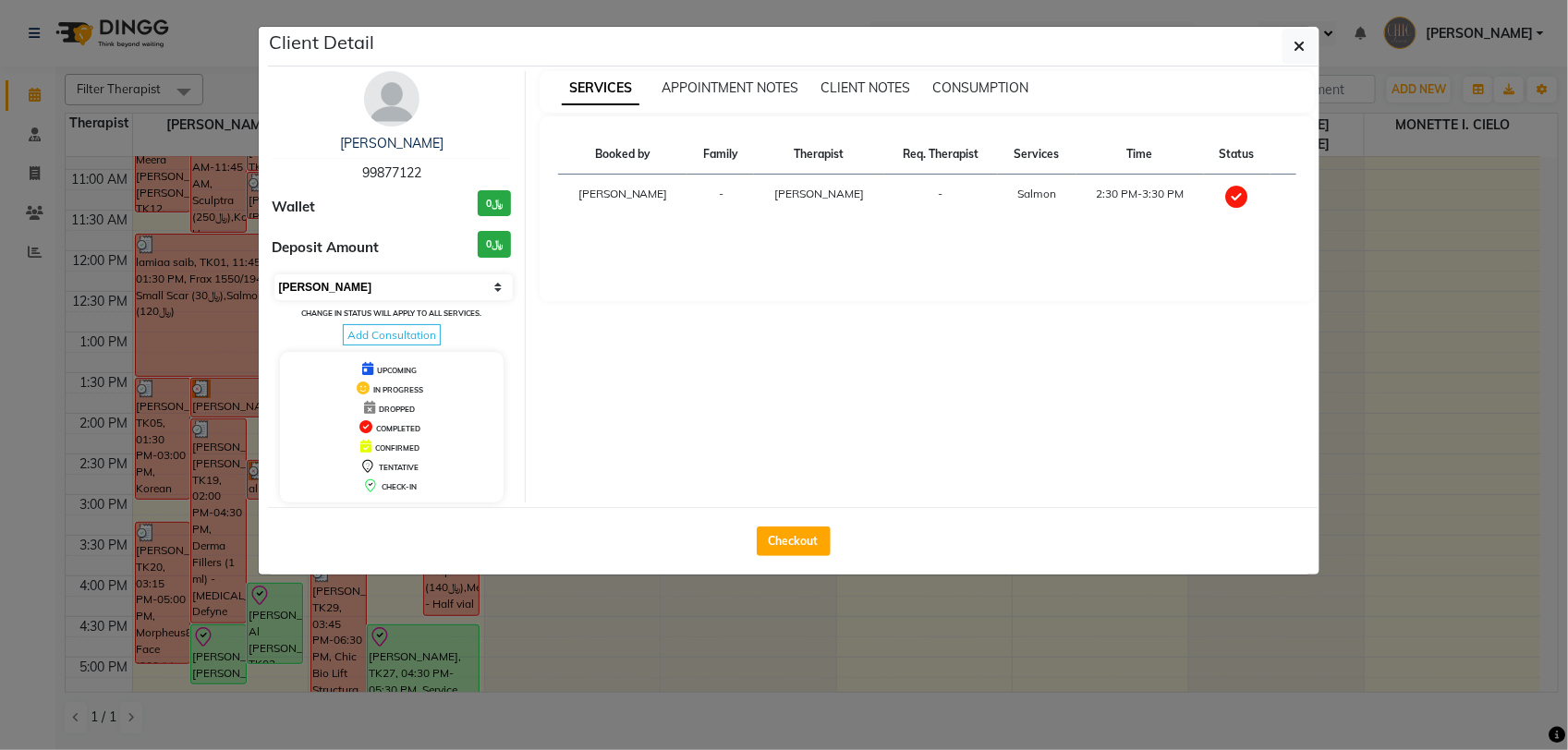
click at [411, 283] on select "Select MARK DONE UPCOMING" at bounding box center [393, 287] width 239 height 26
click at [274, 274] on select "Select MARK DONE UPCOMING" at bounding box center [393, 287] width 239 height 26
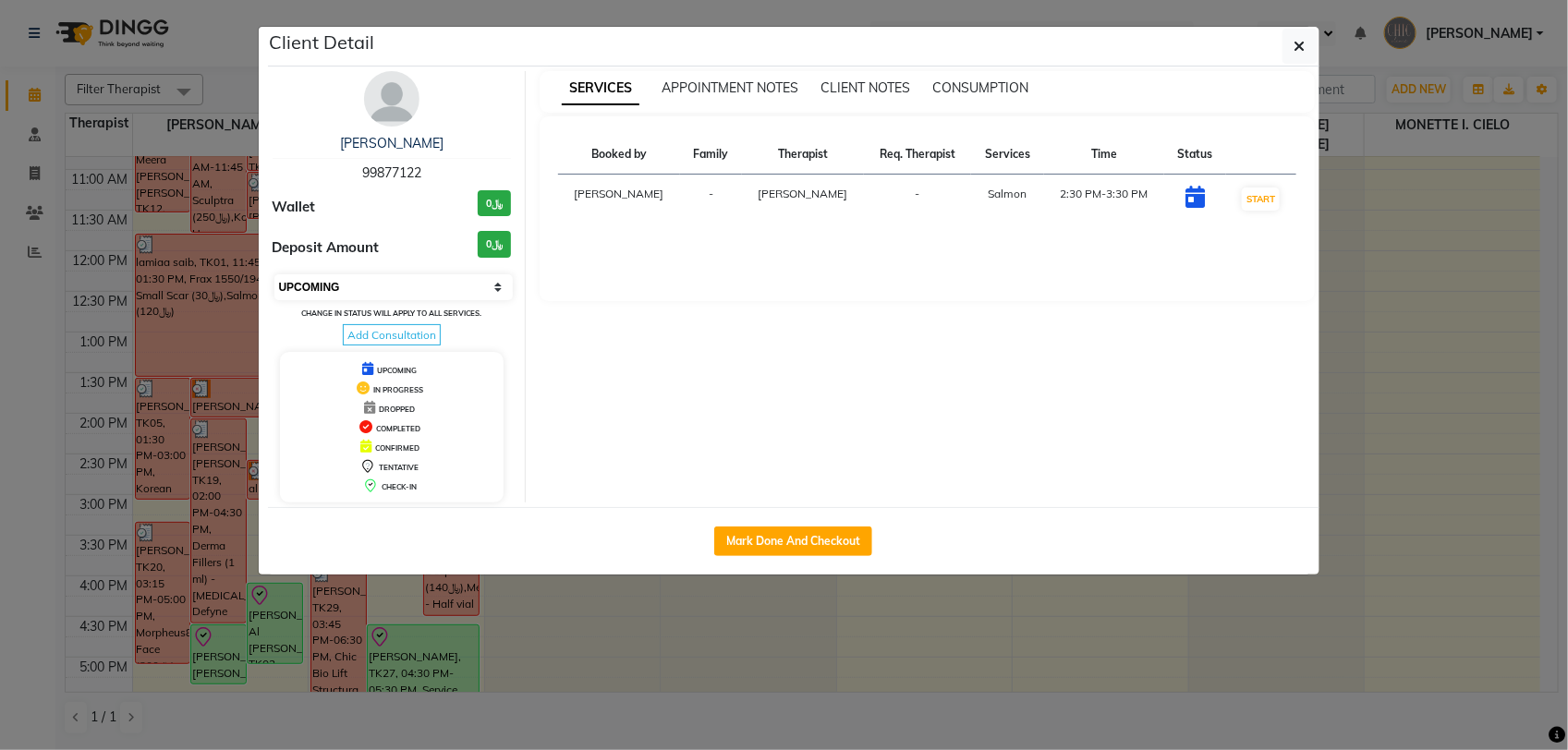
click at [445, 292] on select "Select IN SERVICE CONFIRMED TENTATIVE CHECK IN MARK DONE DROPPED UPCOMING" at bounding box center [393, 287] width 239 height 26
select select "8"
click at [274, 274] on select "Select IN SERVICE CONFIRMED TENTATIVE CHECK IN MARK DONE DROPPED UPCOMING" at bounding box center [393, 287] width 239 height 26
click at [1309, 48] on button "button" at bounding box center [1299, 45] width 35 height 35
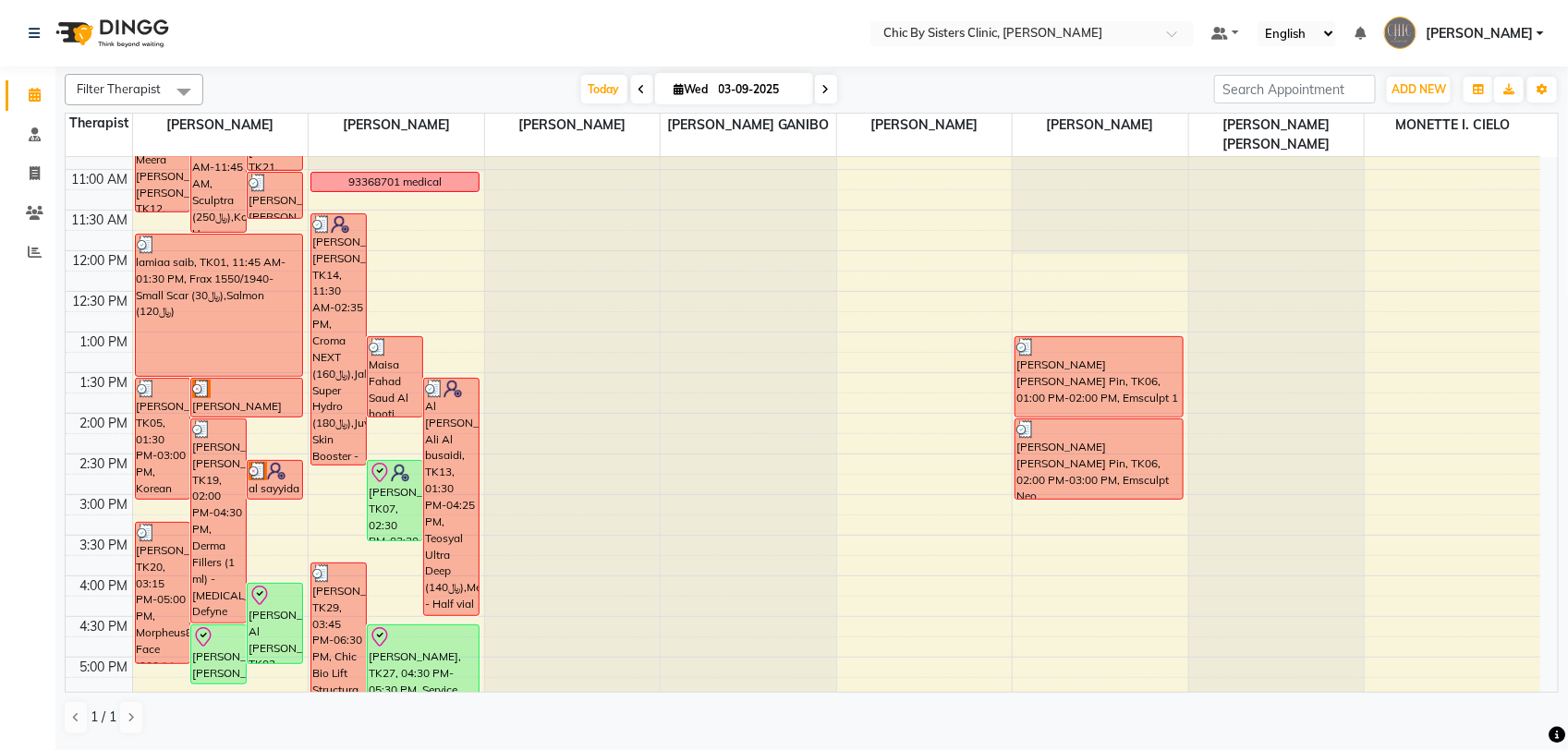
click at [1538, 33] on link "[PERSON_NAME]" at bounding box center [1463, 34] width 160 height 30
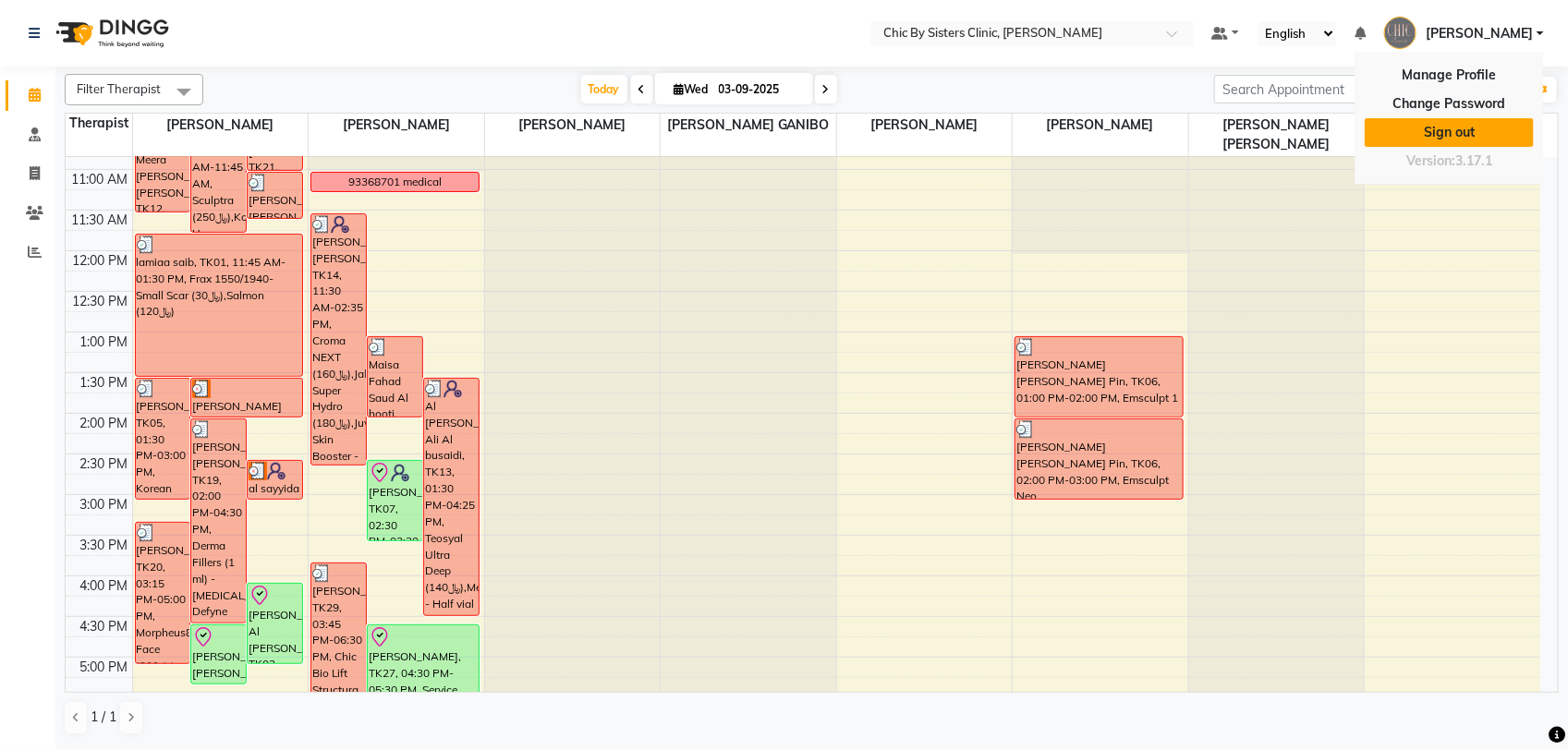
click at [1473, 137] on link "Sign out" at bounding box center [1449, 132] width 169 height 28
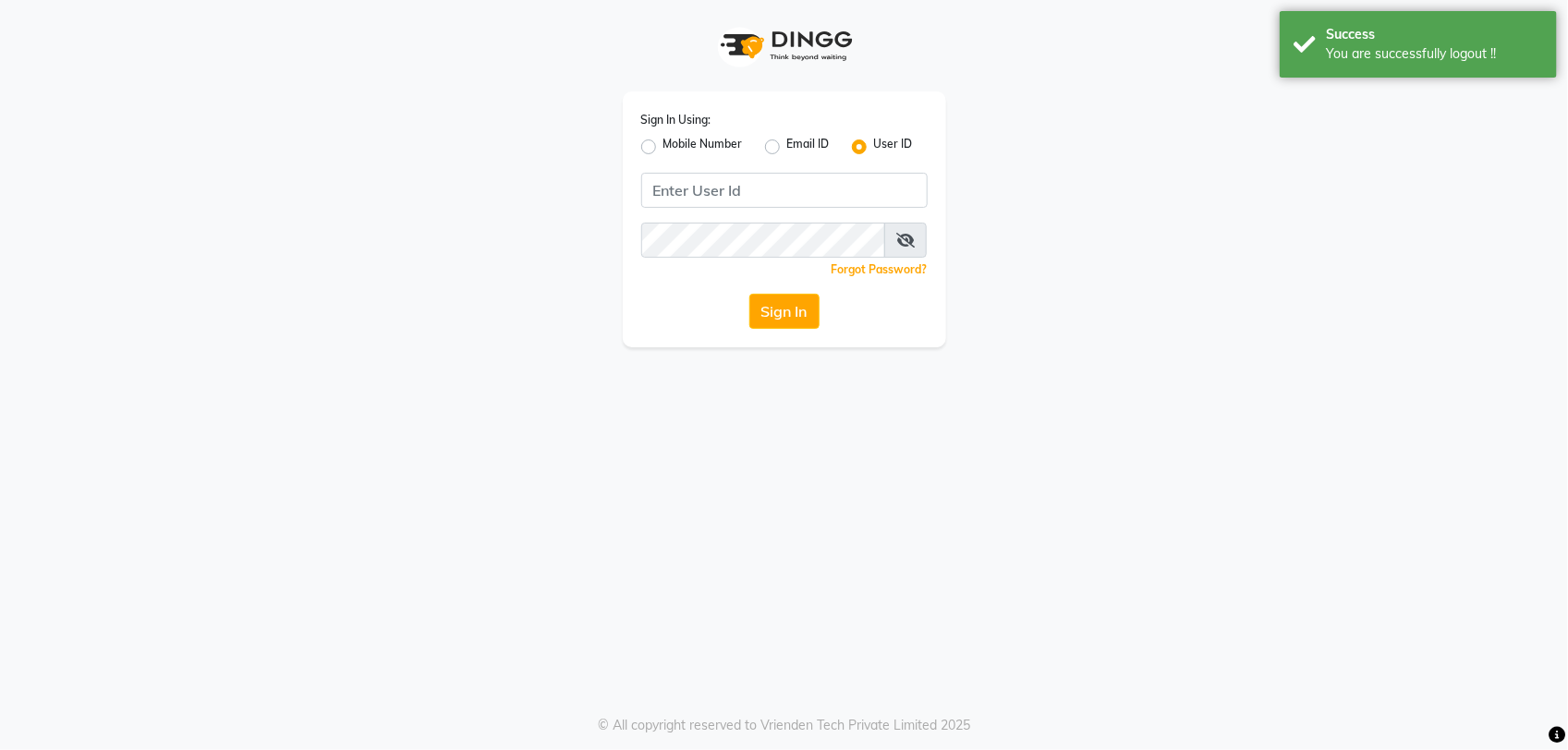
click at [656, 145] on div "Mobile Number" at bounding box center [691, 147] width 101 height 22
click at [663, 143] on label "Mobile Number" at bounding box center [703, 147] width 79 height 22
click at [663, 143] on input "Mobile Number" at bounding box center [669, 142] width 12 height 12
radio input "true"
radio input "false"
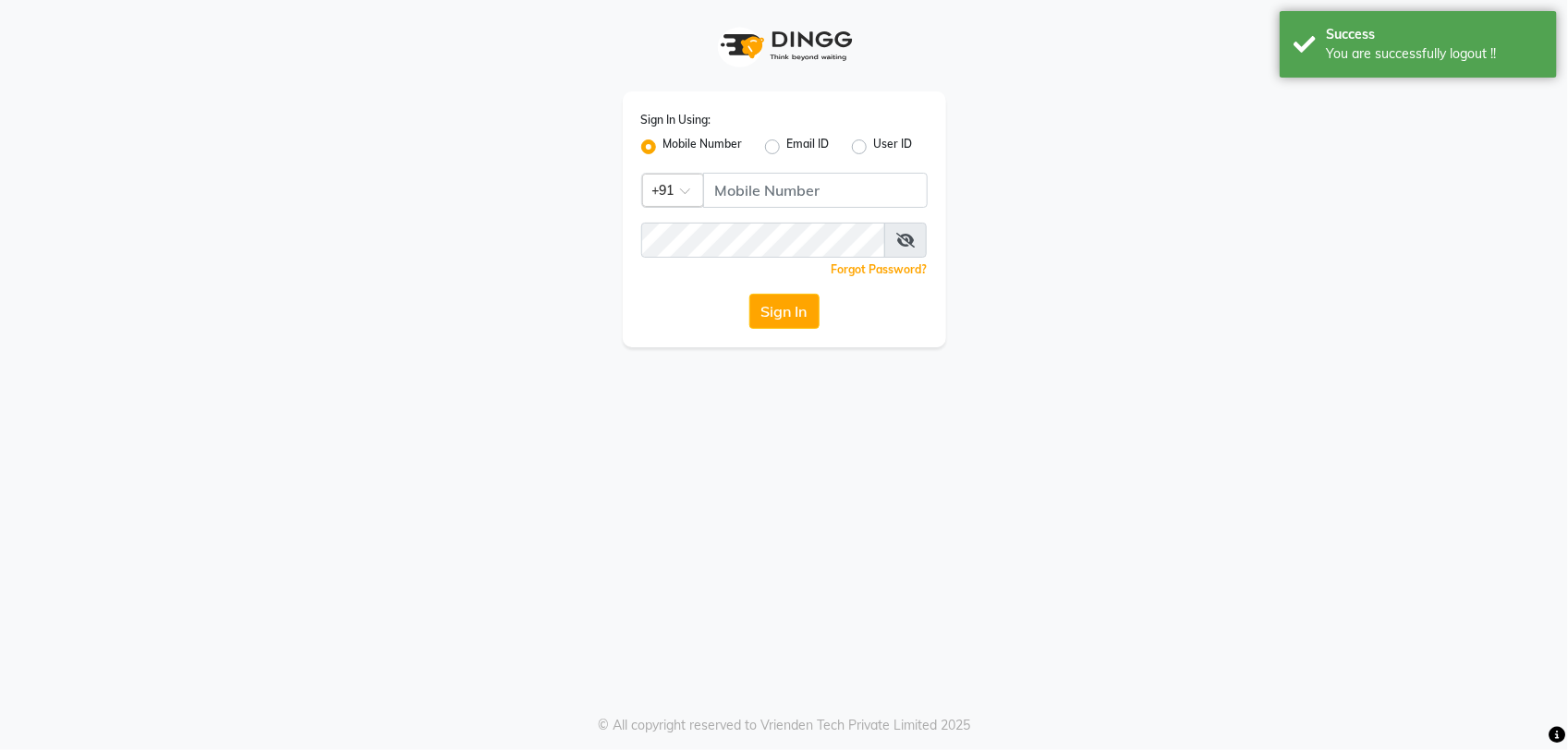
click at [662, 186] on div at bounding box center [672, 189] width 60 height 20
type input "968"
click at [709, 228] on div "Oman (+968)" at bounding box center [785, 224] width 285 height 34
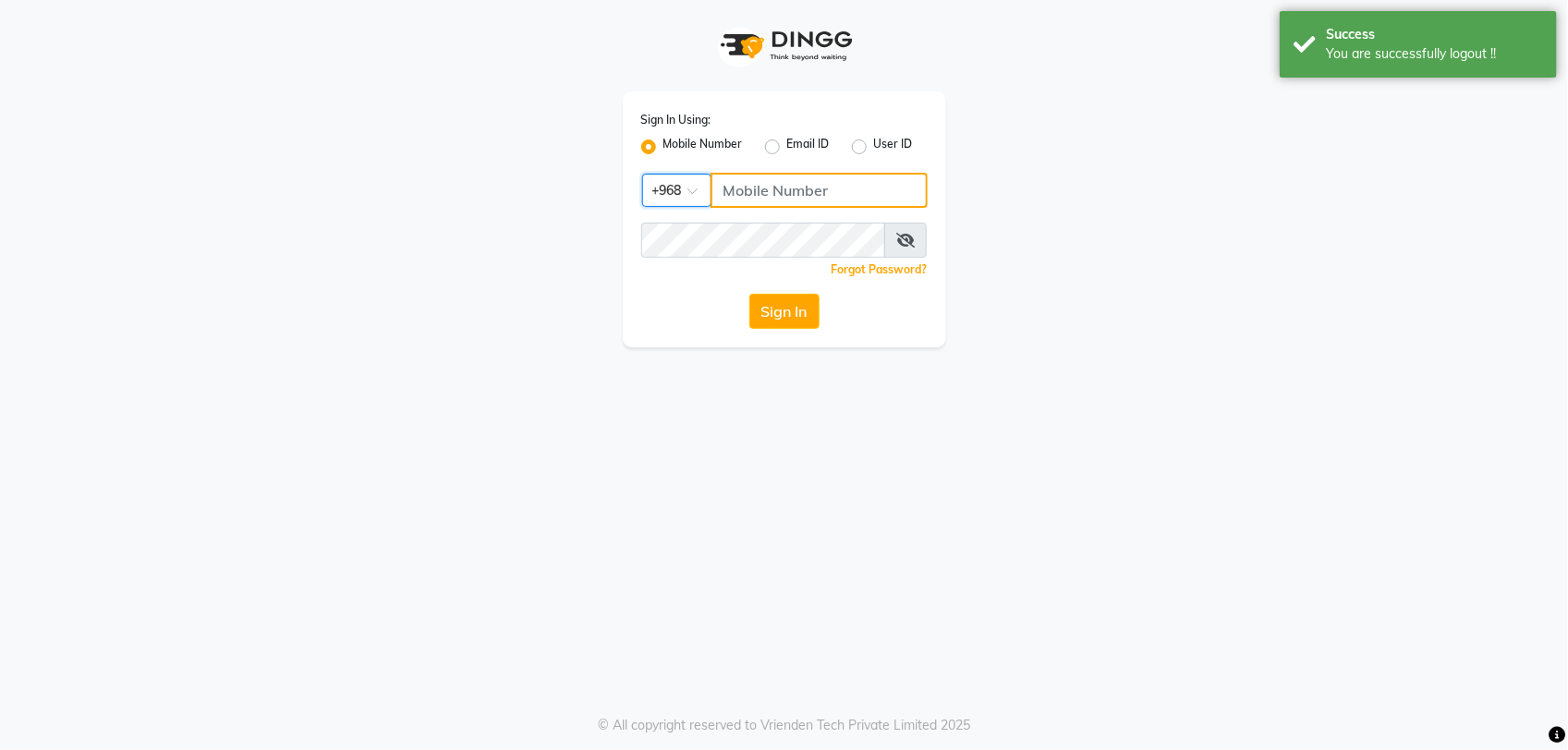
click at [748, 199] on input "Username" at bounding box center [819, 190] width 218 height 35
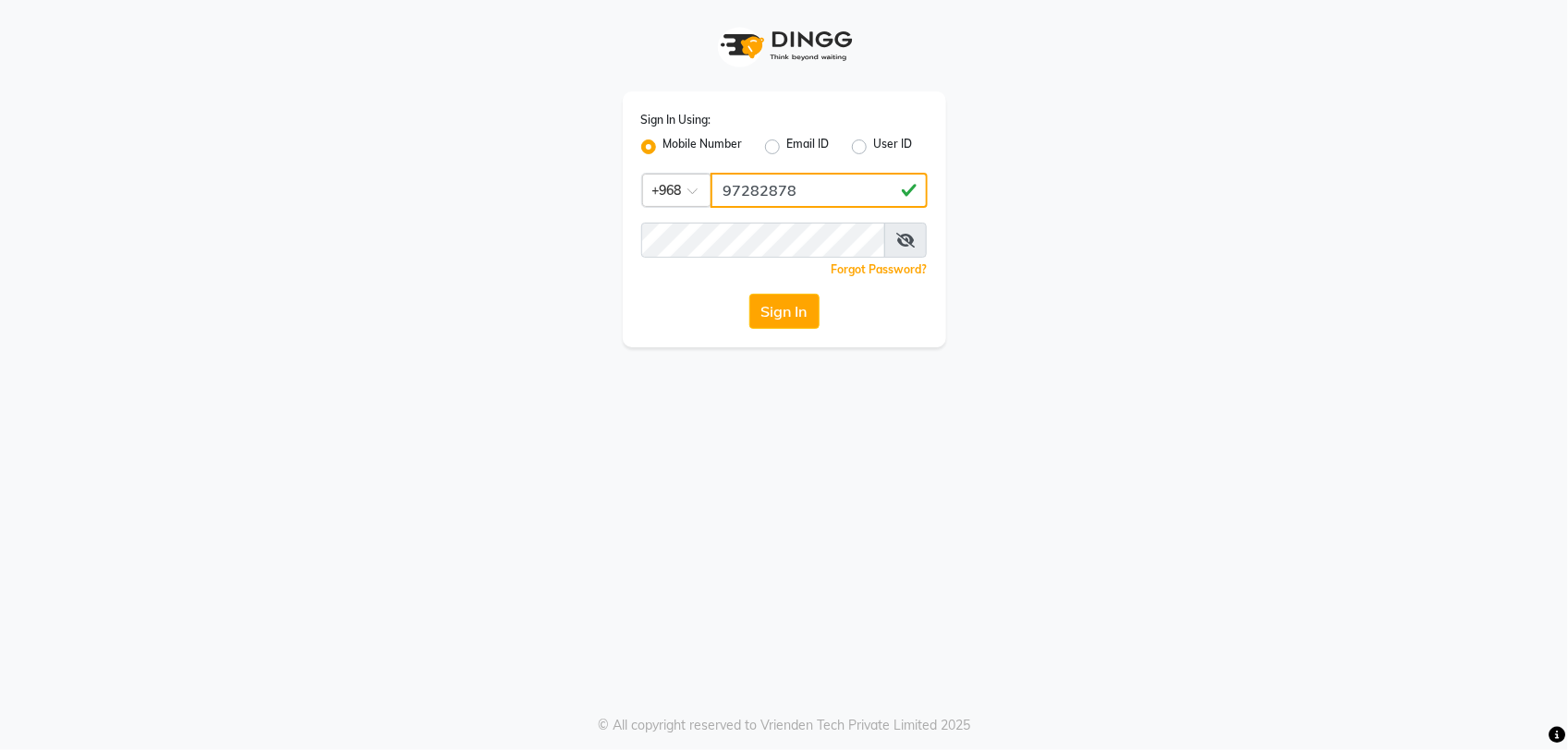
type input "97282878"
click at [778, 306] on button "Sign In" at bounding box center [784, 311] width 70 height 35
